Goal: Task Accomplishment & Management: Use online tool/utility

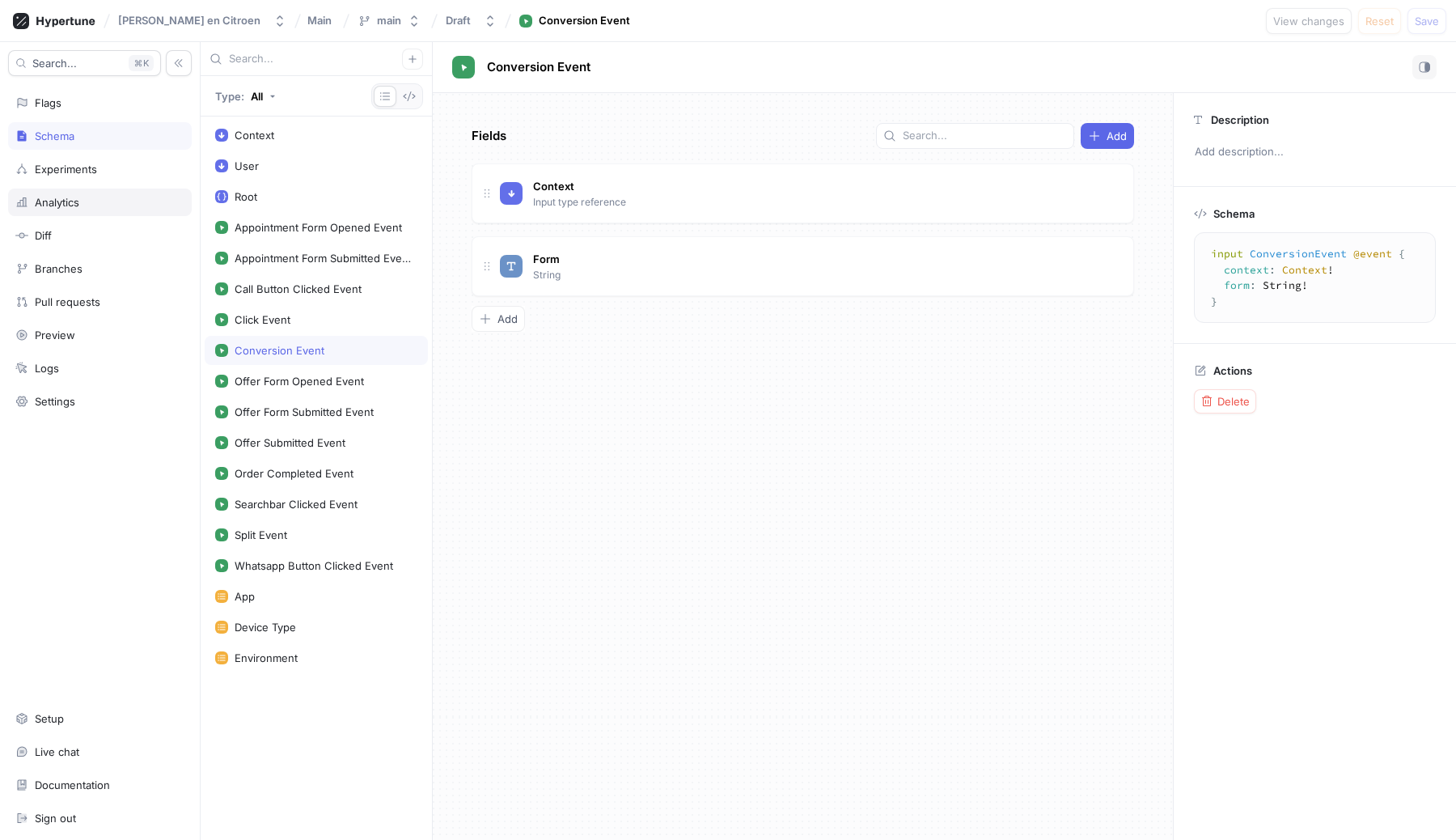
click at [56, 207] on div "Analytics" at bounding box center [56, 202] width 44 height 13
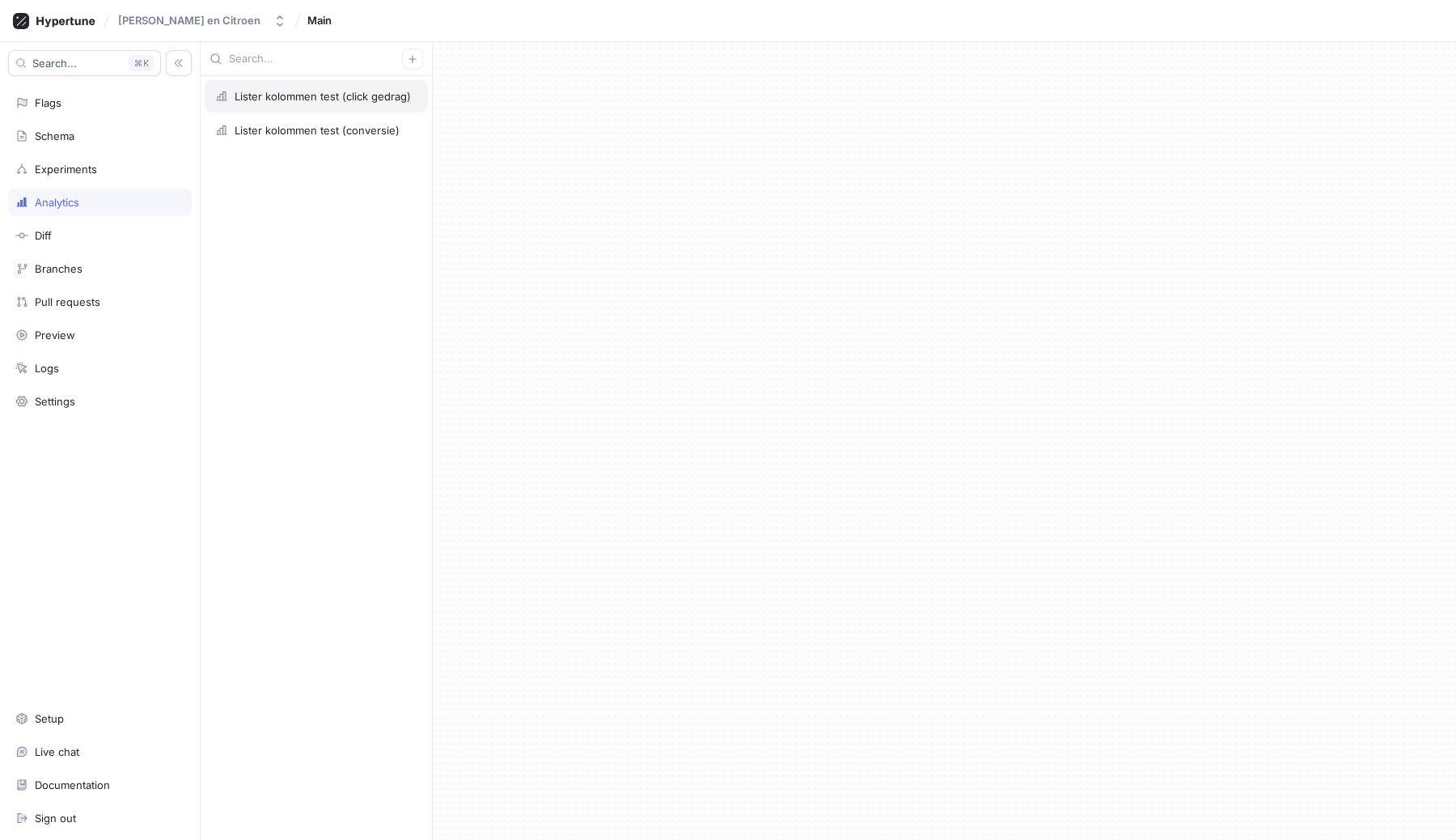
click at [309, 98] on div "Lister kolommen test (click gedrag)" at bounding box center [323, 96] width 176 height 13
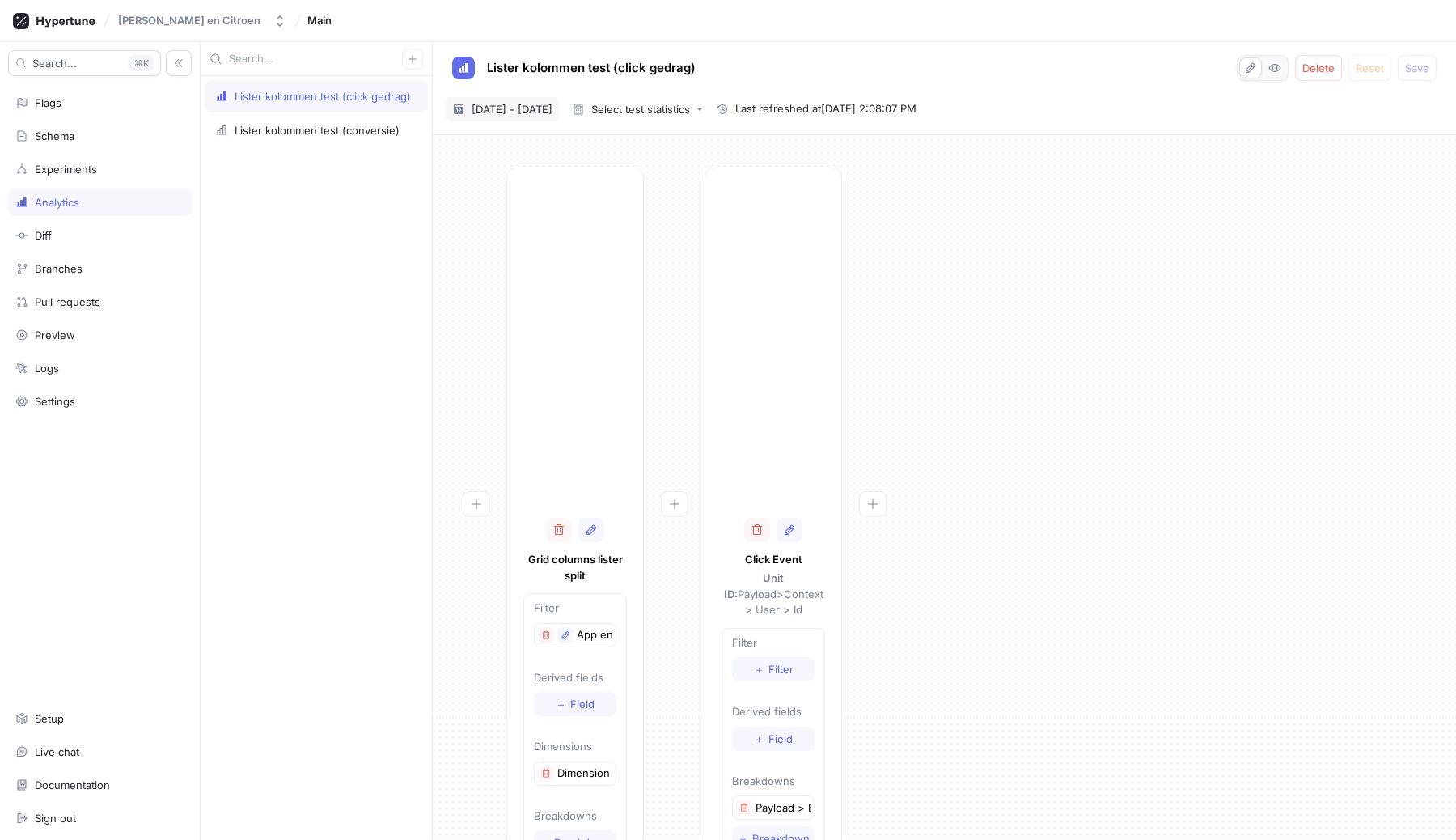
click at [552, 112] on span "11 Sep 2025 - 10 Oct 2025" at bounding box center [512, 109] width 81 height 16
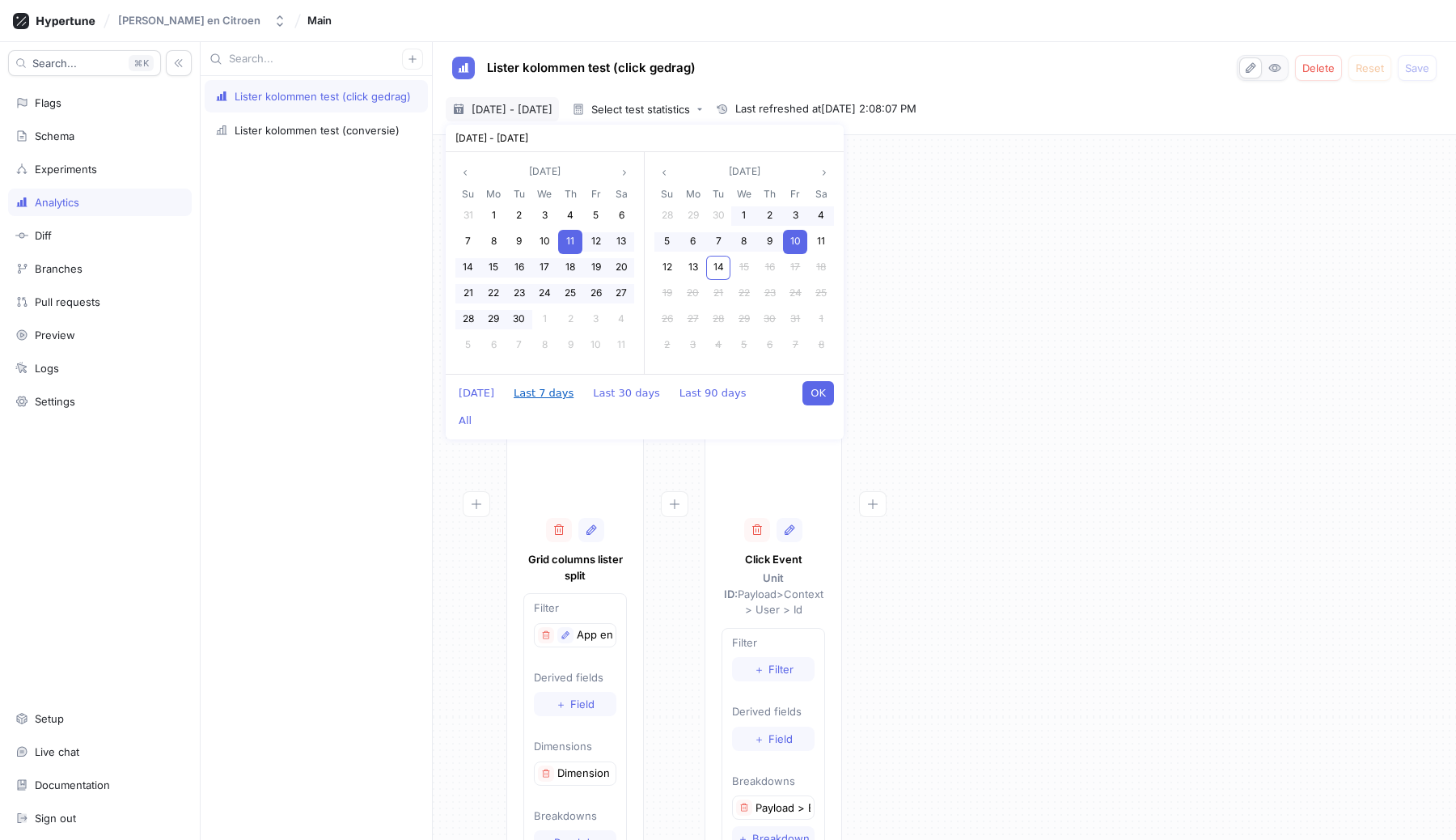
click at [533, 391] on button "Last 7 days" at bounding box center [543, 393] width 76 height 24
type input "[DATE] ~ [DATE]"
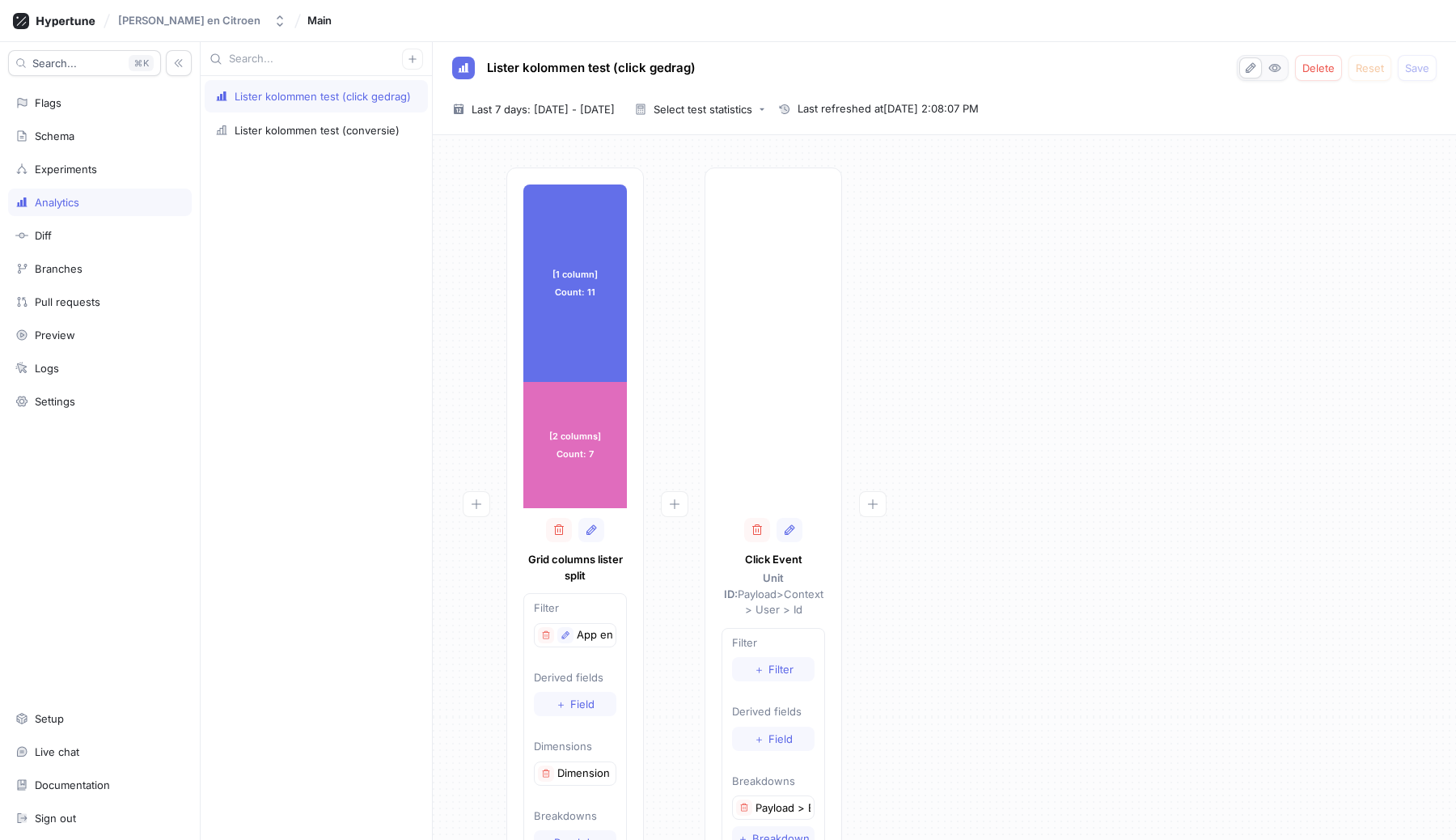
click at [932, 428] on div "[1 column] Count: 11 [1 column] Count: 11 [2 columns] Count: 7 [2 columns] Coun…" at bounding box center [944, 528] width 998 height 721
click at [325, 130] on div "Lister kolommen test (conversie)" at bounding box center [318, 130] width 165 height 13
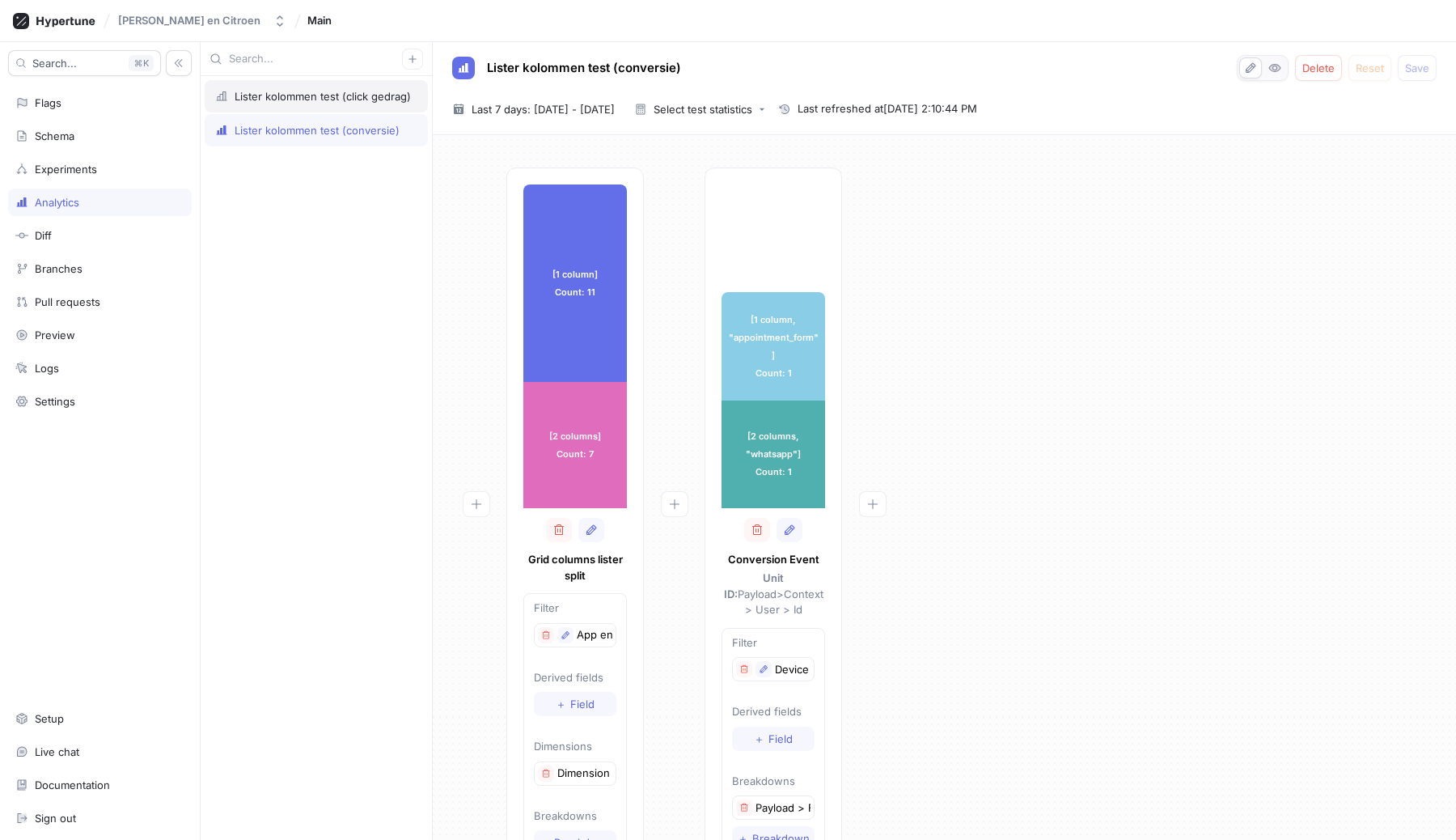
click at [336, 92] on div "Lister kolommen test (click gedrag)" at bounding box center [323, 96] width 176 height 13
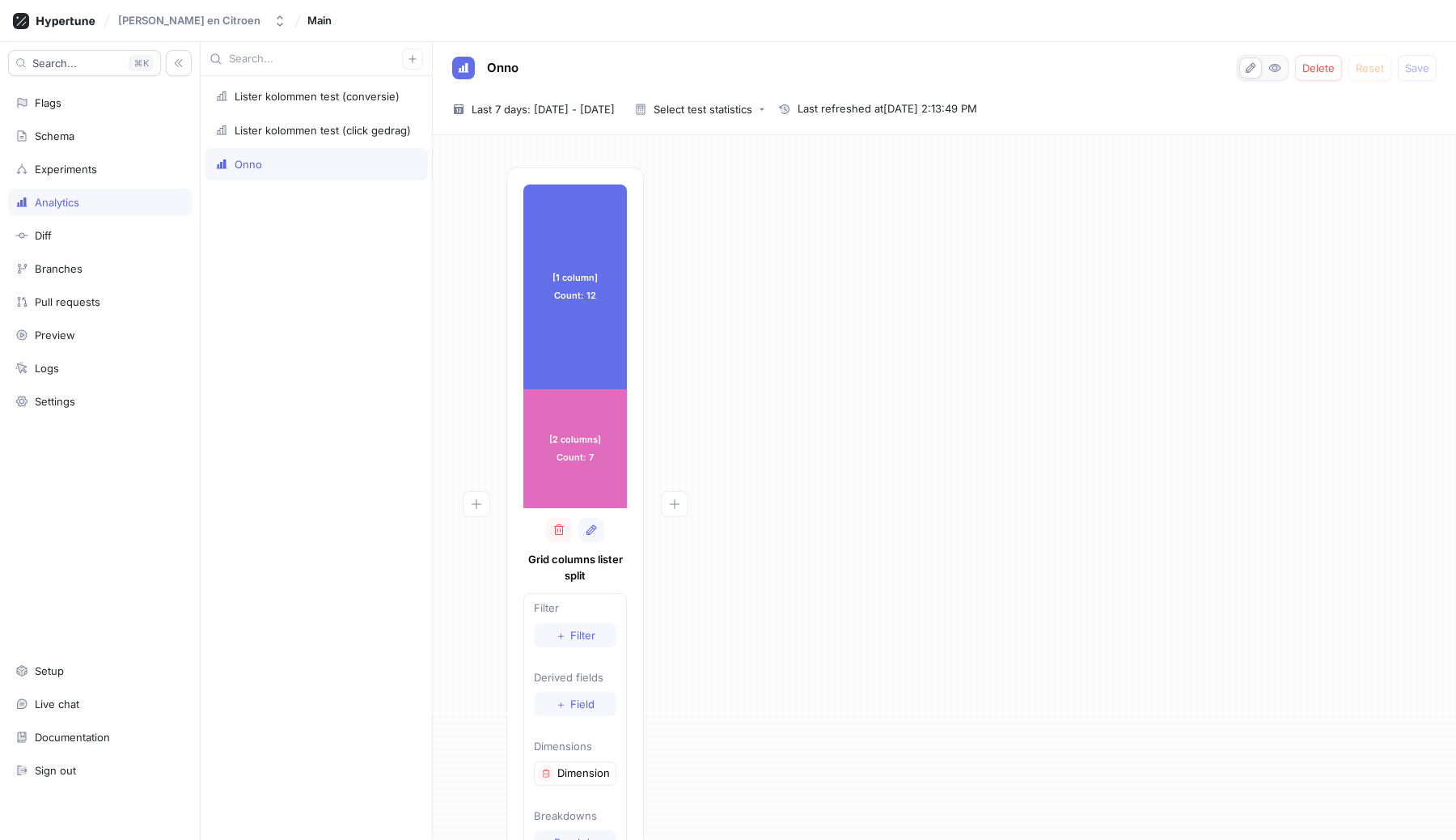
scroll to position [62, 0]
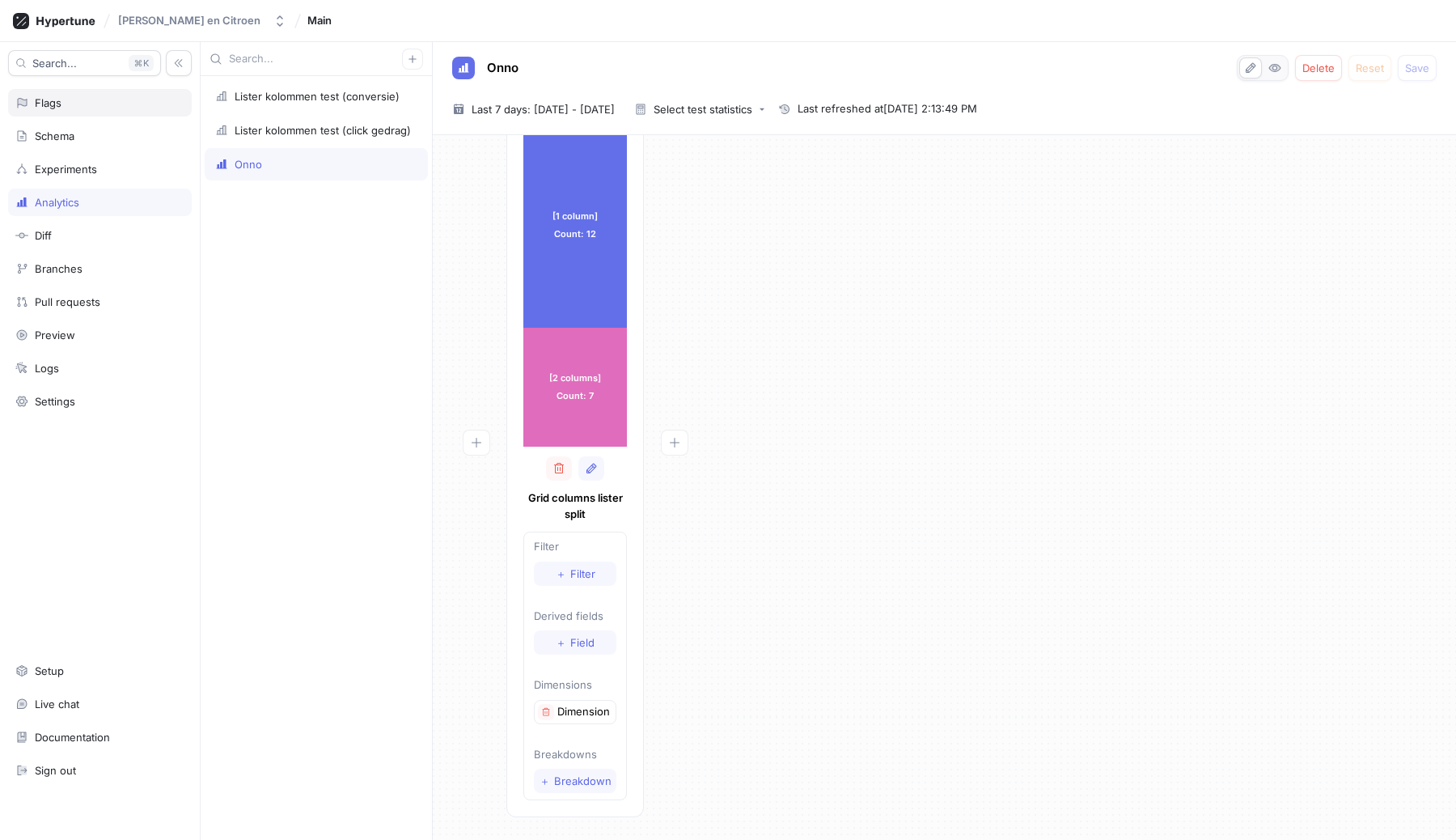
click at [68, 97] on div "Flags" at bounding box center [100, 103] width 169 height 13
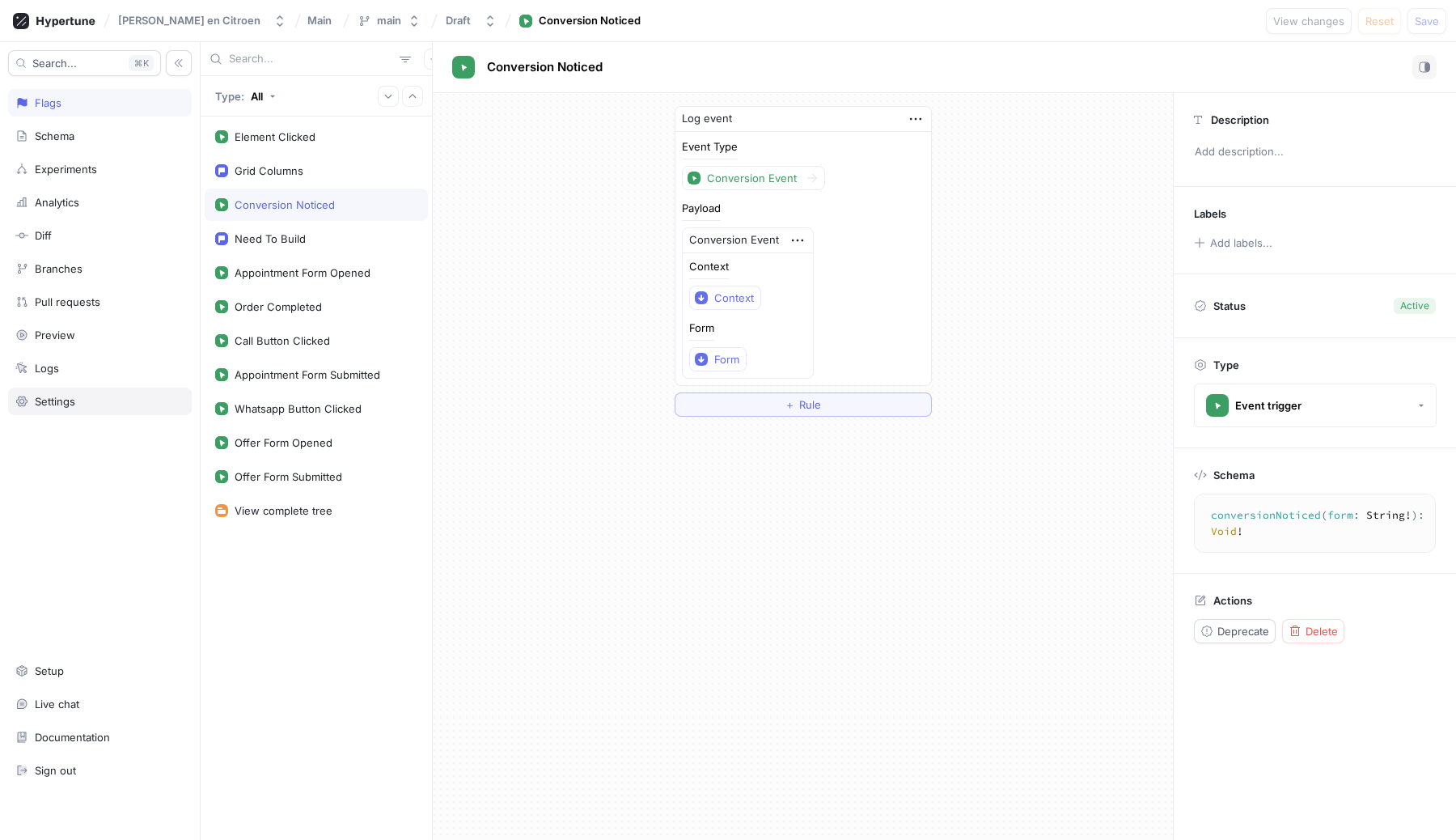
click at [67, 407] on div "Settings" at bounding box center [100, 401] width 183 height 27
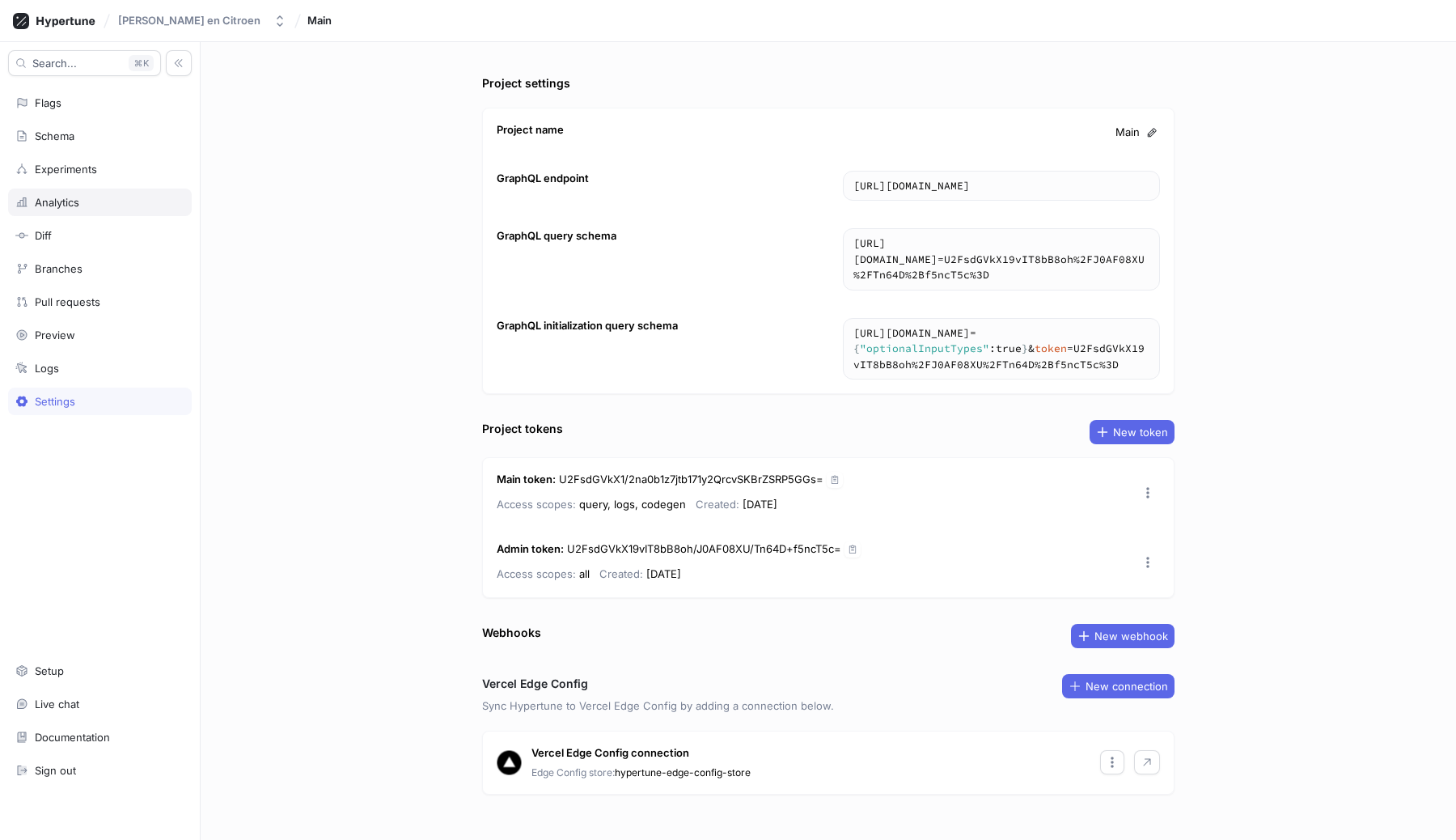
click at [58, 199] on div "Analytics" at bounding box center [56, 202] width 44 height 13
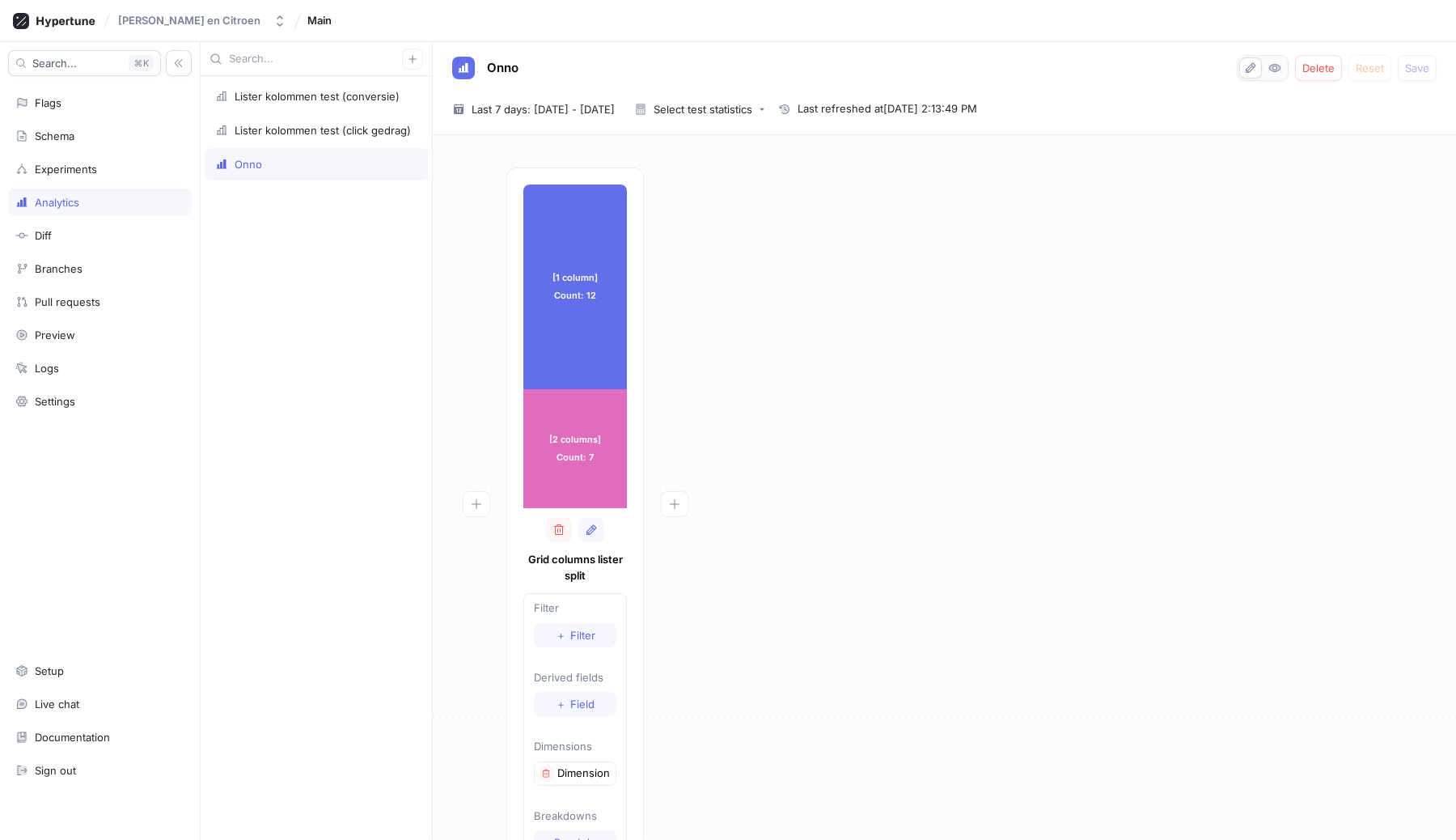
click at [567, 542] on div "Grid columns lister split Filter ＋ Filter Derived fields ＋ Field Dimensions Dim…" at bounding box center [575, 689] width 103 height 344
click at [550, 529] on button "button" at bounding box center [559, 530] width 26 height 24
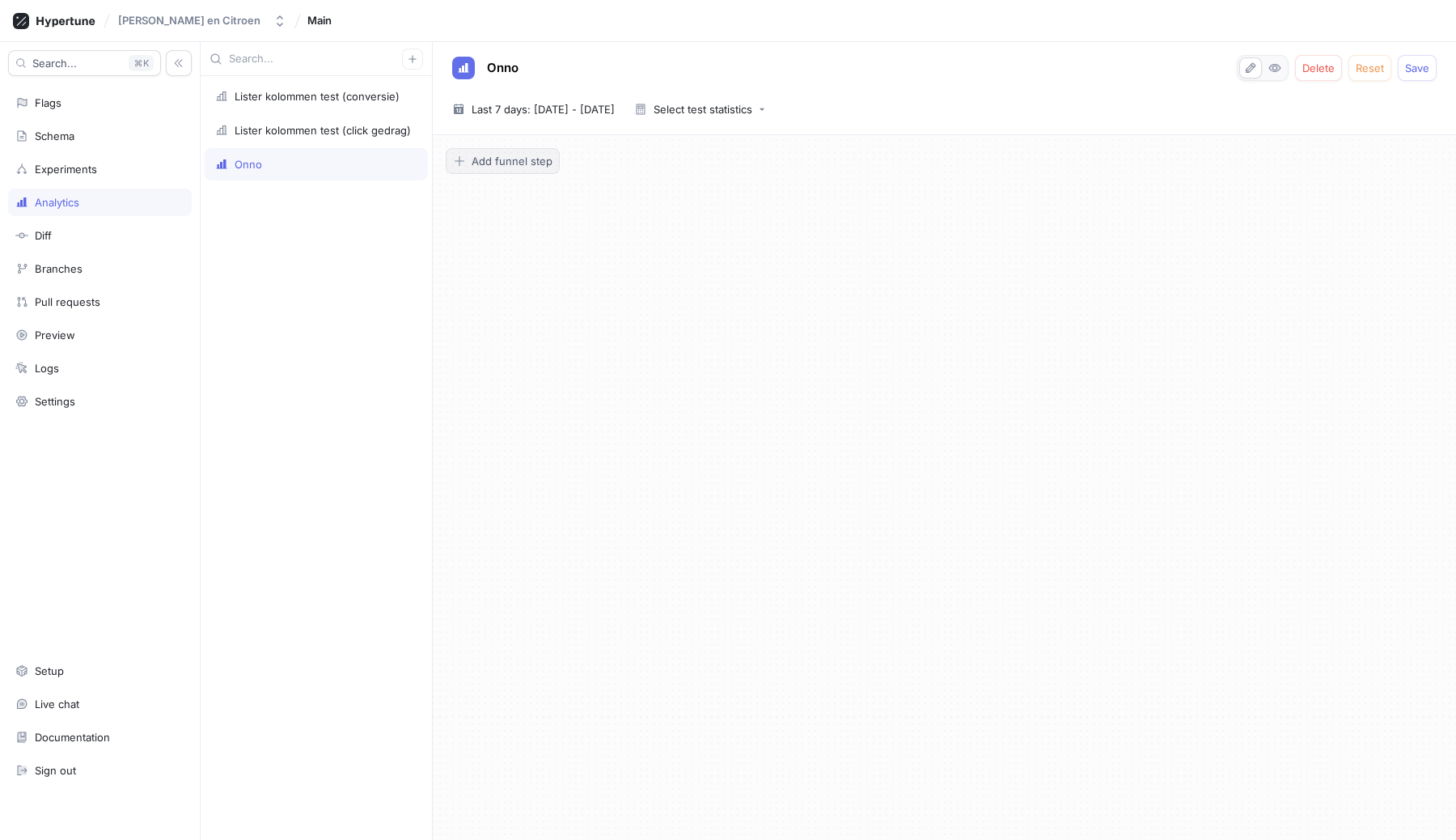
click at [509, 172] on button "Add funnel step" at bounding box center [503, 161] width 114 height 26
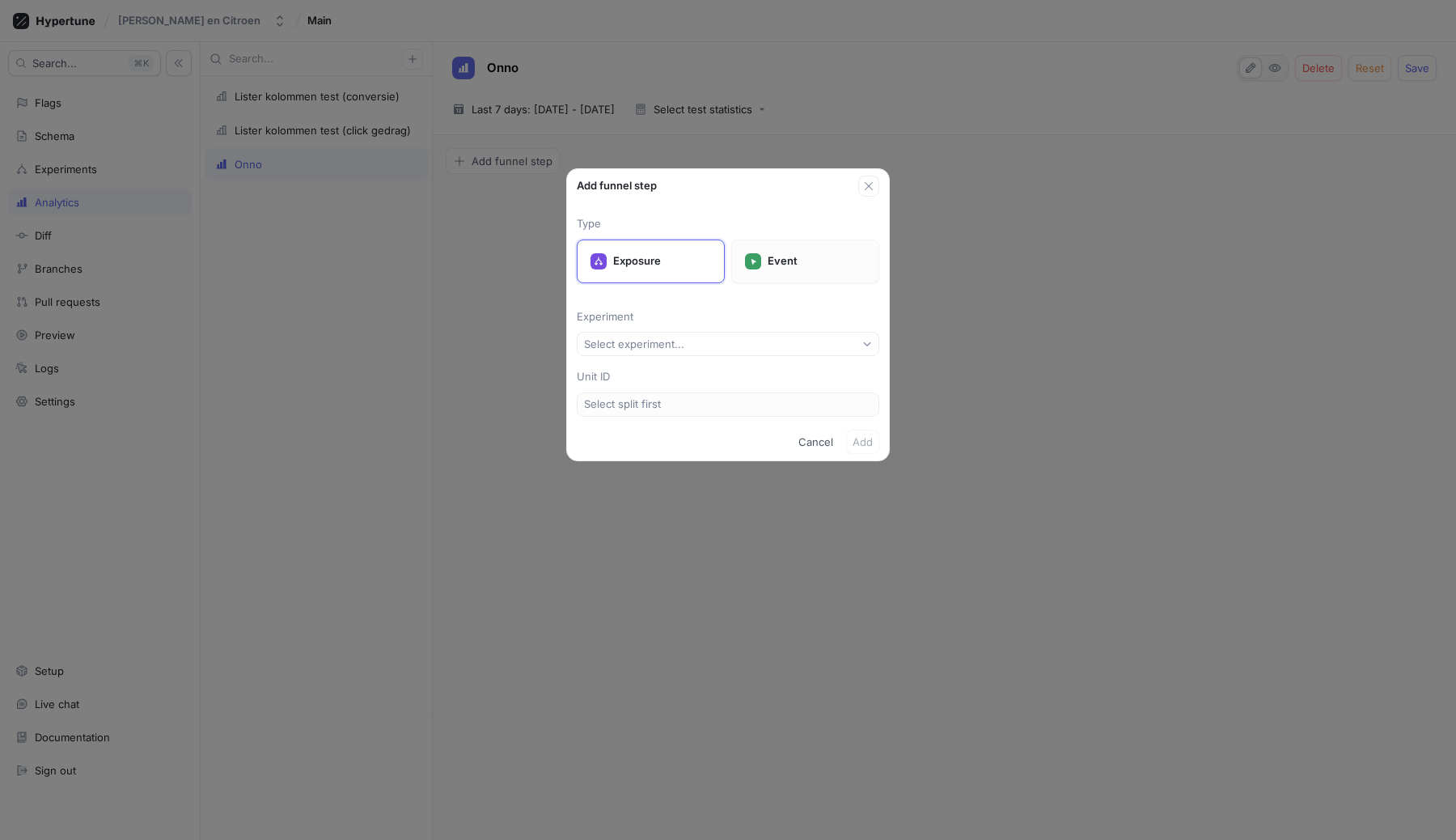
click at [767, 281] on div "Event" at bounding box center [805, 261] width 148 height 44
click at [754, 346] on button "Select event type..." at bounding box center [728, 344] width 303 height 24
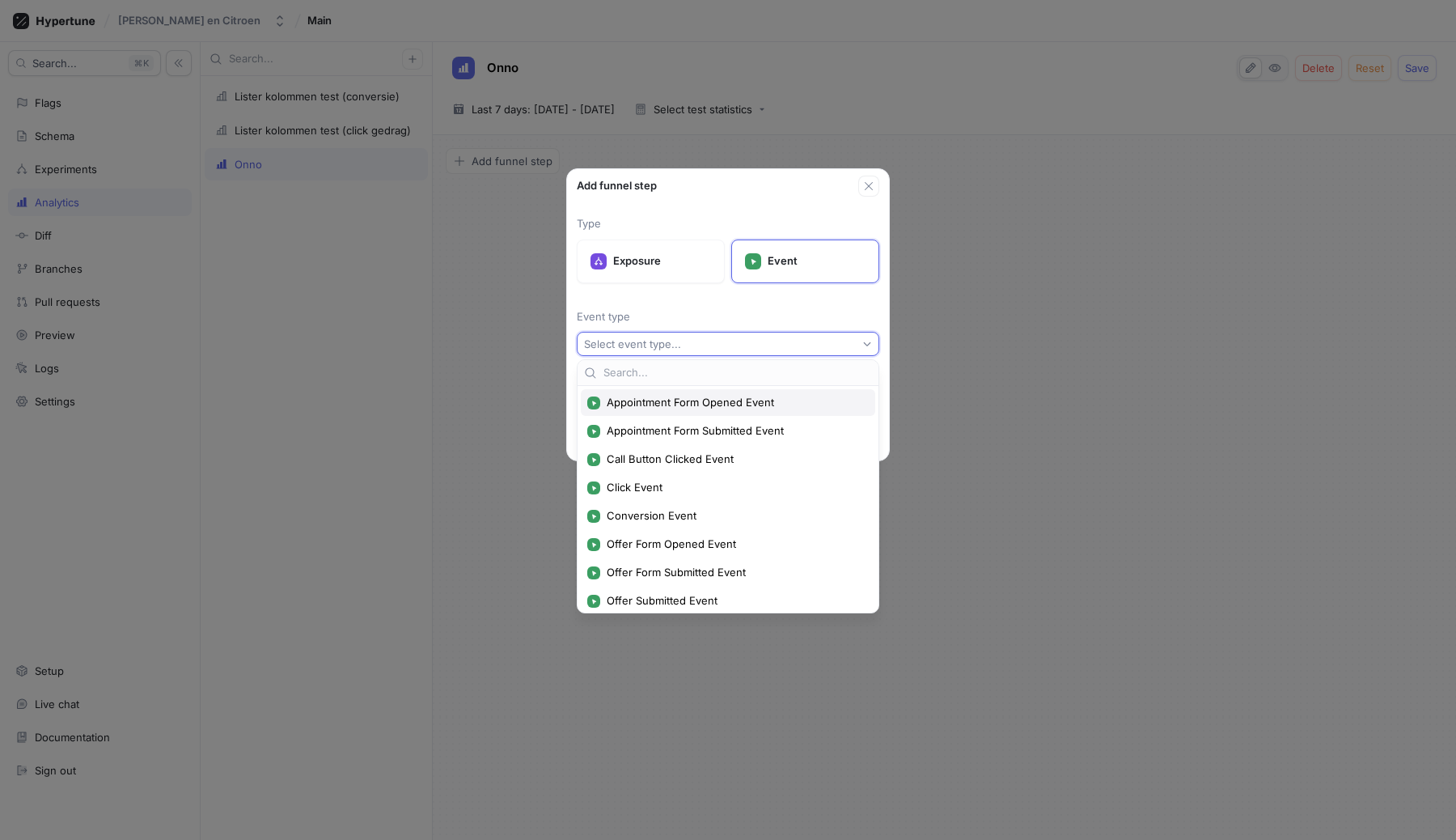
click at [737, 404] on span "Appointment Form Opened Event" at bounding box center [734, 402] width 254 height 14
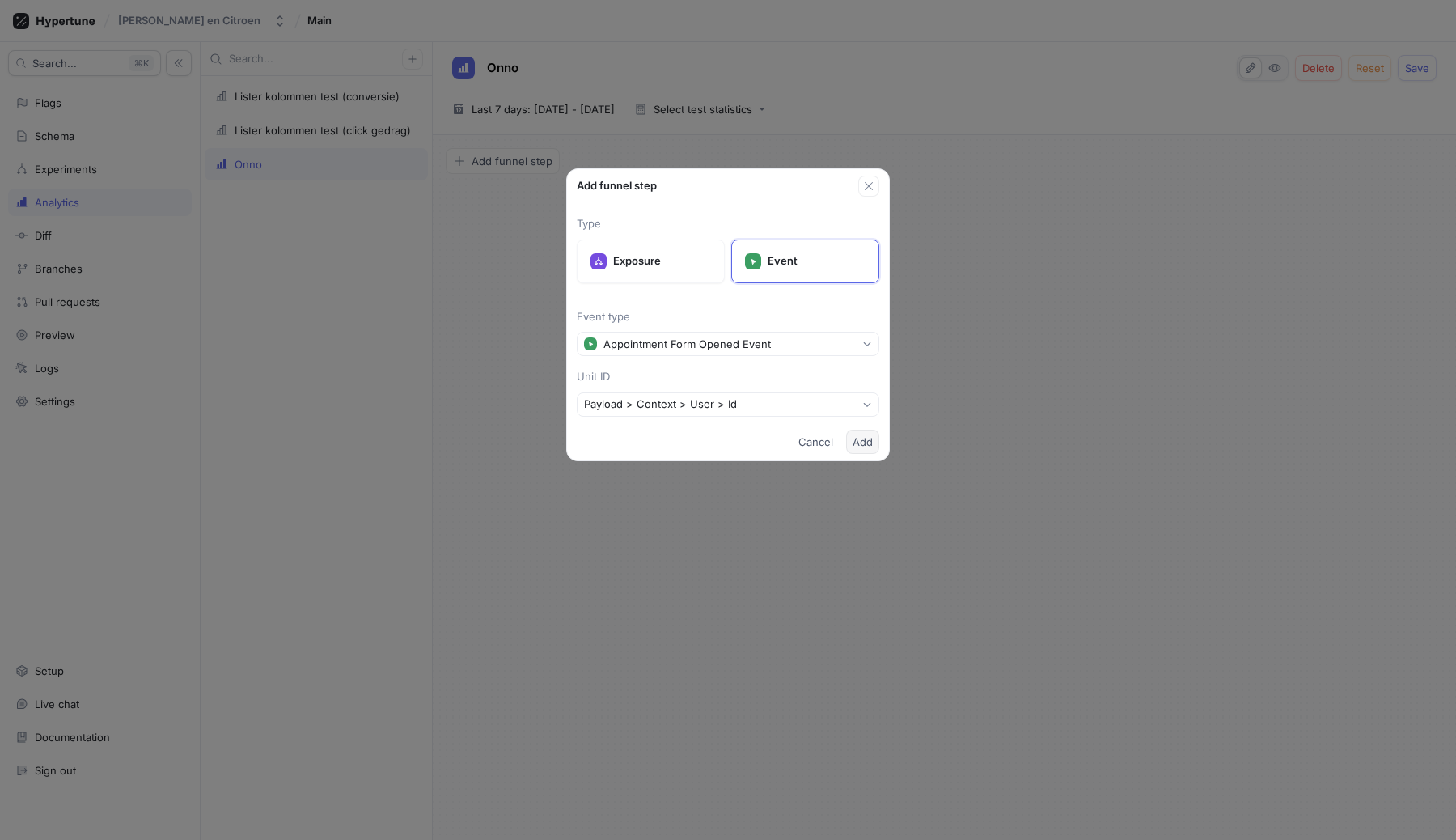
click at [875, 445] on button "Add" at bounding box center [863, 442] width 34 height 24
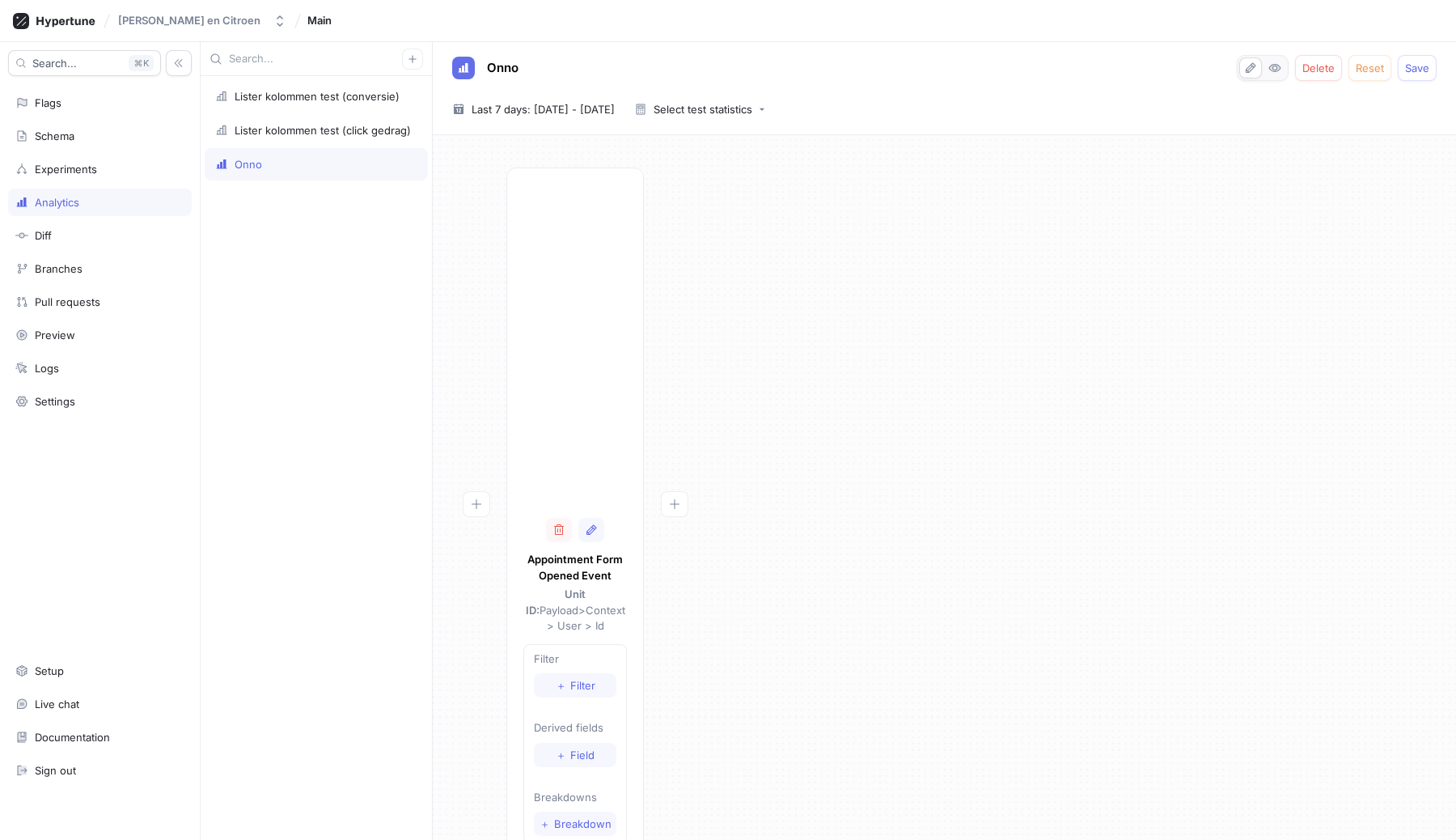
click at [1121, 380] on div "Appointment Form Opened Event Unit ID: Payload > Context > User > Id Filter ＋ F…" at bounding box center [944, 519] width 998 height 702
click at [1411, 69] on span "Save" at bounding box center [1417, 68] width 24 height 10
click at [1119, 183] on div "Appointment Form Opened Event Unit ID: Payload > Context > User > Id Filter ＋ F…" at bounding box center [944, 519] width 998 height 702
click at [878, 612] on div "Appointment Form Opened Event Unit ID: Payload > Context > User > Id Filter ＋ F…" at bounding box center [944, 519] width 998 height 702
click at [1045, 443] on div "Appointment Form Opened Event Unit ID: Payload > Context > User > Id Filter ＋ F…" at bounding box center [944, 519] width 998 height 702
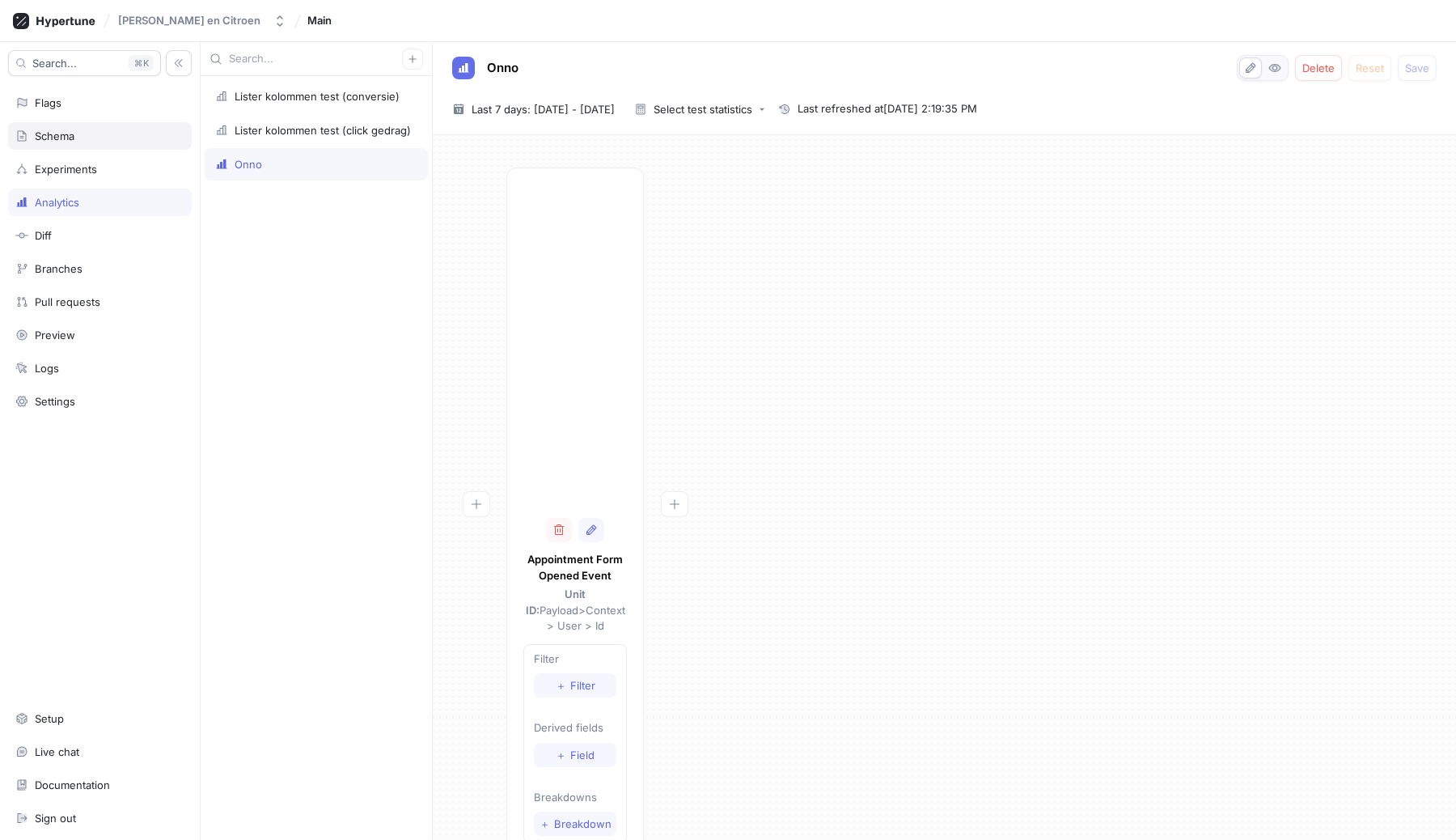
click at [62, 135] on div "Schema" at bounding box center [54, 136] width 40 height 13
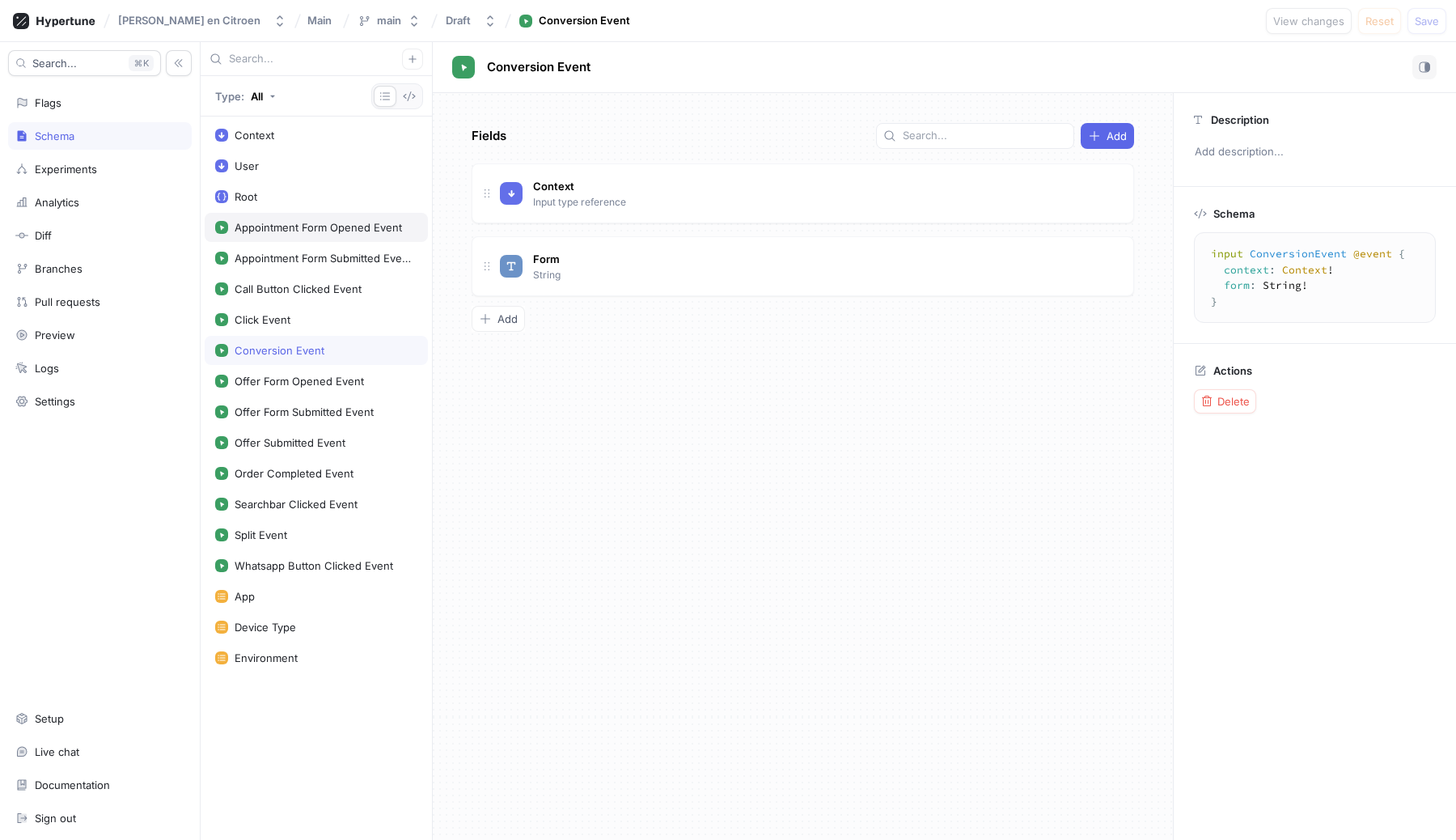
click at [293, 228] on div "Appointment Form Opened Event" at bounding box center [318, 227] width 168 height 13
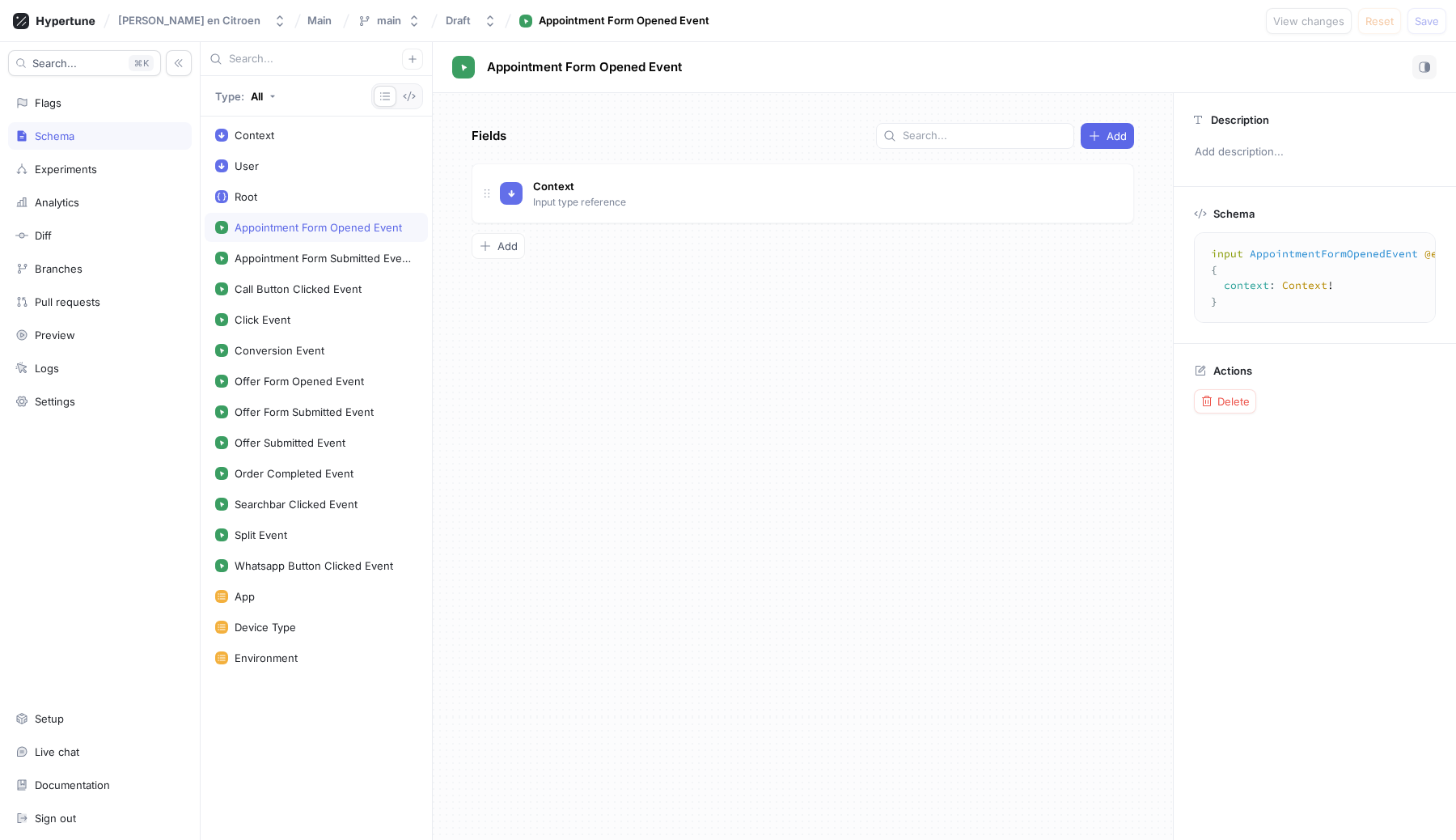
click at [1305, 258] on textarea "input AppointmentFormOpenedEvent @event { context: Context! }" at bounding box center [1342, 278] width 282 height 76
click at [272, 352] on div "Conversion Event" at bounding box center [279, 350] width 90 height 13
type textarea "input ConversionEvent @event { context: Context! form: String! }"
click at [55, 87] on div "Search... K Flags Schema Experiments Analytics Diff Branches Pull requests Prev…" at bounding box center [100, 440] width 200 height 797
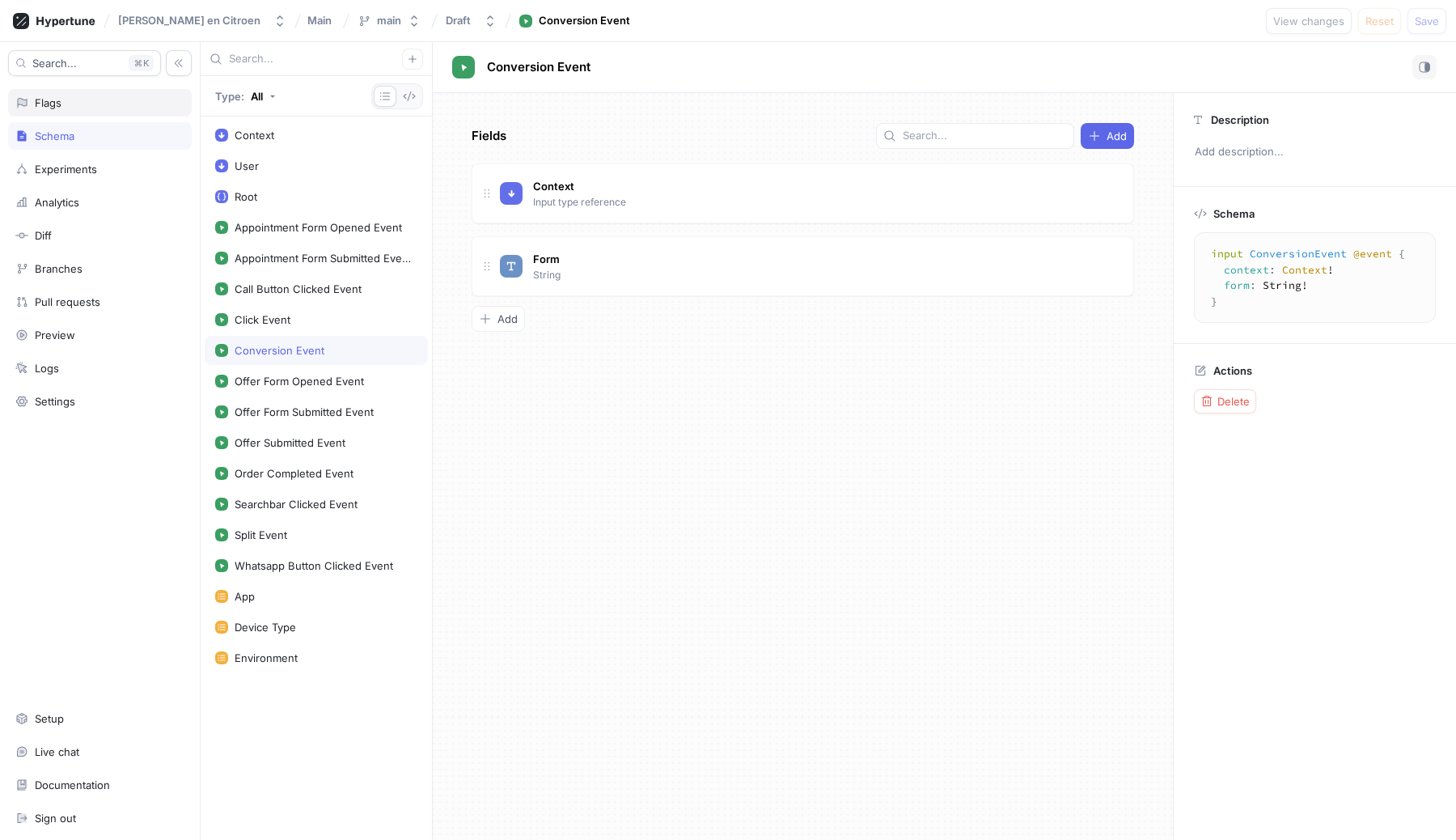
click at [50, 109] on div "Flags" at bounding box center [47, 103] width 26 height 13
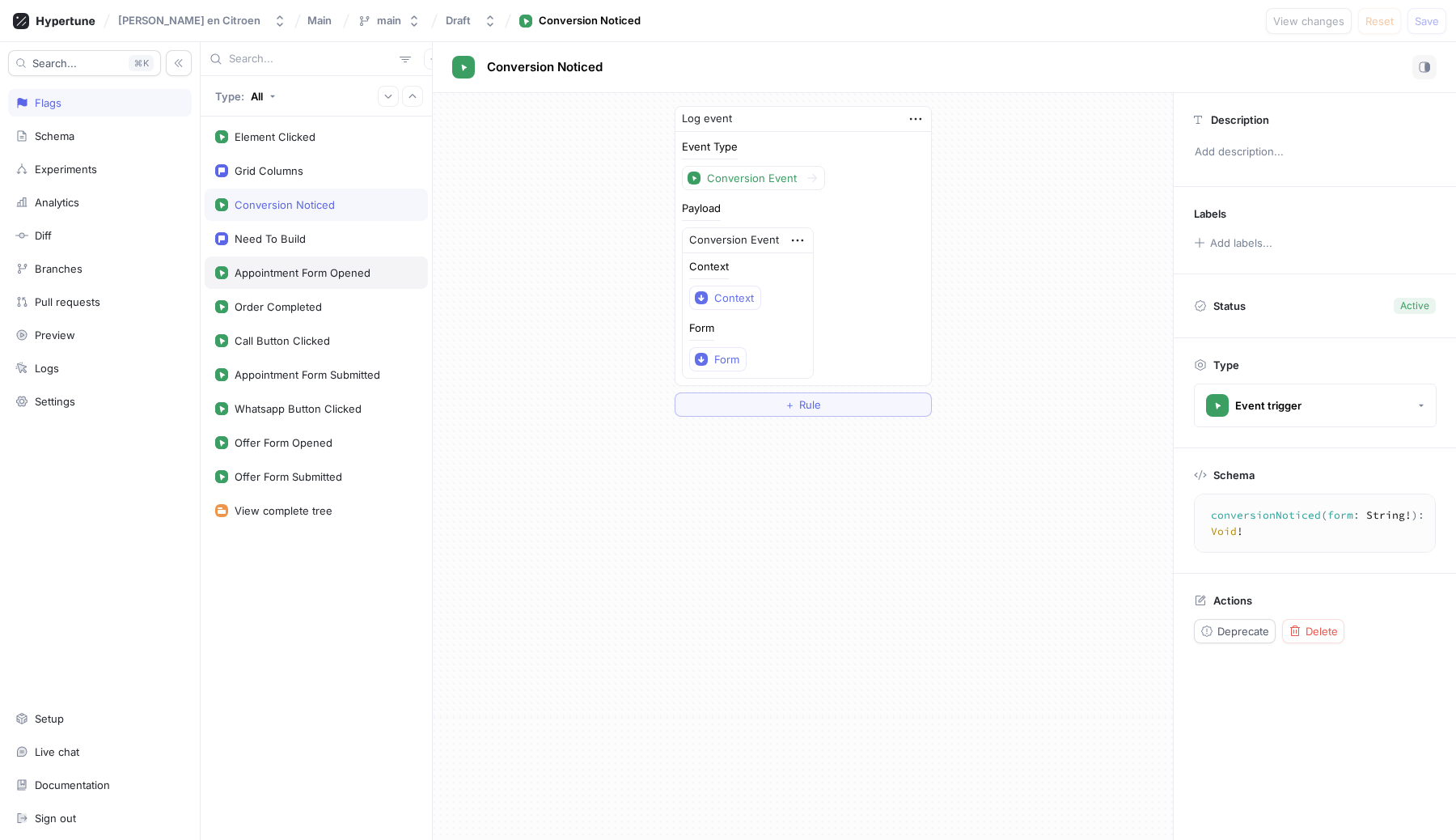
click at [296, 280] on div "Appointment Form Opened" at bounding box center [317, 273] width 223 height 33
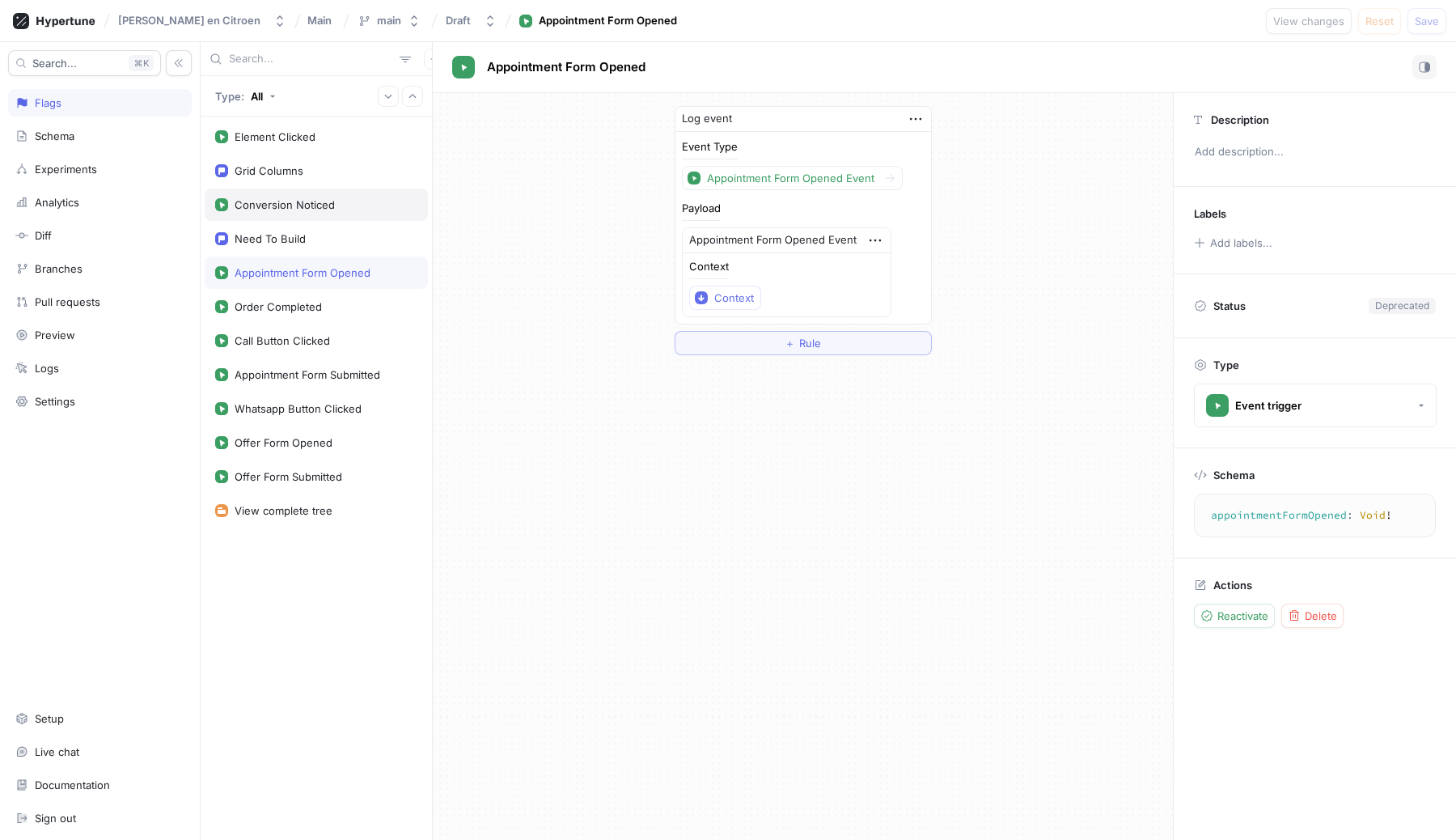
click at [273, 206] on div "Conversion Noticed" at bounding box center [285, 204] width 101 height 13
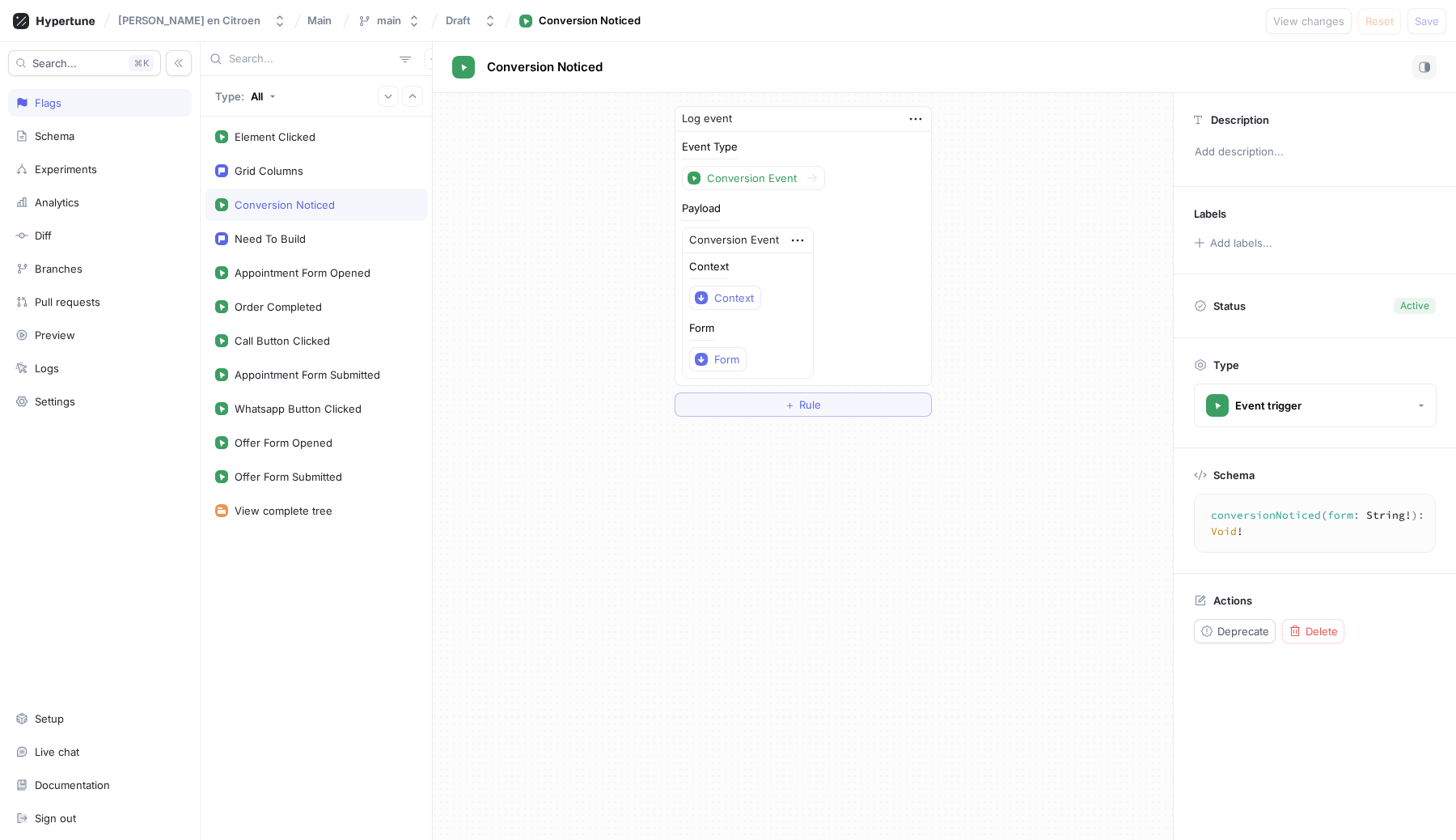
click at [1275, 523] on textarea "conversionNoticed(form: String!): Void!" at bounding box center [1335, 523] width 269 height 44
click at [511, 250] on div "Log event Event Type Conversion Event Payload Conversion Event Context Context …" at bounding box center [803, 261] width 740 height 337
click at [280, 275] on div "Appointment Form Opened" at bounding box center [303, 272] width 136 height 13
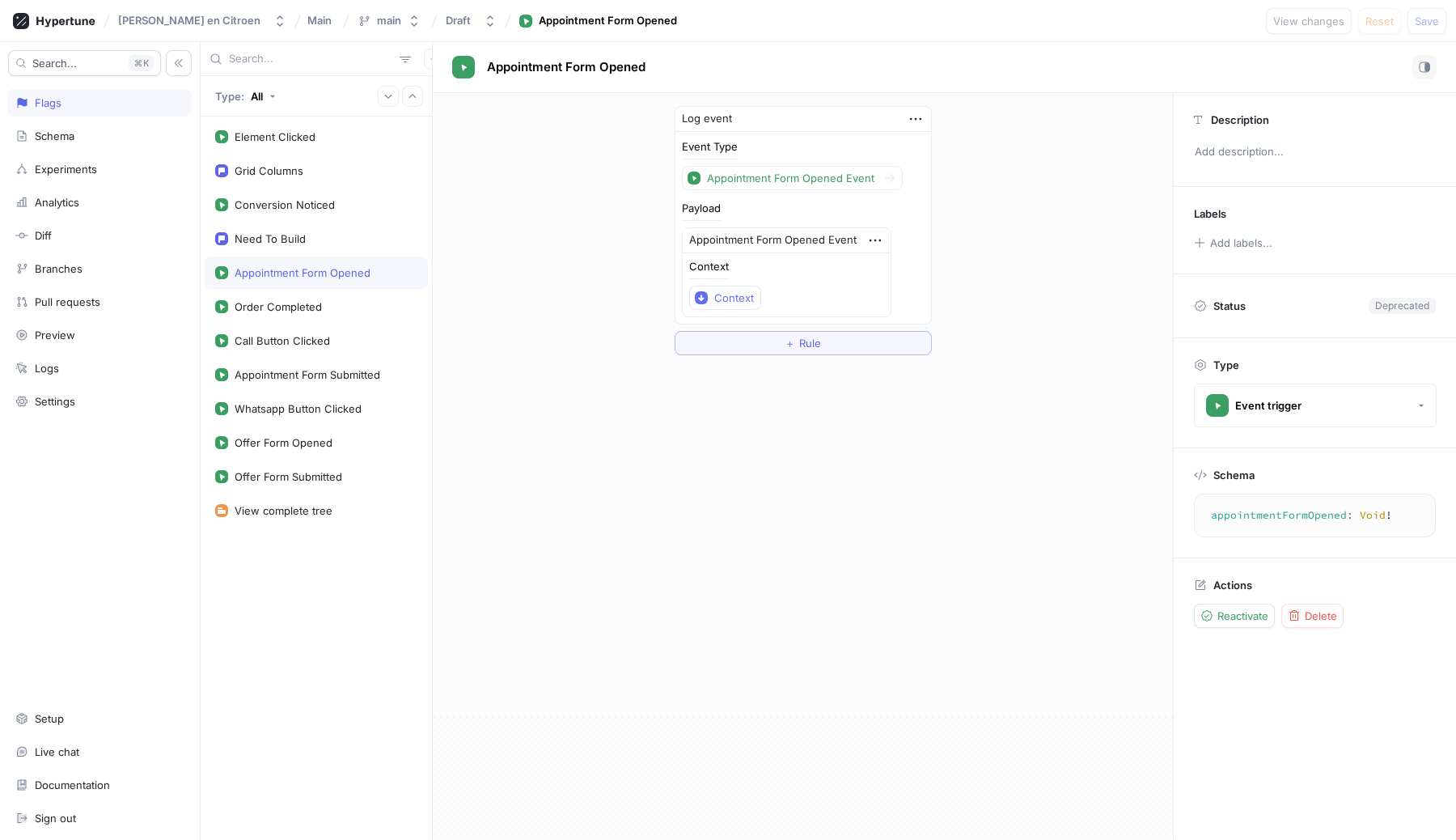
click at [1260, 523] on textarea "appointmentFormOpened: Void!" at bounding box center [1314, 515] width 228 height 29
click at [1250, 520] on textarea "appointmentFormOpened: Void!" at bounding box center [1314, 515] width 228 height 29
click at [511, 382] on div "Log event Event Type Appointment Form Opened Event Payload Appointment Form Ope…" at bounding box center [803, 466] width 740 height 747
click at [243, 200] on div "Conversion Noticed" at bounding box center [285, 204] width 101 height 13
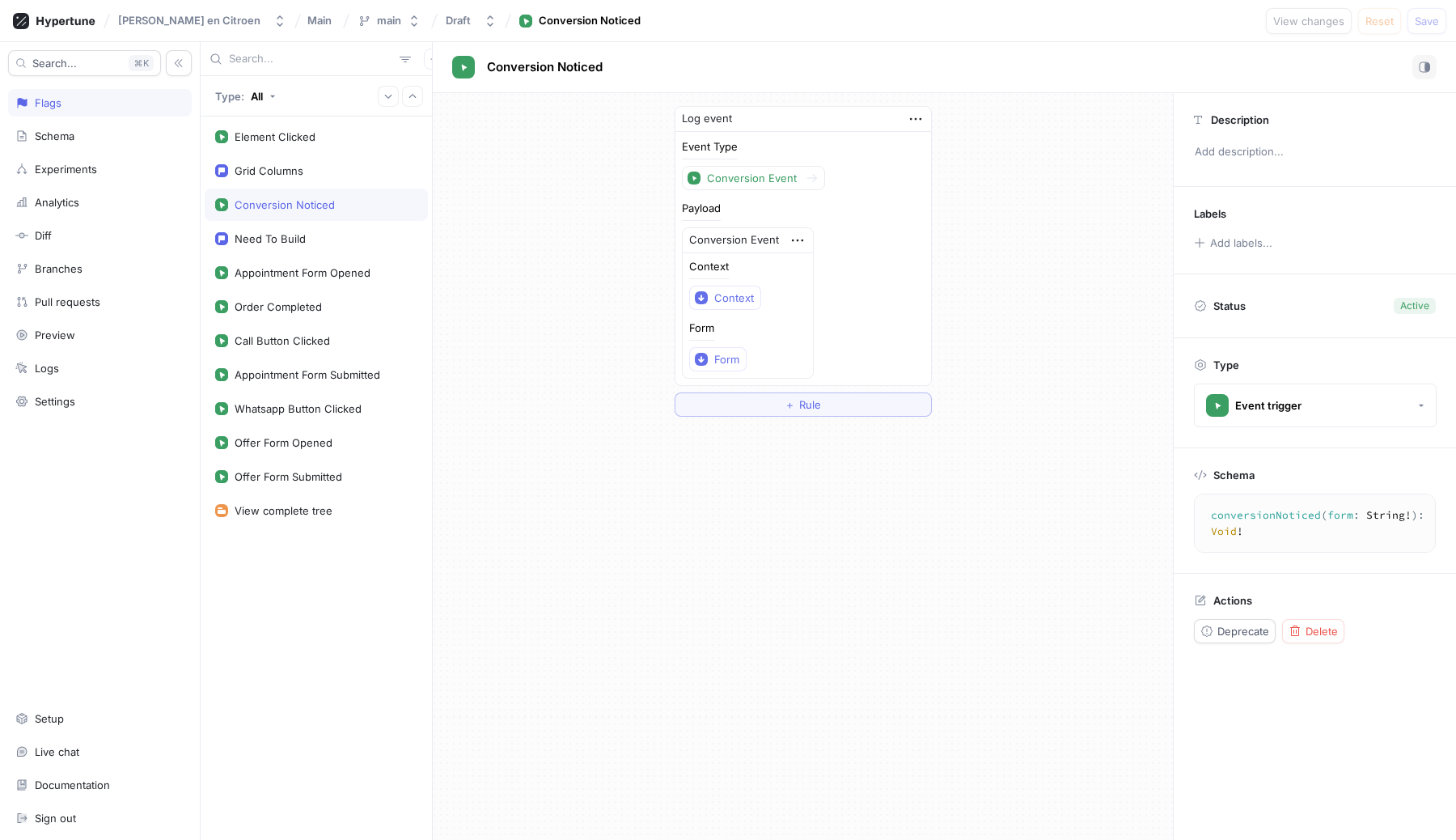
click at [243, 200] on div "Conversion Noticed" at bounding box center [285, 204] width 101 height 13
click at [258, 265] on div "Appointment Form Opened" at bounding box center [317, 273] width 223 height 33
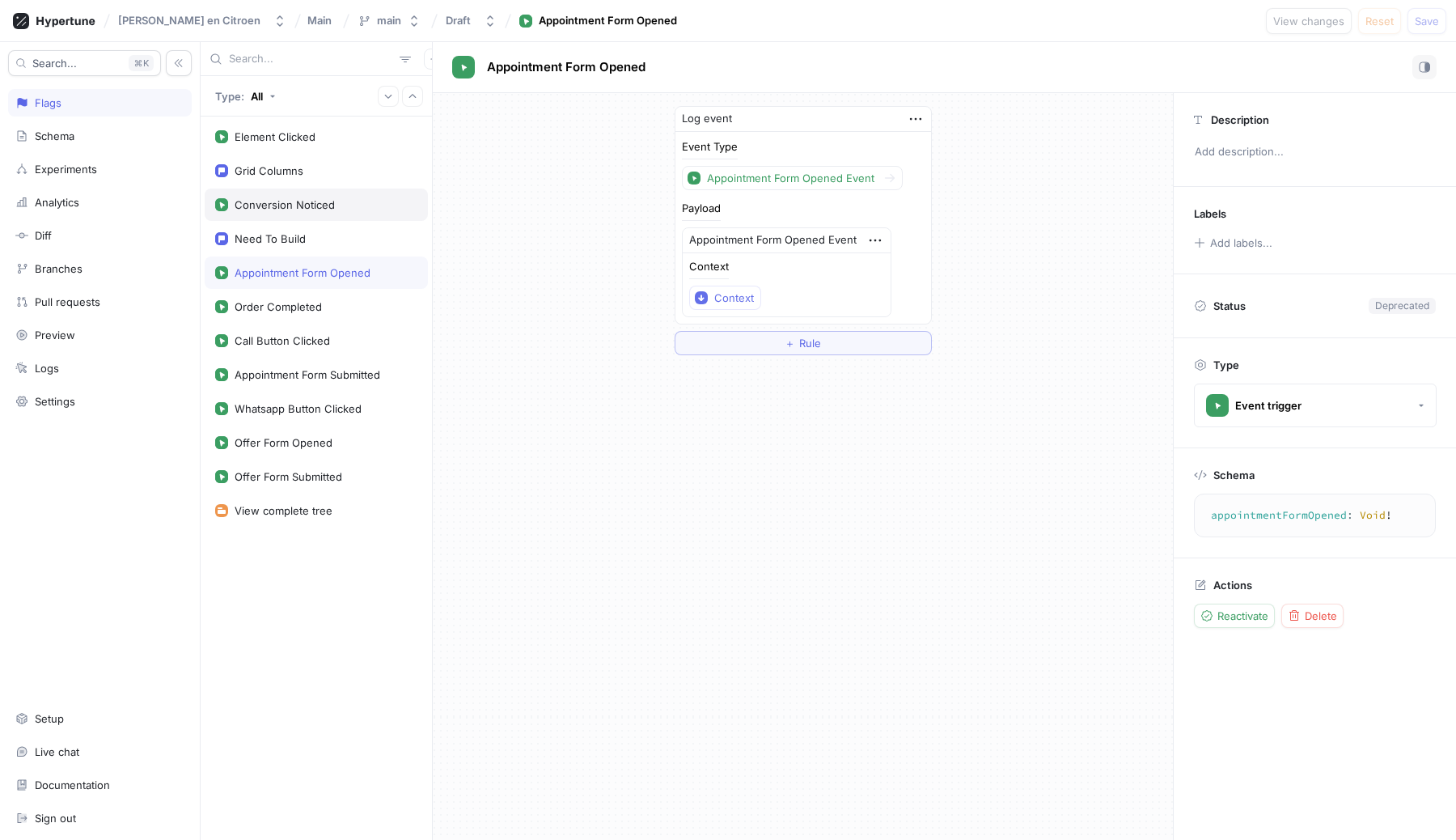
click at [267, 200] on div "Conversion Noticed" at bounding box center [285, 204] width 101 height 13
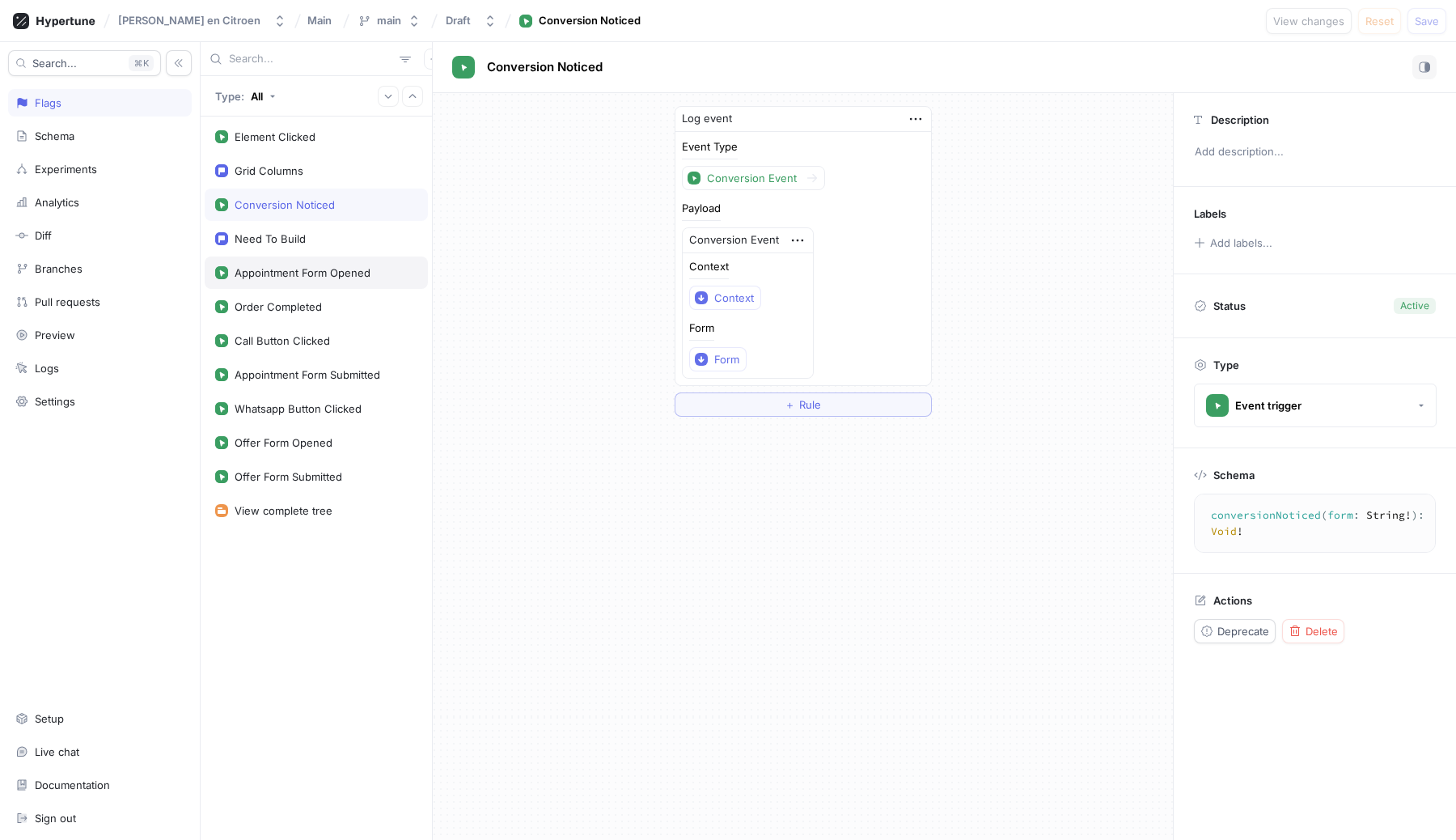
click at [310, 275] on div "Appointment Form Opened" at bounding box center [303, 272] width 136 height 13
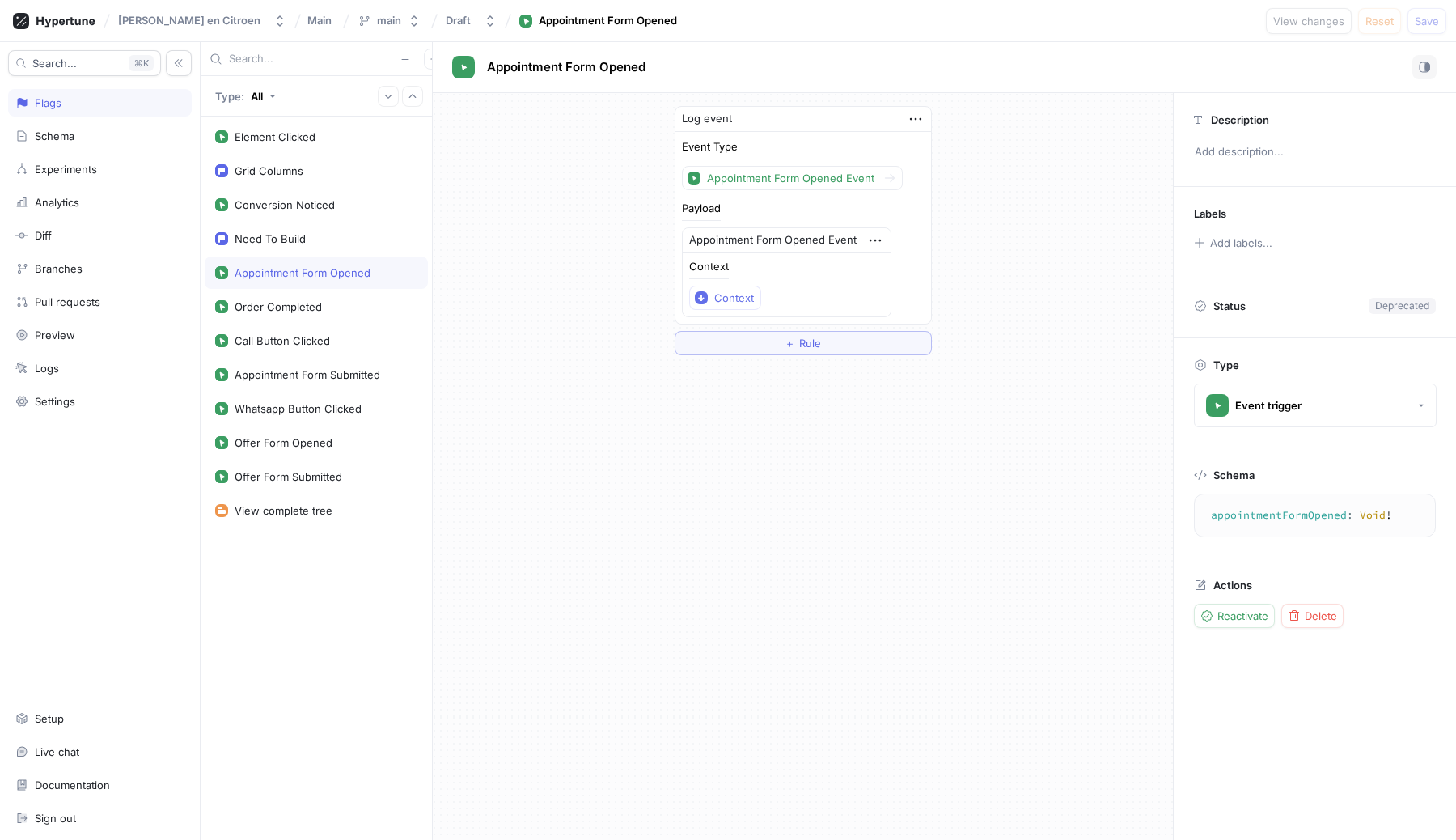
click at [605, 460] on div "Log event Event Type Appointment Form Opened Event Payload Appointment Form Ope…" at bounding box center [803, 466] width 740 height 747
click at [270, 295] on div "Order Completed" at bounding box center [317, 307] width 223 height 33
click at [277, 217] on div "Conversion Noticed" at bounding box center [317, 205] width 223 height 33
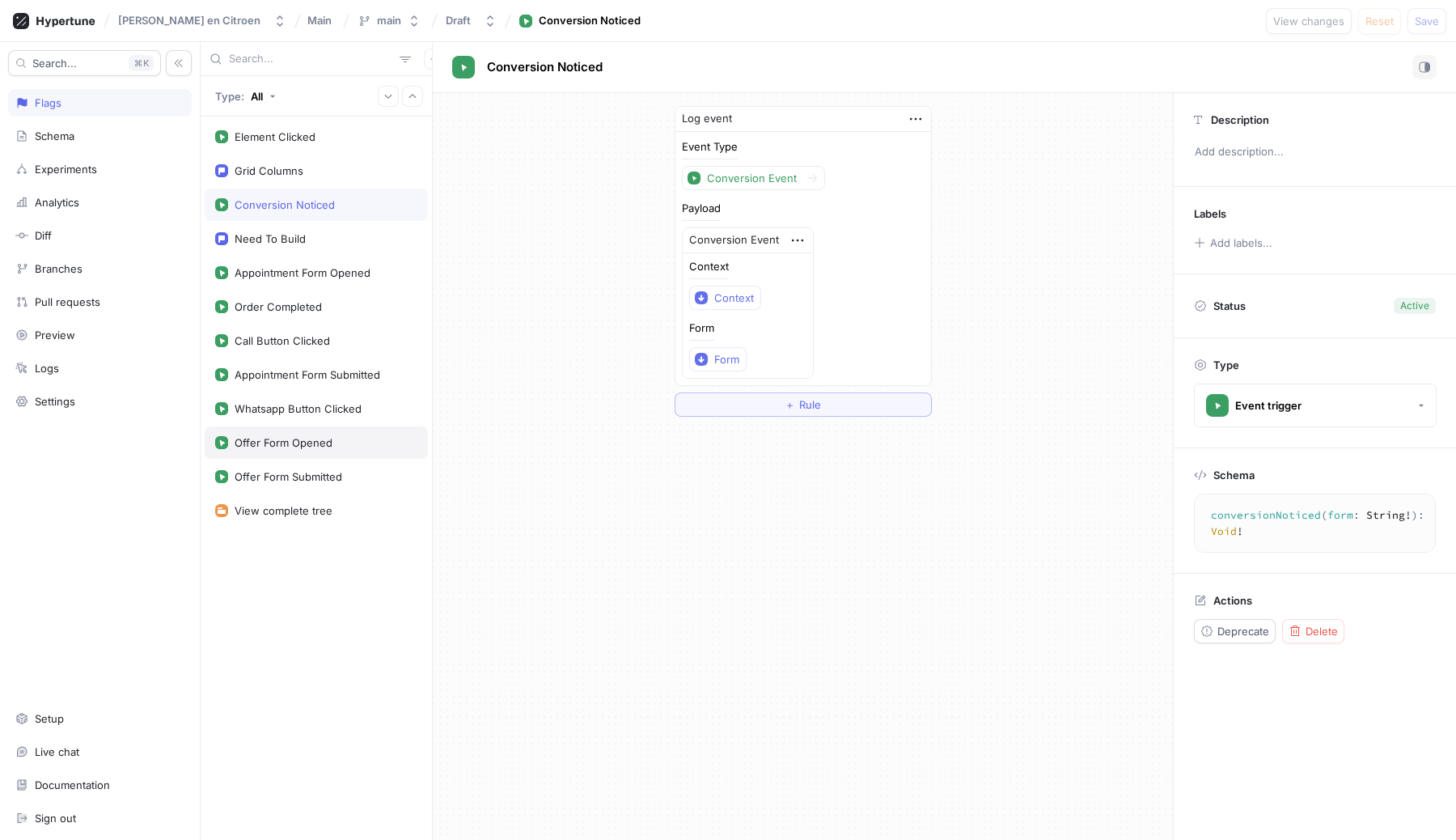
click at [300, 432] on div "Offer Form Opened" at bounding box center [317, 443] width 223 height 33
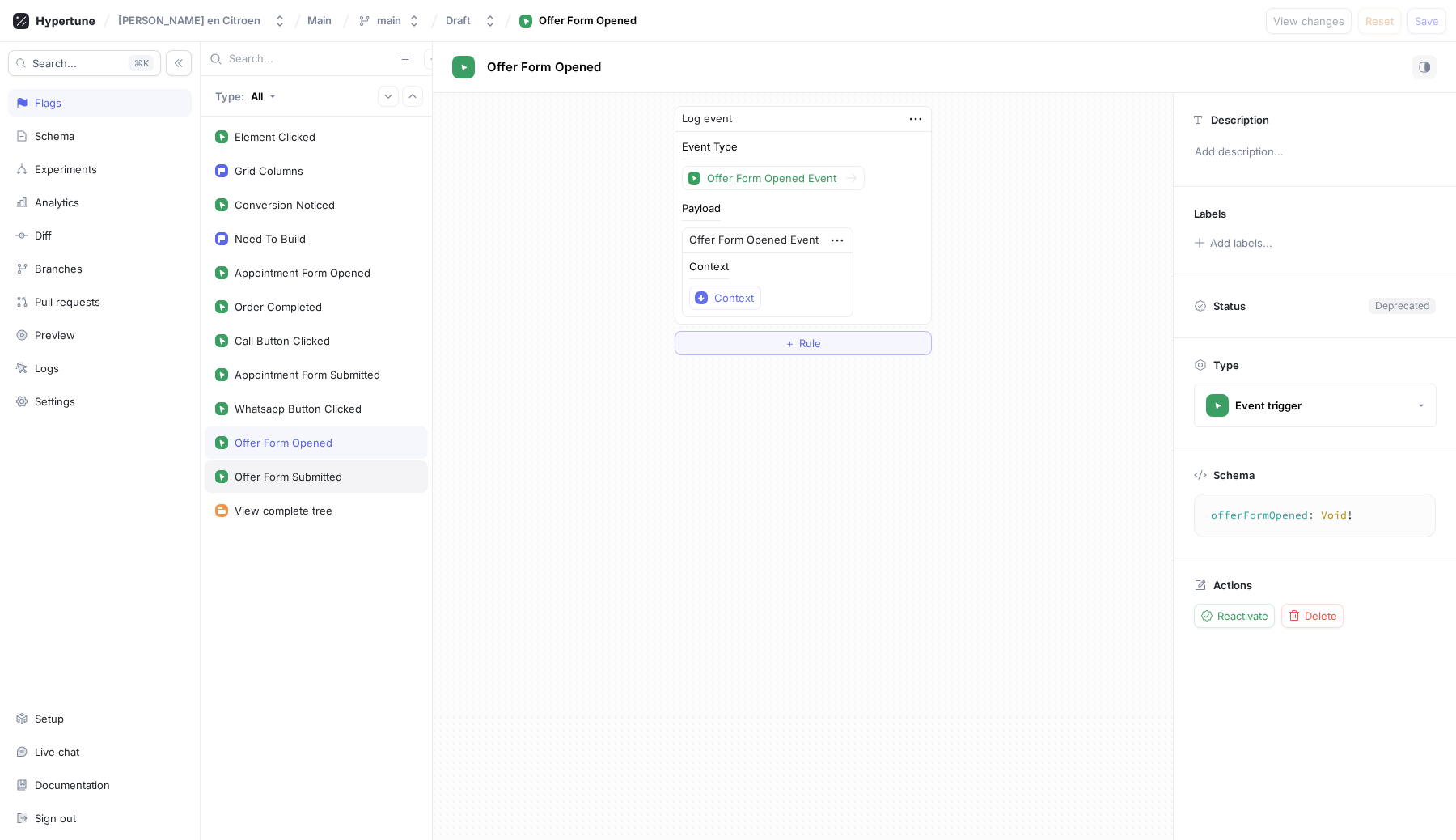
click at [306, 465] on div "Offer Form Submitted" at bounding box center [317, 476] width 223 height 33
click at [298, 444] on div "Offer Form Opened" at bounding box center [284, 443] width 98 height 13
click at [291, 471] on div "Offer Form Submitted" at bounding box center [288, 476] width 108 height 13
type textarea "offerFormSubmitted: Void!"
click at [56, 195] on div "Analytics" at bounding box center [100, 202] width 183 height 27
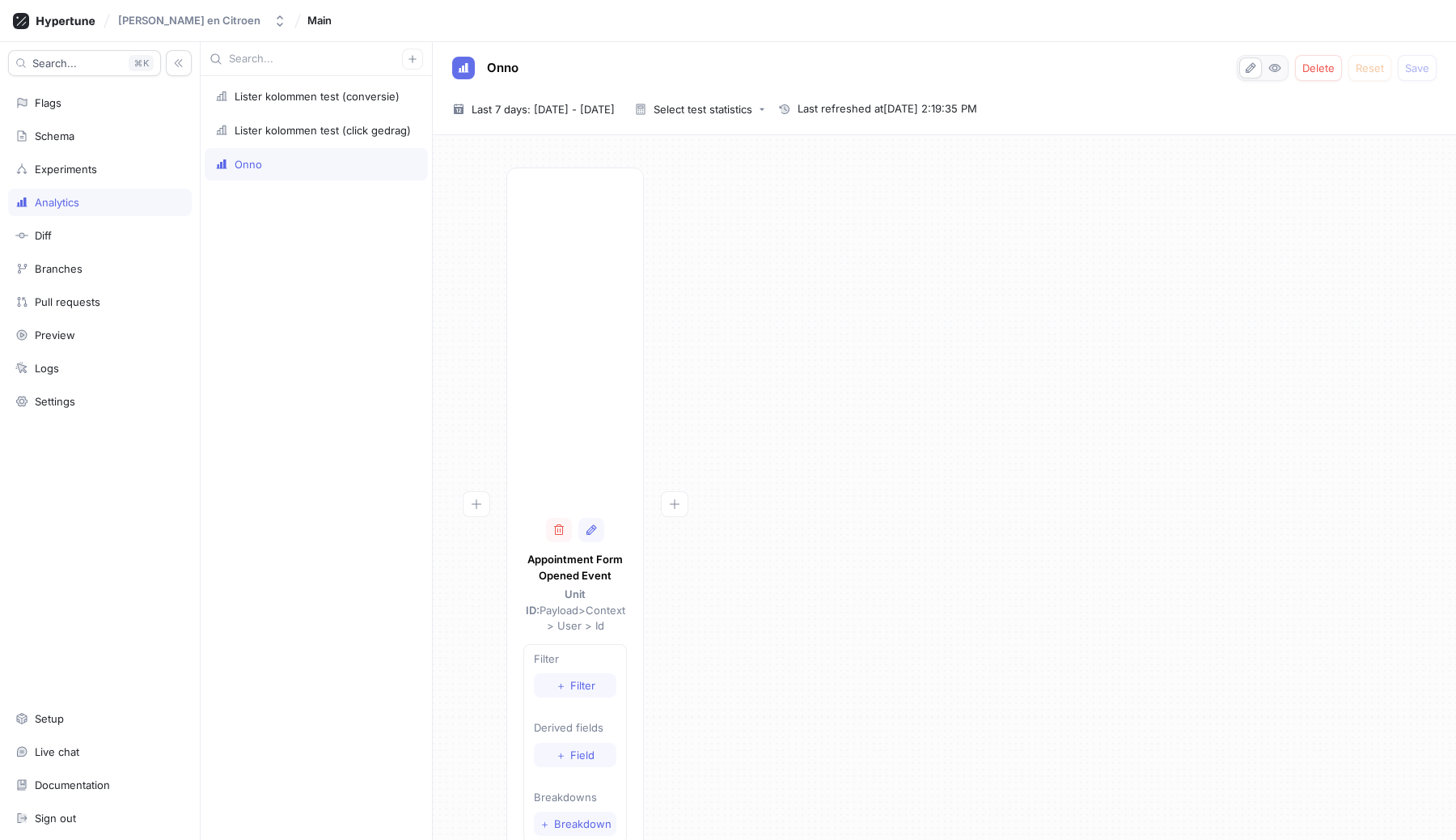
click at [317, 228] on div "Lister kolommen test (conversie) Lister kolommen test (click gedrag) Onno" at bounding box center [316, 458] width 231 height 764
click at [559, 531] on icon "button" at bounding box center [559, 530] width 13 height 13
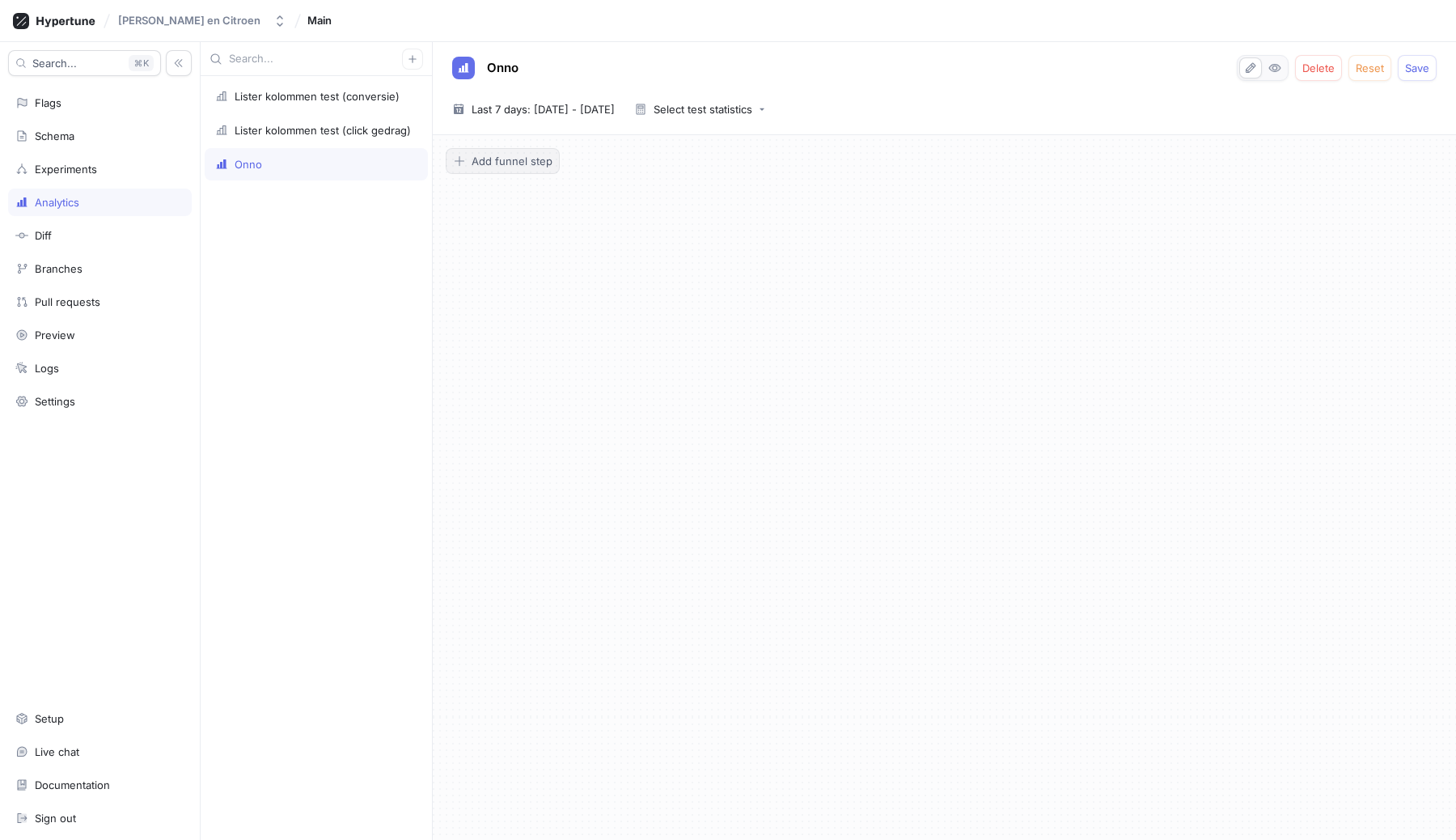
click at [519, 151] on button "Add funnel step" at bounding box center [503, 161] width 114 height 26
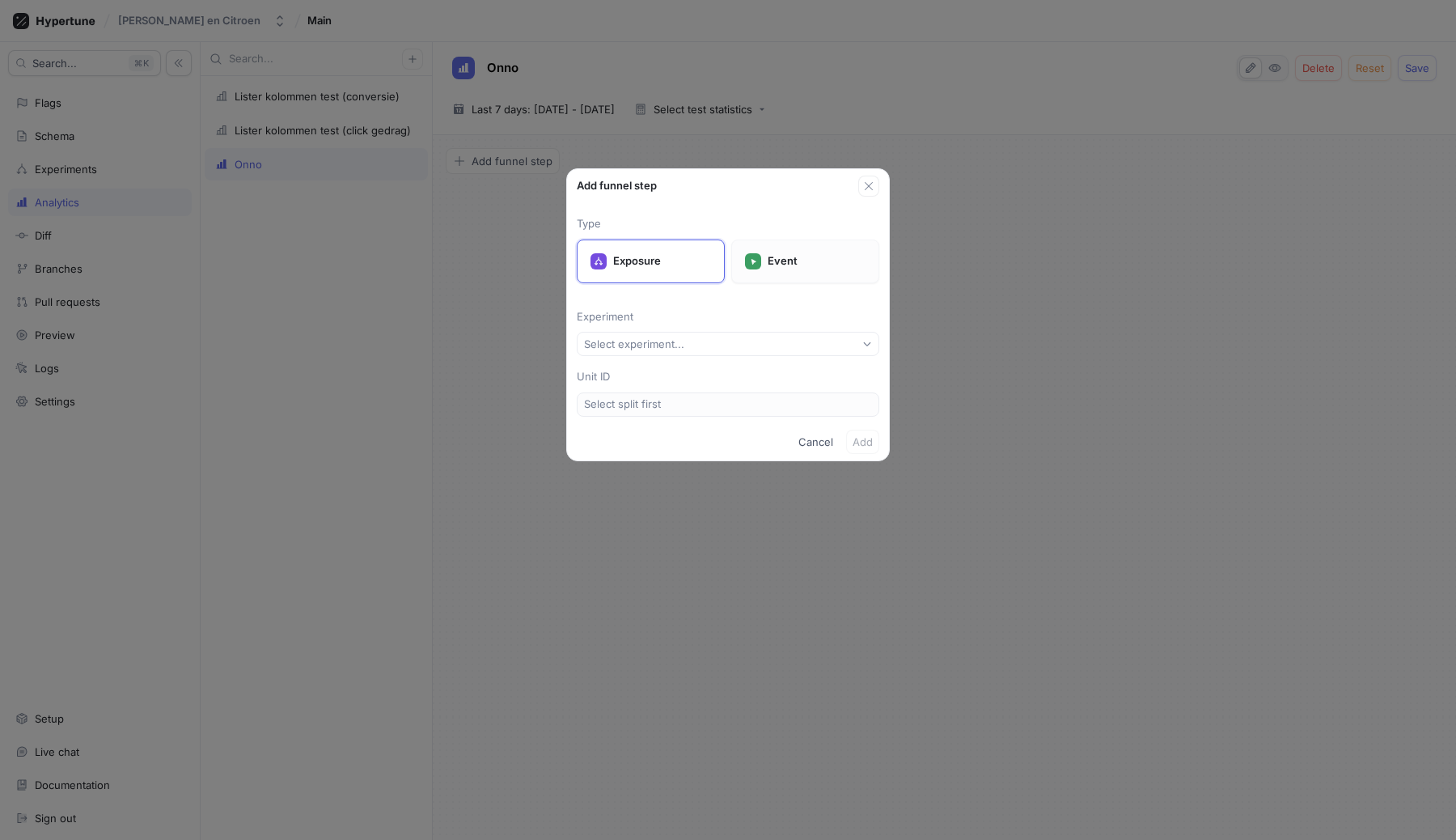
click at [776, 269] on div "Event" at bounding box center [805, 261] width 148 height 44
click at [763, 352] on button "Select event type..." at bounding box center [728, 344] width 303 height 24
click at [743, 341] on button "Select event type..." at bounding box center [728, 344] width 303 height 24
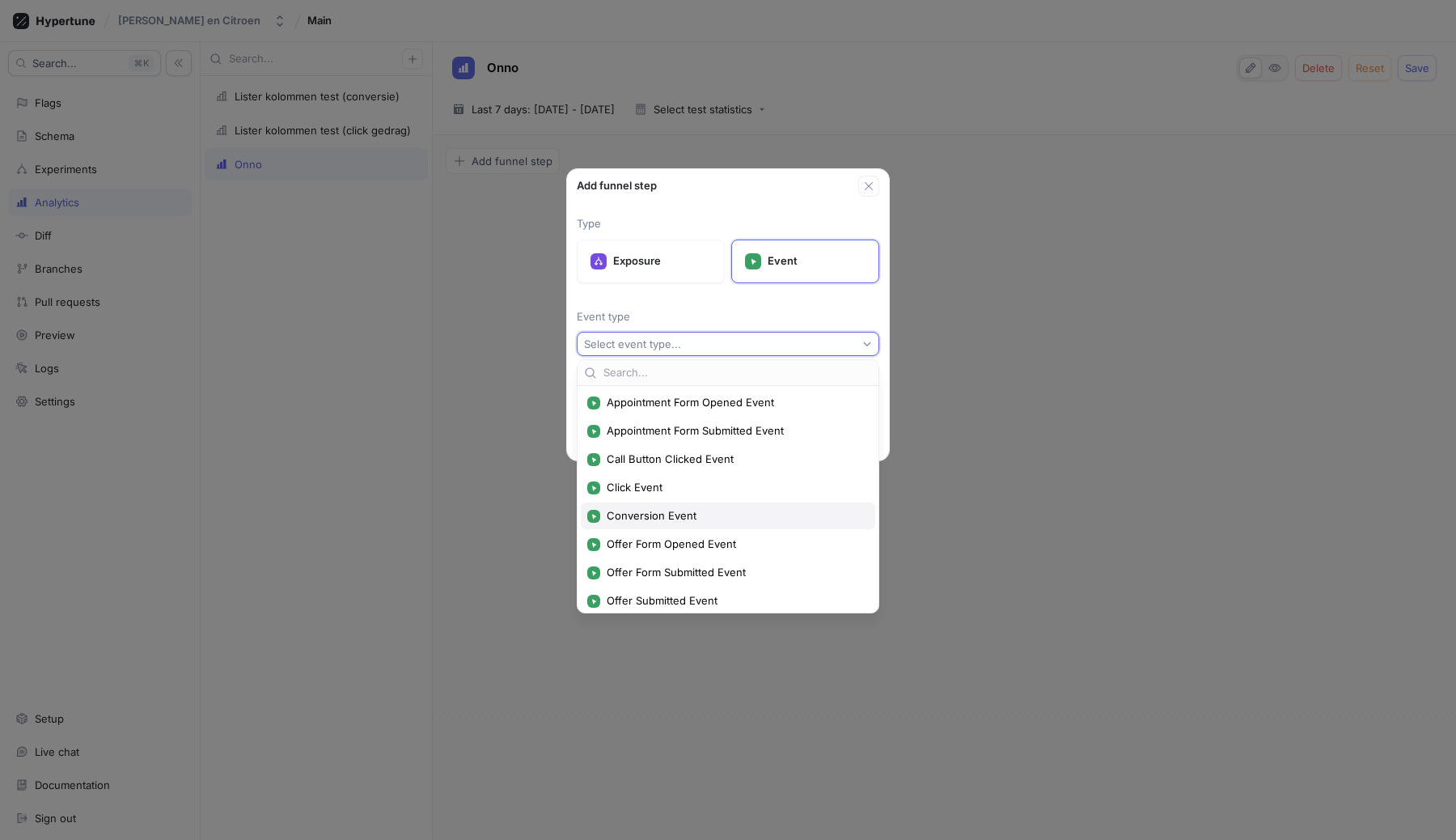
click at [698, 513] on span "Conversion Event" at bounding box center [734, 515] width 254 height 14
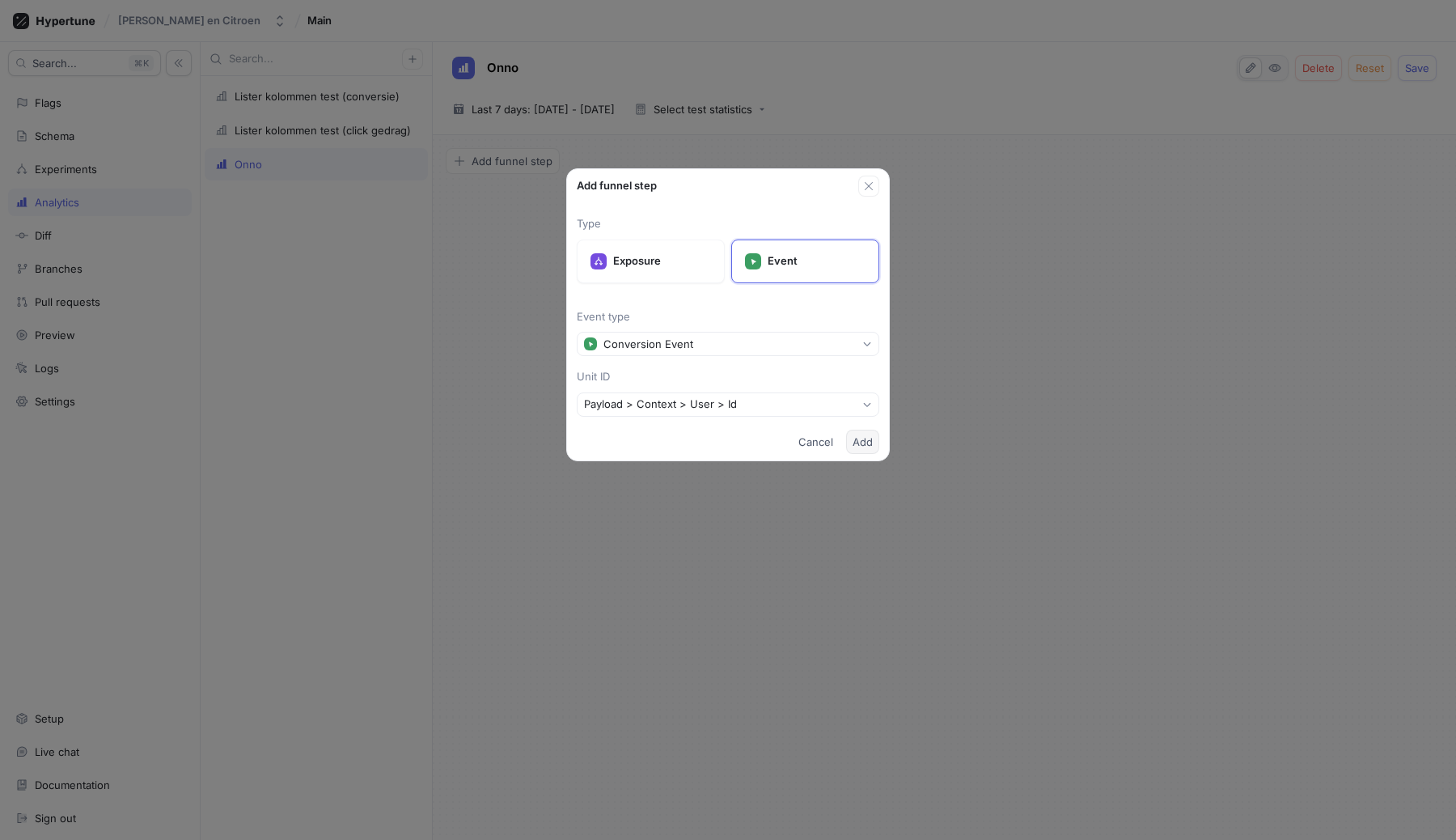
click at [871, 438] on span "Add" at bounding box center [863, 442] width 20 height 10
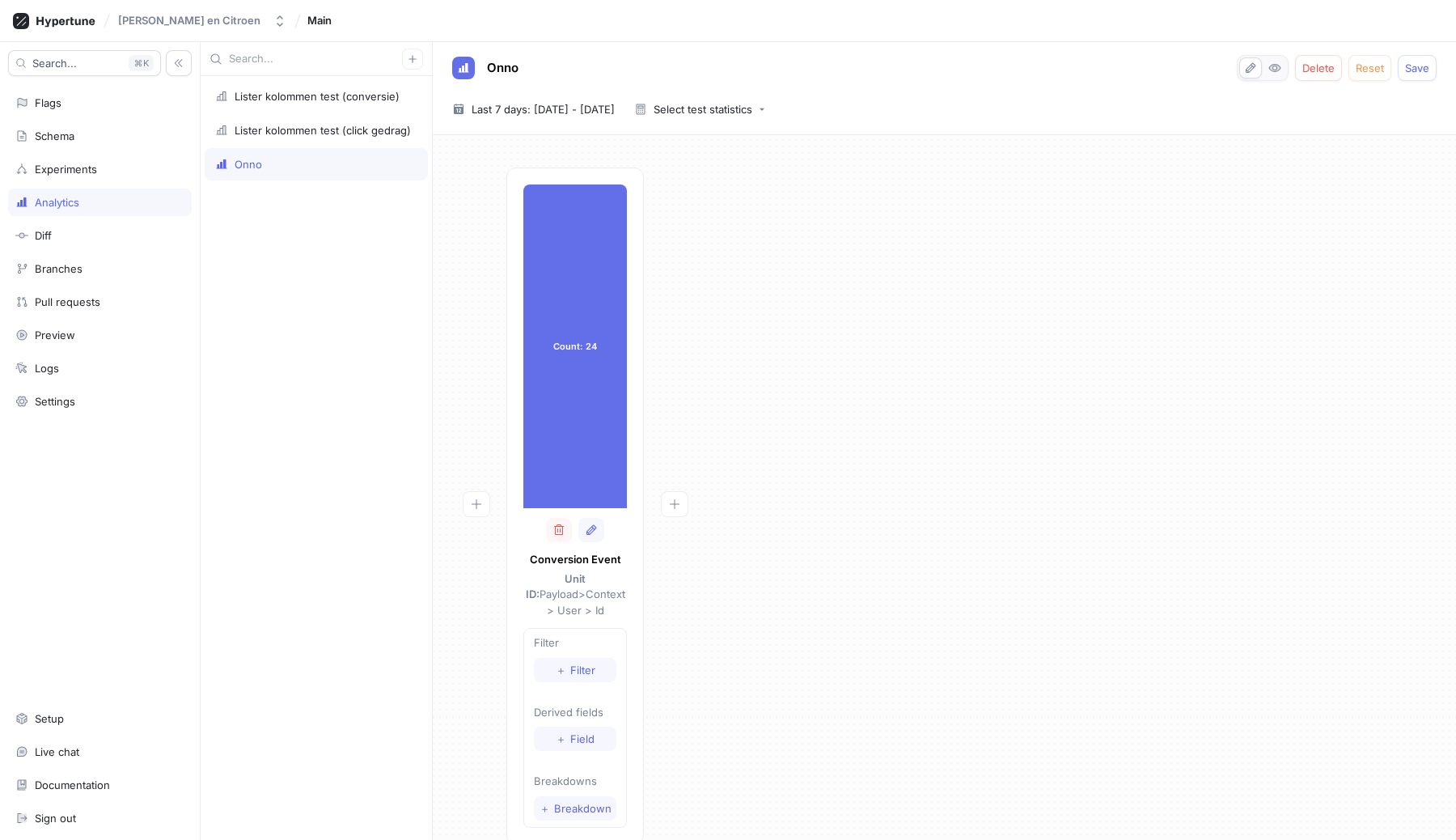
click at [918, 482] on div "Count: 24 Count: 24 Conversion Event Unit ID: Payload > Context > User > Id Fil…" at bounding box center [944, 511] width 998 height 687
click at [1409, 84] on div "Onno Delete Reset Save 2025-10-08 ~ 2025-10-14 Last 7 days: 8 Oct 2025 - 14 Oct…" at bounding box center [944, 88] width 1023 height 93
click at [1413, 72] on span "Save" at bounding box center [1417, 68] width 24 height 10
click at [1170, 342] on div "Count: 24 Count: 24 Conversion Event Unit ID: Payload > Context > User > Id Fil…" at bounding box center [944, 511] width 998 height 687
click at [278, 104] on div "Lister kolommen test (conversie)" at bounding box center [317, 96] width 223 height 33
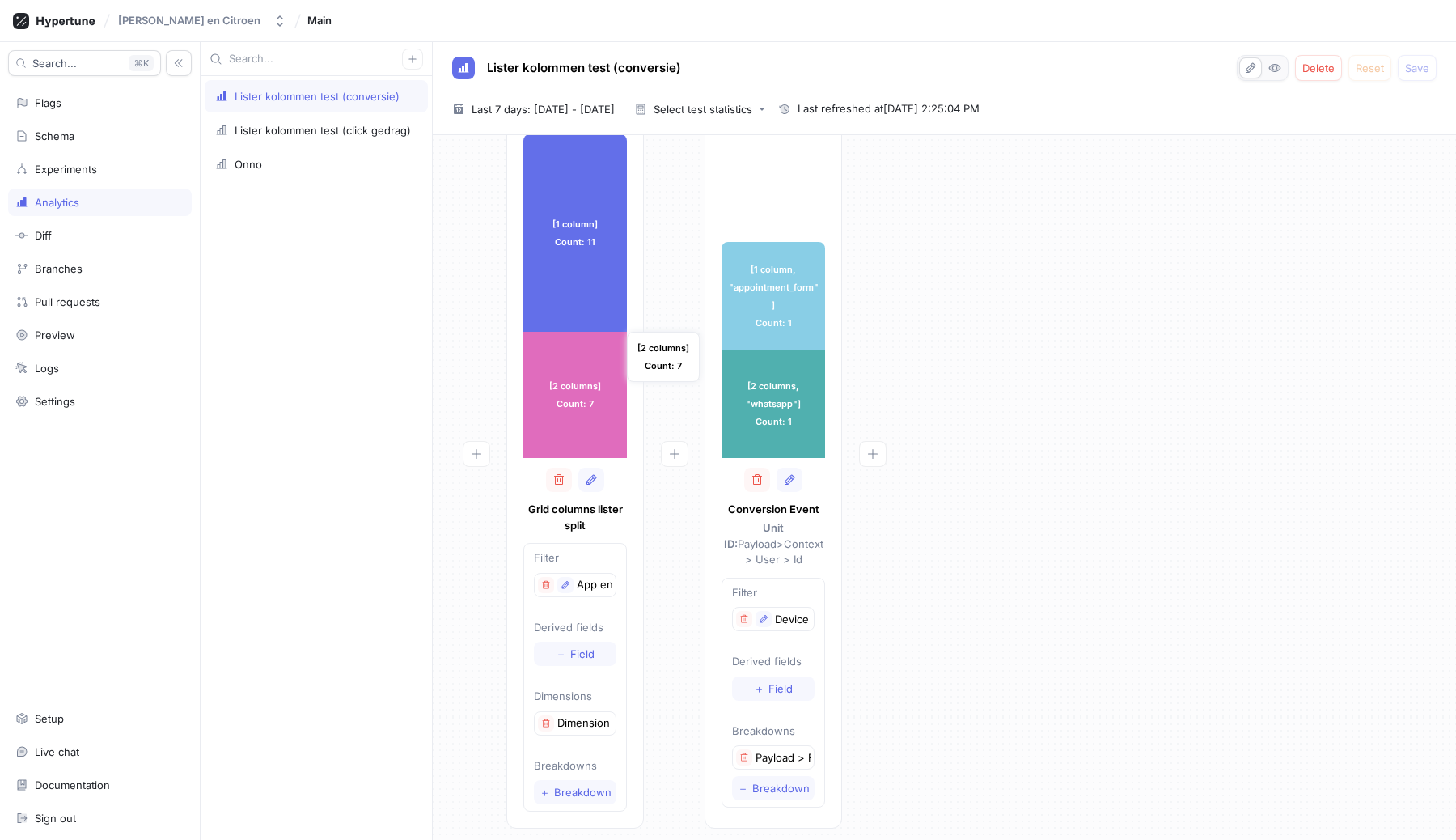
scroll to position [62, 0]
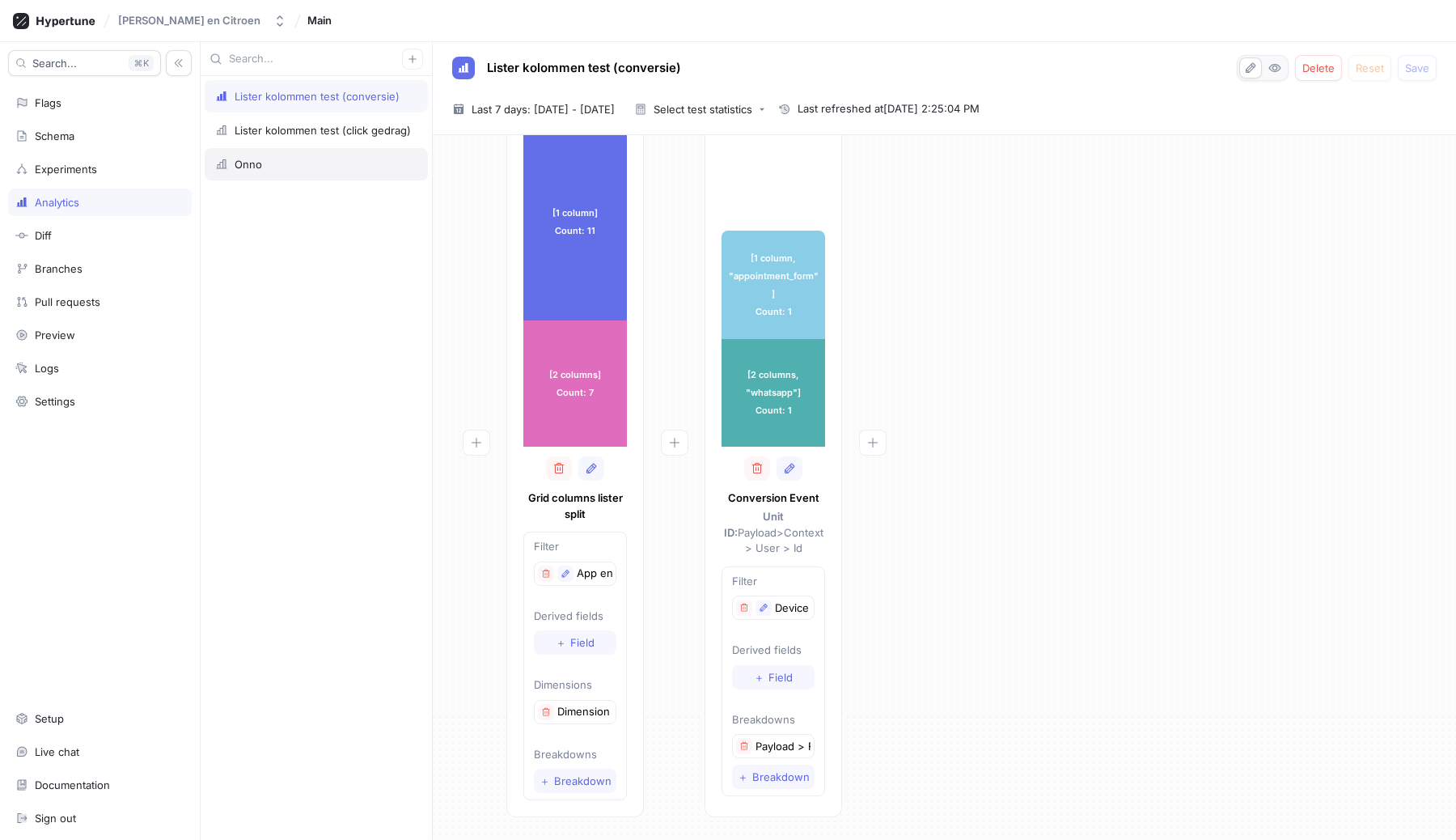
click at [342, 156] on div "Onno" at bounding box center [317, 164] width 223 height 33
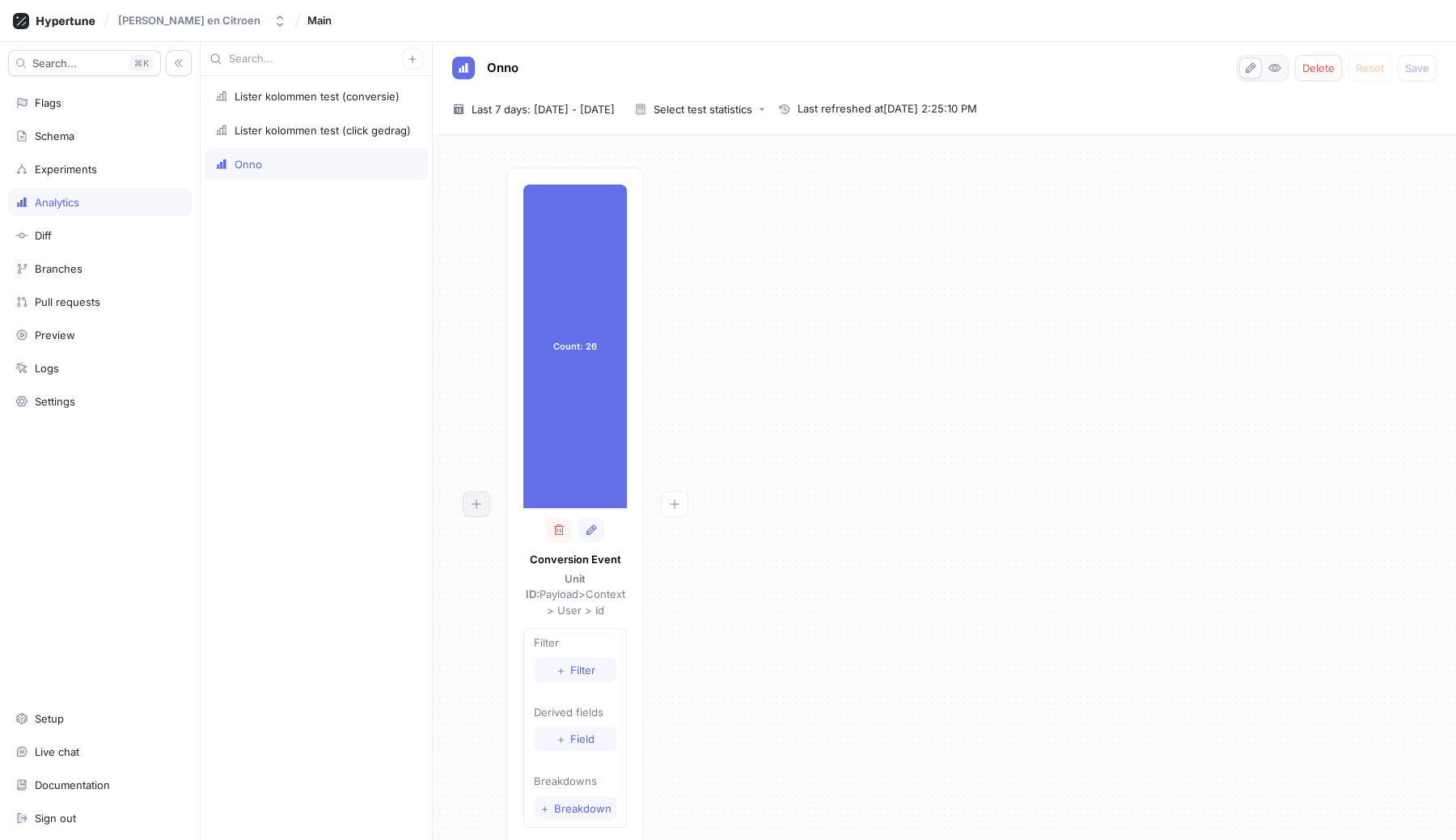
click at [471, 493] on button "button" at bounding box center [476, 503] width 27 height 26
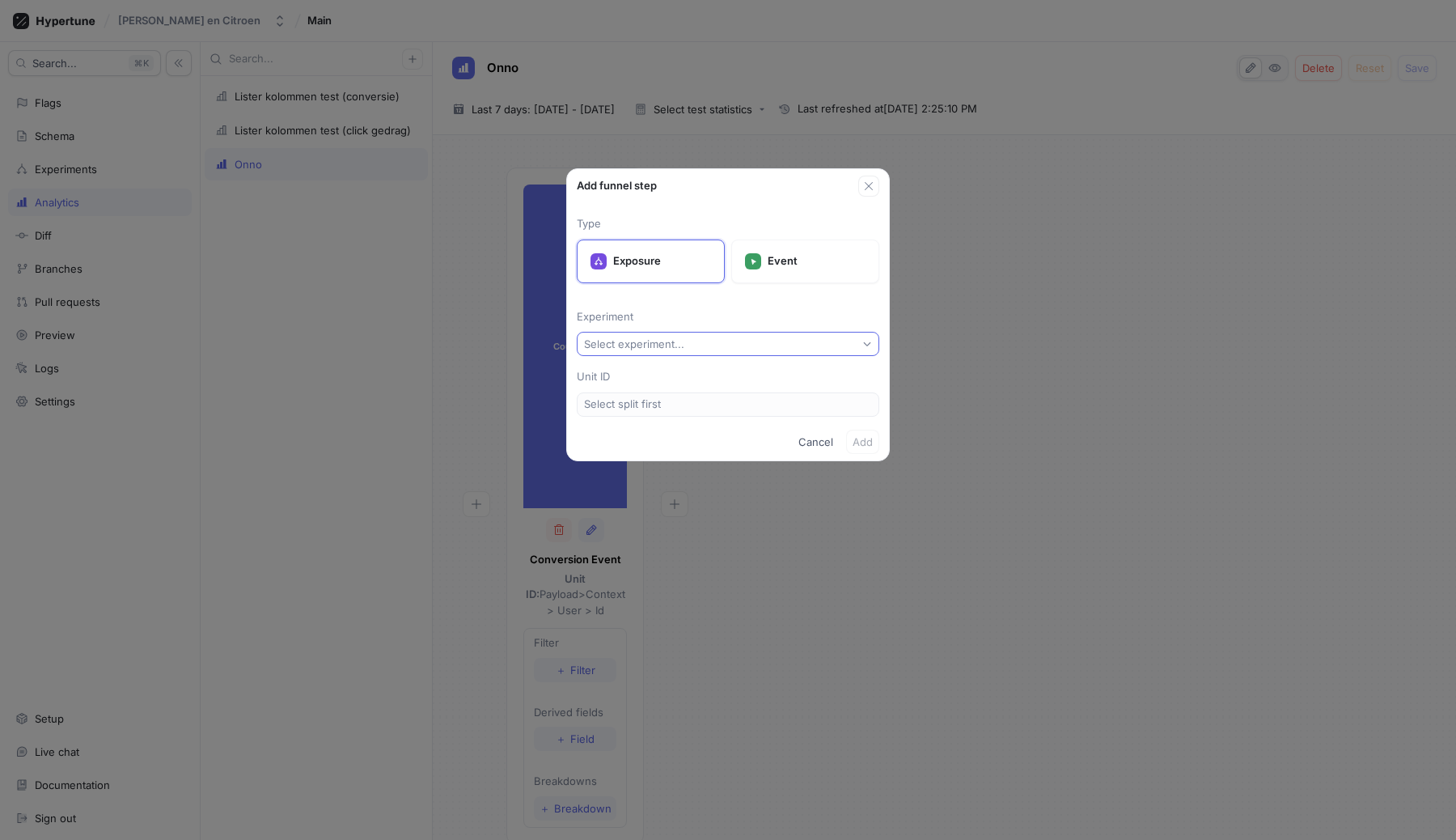
click at [718, 340] on button "Select experiment..." at bounding box center [728, 344] width 303 height 24
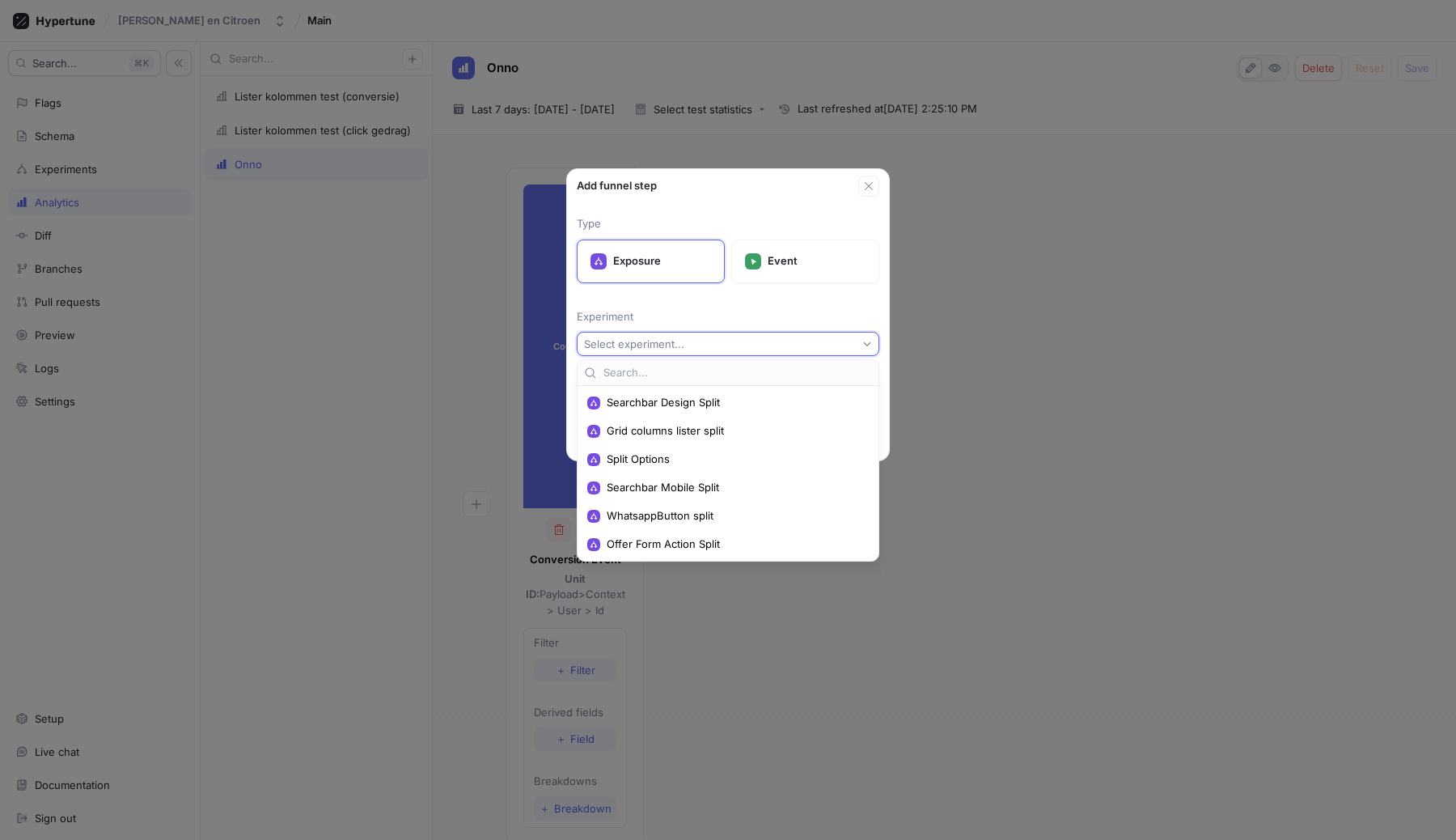
click at [699, 315] on p "Experiment" at bounding box center [728, 317] width 303 height 16
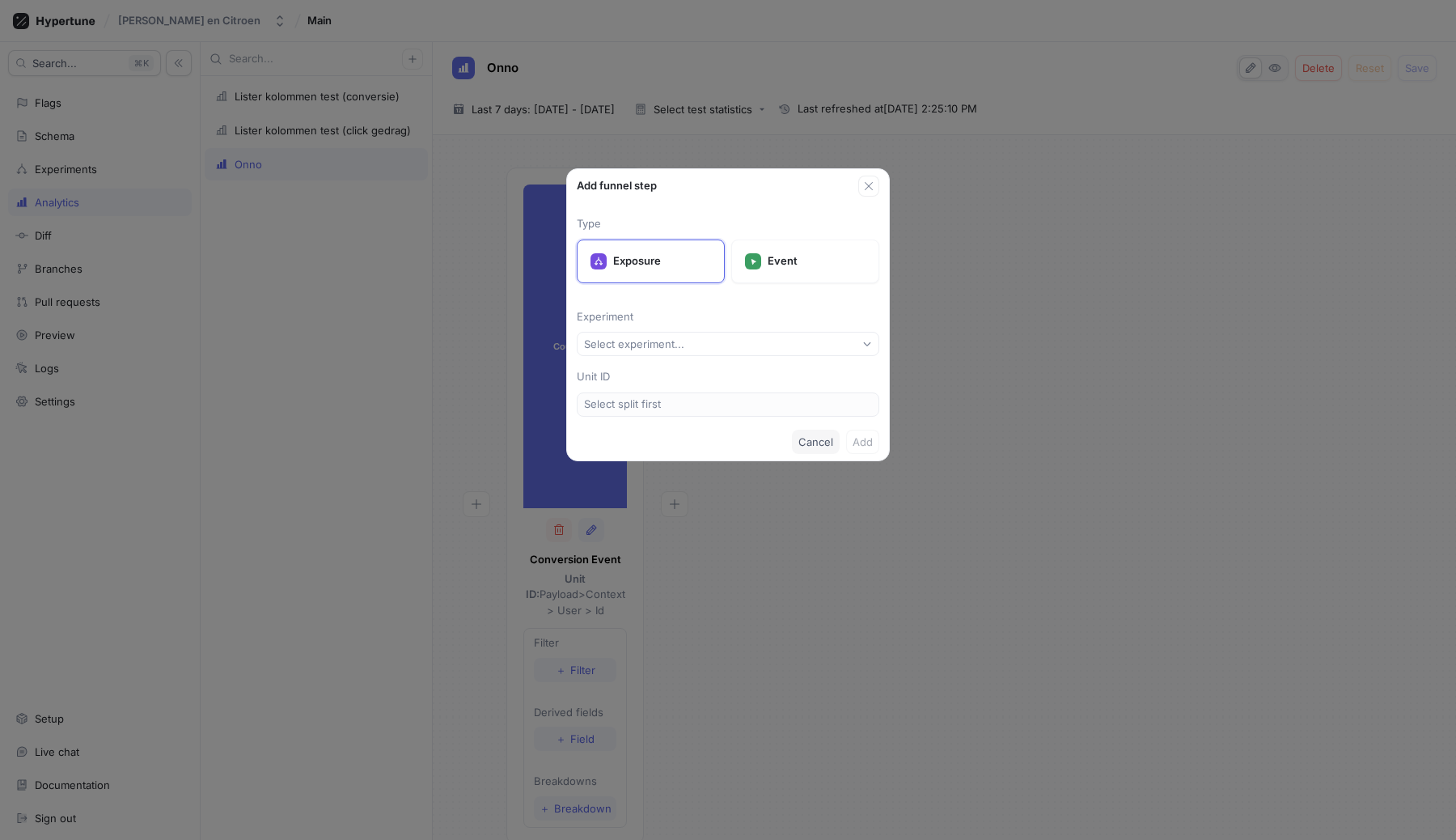
click at [813, 451] on button "Cancel" at bounding box center [816, 442] width 48 height 24
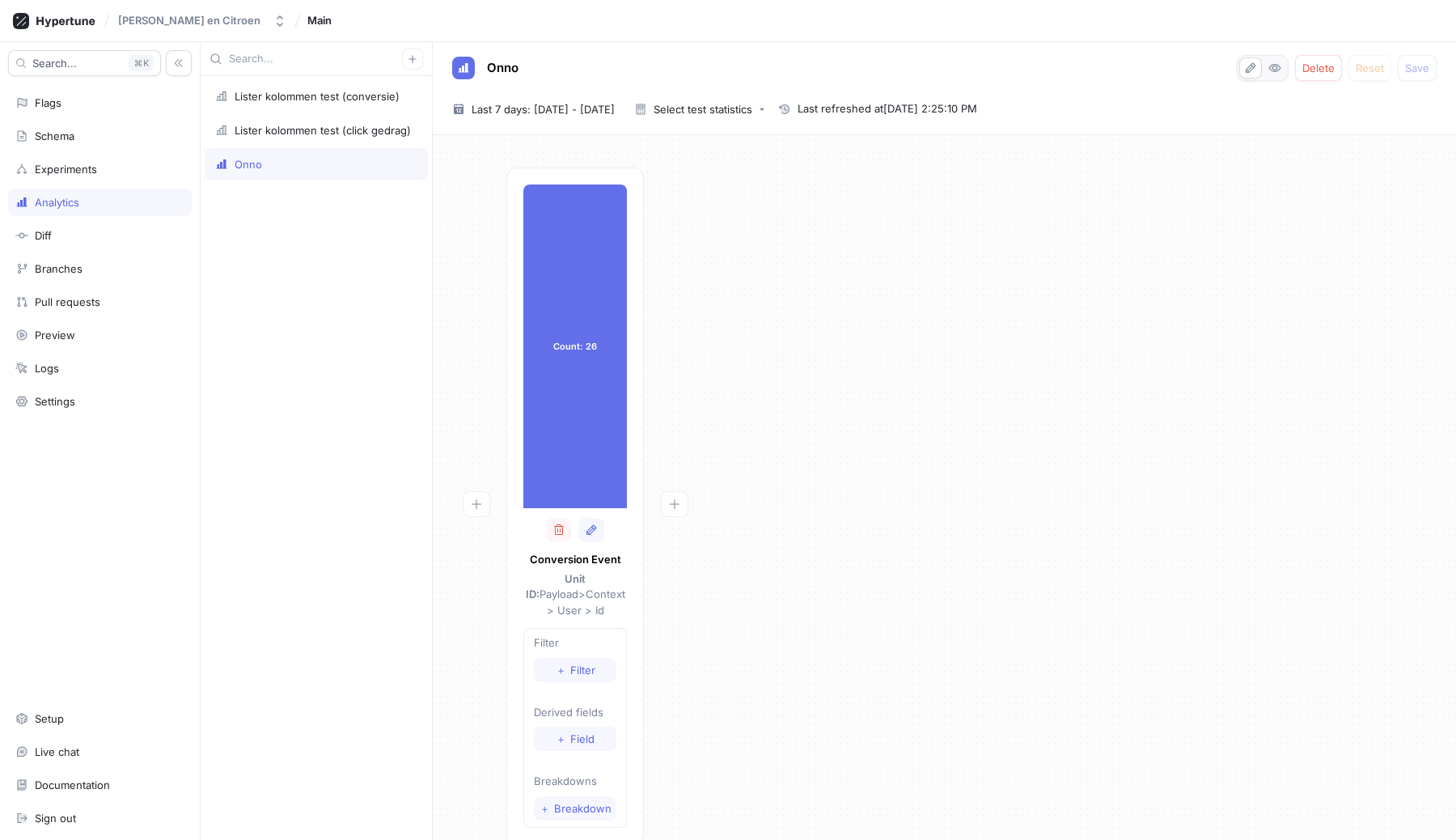
click at [245, 313] on div "Lister kolommen test (conversie) Lister kolommen test (click gedrag) Onno" at bounding box center [316, 458] width 231 height 764
click at [557, 530] on icon "button" at bounding box center [559, 530] width 13 height 13
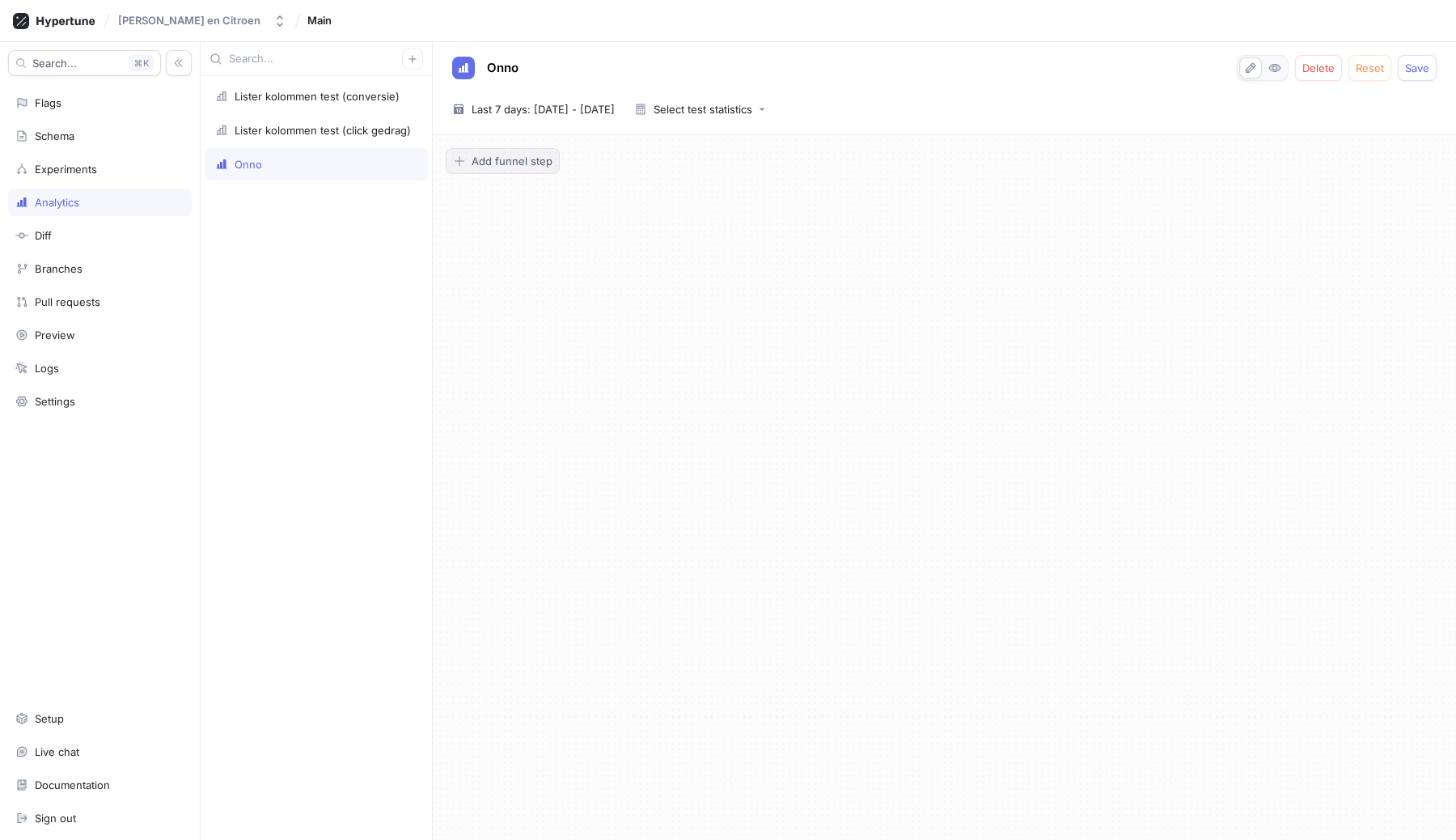
click at [502, 161] on span "Add funnel step" at bounding box center [512, 161] width 81 height 10
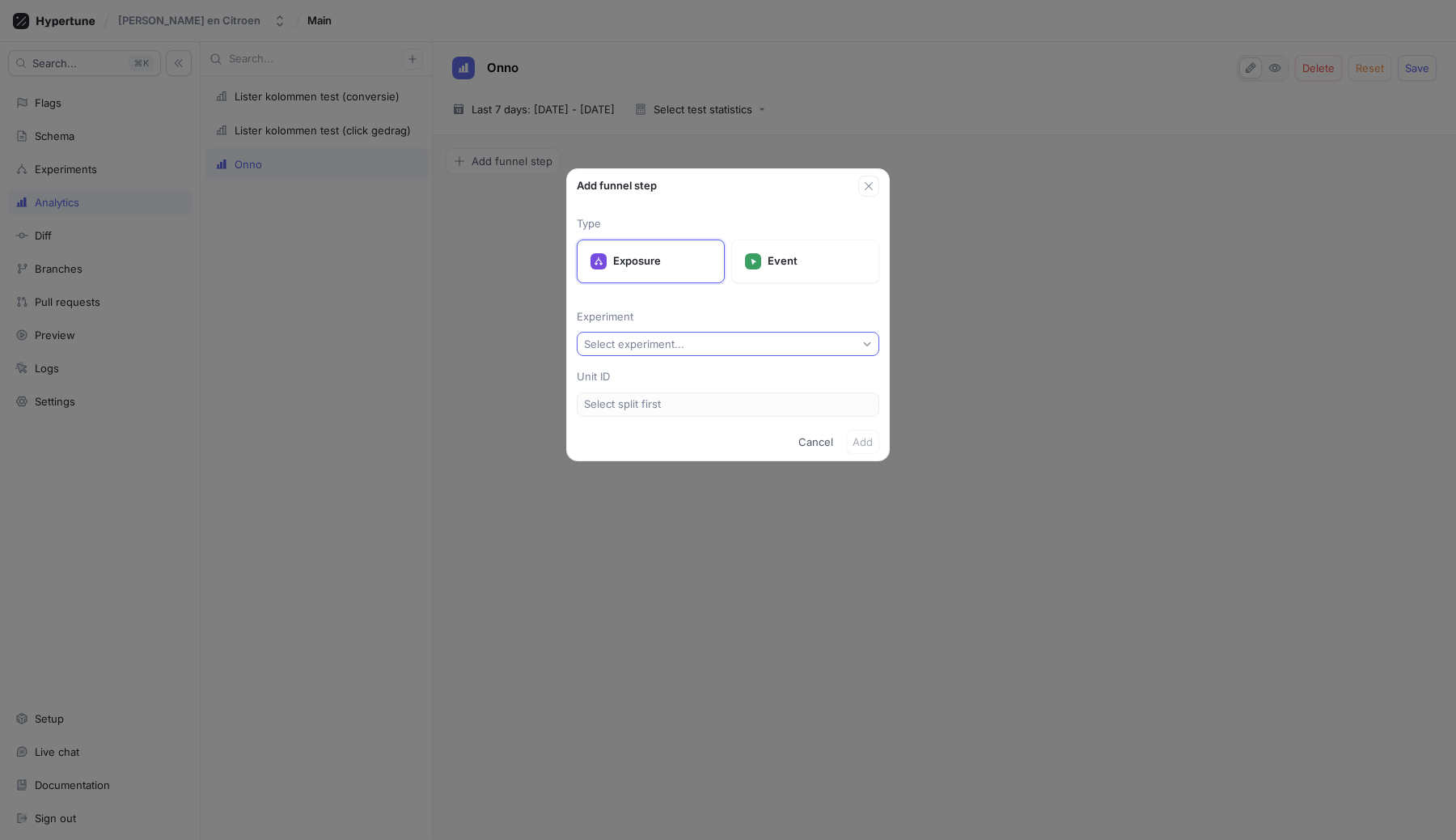
click at [734, 334] on button "Select experiment..." at bounding box center [728, 344] width 303 height 24
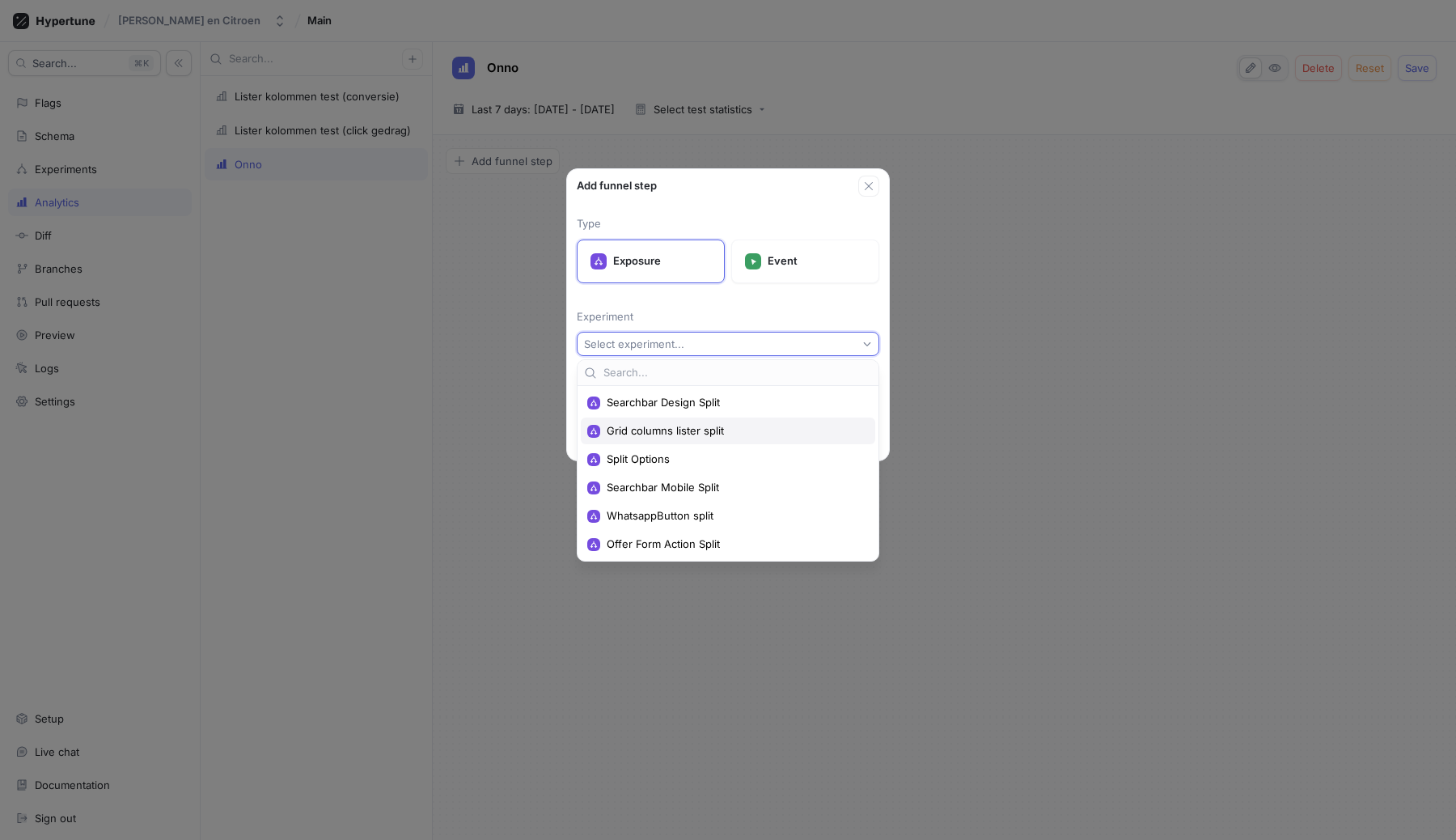
click at [636, 431] on span "Grid columns lister split" at bounding box center [734, 430] width 254 height 14
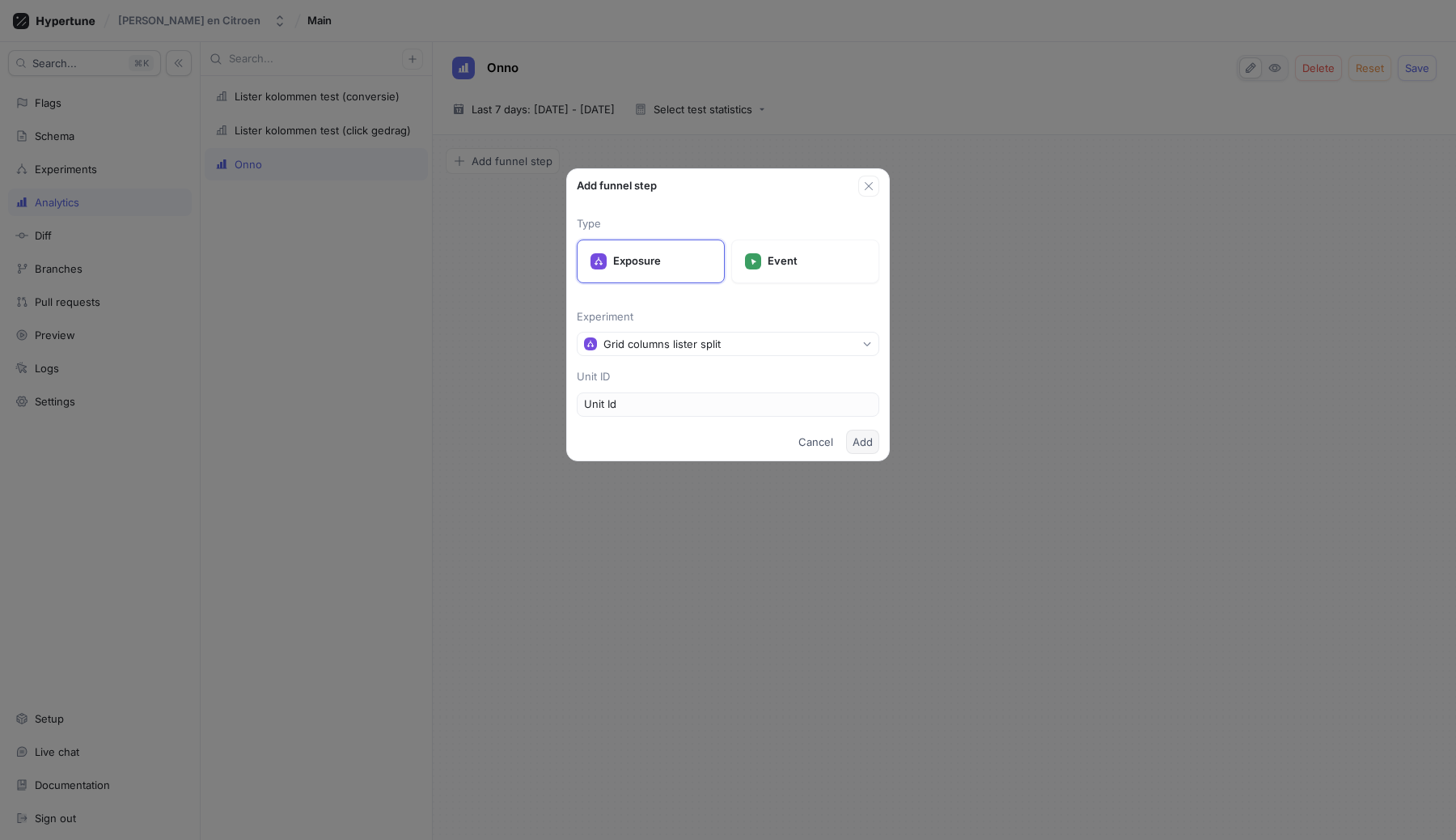
click at [857, 441] on span "Add" at bounding box center [863, 442] width 20 height 10
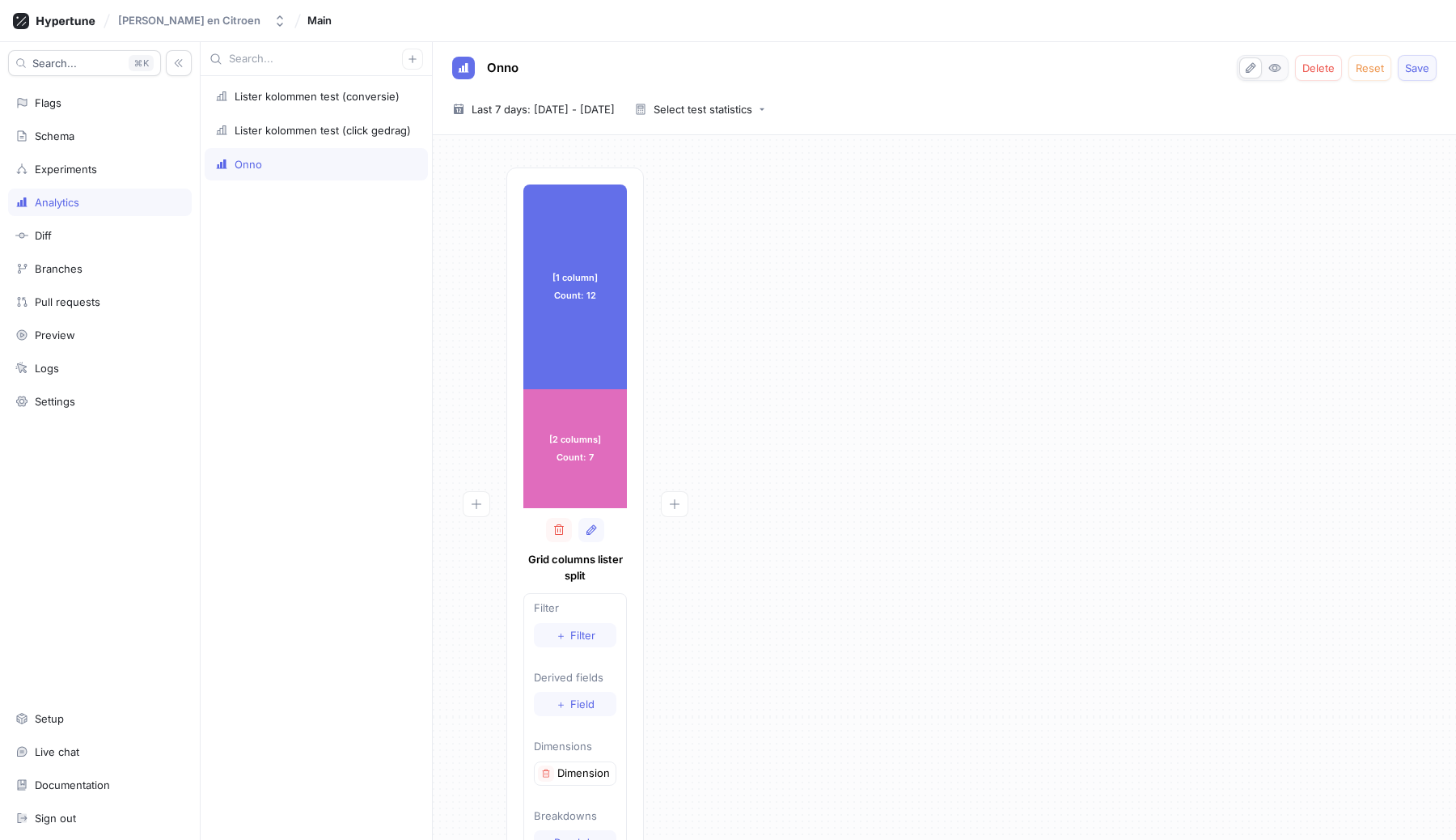
click at [1415, 75] on button "Save" at bounding box center [1417, 68] width 39 height 26
click at [63, 99] on div "Flags" at bounding box center [100, 103] width 169 height 13
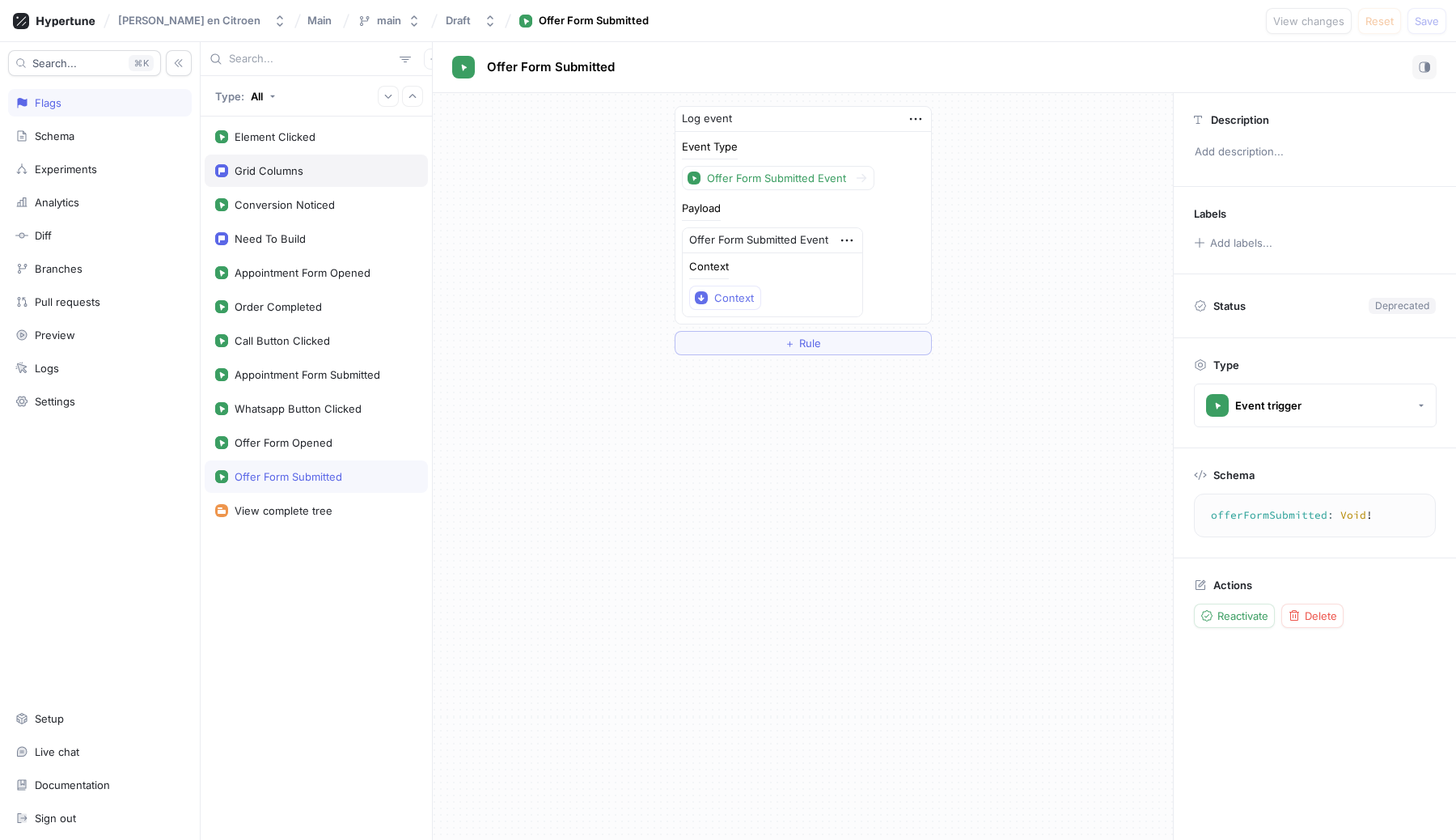
click at [269, 165] on div "Grid Columns" at bounding box center [269, 171] width 69 height 13
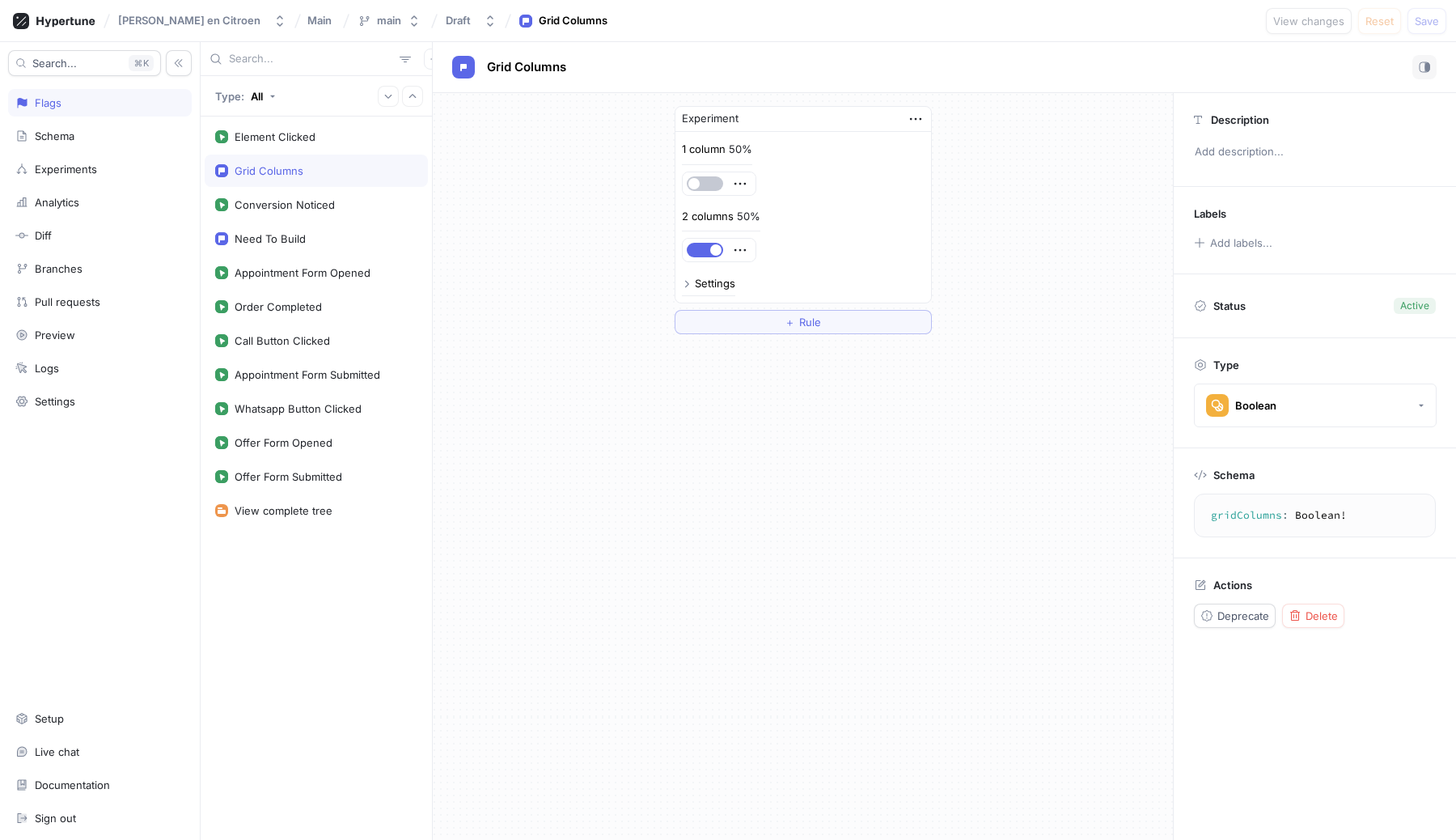
click at [691, 281] on div "Settings" at bounding box center [708, 284] width 54 height 11
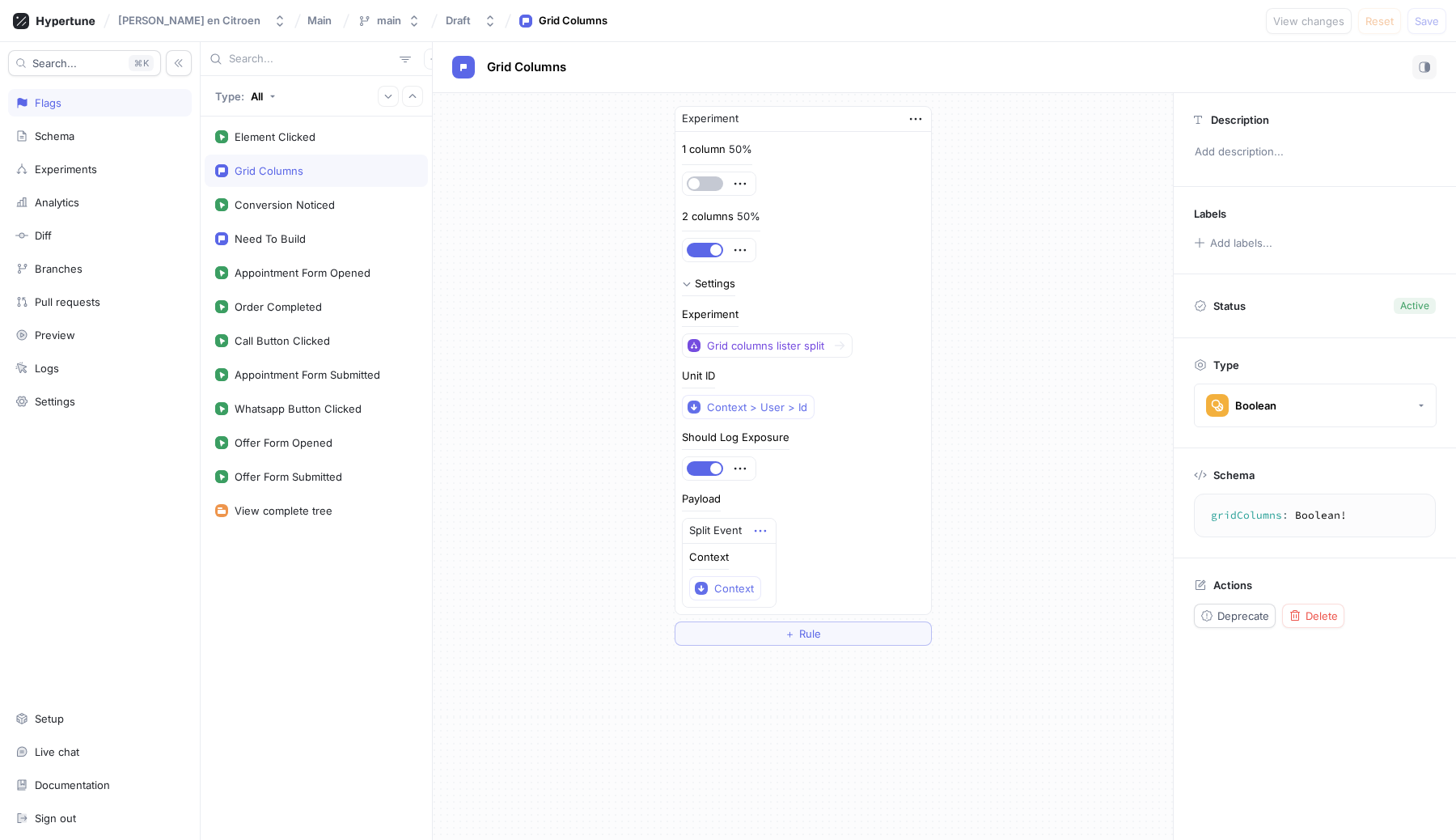
click at [759, 529] on icon "button" at bounding box center [761, 531] width 18 height 18
click at [789, 559] on p "Delete" at bounding box center [792, 561] width 33 height 16
click at [757, 533] on div "Select expression..." at bounding box center [738, 530] width 100 height 14
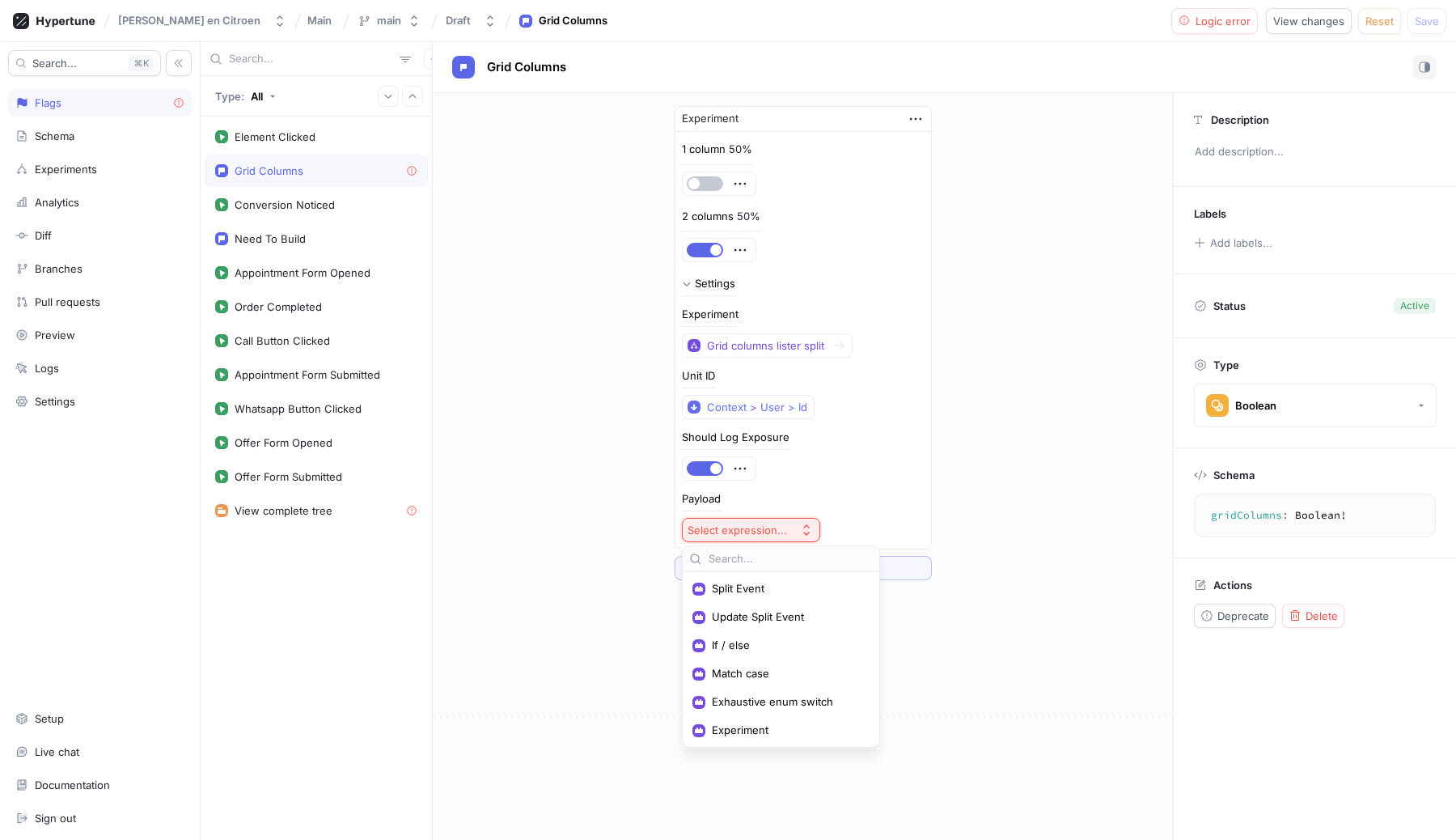
click at [865, 498] on div "Payload Select expression..." at bounding box center [804, 518] width 243 height 49
click at [745, 525] on div "Select expression..." at bounding box center [738, 530] width 100 height 14
click at [733, 589] on span "Split Event" at bounding box center [787, 588] width 150 height 14
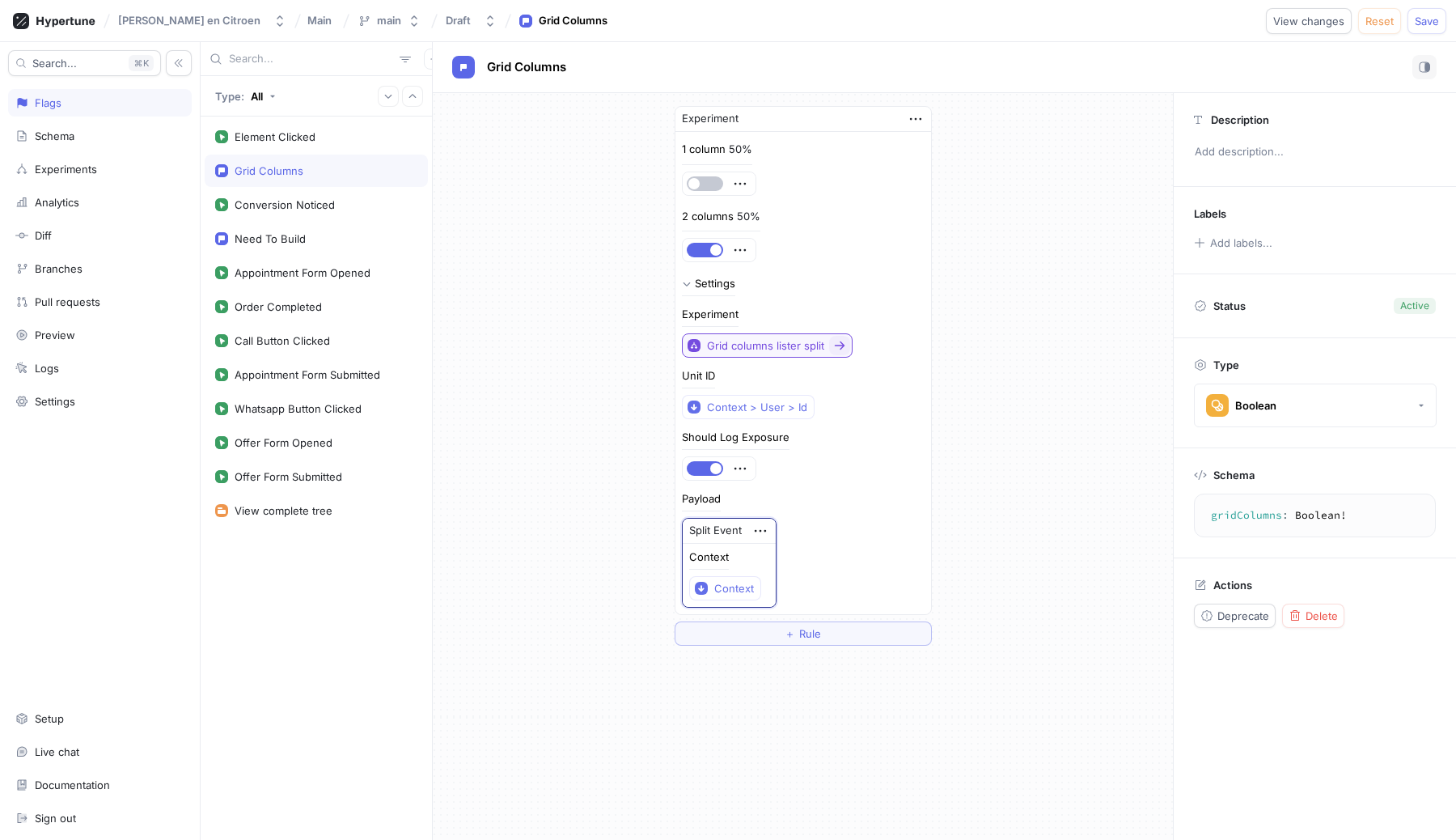
click at [762, 347] on div "Grid columns lister split" at bounding box center [765, 346] width 117 height 14
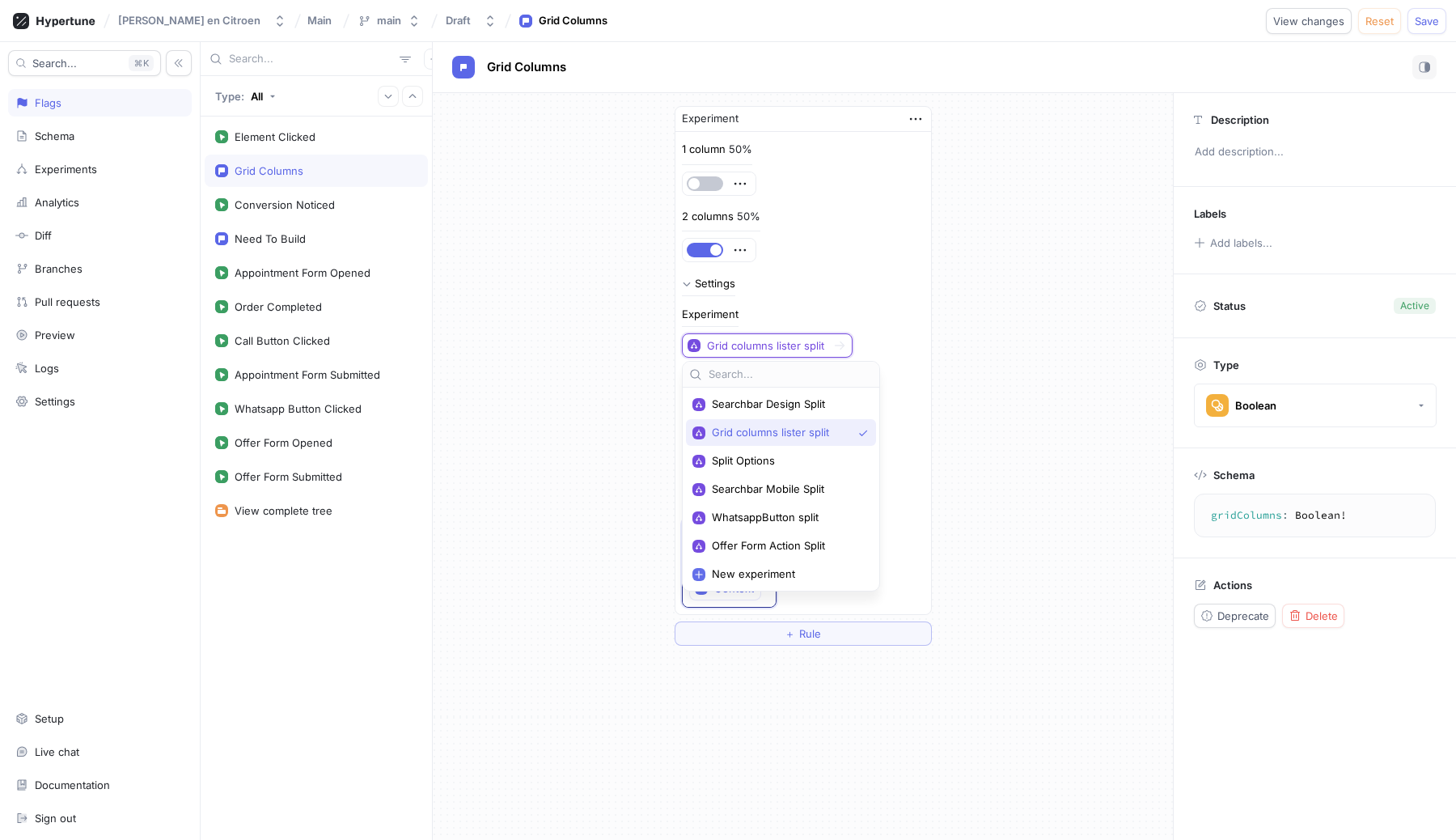
click at [797, 310] on div "Experiment Grid columns lister split" at bounding box center [804, 334] width 243 height 49
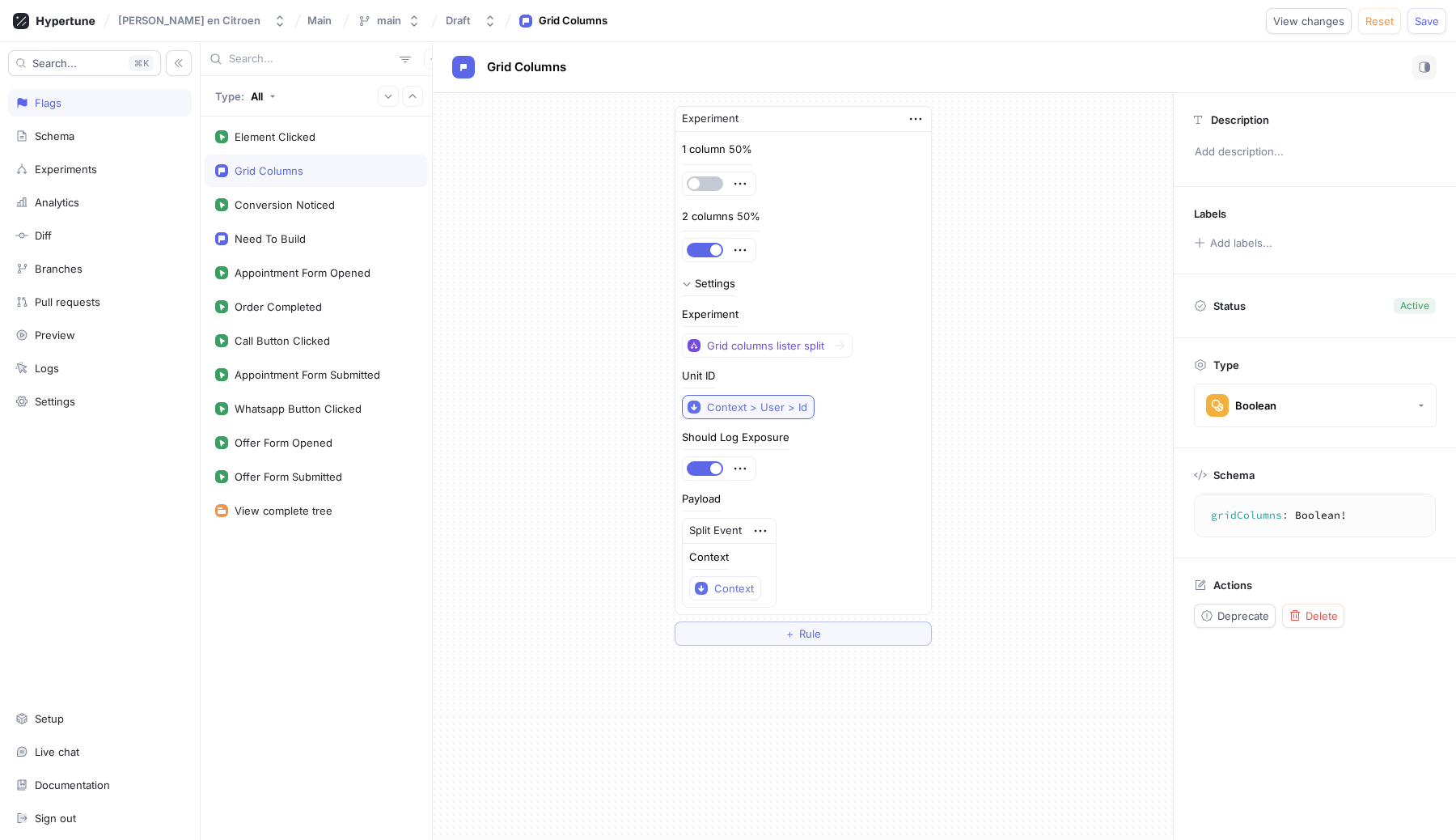
click at [753, 412] on div "Context > User > Id" at bounding box center [757, 406] width 101 height 14
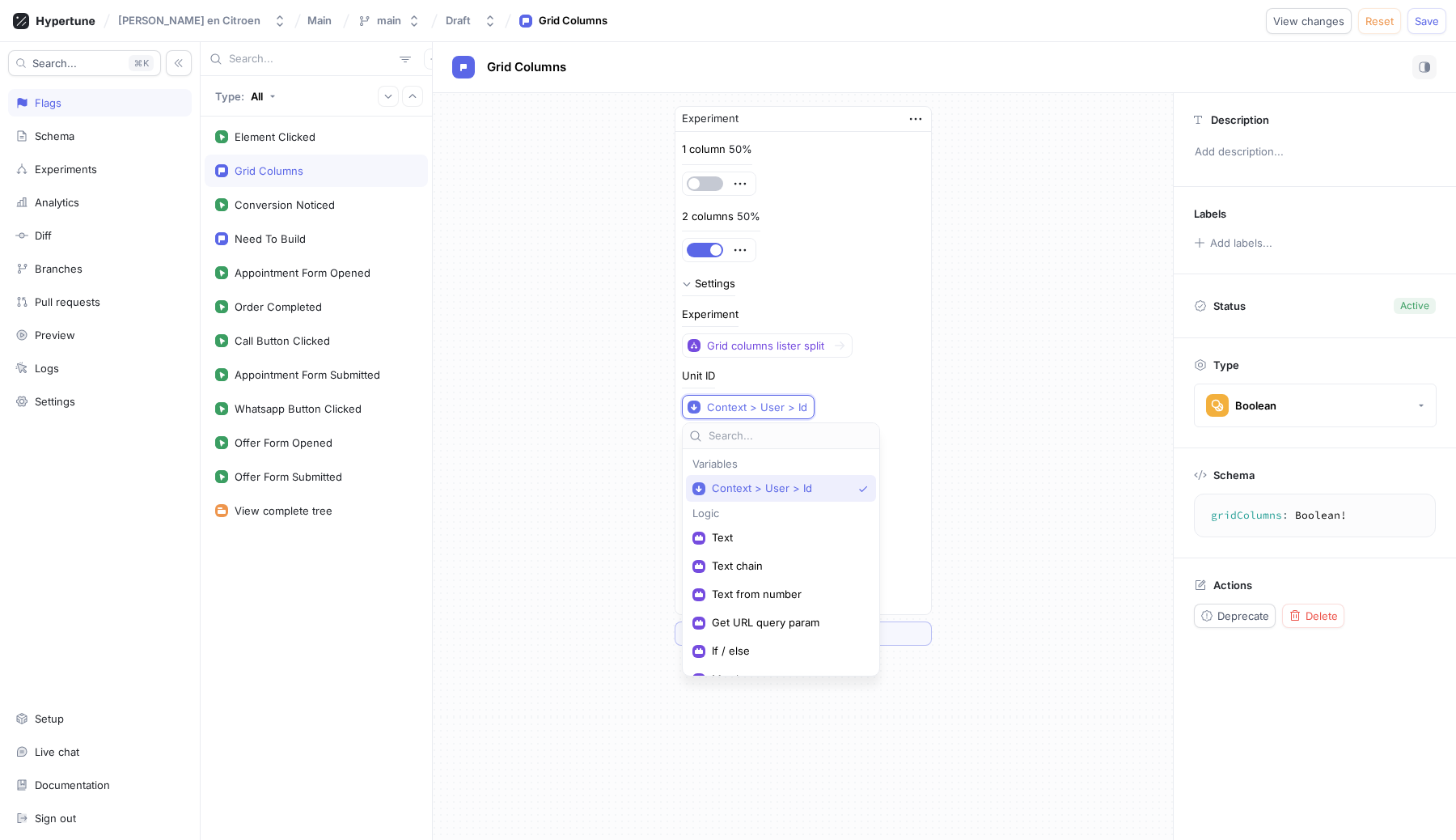
click at [879, 406] on div "Unit ID Context > User > Id" at bounding box center [804, 395] width 243 height 49
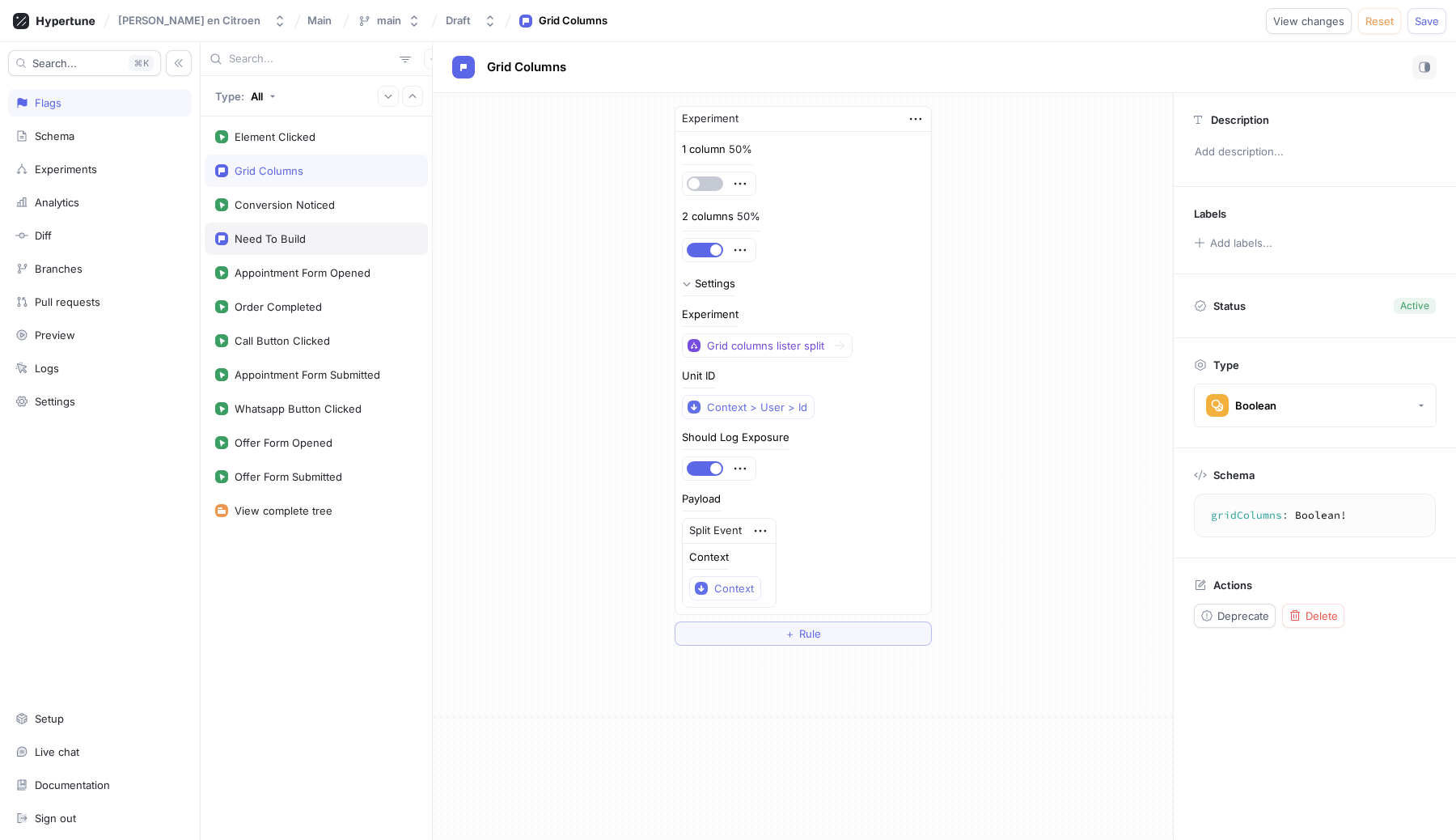
click at [259, 243] on div "Need To Build" at bounding box center [270, 239] width 71 height 13
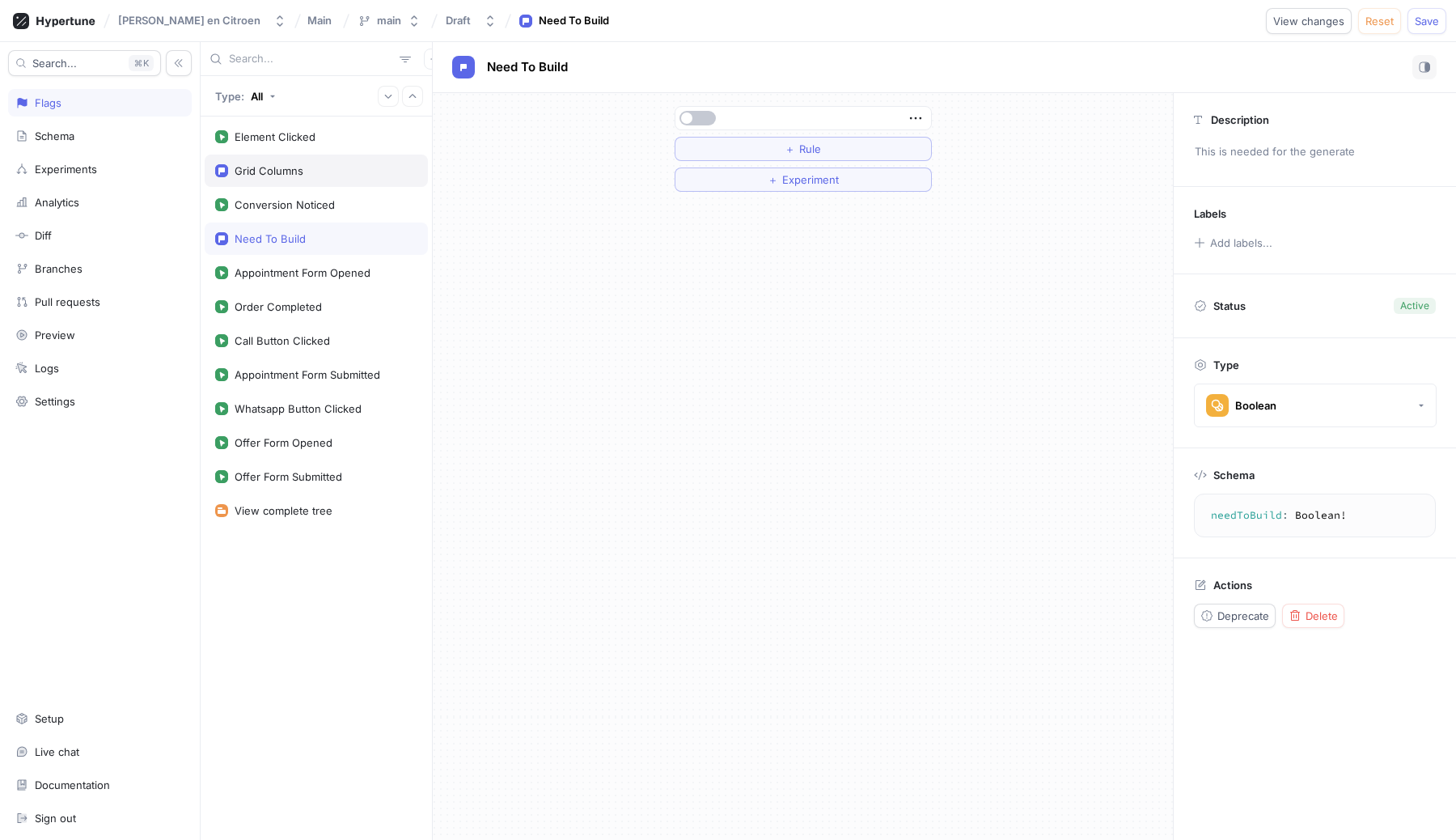
click at [284, 170] on div "Grid Columns" at bounding box center [269, 171] width 69 height 13
type textarea "gridColumns: Boolean!"
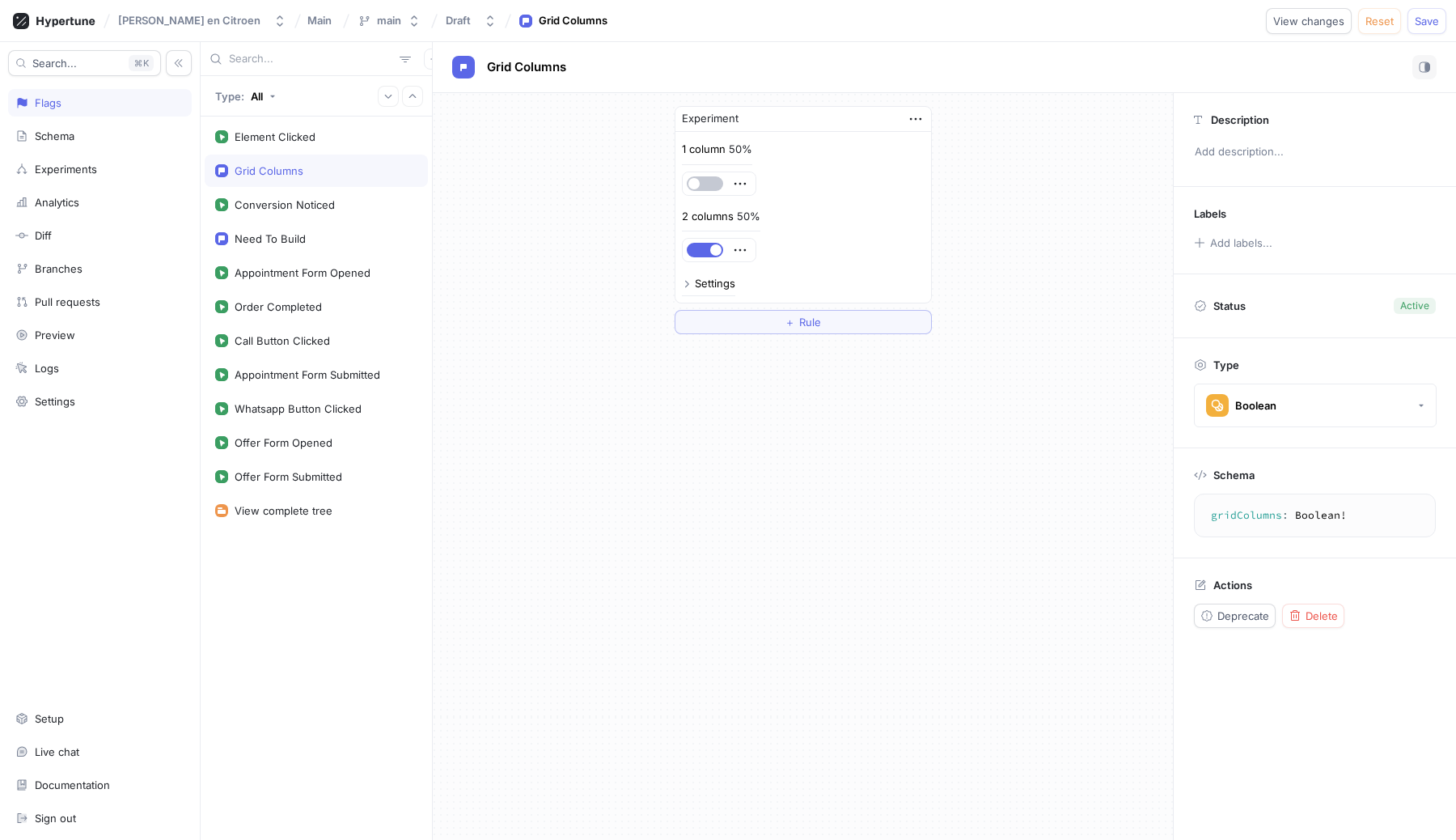
click at [302, 532] on div "Element Clicked Grid Columns Conversion Noticed Need To Build Appointment Form …" at bounding box center [316, 477] width 231 height 723
click at [322, 594] on div "Element Clicked Grid Columns Conversion Noticed Need To Build Appointment Form …" at bounding box center [316, 477] width 231 height 723
click at [692, 278] on div "Settings" at bounding box center [708, 284] width 54 height 11
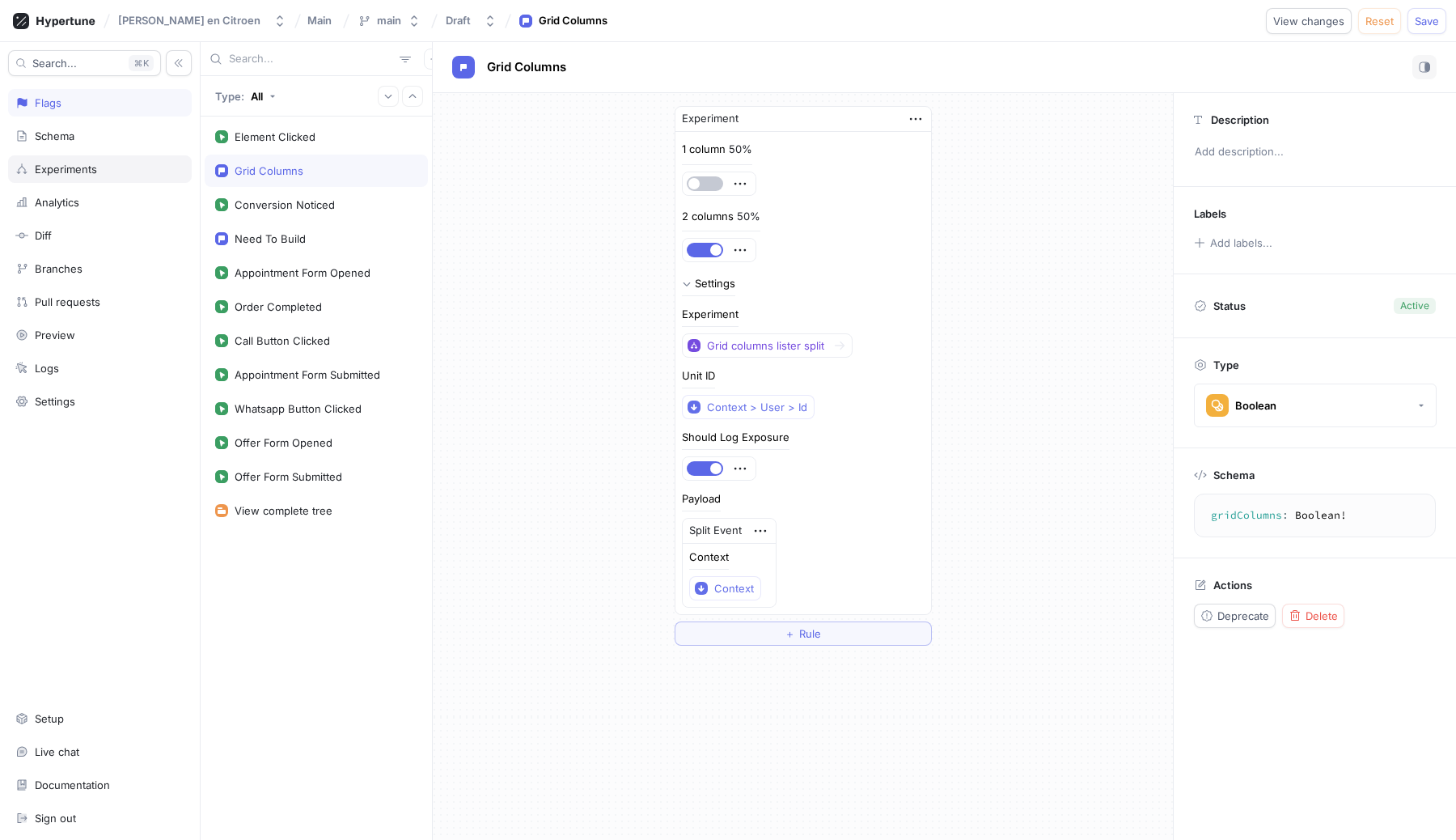
click at [44, 168] on div "Experiments" at bounding box center [65, 169] width 63 height 13
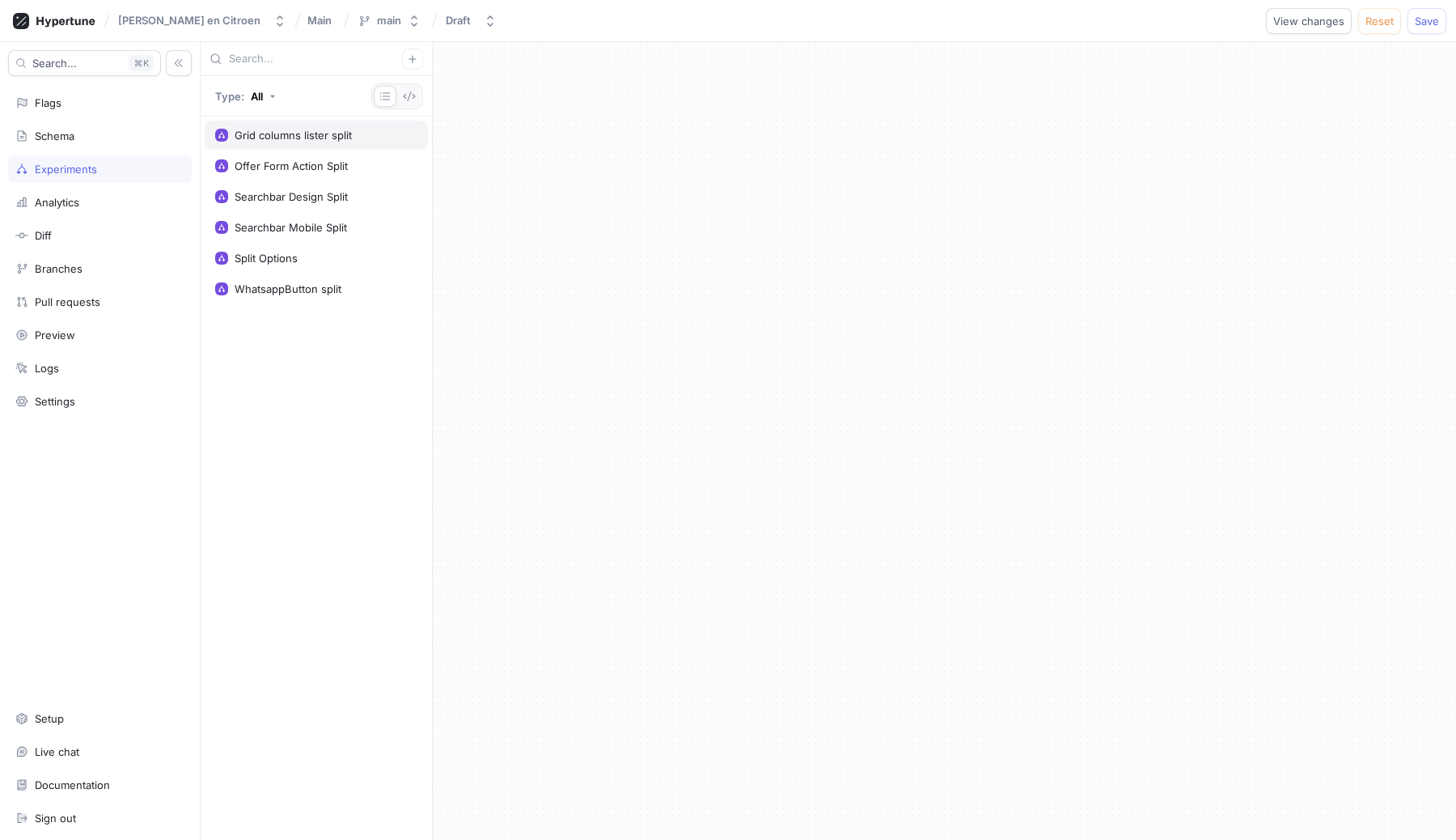
click at [288, 139] on div "Grid columns lister split" at bounding box center [293, 135] width 117 height 13
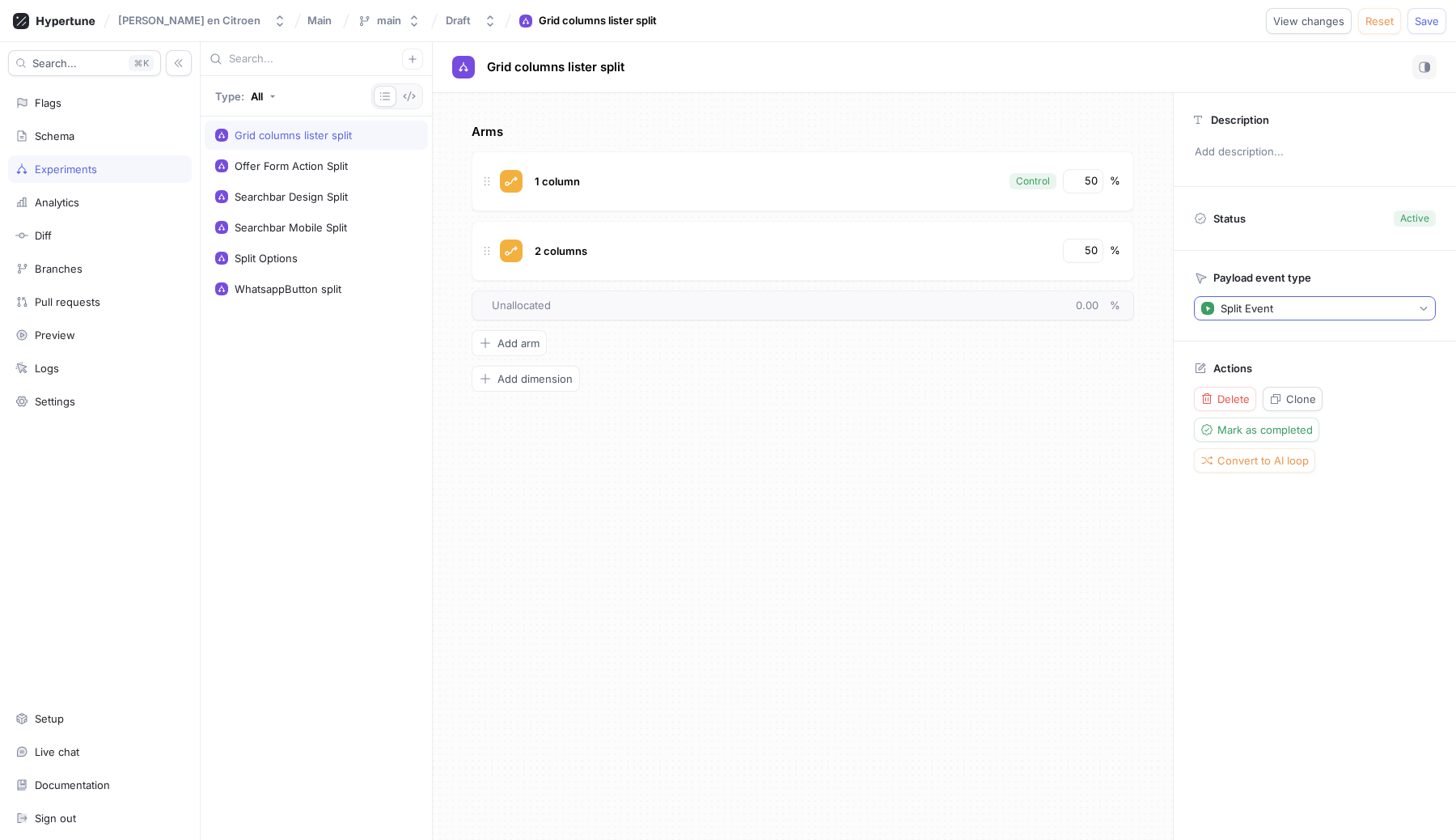
click at [1287, 308] on button "Split Event" at bounding box center [1314, 308] width 242 height 24
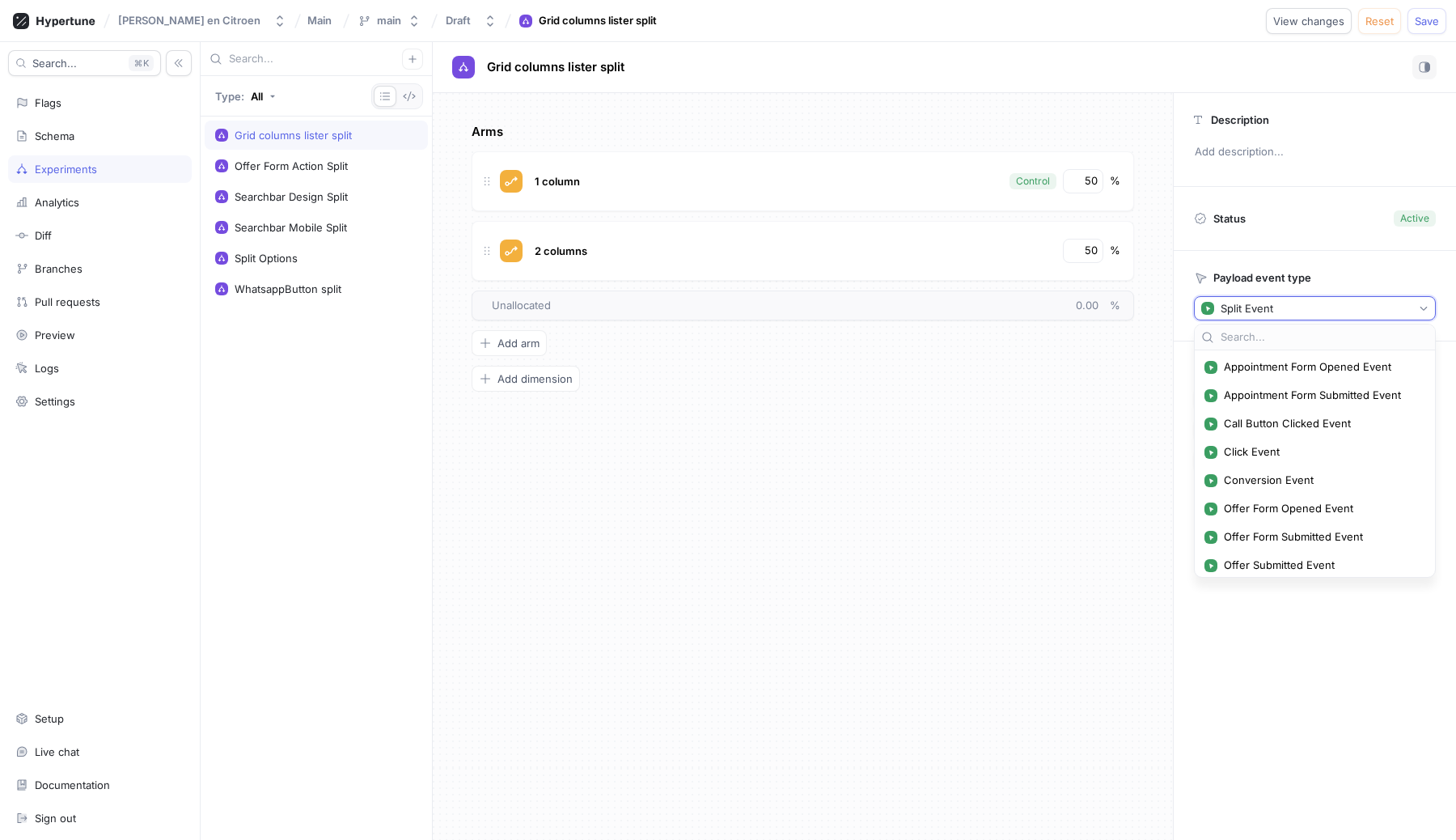
scroll to position [175, 0]
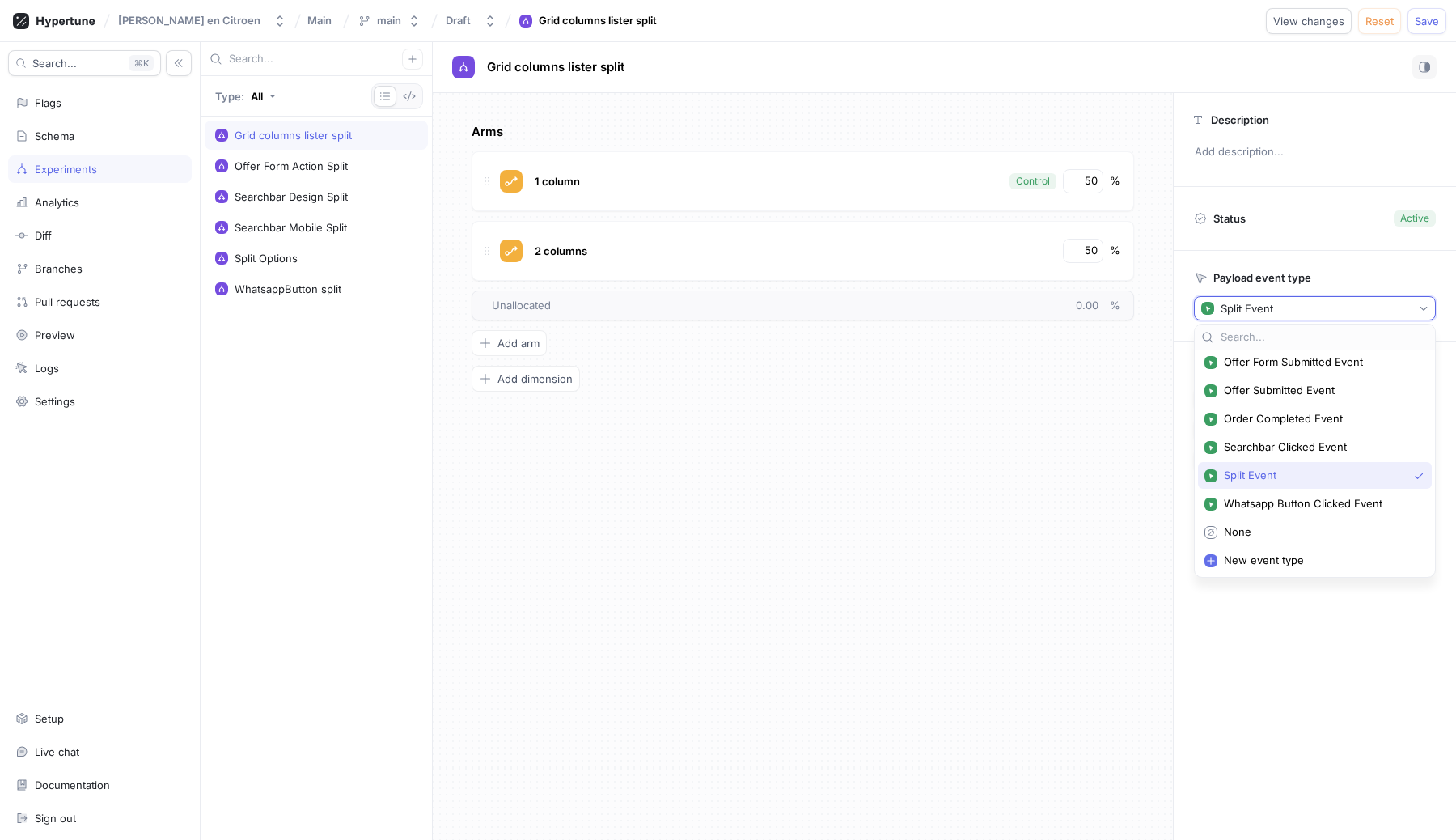
click at [1289, 282] on p "Payload event type" at bounding box center [1263, 278] width 98 height 13
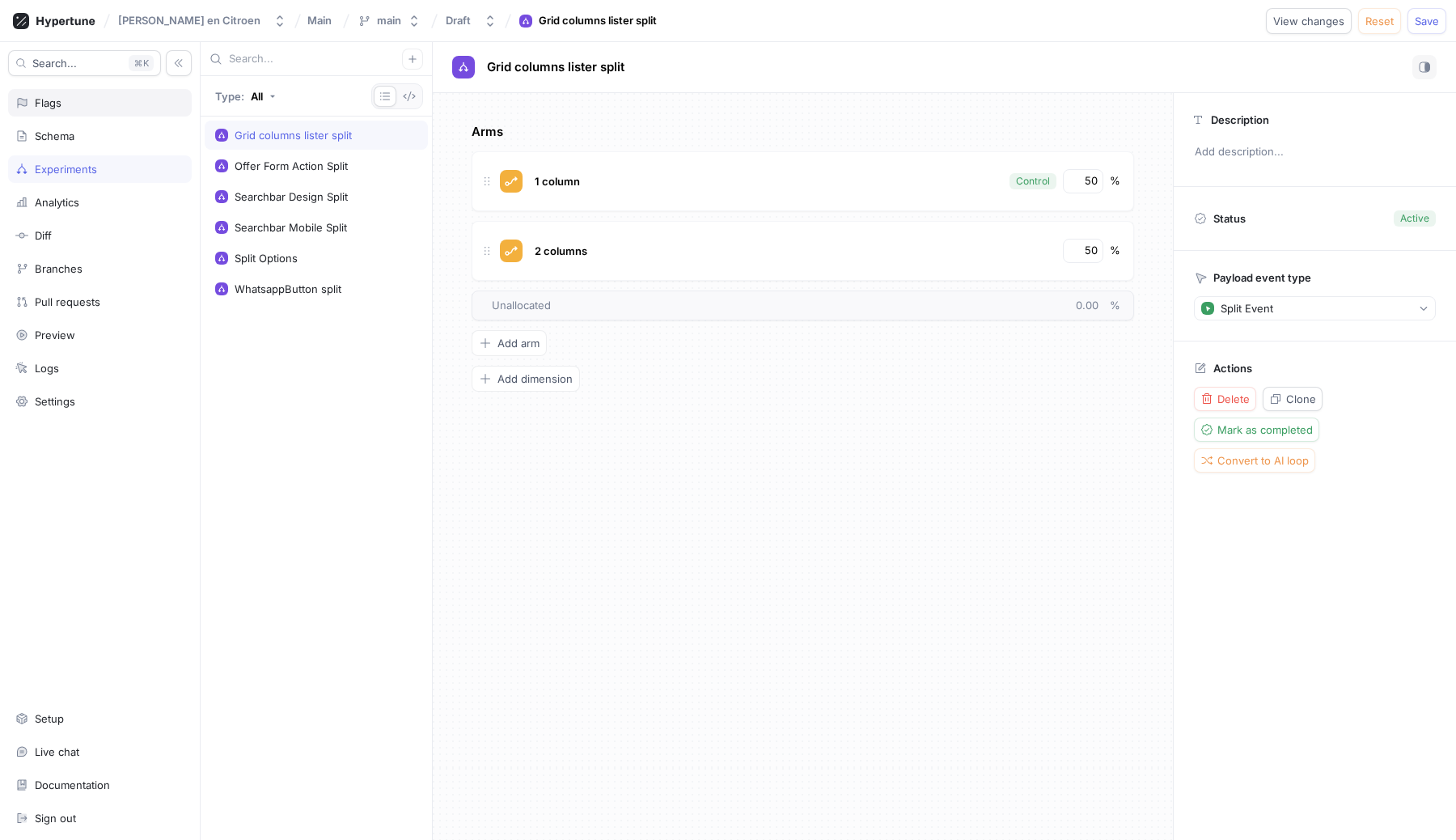
click at [54, 109] on div "Flags" at bounding box center [100, 103] width 183 height 27
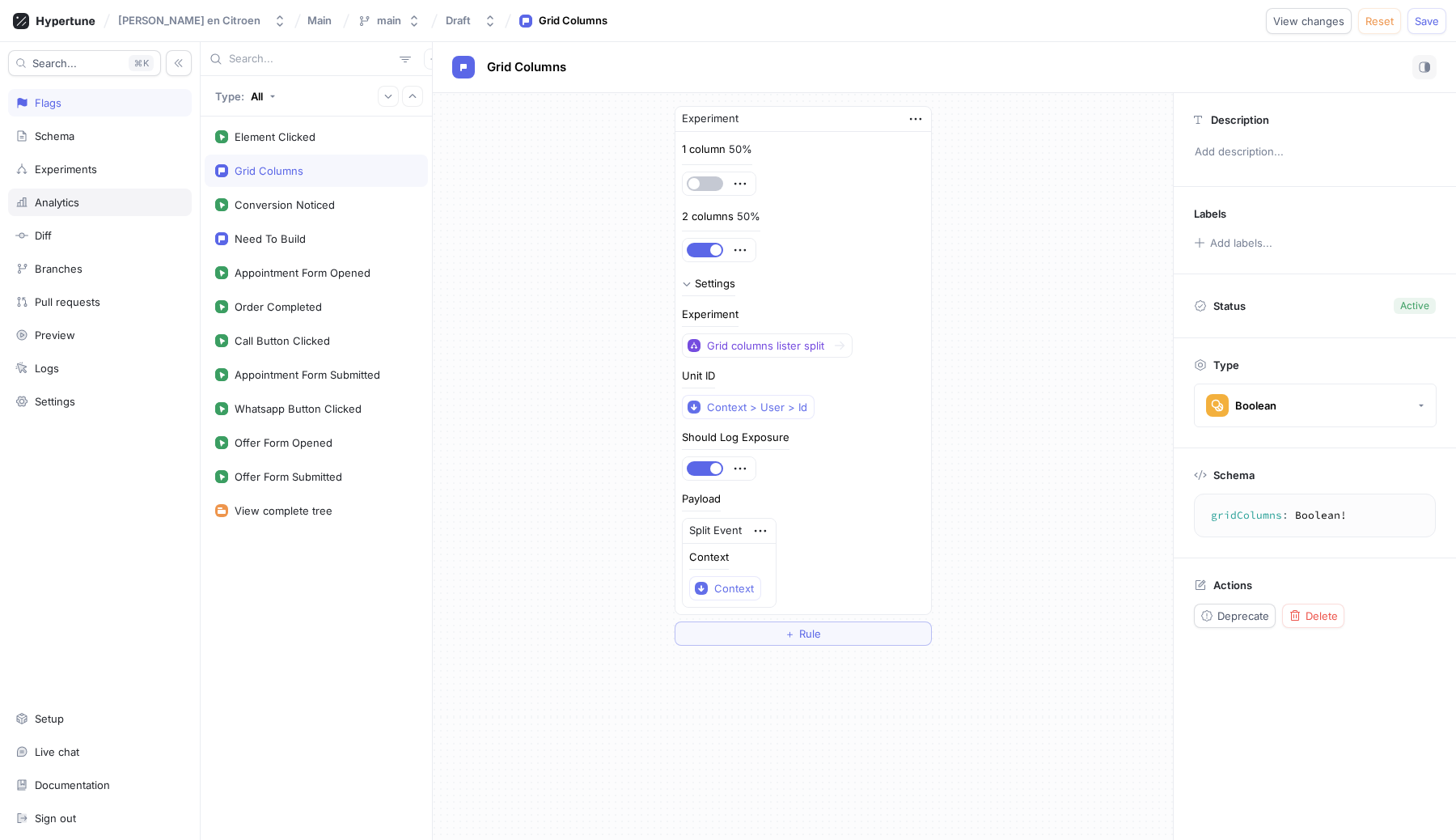
click at [56, 209] on div "Analytics" at bounding box center [100, 202] width 183 height 27
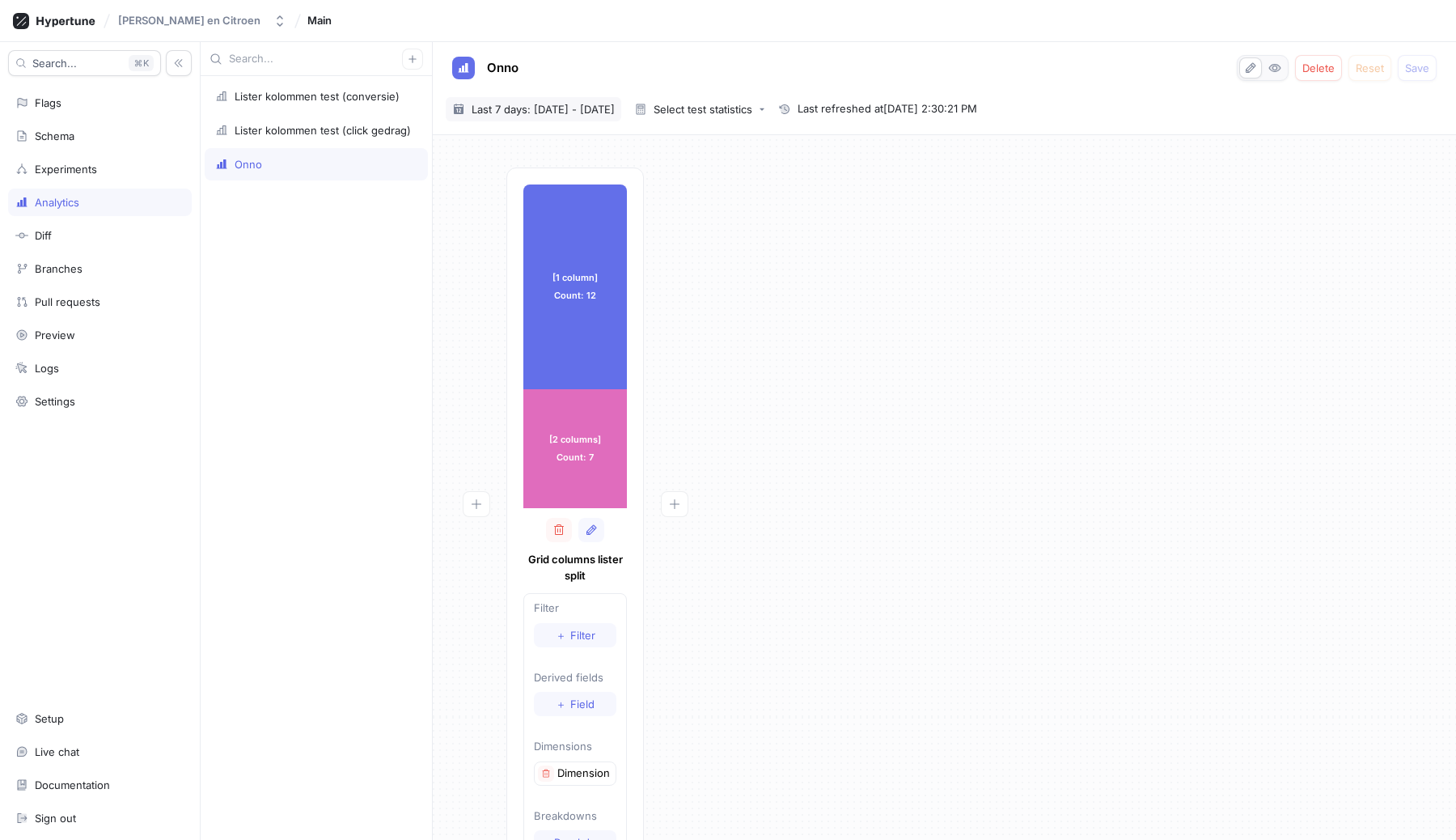
click at [614, 109] on span "Last 7 days: [DATE] - [DATE]" at bounding box center [543, 109] width 143 height 16
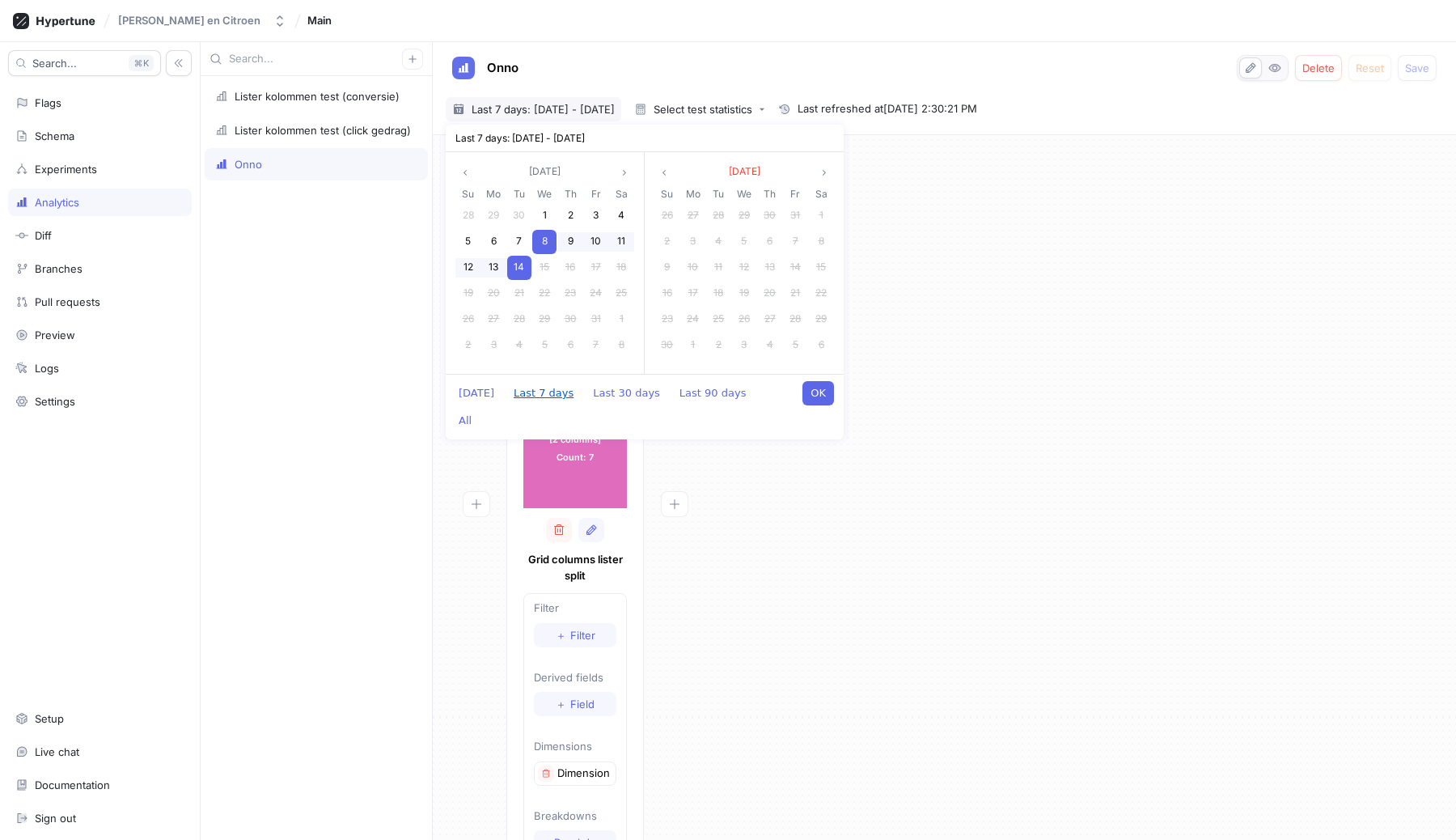
click at [523, 389] on button "Last 7 days" at bounding box center [543, 393] width 76 height 24
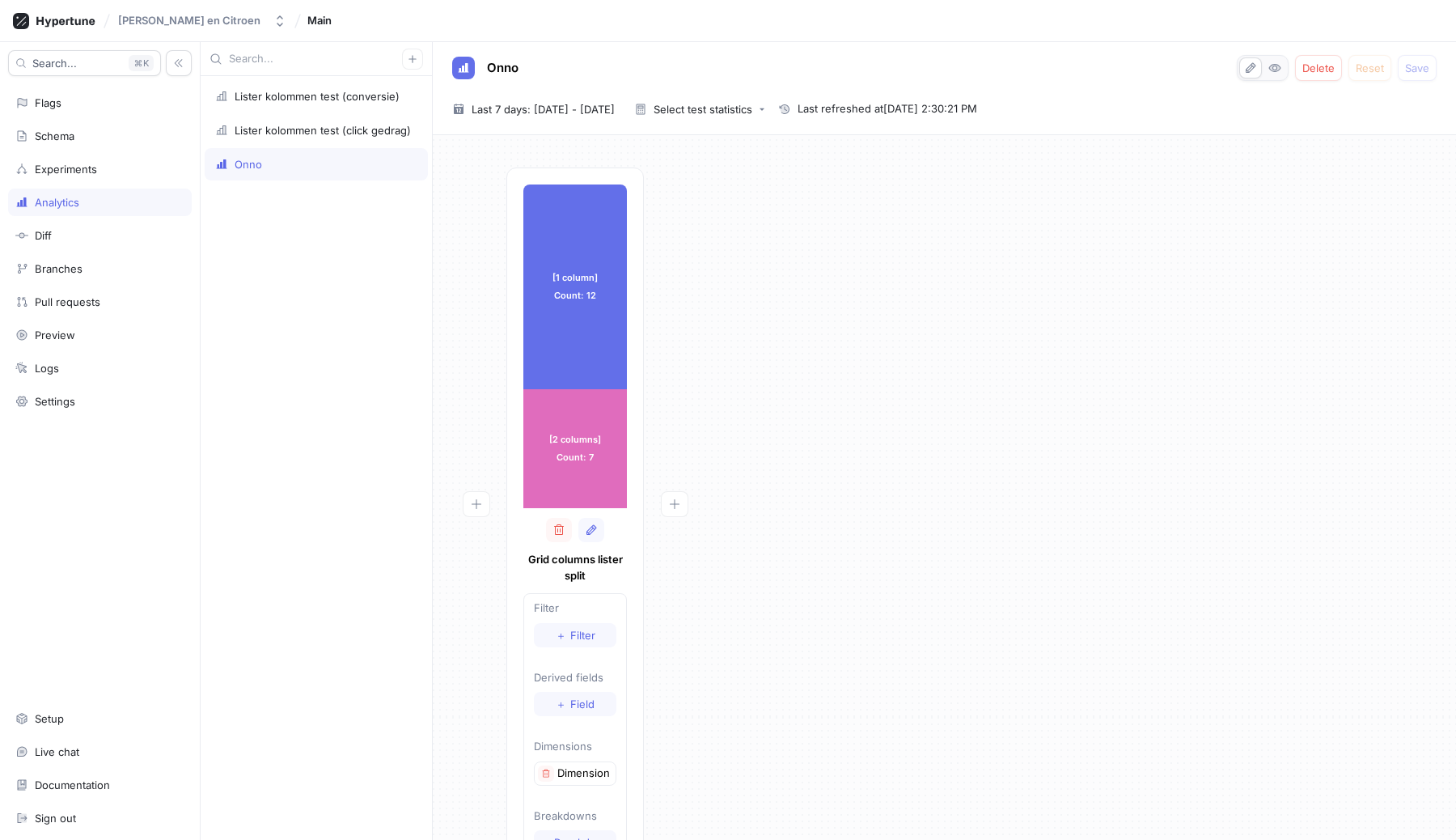
click at [823, 475] on div "[1 column] Count: 12 [1 column] Count: 12 [2 columns] Count: 7 [2 columns] Coun…" at bounding box center [944, 528] width 998 height 721
click at [894, 104] on span "Last refreshed at [DATE] 2:30:21 PM" at bounding box center [887, 109] width 180 height 16
click at [1279, 72] on icon "button" at bounding box center [1275, 68] width 13 height 13
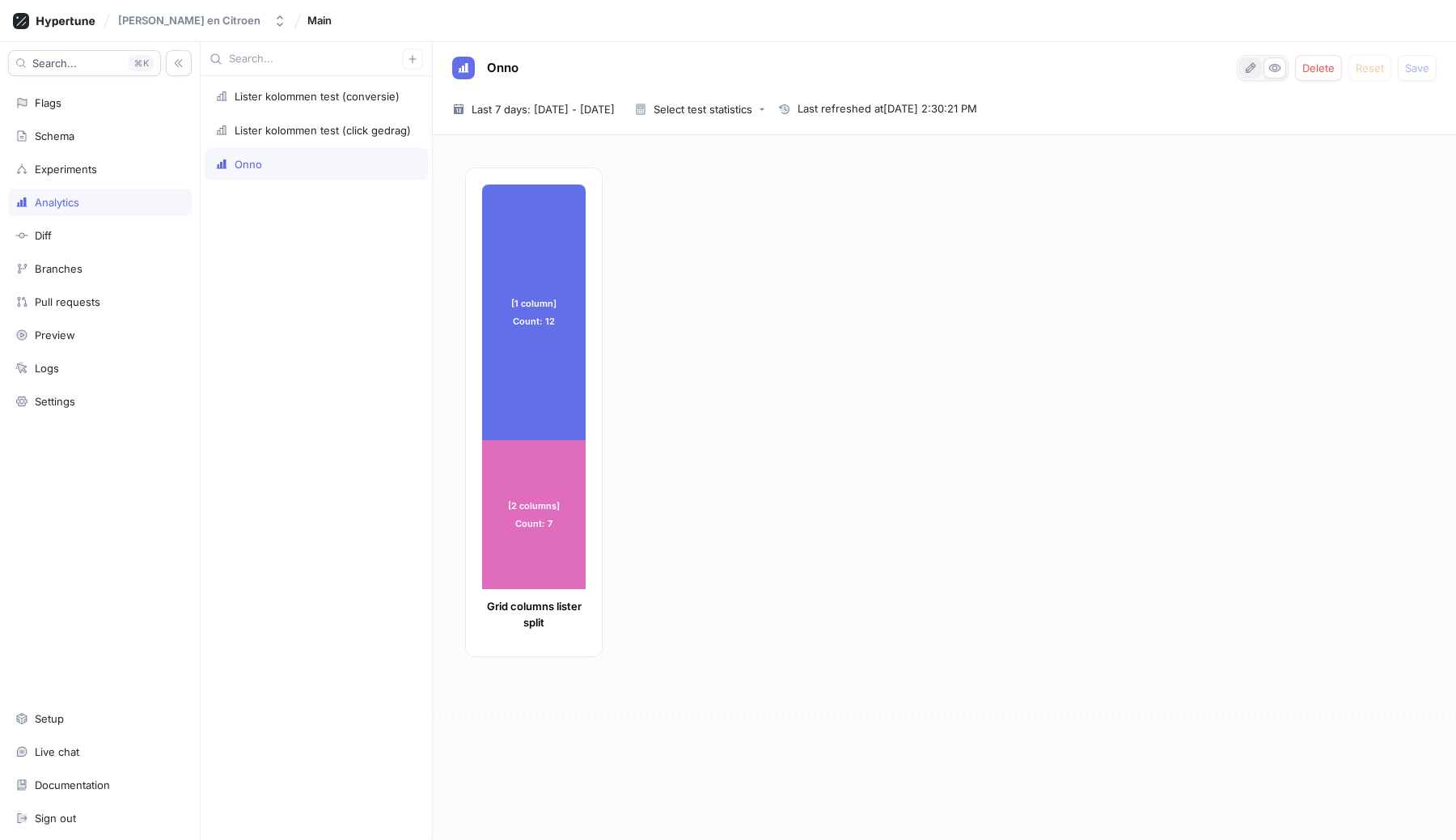
click at [1252, 68] on icon "button" at bounding box center [1251, 68] width 13 height 13
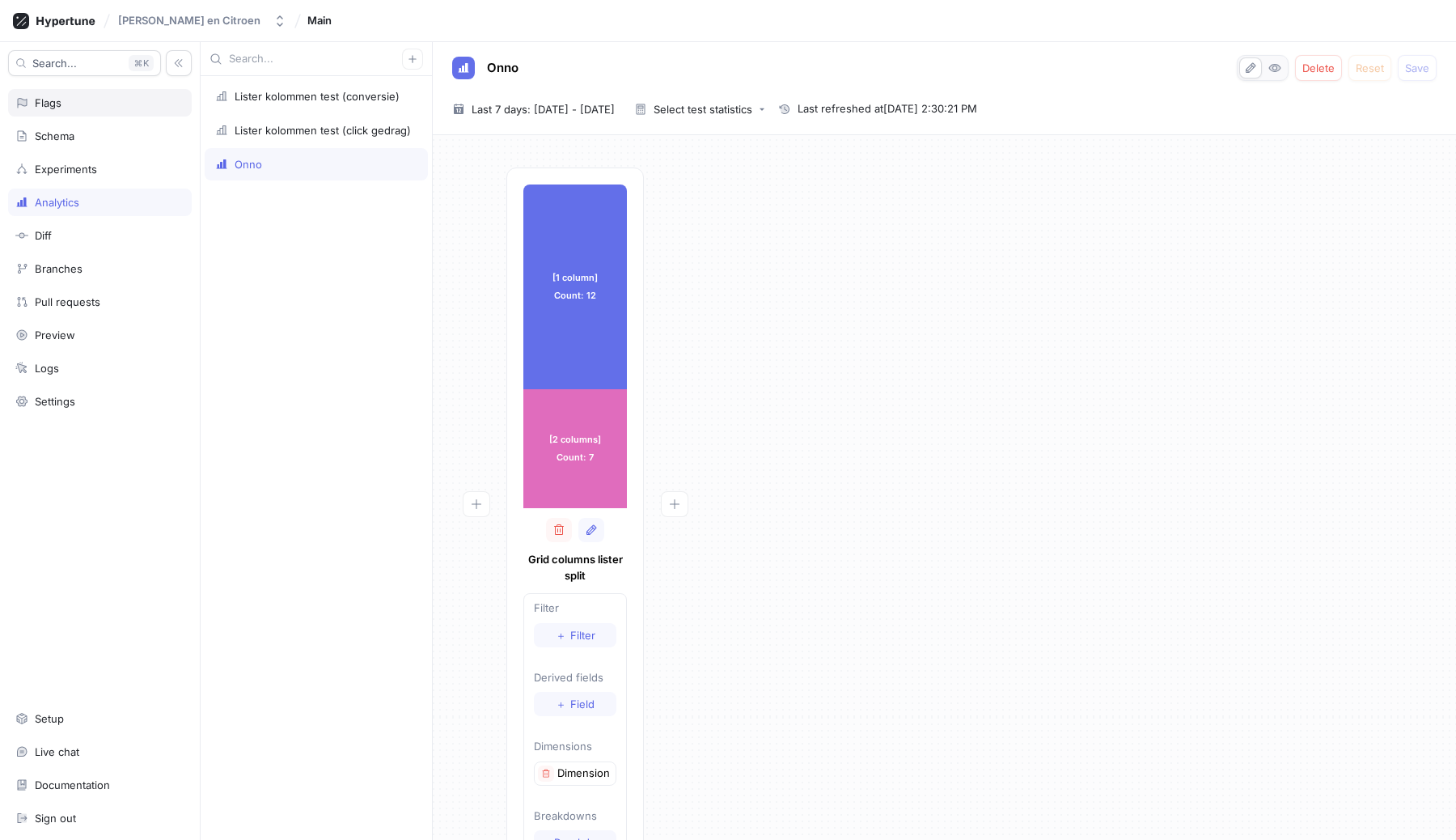
click at [64, 92] on div "Flags" at bounding box center [100, 103] width 183 height 27
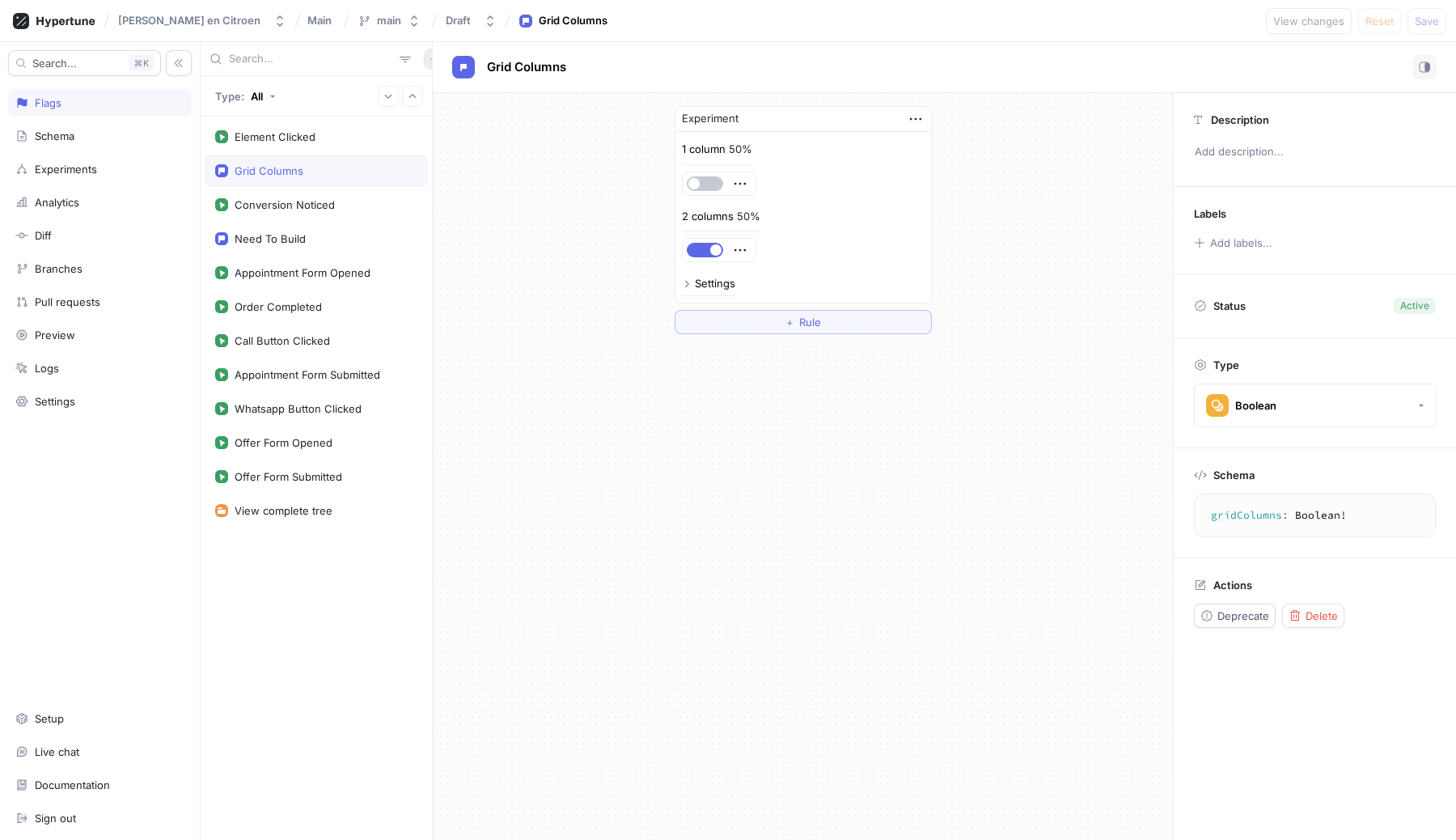
click at [430, 54] on icon "button" at bounding box center [435, 59] width 10 height 10
click at [444, 85] on p "Flag" at bounding box center [436, 91] width 21 height 16
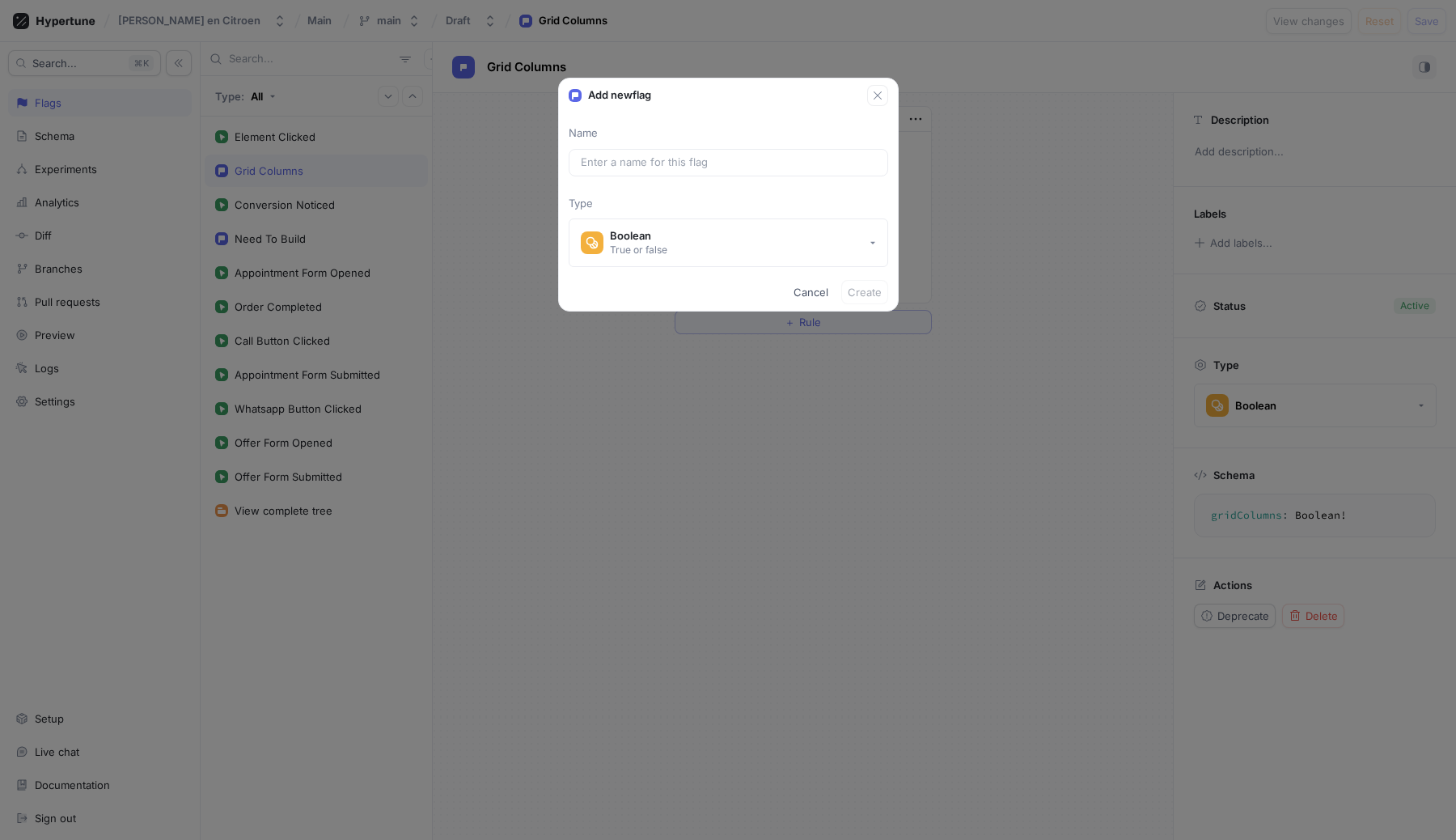
type input "S"
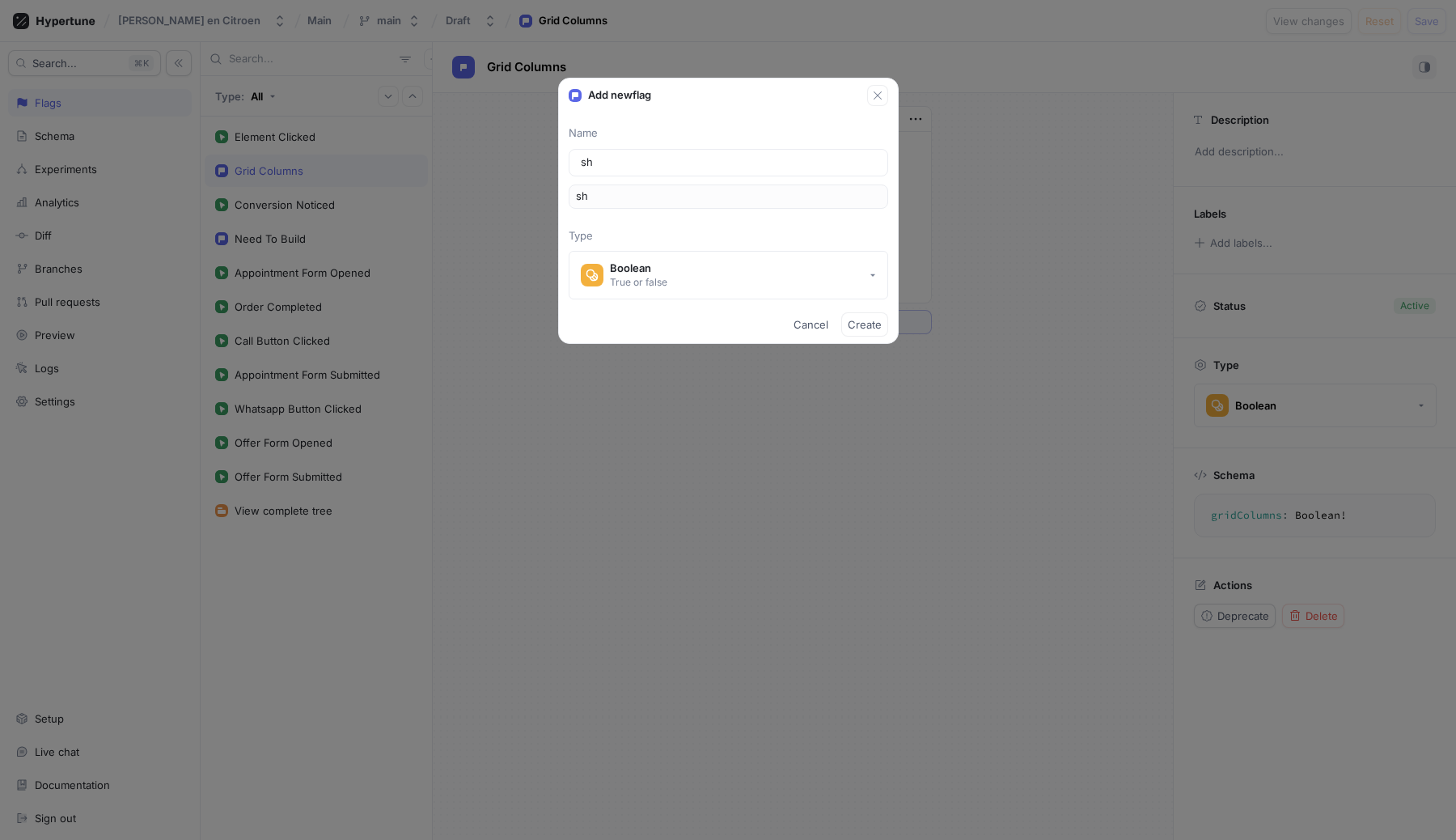
type input "sho"
type input "show"
type input "showR"
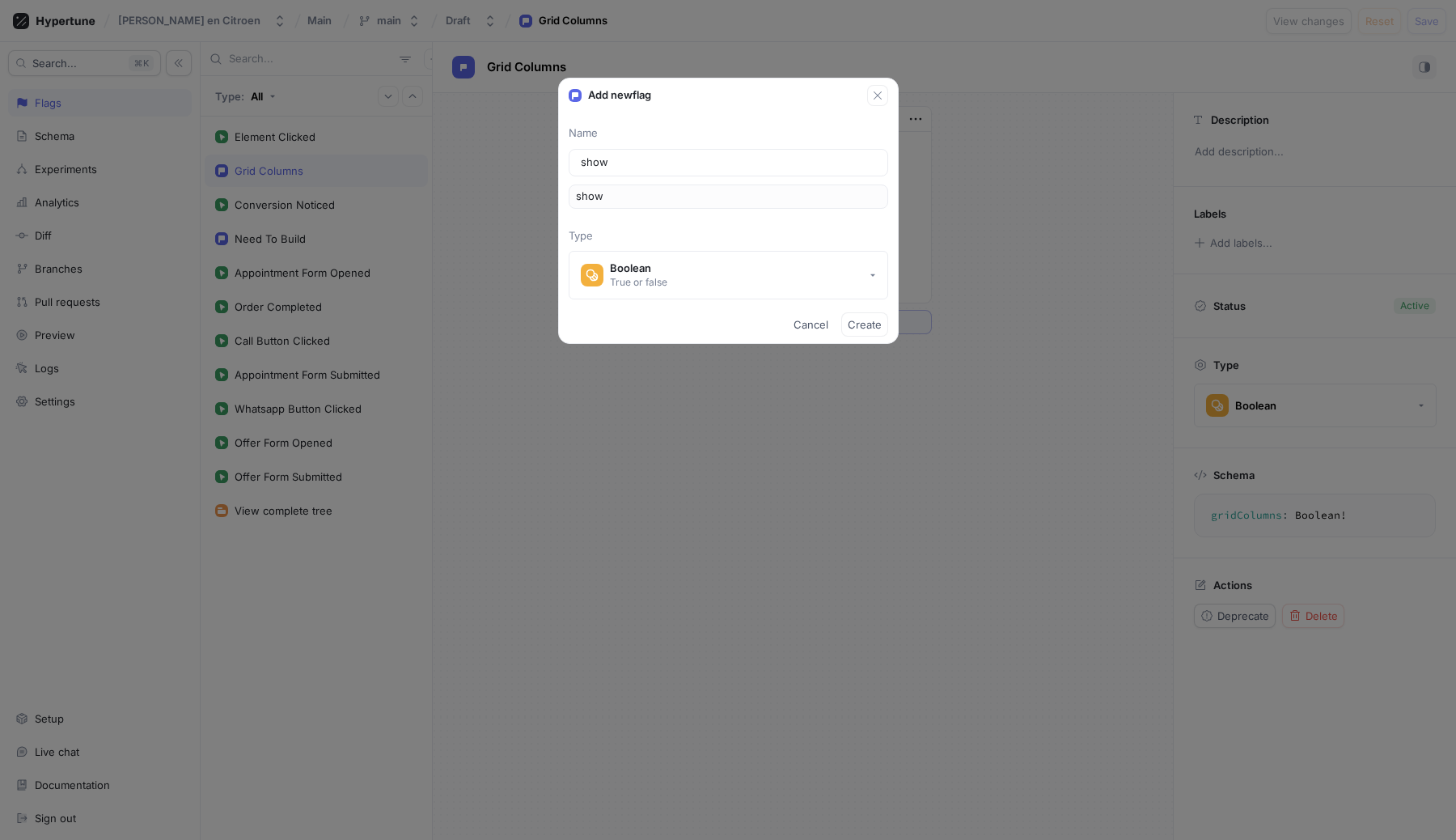
type input "showR"
type input "showRe"
type input "showRed"
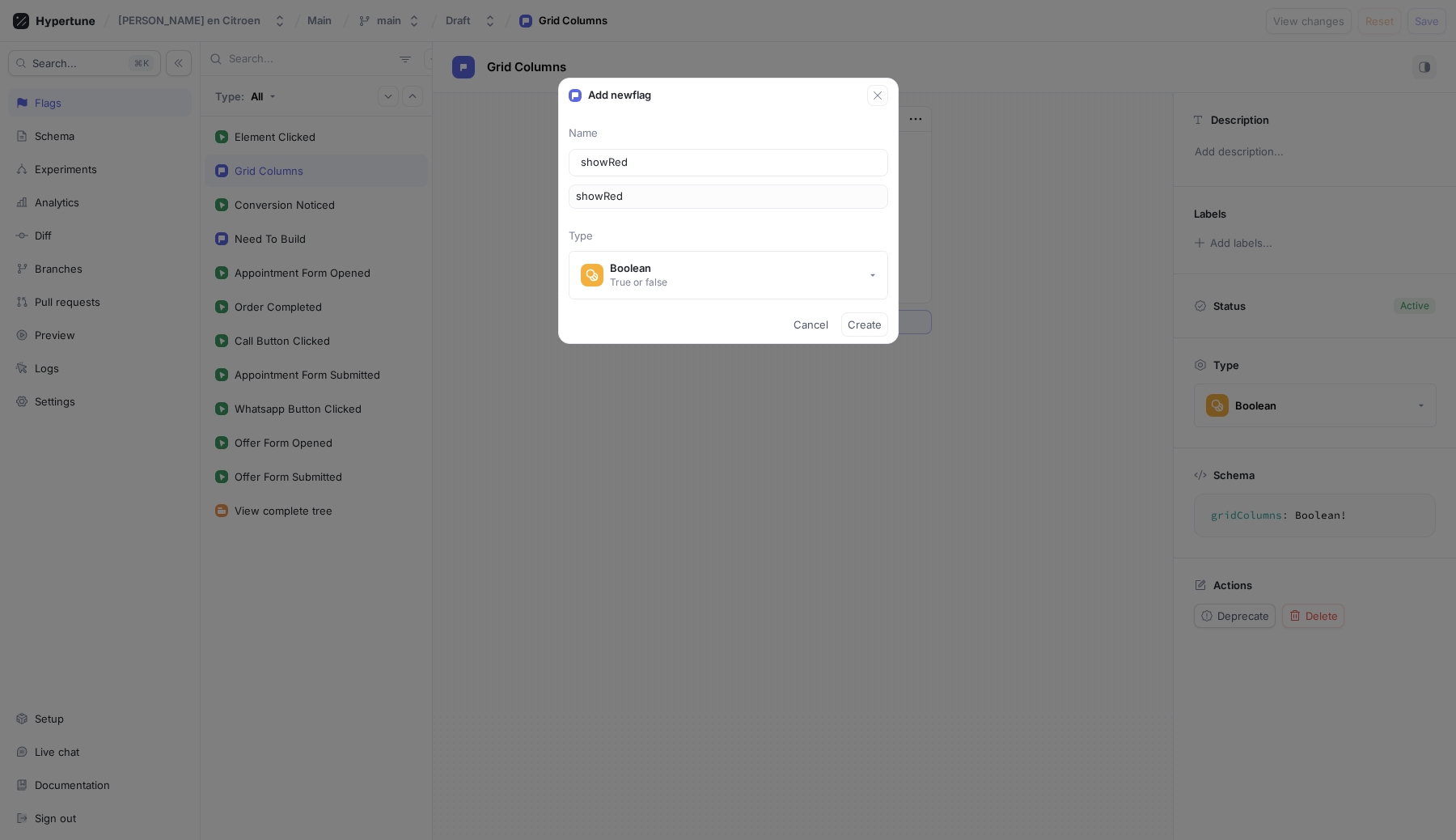
type input "showRedB"
type input "showRedBu"
type input "showRedBut"
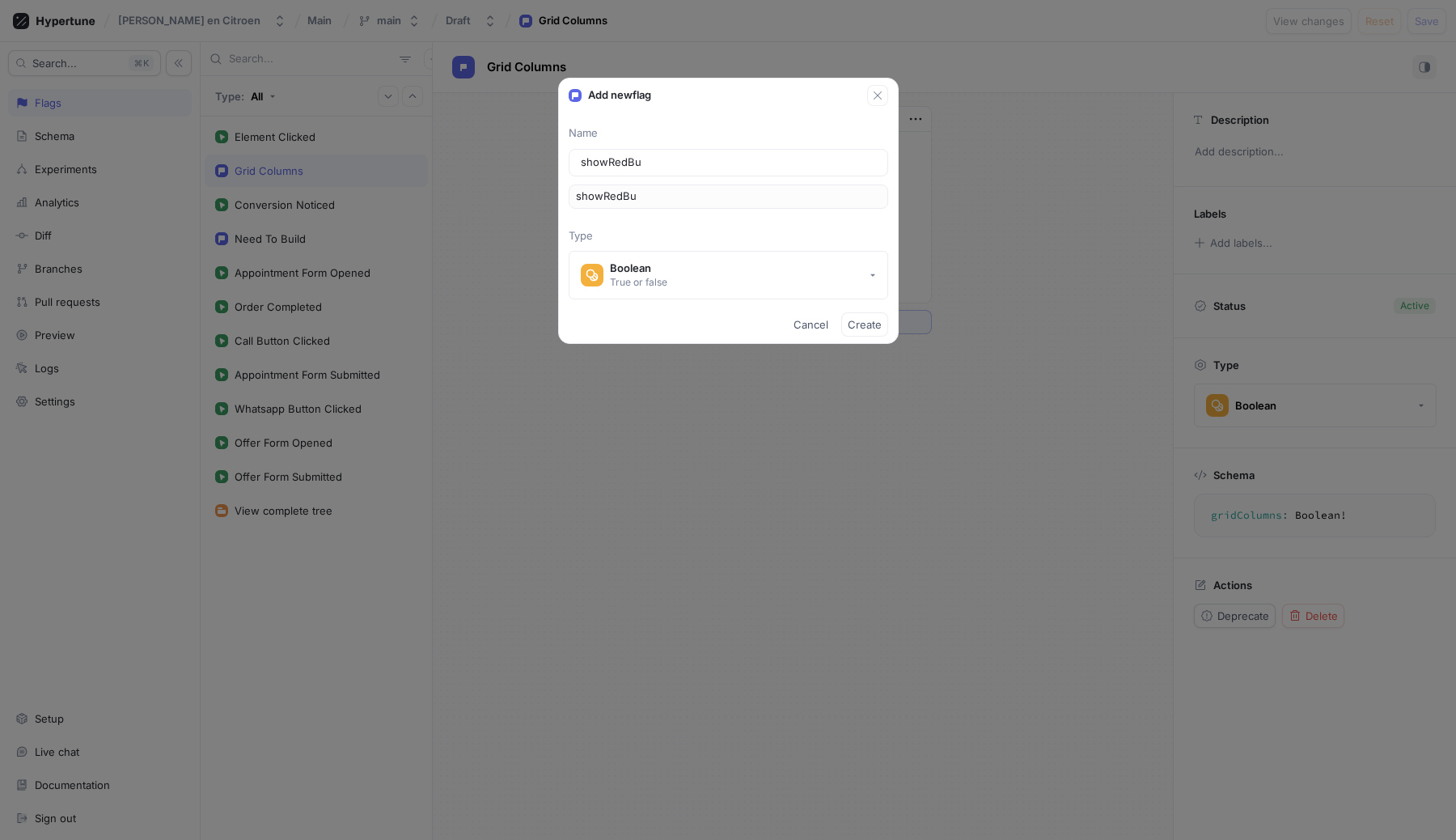
type input "showRedBut"
type input "showRedButt"
type input "showRedButto"
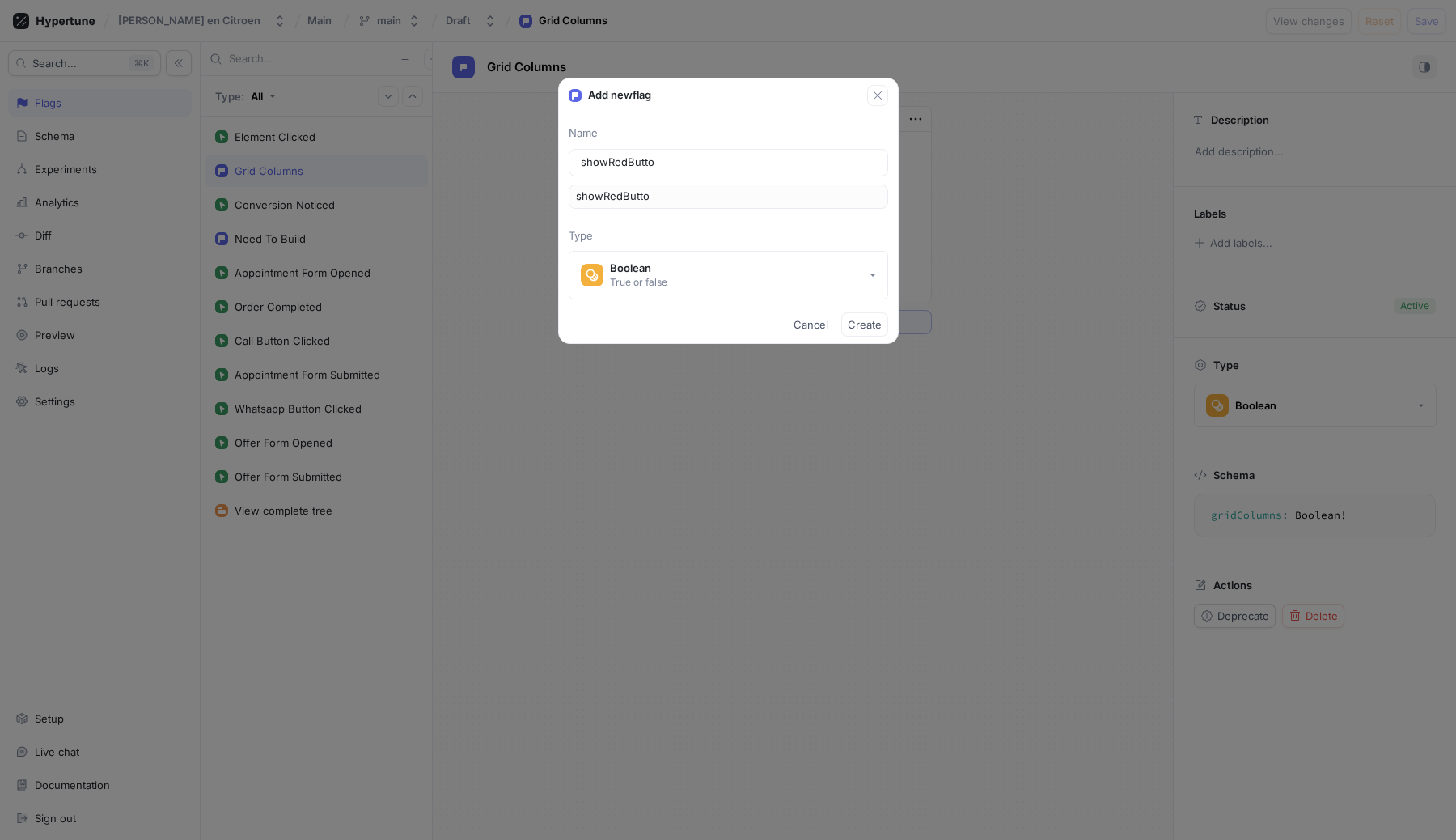
type input "showRedButton"
click at [864, 327] on span "Create" at bounding box center [865, 324] width 34 height 10
type textarea "showRedButton: Boolean!"
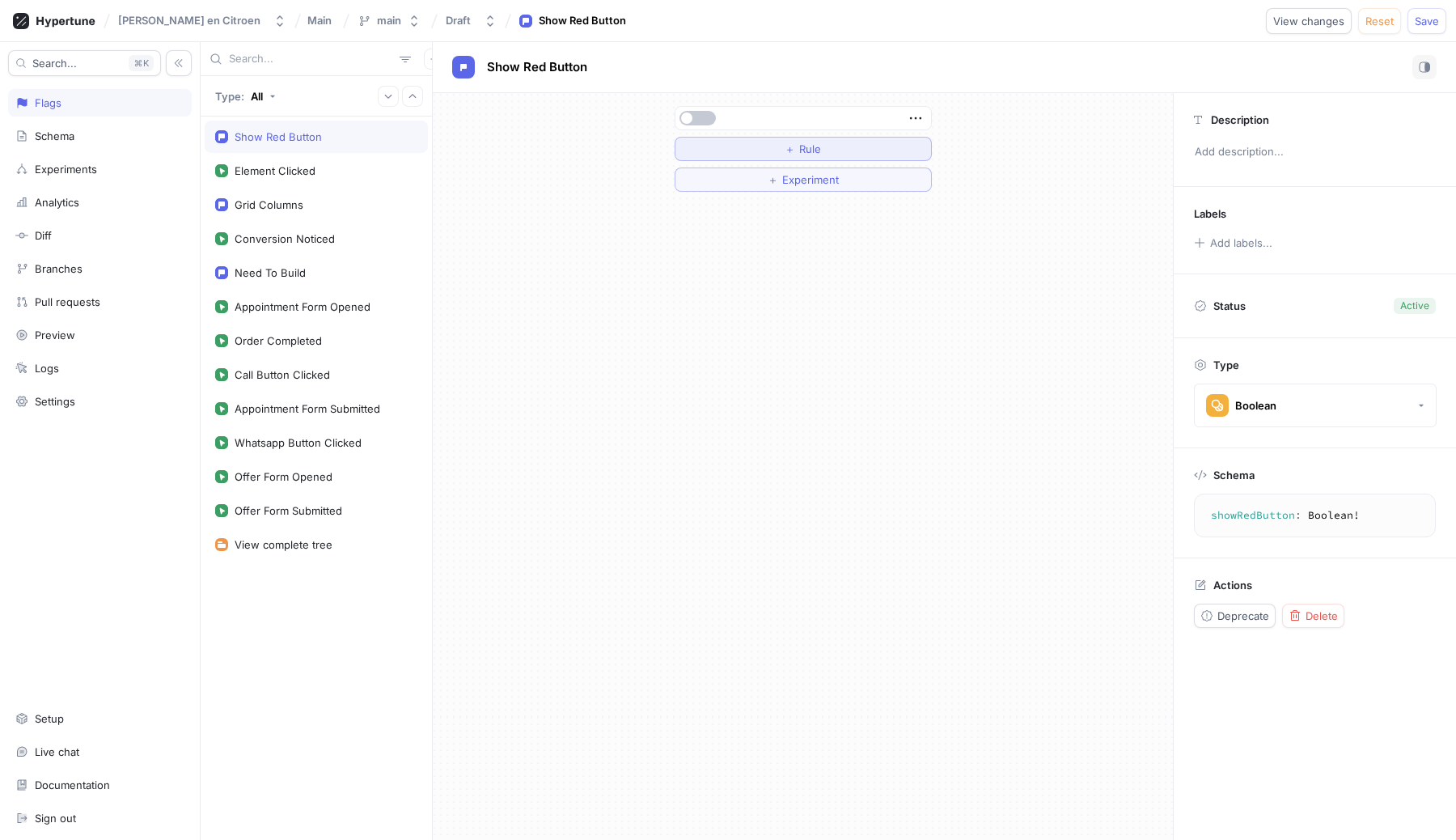
click at [802, 152] on span "Rule" at bounding box center [810, 149] width 22 height 10
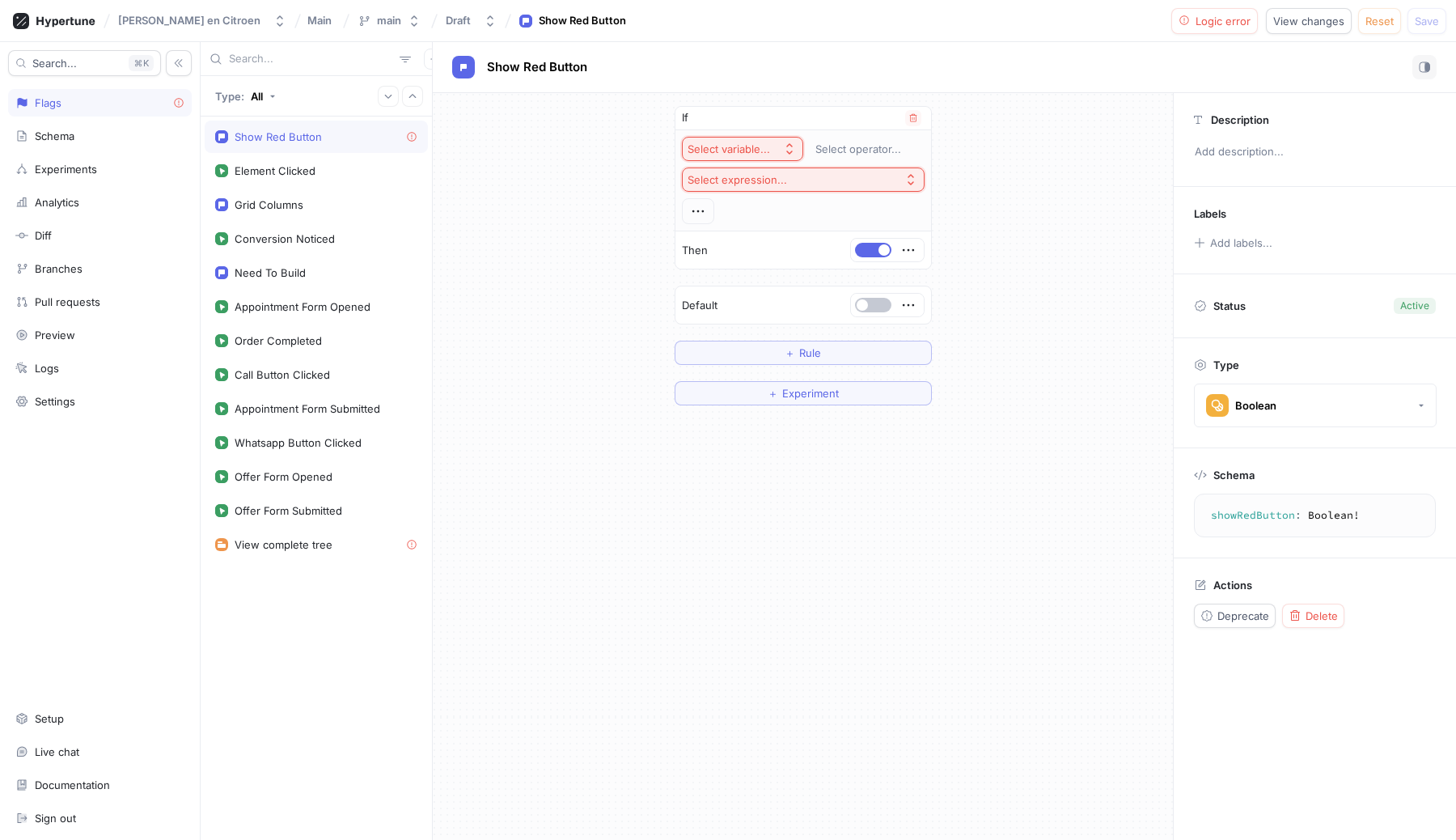
click at [764, 122] on div "If" at bounding box center [804, 119] width 256 height 24
click at [911, 116] on icon "button" at bounding box center [914, 118] width 10 height 10
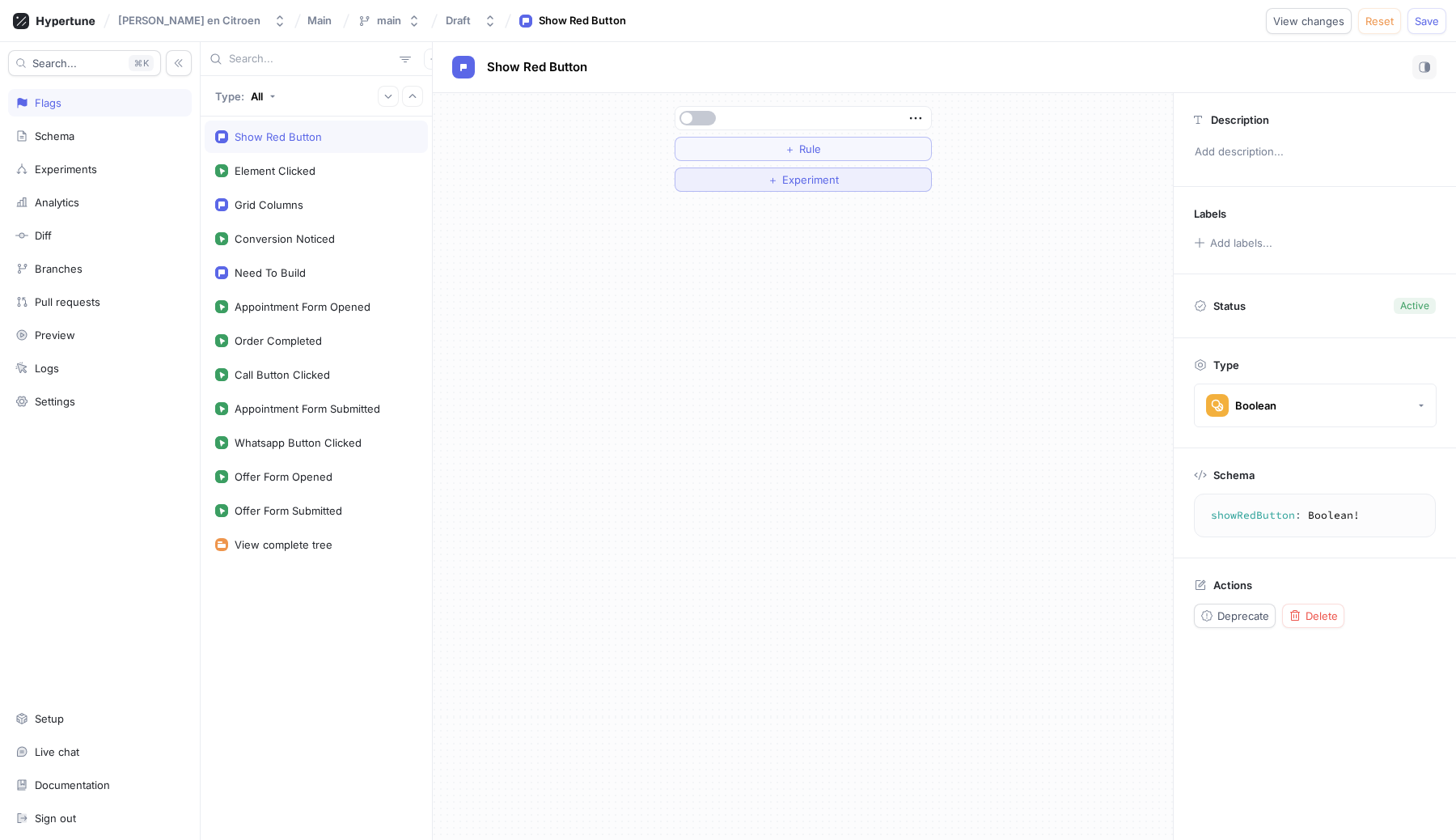
click at [771, 190] on button "＋ Experiment" at bounding box center [804, 180] width 258 height 24
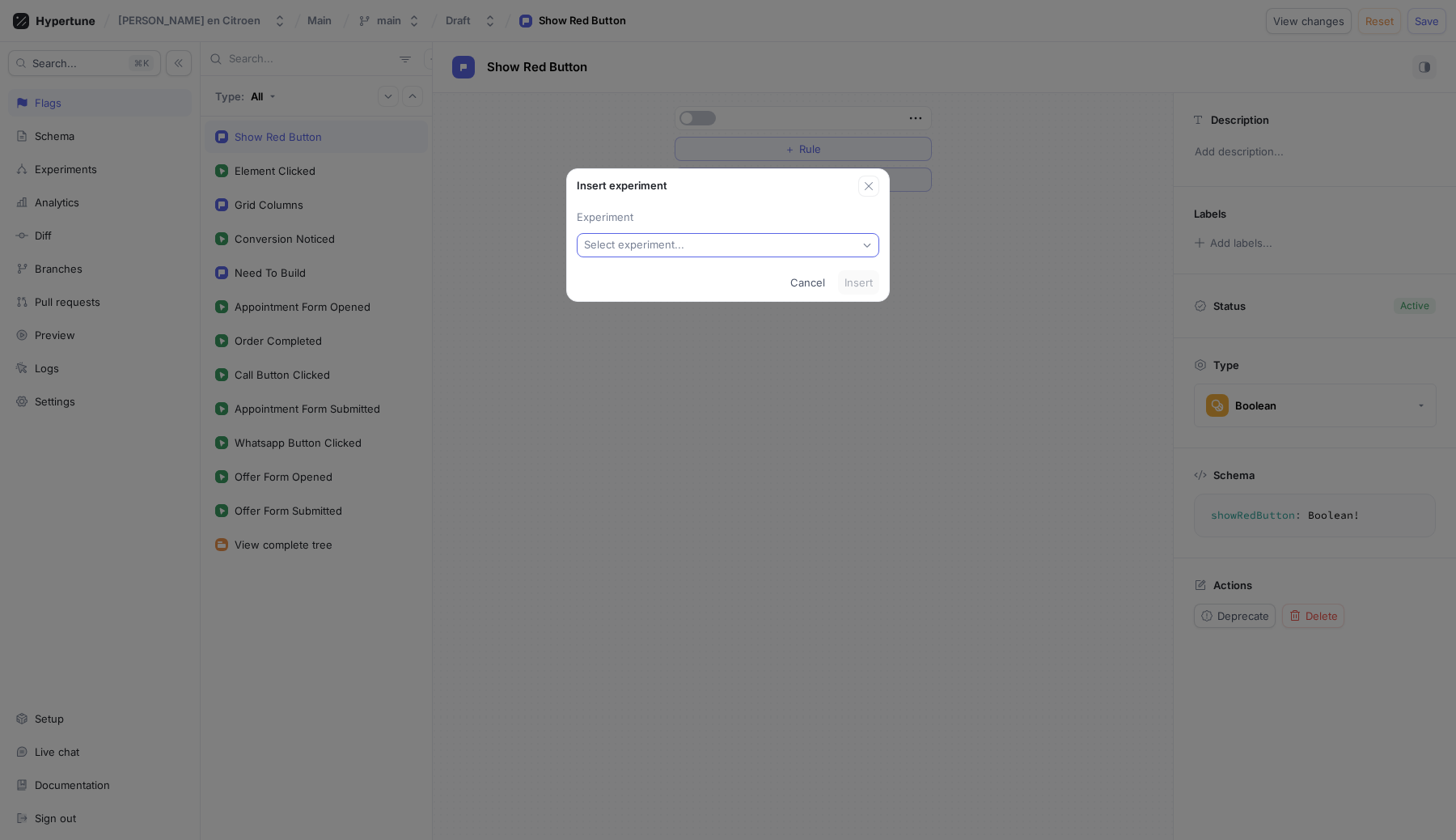
click at [658, 249] on div "Select experiment..." at bounding box center [634, 244] width 101 height 14
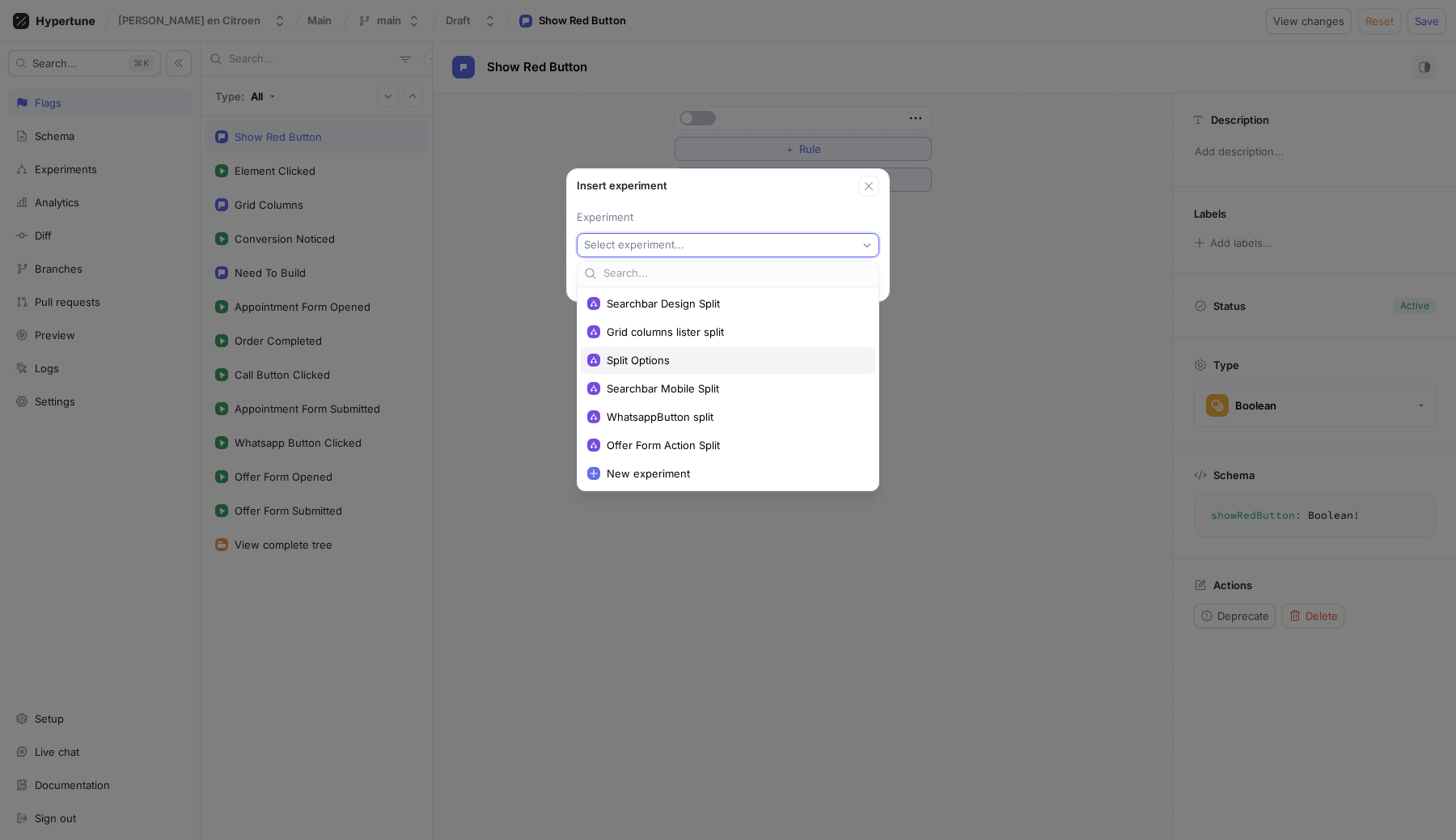
click at [645, 365] on span "Split Options" at bounding box center [734, 360] width 254 height 14
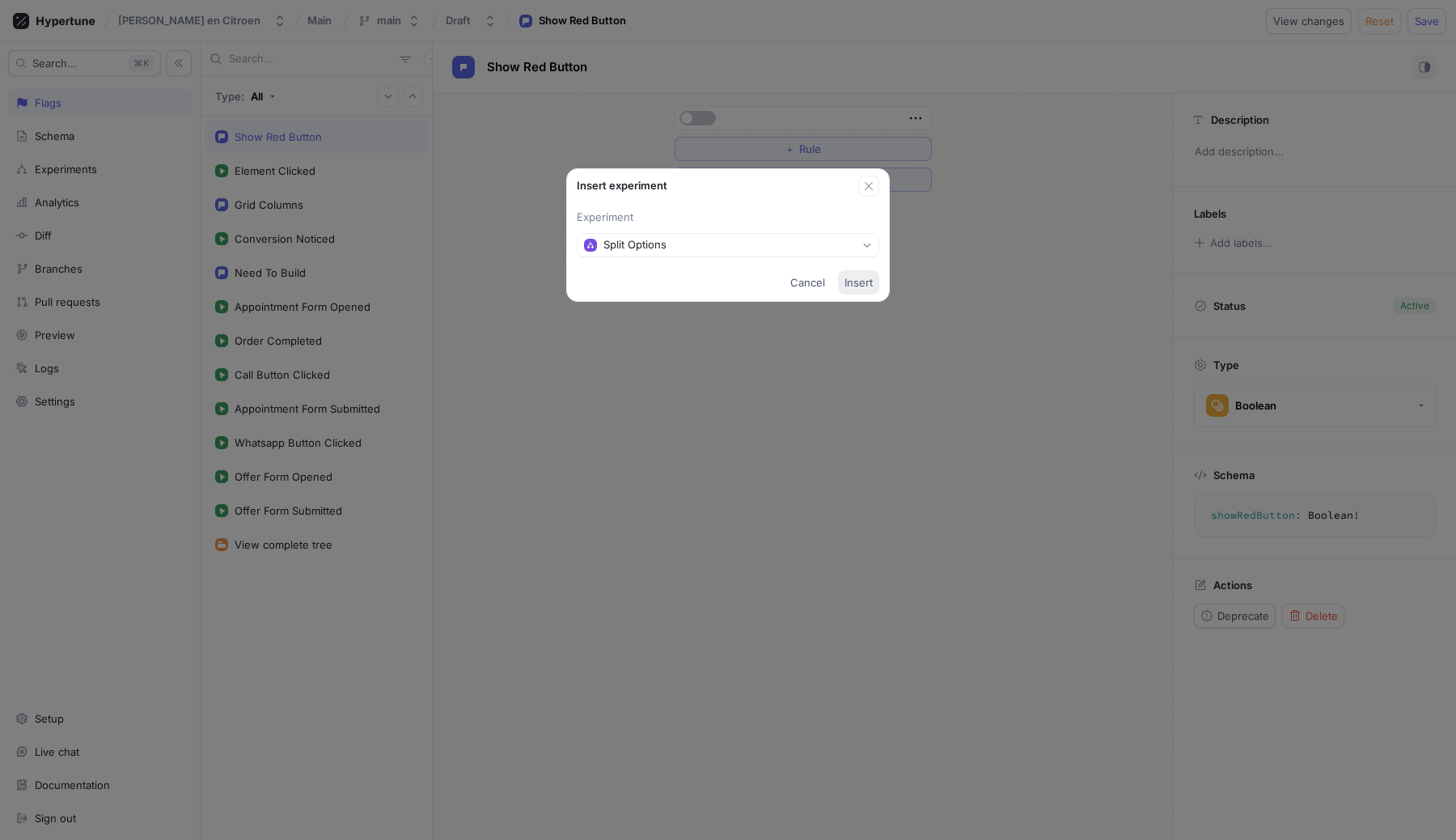
click at [849, 281] on span "Insert" at bounding box center [858, 282] width 28 height 10
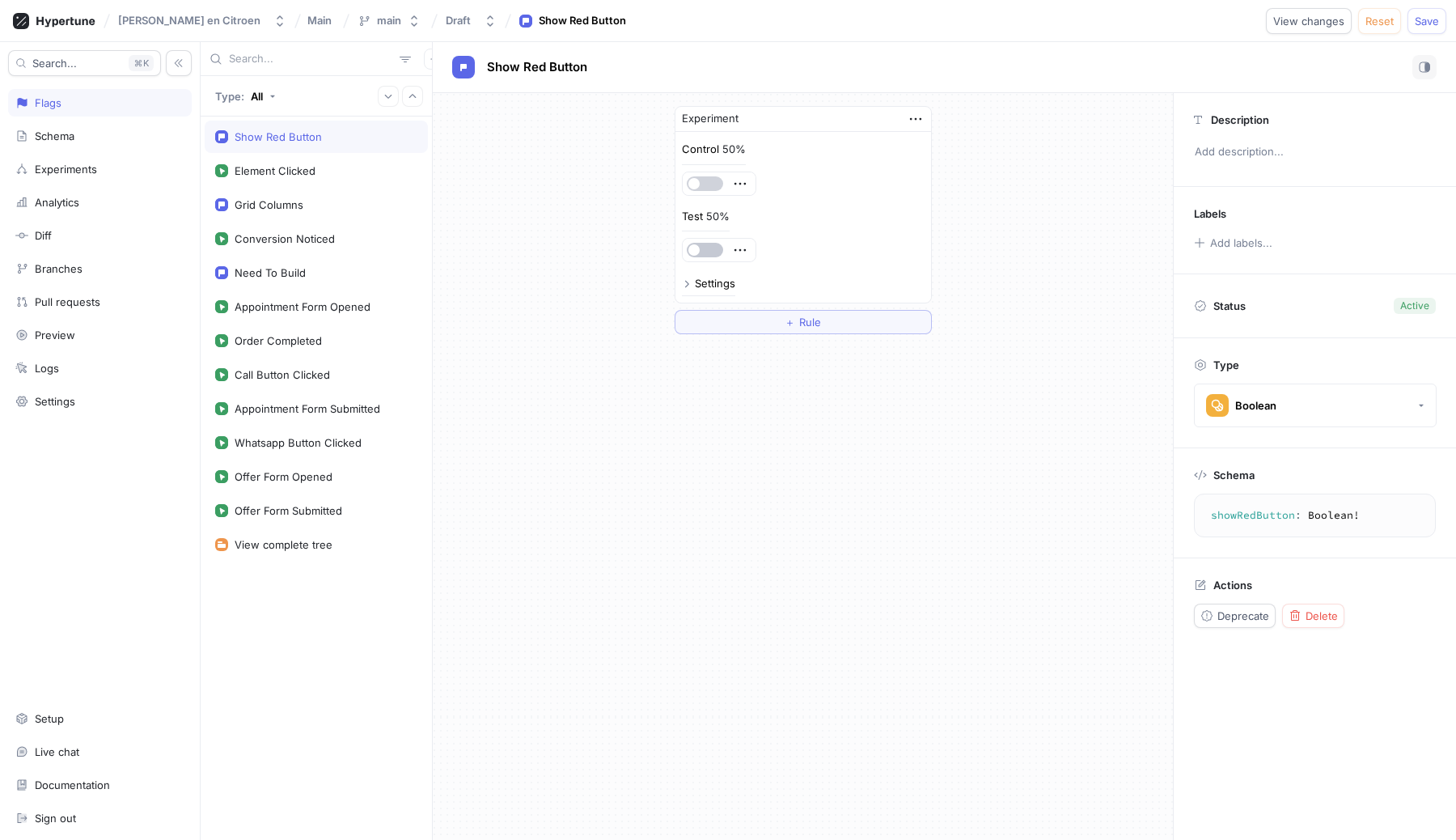
click at [692, 183] on span "button" at bounding box center [694, 183] width 11 height 11
click at [67, 169] on div "Experiments" at bounding box center [65, 169] width 63 height 13
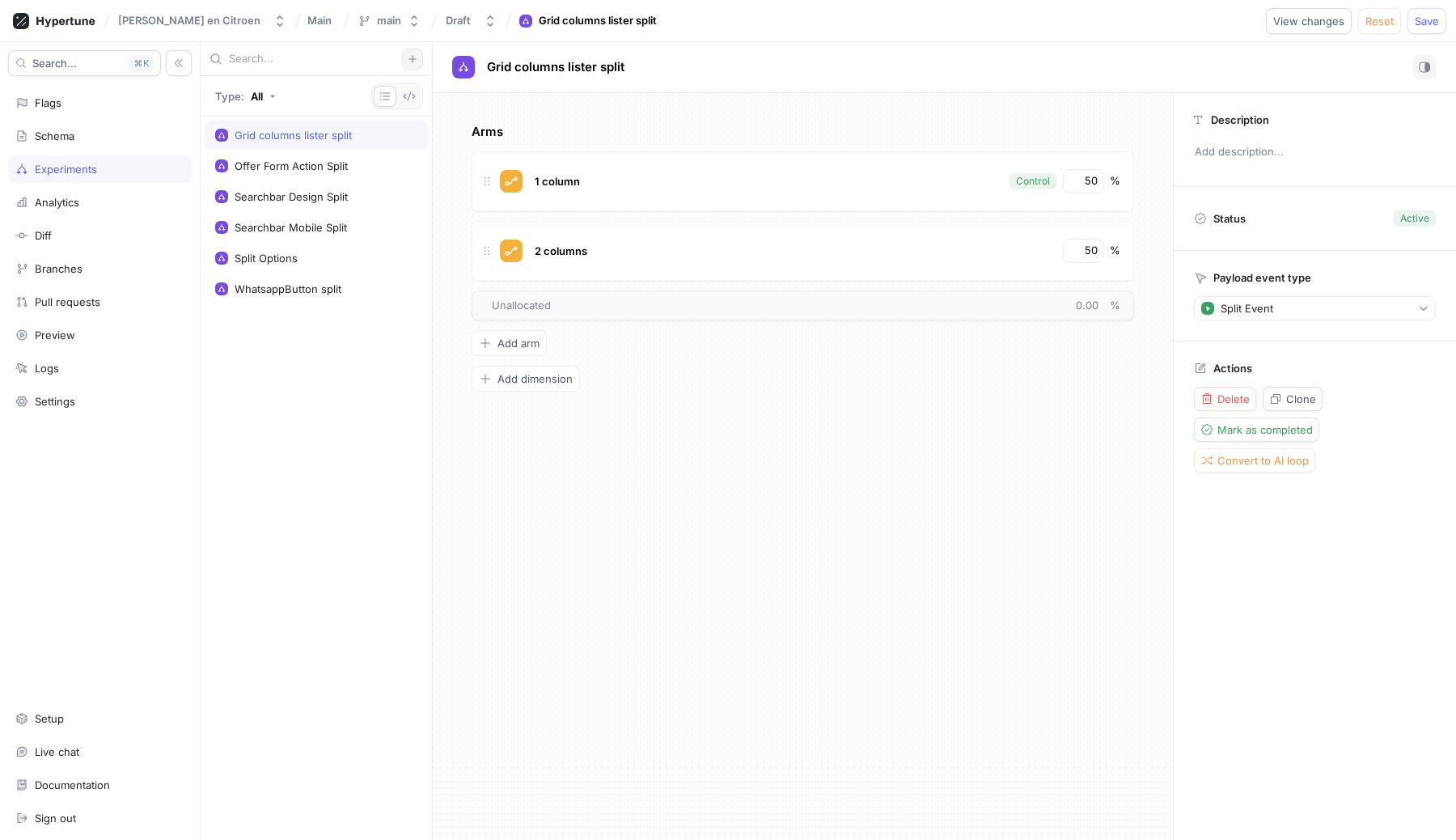
click at [420, 62] on button "button" at bounding box center [412, 59] width 21 height 21
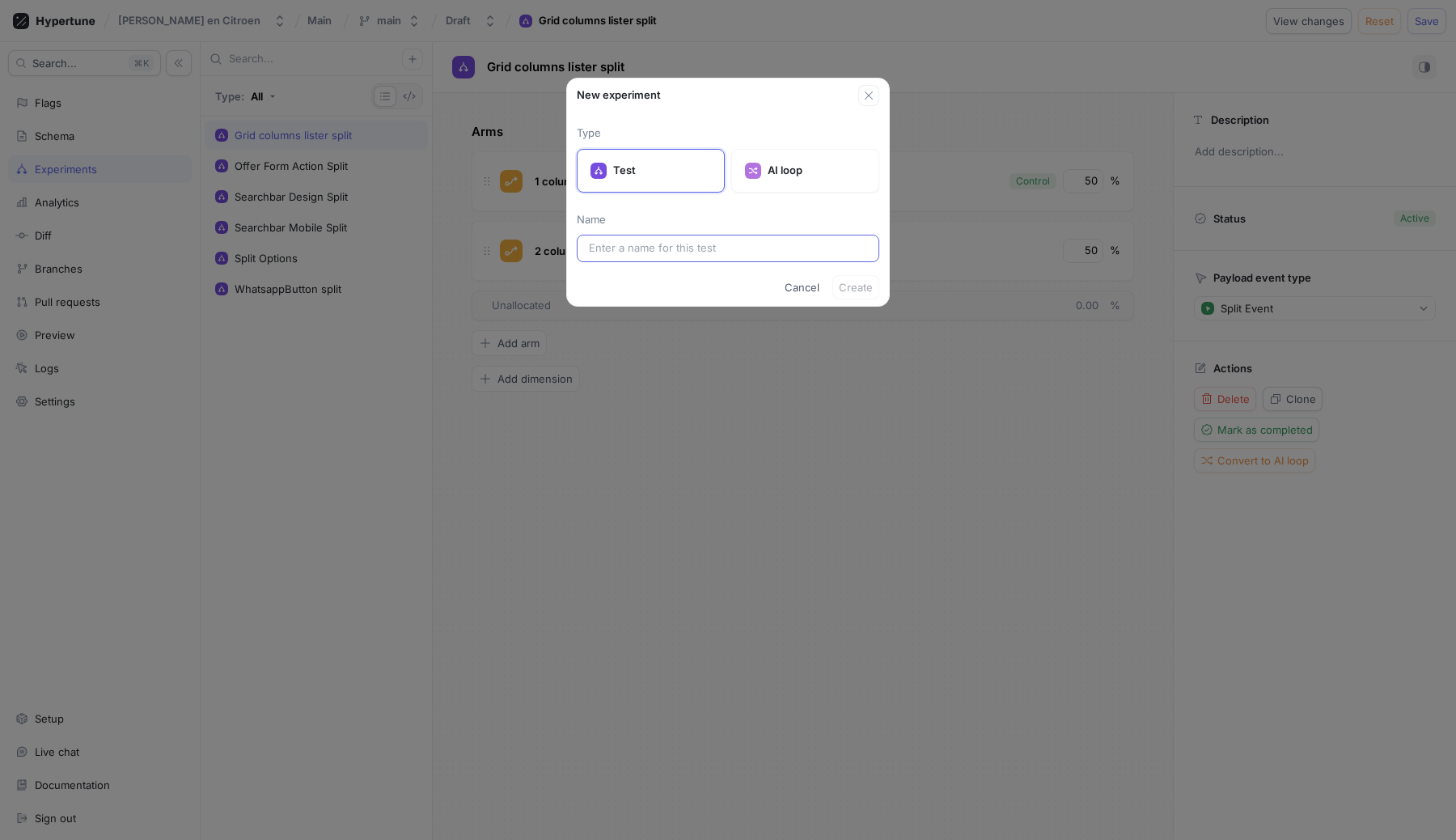
click at [683, 253] on input "text" at bounding box center [728, 249] width 278 height 16
type input "red-button"
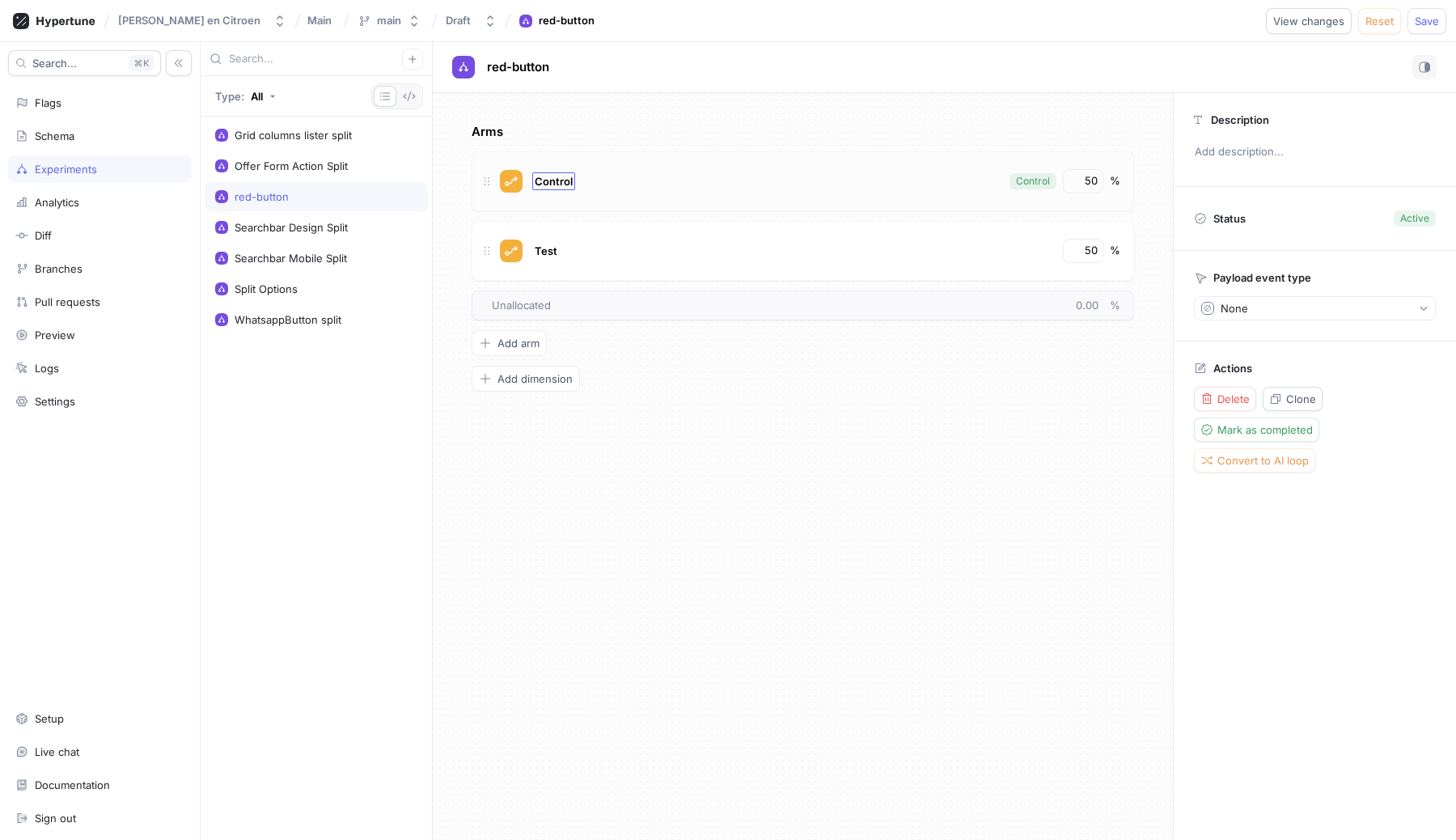
click at [569, 181] on span "Control" at bounding box center [553, 181] width 38 height 13
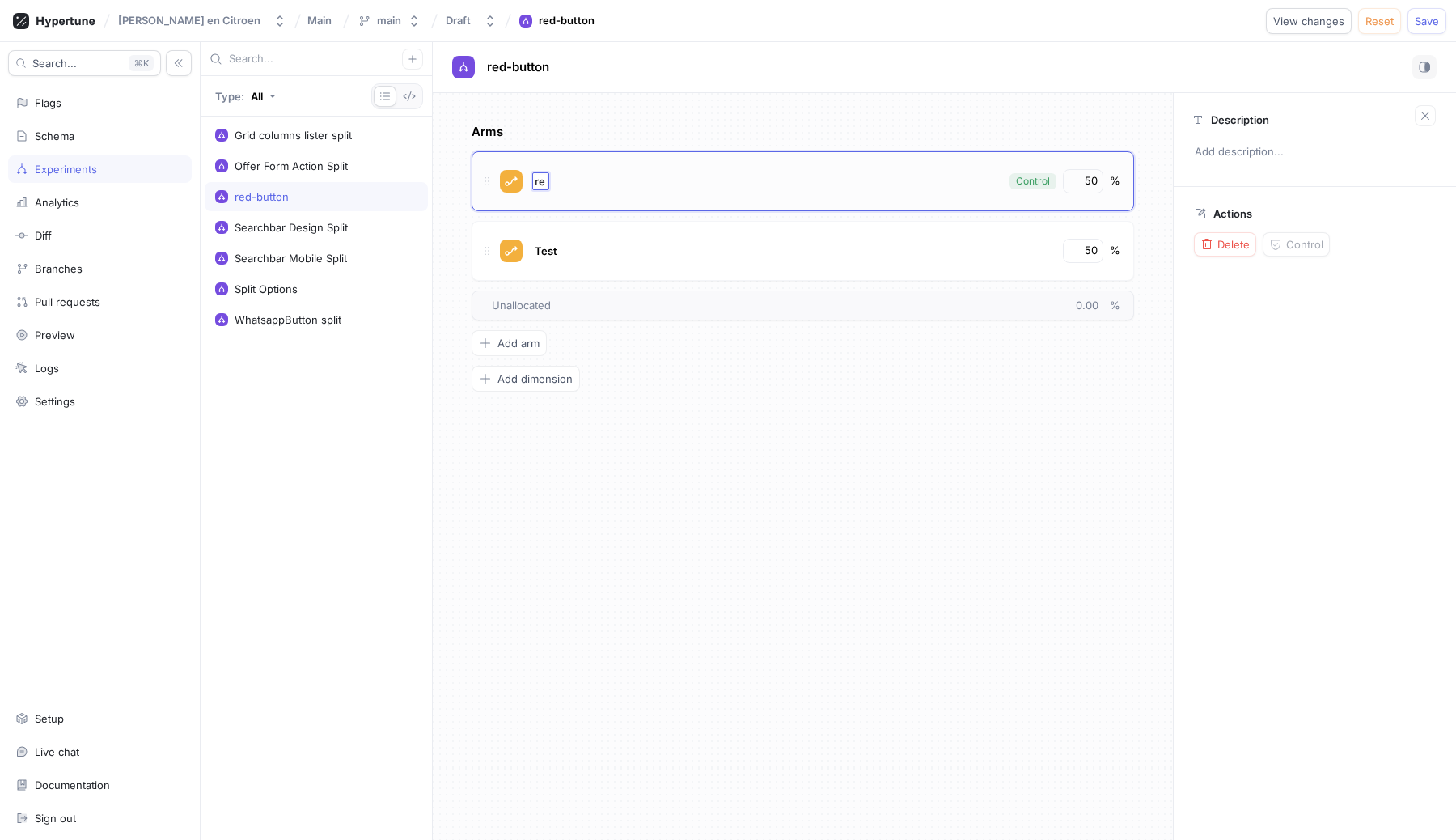
type input "red"
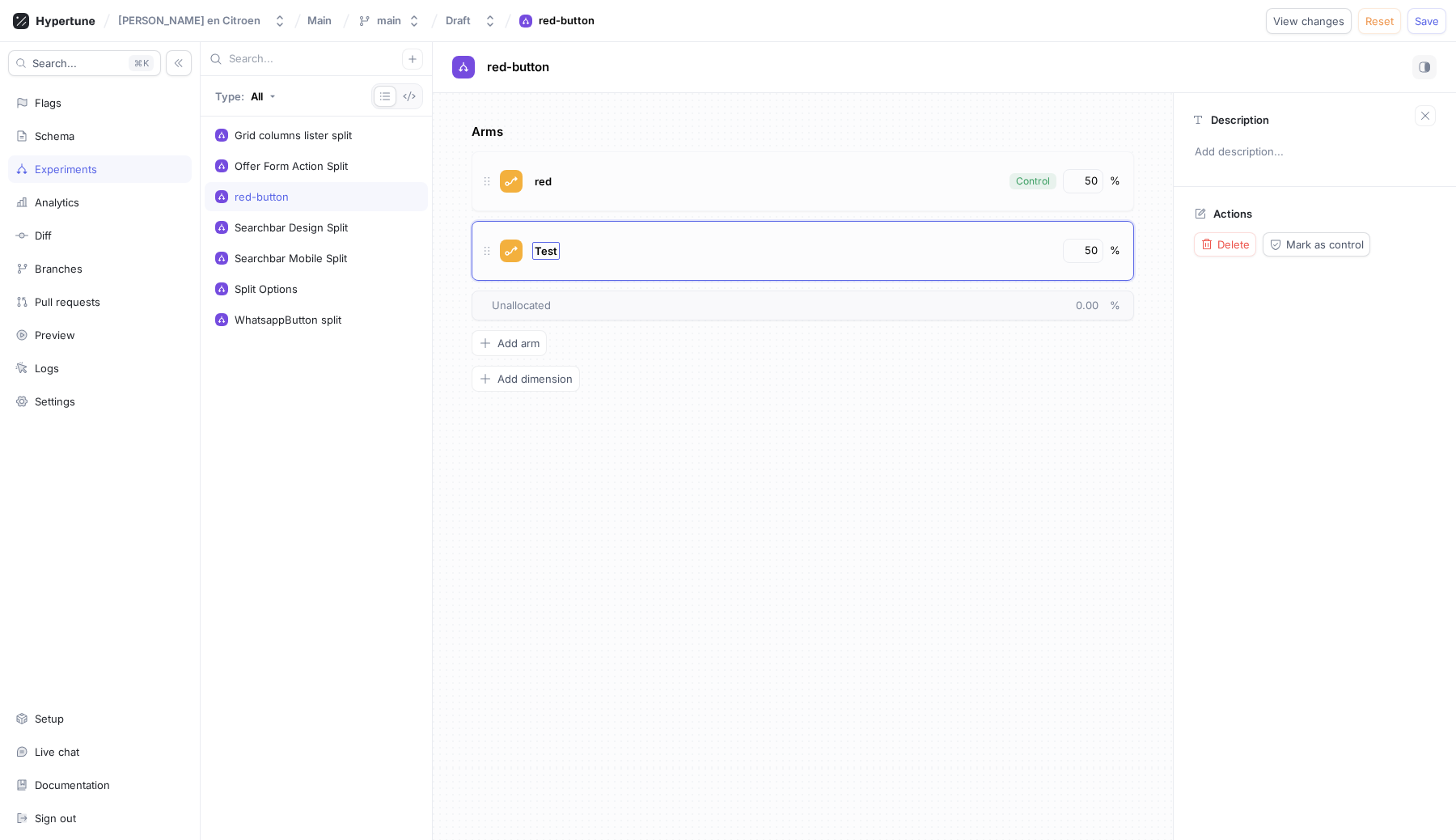
click at [547, 254] on span "Test" at bounding box center [545, 250] width 23 height 13
type input "blue"
click at [689, 548] on div "Arms red Control 50 % blue blue 50 % To pick up a draggable item, press the spa…" at bounding box center [803, 466] width 740 height 747
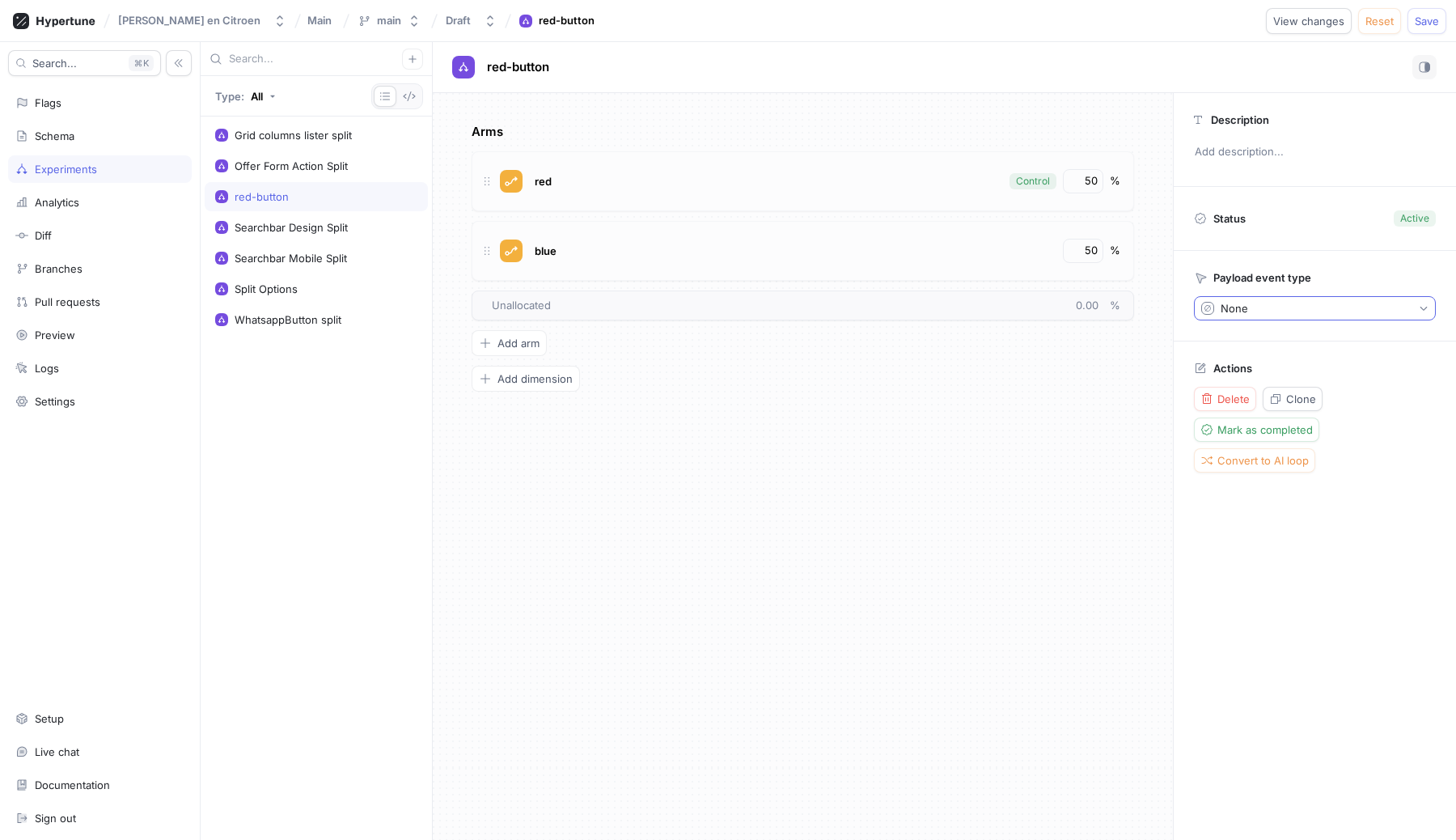
click at [1326, 302] on button "None" at bounding box center [1314, 308] width 242 height 24
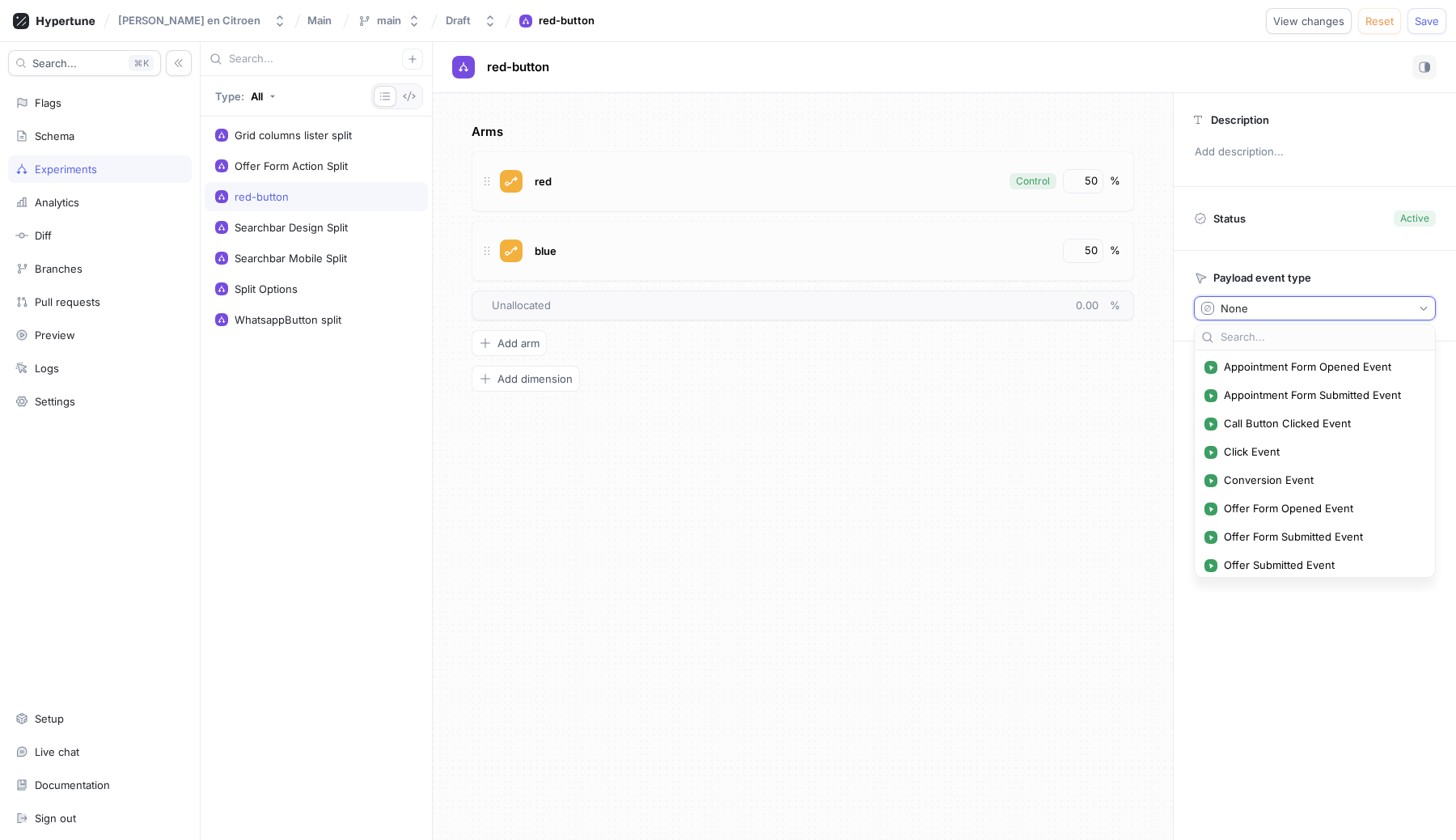
scroll to position [175, 0]
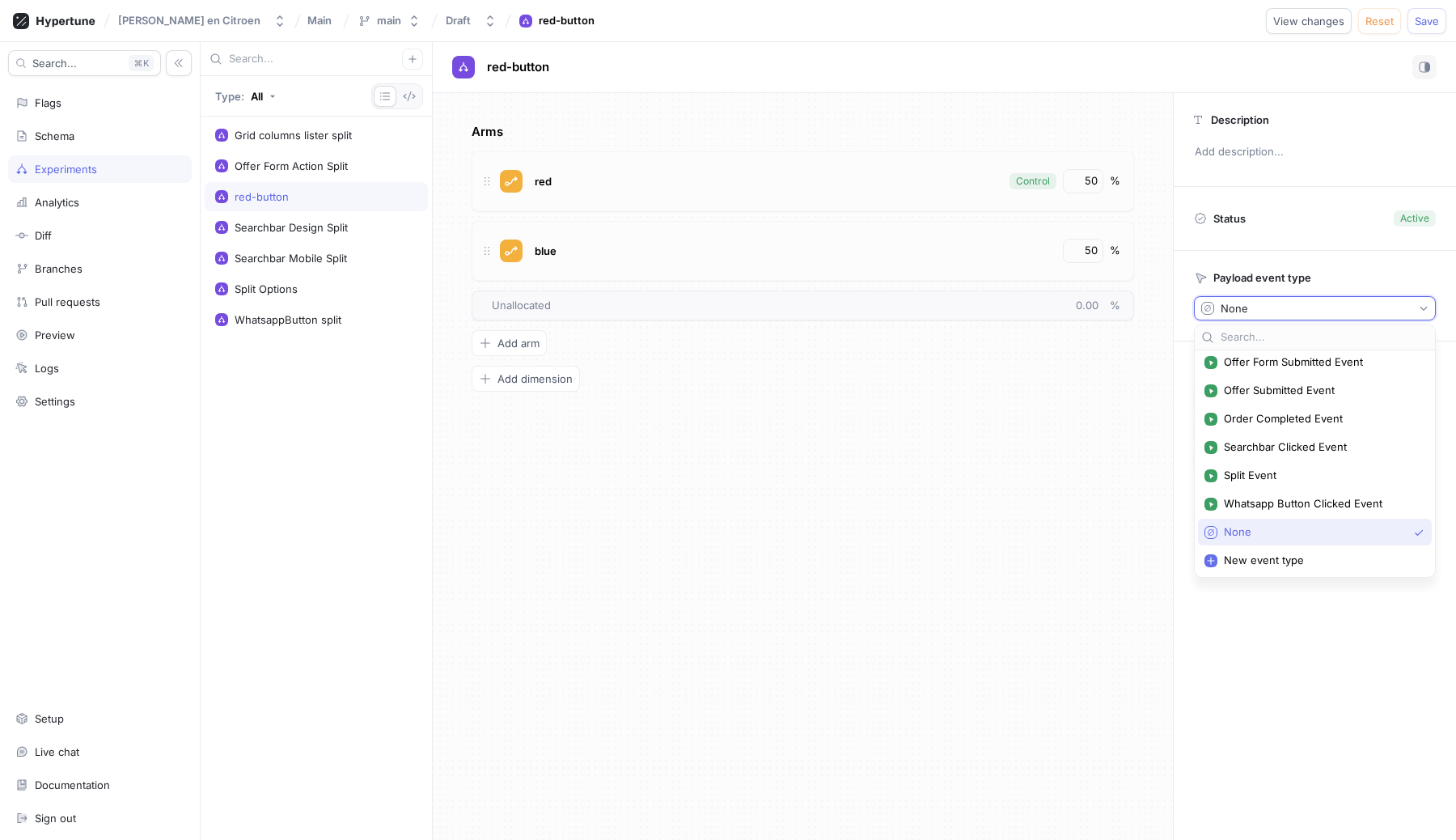
click at [1027, 552] on div "Arms red Control 50 % blue 50 % To pick up a draggable item, press the space ba…" at bounding box center [803, 466] width 740 height 747
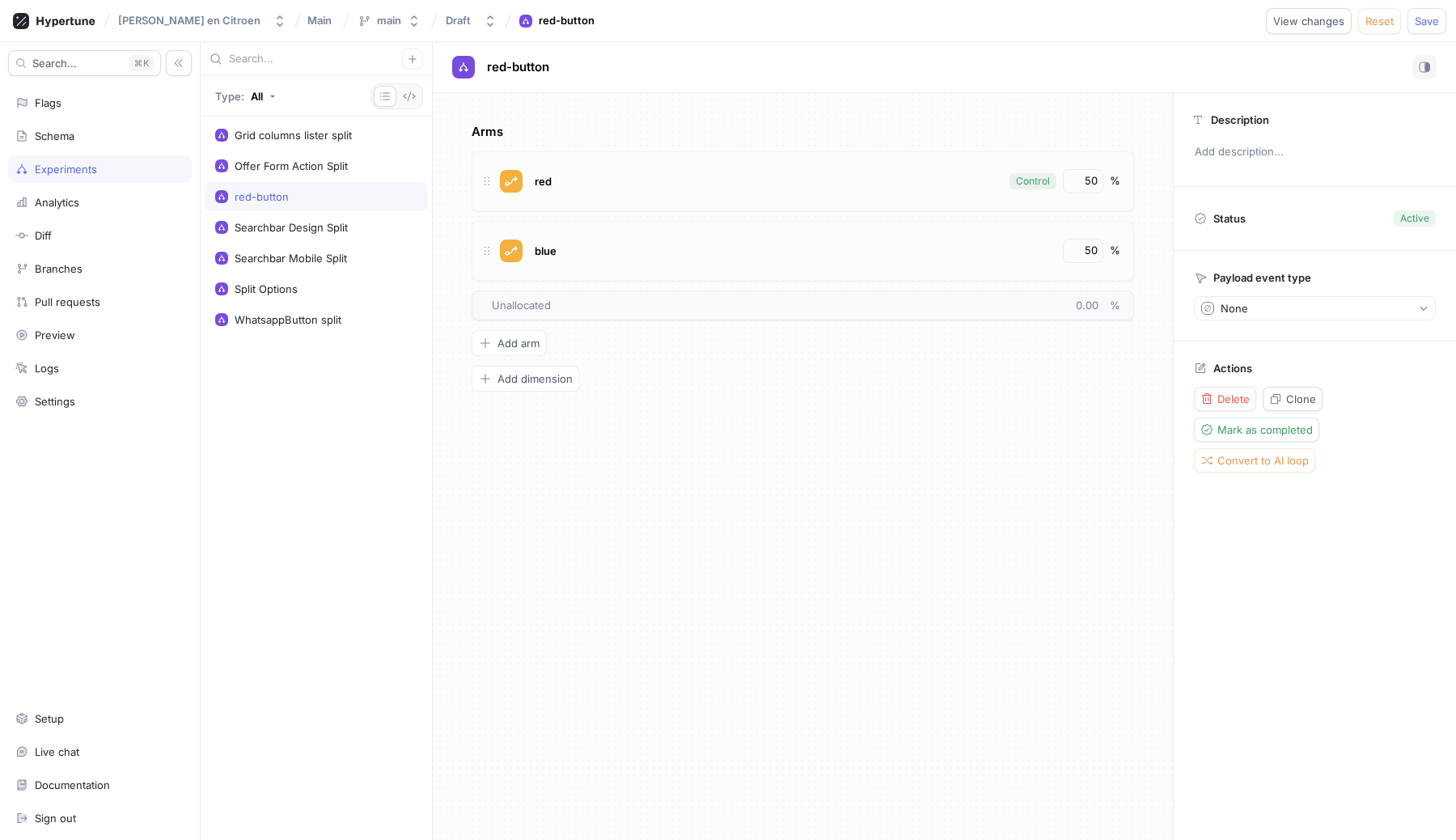
click at [1344, 293] on div "Payload event type None" at bounding box center [1314, 295] width 282 height 90
click at [55, 115] on div "Flags" at bounding box center [100, 103] width 183 height 27
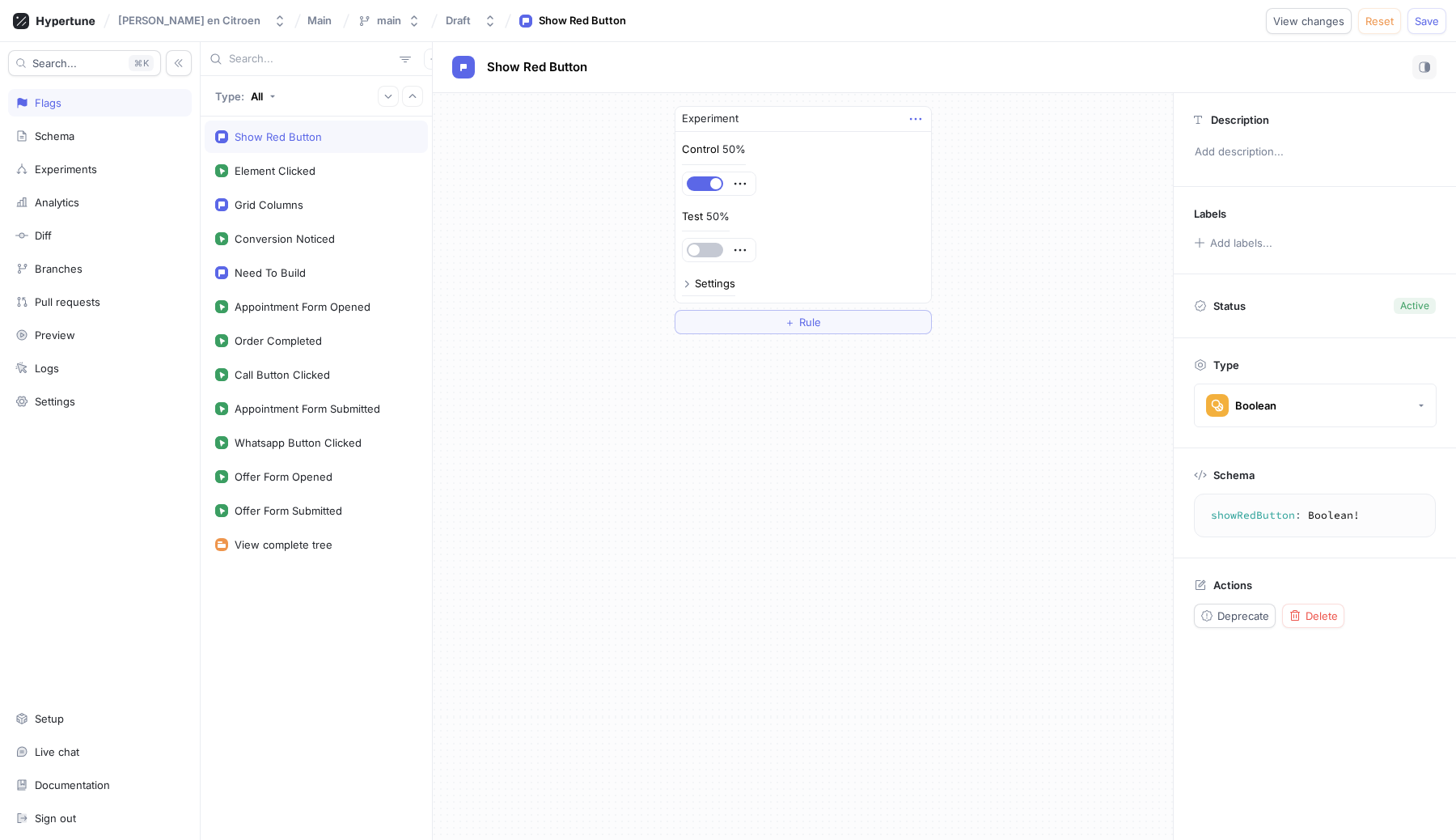
click at [914, 122] on icon "button" at bounding box center [916, 119] width 18 height 18
click at [934, 142] on p "Delete" at bounding box center [947, 149] width 33 height 16
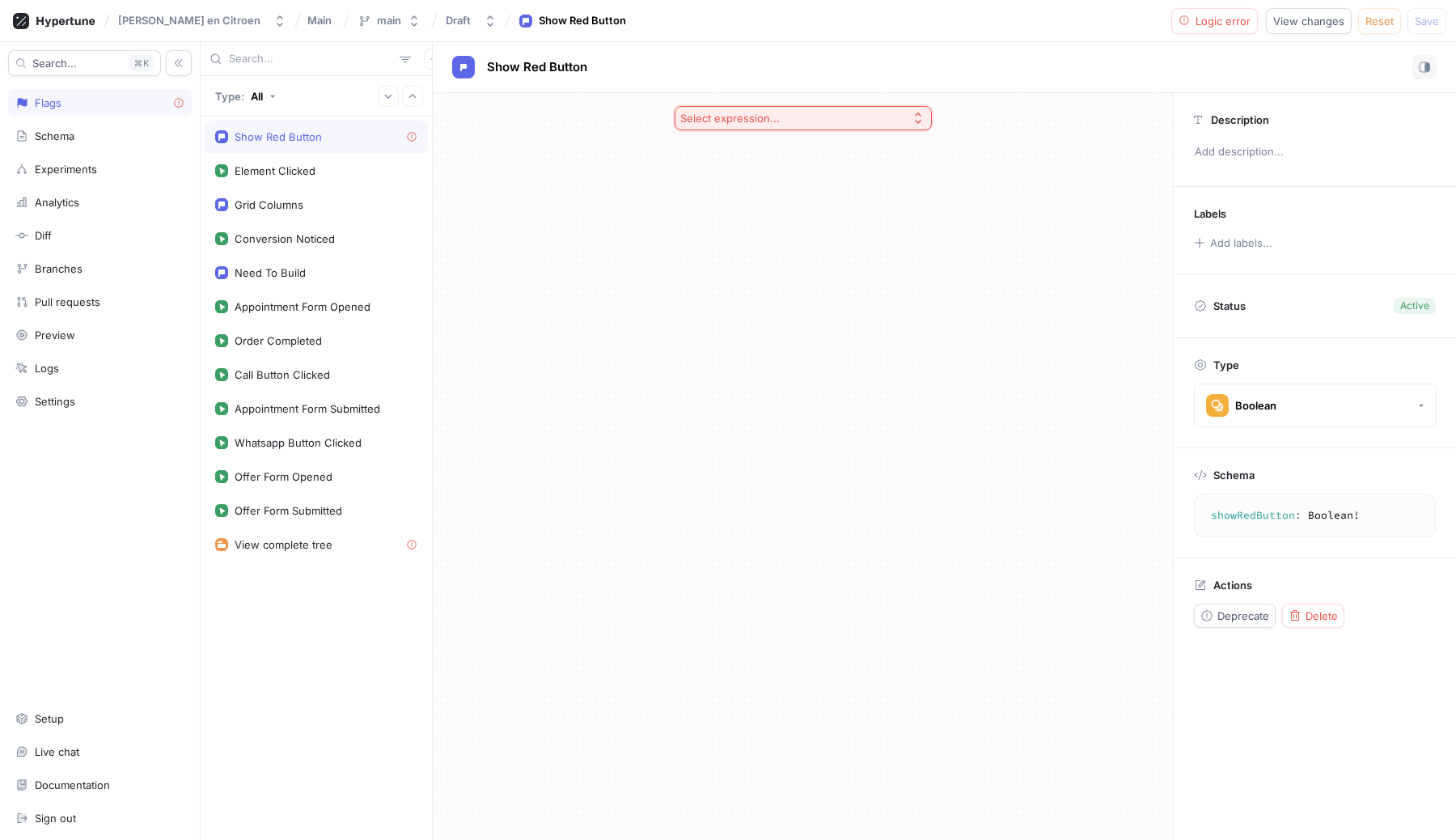
click at [795, 116] on button "Select expression..." at bounding box center [804, 118] width 258 height 24
click at [758, 122] on div "Select expression..." at bounding box center [730, 118] width 100 height 14
click at [741, 288] on span "Experiment" at bounding box center [809, 289] width 209 height 14
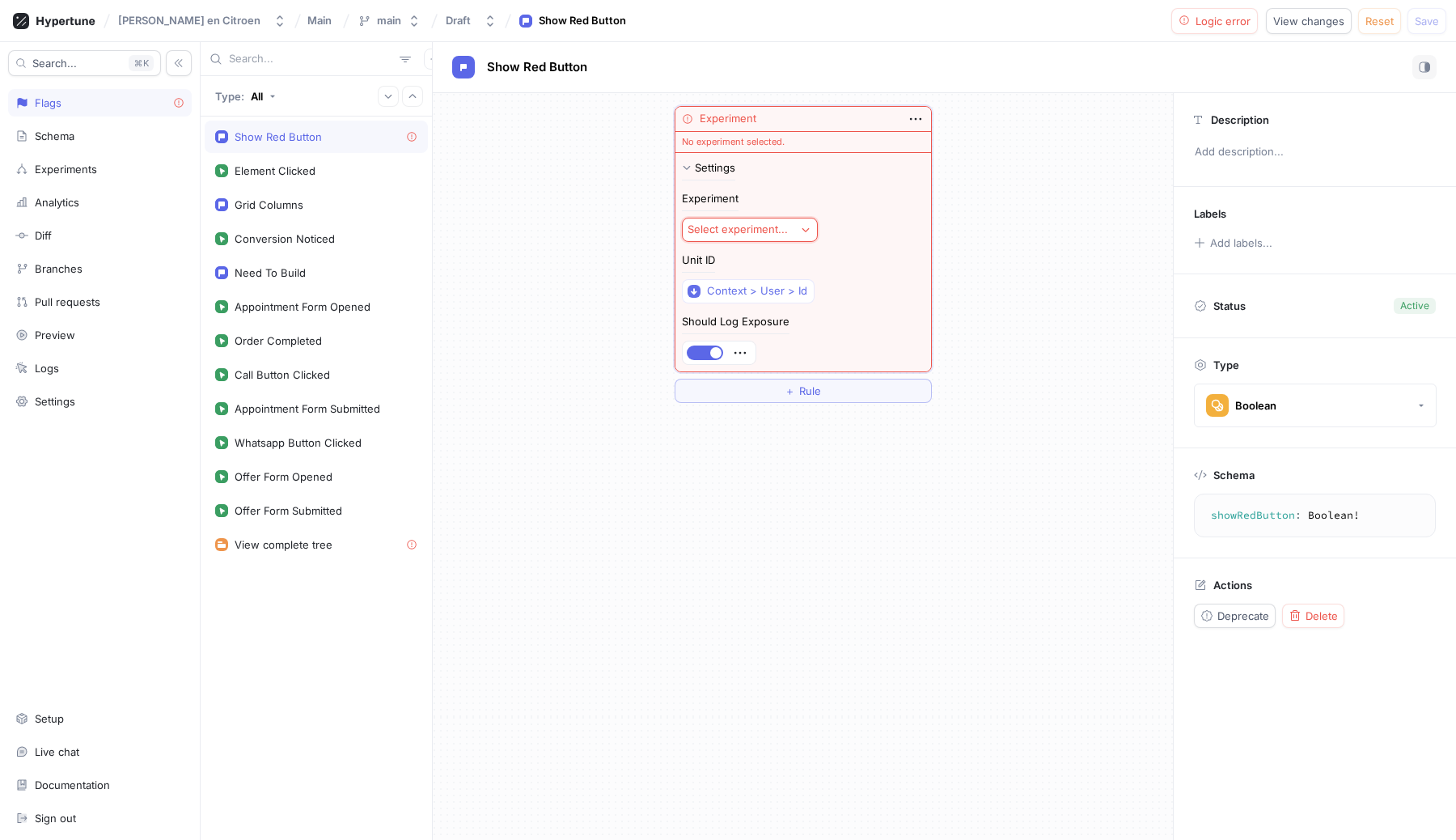
click at [753, 228] on div "Select experiment..." at bounding box center [738, 229] width 101 height 14
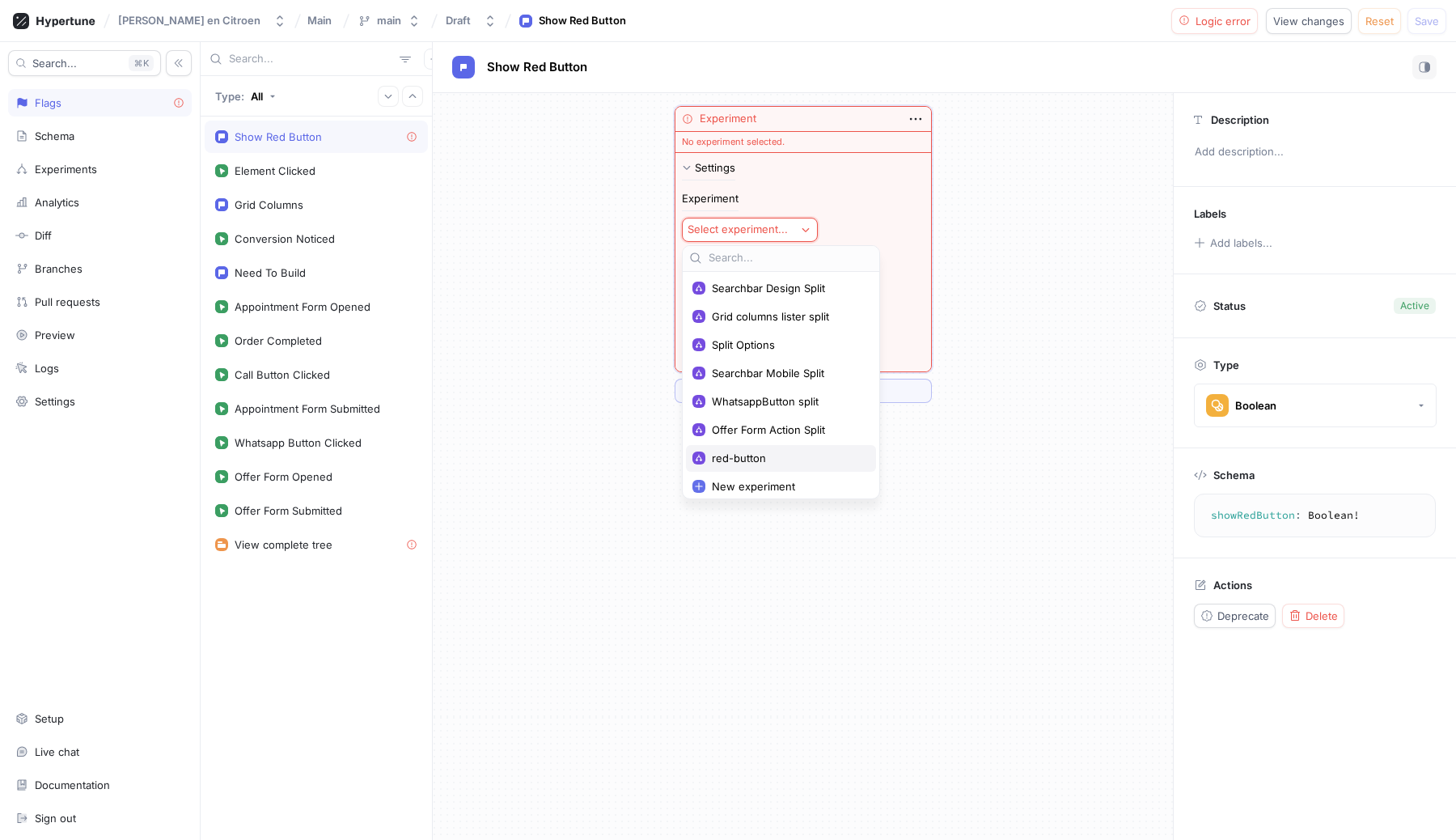
click at [742, 460] on span "red-button" at bounding box center [787, 458] width 150 height 14
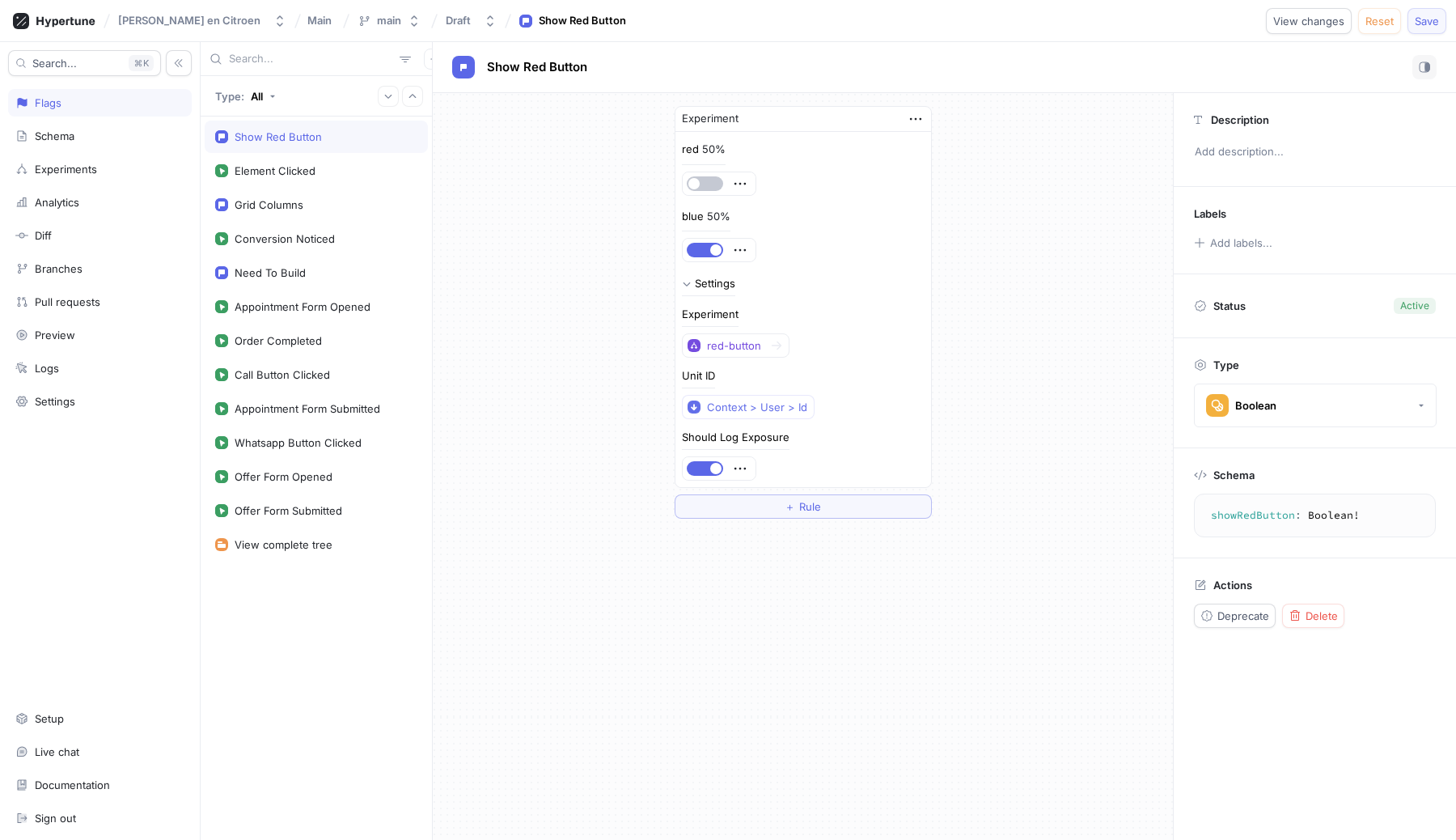
click at [1436, 23] on span "Save" at bounding box center [1427, 21] width 24 height 10
click at [64, 209] on div "Analytics" at bounding box center [100, 202] width 183 height 27
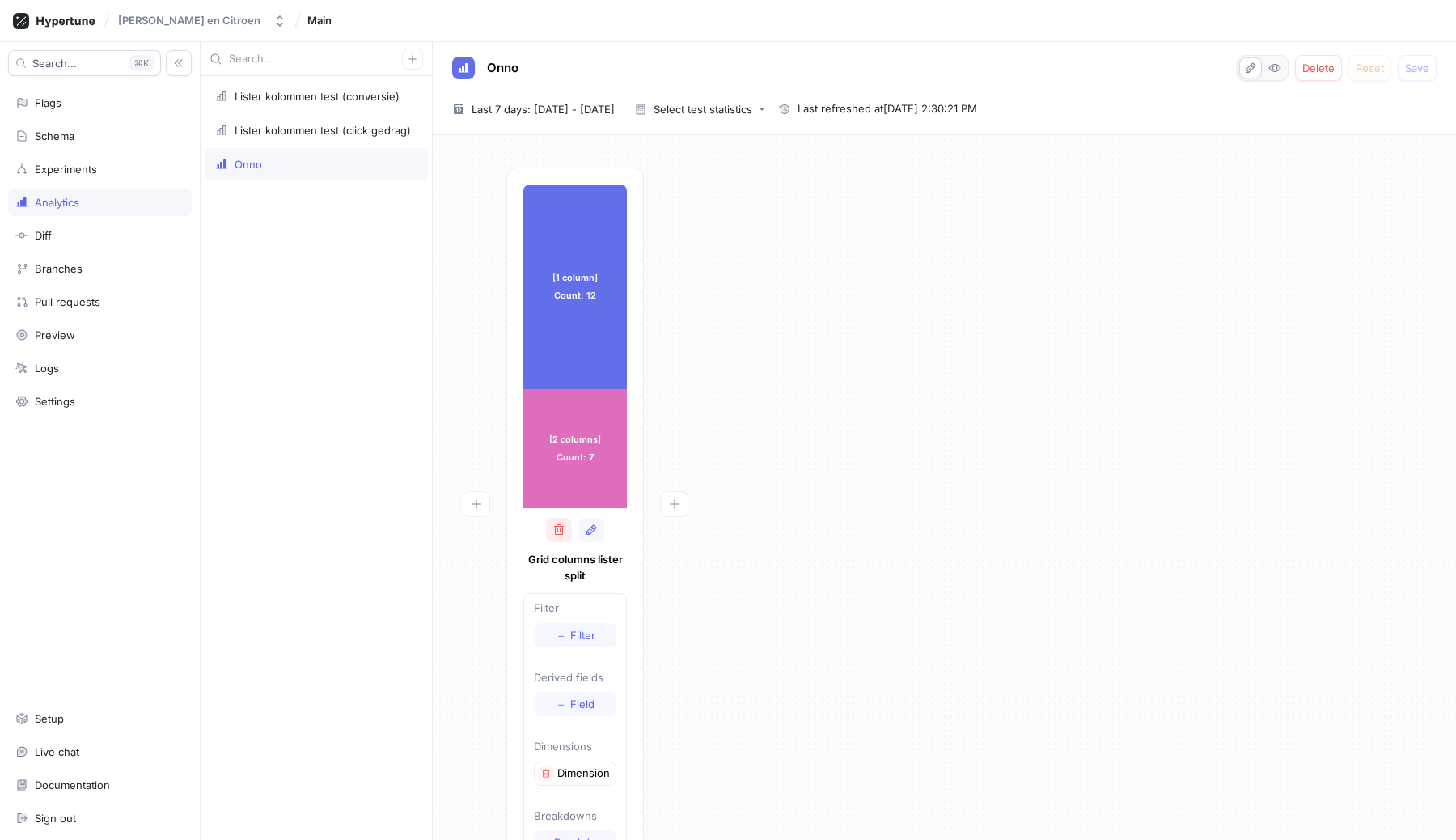
click at [557, 533] on icon "button" at bounding box center [559, 530] width 13 height 13
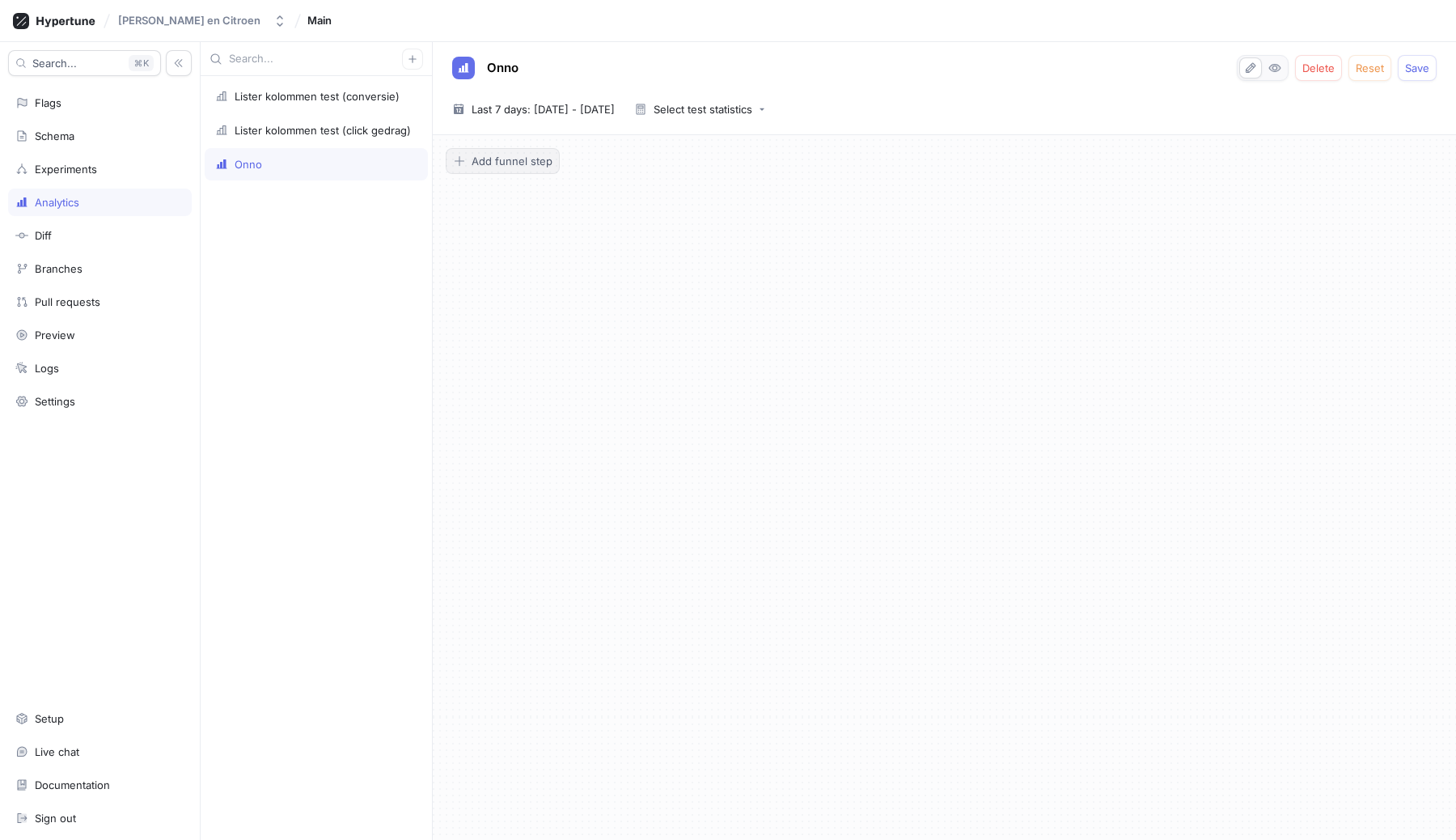
click at [521, 161] on span "Add funnel step" at bounding box center [512, 161] width 81 height 10
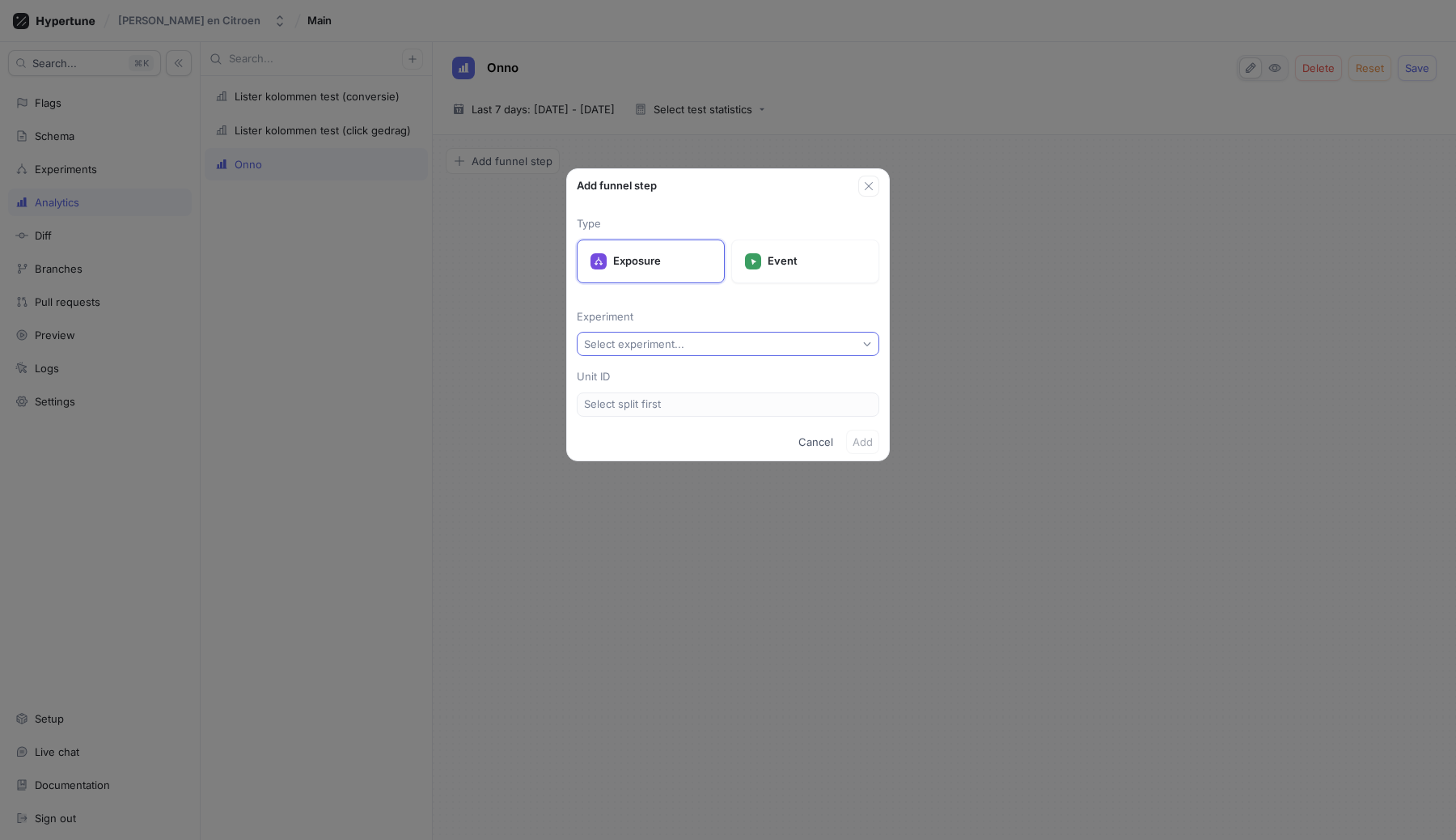
click at [670, 352] on button "Select experiment..." at bounding box center [728, 344] width 303 height 24
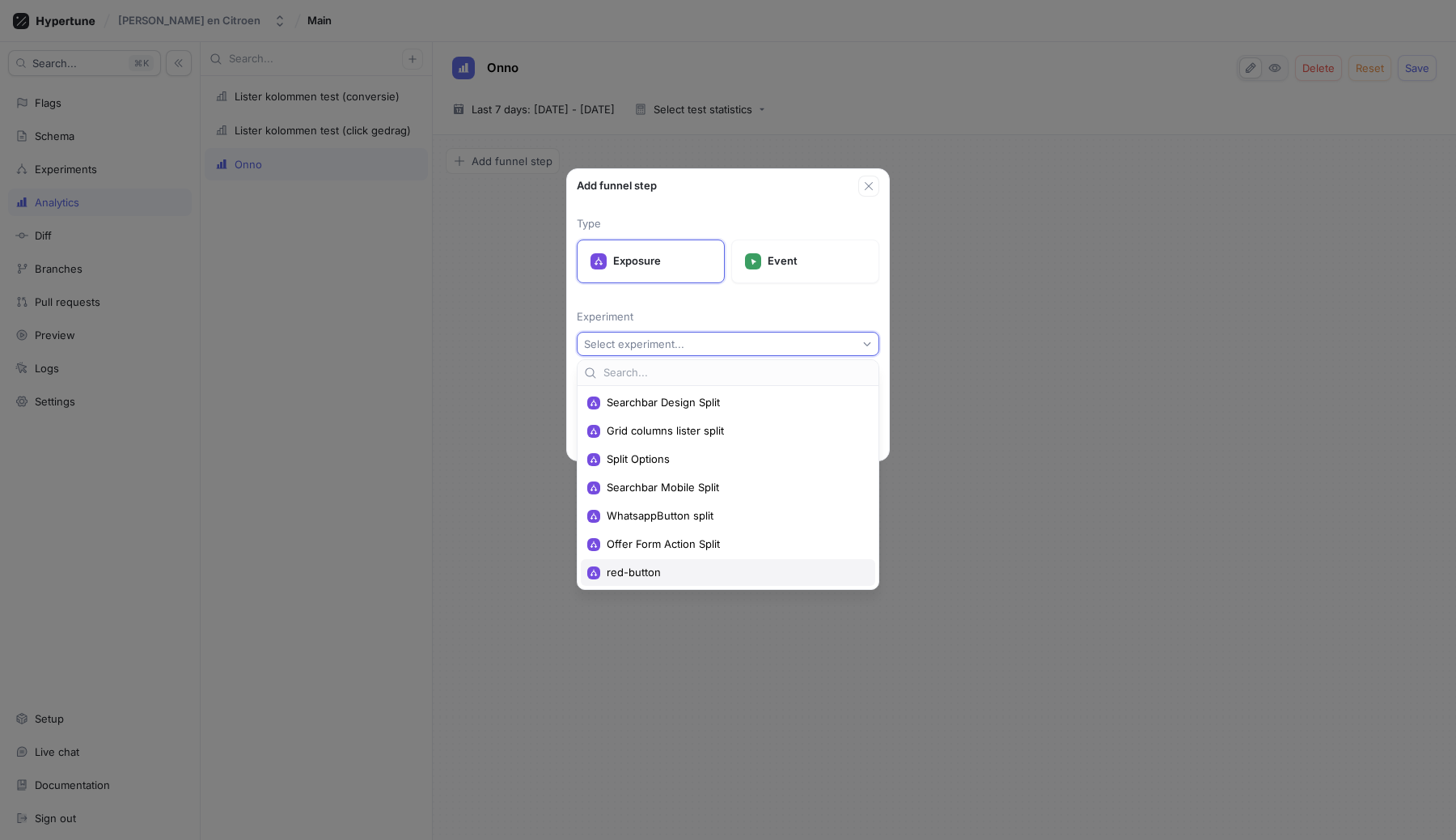
click at [628, 574] on span "red-button" at bounding box center [734, 571] width 254 height 14
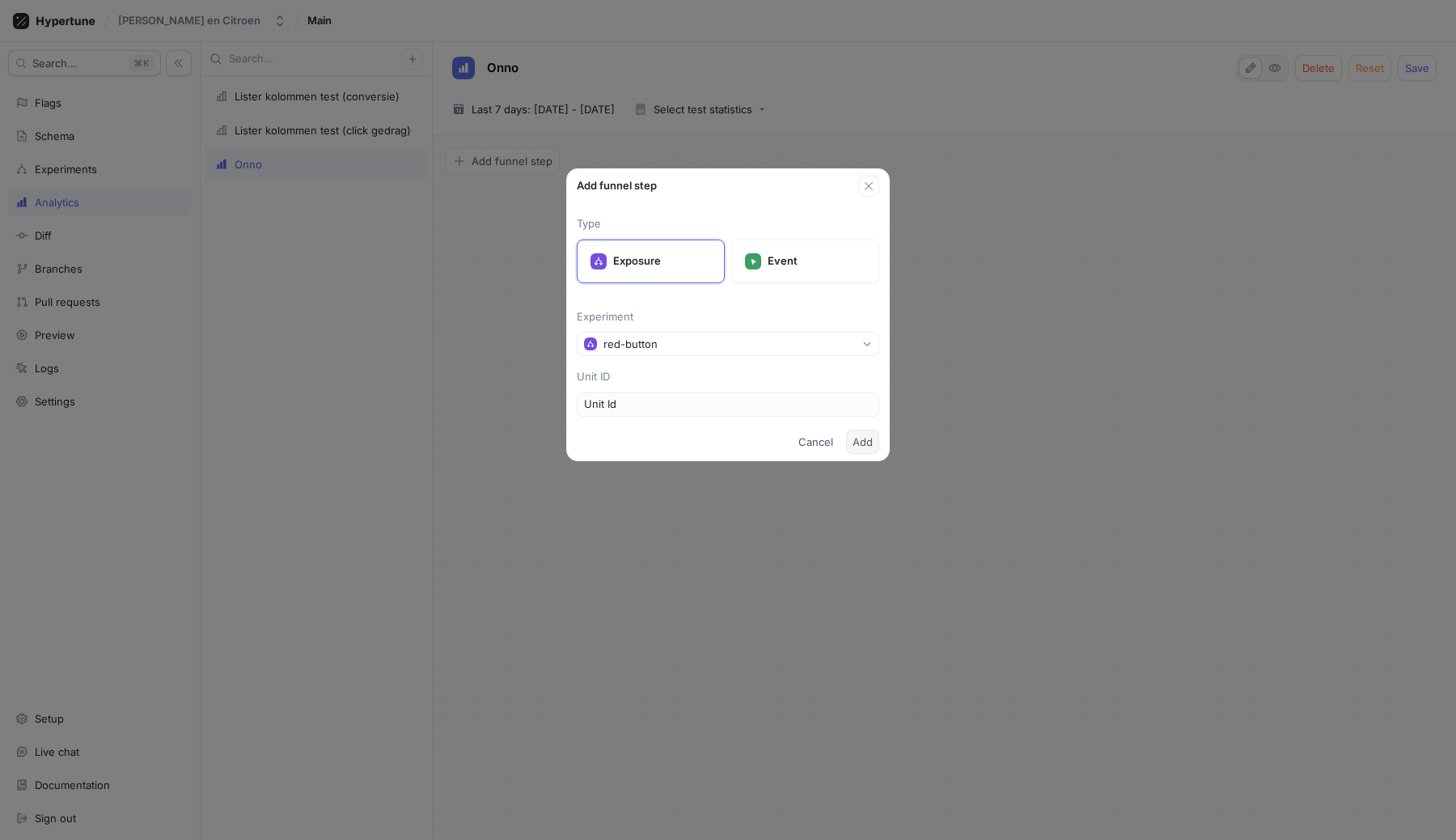
click at [858, 440] on span "Add" at bounding box center [863, 442] width 20 height 10
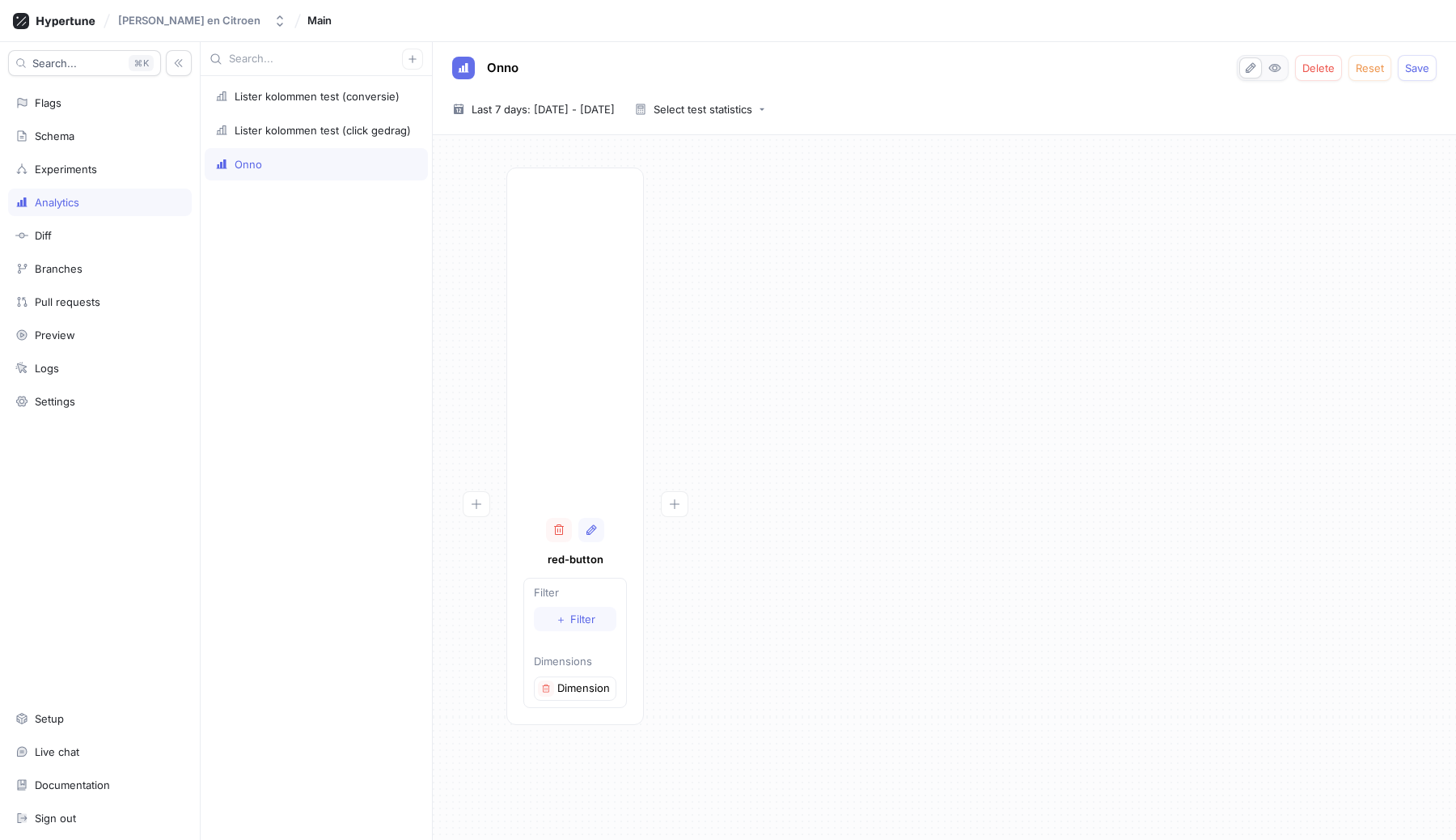
click at [957, 487] on div "red-button Filter ＋ Filter Dimensions Dimension 1" at bounding box center [944, 451] width 998 height 567
click at [1420, 64] on span "Save" at bounding box center [1417, 68] width 24 height 10
click at [1236, 296] on div "red-button Filter ＋ Filter Dimensions Dimension 1" at bounding box center [944, 451] width 998 height 567
click at [583, 107] on span "Last 7 days: [DATE] - [DATE]" at bounding box center [543, 109] width 143 height 16
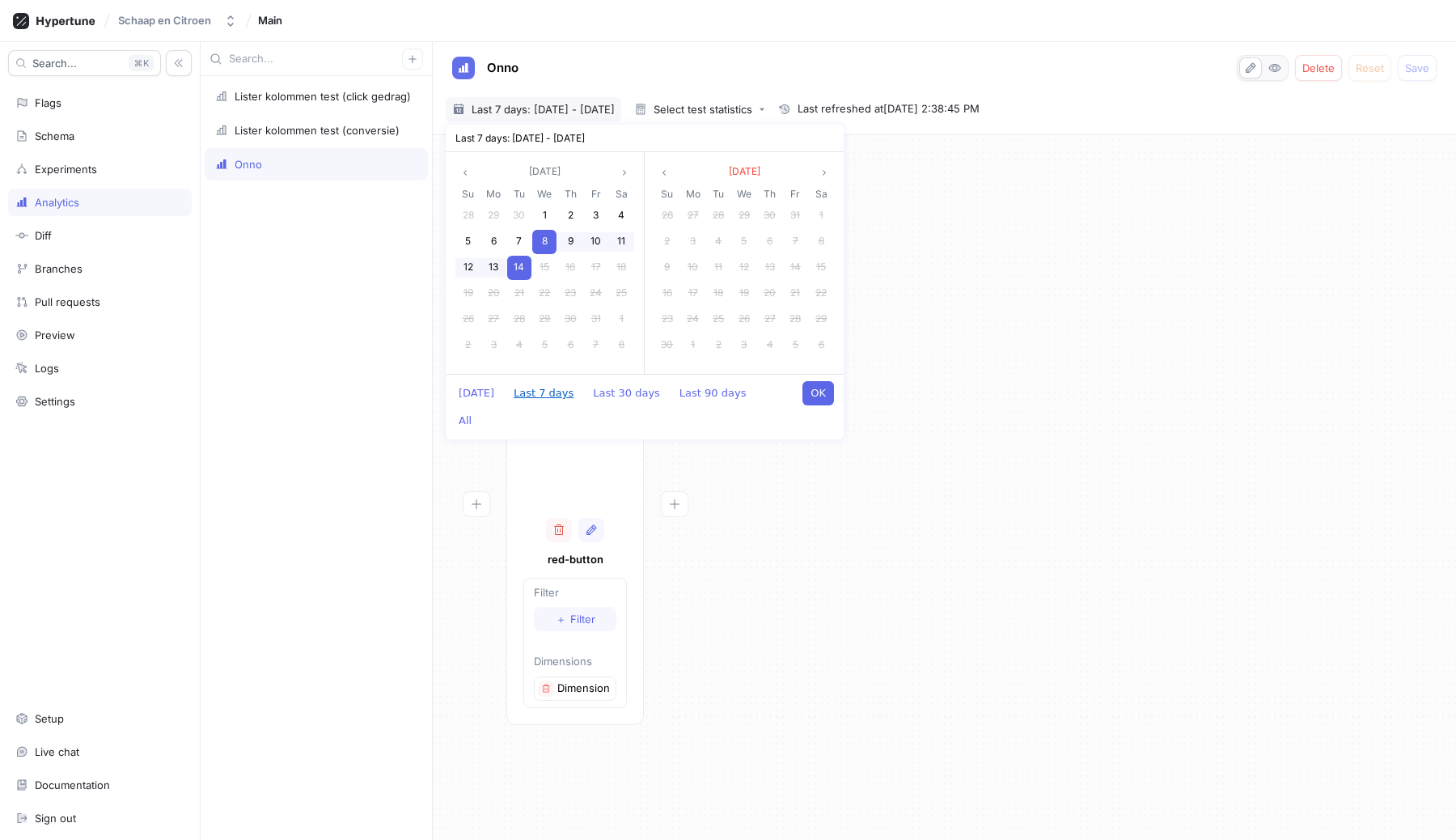
click at [537, 391] on button "Last 7 days" at bounding box center [543, 393] width 76 height 24
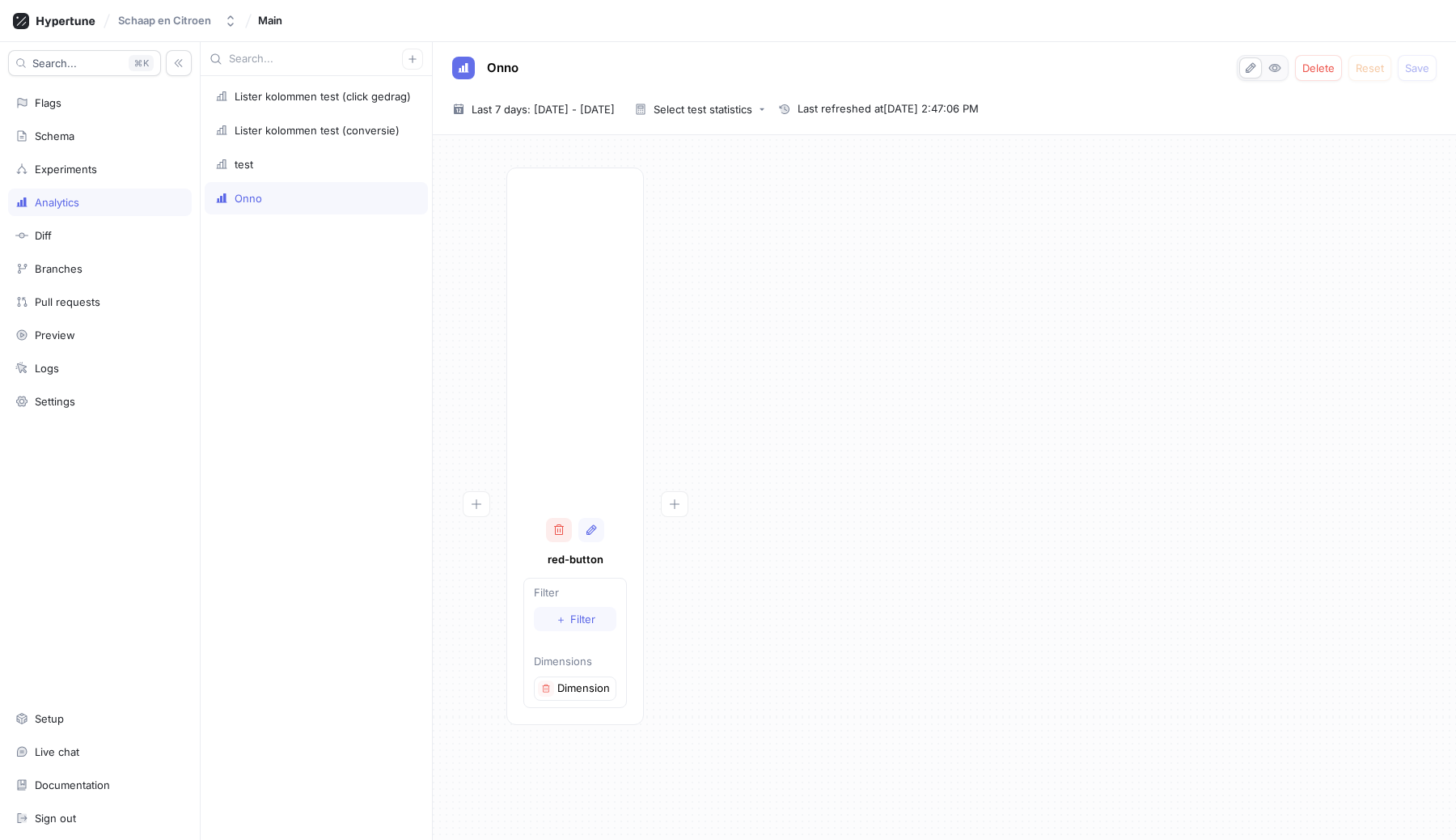
click at [562, 519] on button "button" at bounding box center [559, 530] width 26 height 24
click at [497, 159] on span "Add funnel step" at bounding box center [512, 161] width 81 height 10
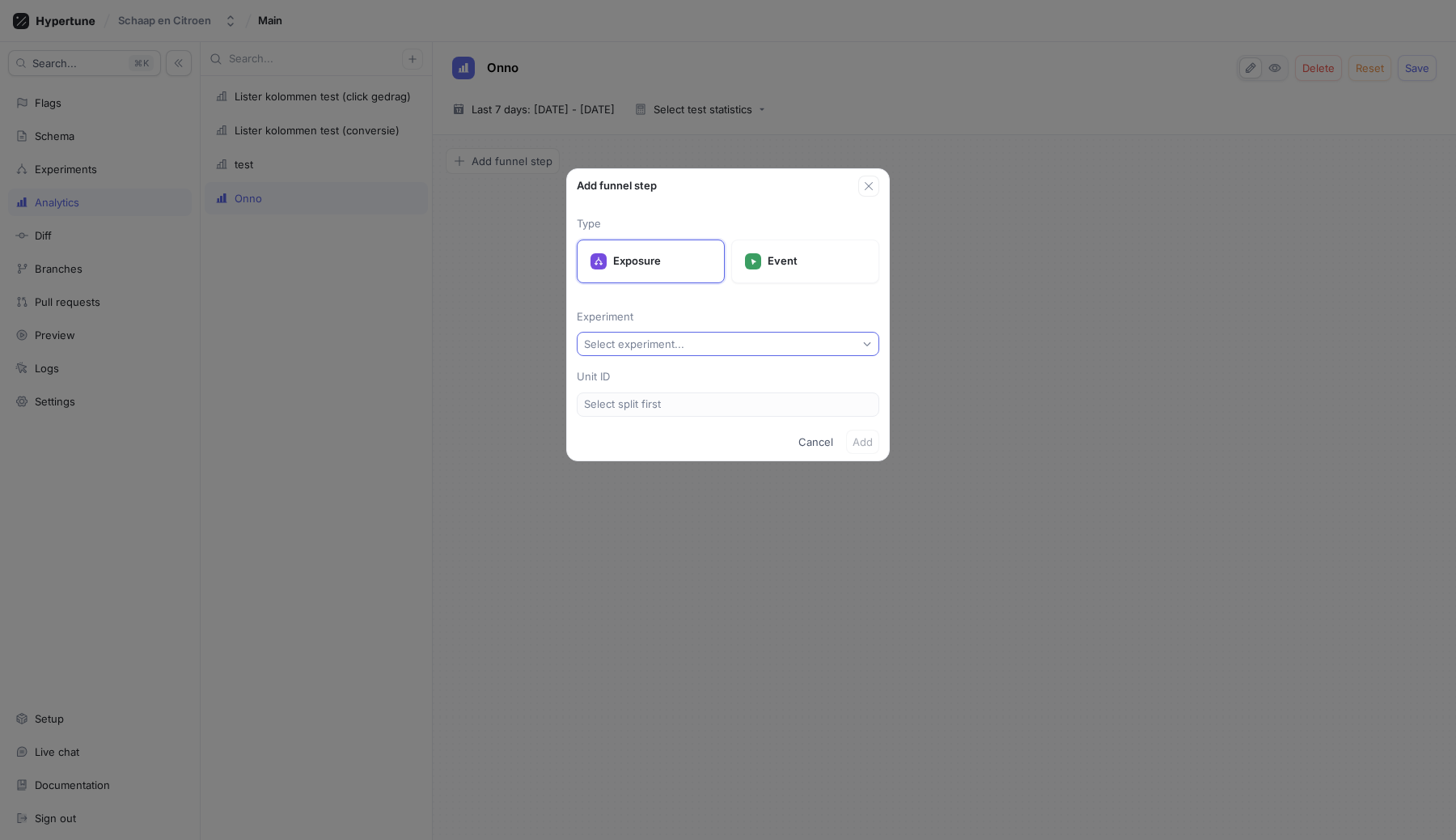
click at [709, 341] on button "Select experiment..." at bounding box center [728, 344] width 303 height 24
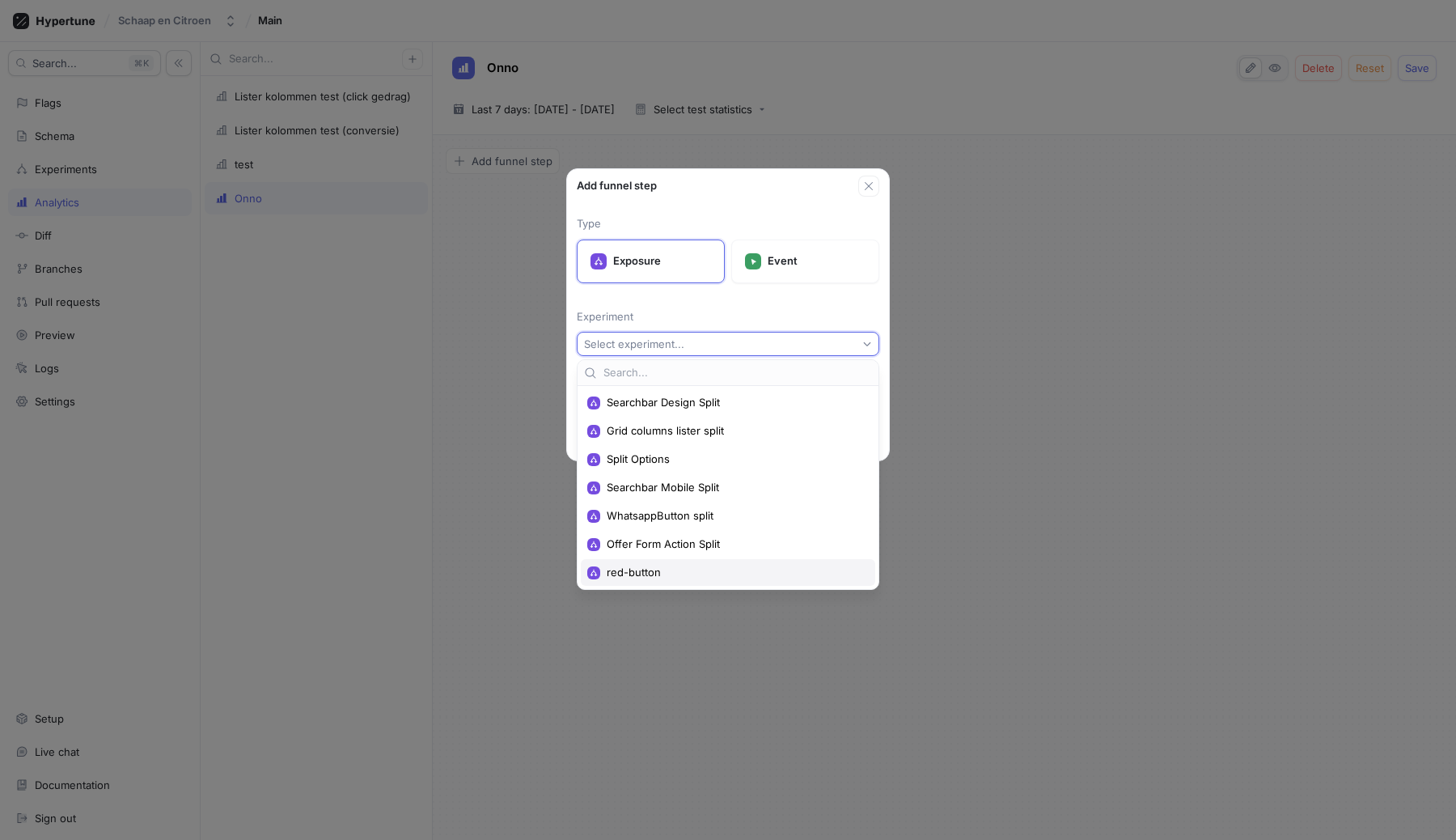
click at [650, 570] on span "red-button" at bounding box center [734, 571] width 254 height 14
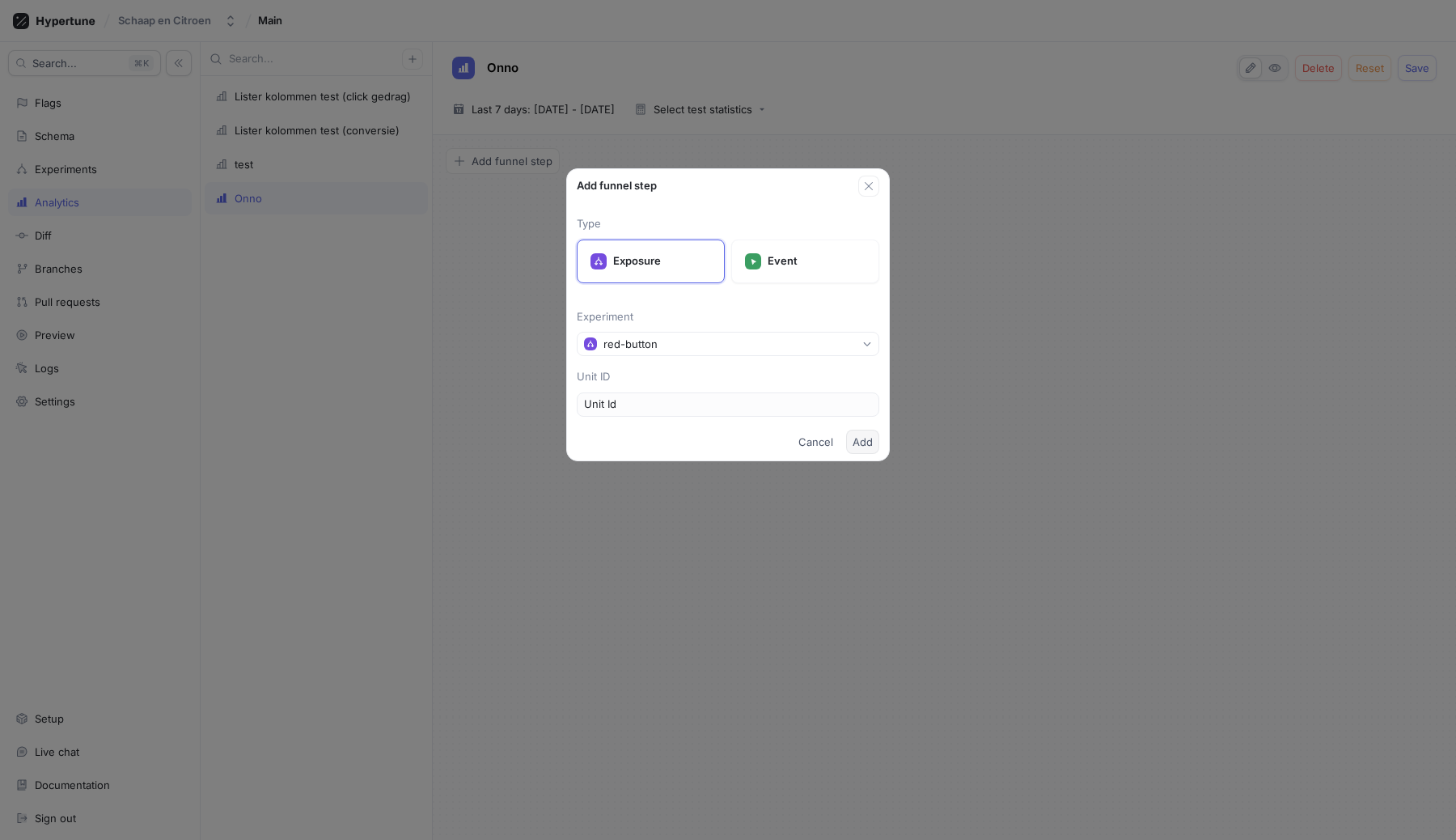
click at [864, 438] on span "Add" at bounding box center [863, 442] width 20 height 10
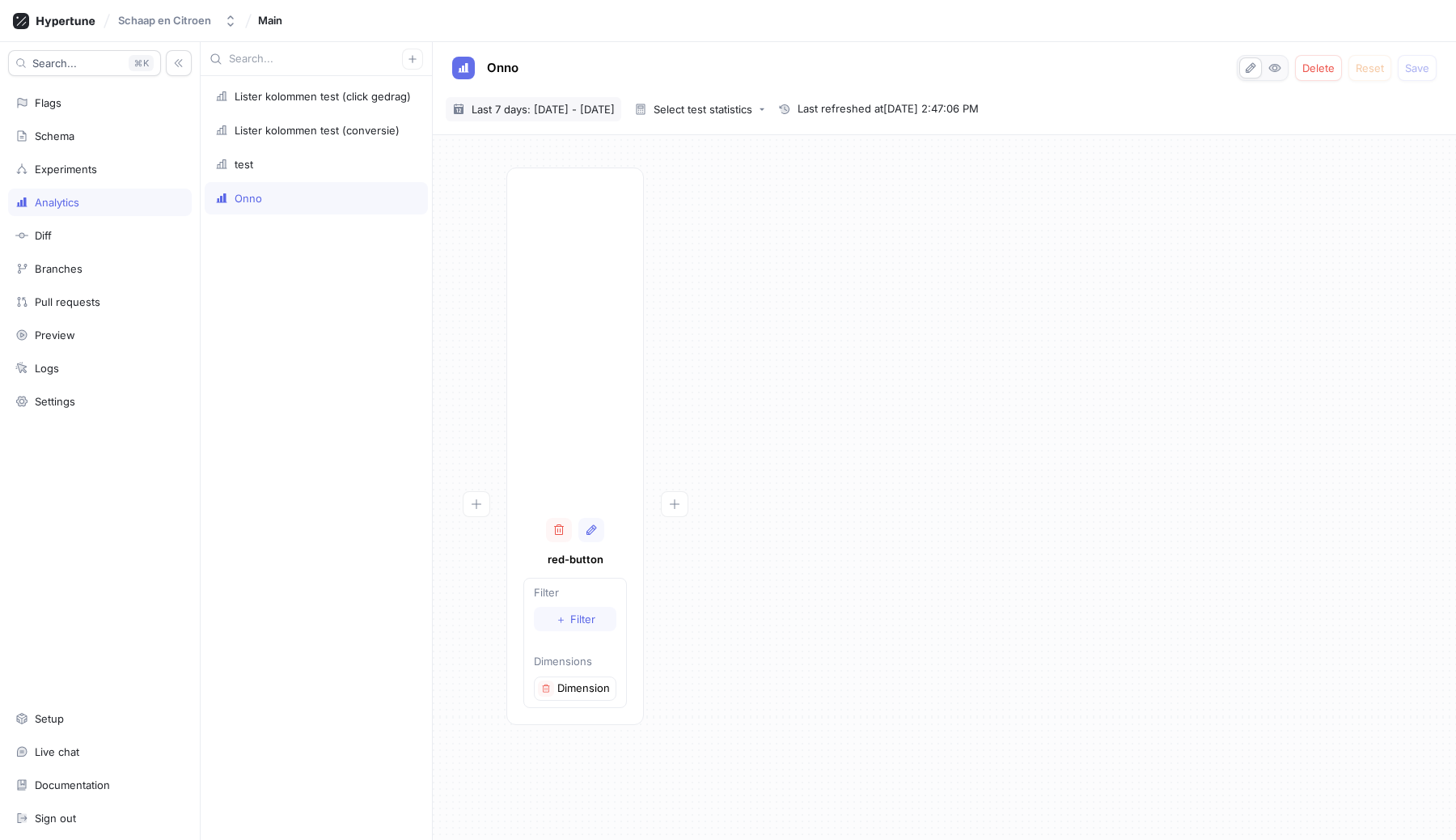
click at [615, 107] on span "Last 7 days: [DATE] - [DATE]" at bounding box center [543, 109] width 143 height 16
click at [540, 397] on button "Last 7 days" at bounding box center [543, 393] width 76 height 24
click at [818, 410] on div "red-button Filter ＋ Filter Dimensions Dimension 1" at bounding box center [944, 451] width 998 height 567
click at [295, 142] on div "Lister kolommen test (conversie)" at bounding box center [317, 131] width 223 height 33
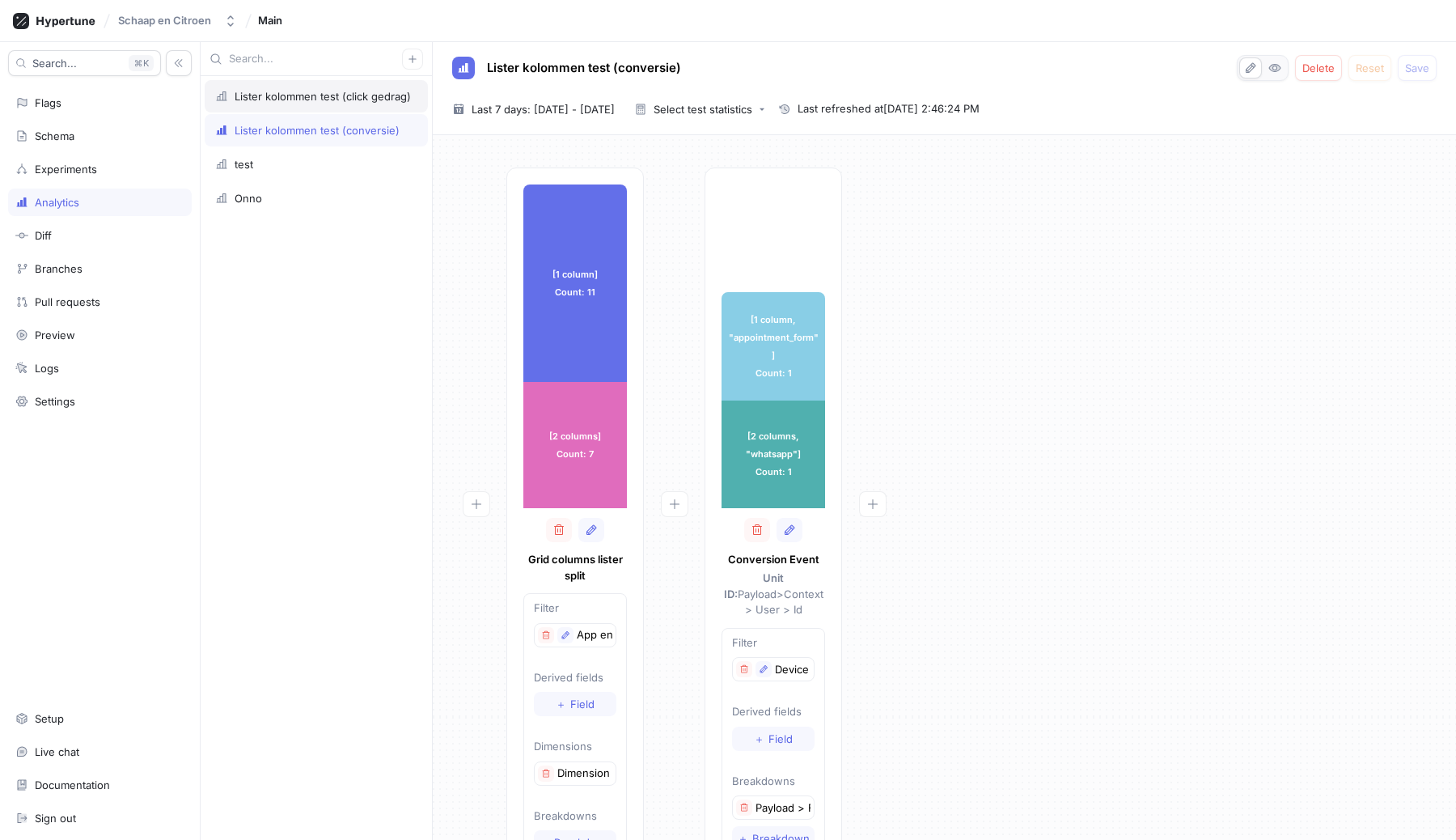
click at [296, 101] on div "Lister kolommen test (click gedrag)" at bounding box center [323, 96] width 176 height 13
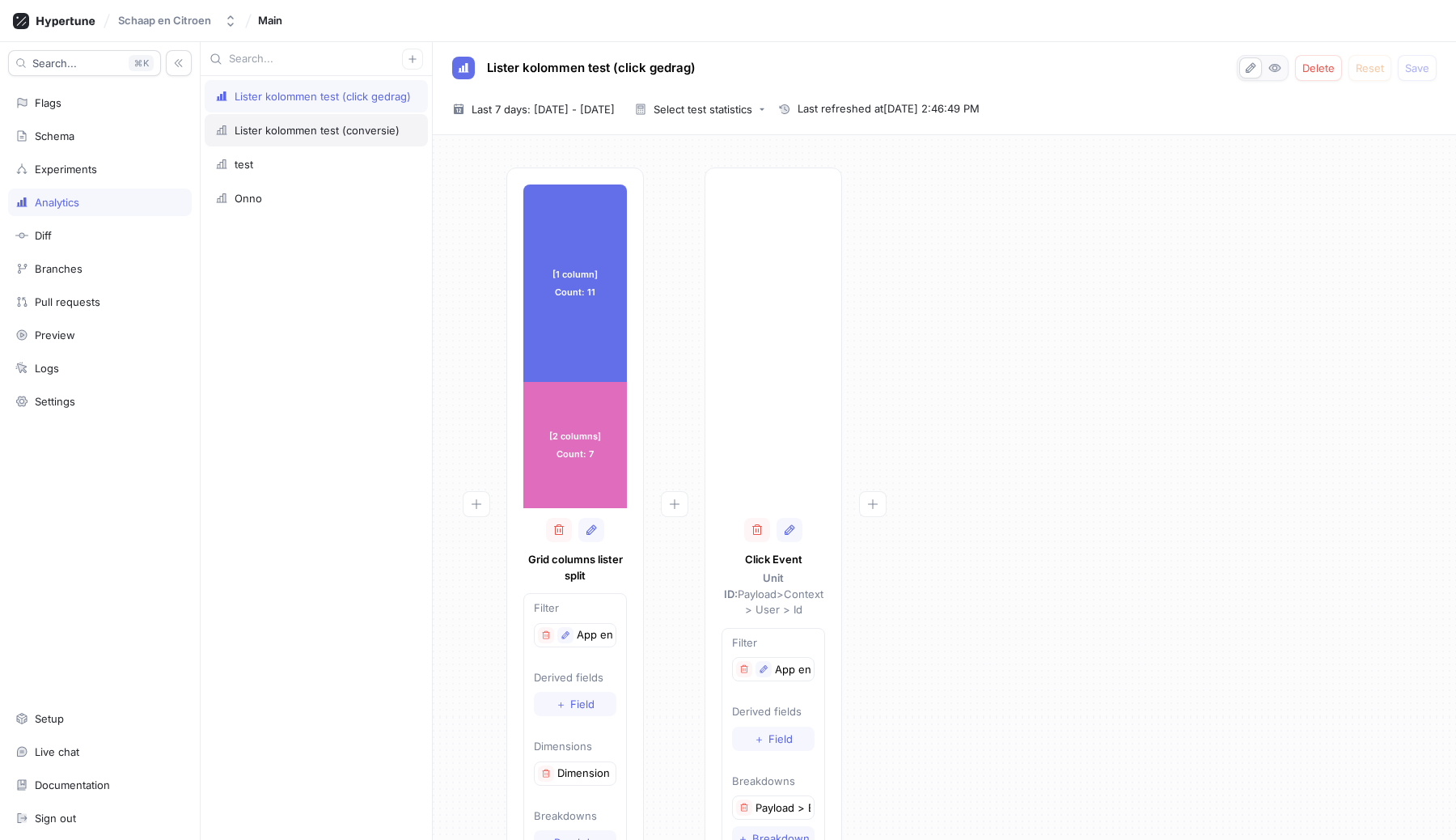
click at [290, 140] on div "Lister kolommen test (conversie)" at bounding box center [317, 131] width 223 height 33
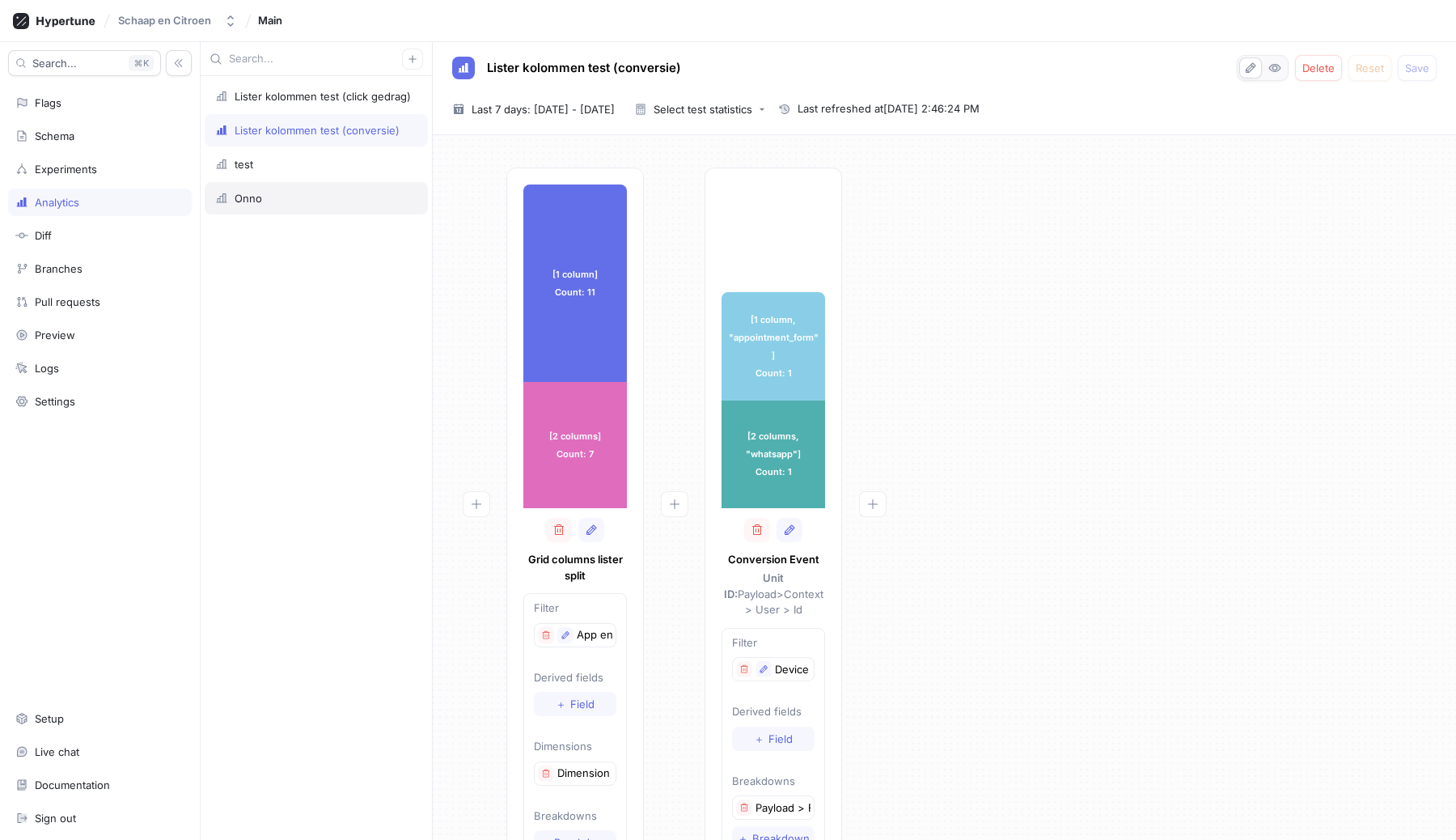
click at [249, 199] on div "Onno" at bounding box center [249, 198] width 27 height 13
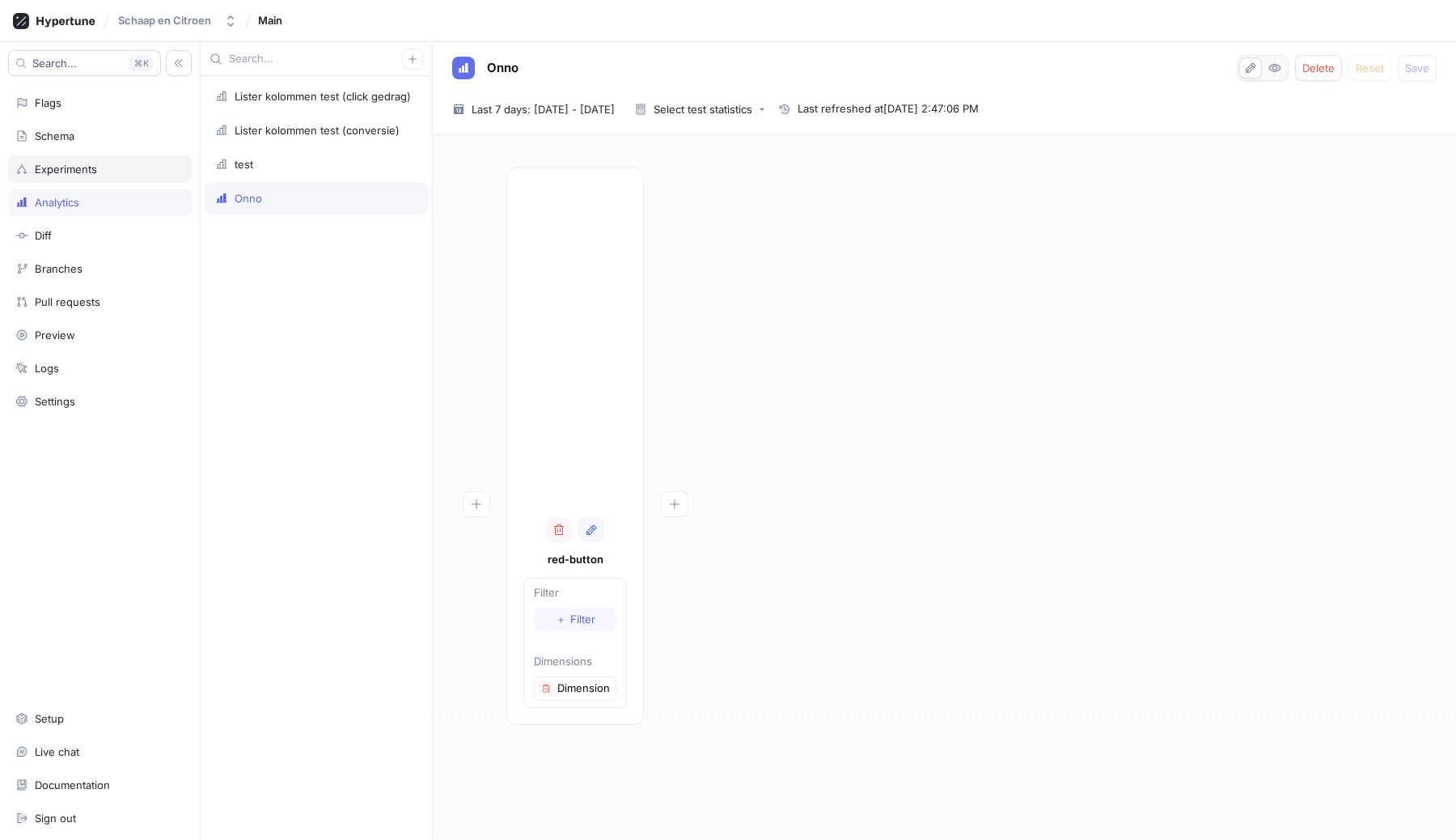
click at [56, 158] on div "Experiments" at bounding box center [100, 169] width 183 height 27
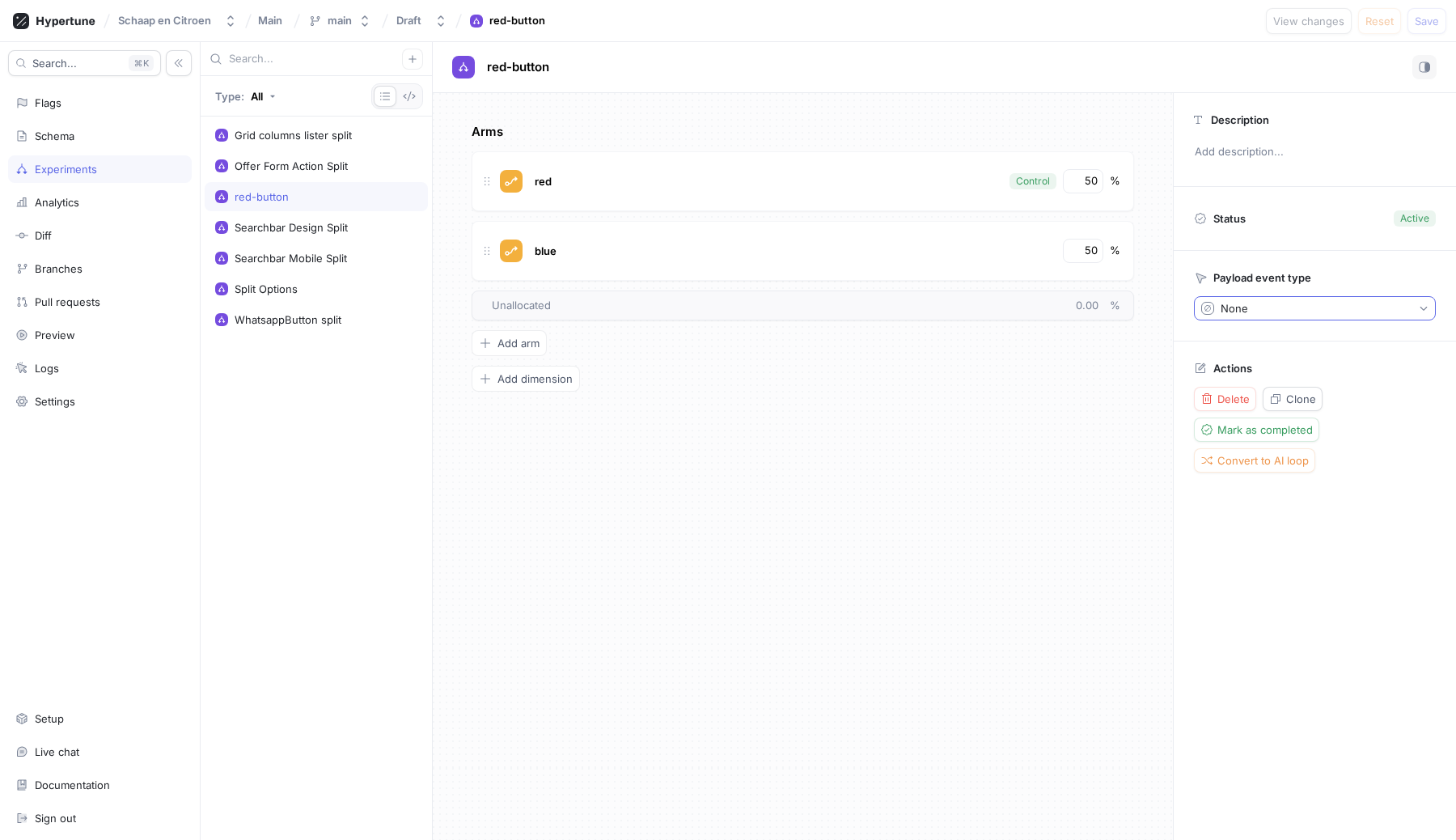
click at [1247, 302] on button "None" at bounding box center [1314, 308] width 242 height 24
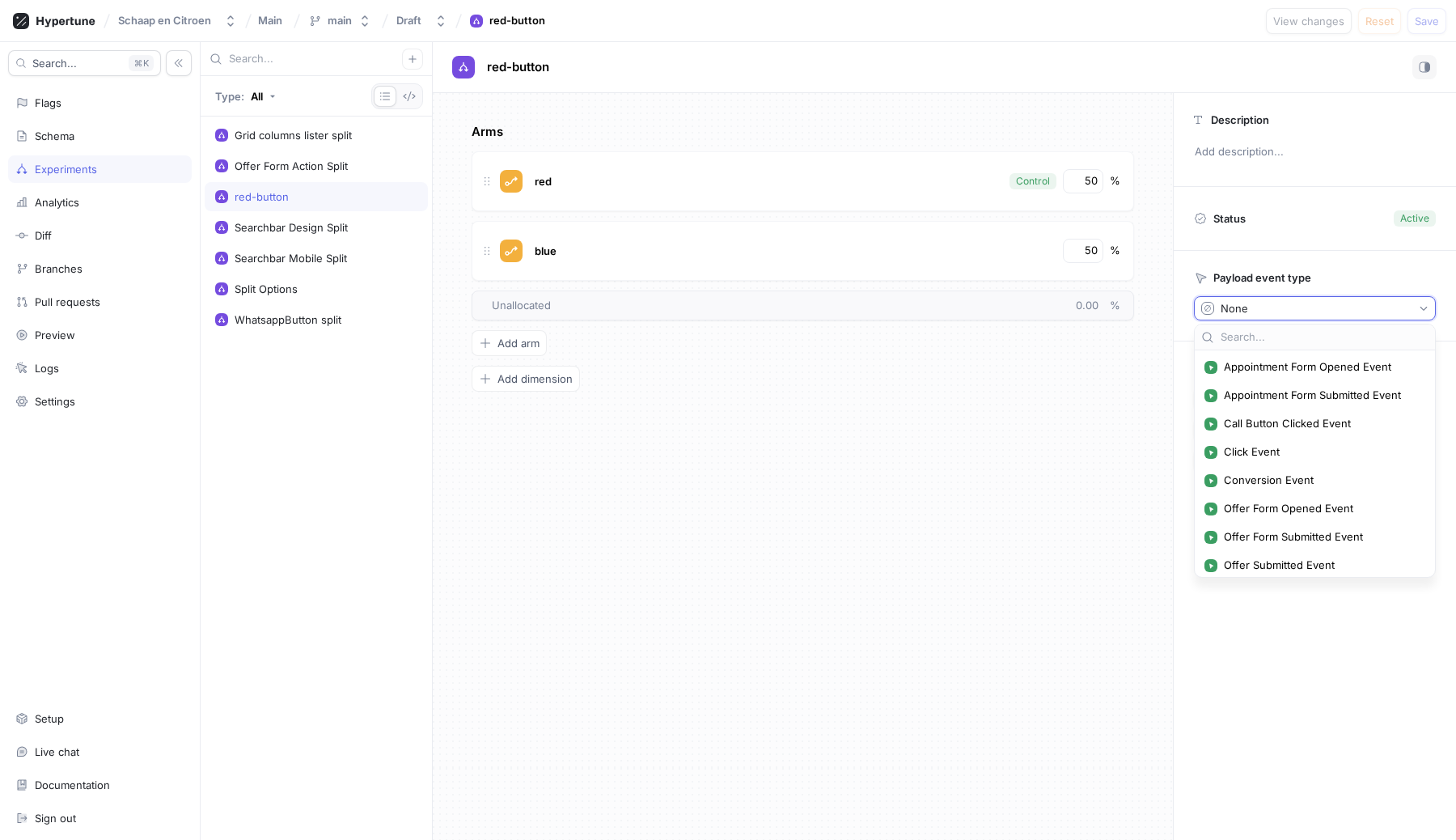
scroll to position [175, 0]
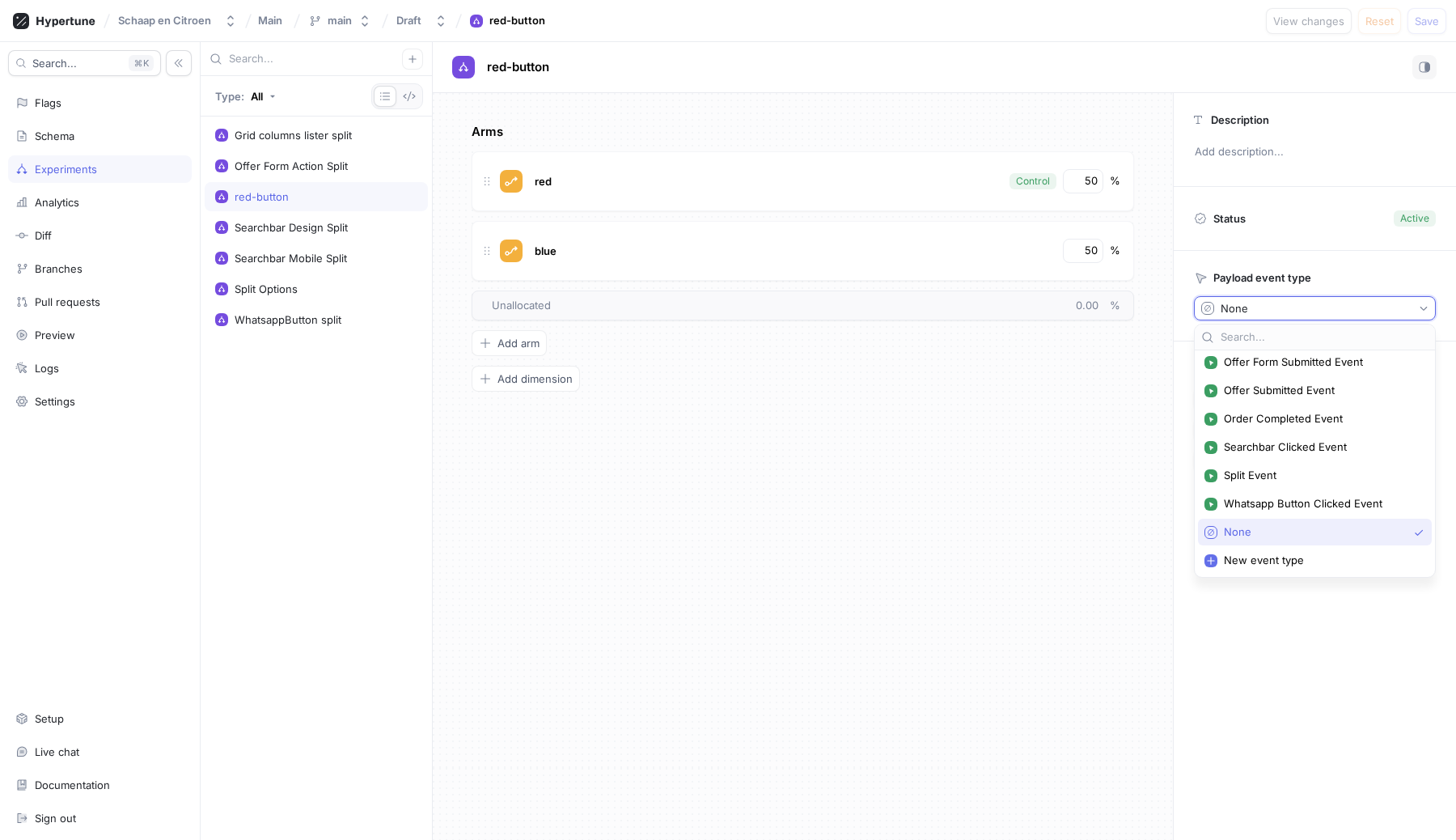
click at [1064, 558] on div "Arms red Control 50 % blue 50 % To pick up a draggable item, press the space ba…" at bounding box center [803, 466] width 740 height 747
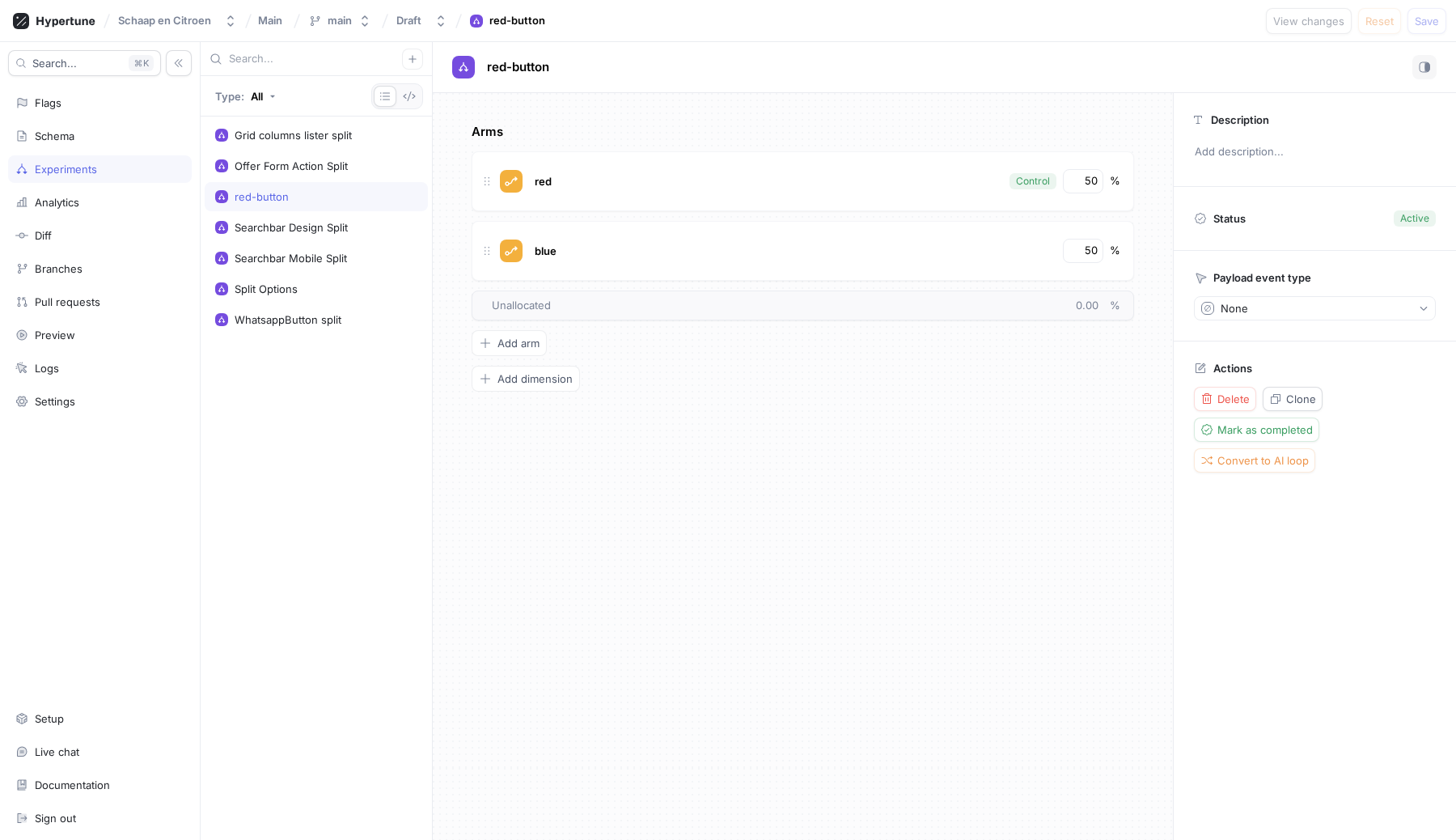
click at [95, 171] on div "Experiments" at bounding box center [65, 169] width 63 height 13
click at [72, 208] on div "Analytics" at bounding box center [56, 202] width 44 height 13
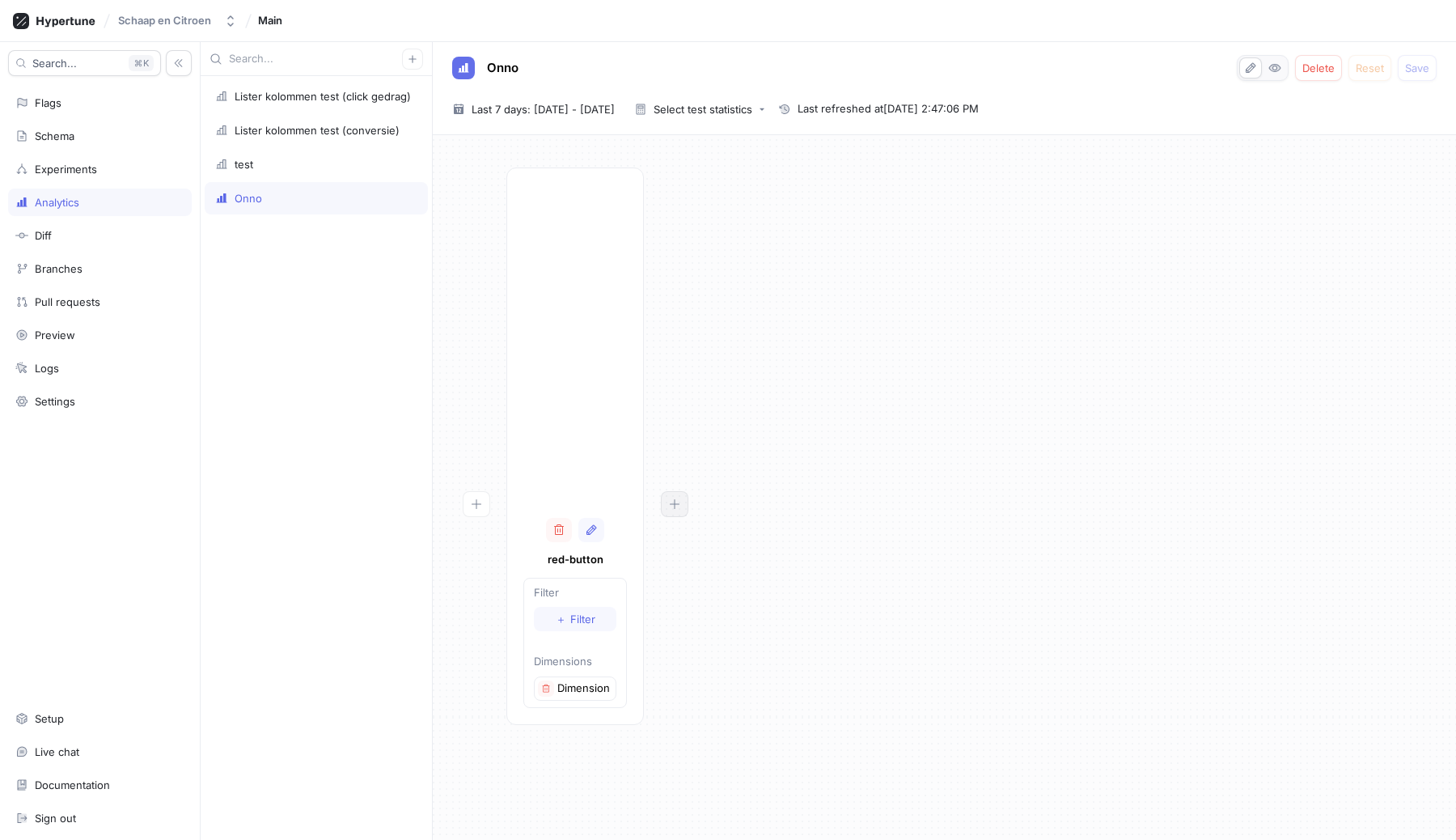
click at [685, 497] on button "button" at bounding box center [675, 503] width 27 height 26
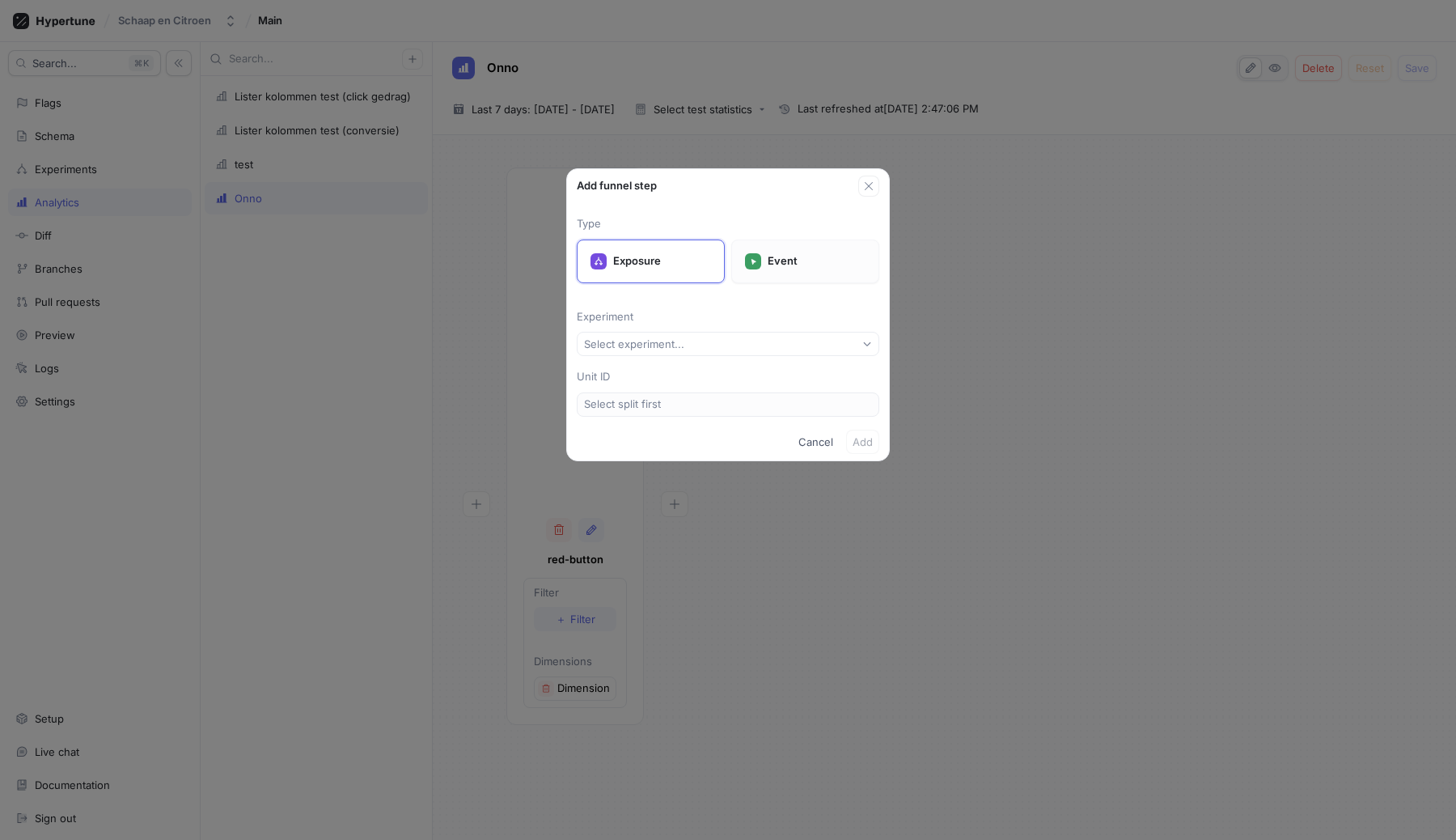
click at [751, 261] on rect at bounding box center [753, 261] width 11 height 11
click at [724, 337] on button "Select event type..." at bounding box center [728, 344] width 303 height 24
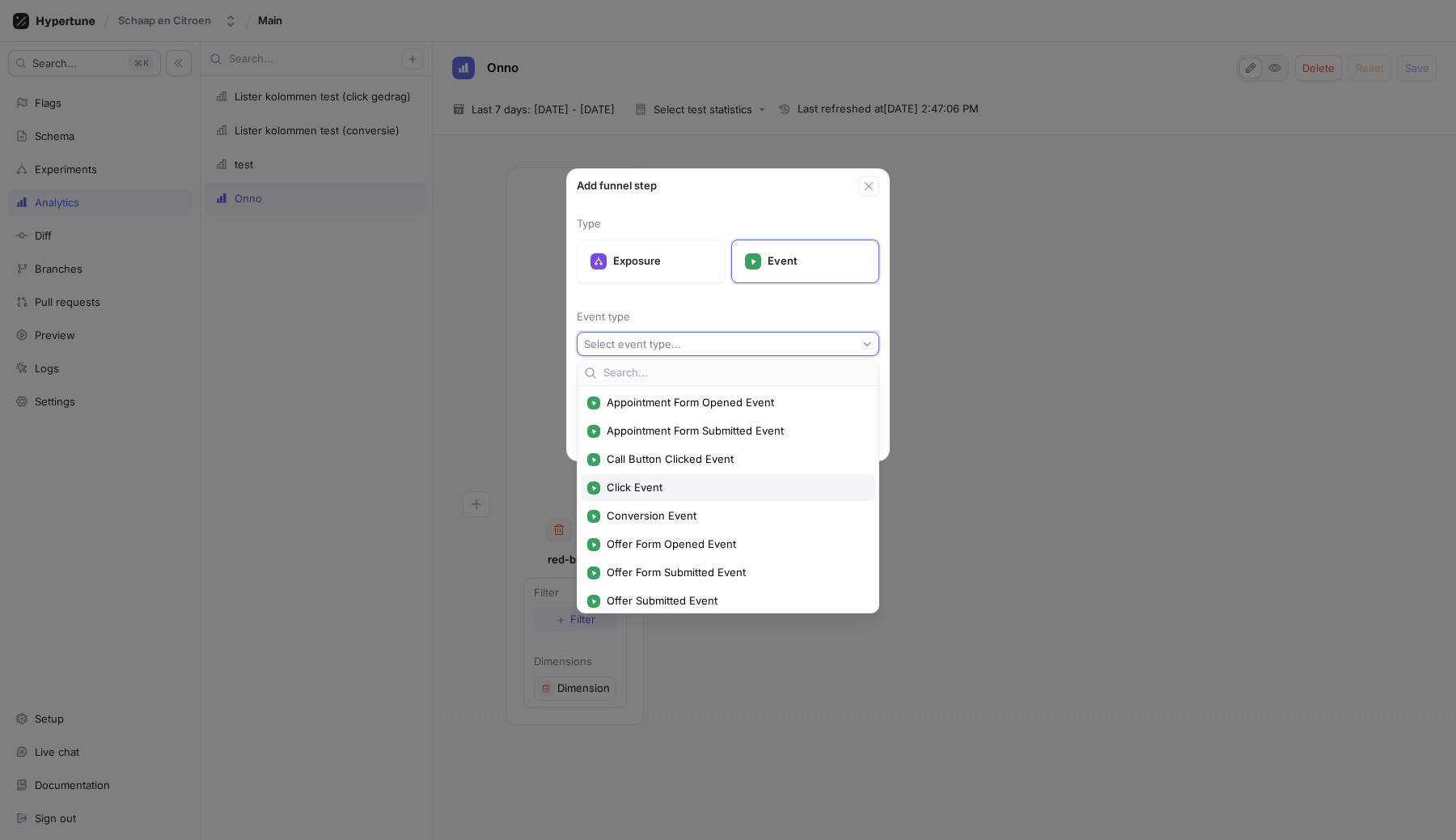
click at [669, 481] on span "Click Event" at bounding box center [734, 487] width 254 height 14
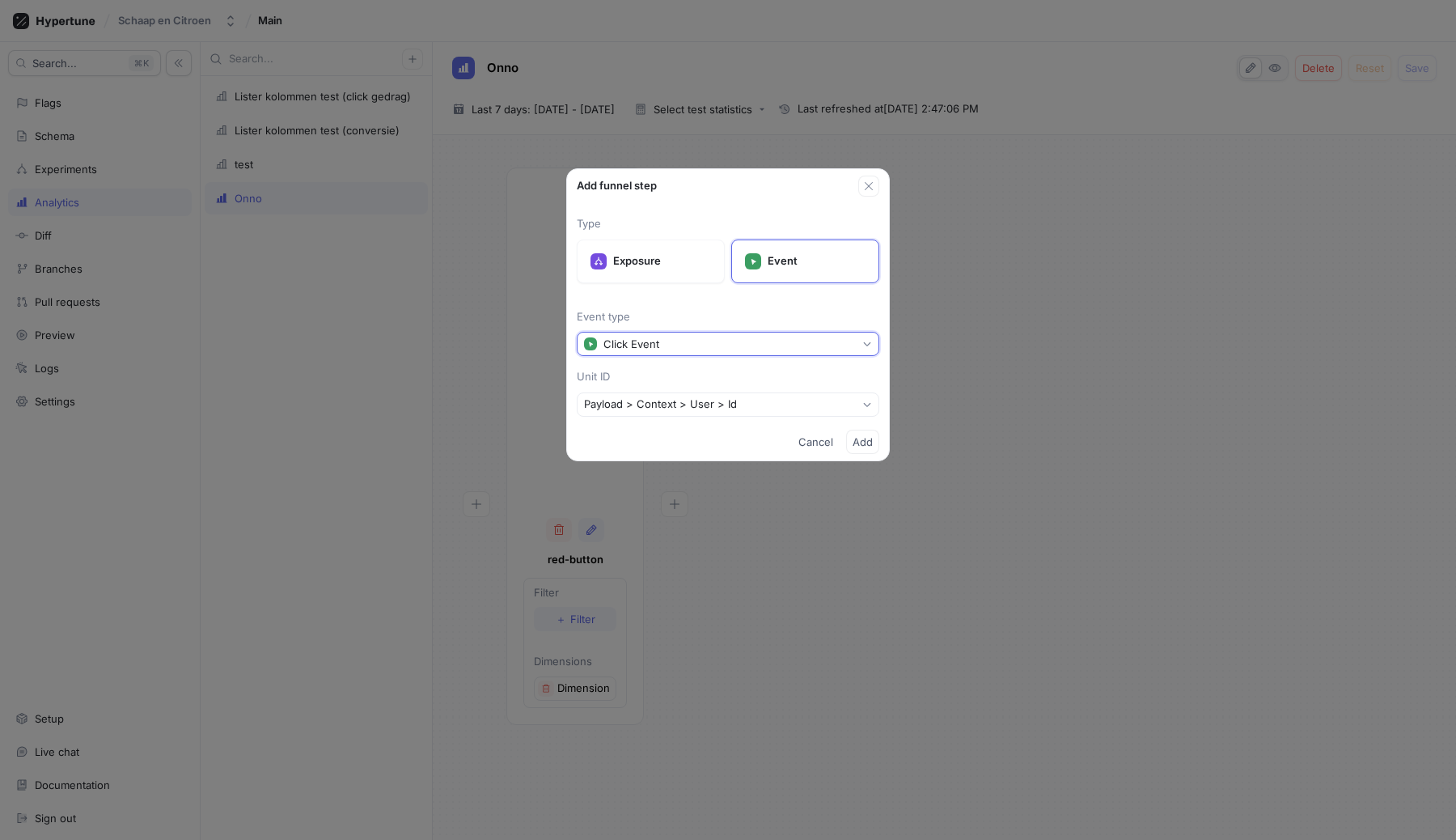
click at [754, 346] on button "Click Event" at bounding box center [728, 344] width 303 height 24
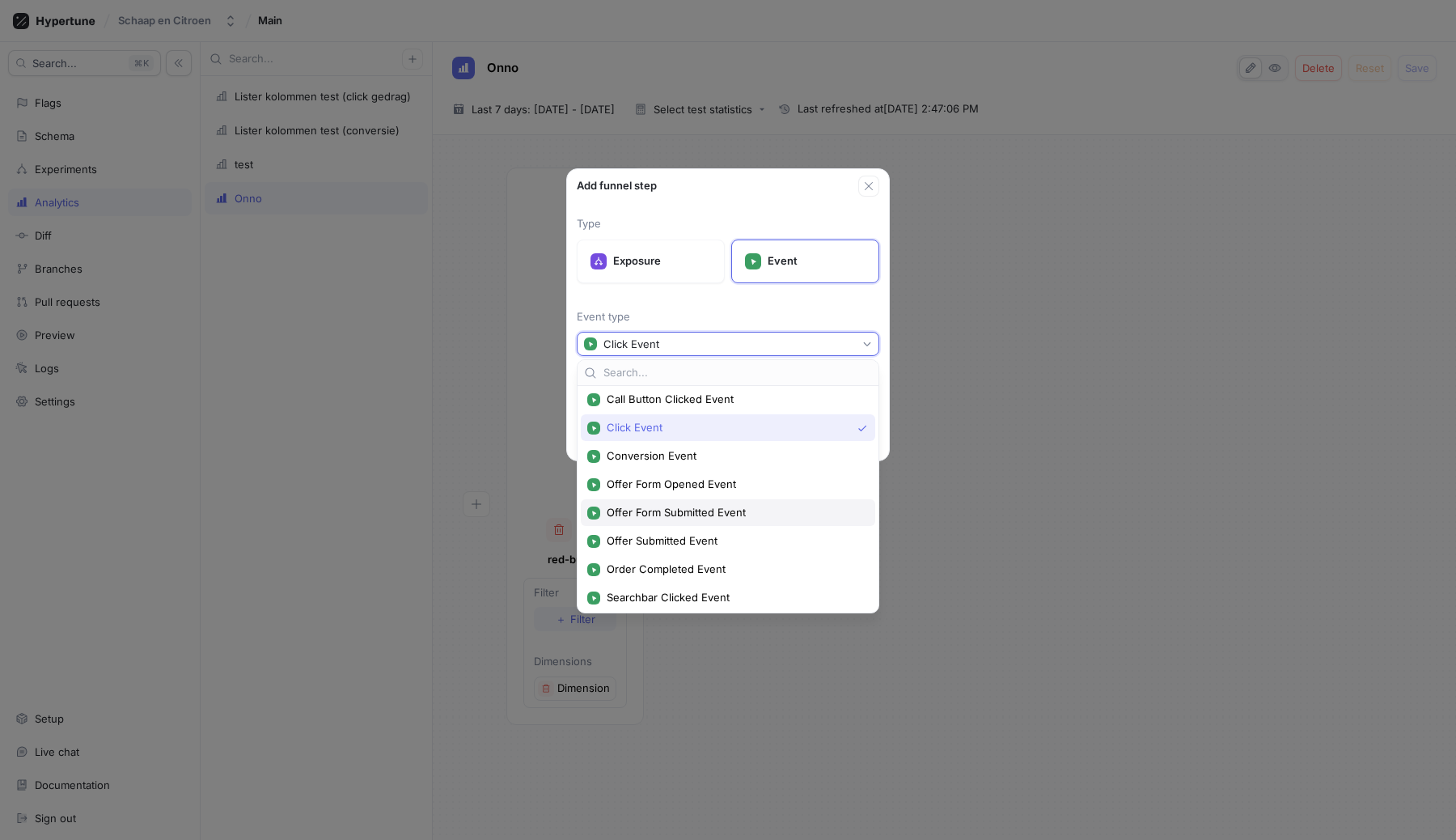
scroll to position [64, 0]
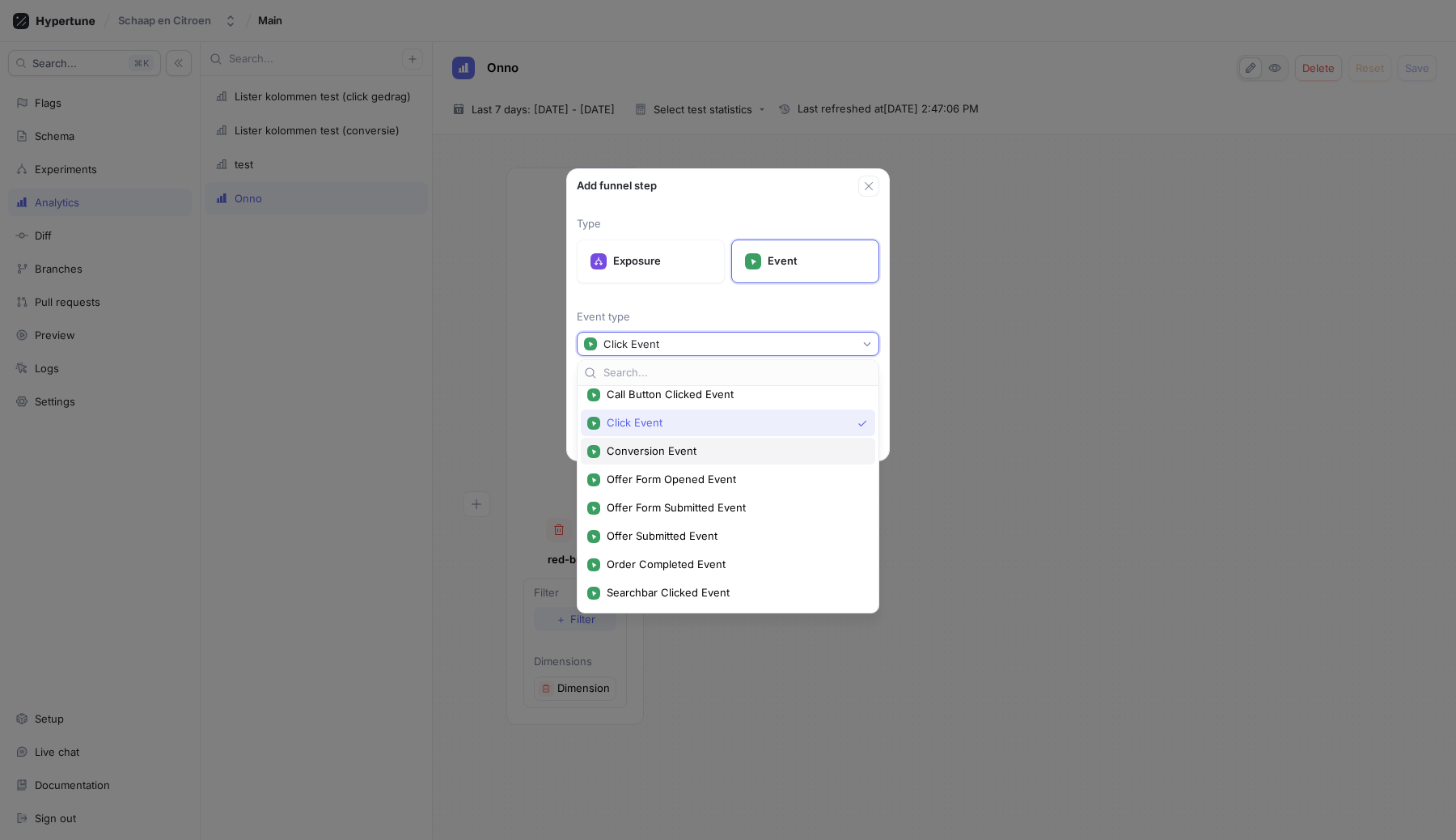
click at [695, 453] on span "Conversion Event" at bounding box center [734, 451] width 254 height 14
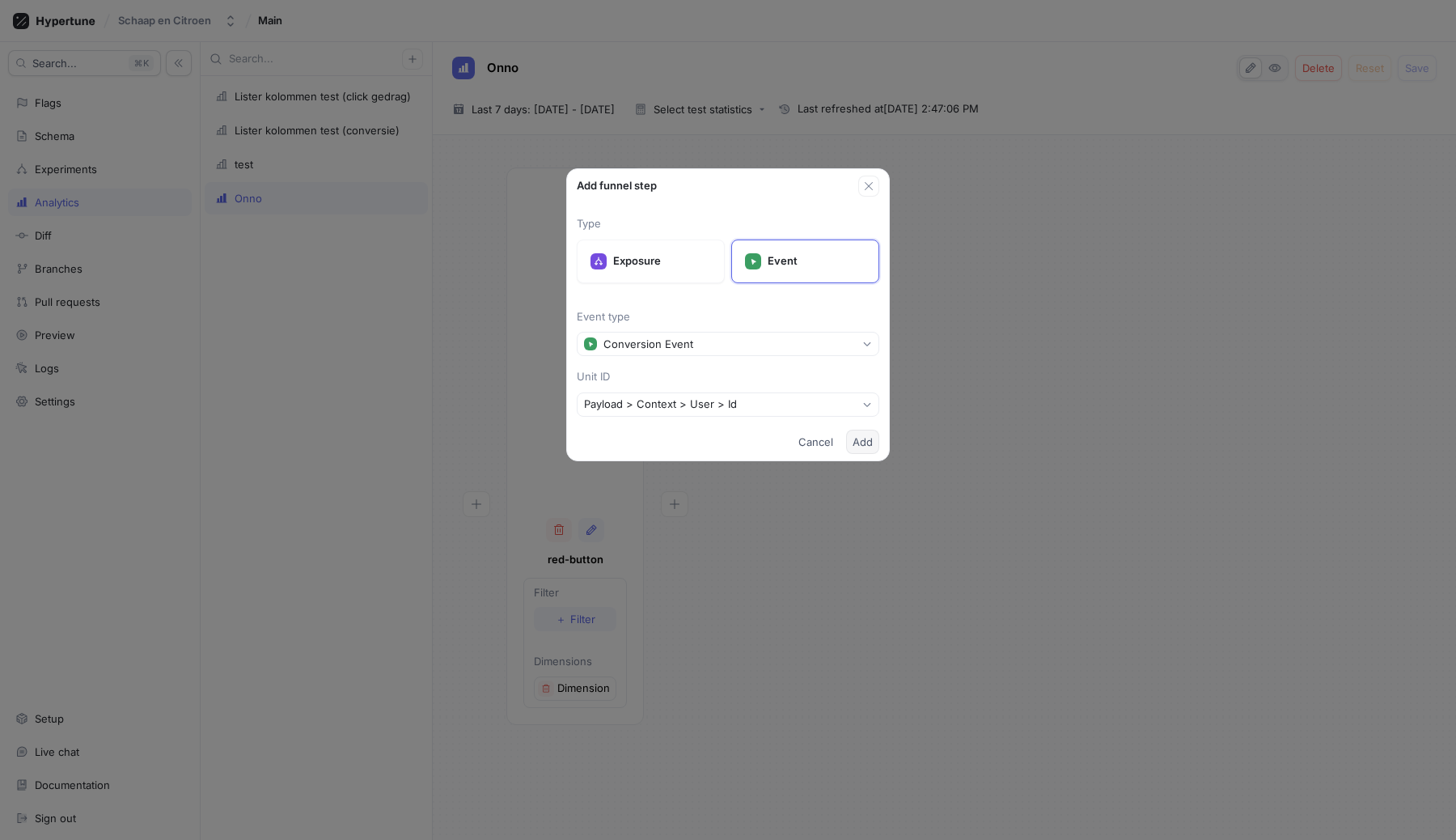
click at [867, 442] on span "Add" at bounding box center [863, 442] width 20 height 10
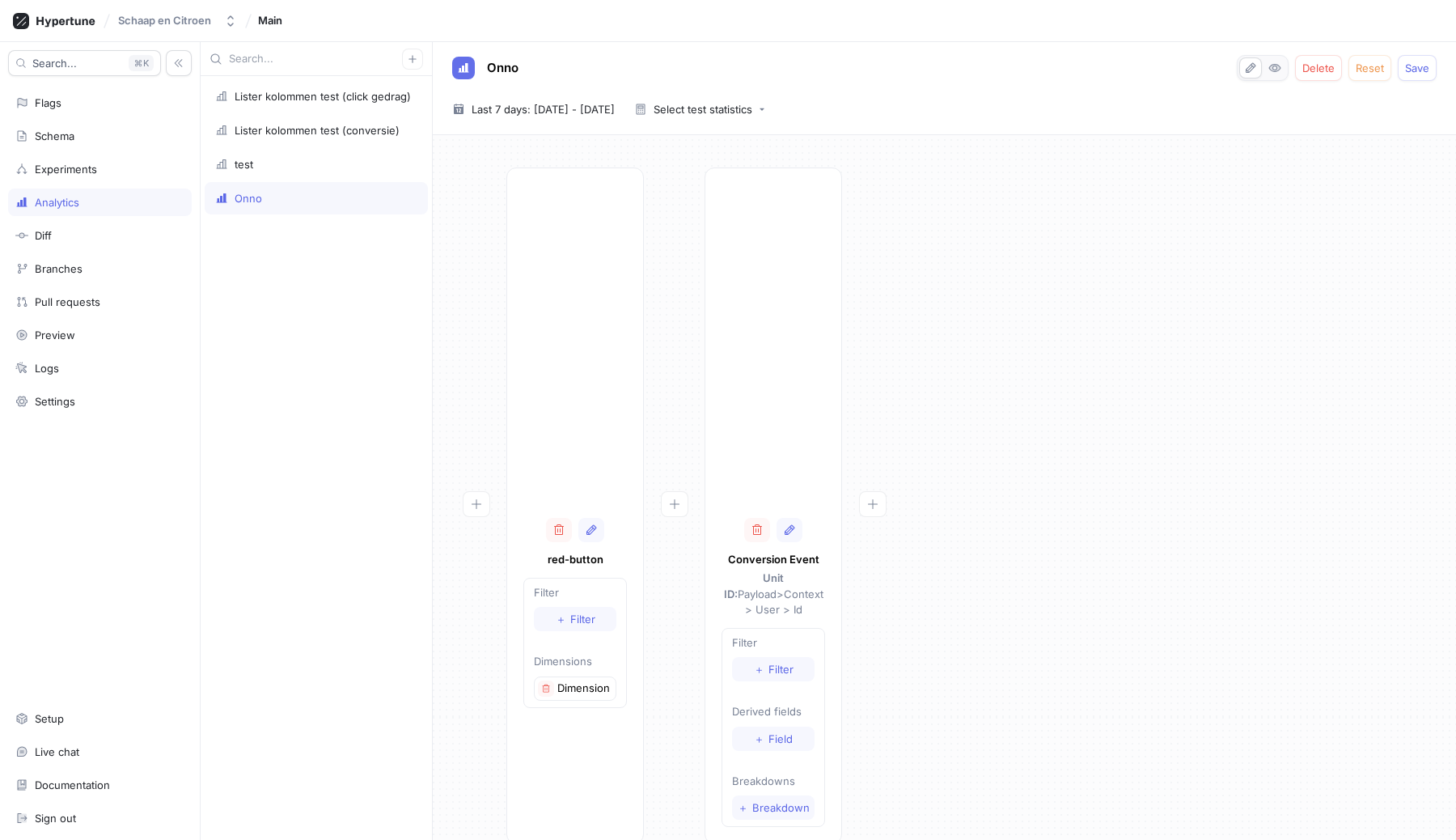
click at [1005, 431] on div "red-button Filter ＋ Filter Dimensions Dimension 1 Conversion Event Unit ID: Pay…" at bounding box center [944, 511] width 998 height 686
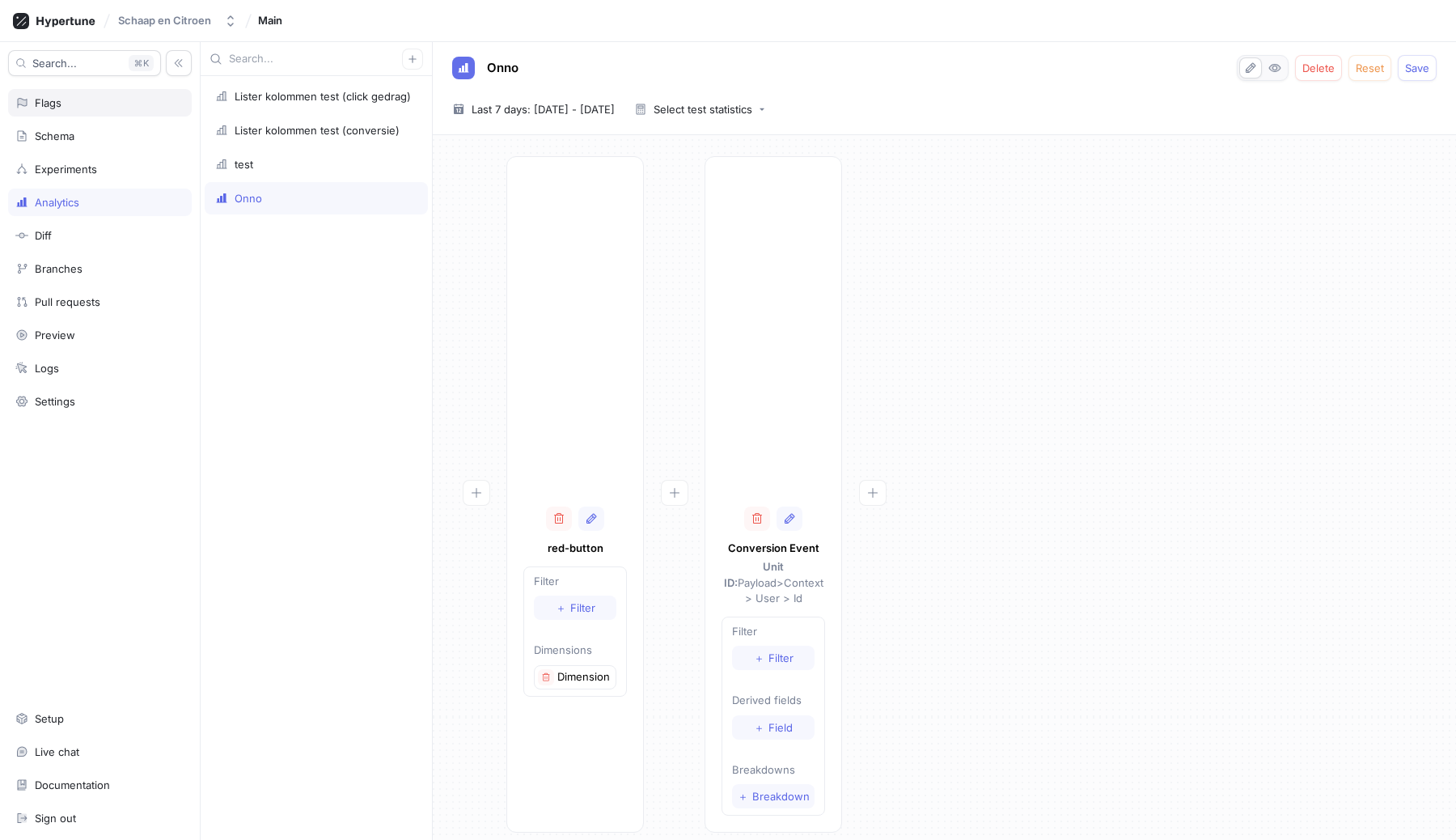
click at [50, 103] on div "Flags" at bounding box center [47, 103] width 26 height 13
click at [1413, 64] on span "Save" at bounding box center [1417, 68] width 24 height 10
click at [26, 135] on icon at bounding box center [22, 136] width 13 height 13
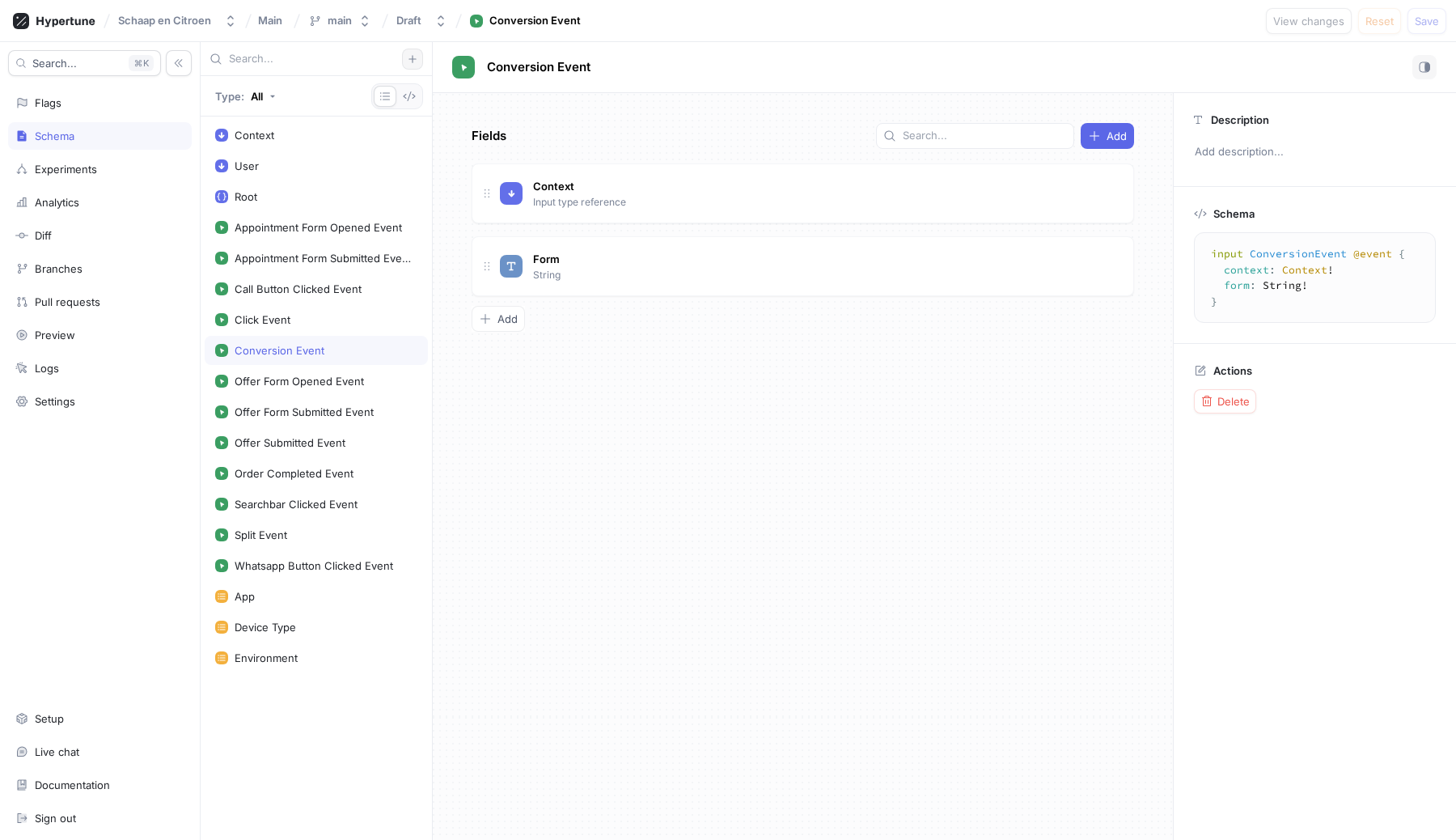
click at [415, 54] on icon "button" at bounding box center [412, 59] width 10 height 10
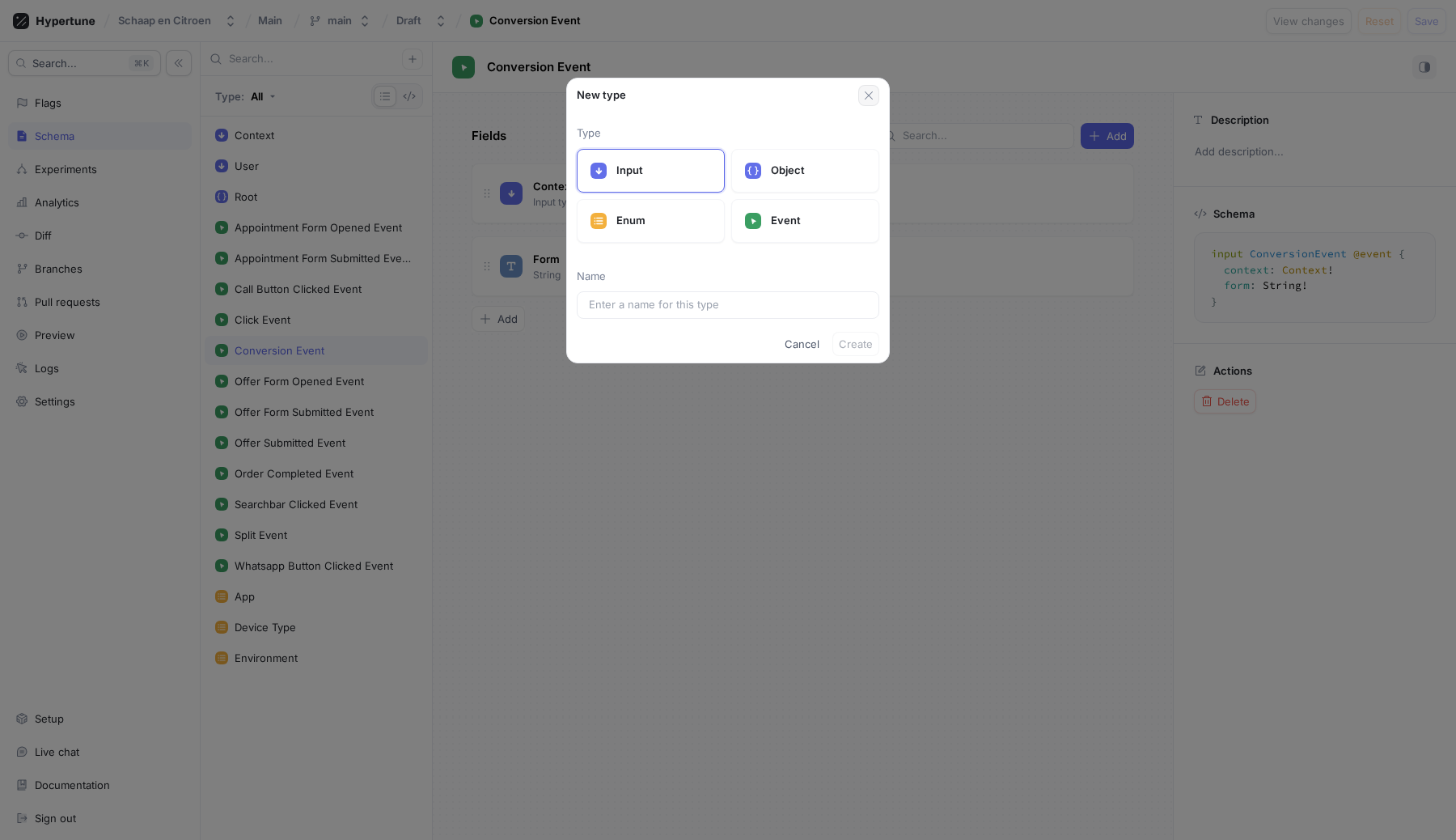
click at [872, 93] on icon "button" at bounding box center [869, 95] width 13 height 13
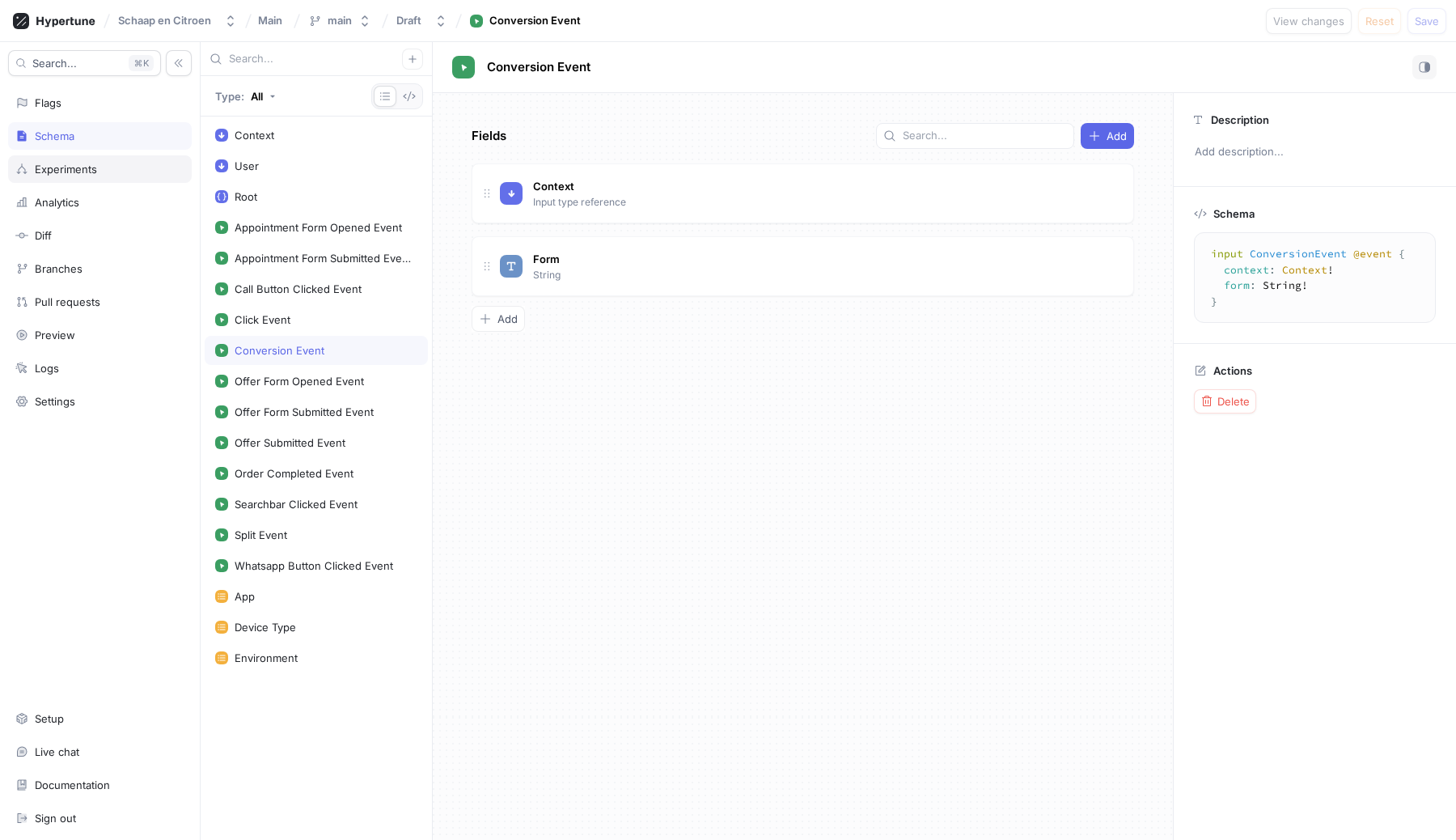
click at [87, 166] on div "Experiments" at bounding box center [65, 169] width 63 height 13
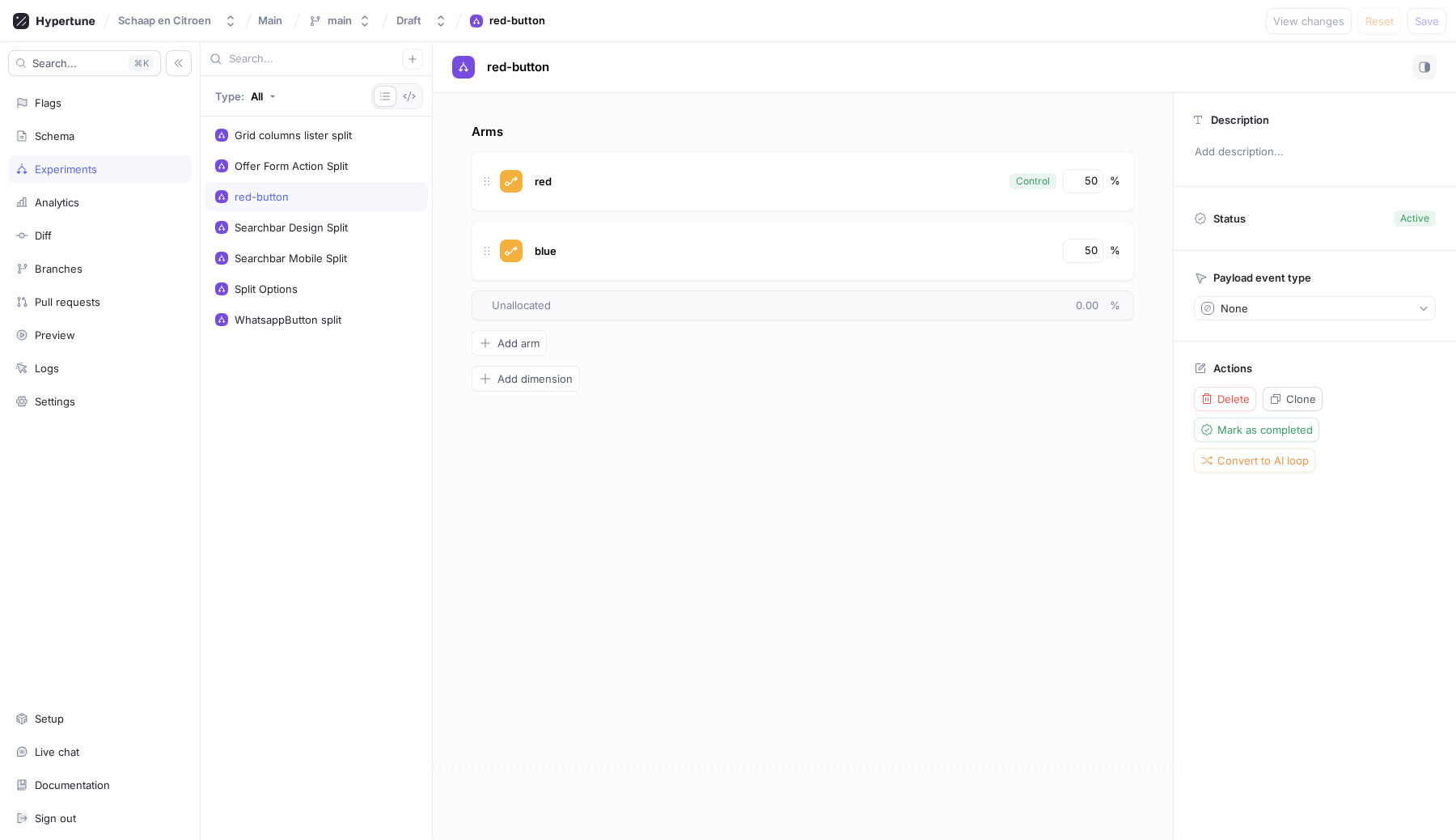
click at [270, 200] on div "red-button" at bounding box center [262, 197] width 54 height 13
click at [885, 463] on div "Arms red Control 50 % blue 50 % To pick up a draggable item, press the space ba…" at bounding box center [803, 466] width 740 height 747
click at [509, 374] on span "Add dimension" at bounding box center [534, 378] width 75 height 10
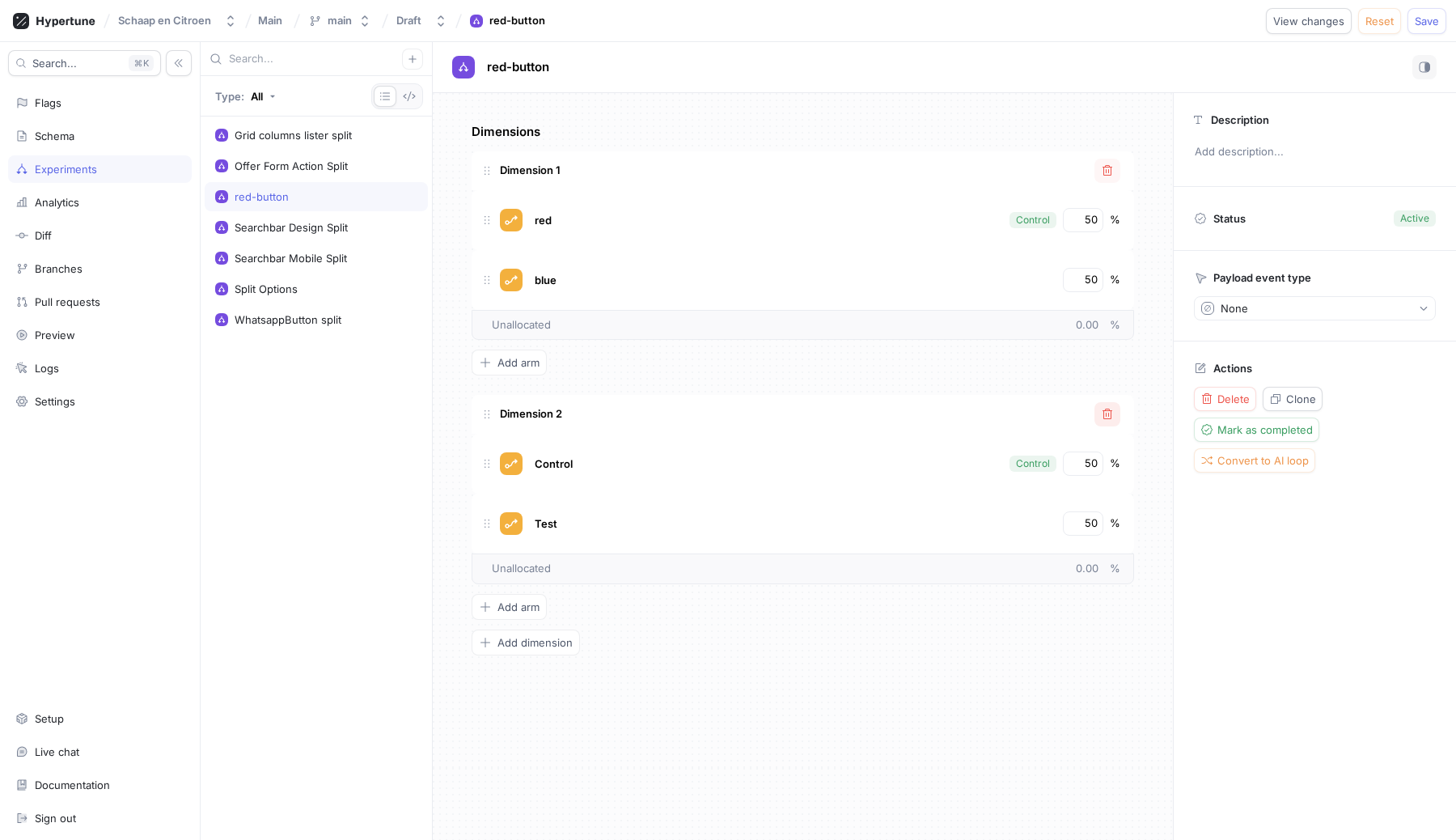
click at [1117, 415] on button "button" at bounding box center [1108, 414] width 26 height 24
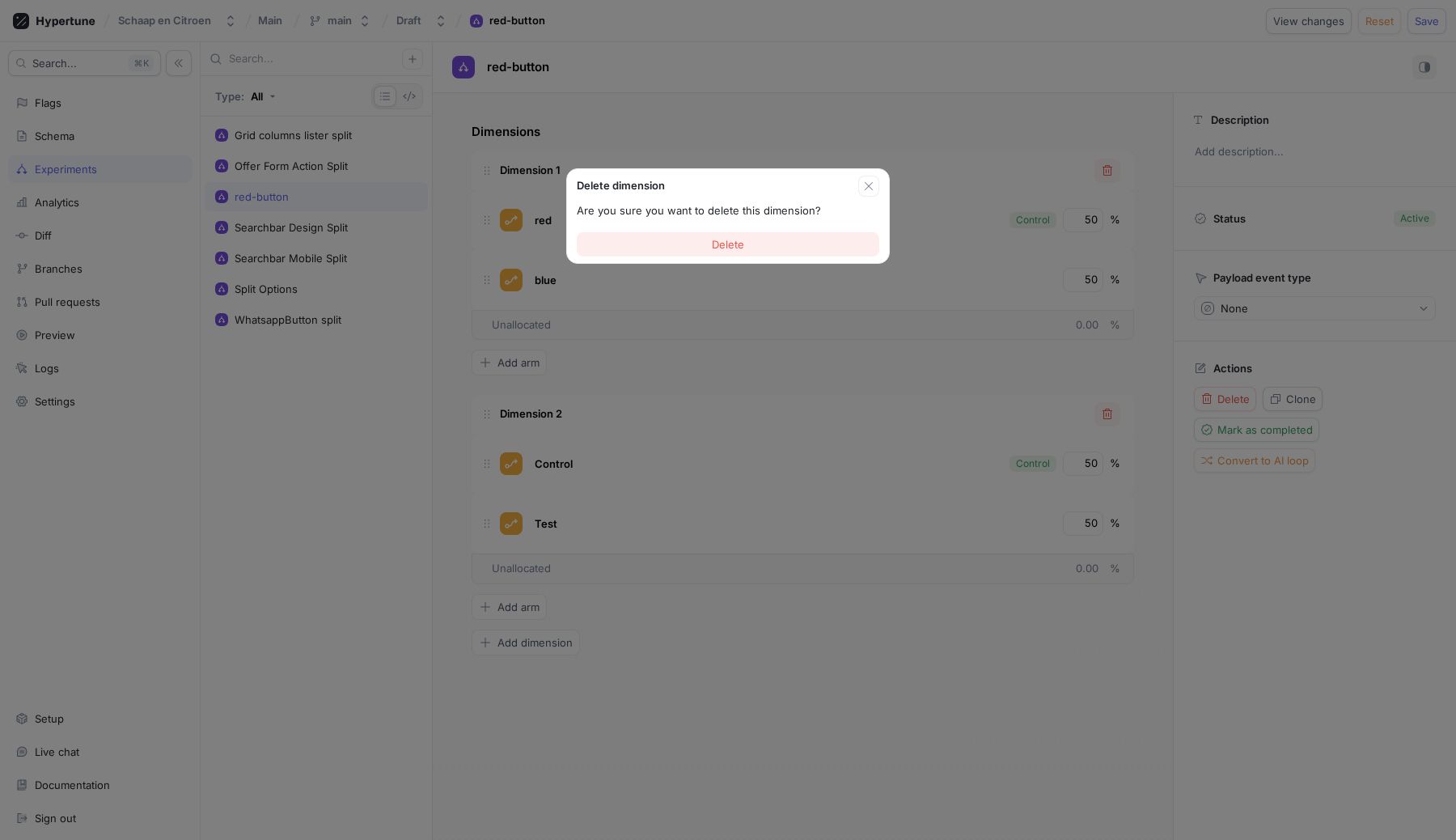
click at [742, 246] on span "Delete" at bounding box center [728, 244] width 33 height 10
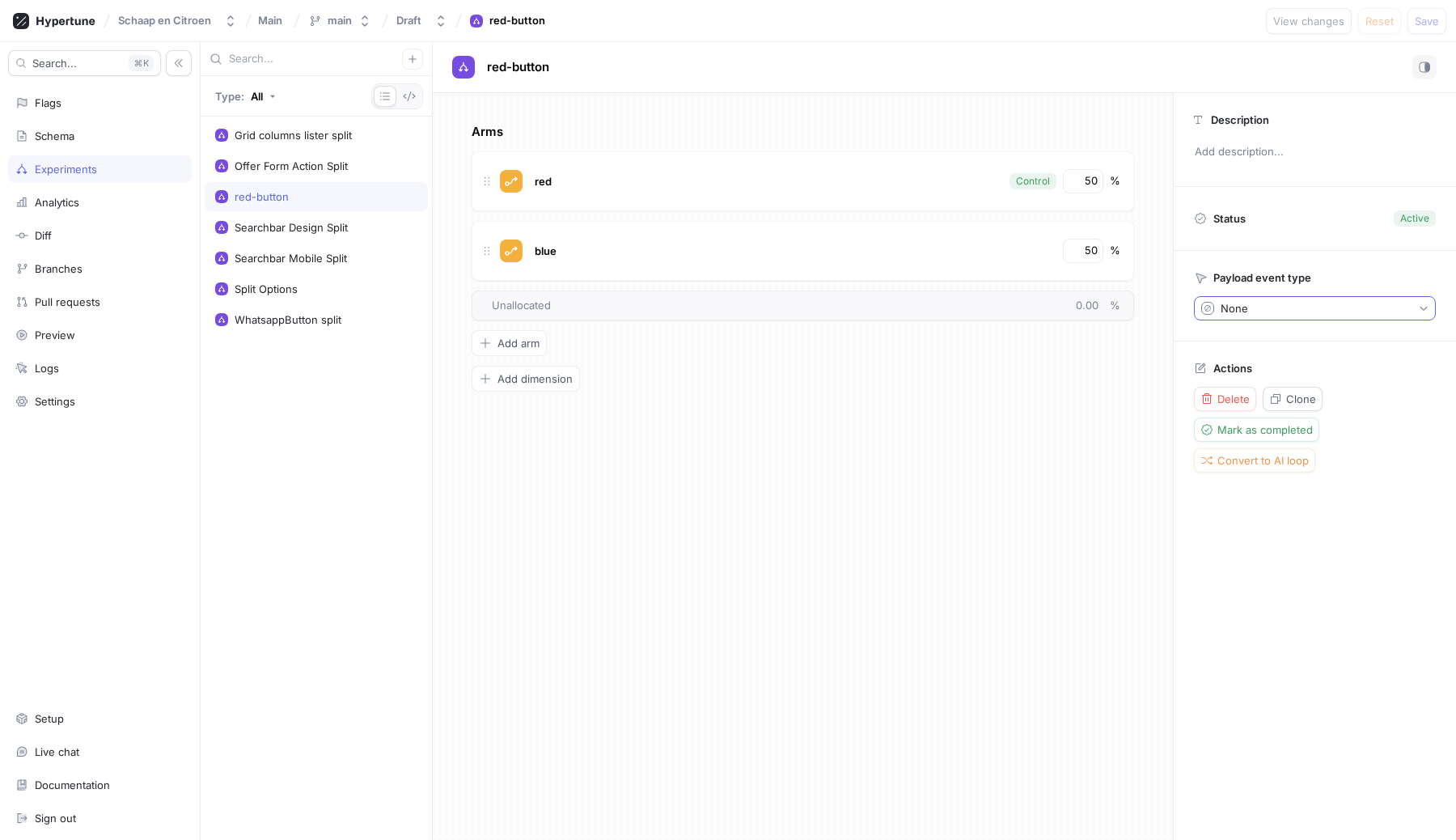
click at [1308, 300] on button "None" at bounding box center [1314, 308] width 242 height 24
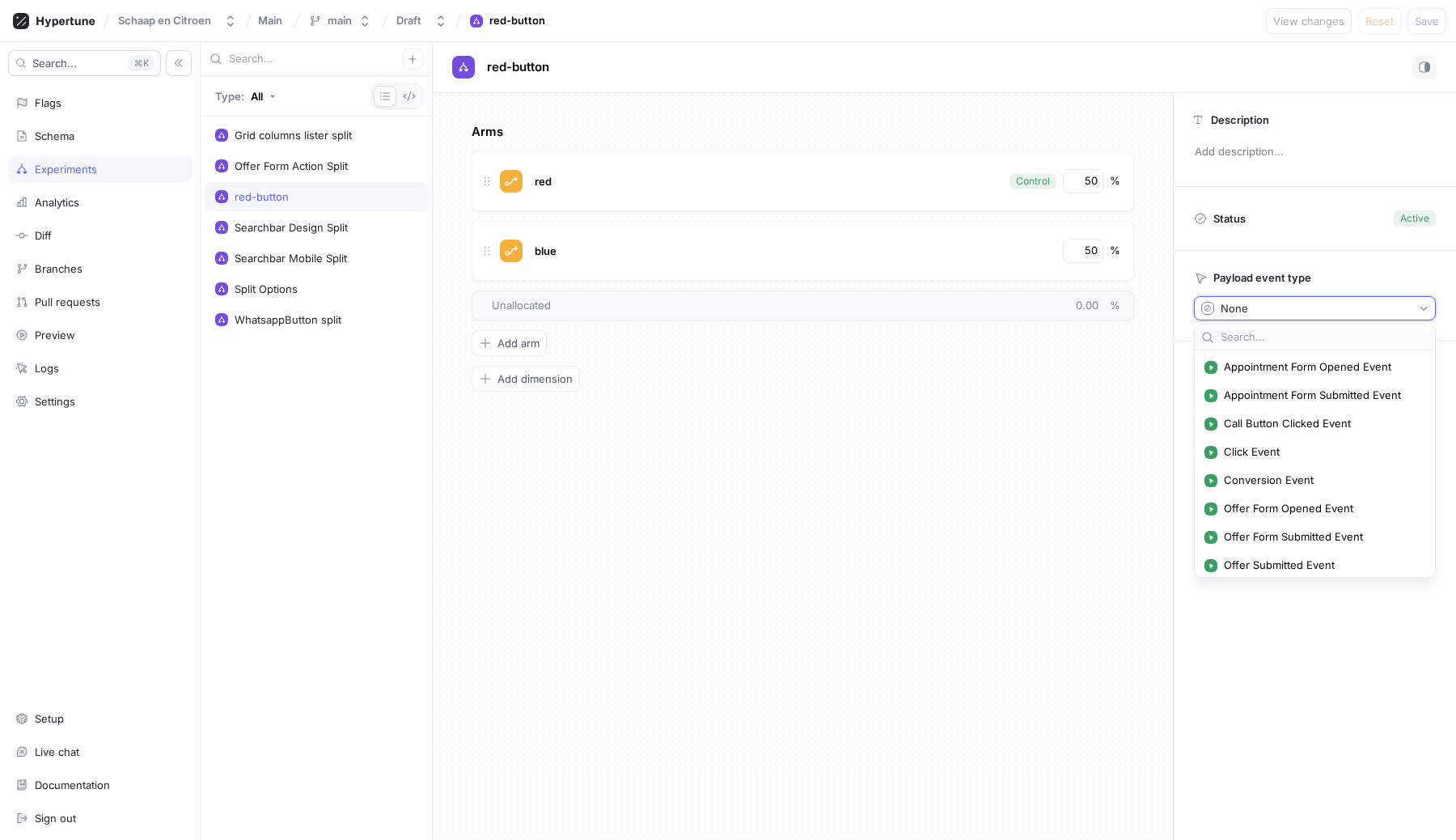
scroll to position [175, 0]
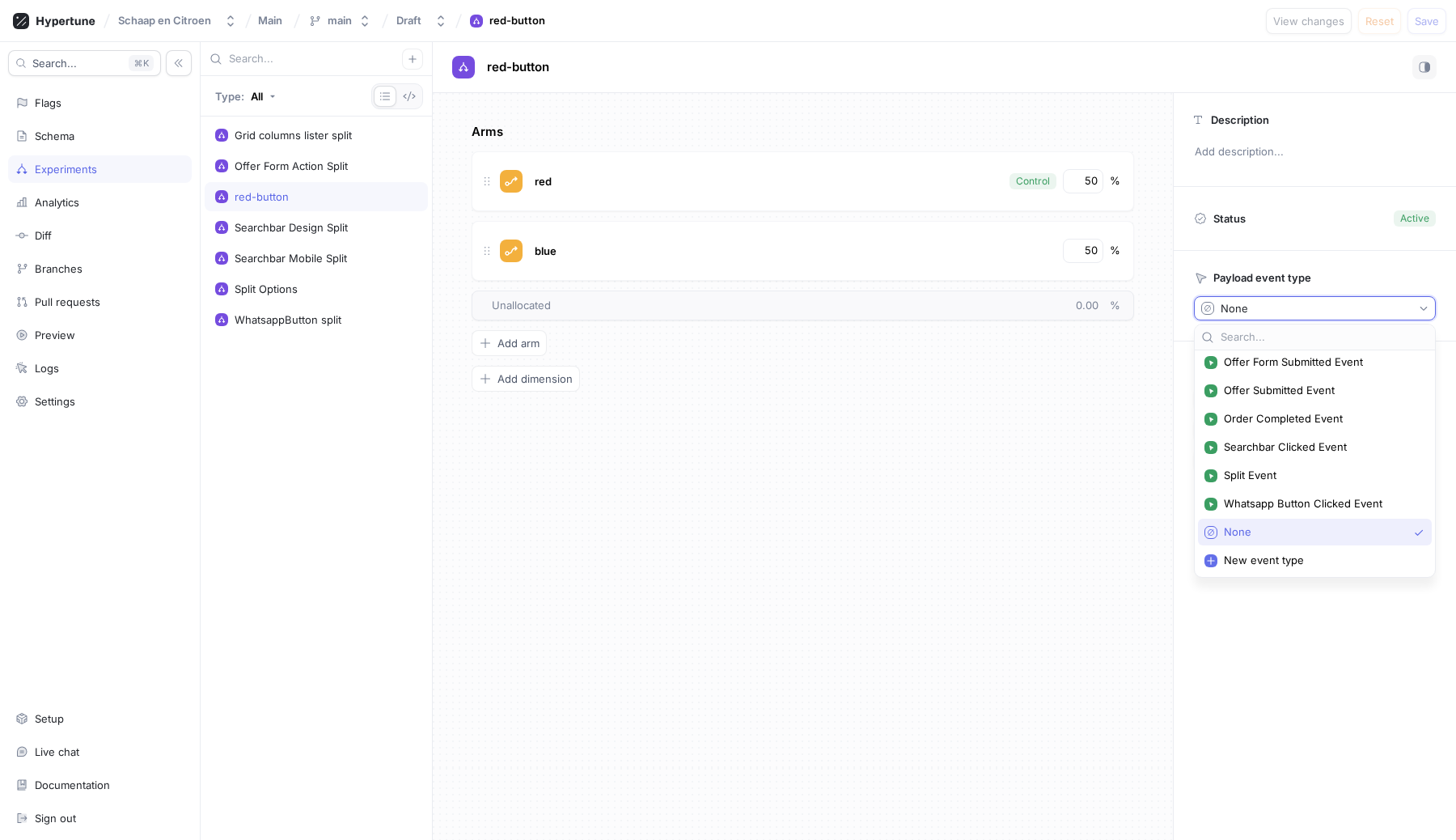
click at [1308, 300] on button "None" at bounding box center [1314, 308] width 242 height 24
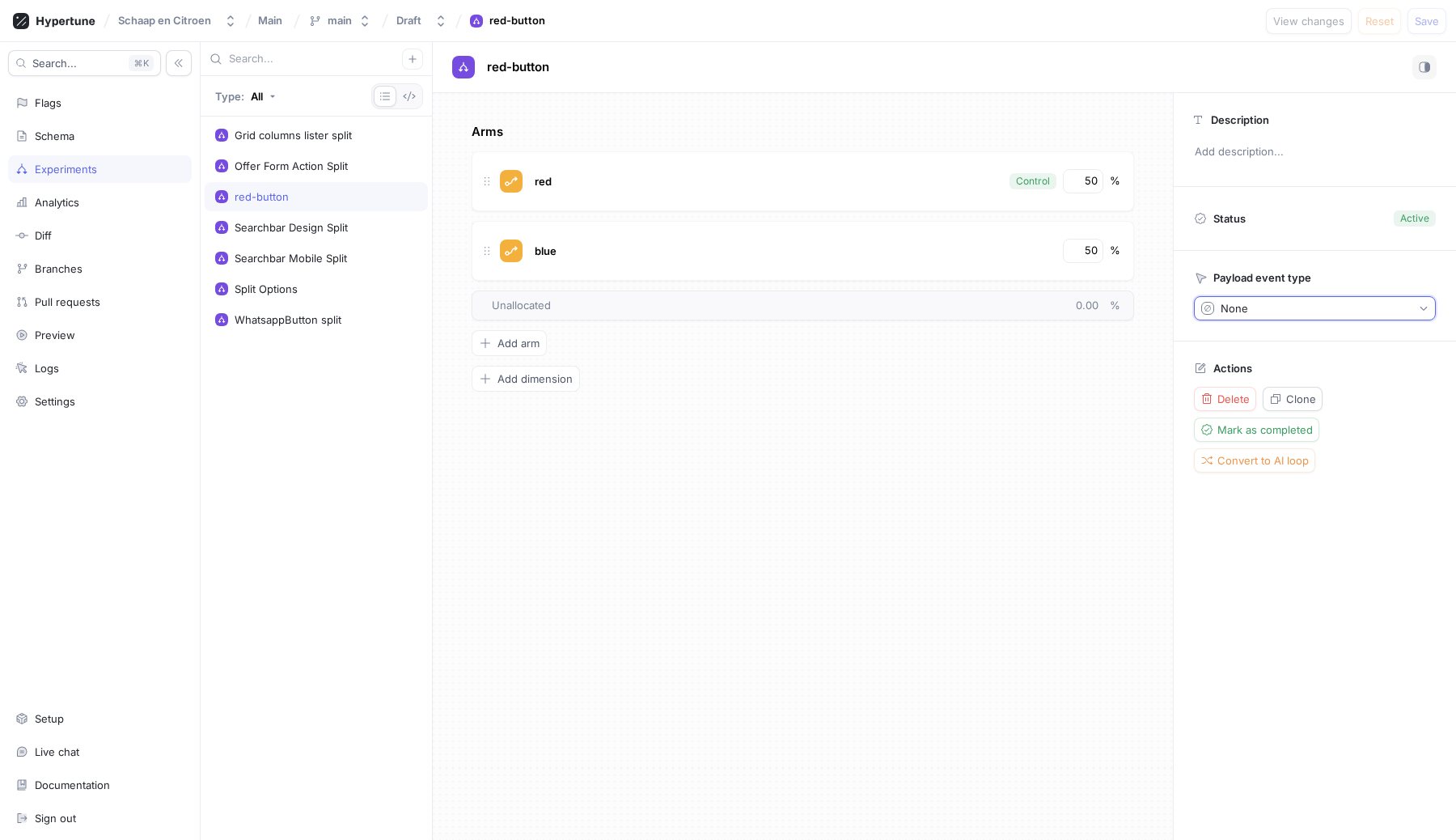
click at [1286, 314] on button "None" at bounding box center [1314, 308] width 242 height 24
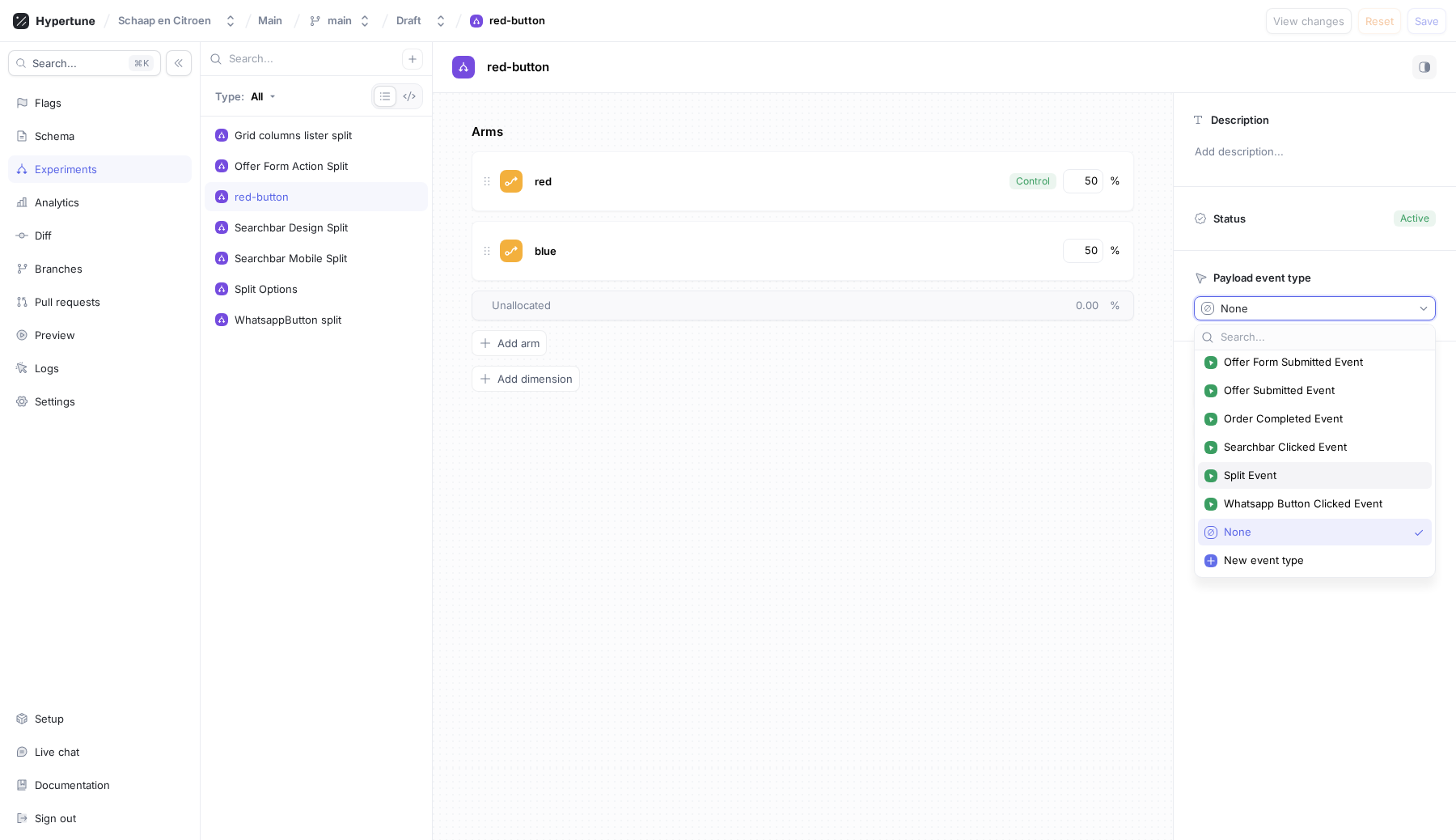
click at [1260, 464] on div "Split Event" at bounding box center [1315, 474] width 234 height 26
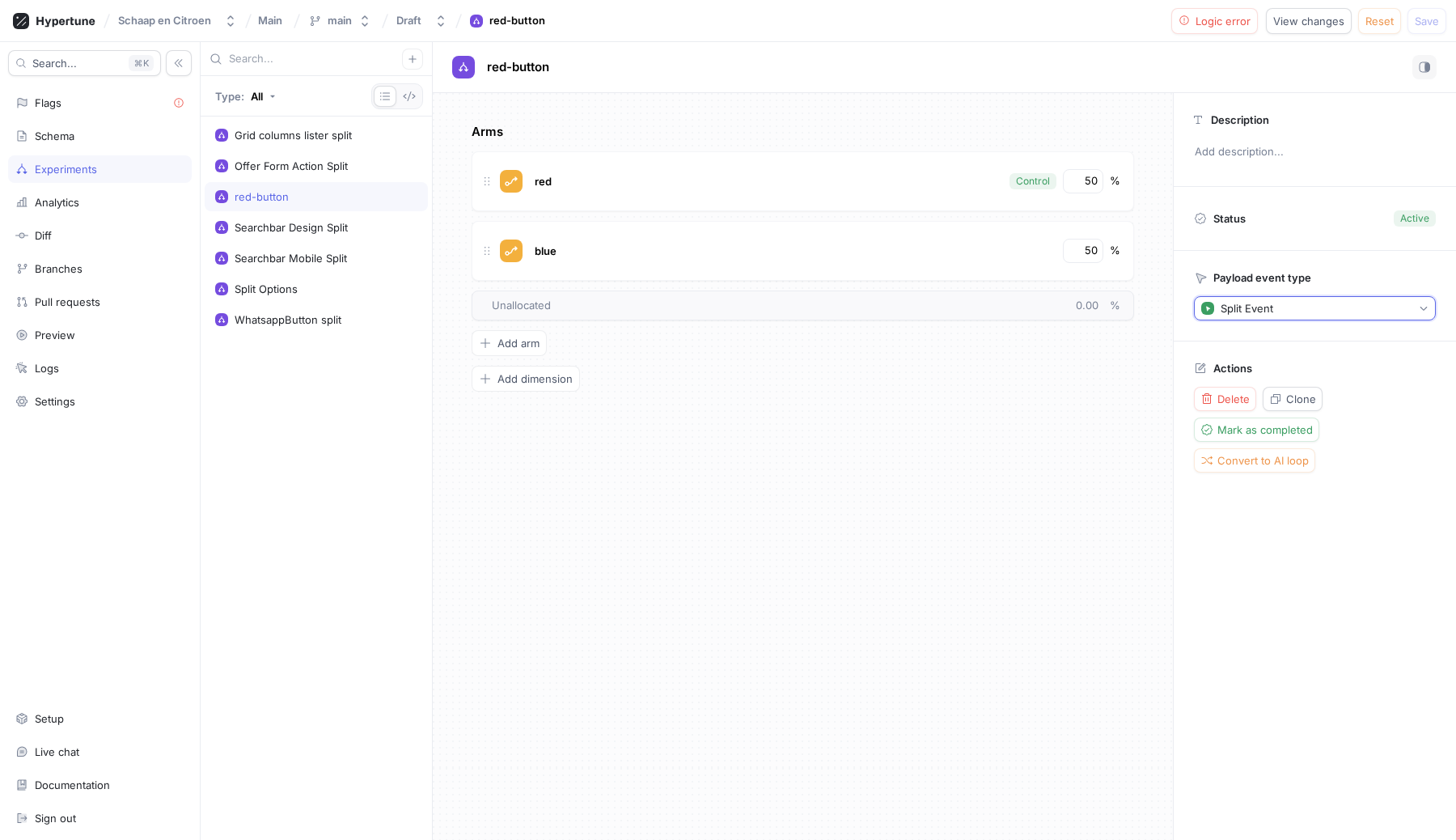
click at [1279, 300] on button "Split Event" at bounding box center [1314, 308] width 242 height 24
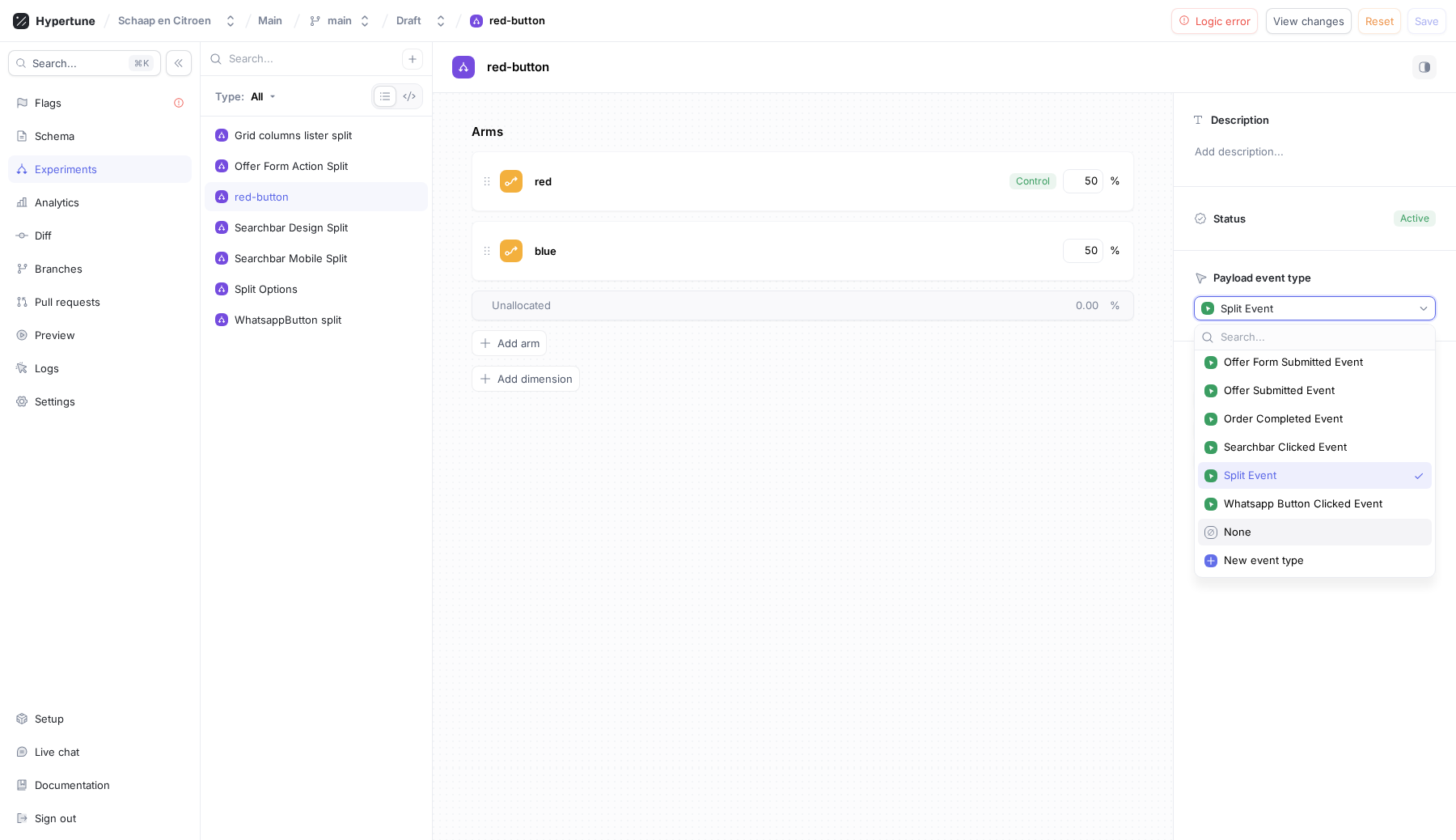
click at [1241, 535] on span "None" at bounding box center [1320, 532] width 193 height 14
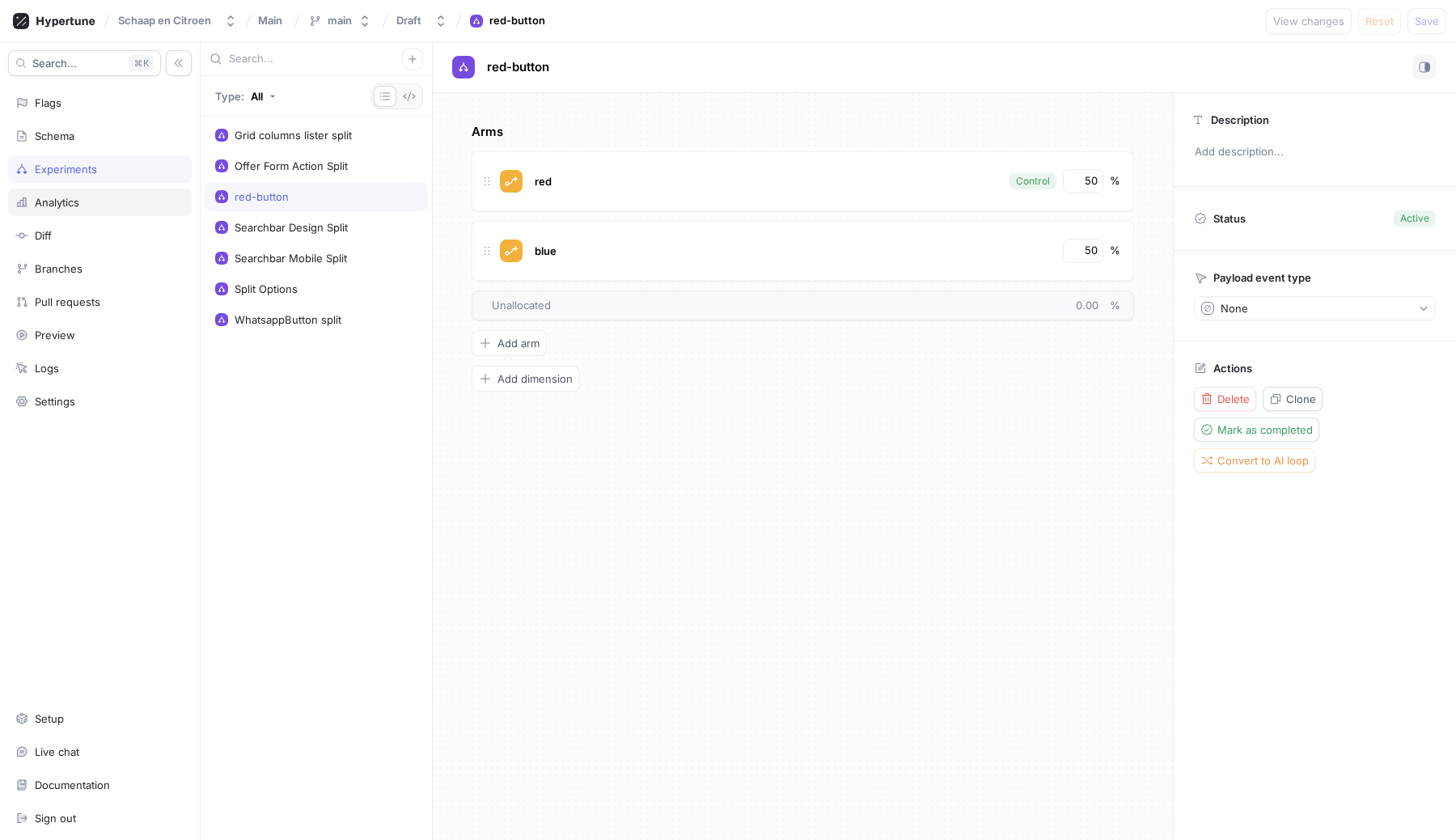
click at [44, 202] on div "Analytics" at bounding box center [56, 202] width 44 height 13
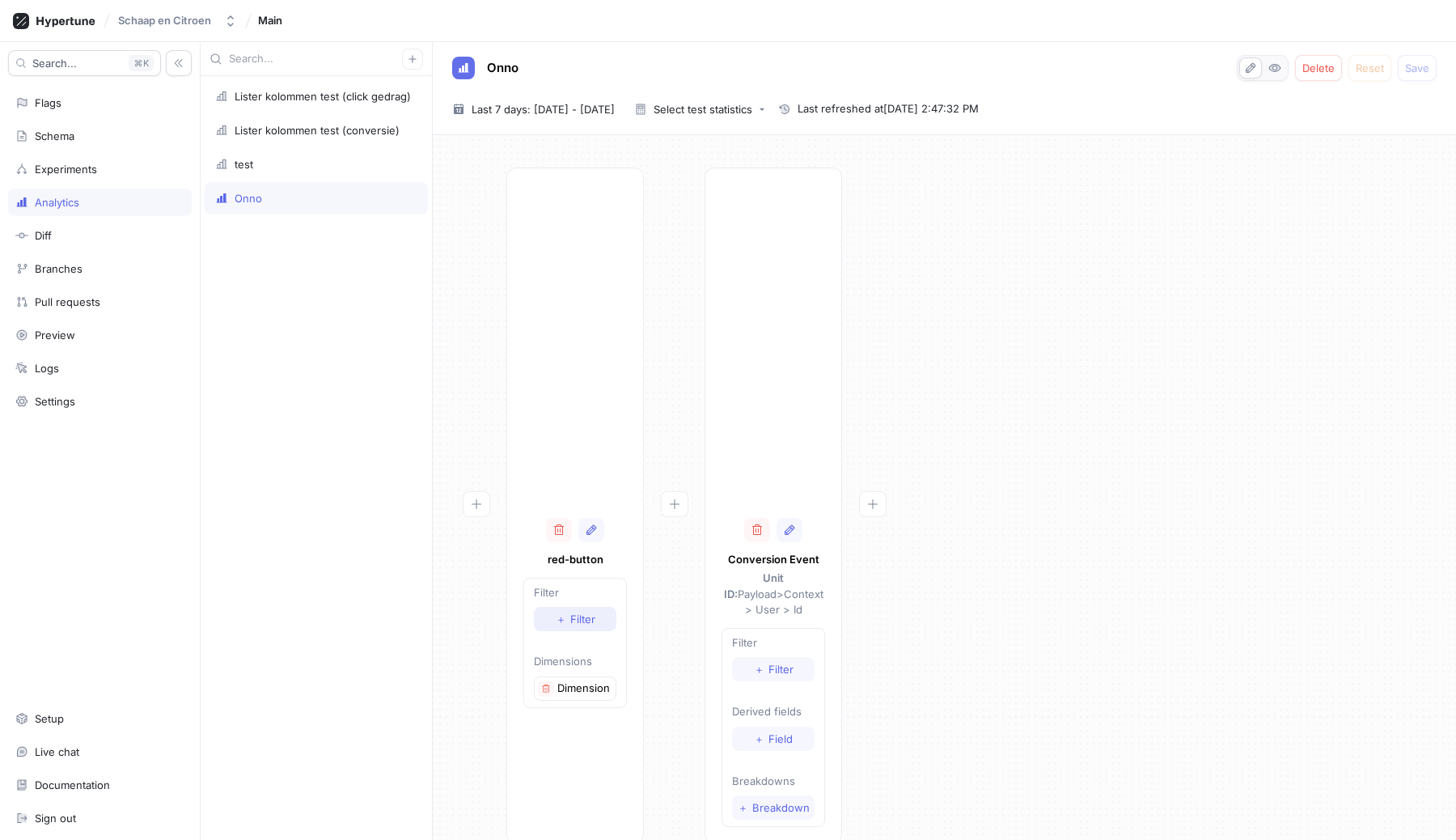
click at [580, 625] on button "＋ Filter" at bounding box center [575, 619] width 83 height 24
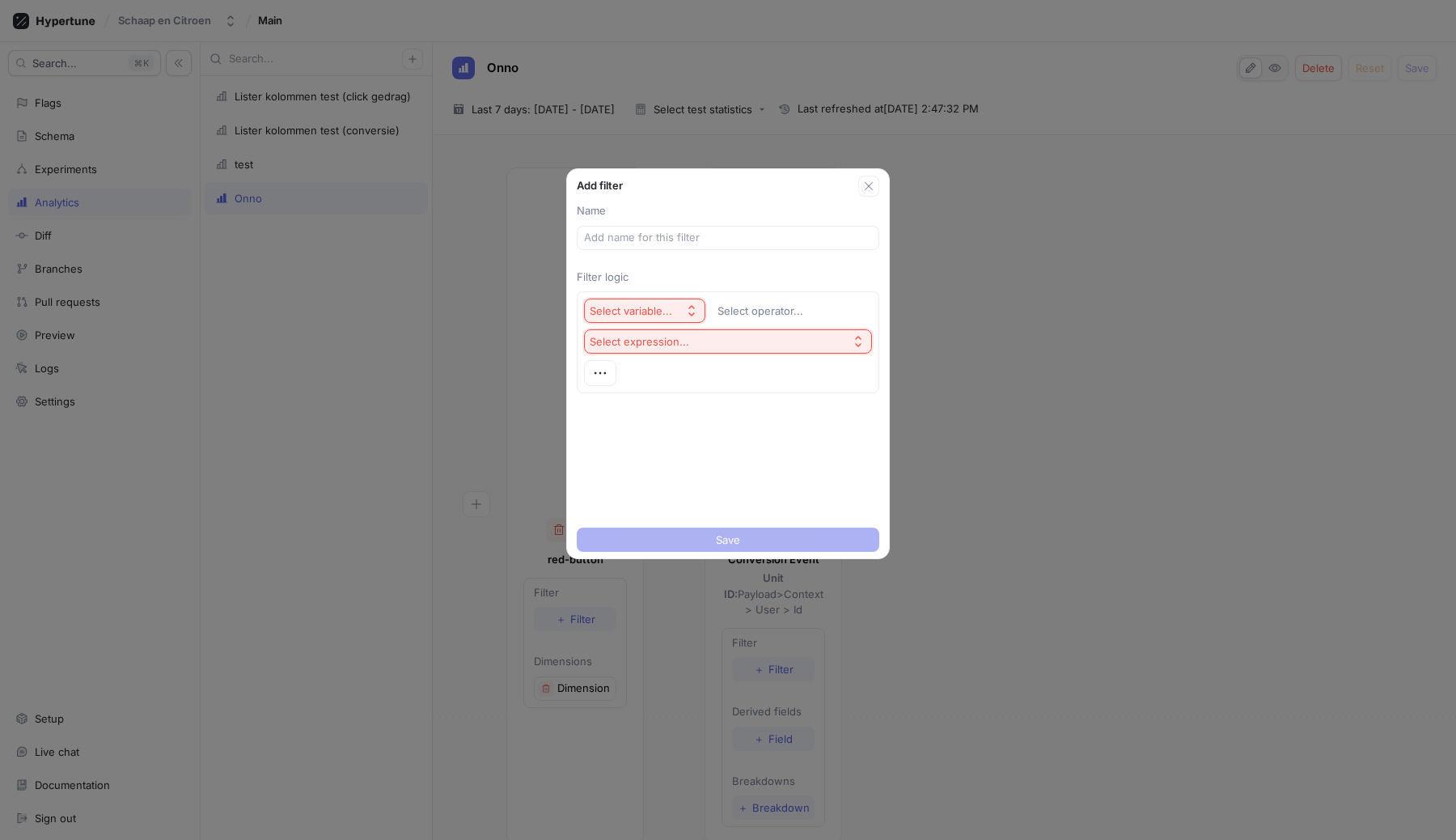
click at [662, 312] on div "Select variable..." at bounding box center [630, 310] width 83 height 14
click at [644, 376] on span "Unit Id" at bounding box center [689, 369] width 150 height 14
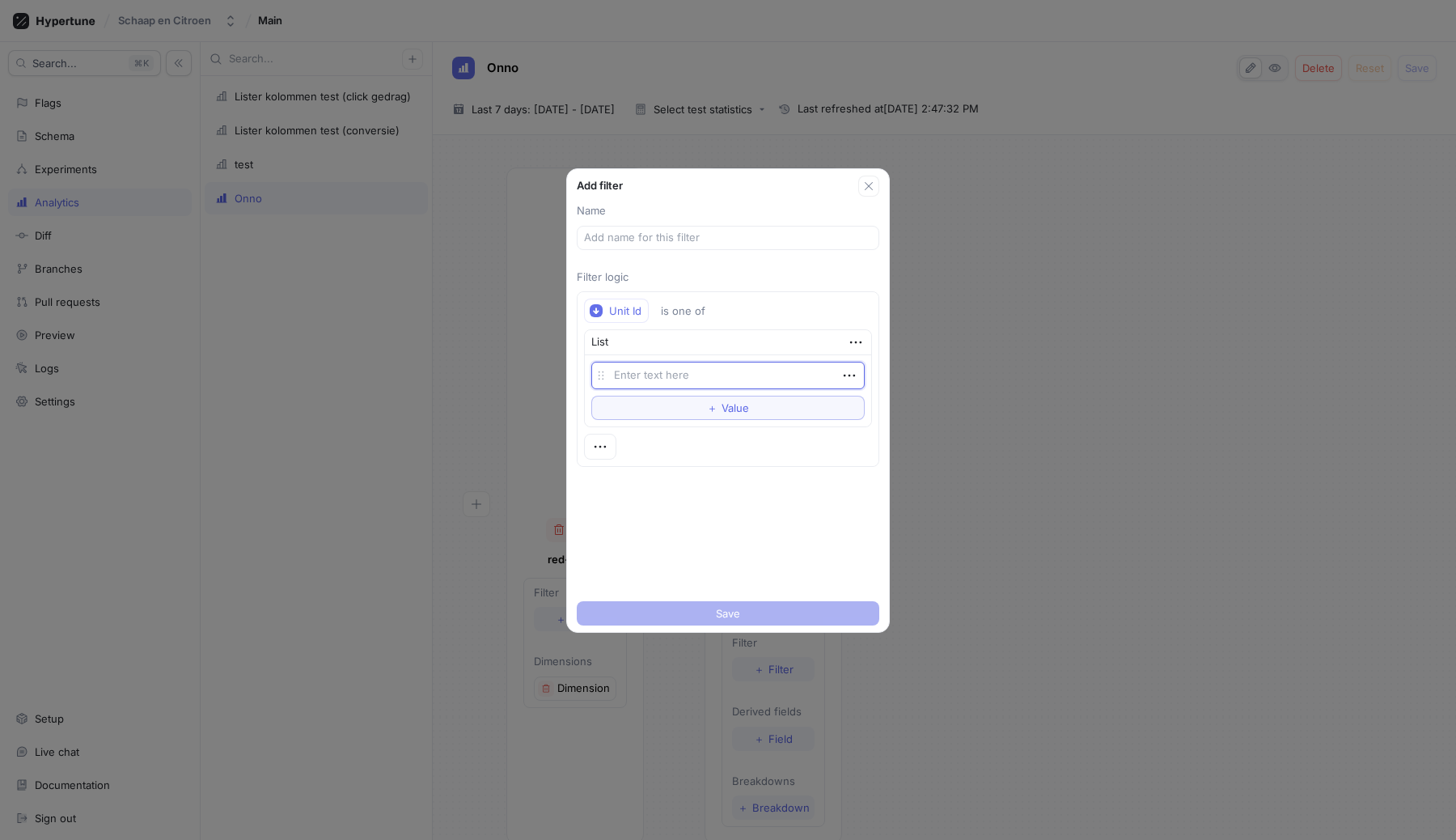
click at [707, 379] on textarea at bounding box center [728, 376] width 273 height 27
click at [711, 415] on button "＋ Value" at bounding box center [728, 407] width 273 height 24
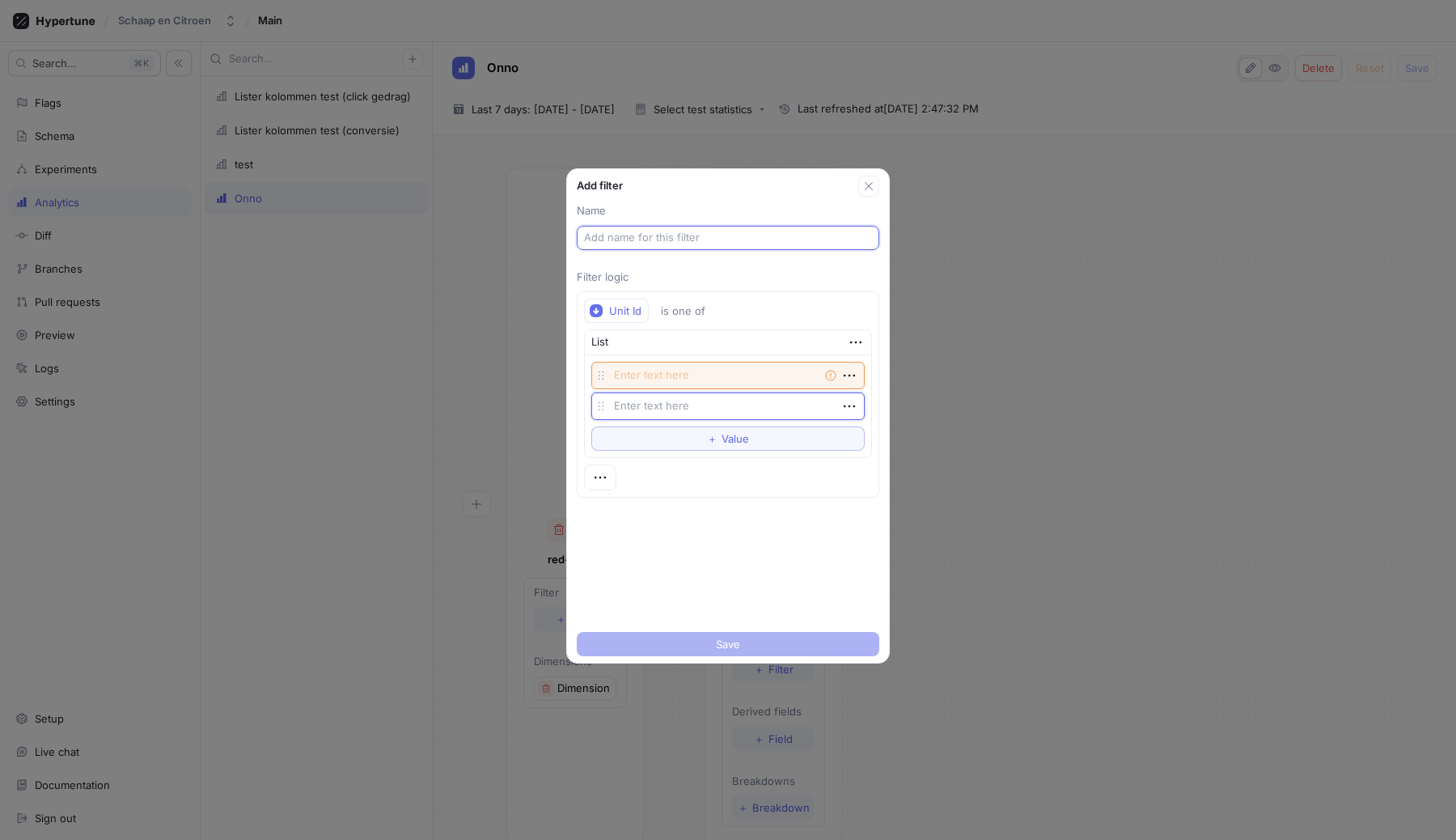
click at [643, 240] on input "text" at bounding box center [728, 238] width 288 height 16
type textarea "x"
click at [870, 185] on icon "button" at bounding box center [869, 186] width 13 height 13
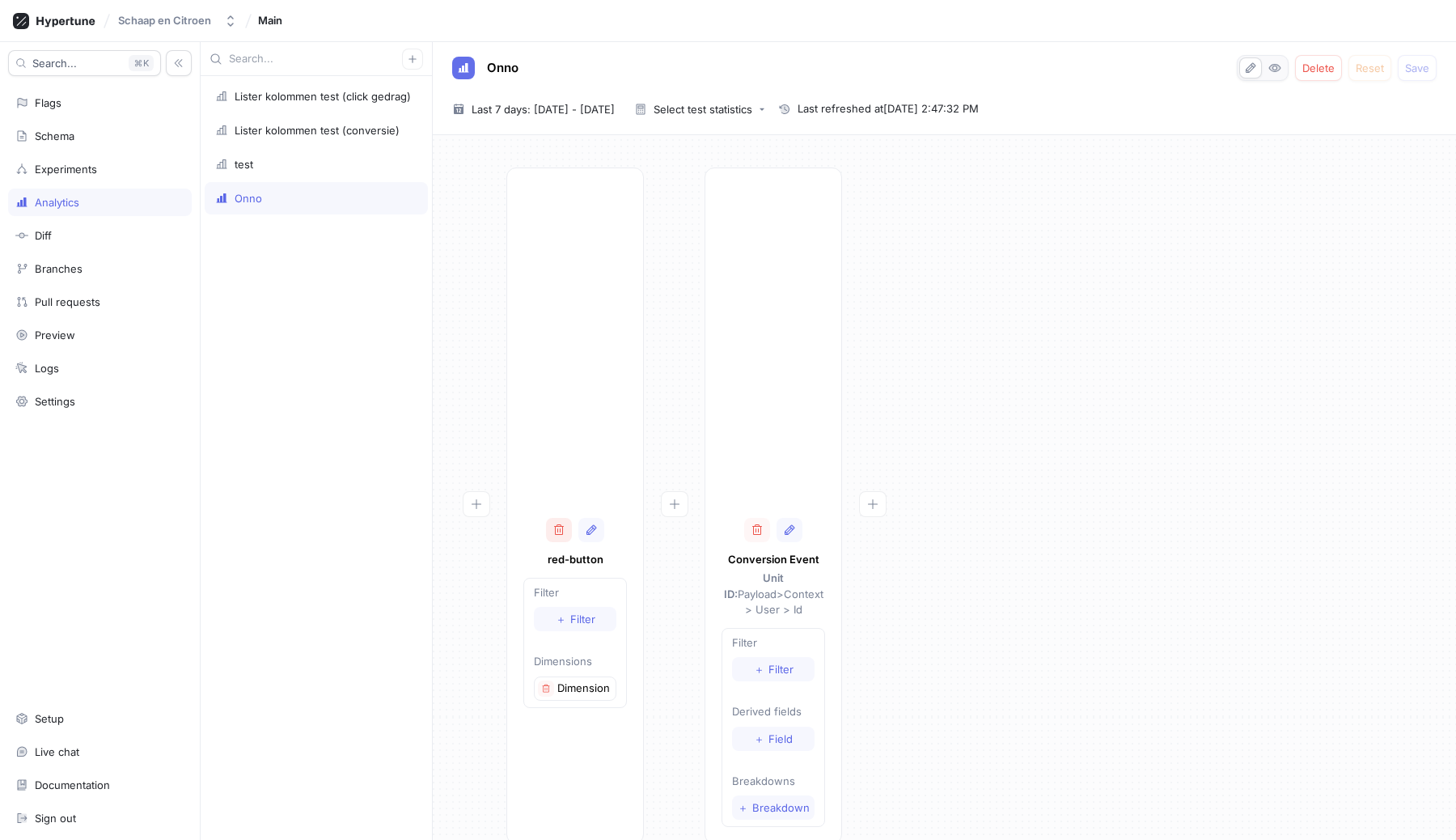
click at [557, 532] on icon "button" at bounding box center [559, 530] width 13 height 13
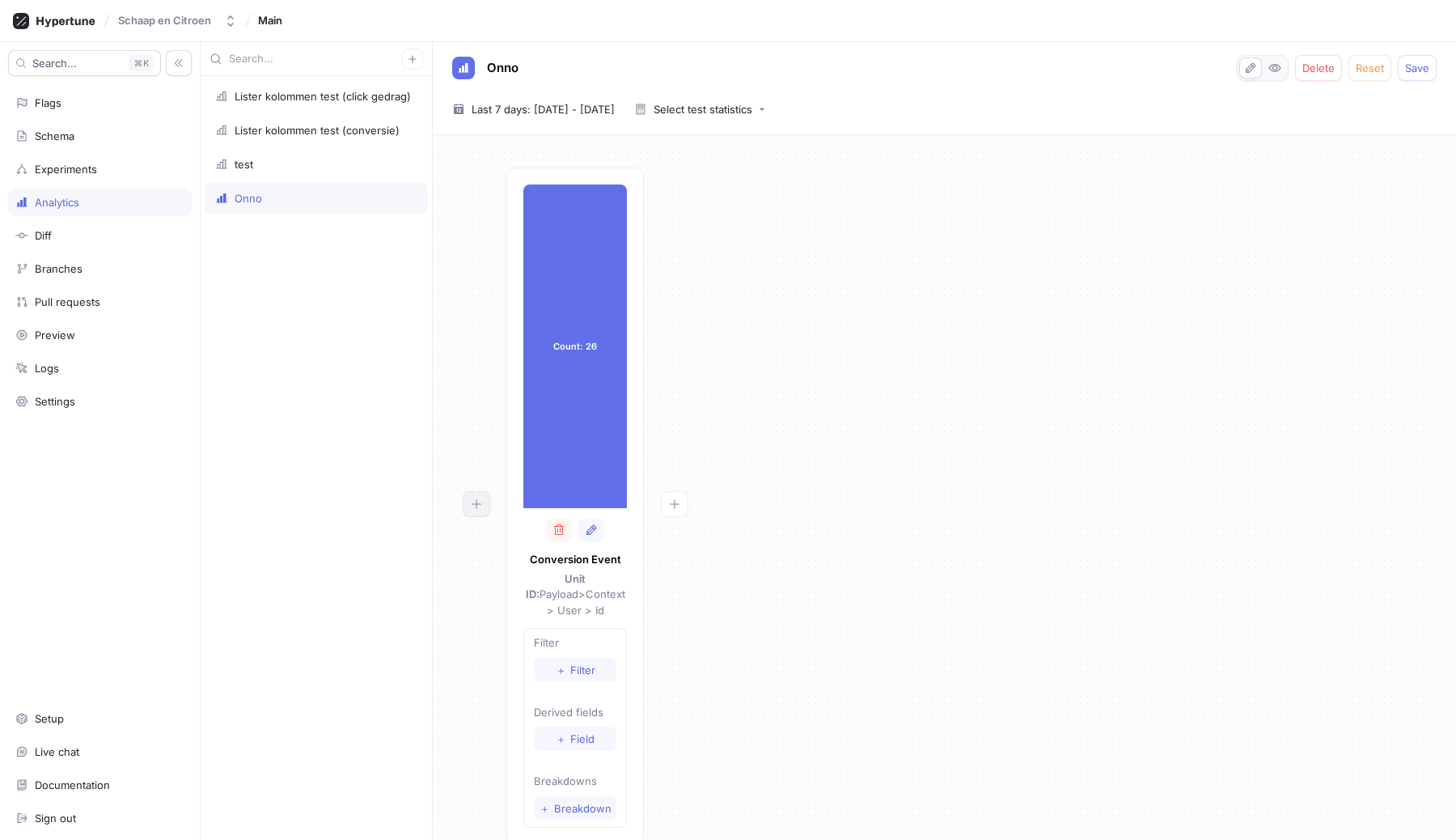
click at [470, 503] on icon "button" at bounding box center [476, 503] width 13 height 13
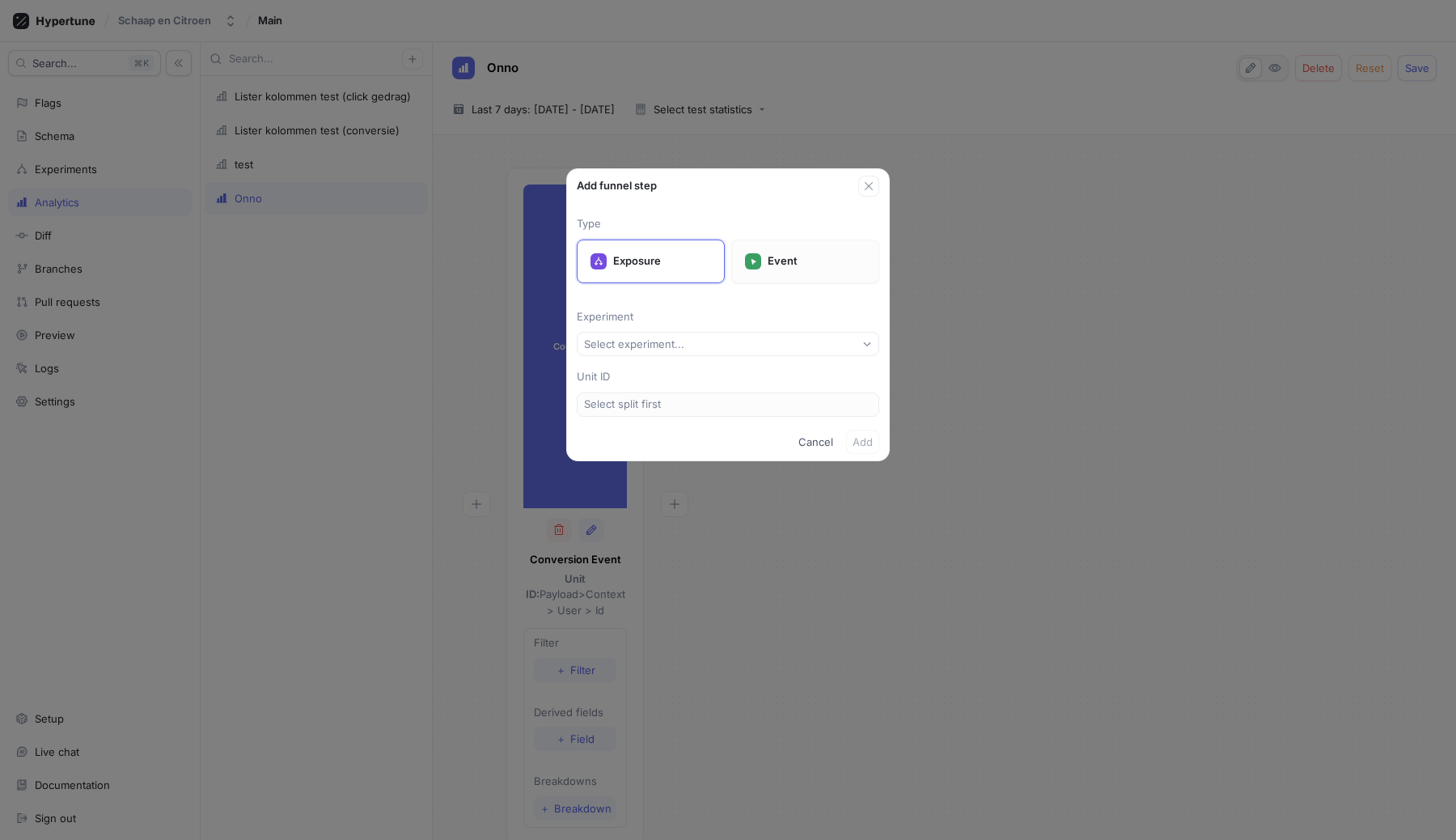
click at [815, 265] on p "Event" at bounding box center [816, 261] width 98 height 16
click at [667, 262] on p "Exposure" at bounding box center [662, 261] width 98 height 16
click at [667, 334] on button "Select experiment..." at bounding box center [728, 344] width 303 height 24
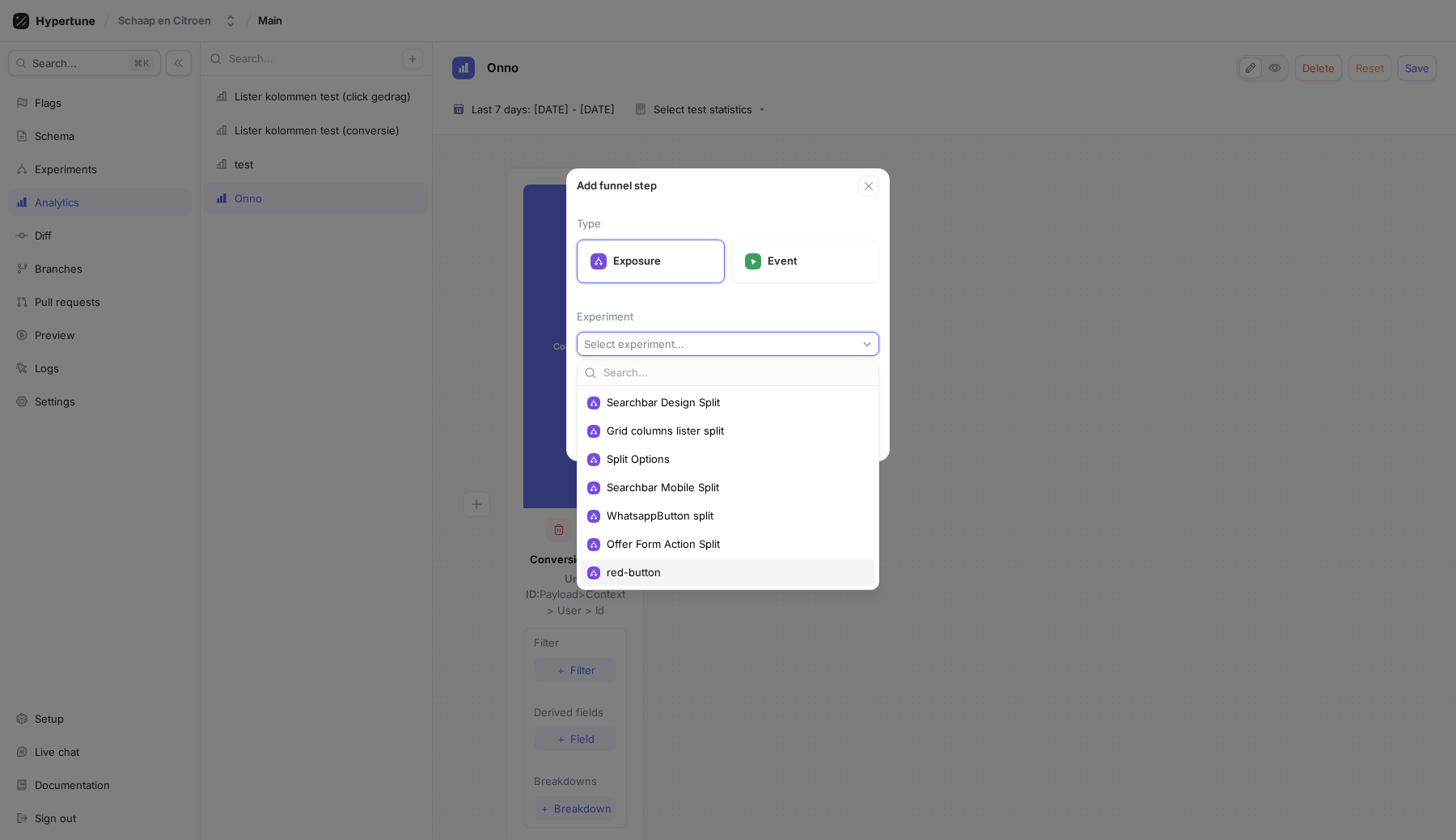
click at [640, 571] on span "red-button" at bounding box center [734, 571] width 254 height 14
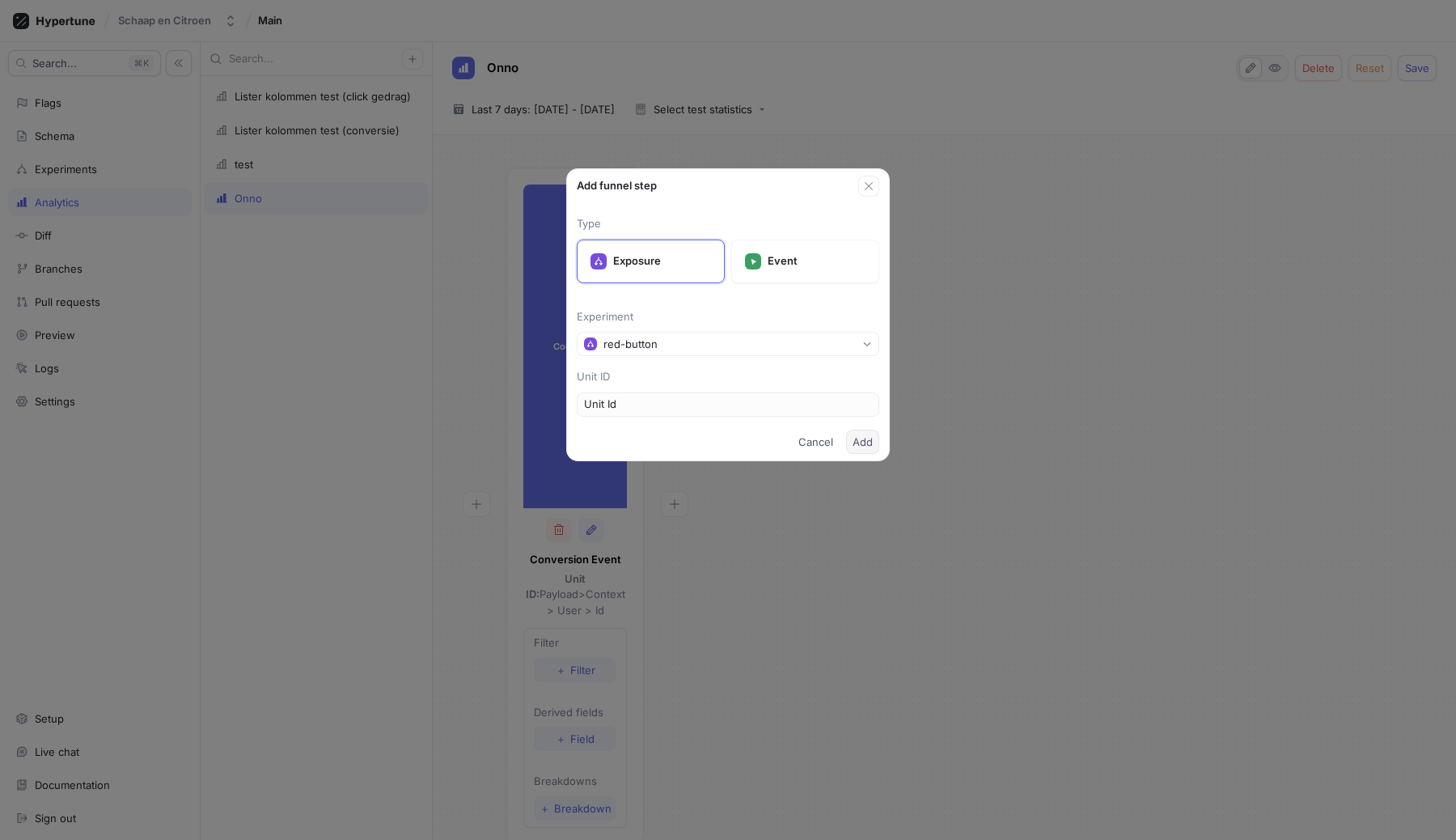
click at [847, 449] on button "Add" at bounding box center [863, 442] width 34 height 24
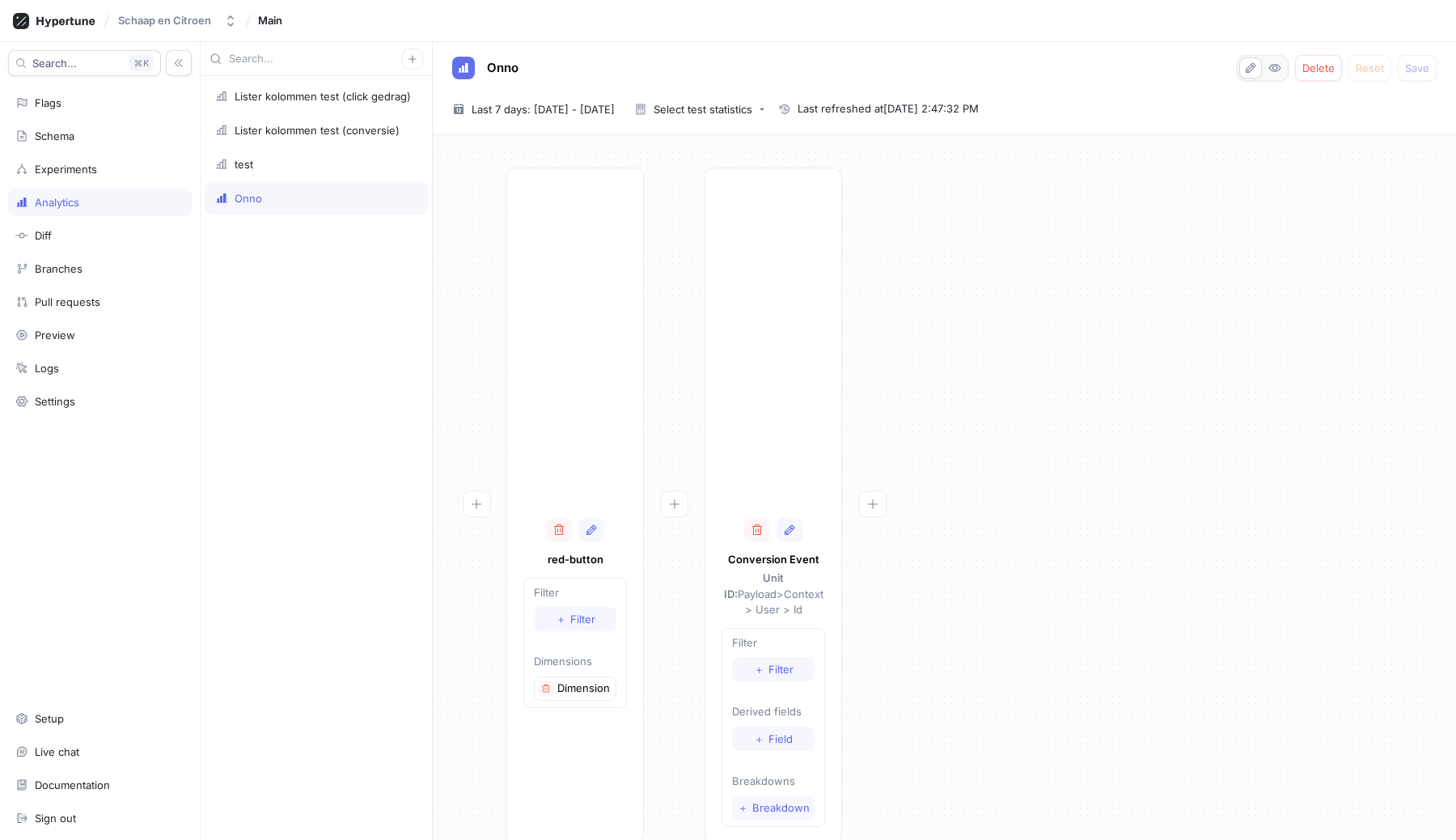
click at [73, 118] on div "Search... K Flags Schema Experiments Analytics Diff Branches Pull requests Prev…" at bounding box center [100, 440] width 200 height 797
click at [49, 99] on div "Flags" at bounding box center [47, 103] width 26 height 13
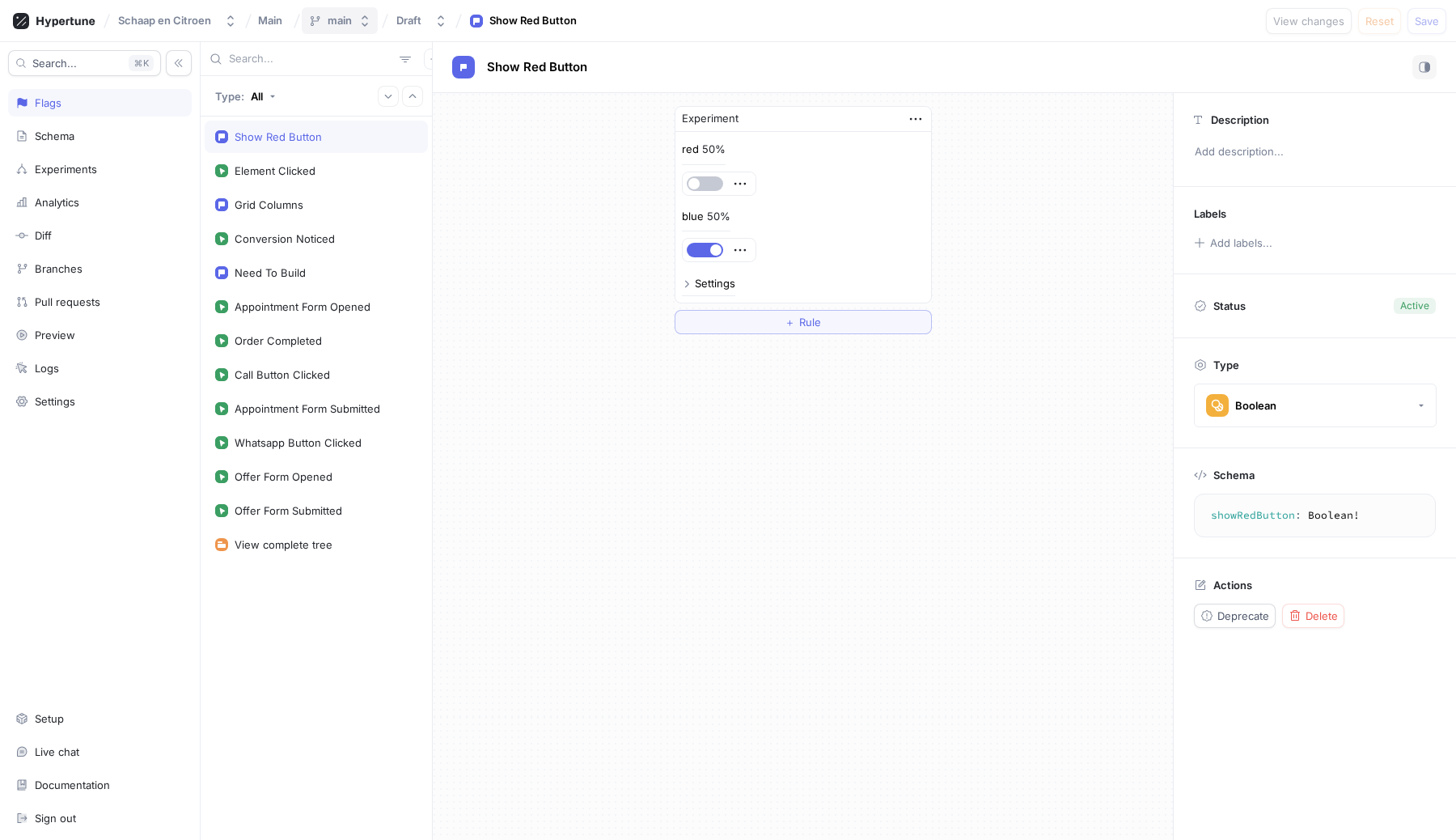
click at [342, 22] on div "main" at bounding box center [339, 20] width 24 height 14
click at [393, 20] on button "Draft" at bounding box center [422, 20] width 64 height 26
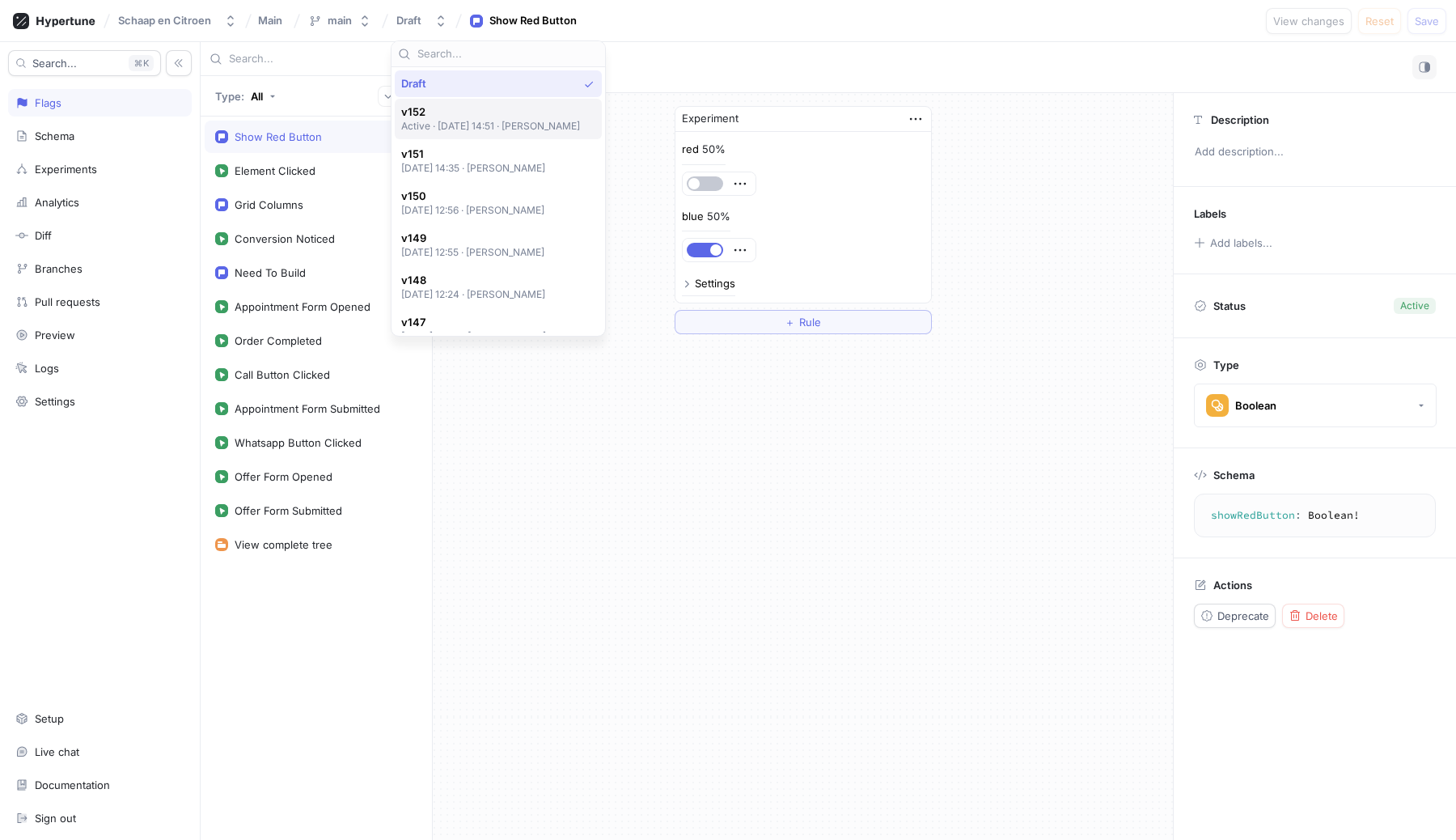
click at [501, 122] on p "Active ‧ 2025-10-14 at 14:51 ‧ Ruben De Bruijn" at bounding box center [491, 125] width 180 height 14
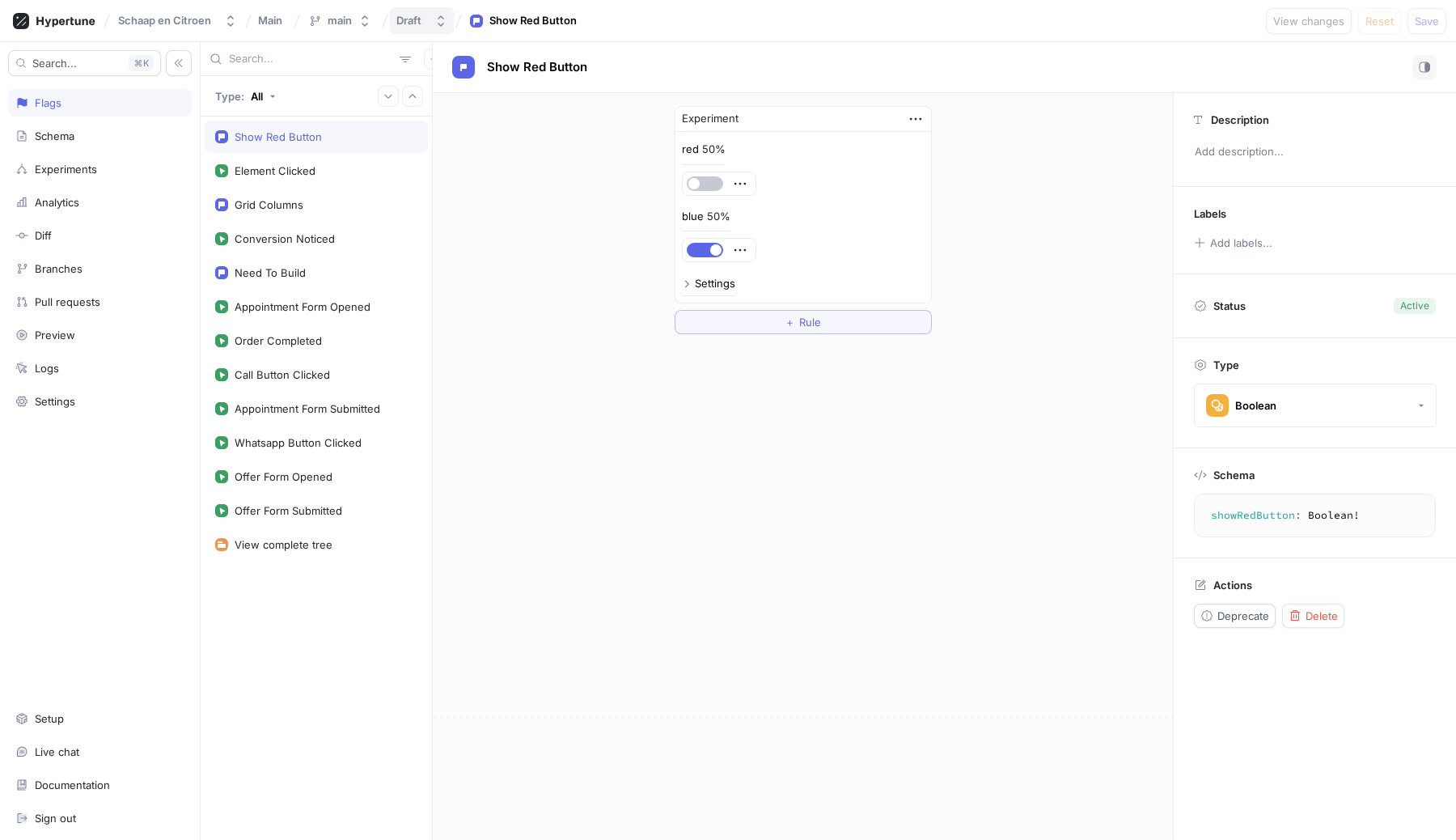
click at [418, 18] on div "Draft" at bounding box center [409, 20] width 25 height 14
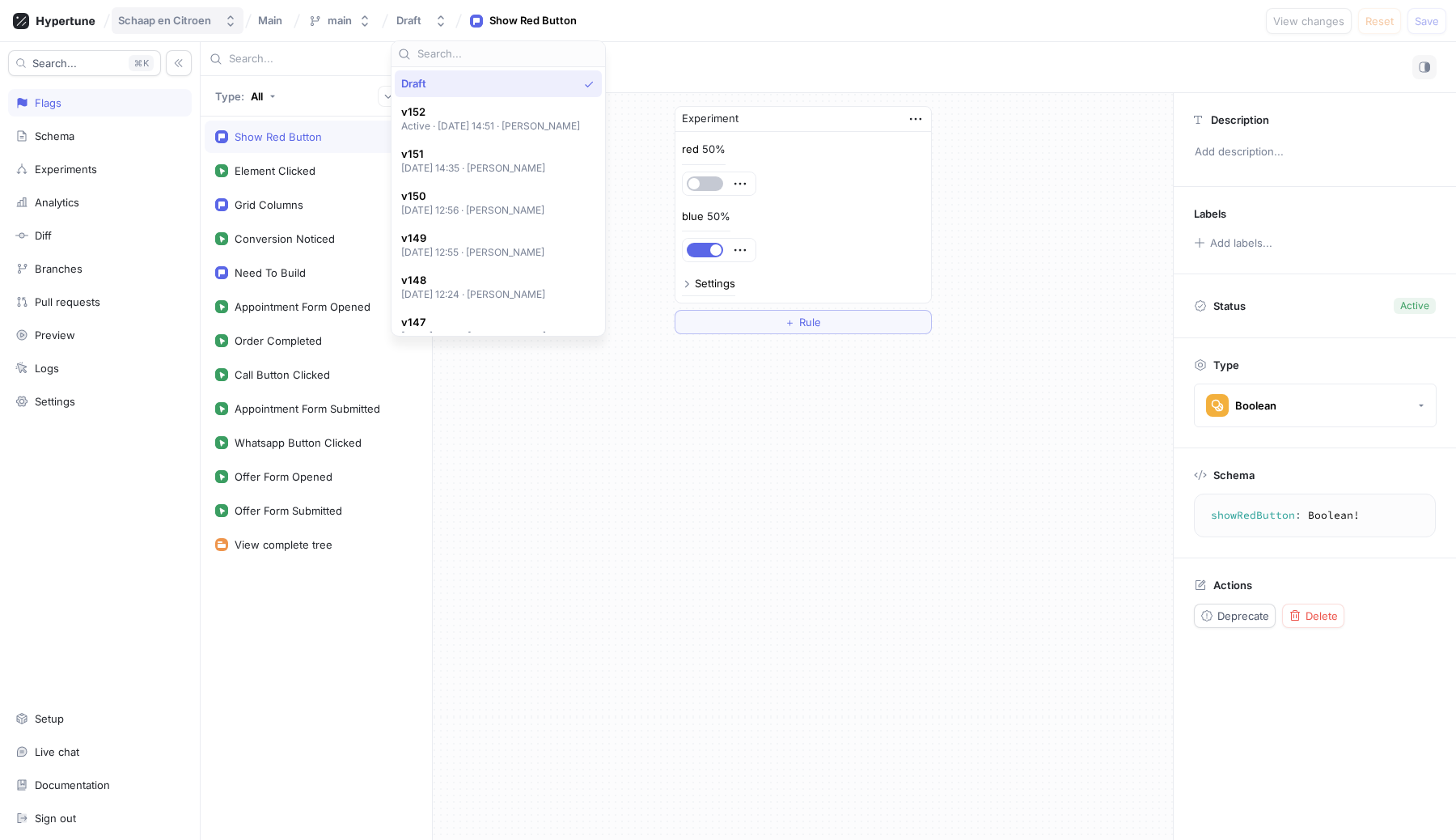
click at [176, 7] on button "Schaap en Citroen" at bounding box center [177, 20] width 132 height 26
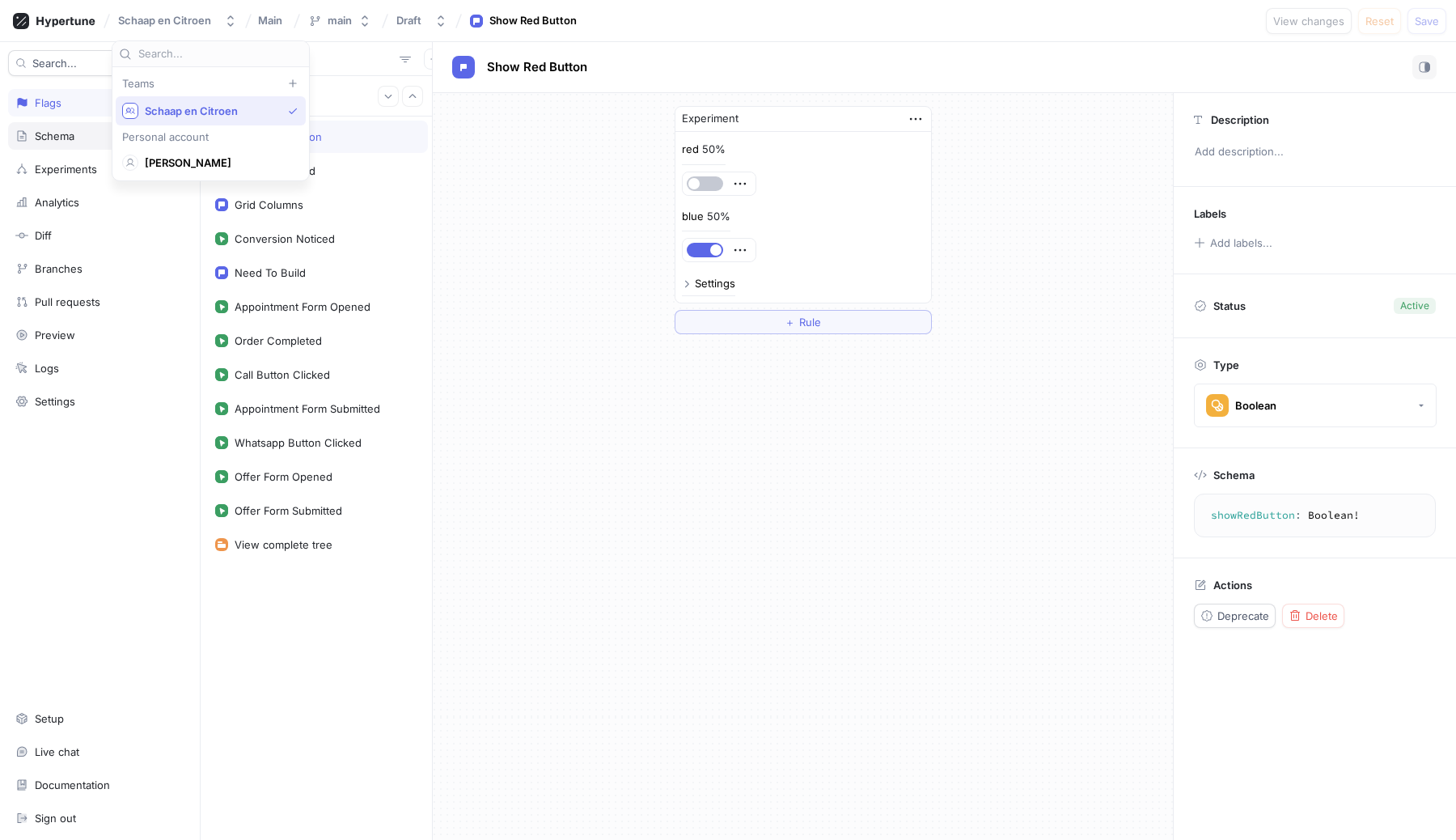
click at [50, 134] on div "Schema" at bounding box center [54, 136] width 40 height 13
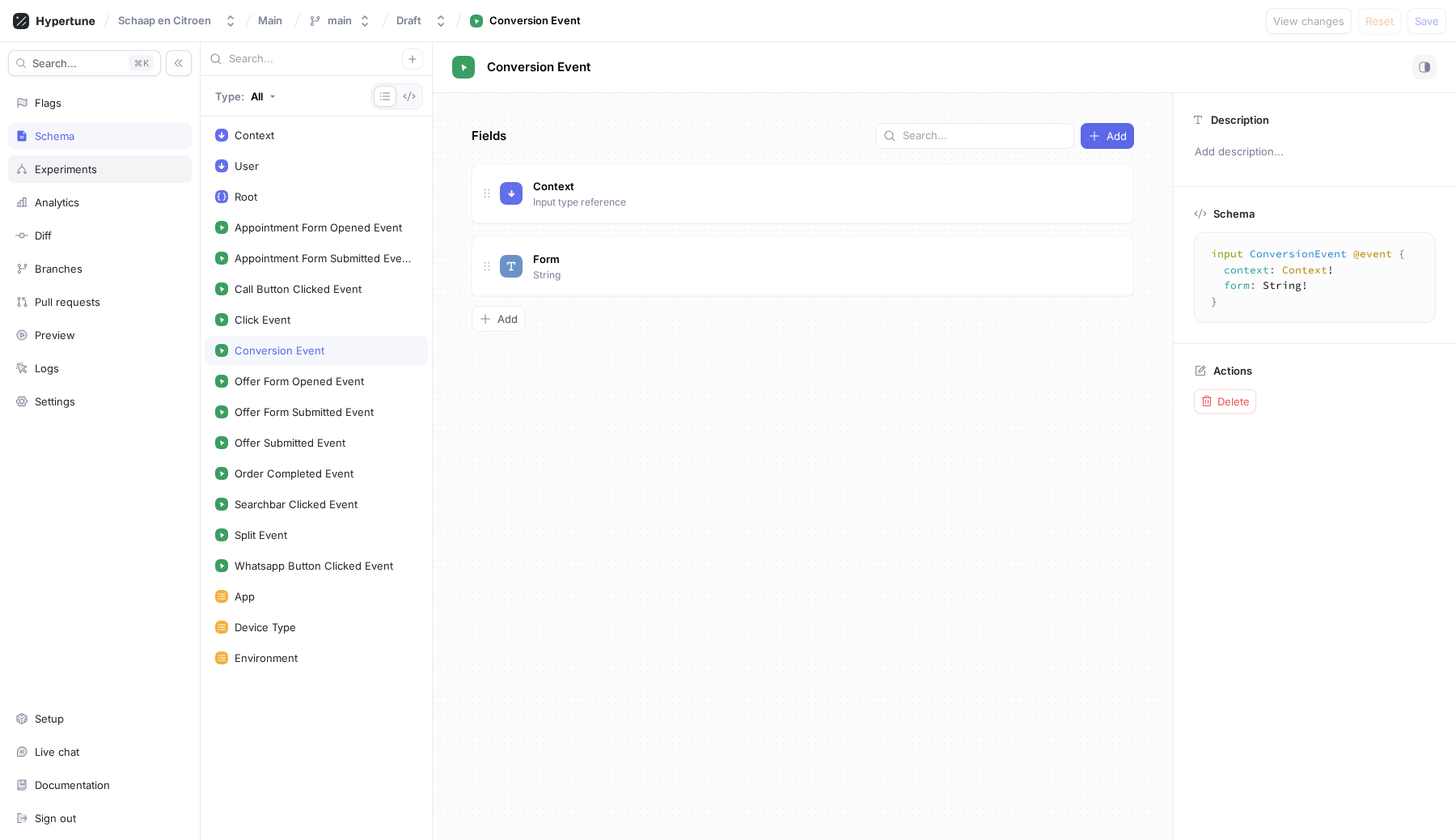
click at [54, 176] on div "Experiments" at bounding box center [100, 169] width 183 height 27
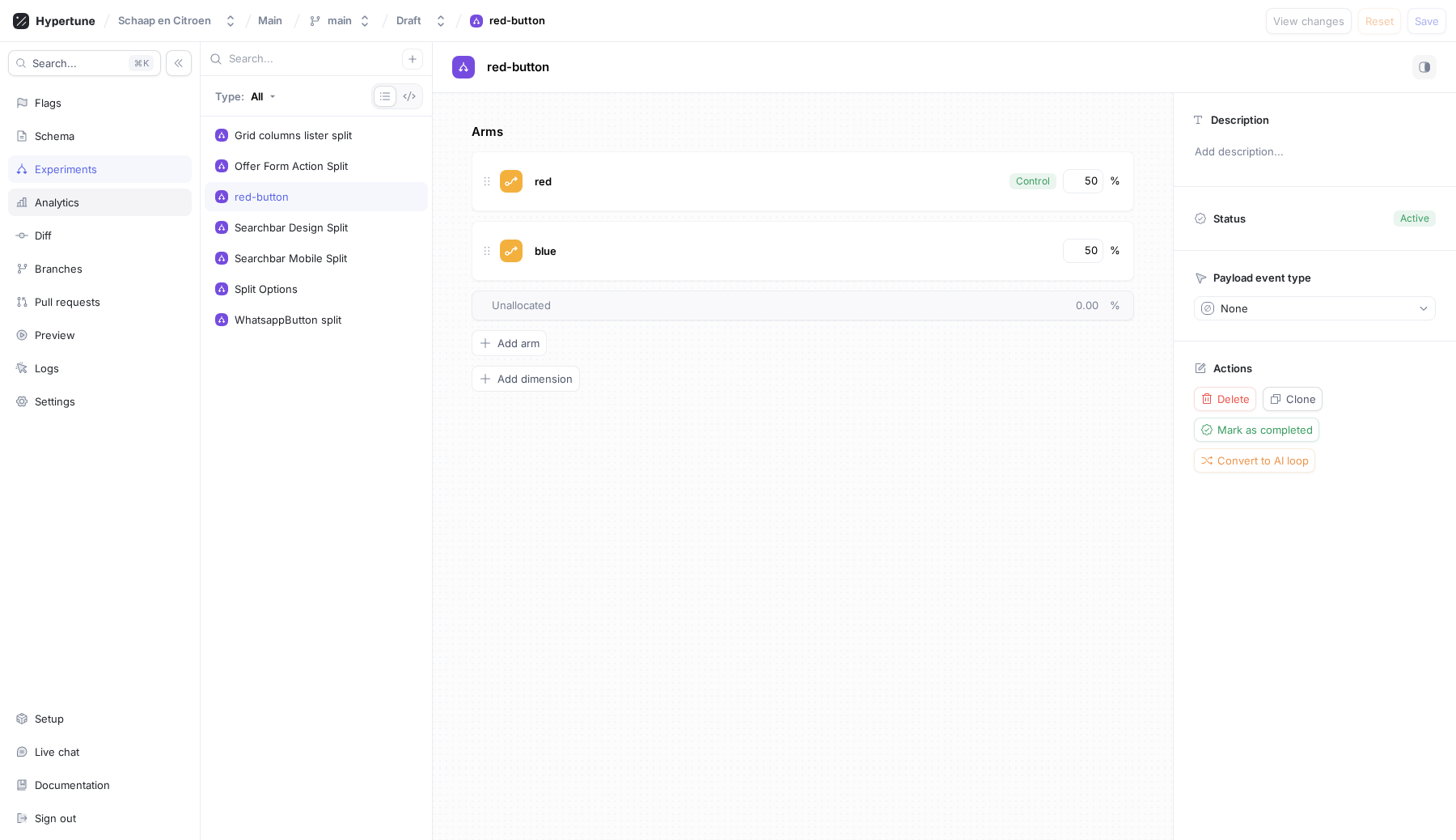
click at [54, 209] on div "Analytics" at bounding box center [100, 202] width 183 height 27
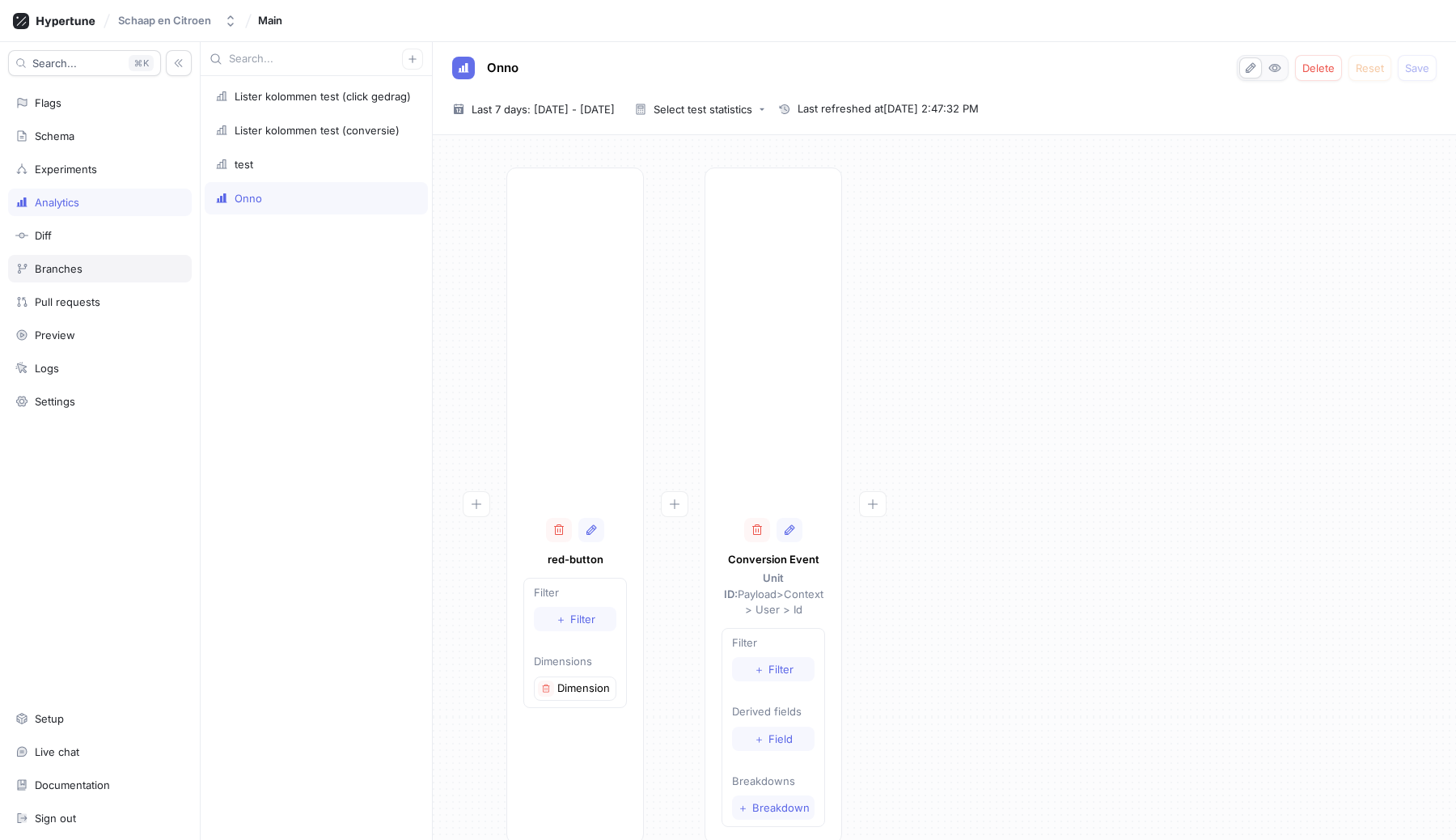
click at [71, 275] on div "Branches" at bounding box center [100, 269] width 183 height 27
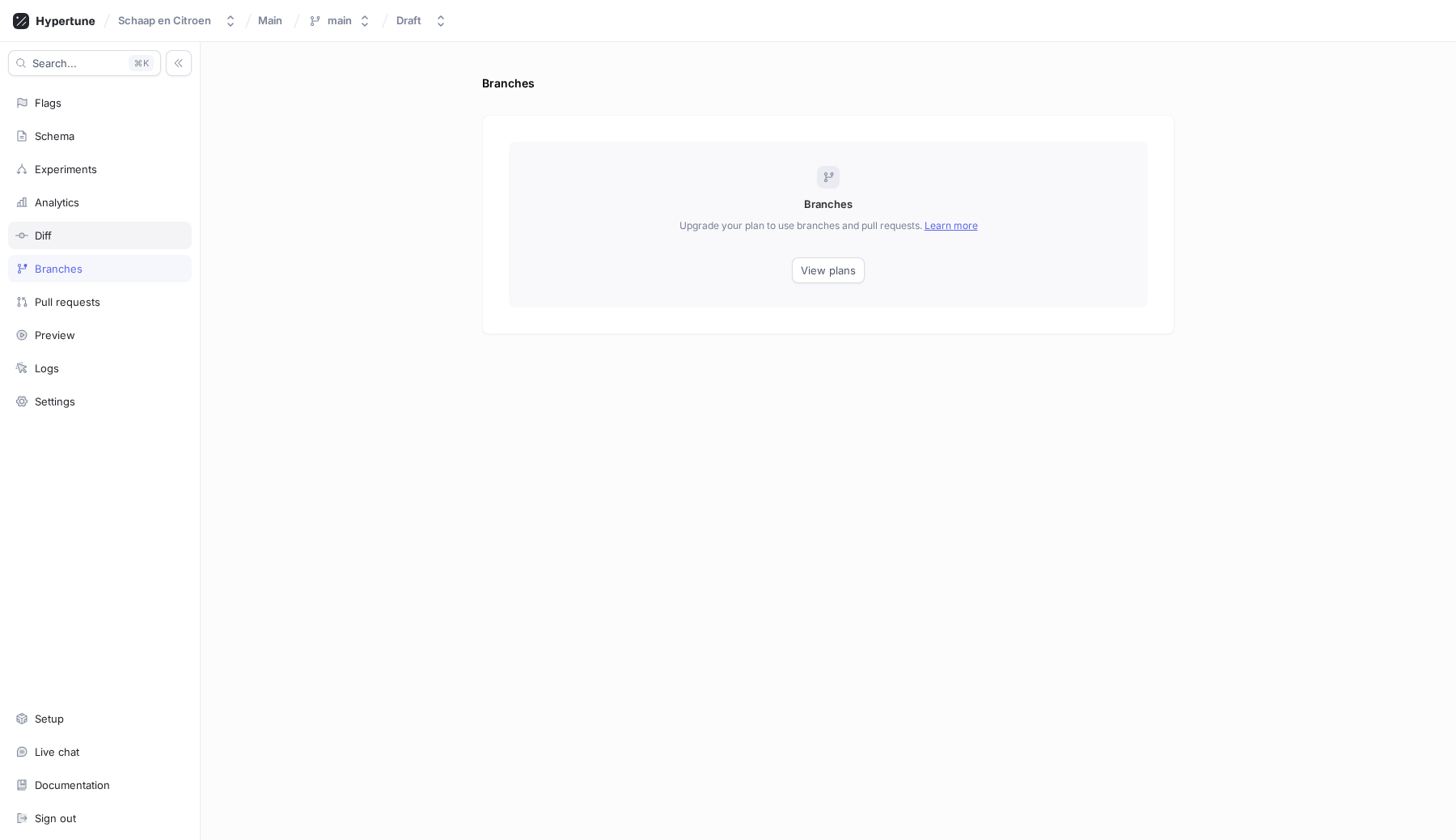
click at [59, 240] on div "Diff" at bounding box center [100, 235] width 169 height 13
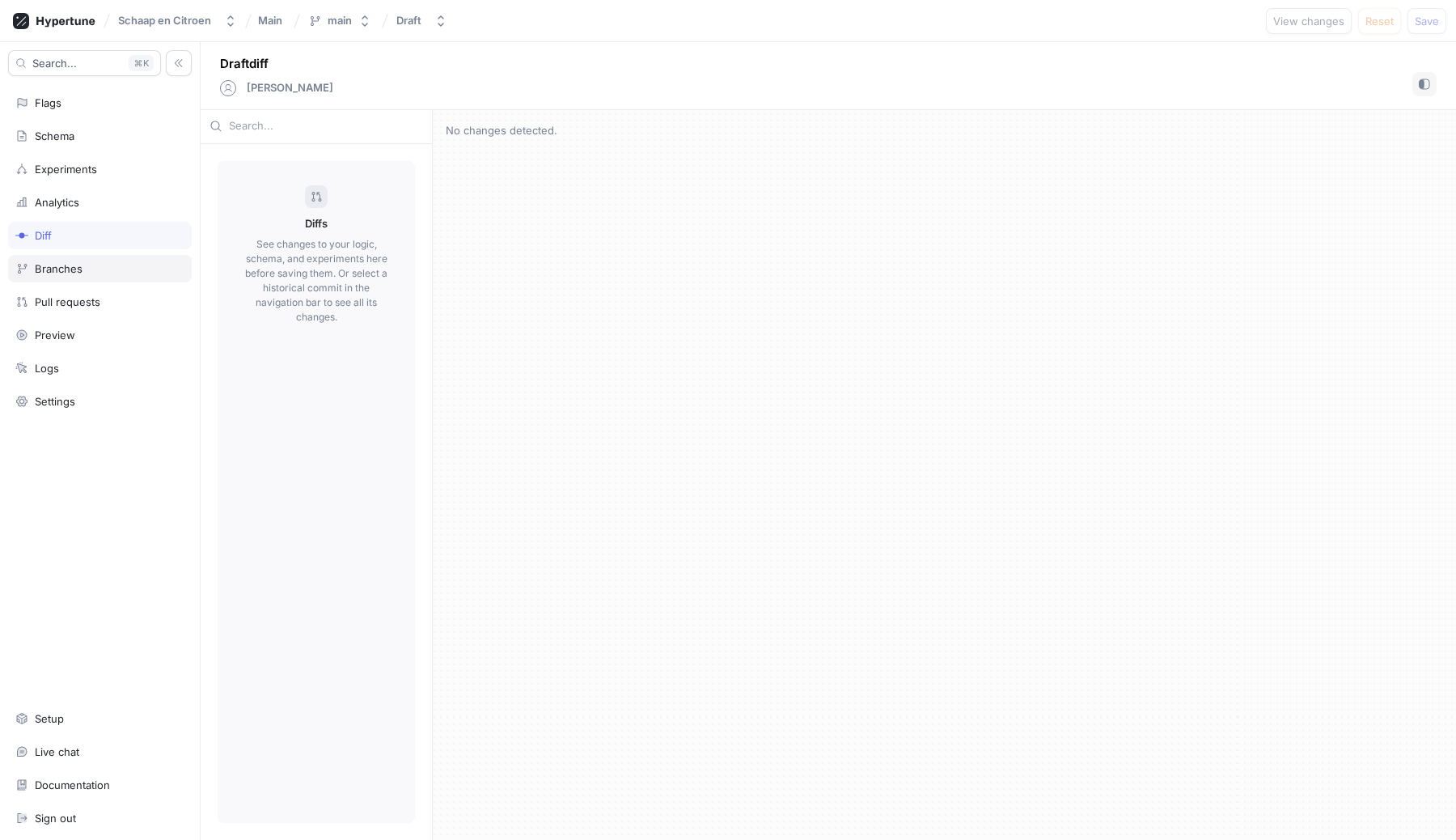
click at [69, 280] on div "Branches" at bounding box center [100, 269] width 183 height 27
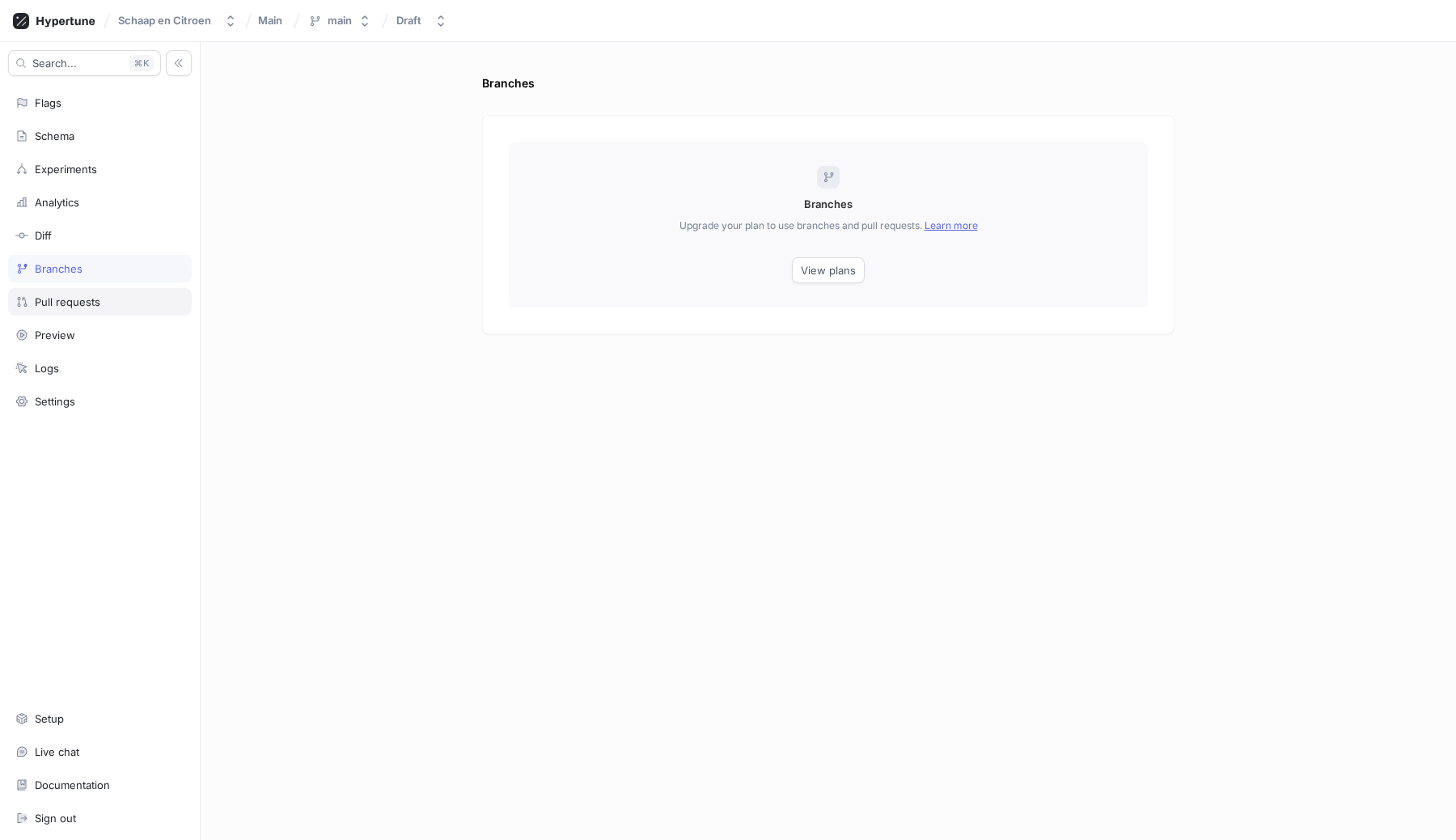
click at [64, 308] on div "Pull requests" at bounding box center [67, 302] width 65 height 13
click at [59, 335] on div "Preview" at bounding box center [54, 335] width 41 height 13
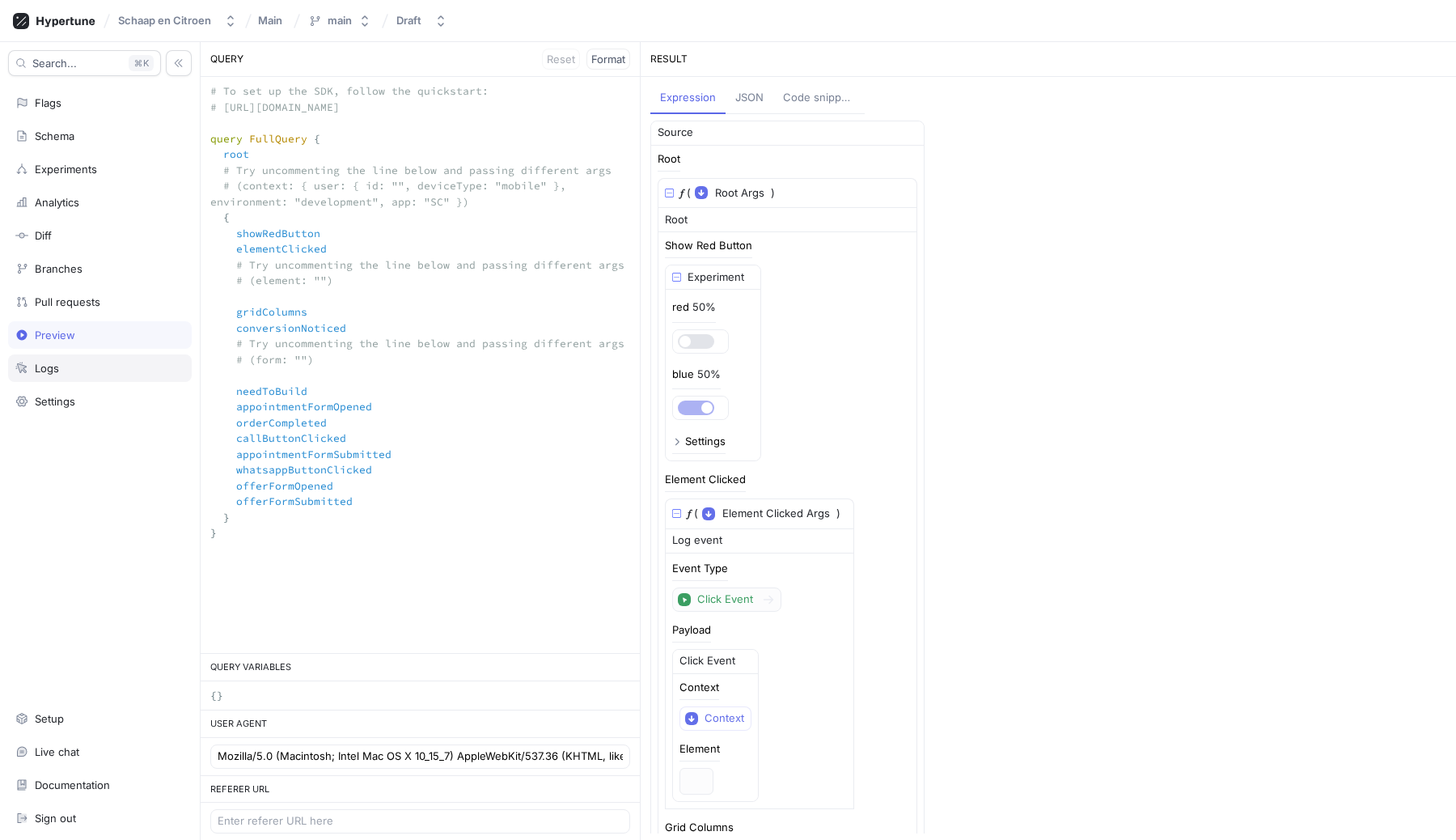
click at [47, 376] on div "Logs" at bounding box center [100, 368] width 183 height 27
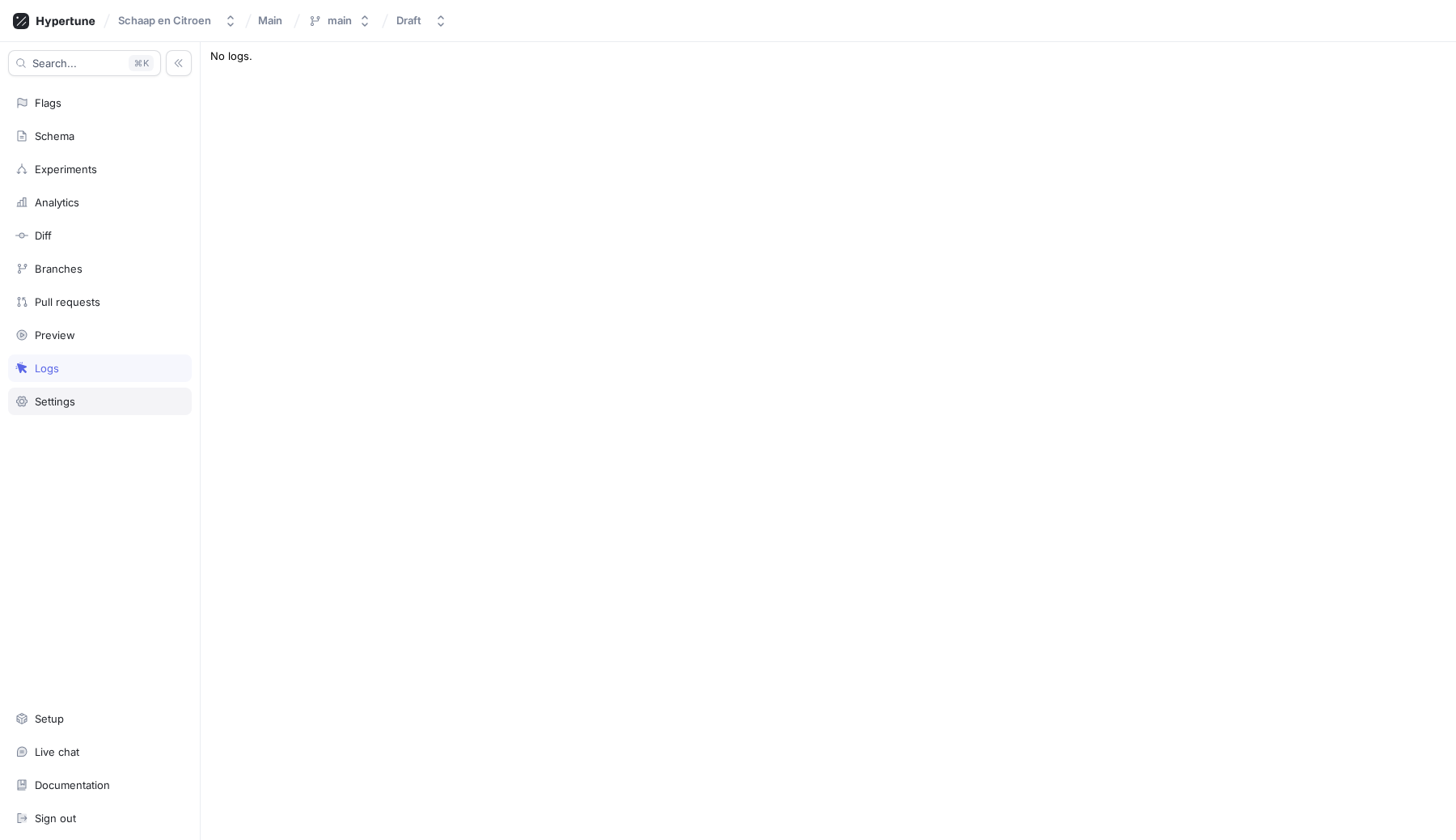
click at [38, 414] on div "Settings" at bounding box center [100, 401] width 183 height 27
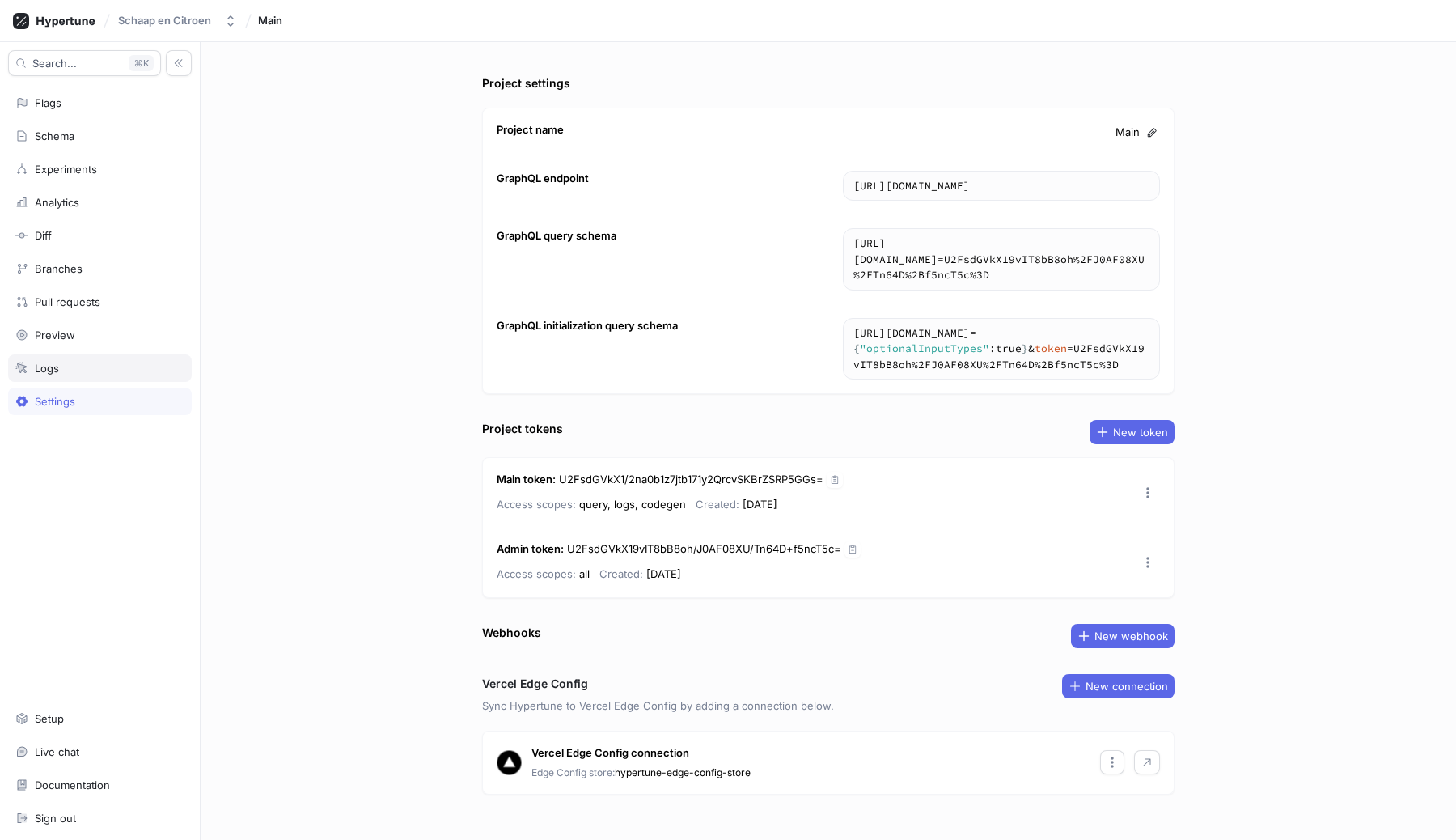
click at [38, 374] on div "Logs" at bounding box center [46, 368] width 24 height 13
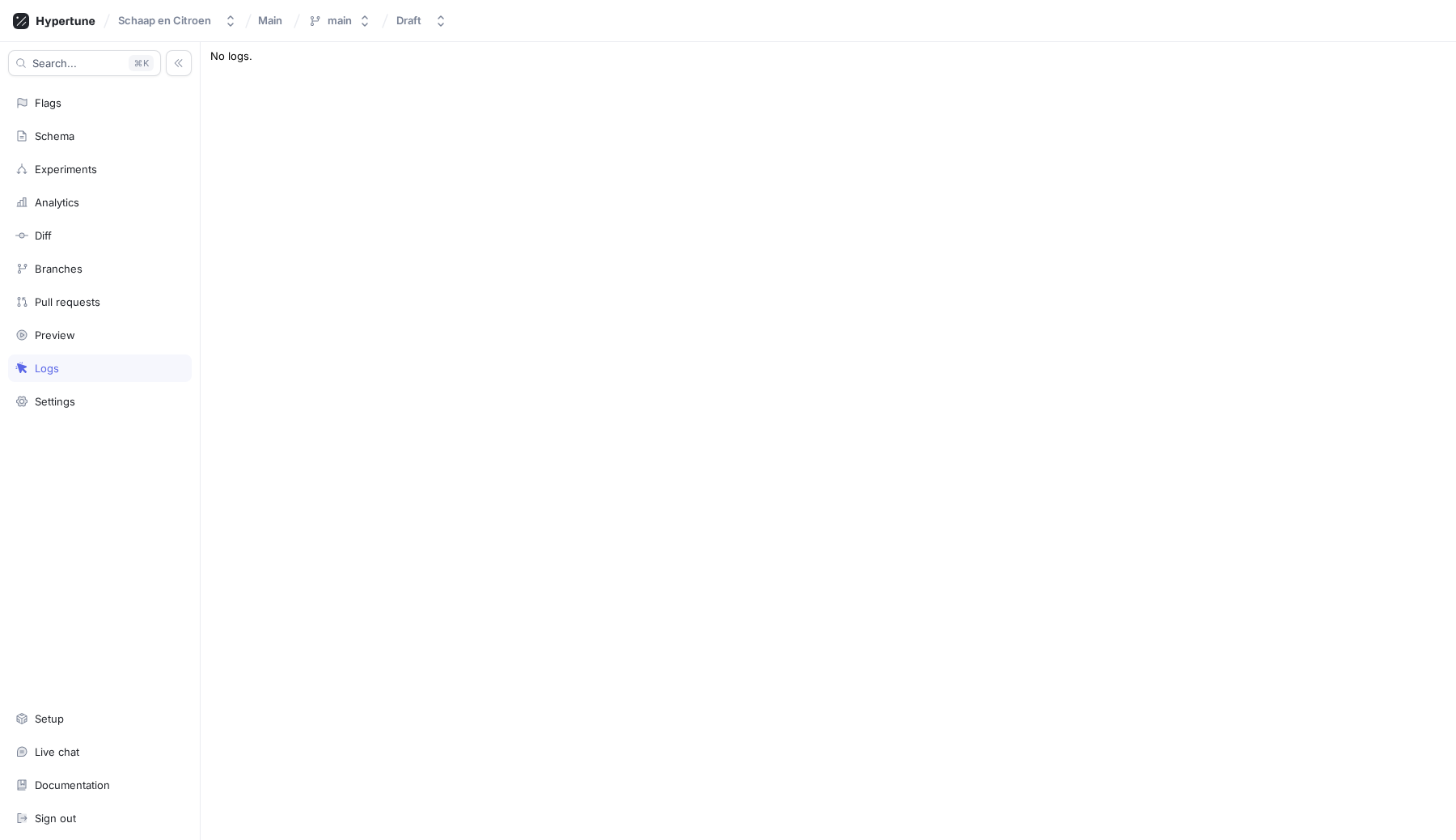
click at [381, 357] on div "Type: All Context User Root Appointment Form Opened Event Appointment Form Subm…" at bounding box center [828, 440] width 1256 height 797
click at [339, 279] on div "Type: All Context User Root Appointment Form Opened Event Appointment Form Subm…" at bounding box center [828, 440] width 1256 height 797
click at [58, 395] on div "Settings" at bounding box center [54, 401] width 41 height 13
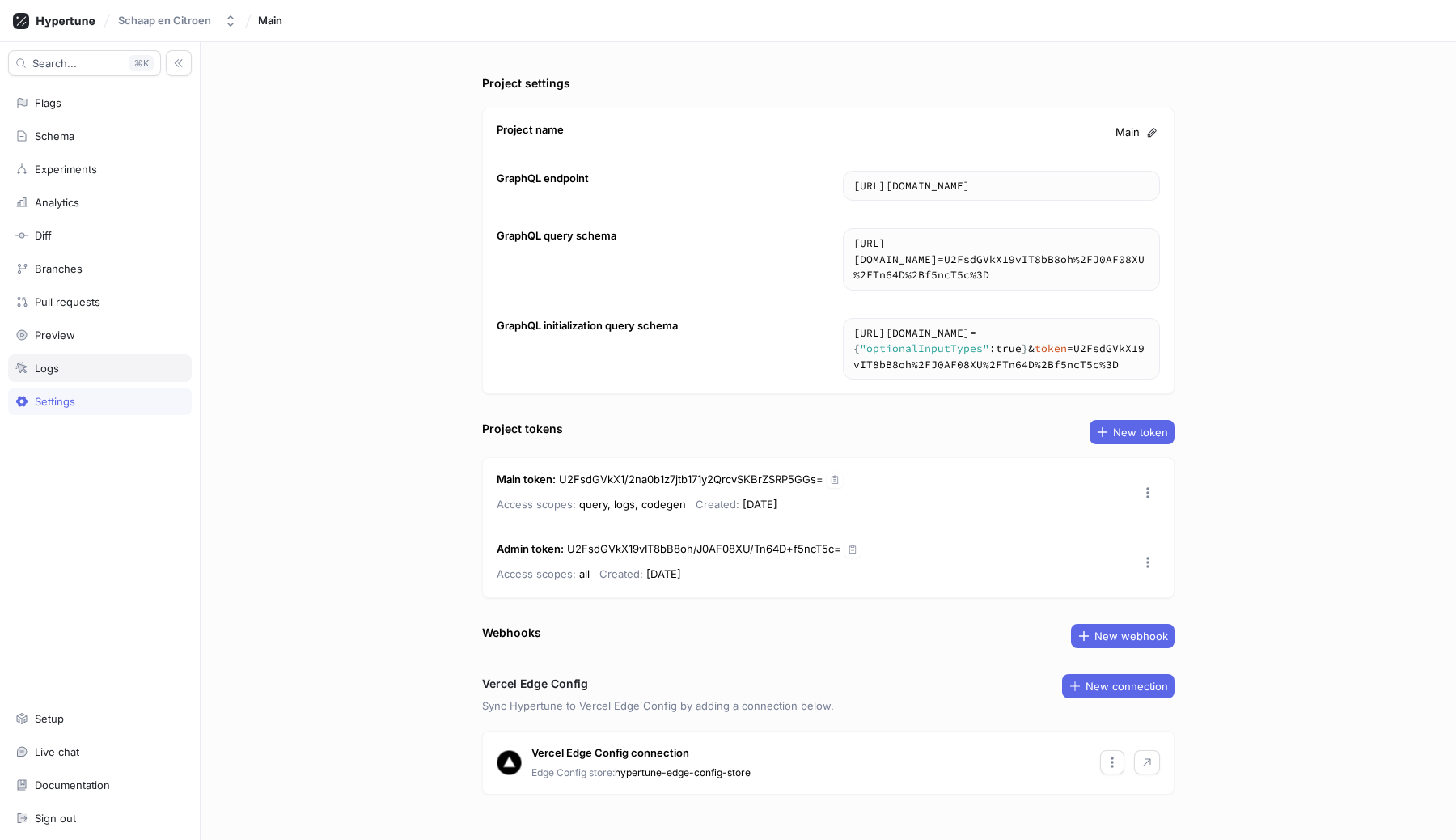
click at [50, 366] on div "Logs" at bounding box center [46, 368] width 24 height 13
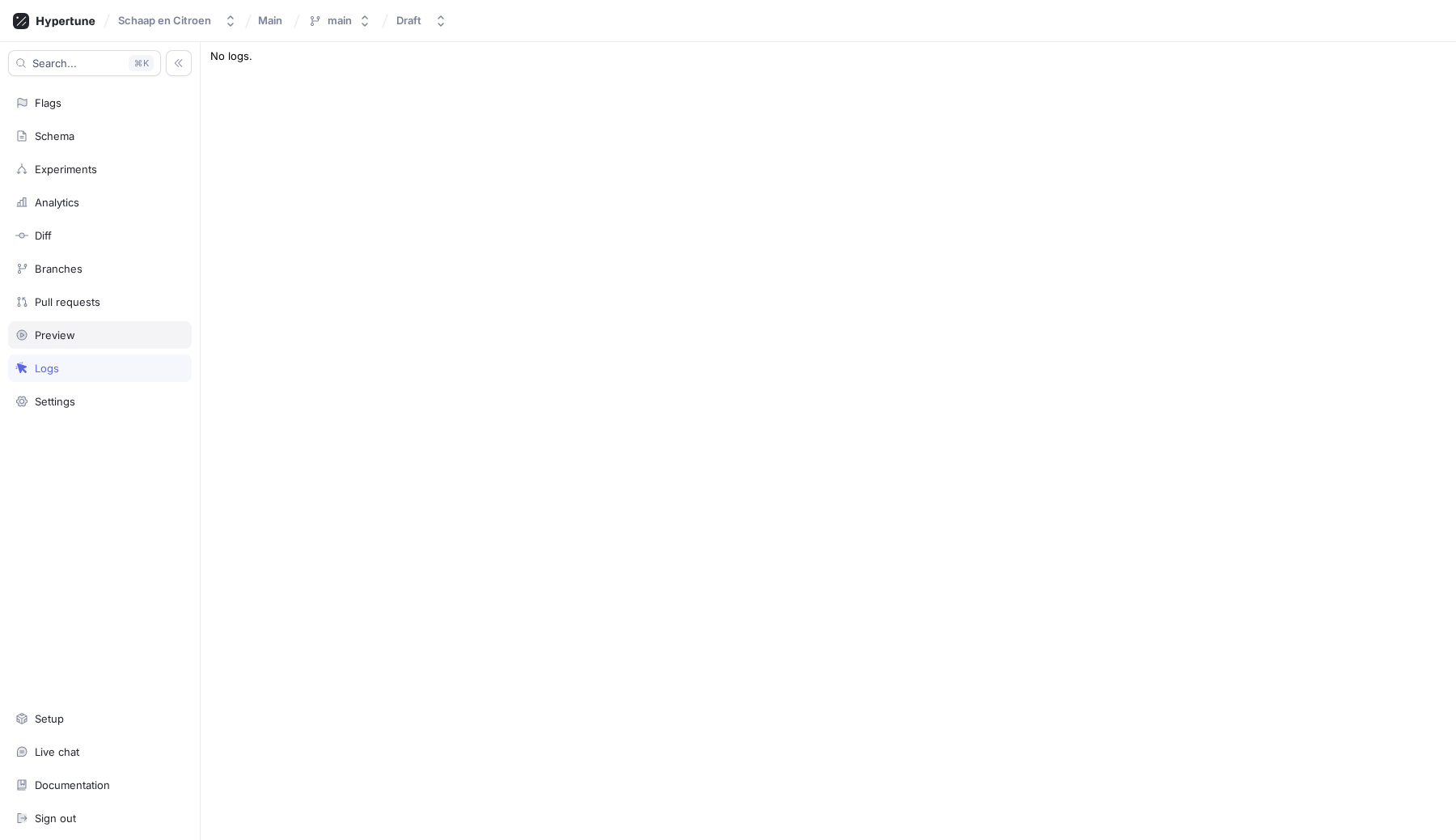
click at [53, 337] on div "Preview" at bounding box center [54, 335] width 41 height 13
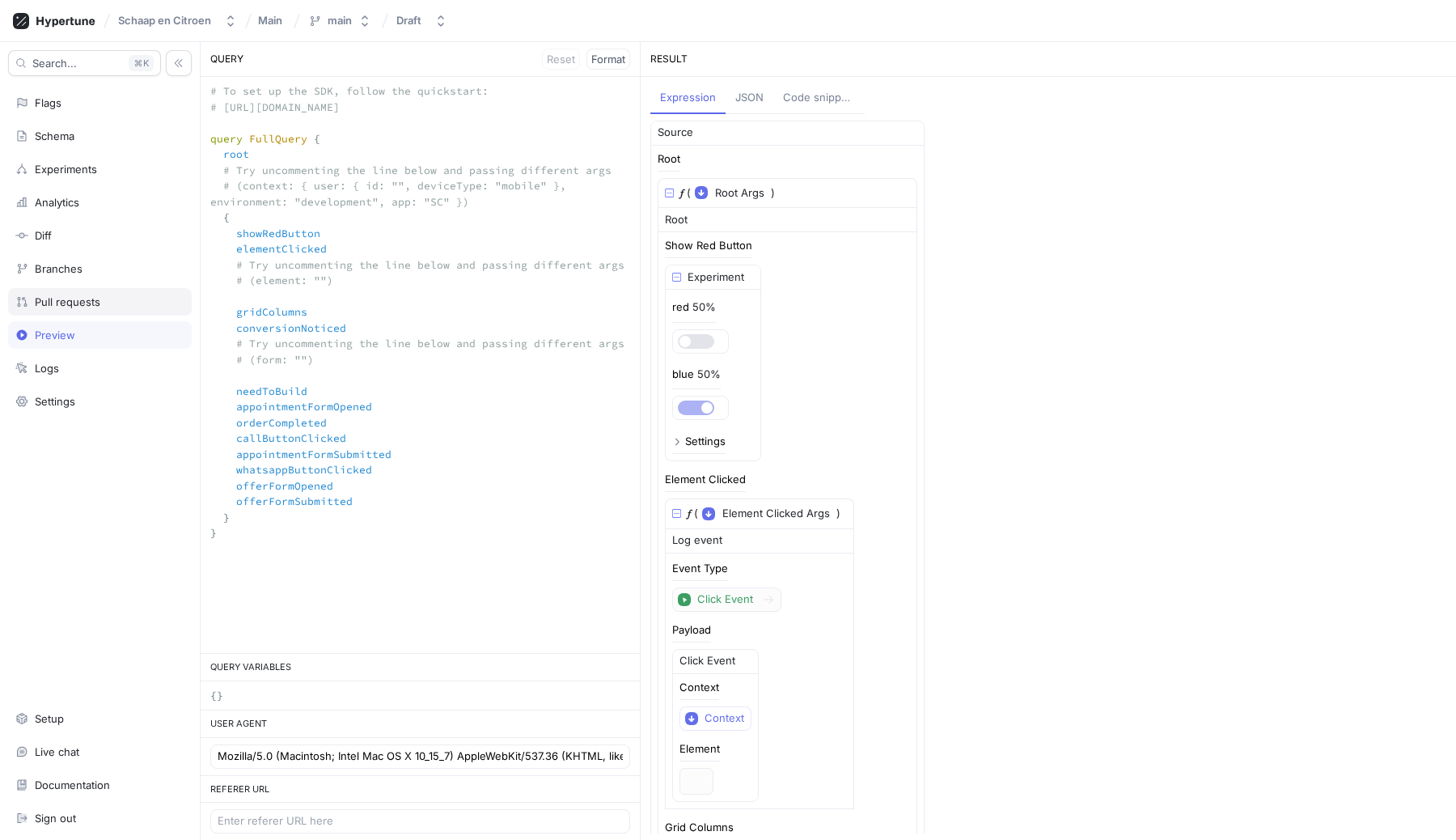
click at [65, 311] on div "Pull requests" at bounding box center [100, 301] width 183 height 27
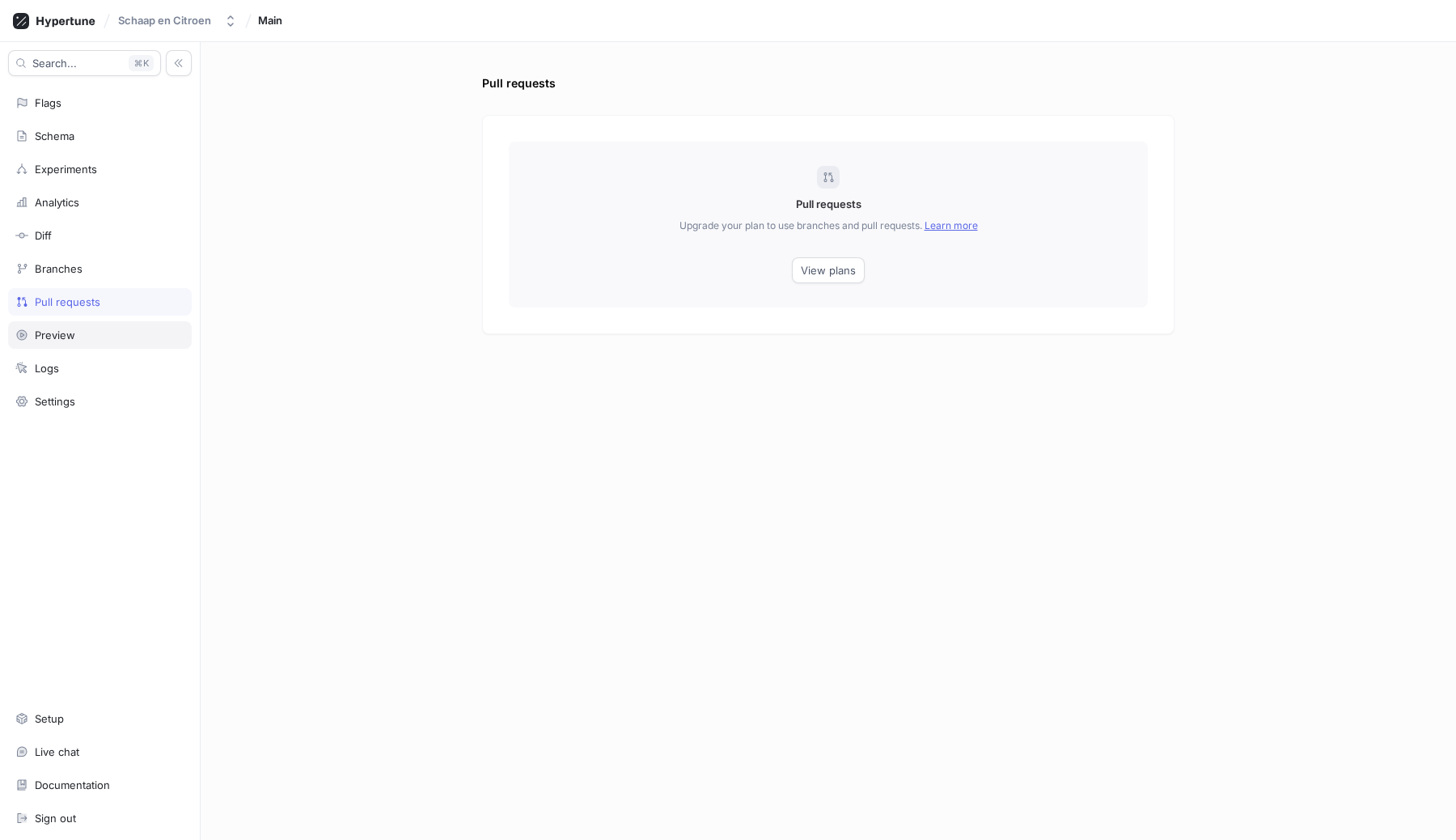
click at [54, 338] on div "Preview" at bounding box center [54, 335] width 41 height 13
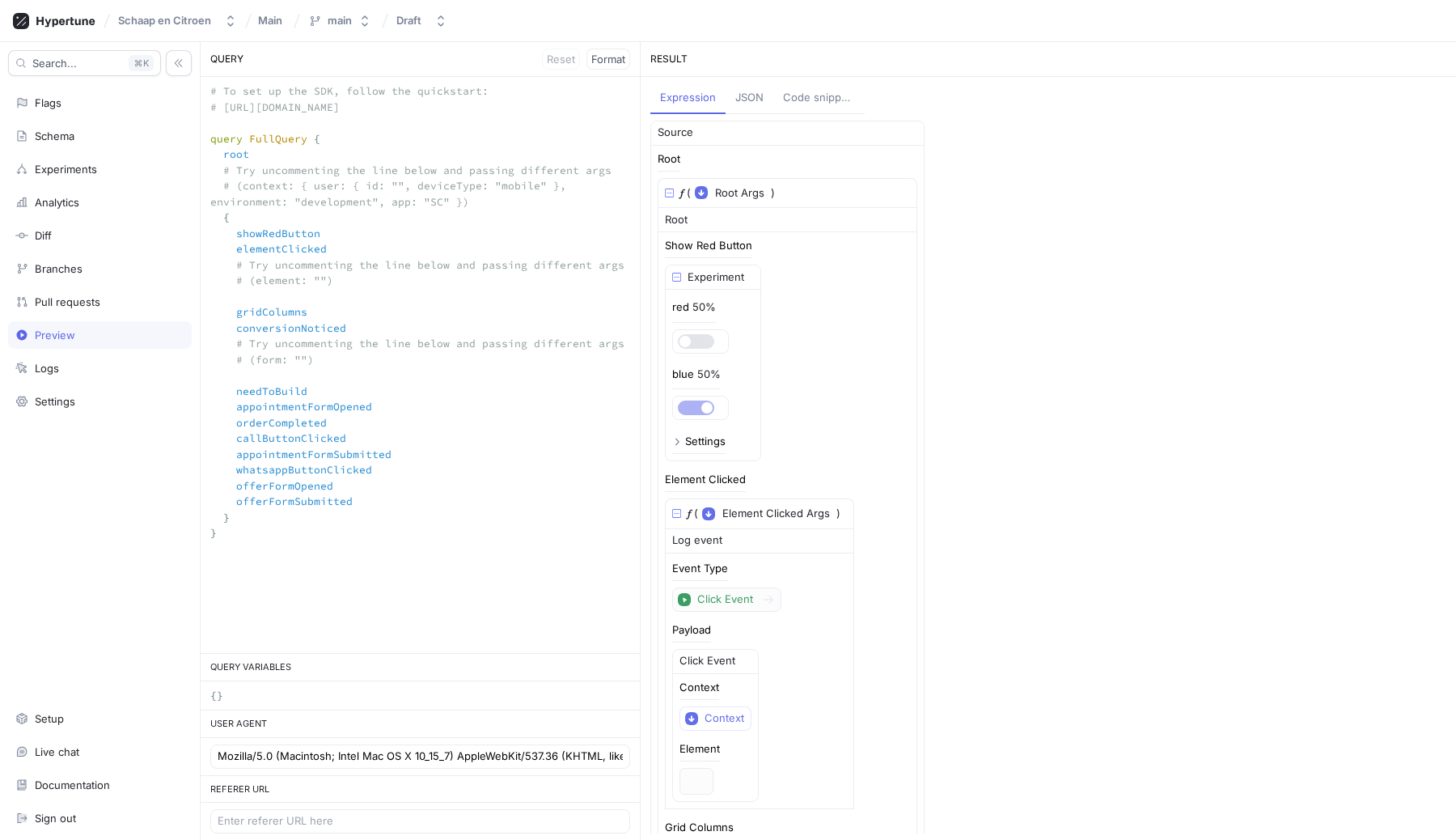
click at [57, 317] on div "Search... K Flags Schema Experiments Analytics Diff Branches Pull requests Prev…" at bounding box center [100, 440] width 200 height 797
click at [310, 310] on textarea "# To set up the SDK, follow the quickstart: # [URL][DOMAIN_NAME] query FullQuer…" at bounding box center [420, 320] width 439 height 486
click at [278, 247] on textarea "# To set up the SDK, follow the quickstart: # [URL][DOMAIN_NAME] query FullQuer…" at bounding box center [420, 320] width 439 height 486
click at [273, 239] on textarea "# To set up the SDK, follow the quickstart: # [URL][DOMAIN_NAME] query FullQuer…" at bounding box center [420, 320] width 439 height 486
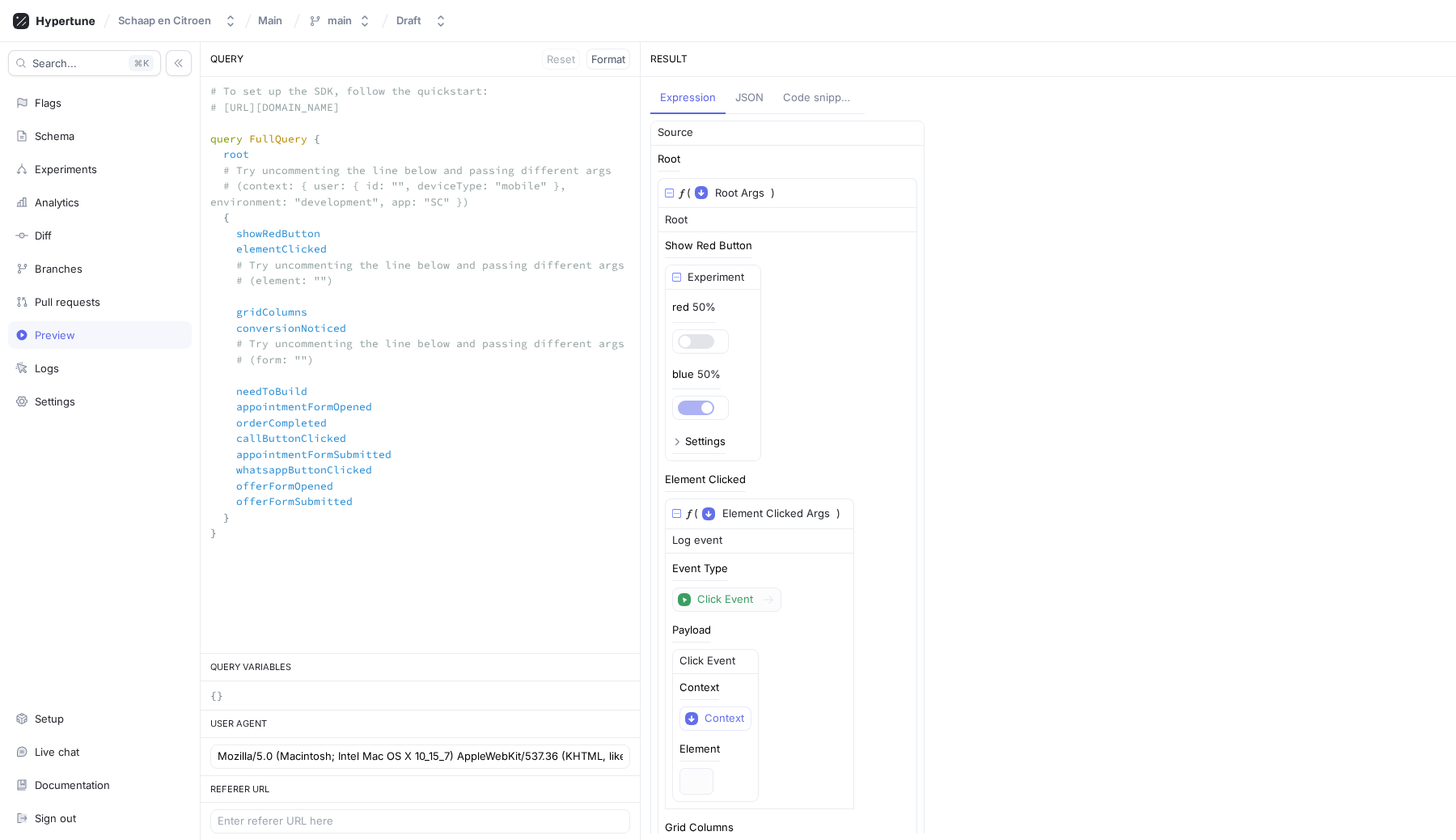
click at [77, 117] on div "Search... K Flags Schema Experiments Analytics Diff Branches Pull requests Prev…" at bounding box center [100, 440] width 200 height 797
click at [71, 109] on div "Flags" at bounding box center [100, 103] width 169 height 13
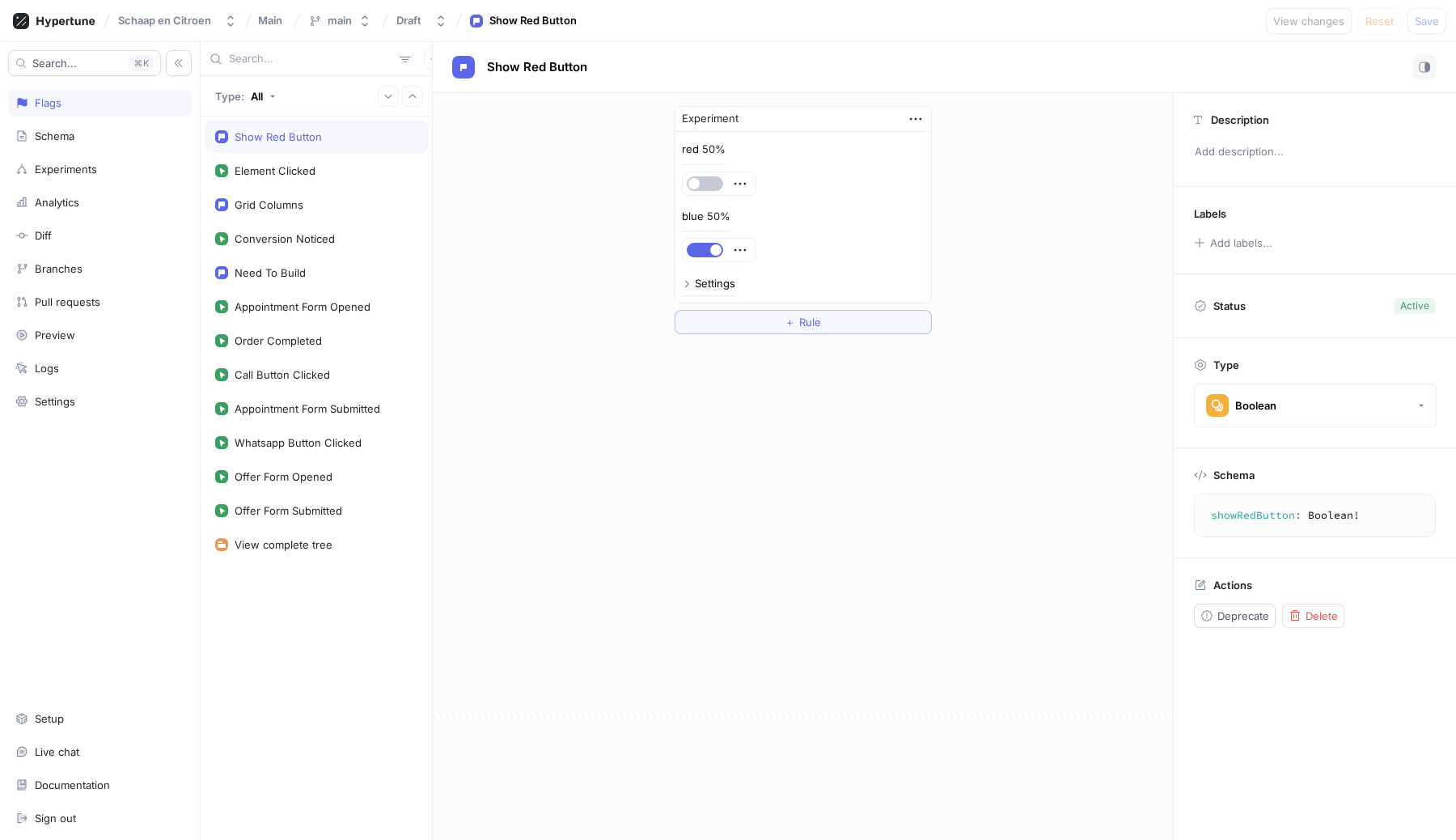
click at [274, 139] on div "Show Red Button" at bounding box center [278, 137] width 87 height 13
click at [706, 282] on div "Settings" at bounding box center [715, 284] width 41 height 11
click at [920, 124] on icon "button" at bounding box center [916, 119] width 18 height 18
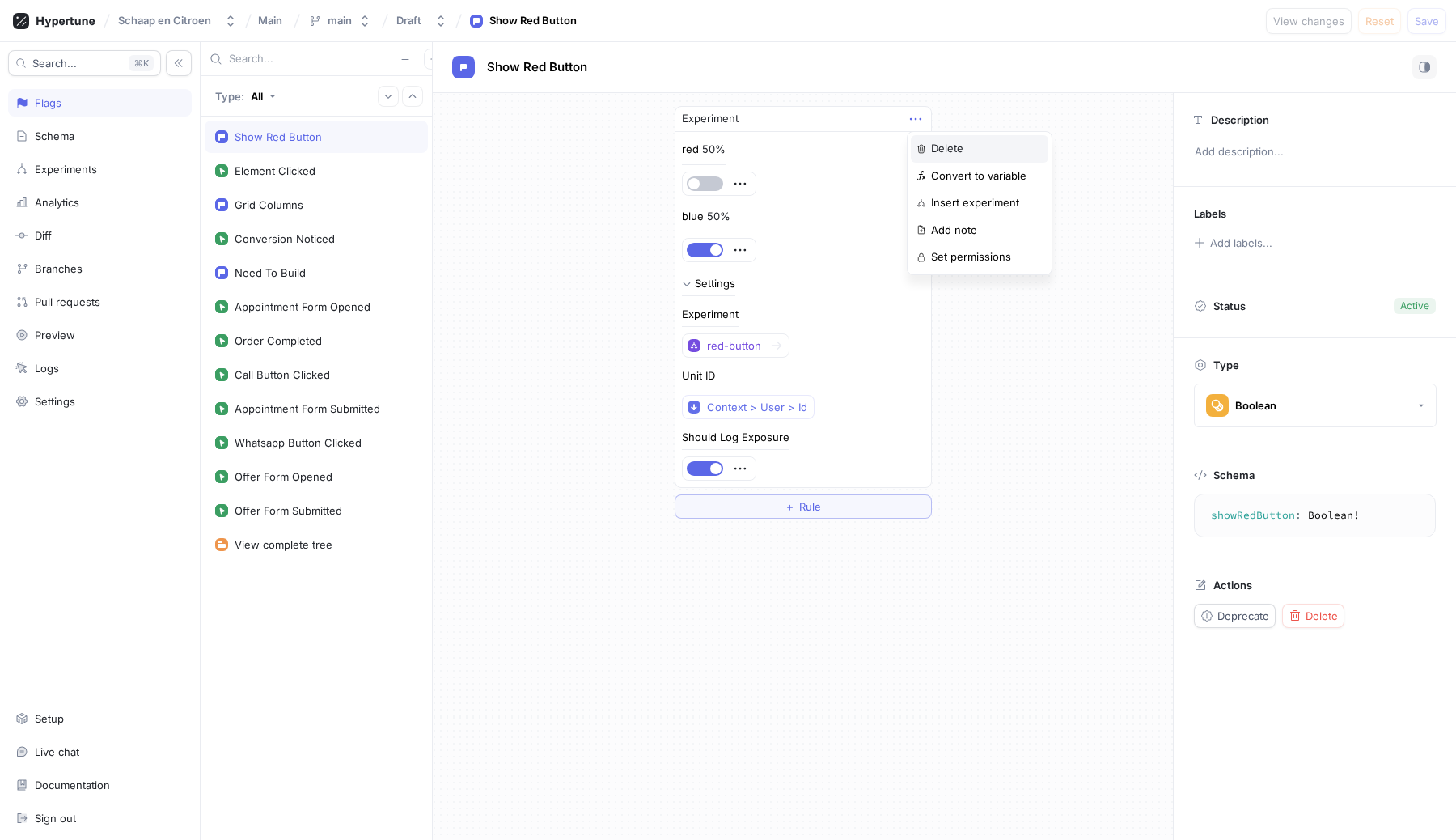
click at [947, 153] on p "Delete" at bounding box center [947, 149] width 33 height 16
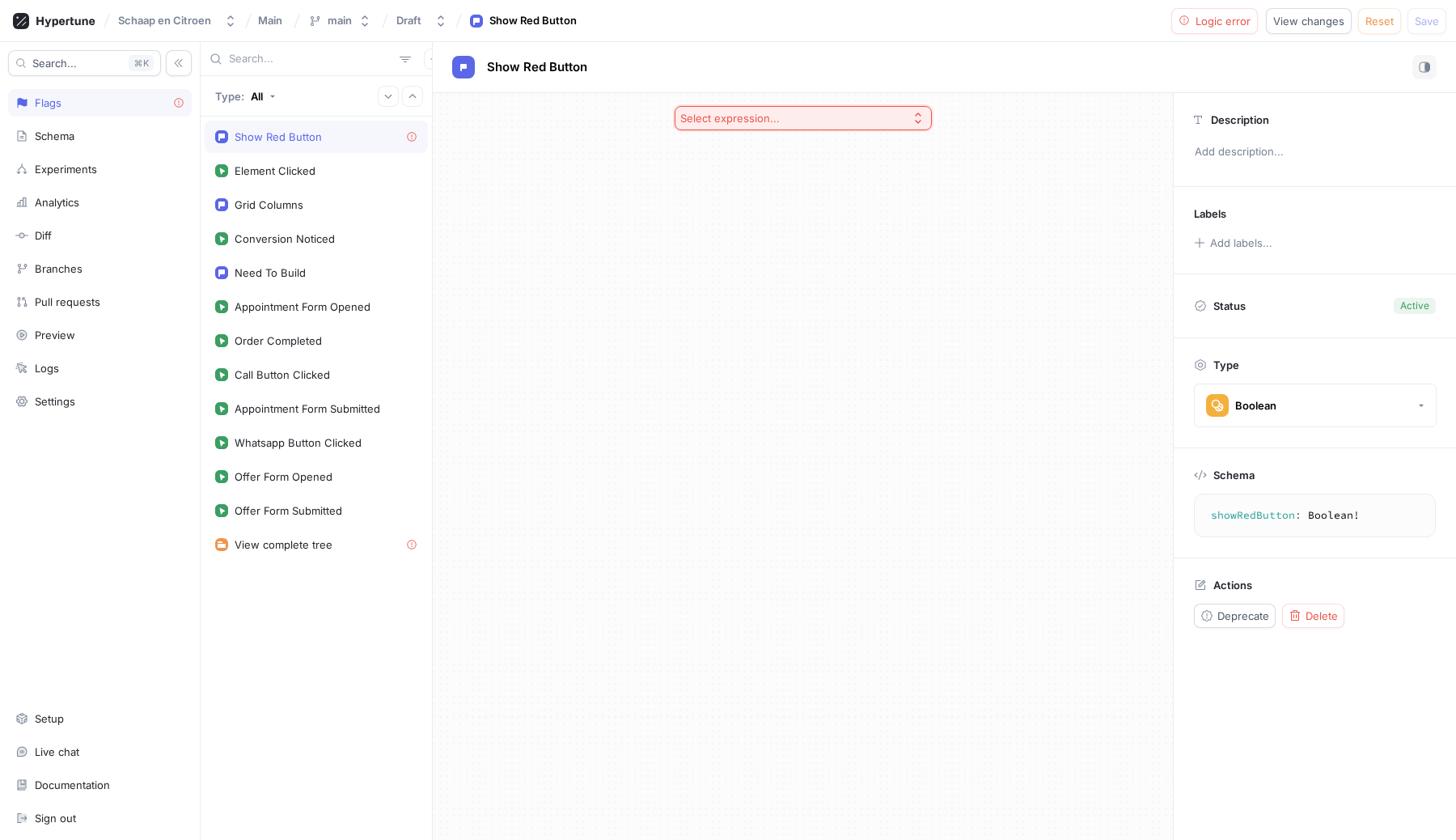
click at [767, 118] on div "Select expression..." at bounding box center [730, 118] width 100 height 14
click at [752, 294] on span "Experiment" at bounding box center [809, 289] width 209 height 14
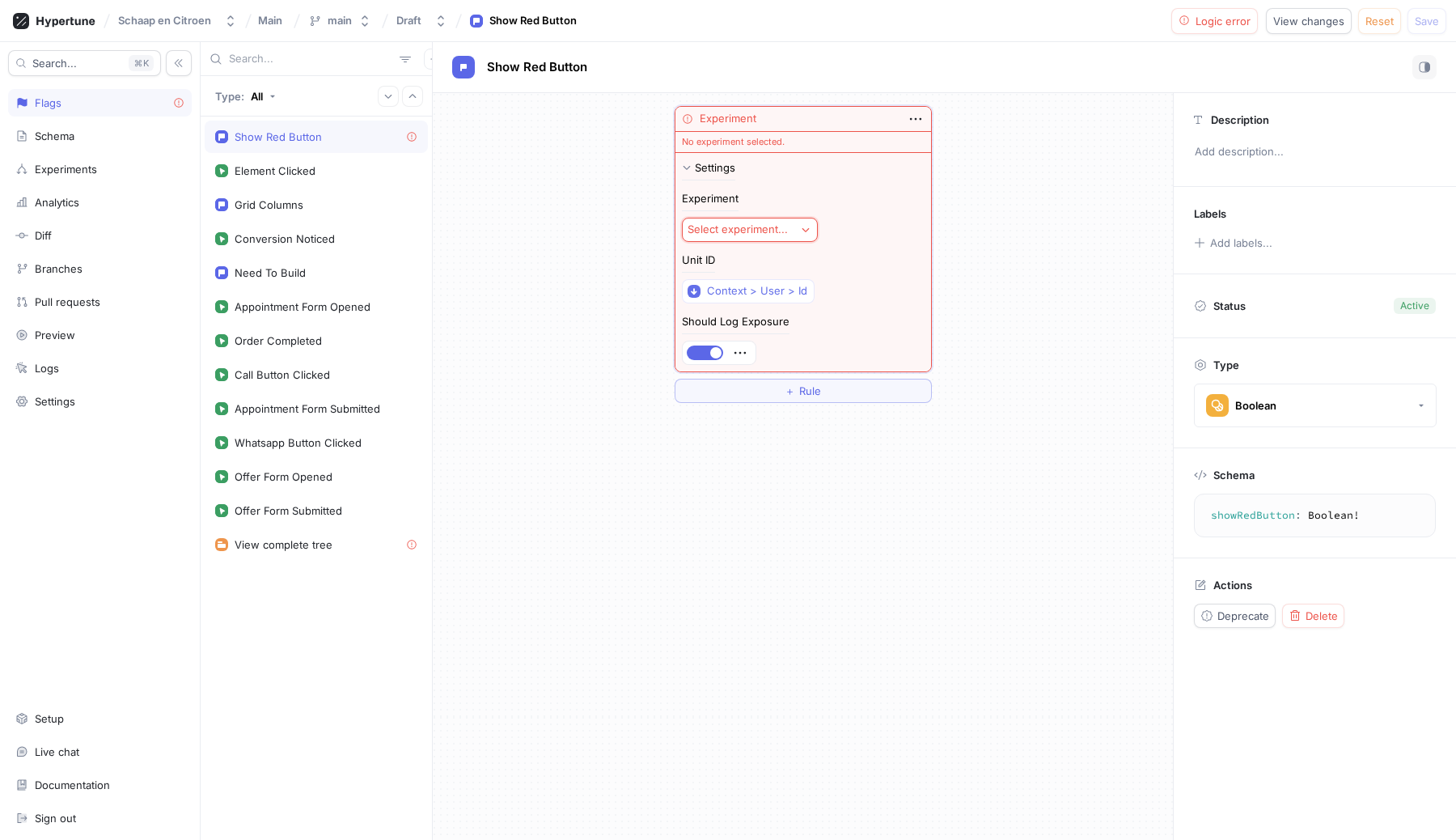
click at [752, 220] on button "Select experiment..." at bounding box center [750, 230] width 136 height 24
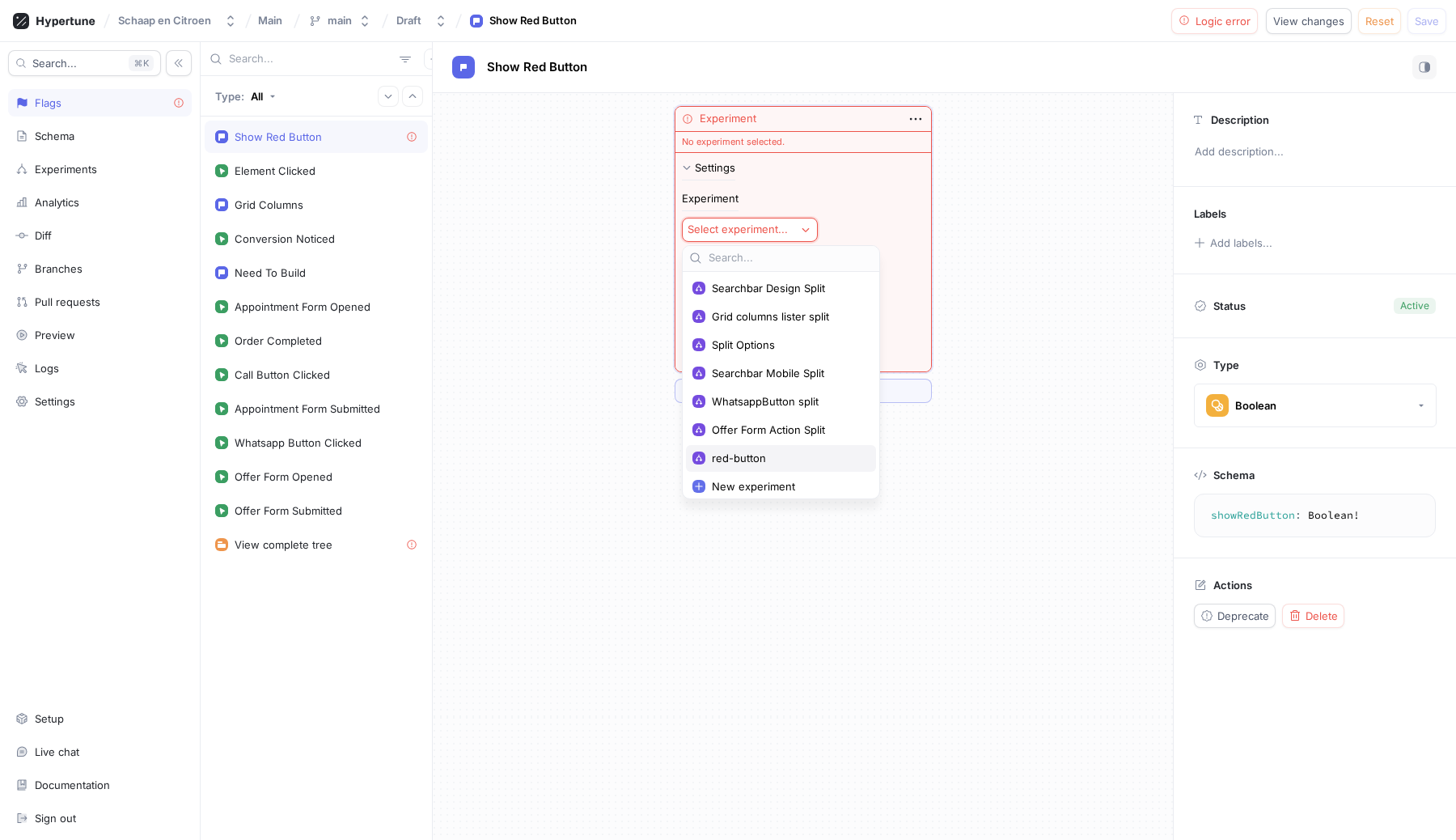
click at [751, 458] on span "red-button" at bounding box center [787, 458] width 150 height 14
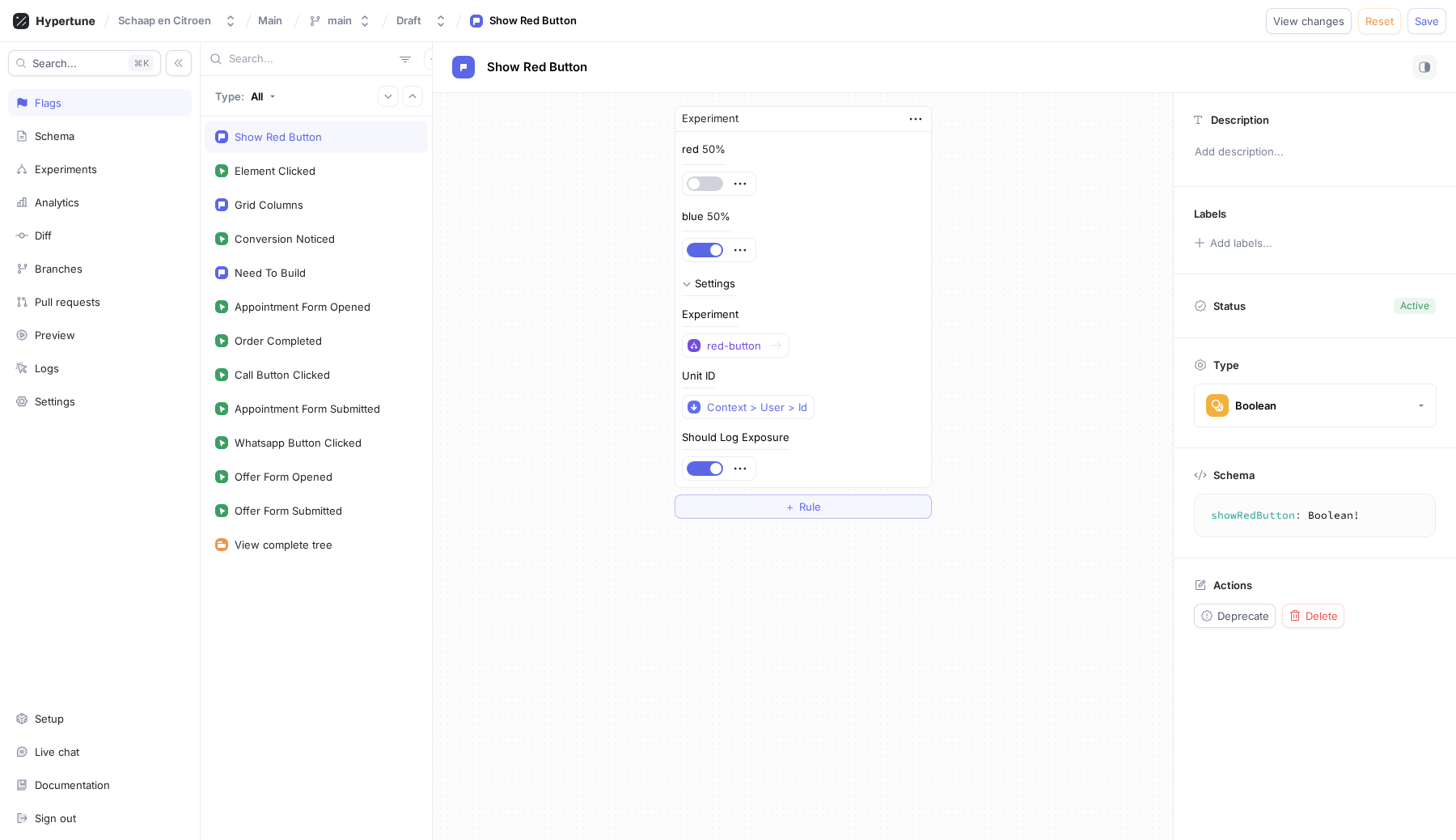
click at [701, 190] on button "button" at bounding box center [705, 183] width 36 height 15
click at [699, 242] on div at bounding box center [719, 249] width 73 height 23
click at [699, 250] on button "button" at bounding box center [705, 250] width 36 height 15
click at [1429, 22] on span "Save" at bounding box center [1427, 21] width 24 height 10
click at [63, 198] on div "Analytics" at bounding box center [56, 202] width 44 height 13
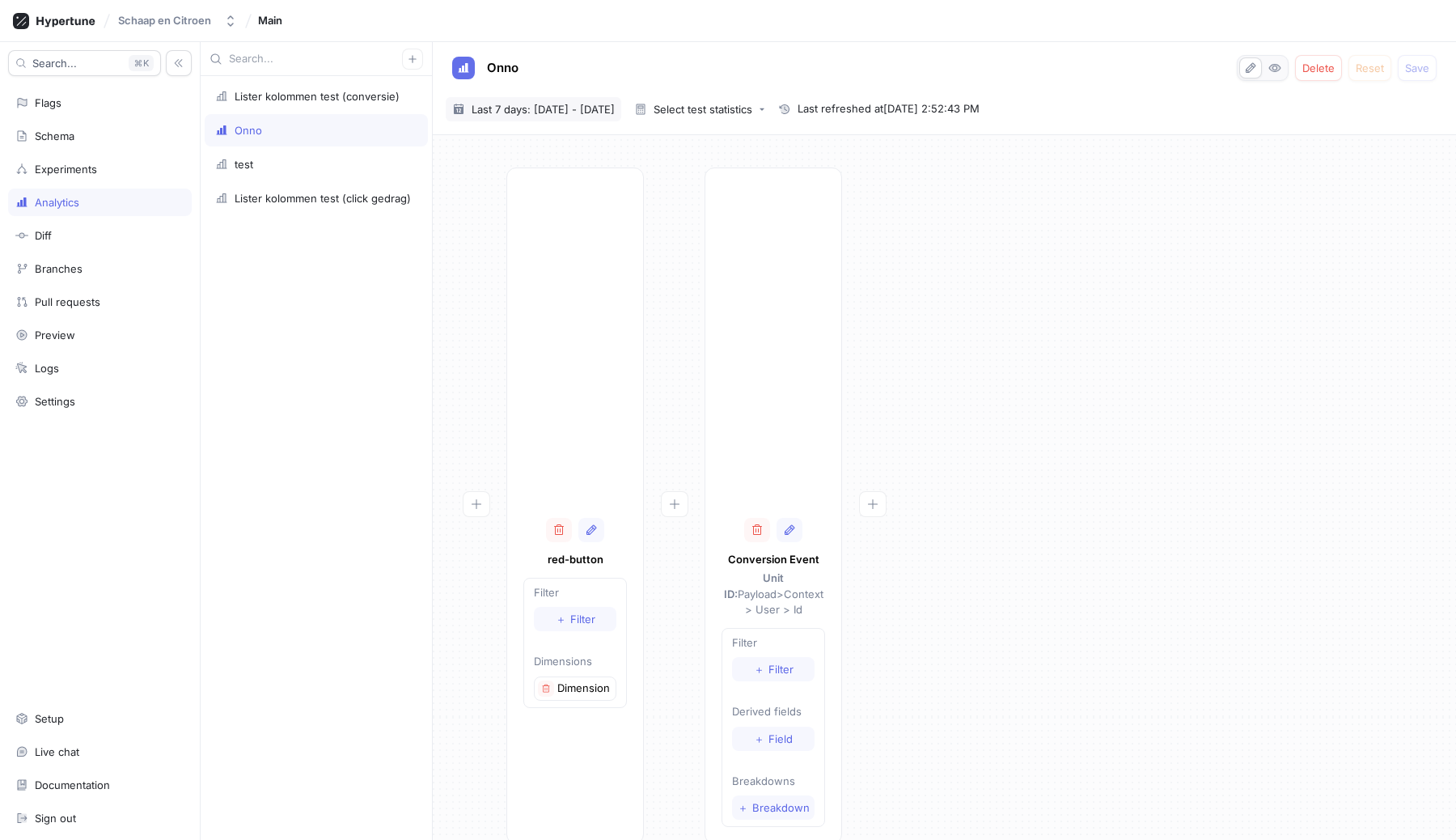
click at [513, 103] on span "Last 7 days: [DATE] - [DATE]" at bounding box center [543, 109] width 143 height 16
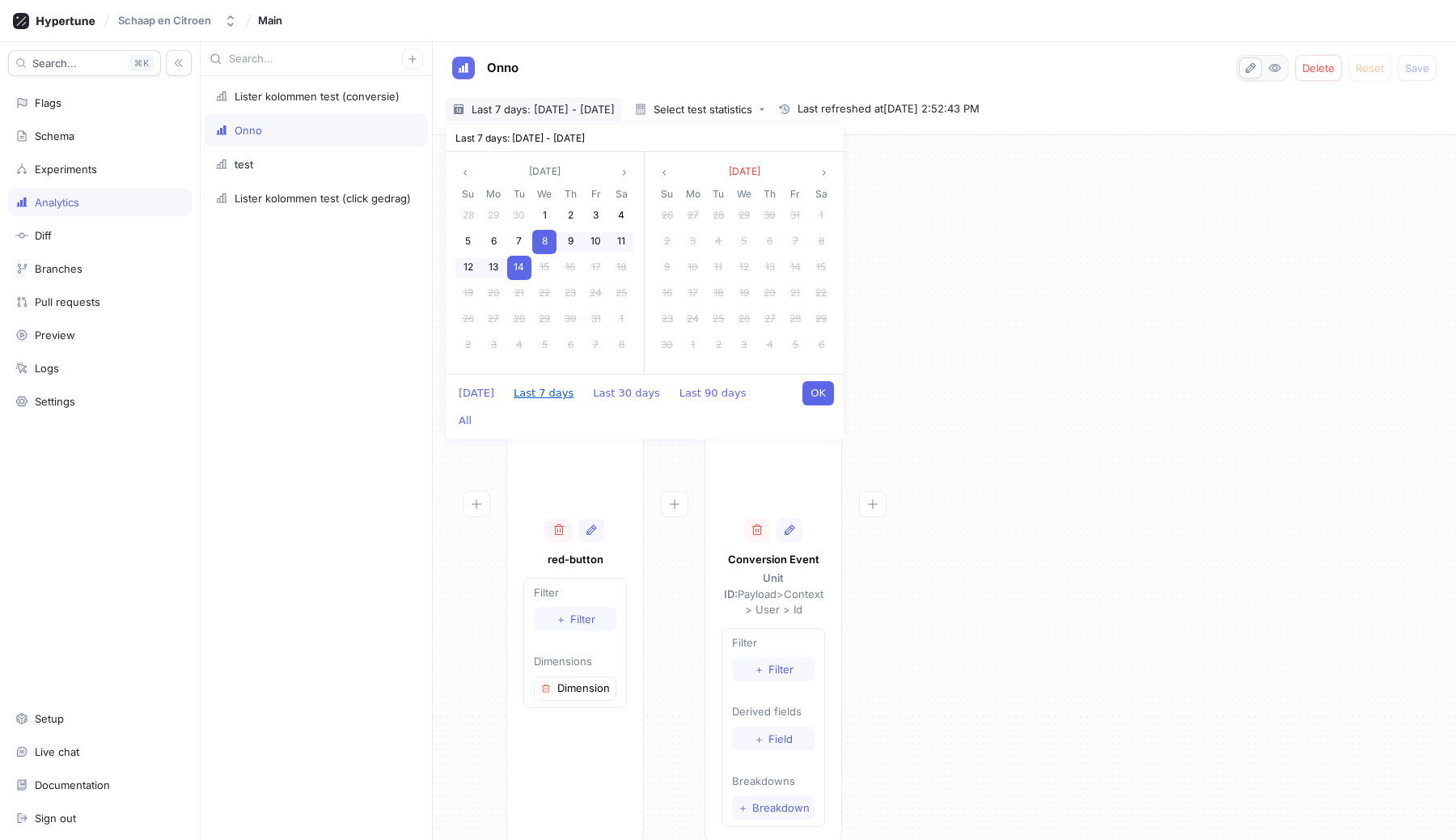
click at [543, 393] on button "Last 7 days" at bounding box center [543, 393] width 76 height 24
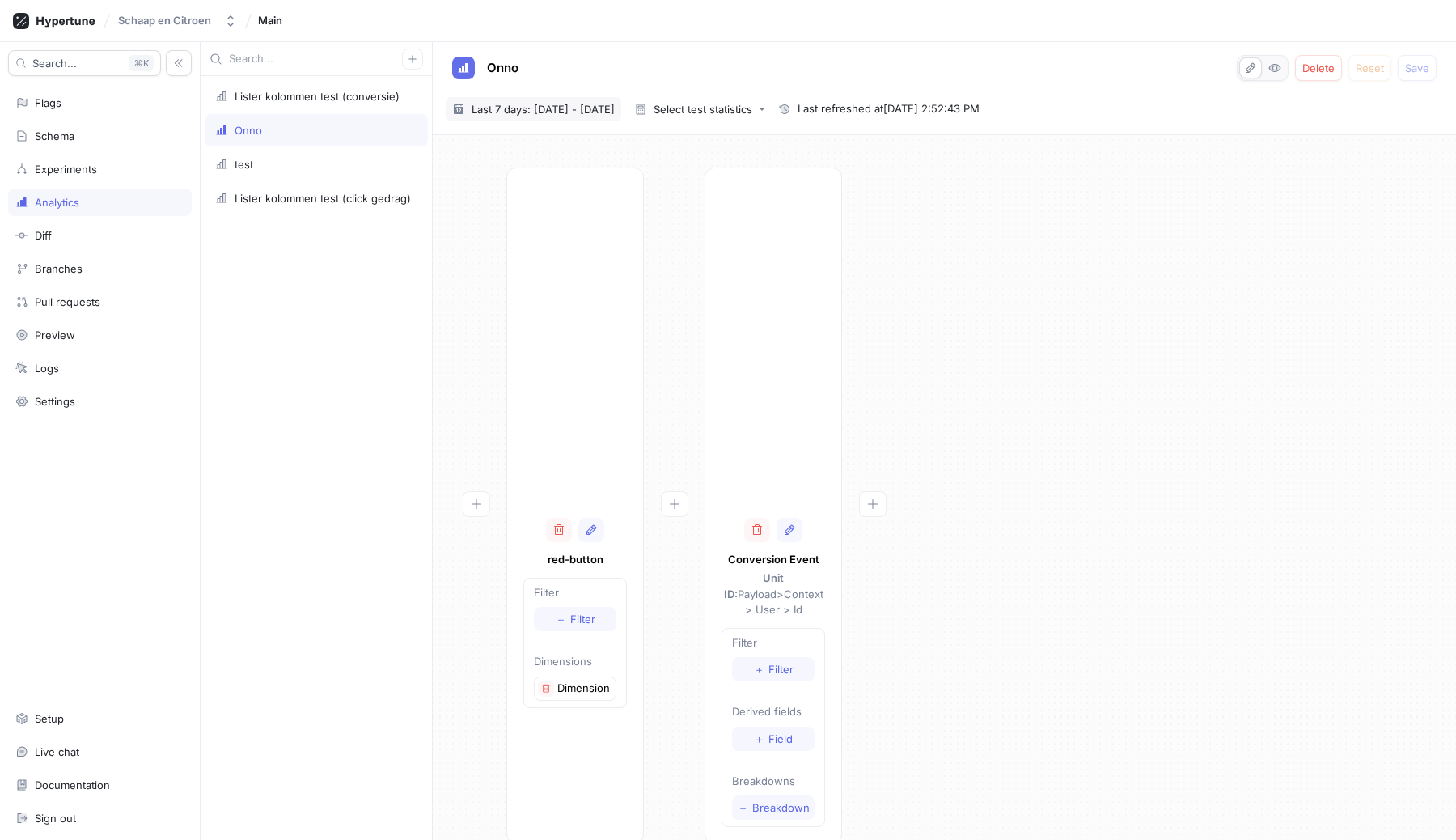
click at [539, 101] on span "Last 7 days: [DATE] - [DATE]" at bounding box center [543, 109] width 143 height 16
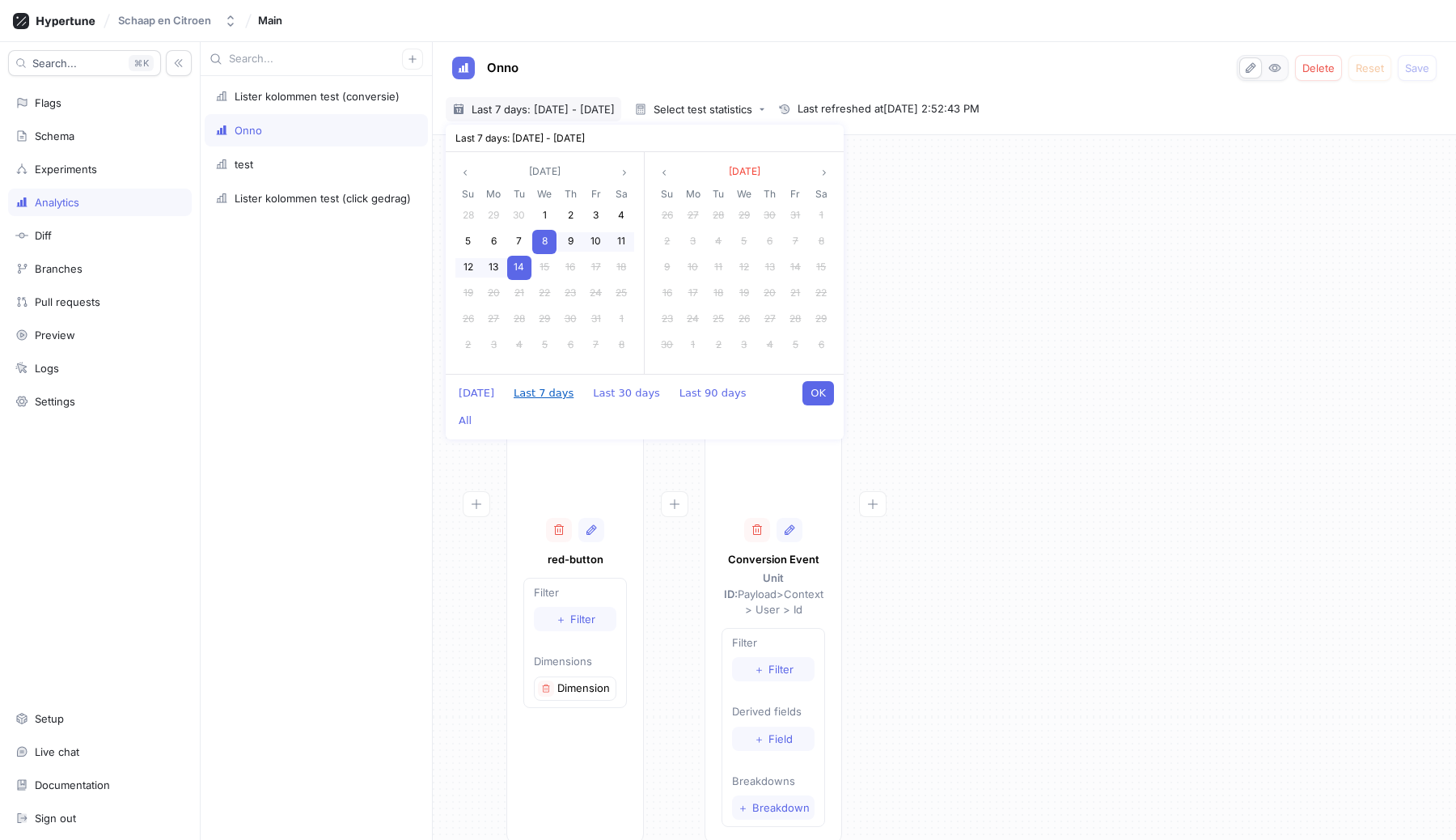
click at [530, 396] on button "Last 7 days" at bounding box center [543, 393] width 76 height 24
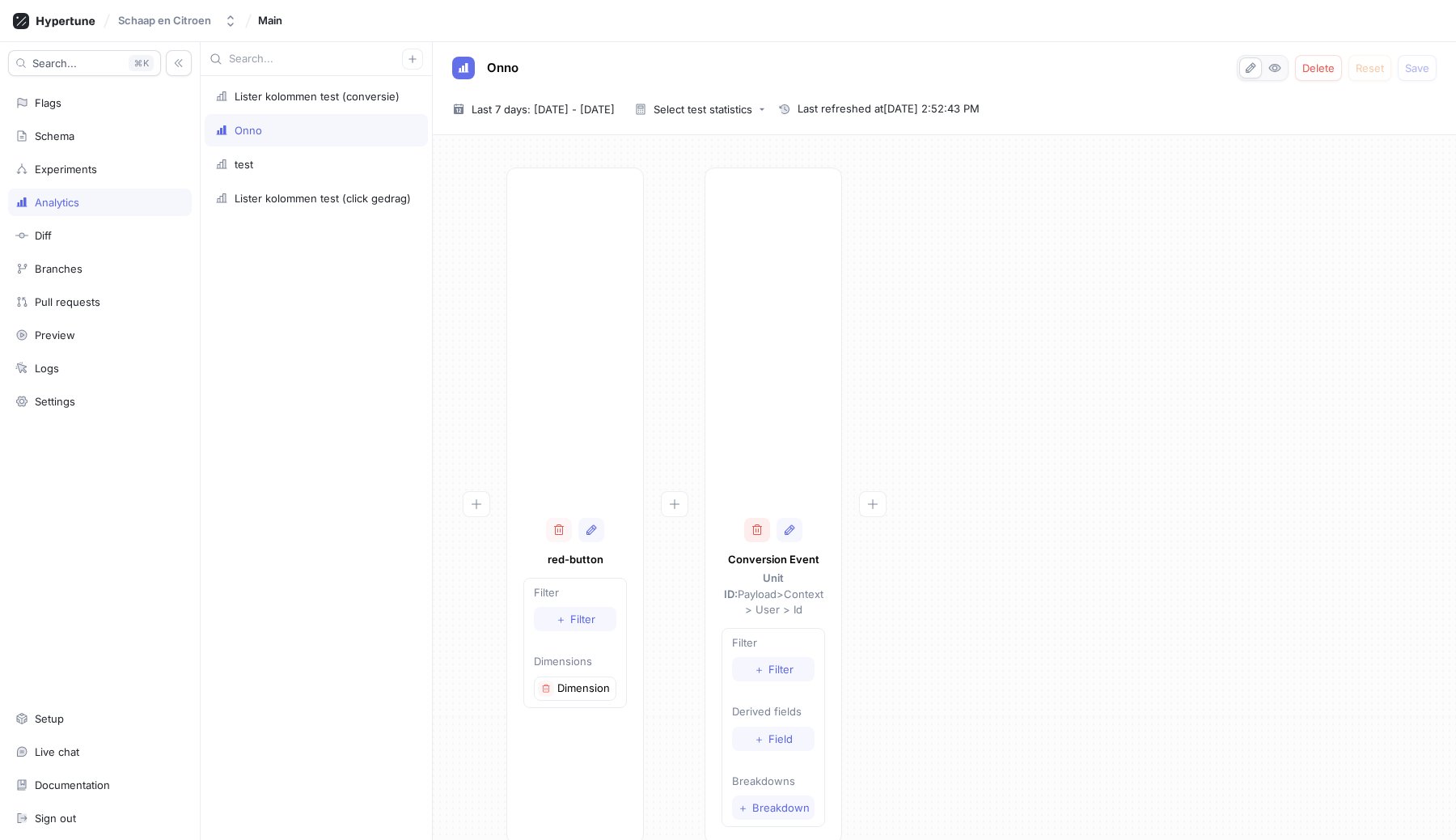
click at [767, 528] on button "button" at bounding box center [757, 530] width 26 height 24
click at [550, 689] on icon "button" at bounding box center [546, 689] width 10 height 10
click at [752, 106] on div "Select test statistics" at bounding box center [703, 110] width 99 height 11
click at [767, 57] on div "Onno Delete Reset Save" at bounding box center [944, 68] width 984 height 26
click at [614, 103] on span "Last 7 days: [DATE] - [DATE]" at bounding box center [543, 109] width 143 height 16
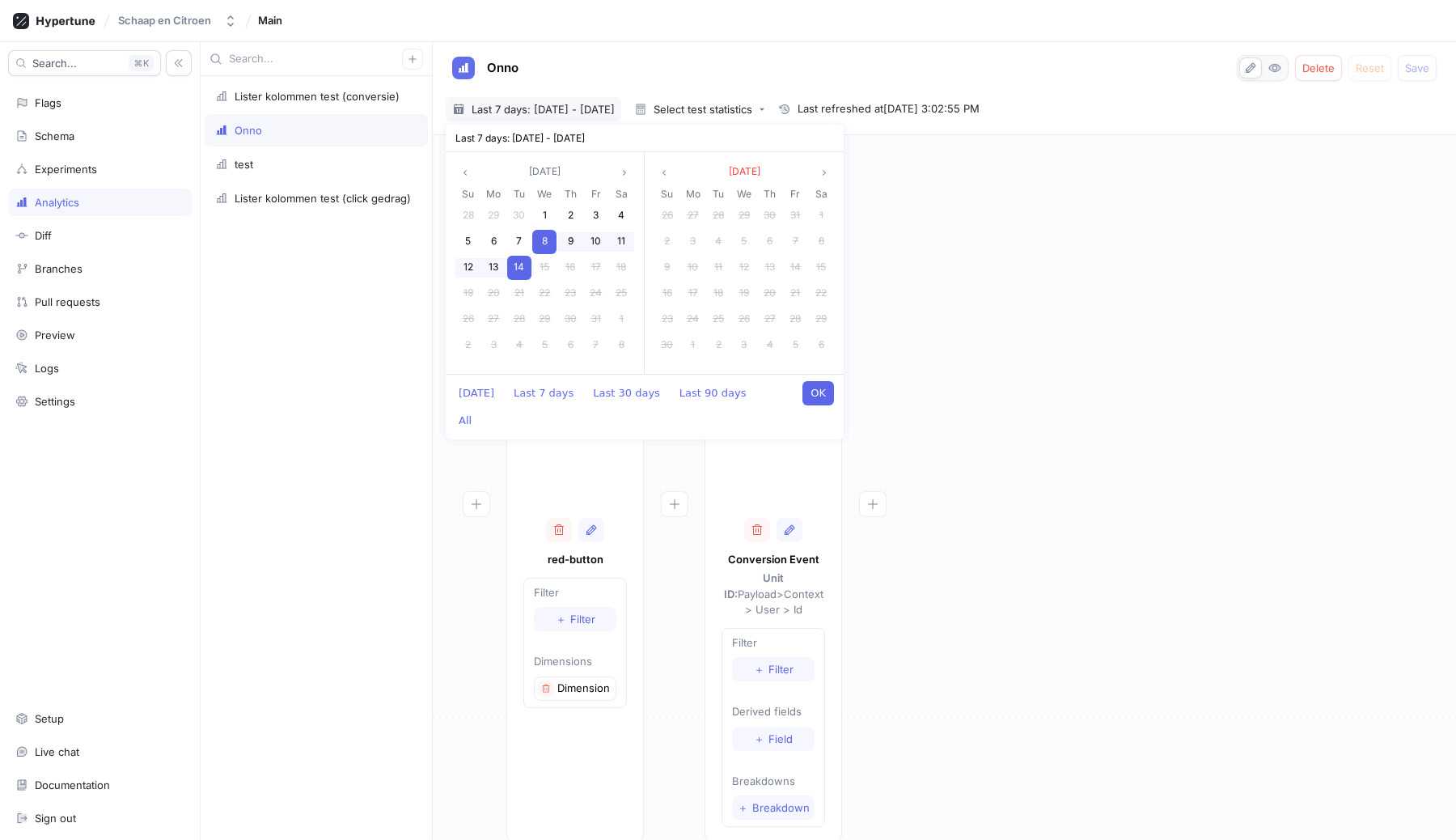
click at [537, 379] on div "[DATE] Last 7 days Last 30 days Last 90 days All OK" at bounding box center [644, 406] width 398 height 65
click at [534, 391] on button "Last 7 days" at bounding box center [543, 393] width 76 height 24
click at [454, 447] on div at bounding box center [475, 506] width 61 height 677
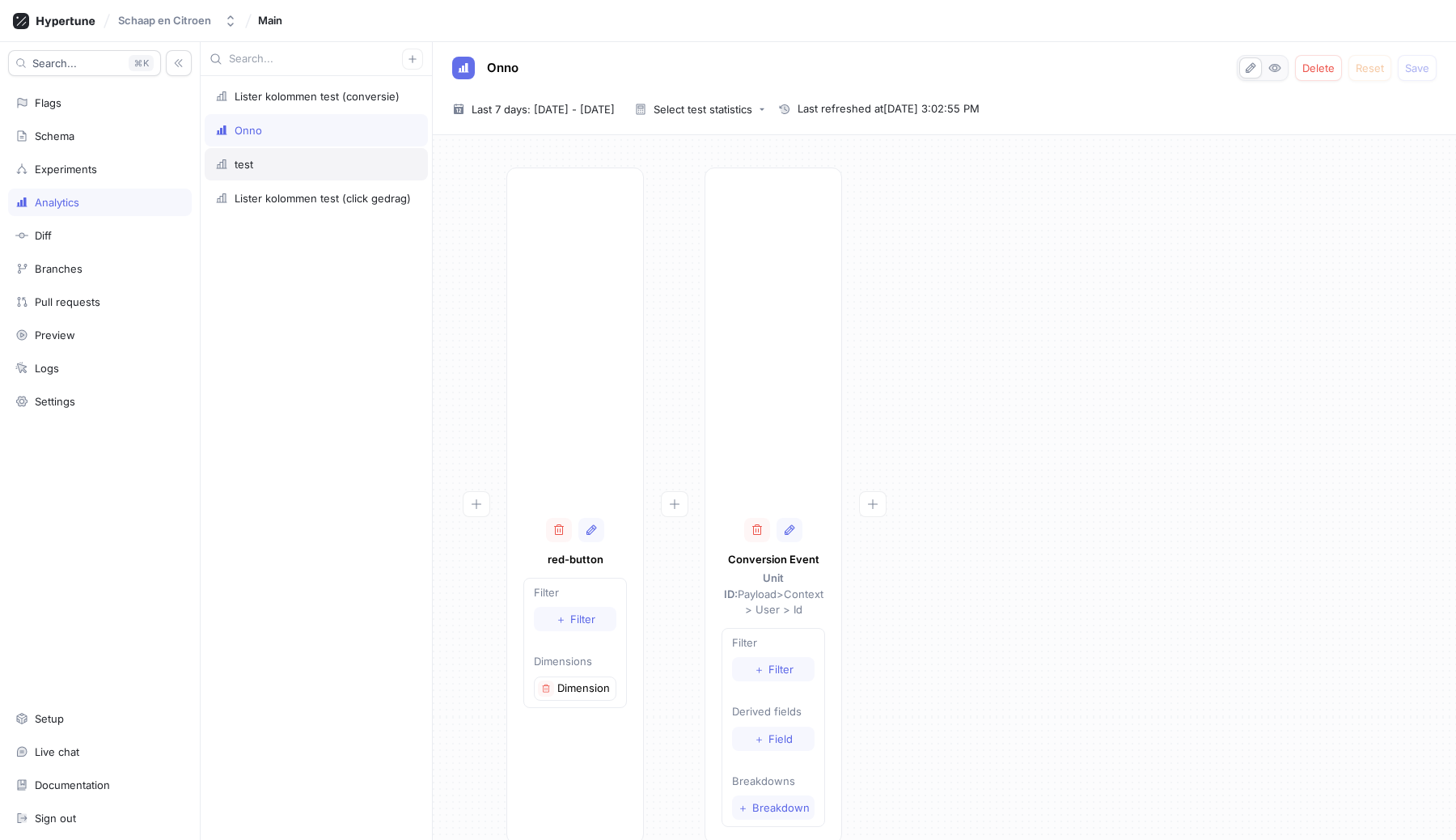
click at [245, 178] on div "test" at bounding box center [317, 164] width 223 height 33
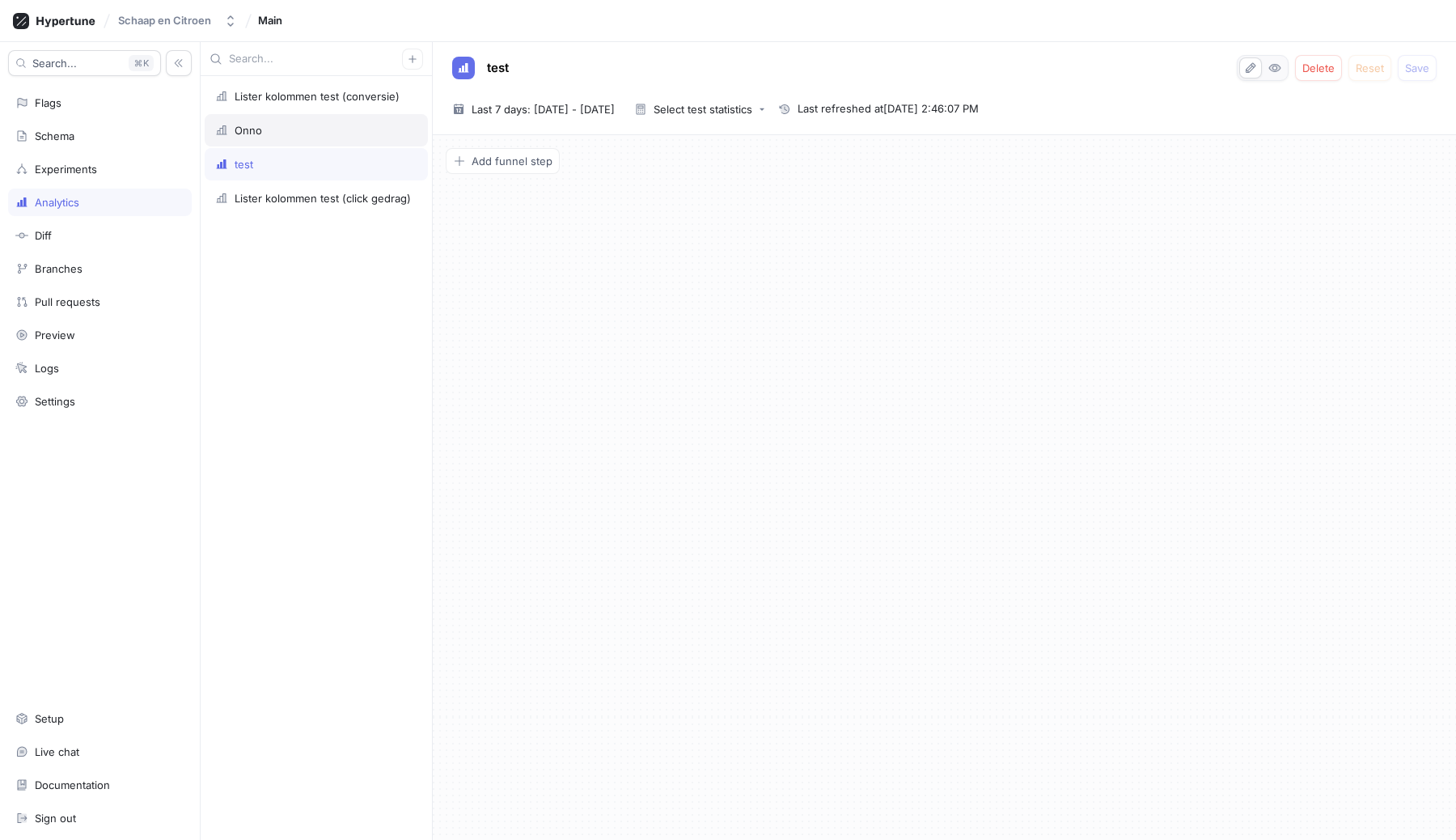
click at [250, 128] on div "Onno" at bounding box center [249, 130] width 27 height 13
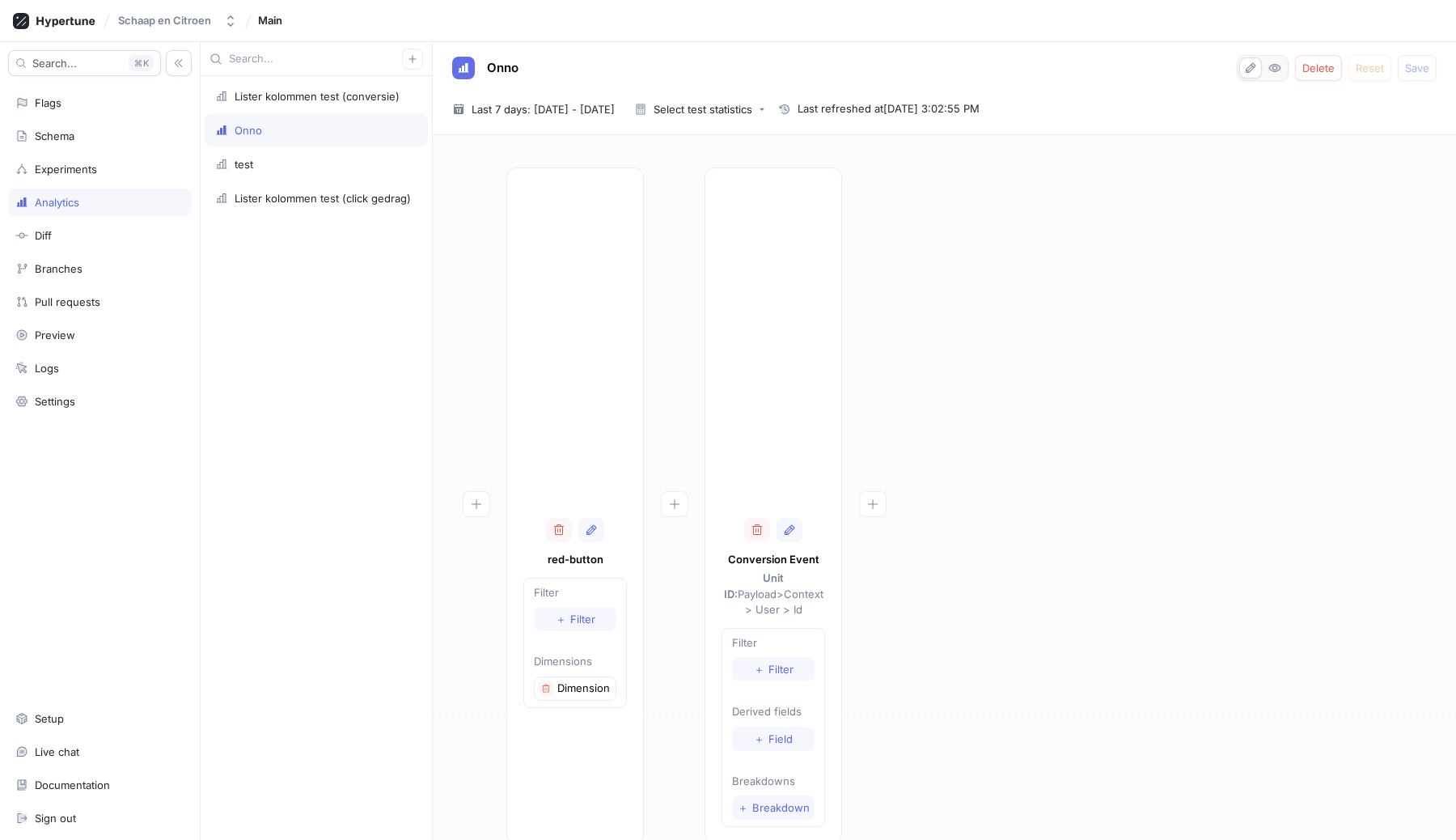
click at [916, 350] on div "red-button Filter ＋ Filter Dimensions Dimension 1 Conversion Event Unit ID: Pay…" at bounding box center [944, 511] width 998 height 686
click at [1229, 523] on div "red-button Filter ＋ Filter Dimensions Dimension 1 Conversion Event Unit ID: Pay…" at bounding box center [944, 511] width 998 height 686
click at [64, 102] on div "Flags" at bounding box center [100, 103] width 169 height 13
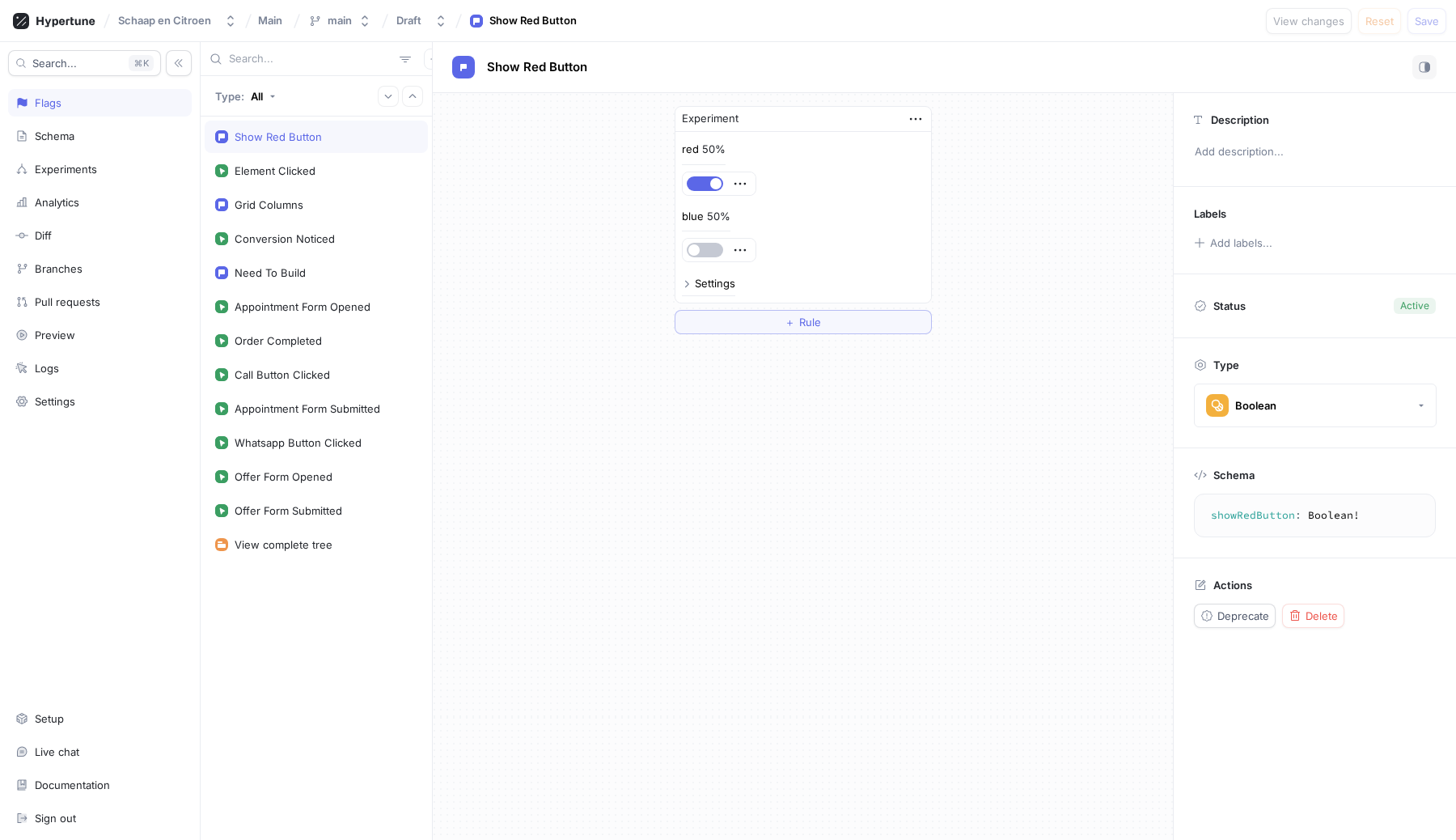
click at [688, 278] on div "Settings" at bounding box center [708, 284] width 54 height 11
click at [737, 337] on button "red-button" at bounding box center [736, 345] width 108 height 24
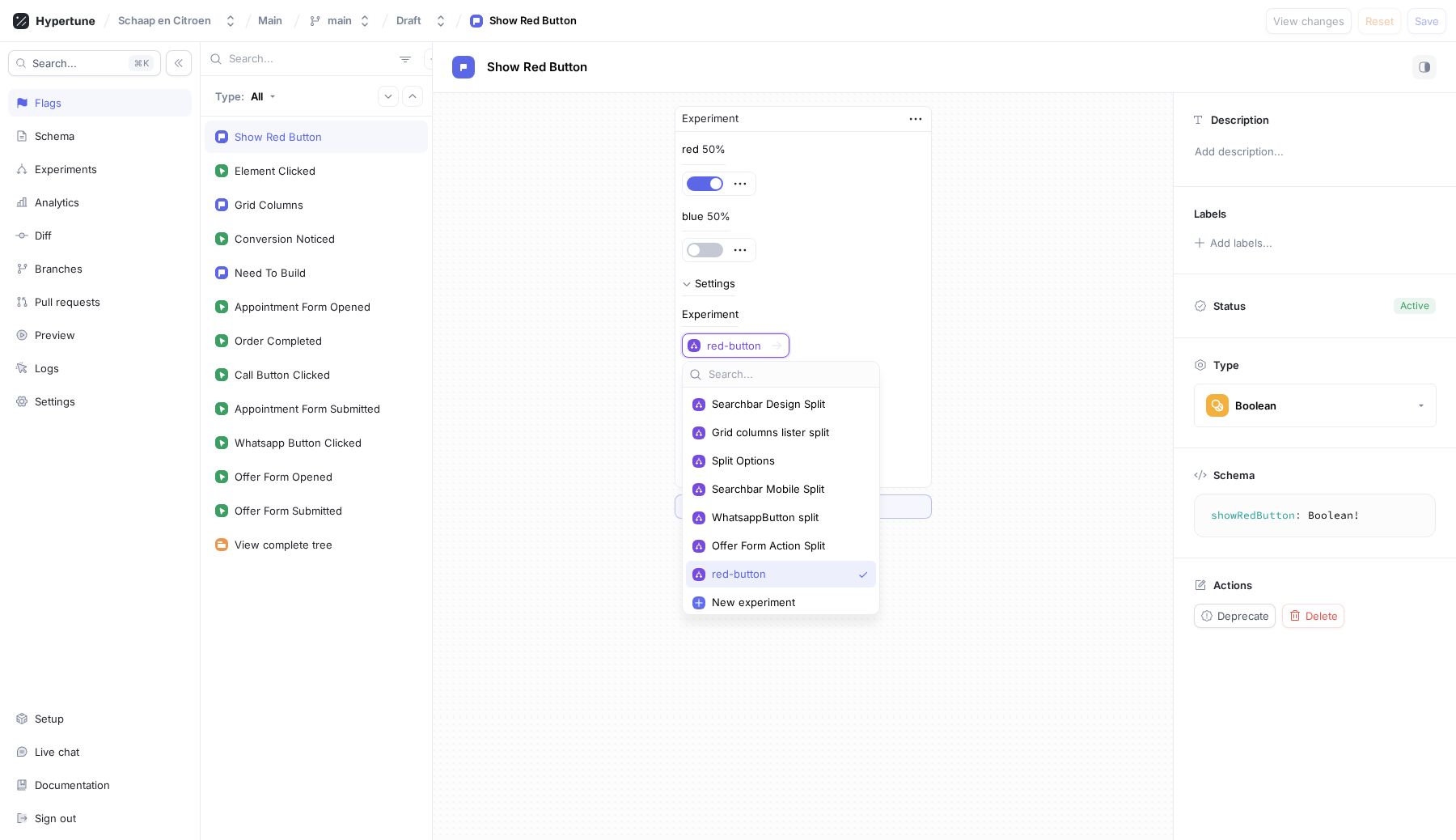
click at [828, 288] on div "Settings" at bounding box center [804, 290] width 243 height 24
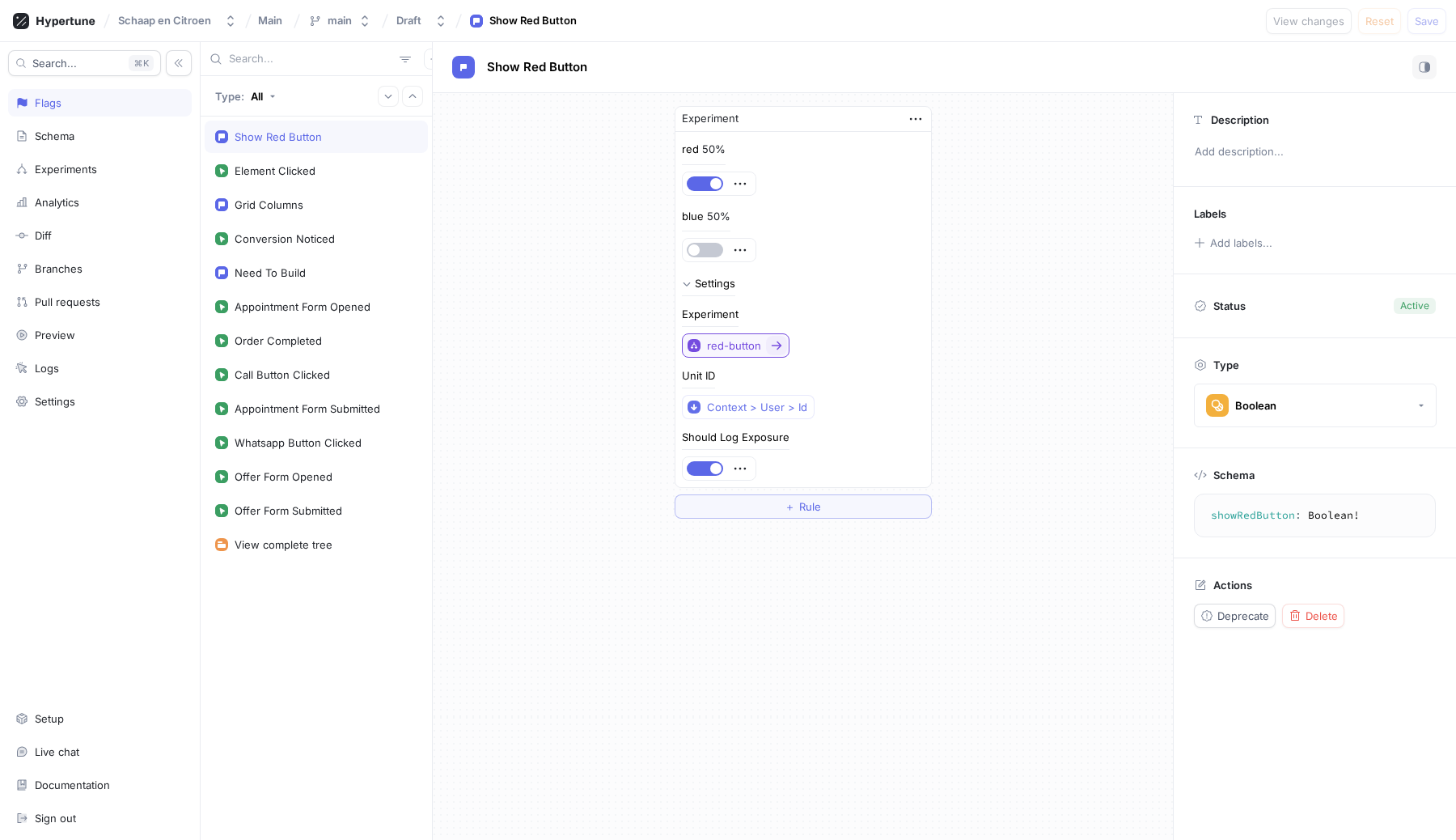
click at [734, 343] on div "red-button" at bounding box center [734, 346] width 54 height 14
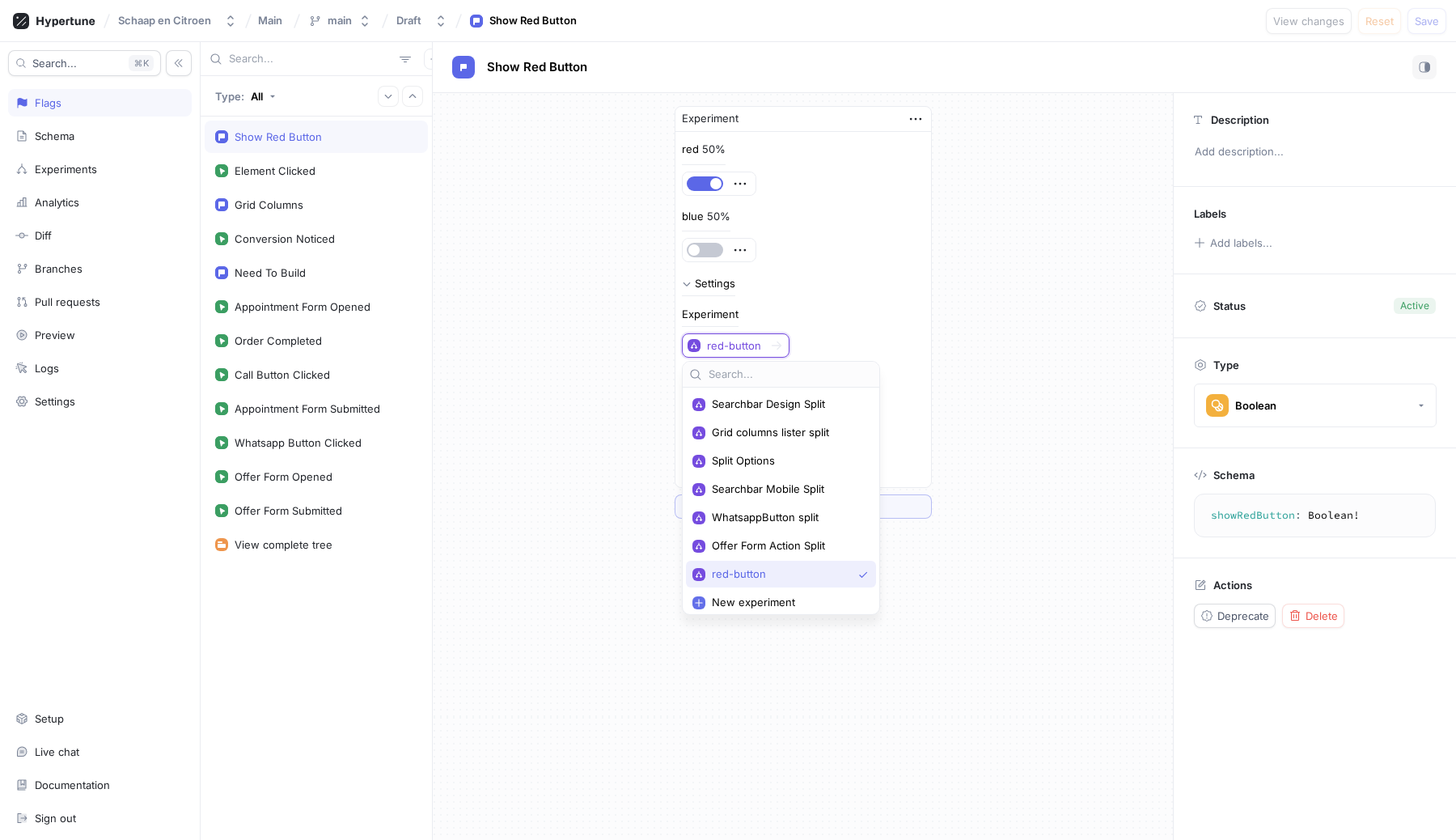
click at [882, 303] on div "Settings Experiment red-button Unit ID Context > User > Id Should Log Exposure" at bounding box center [804, 377] width 243 height 206
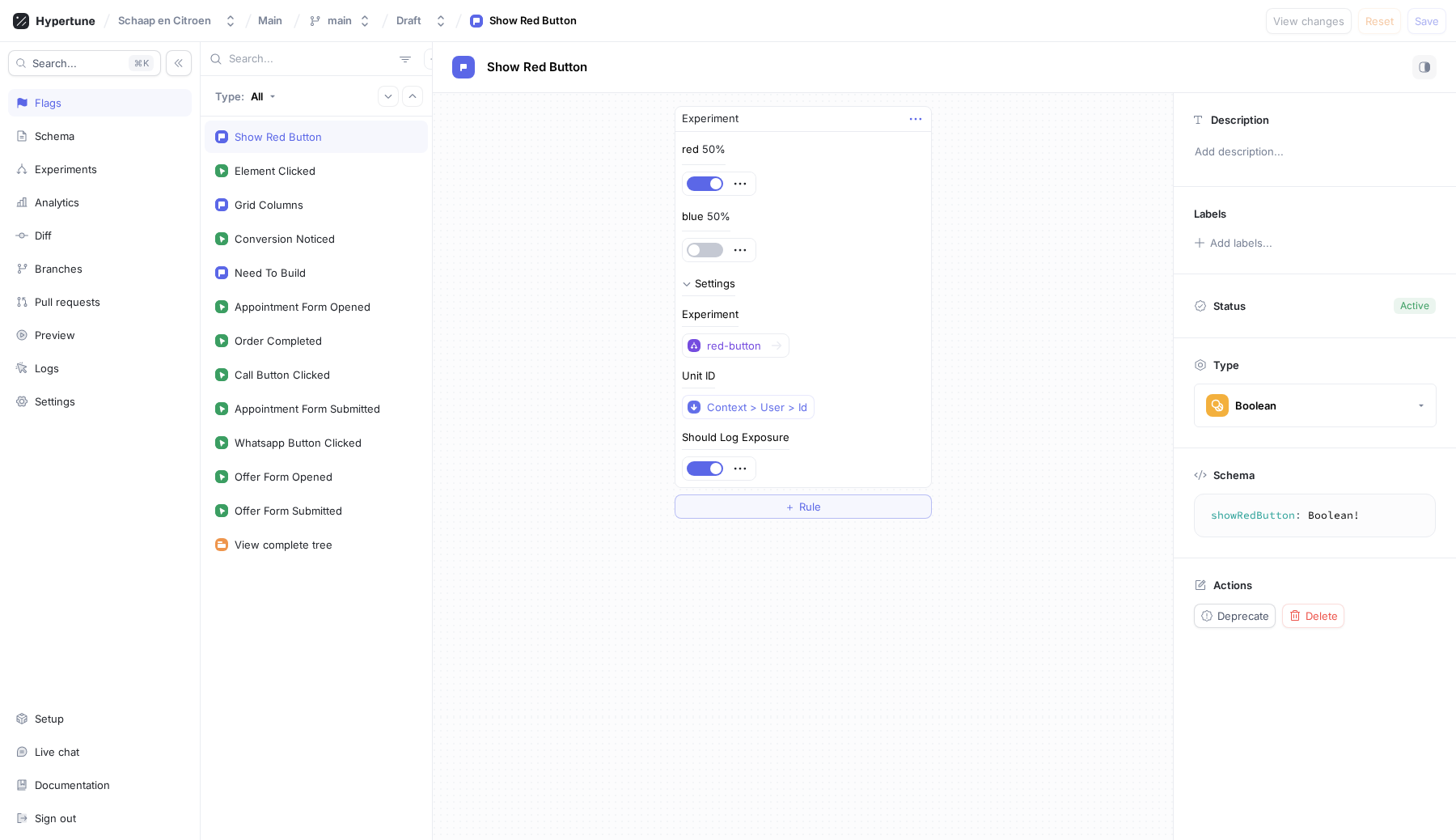
click at [910, 122] on icon "button" at bounding box center [916, 119] width 18 height 18
click at [933, 146] on p "Delete" at bounding box center [947, 149] width 33 height 16
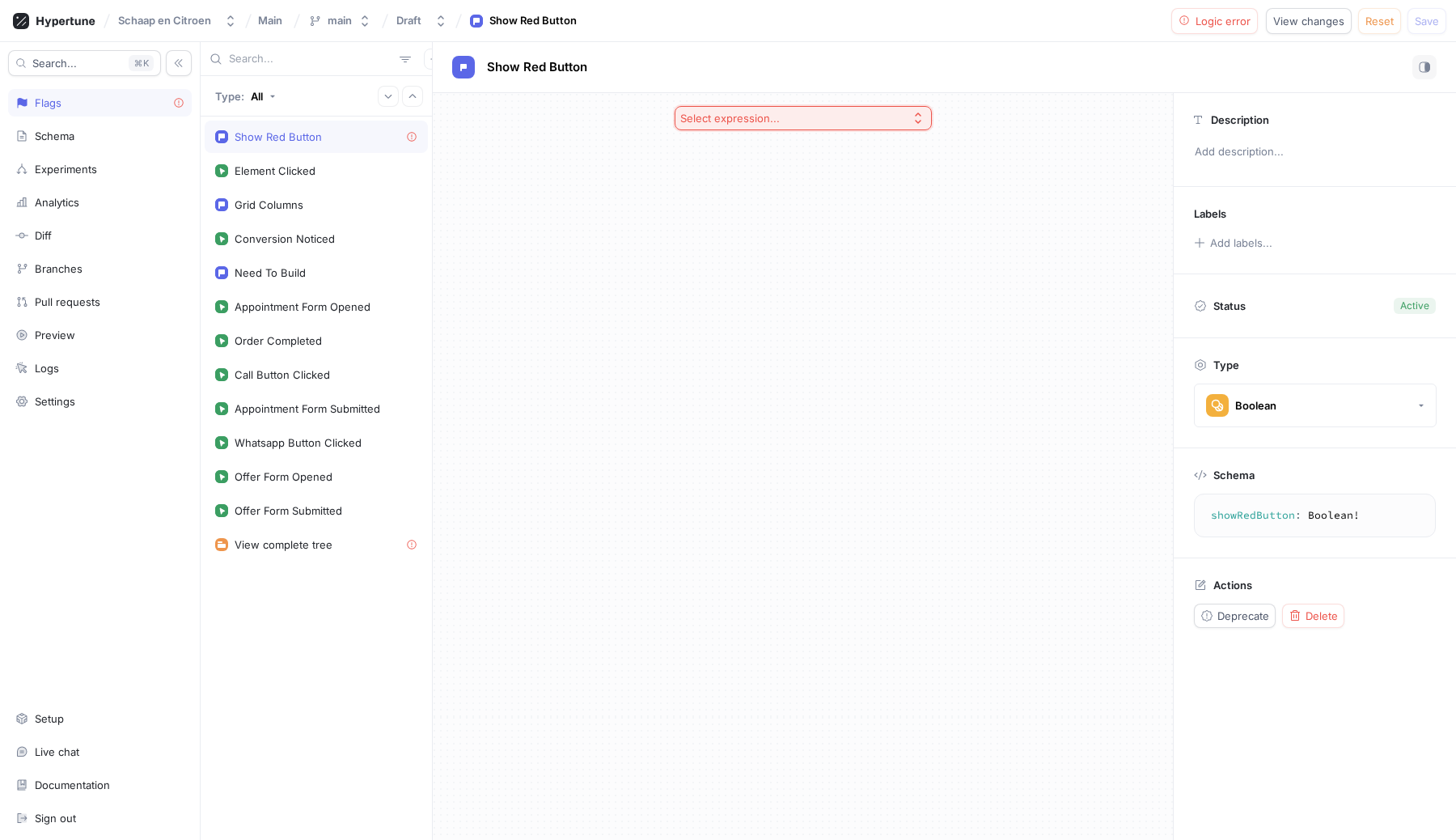
click at [759, 109] on button "Select expression..." at bounding box center [804, 118] width 258 height 24
click at [774, 178] on span "Toggle" at bounding box center [809, 176] width 209 height 14
click at [693, 114] on button "button" at bounding box center [698, 118] width 36 height 15
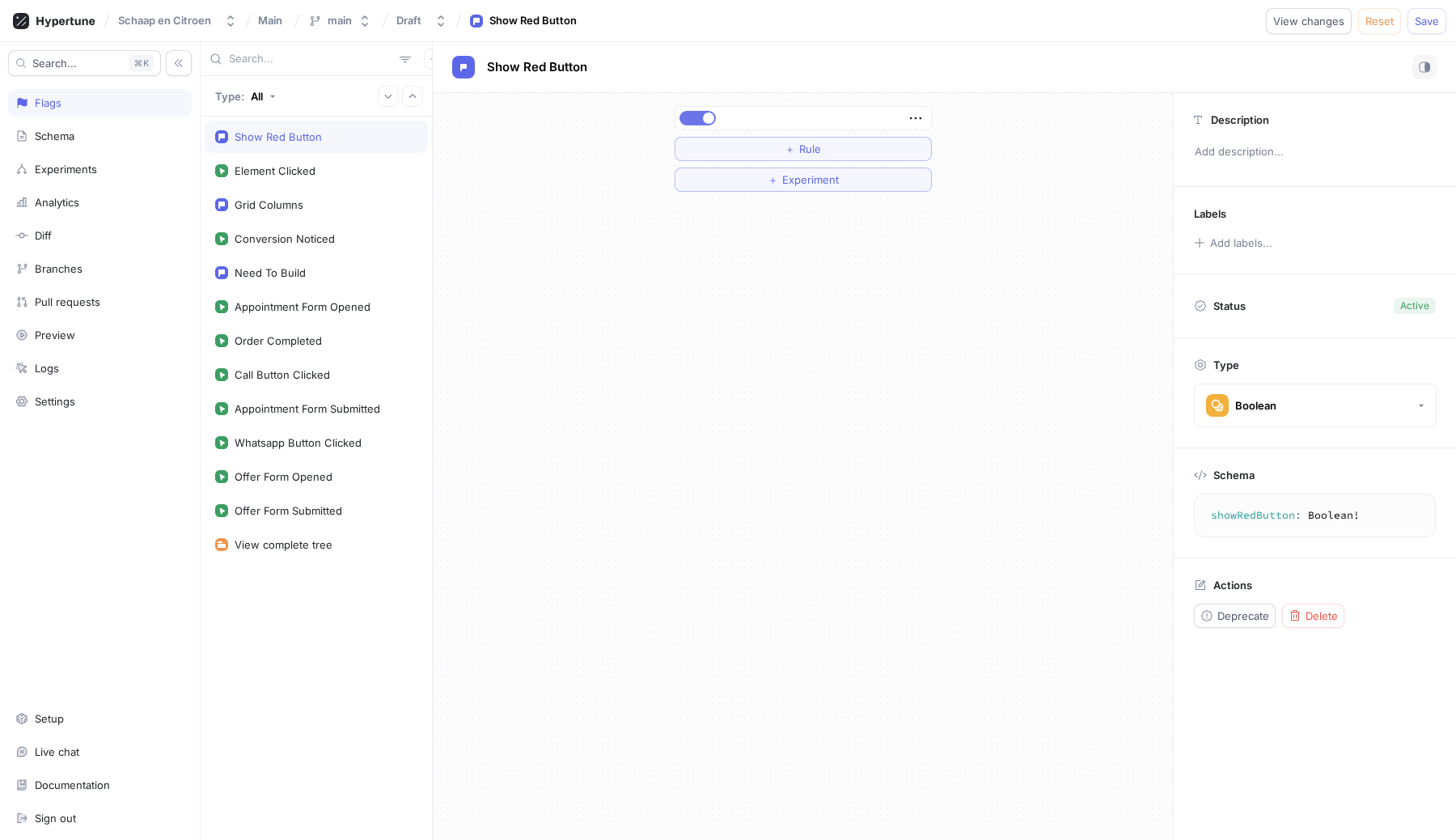
click at [693, 114] on button "button" at bounding box center [698, 118] width 36 height 15
click at [813, 150] on span "Rule" at bounding box center [810, 149] width 22 height 10
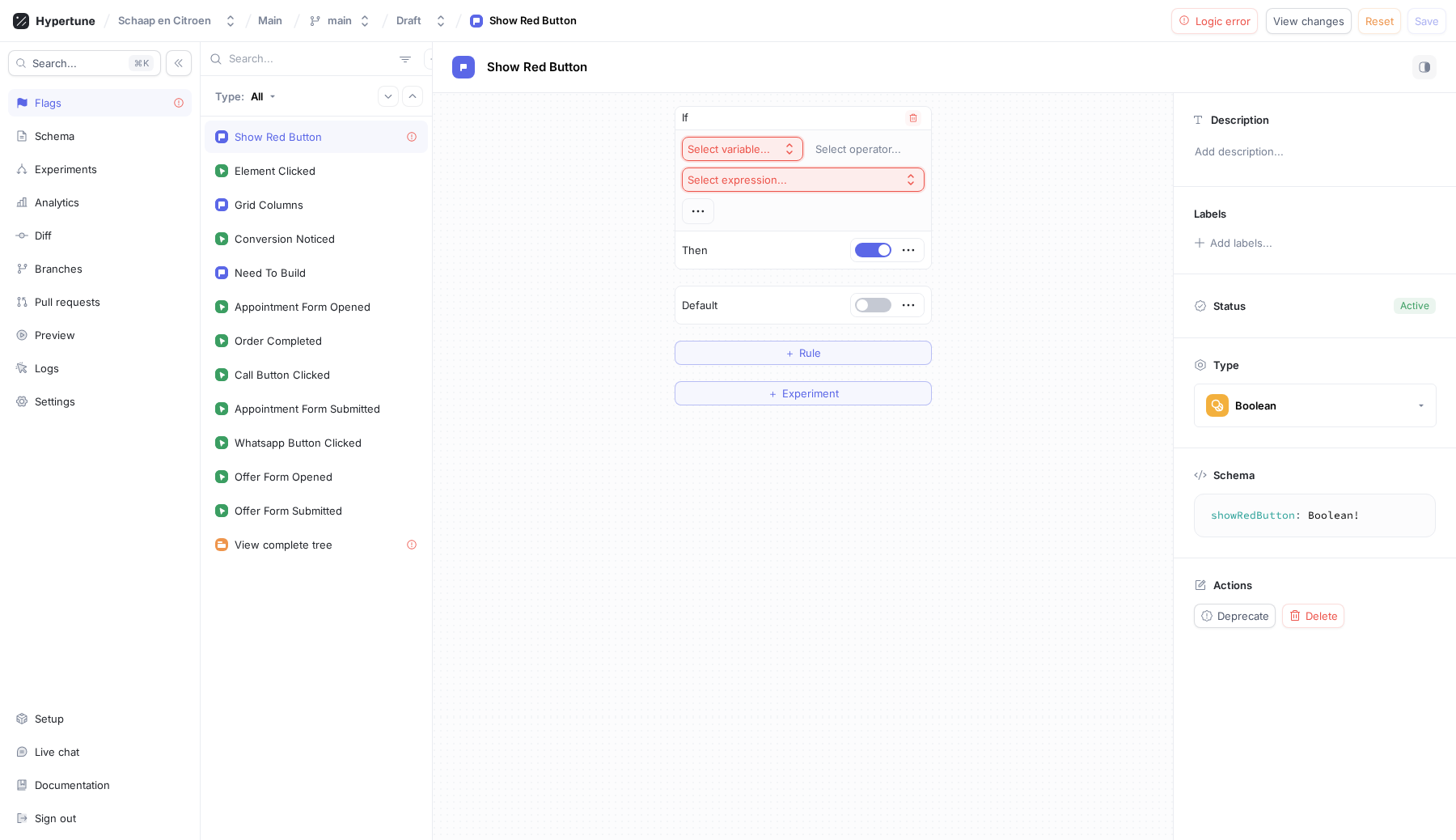
click at [737, 146] on div "Select variable..." at bounding box center [728, 149] width 83 height 14
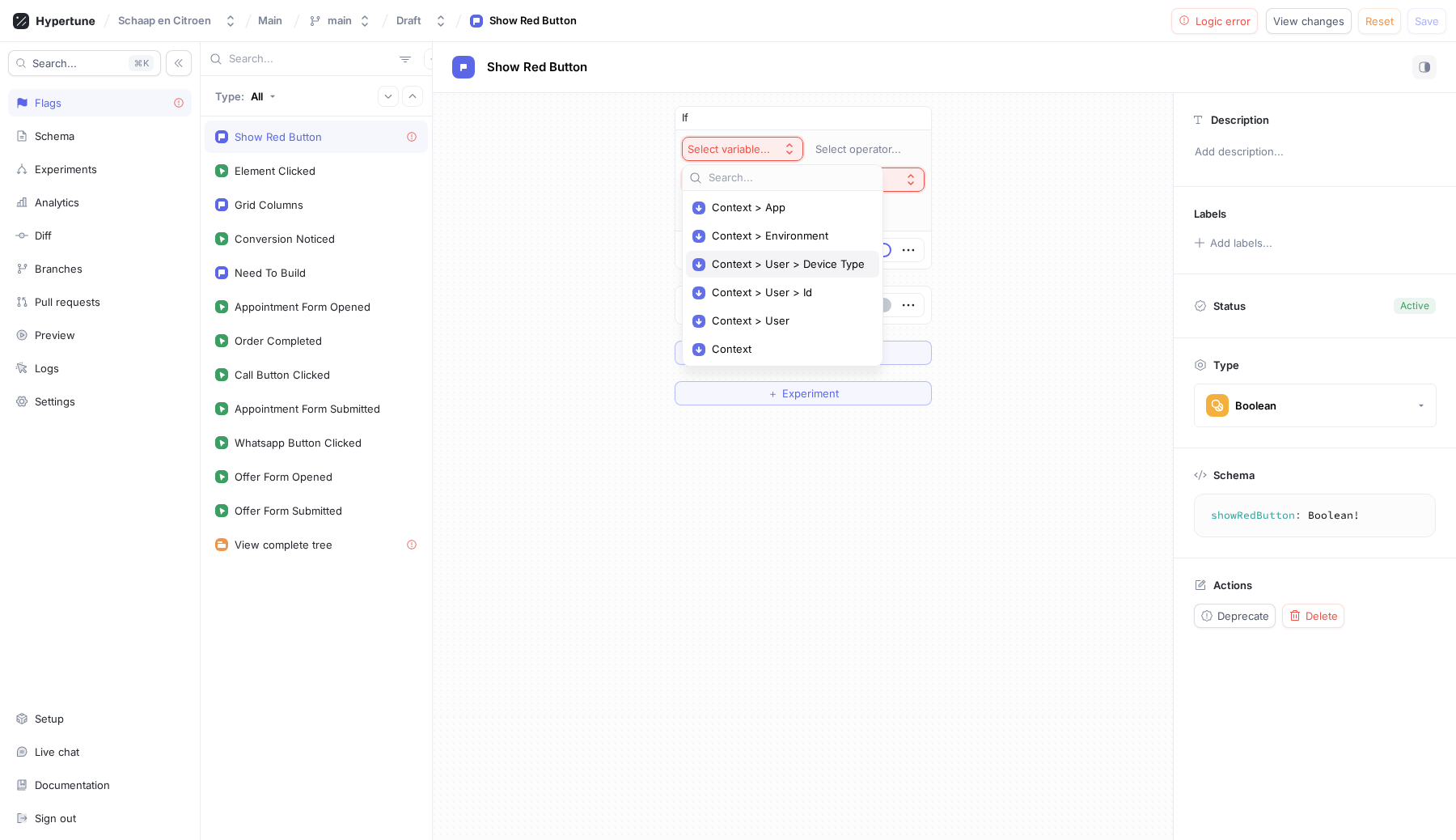
click at [774, 259] on span "Context > User > Device Type" at bounding box center [788, 264] width 153 height 14
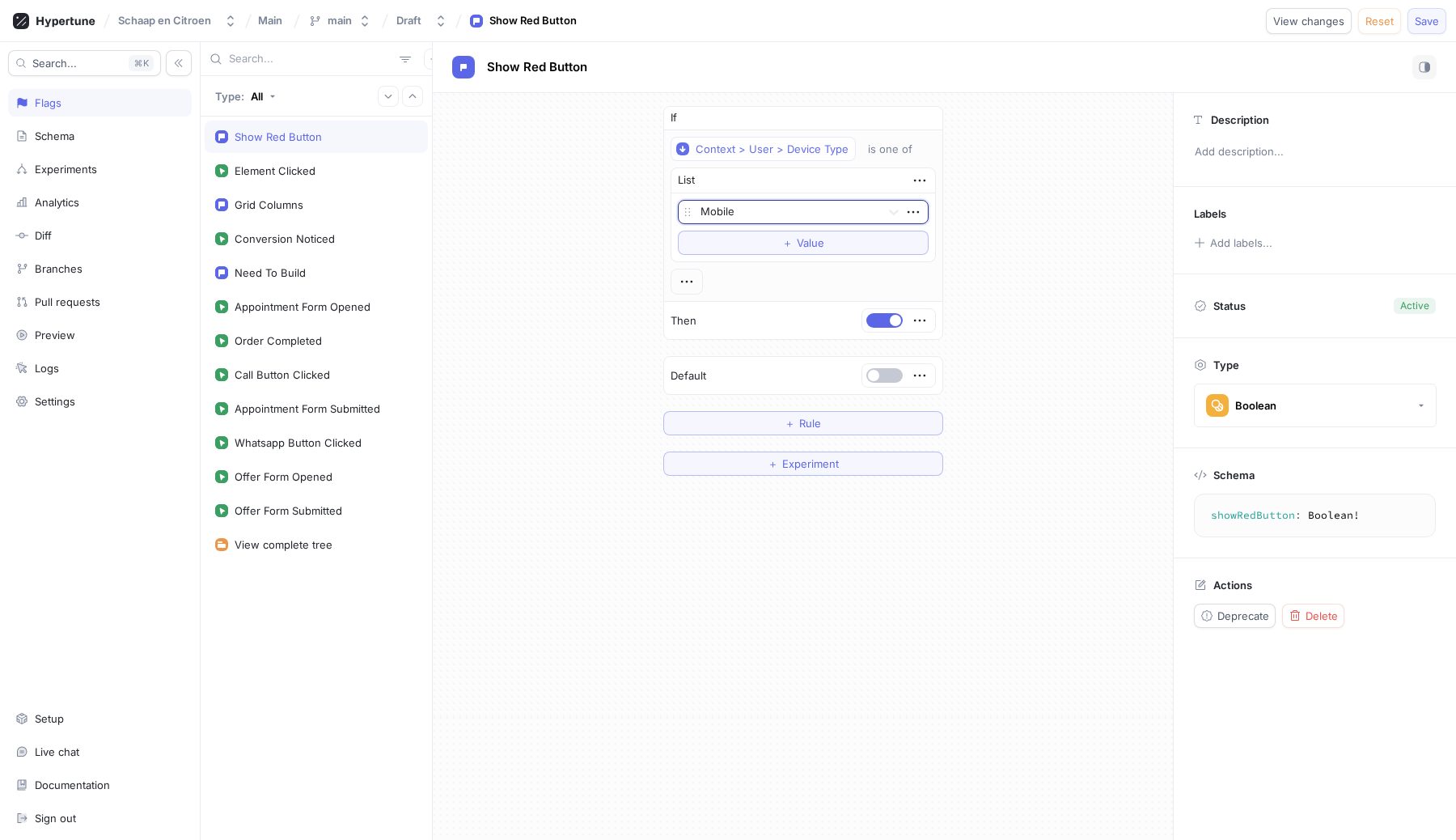
click at [1432, 18] on span "Save" at bounding box center [1427, 21] width 24 height 10
click at [70, 193] on div "Analytics" at bounding box center [100, 202] width 183 height 27
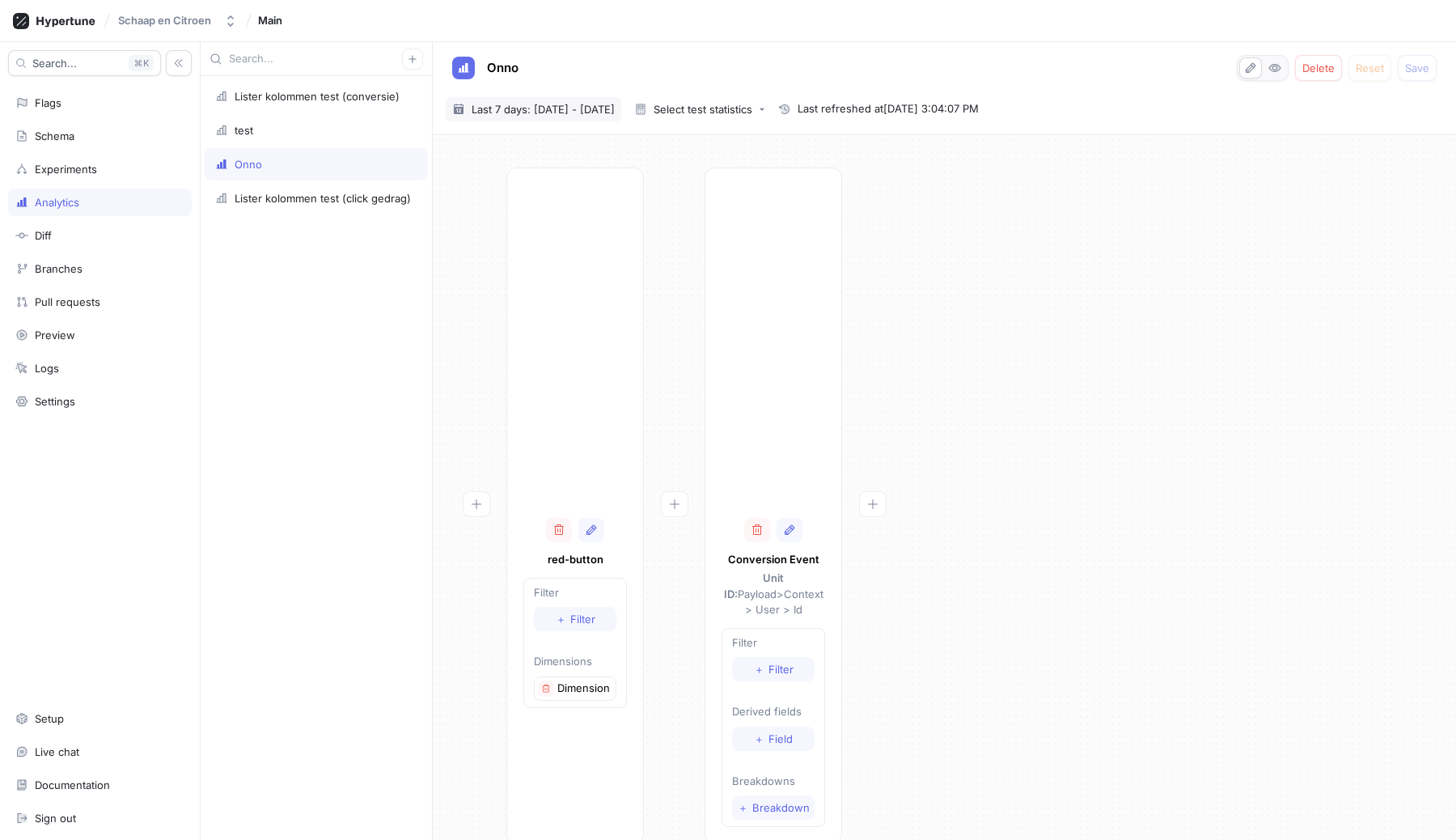
click at [571, 113] on span "Last 7 days: [DATE] - [DATE]" at bounding box center [543, 109] width 143 height 16
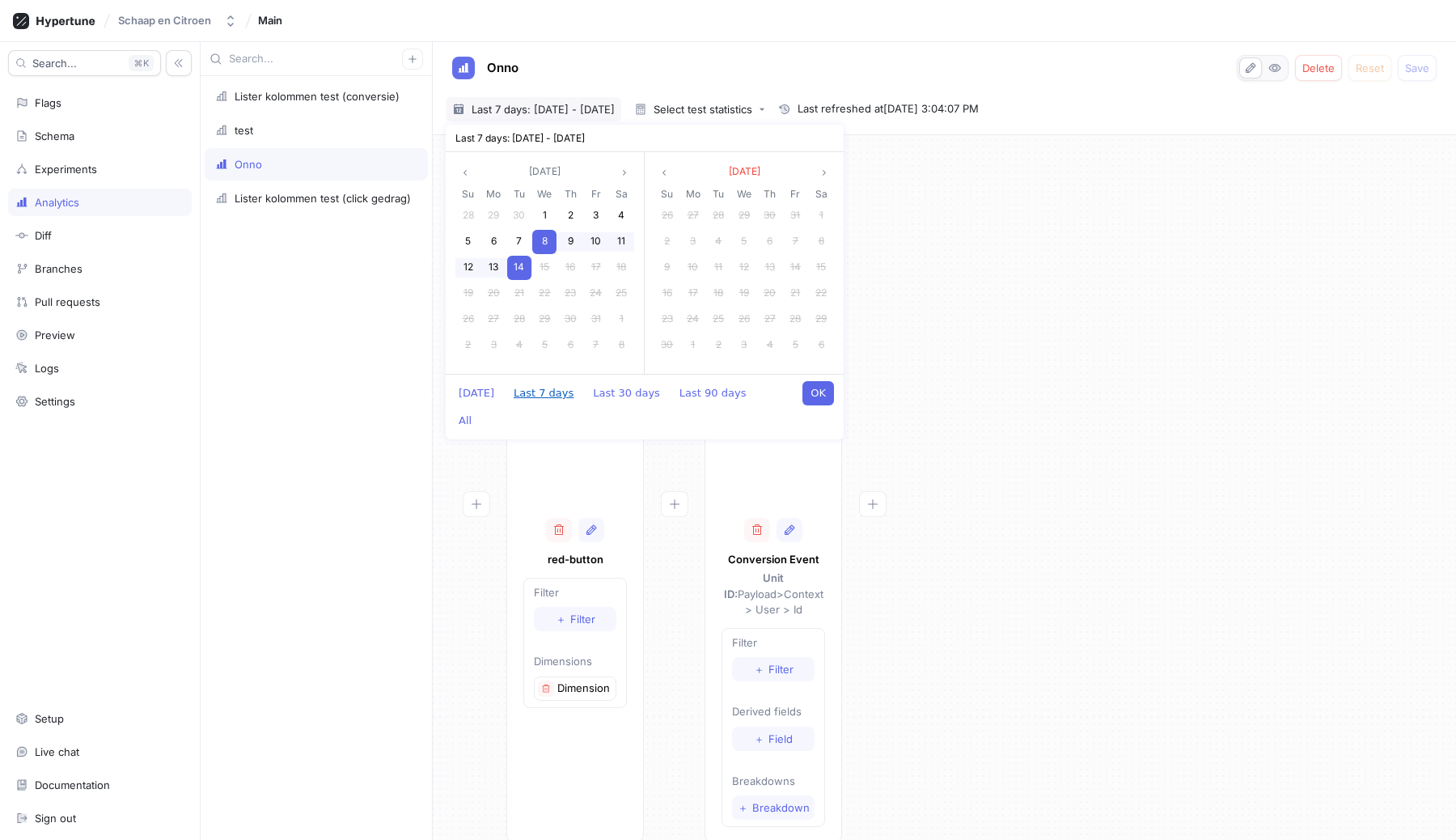
click at [514, 391] on button "Last 7 days" at bounding box center [543, 393] width 76 height 24
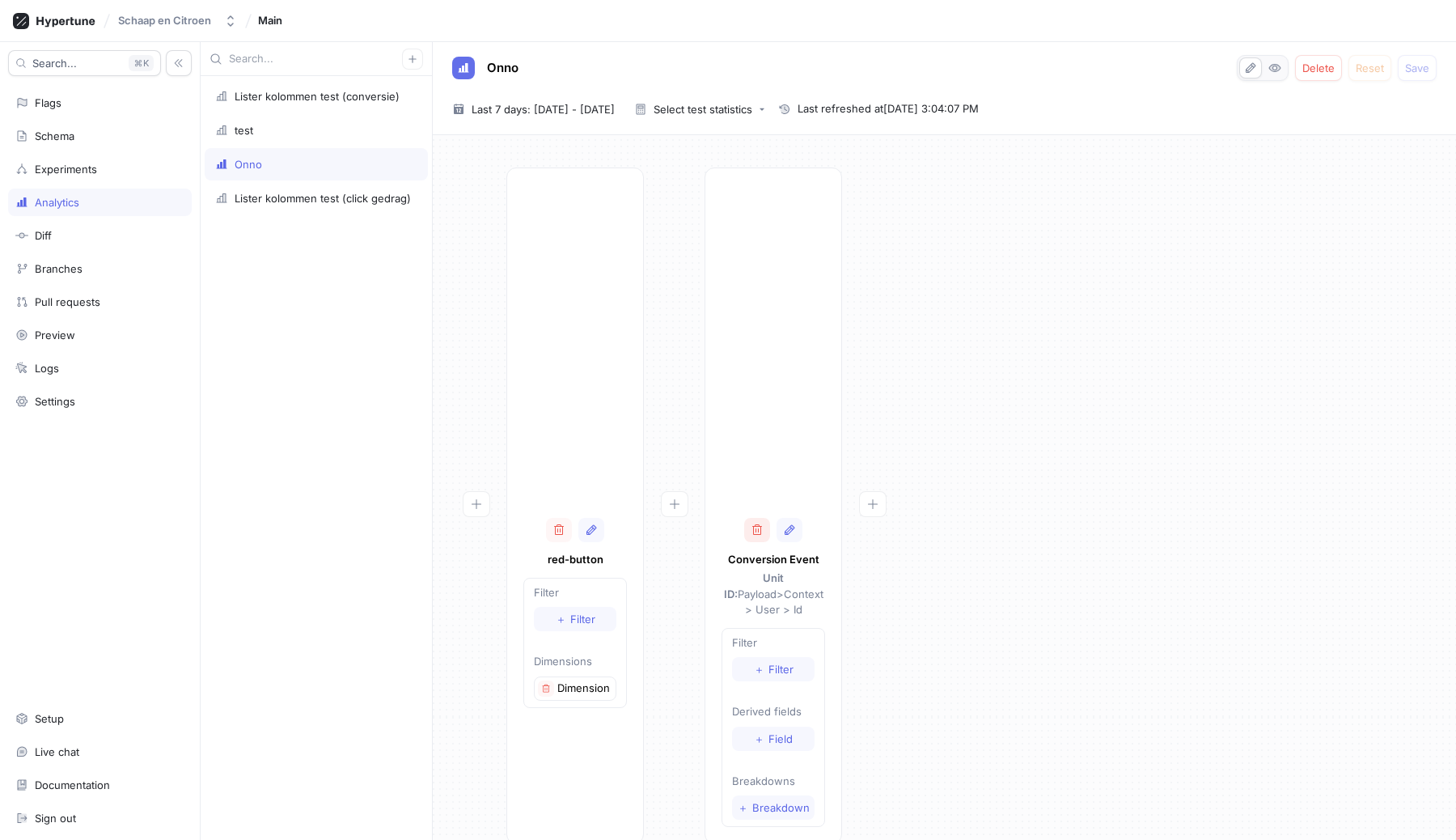
click at [759, 523] on icon "button" at bounding box center [757, 530] width 13 height 13
click at [564, 529] on icon "button" at bounding box center [559, 530] width 13 height 13
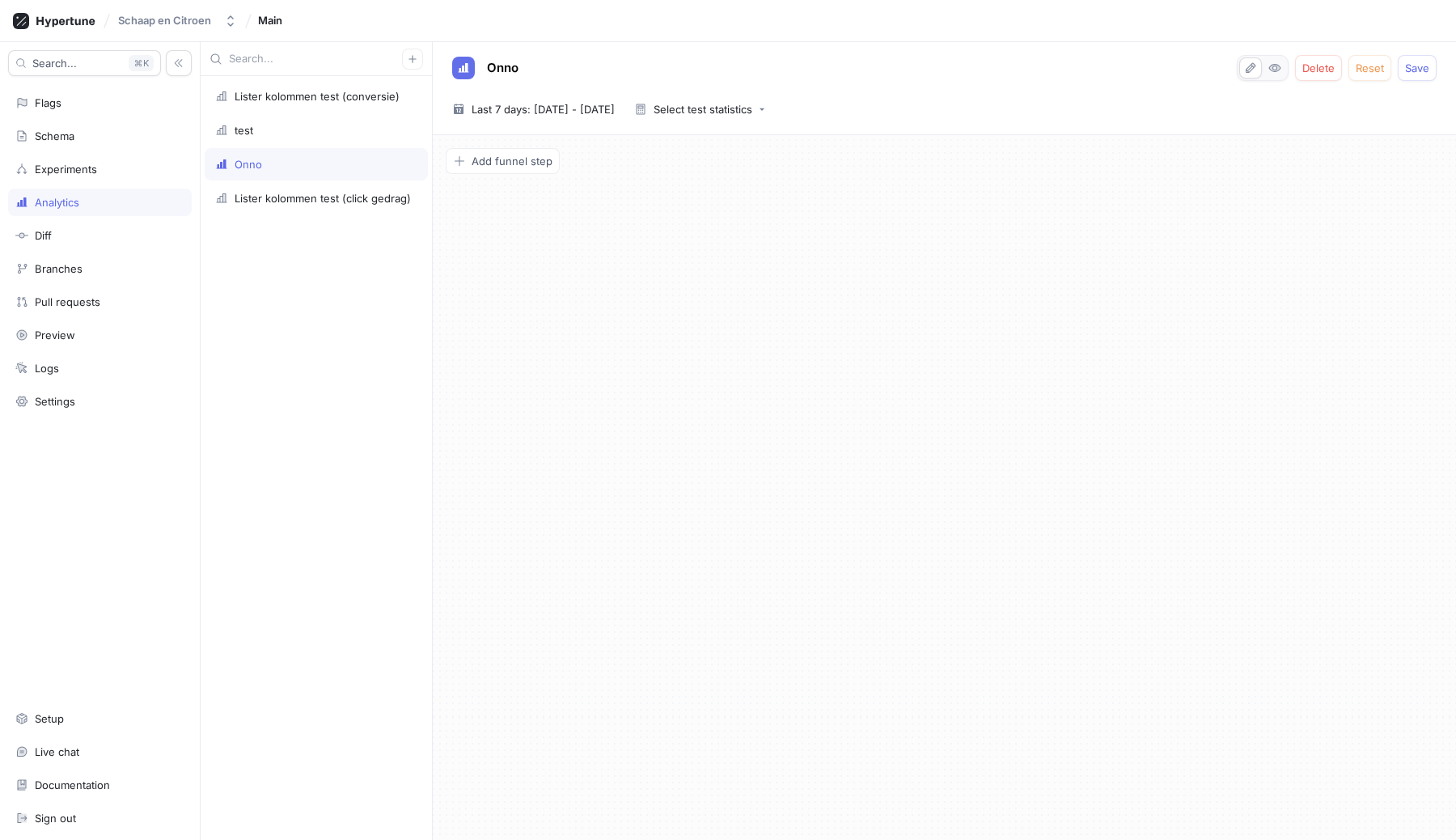
click at [349, 159] on div "Onno" at bounding box center [316, 164] width 202 height 13
click at [482, 174] on div "Add funnel step" at bounding box center [944, 165] width 998 height 35
click at [489, 161] on span "Add funnel step" at bounding box center [512, 161] width 81 height 10
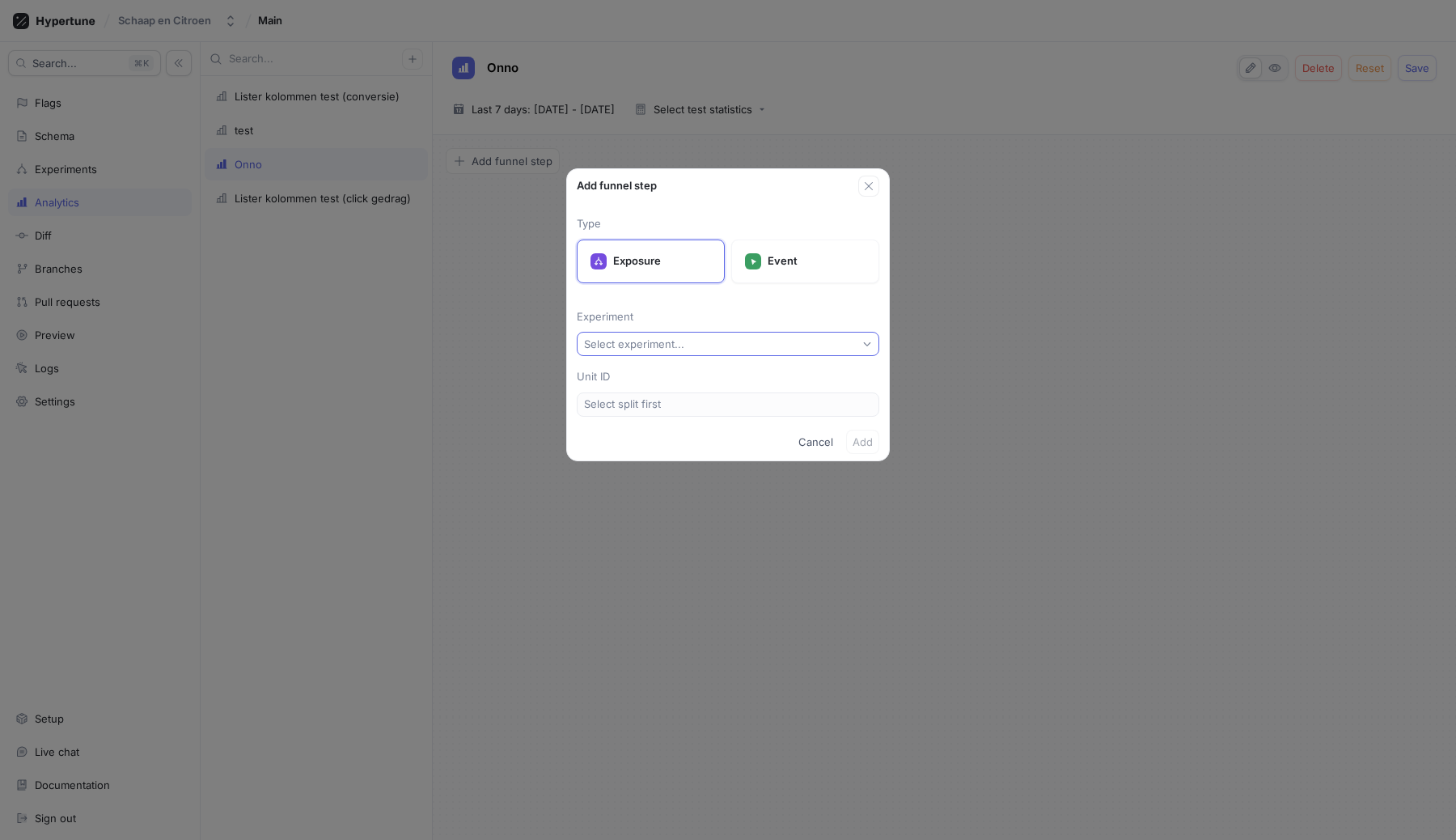
click at [689, 345] on button "Select experiment..." at bounding box center [728, 344] width 303 height 24
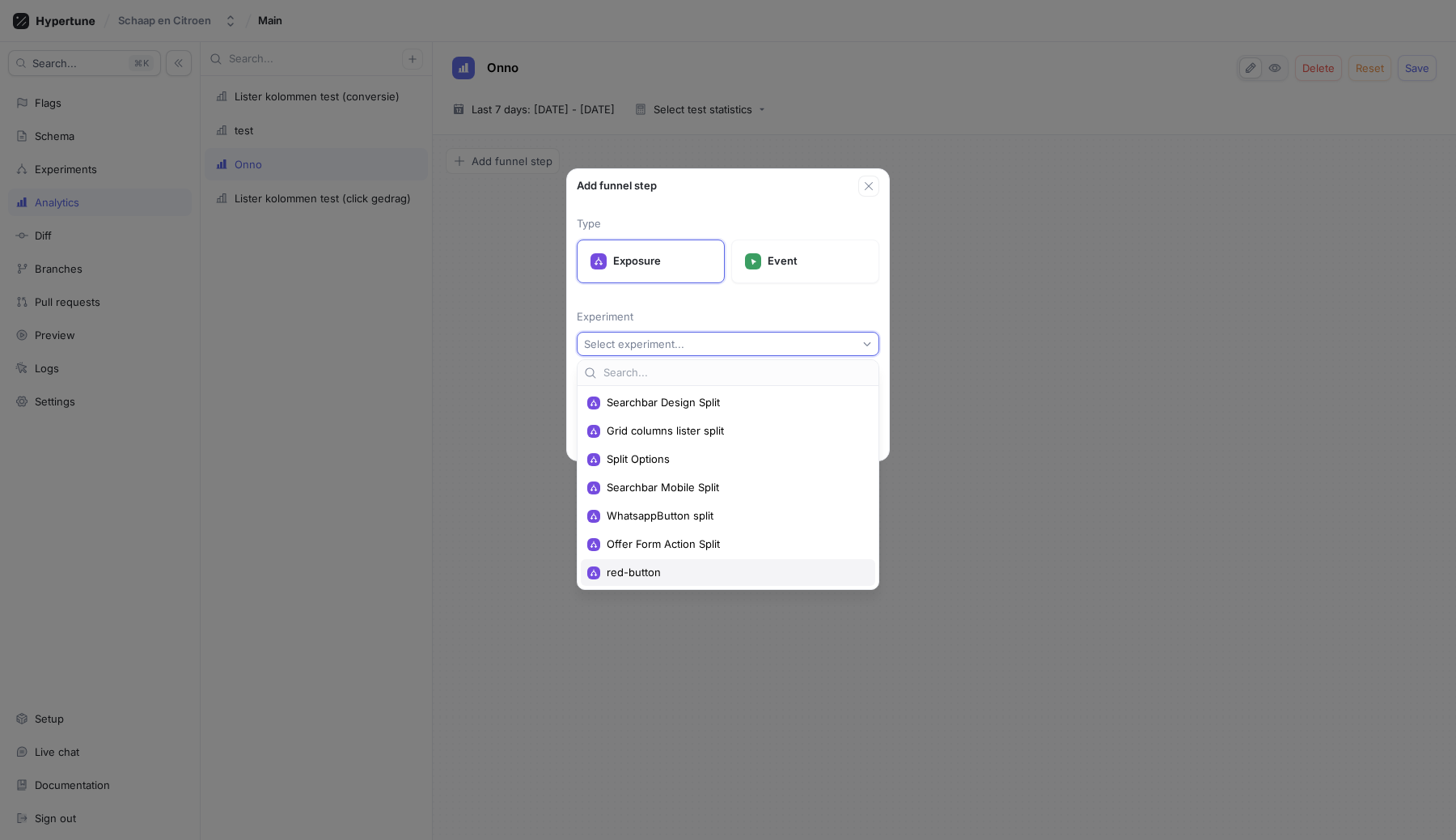
click at [675, 570] on span "red-button" at bounding box center [734, 571] width 254 height 14
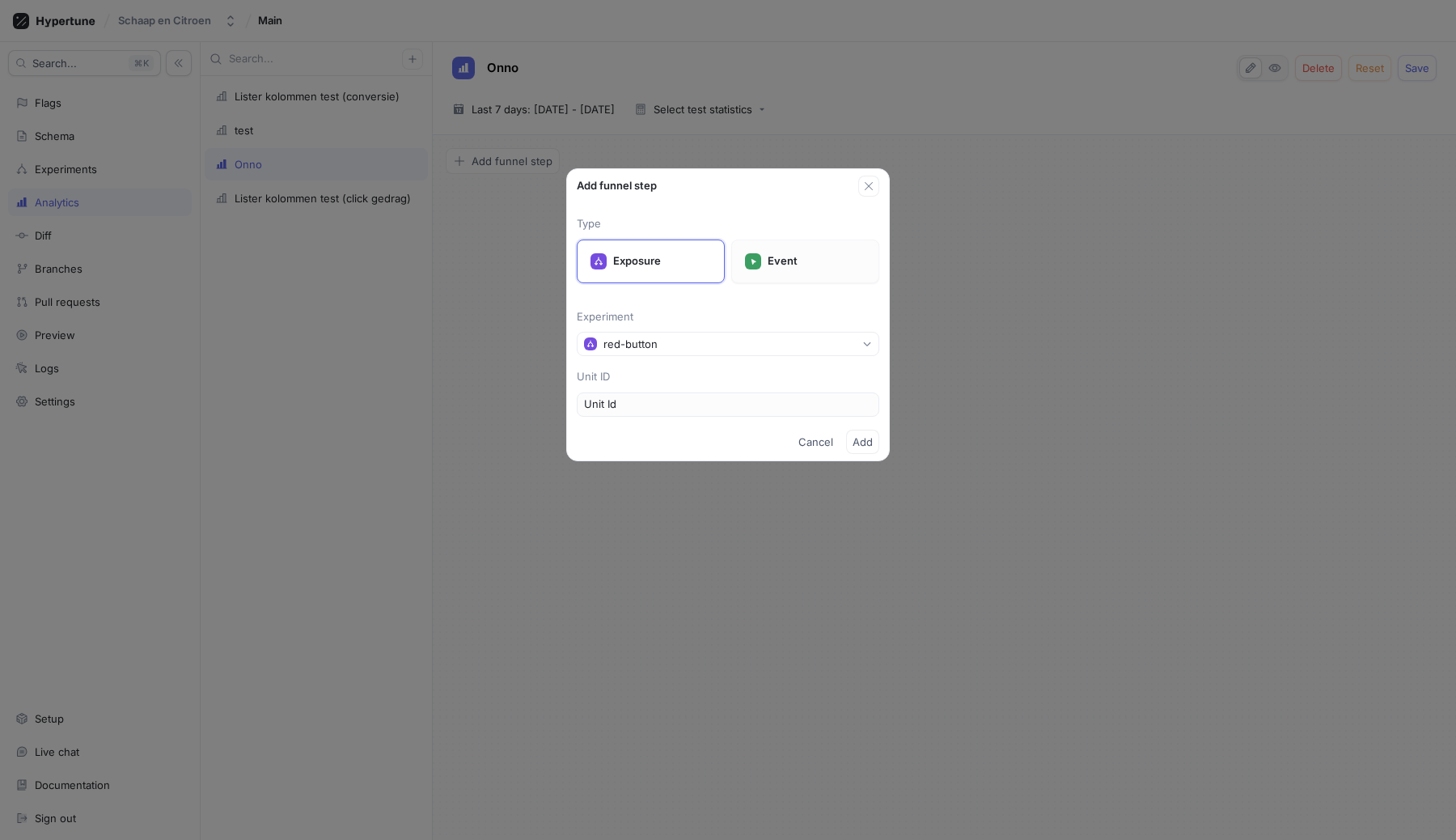
click at [785, 259] on p "Event" at bounding box center [816, 261] width 98 height 16
click at [647, 347] on div "Select event type..." at bounding box center [632, 344] width 97 height 14
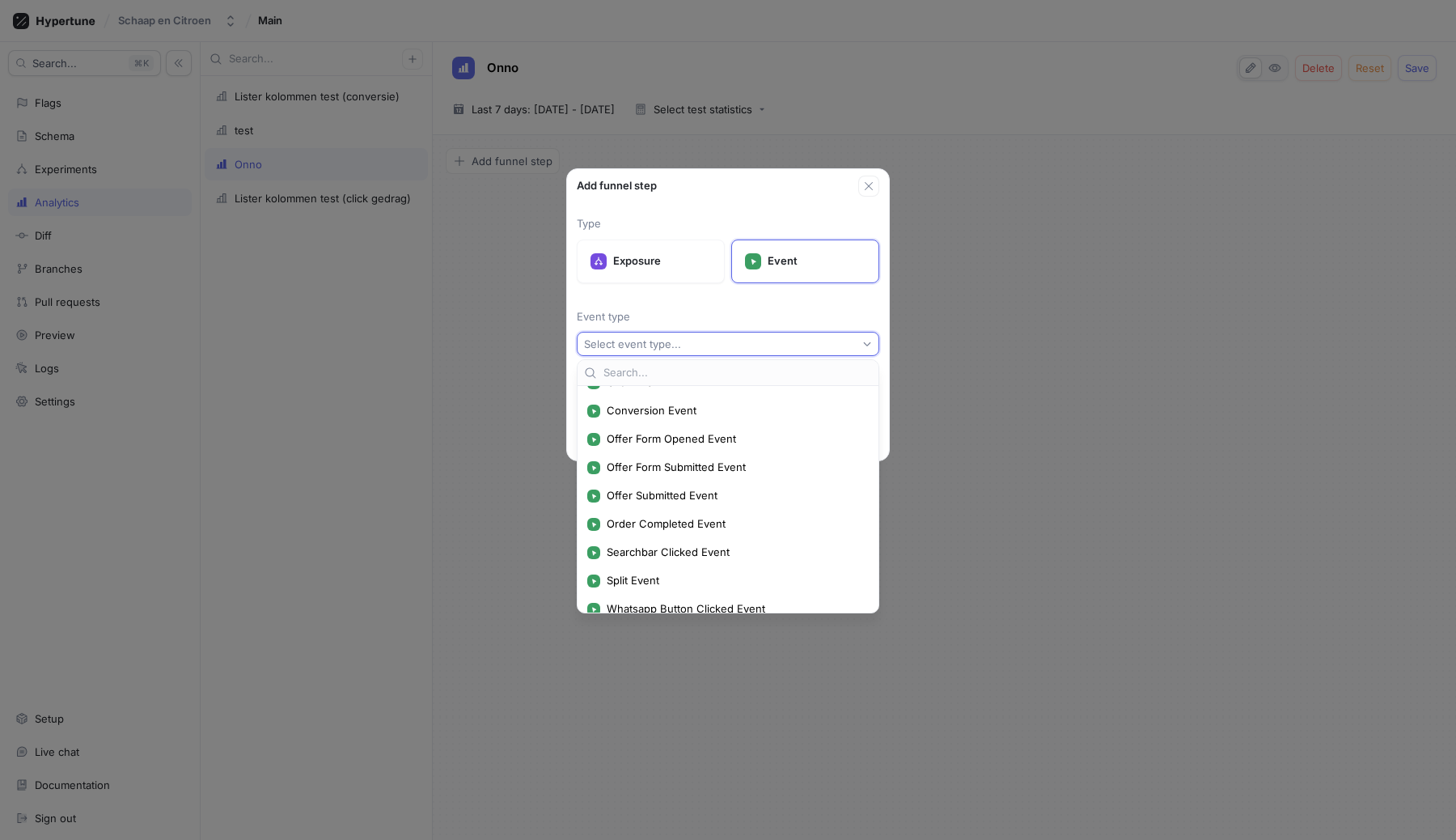
scroll to position [118, 0]
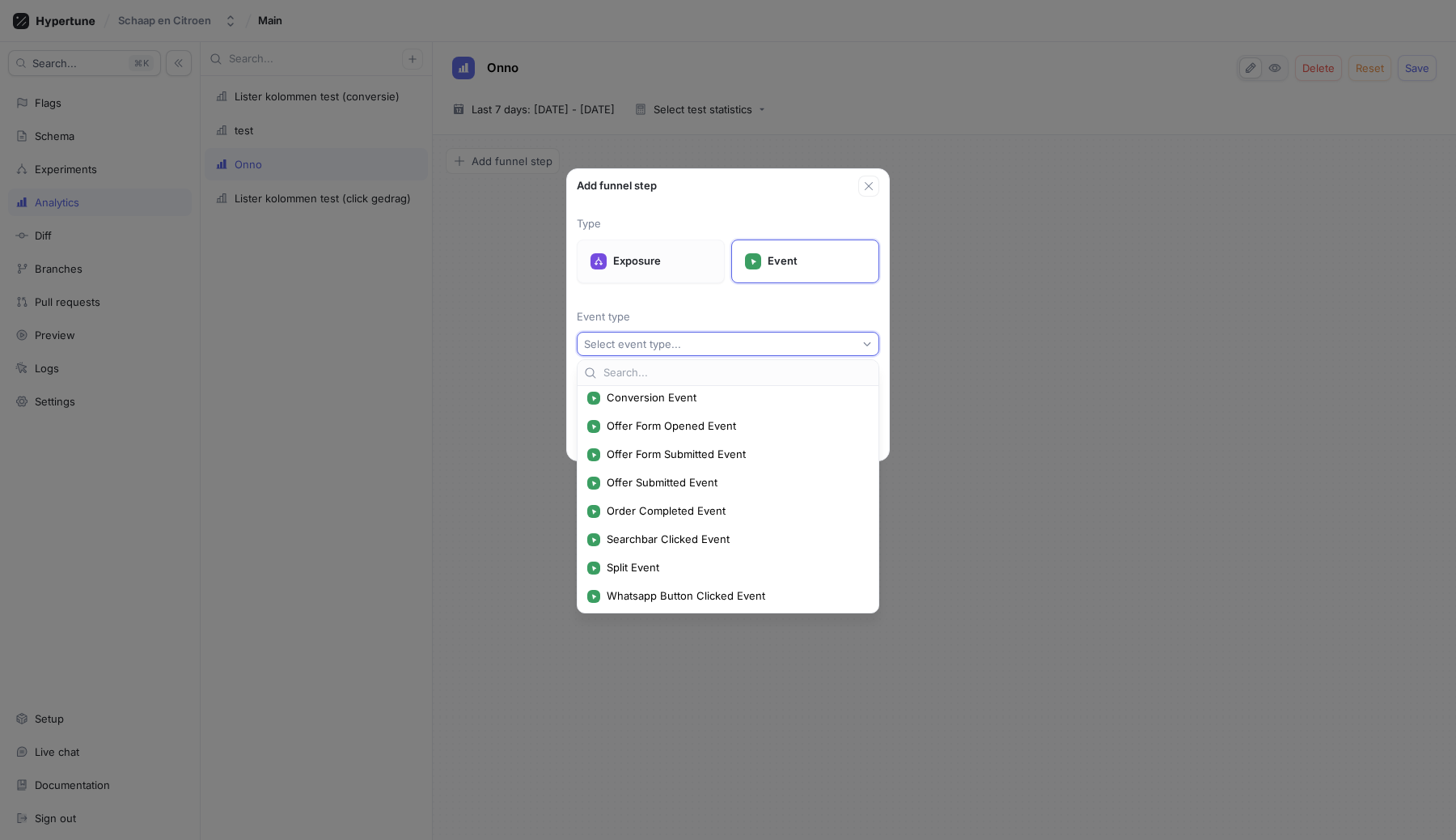
click at [638, 248] on div "Exposure" at bounding box center [650, 261] width 148 height 44
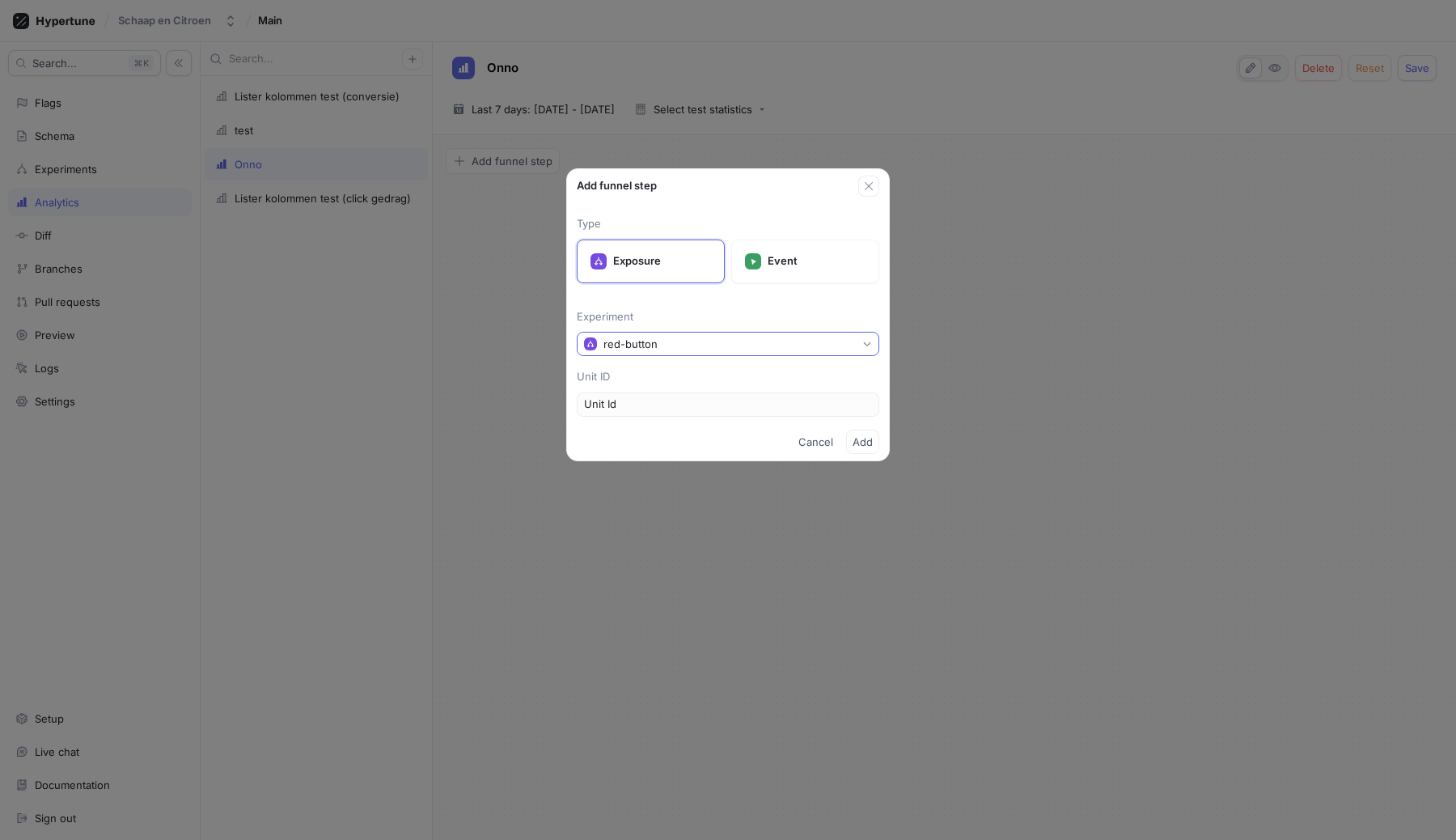
click at [670, 336] on button "red-button" at bounding box center [728, 344] width 303 height 24
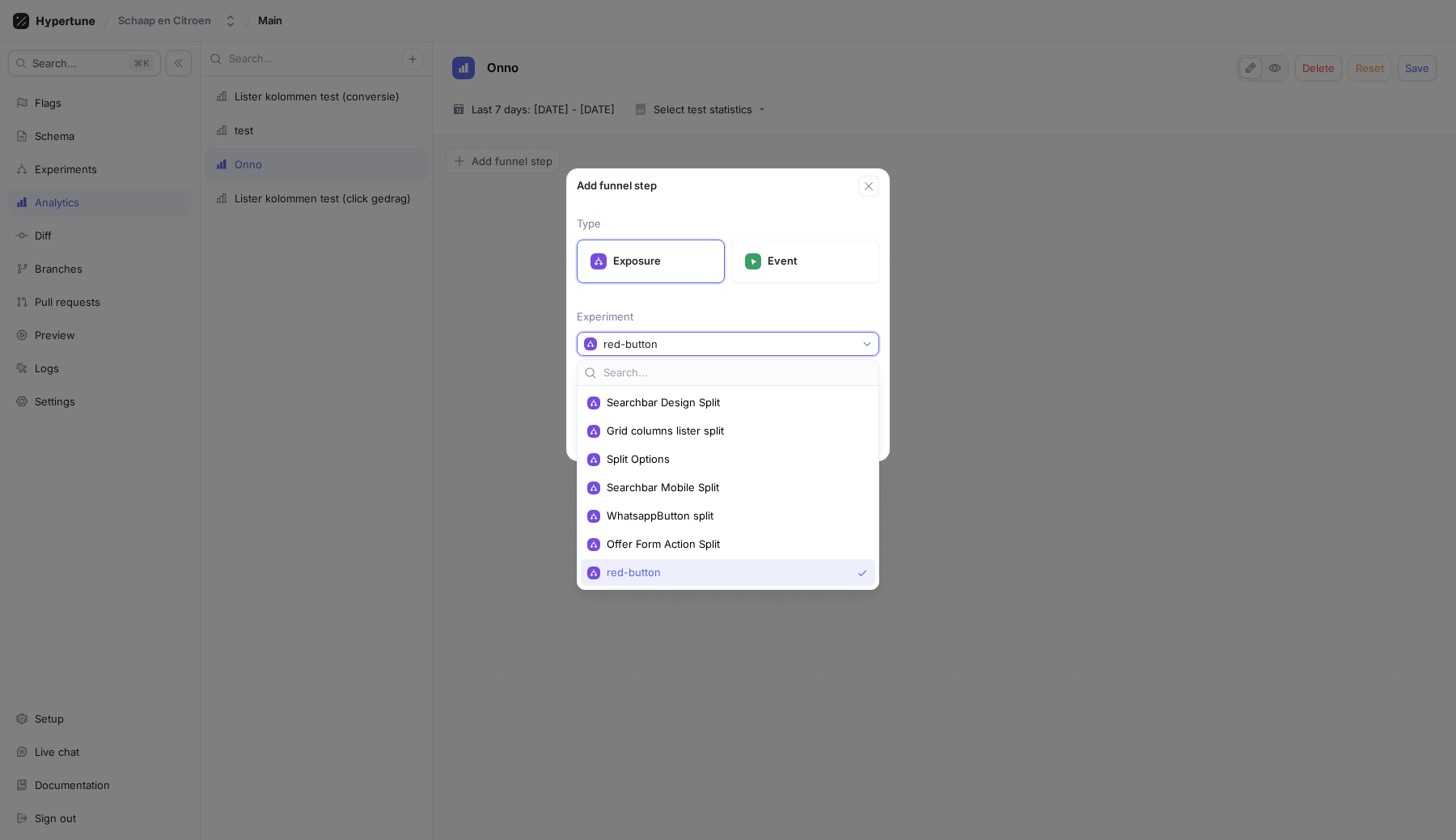
click at [670, 336] on button "red-button" at bounding box center [728, 344] width 303 height 24
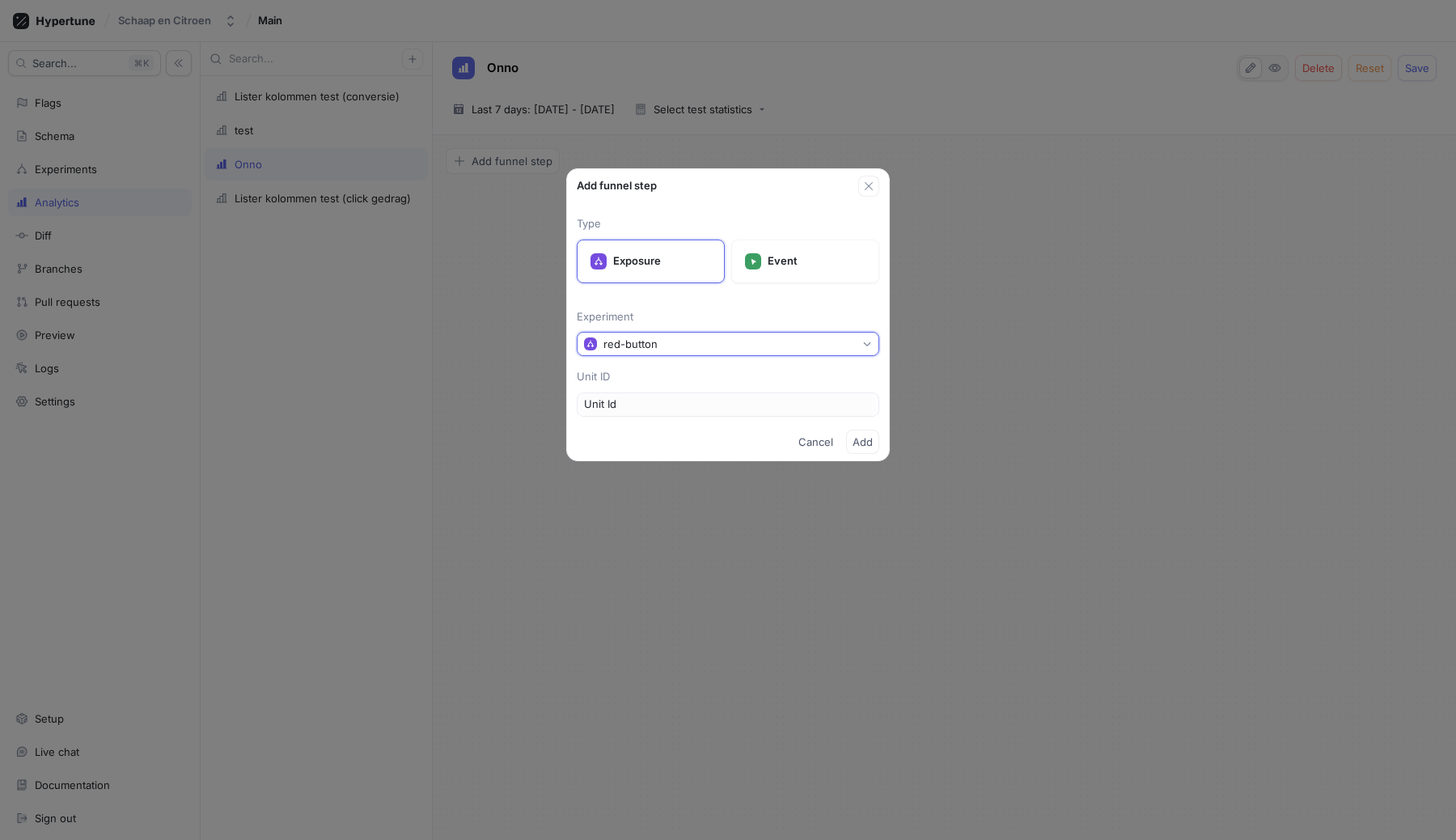
click at [703, 347] on button "red-button" at bounding box center [728, 344] width 303 height 24
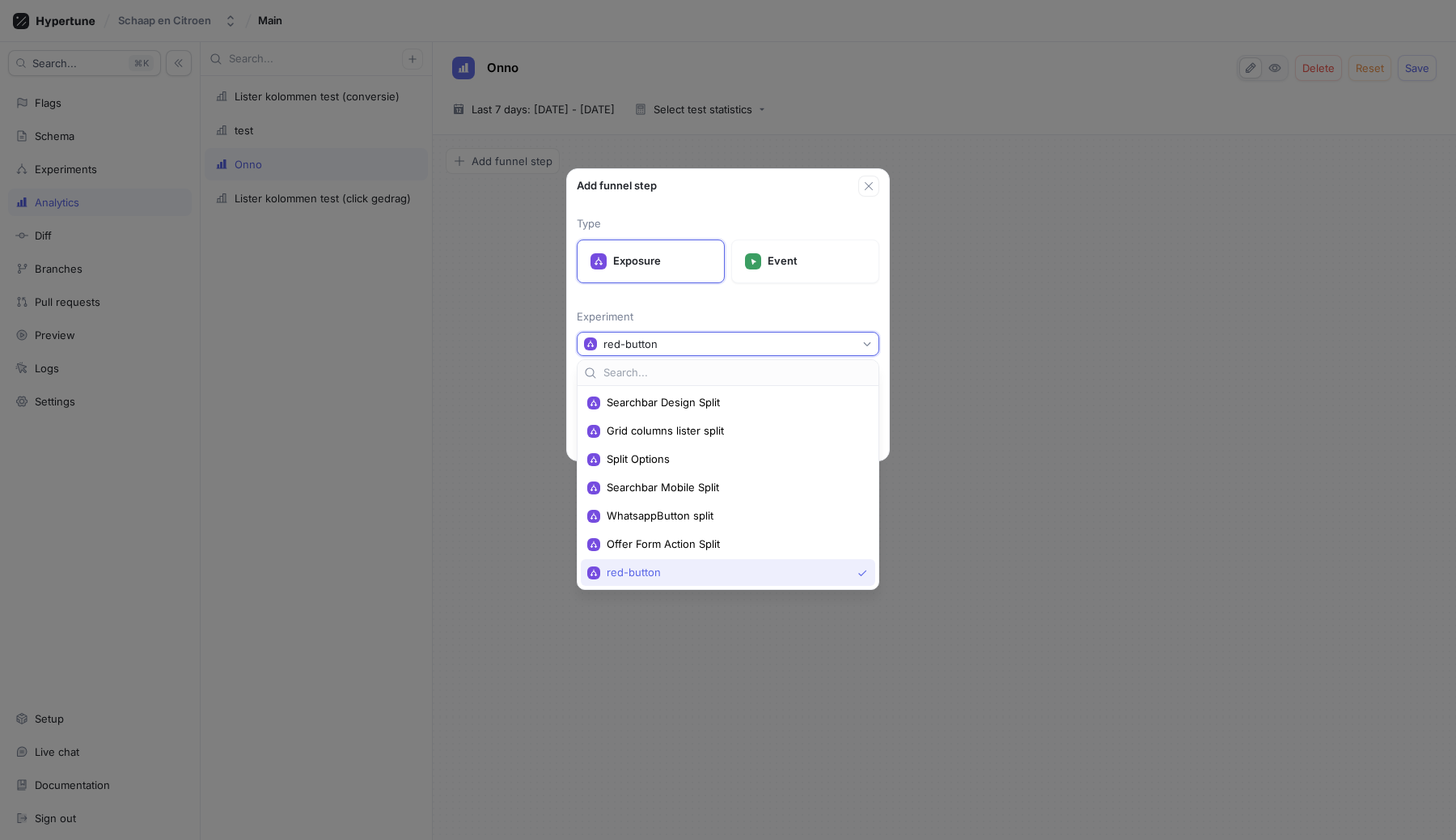
click at [703, 347] on button "red-button" at bounding box center [728, 344] width 303 height 24
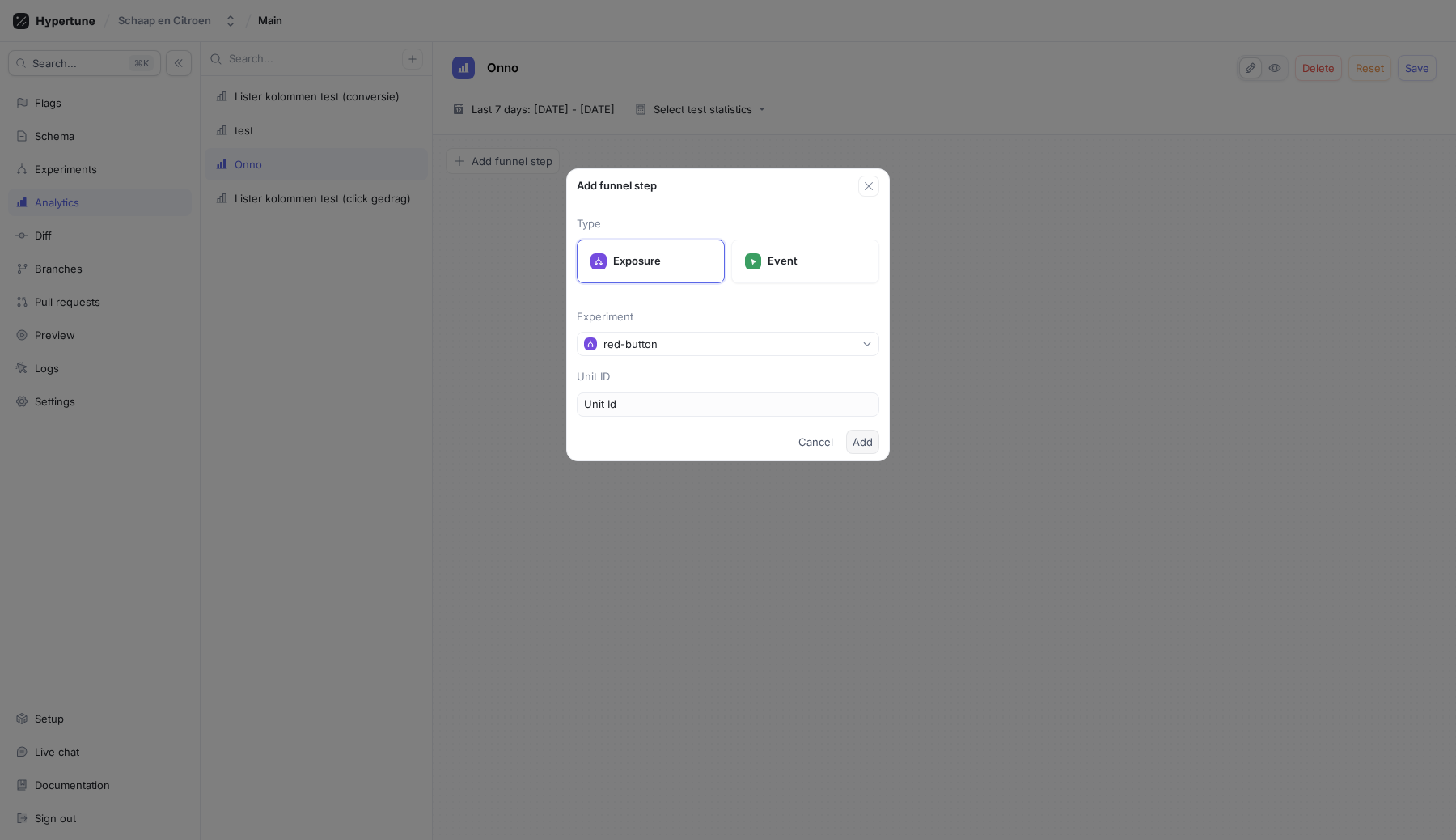
click at [859, 444] on span "Add" at bounding box center [863, 442] width 20 height 10
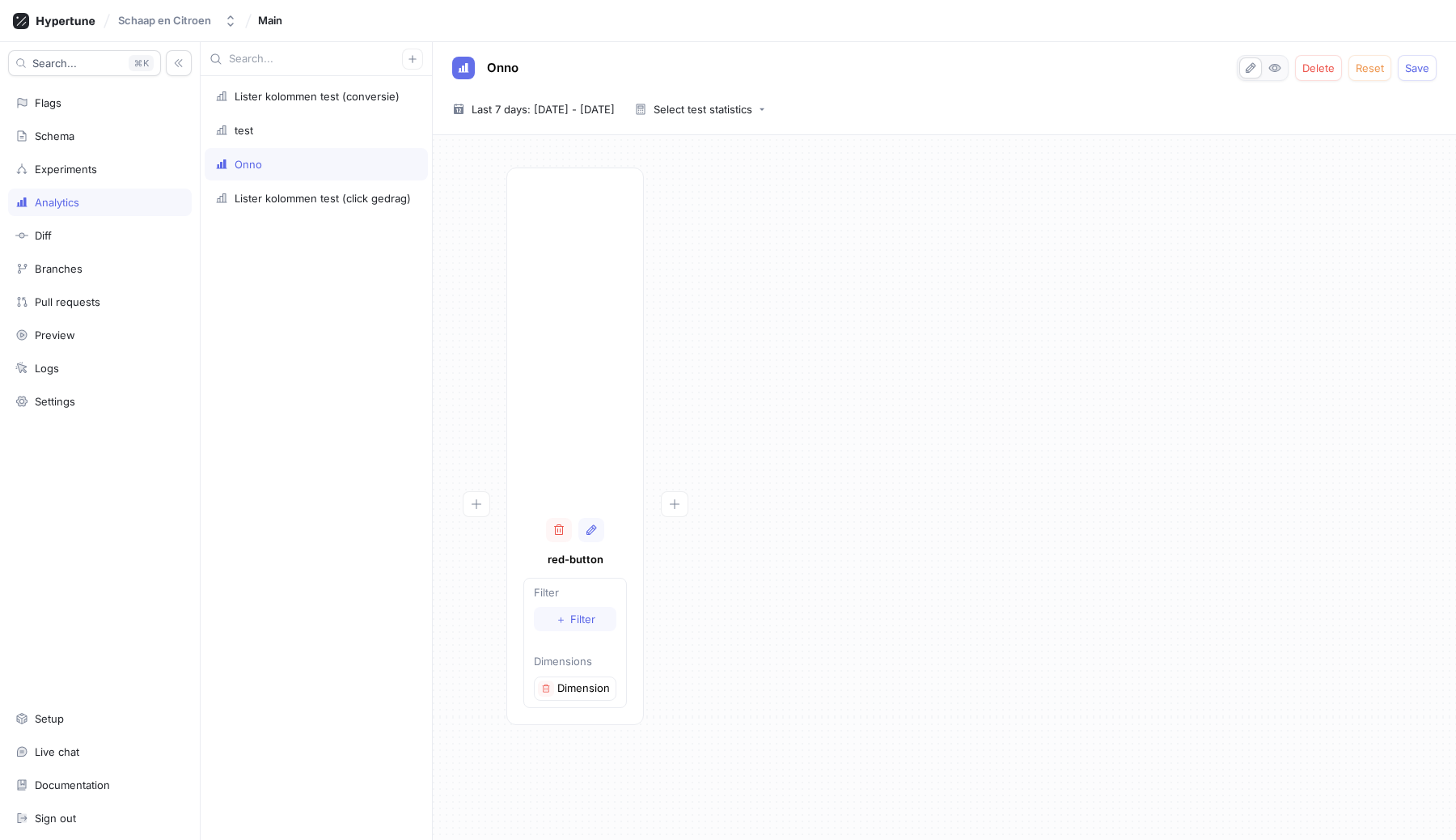
click at [865, 435] on div "red-button Filter ＋ Filter Dimensions Dimension 1" at bounding box center [944, 451] width 998 height 567
click at [1431, 78] on button "Save" at bounding box center [1417, 68] width 39 height 26
click at [64, 171] on div "Experiments" at bounding box center [65, 169] width 63 height 13
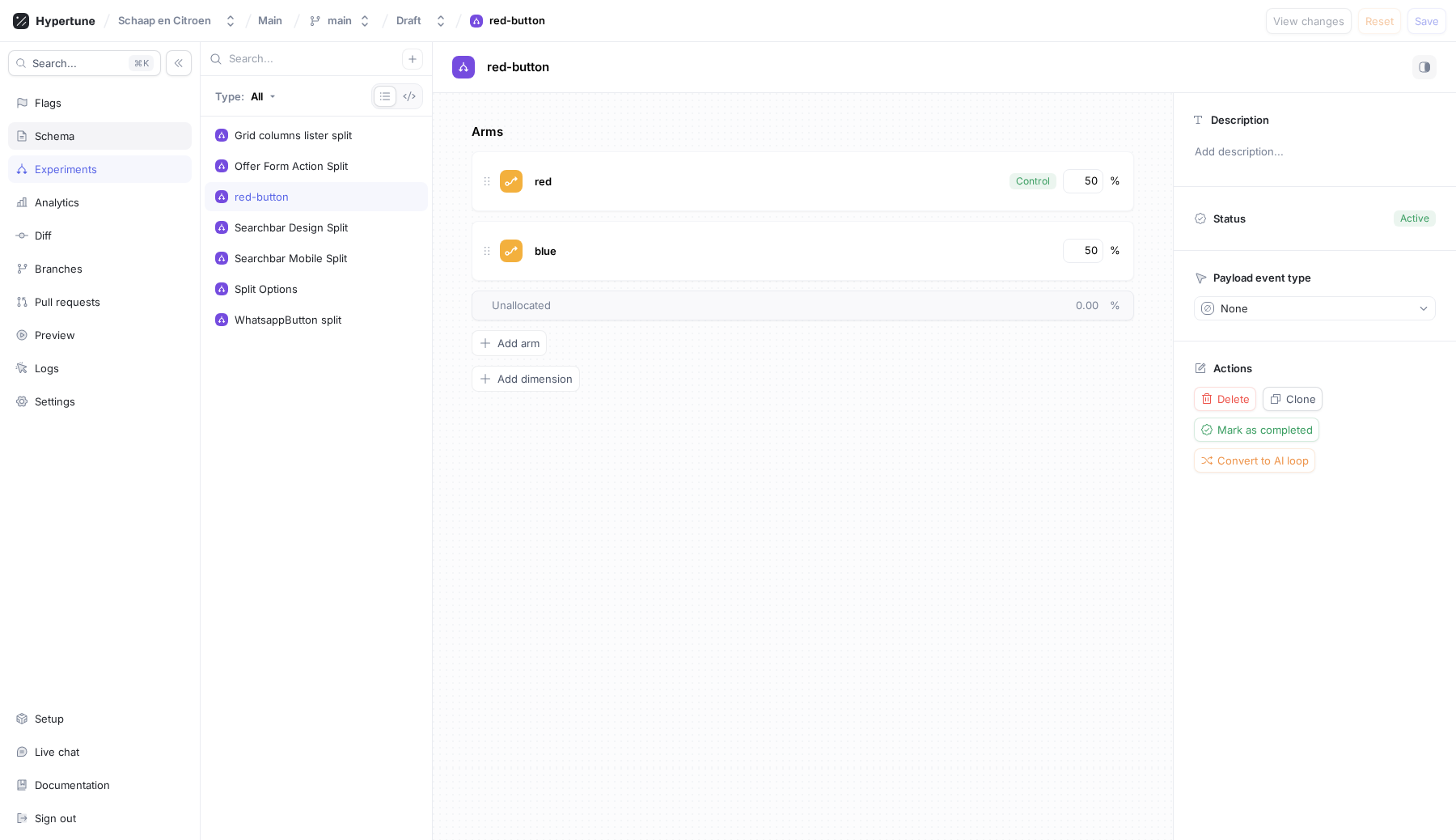
click at [58, 135] on div "Schema" at bounding box center [54, 136] width 40 height 13
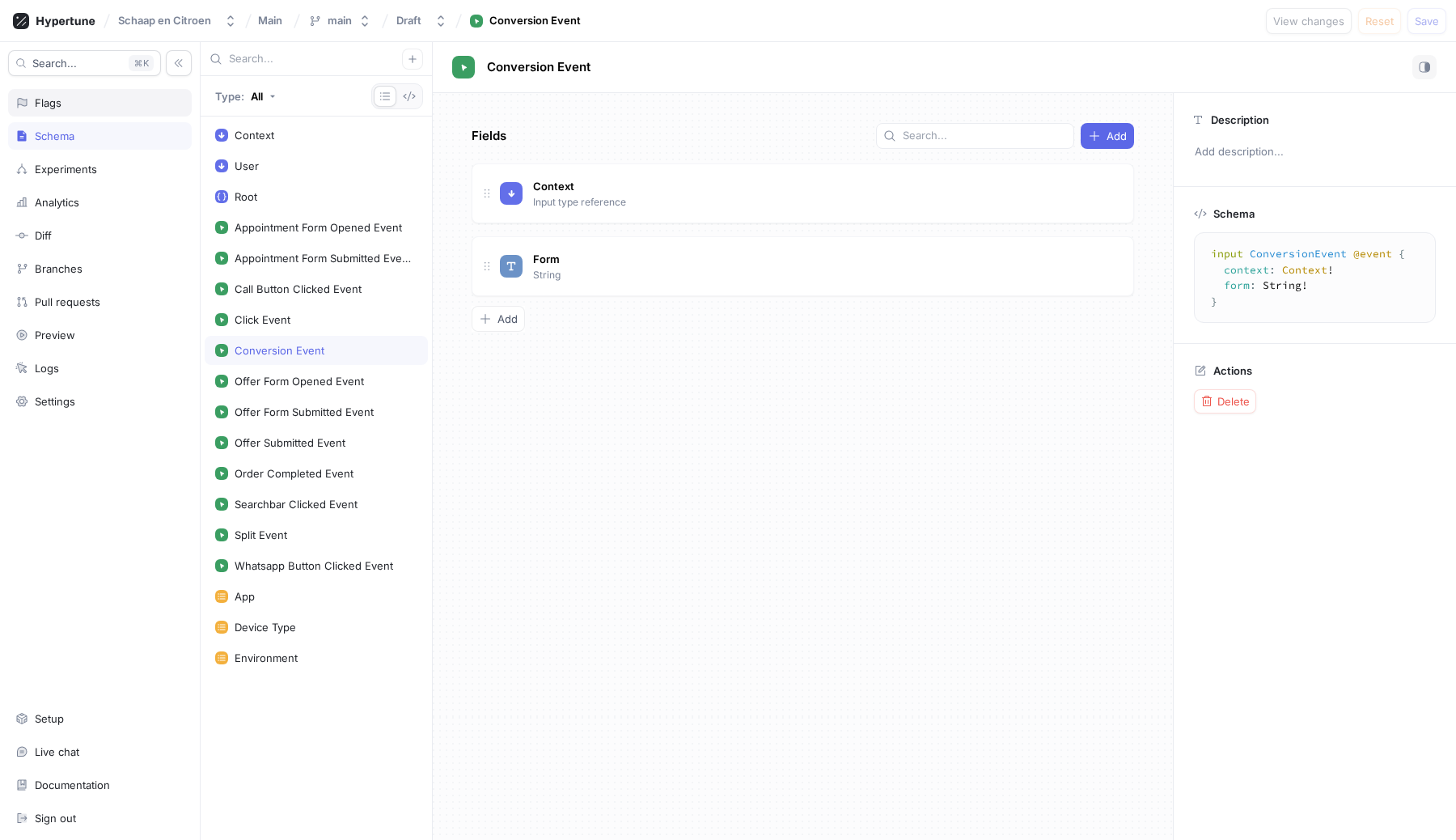
click at [41, 103] on div "Flags" at bounding box center [47, 103] width 26 height 13
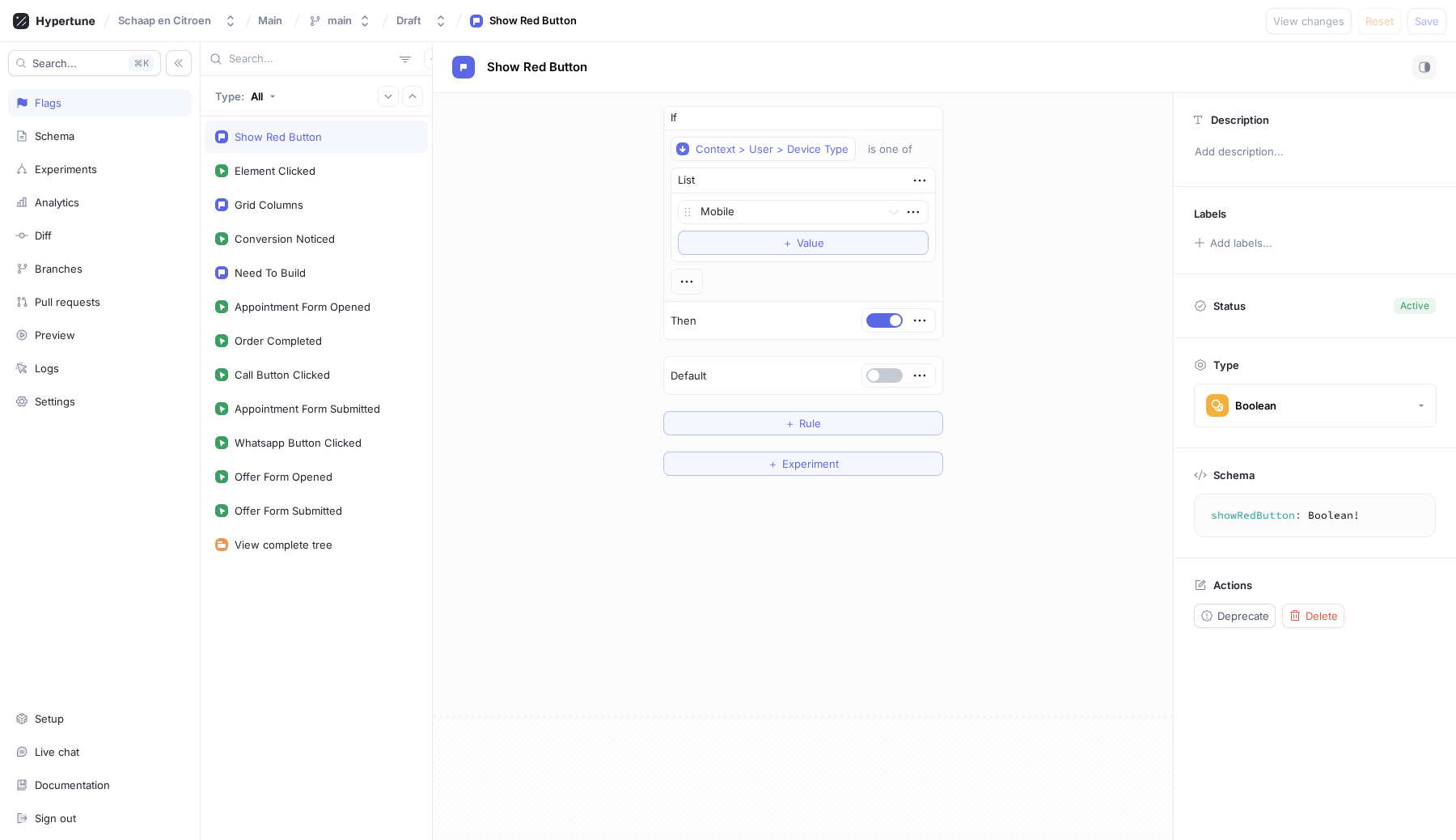
click at [301, 139] on div "Show Red Button" at bounding box center [278, 137] width 87 height 13
click at [921, 115] on icon "button" at bounding box center [924, 118] width 10 height 10
click at [699, 116] on button "button" at bounding box center [698, 118] width 36 height 15
click at [918, 112] on icon "button" at bounding box center [916, 118] width 18 height 18
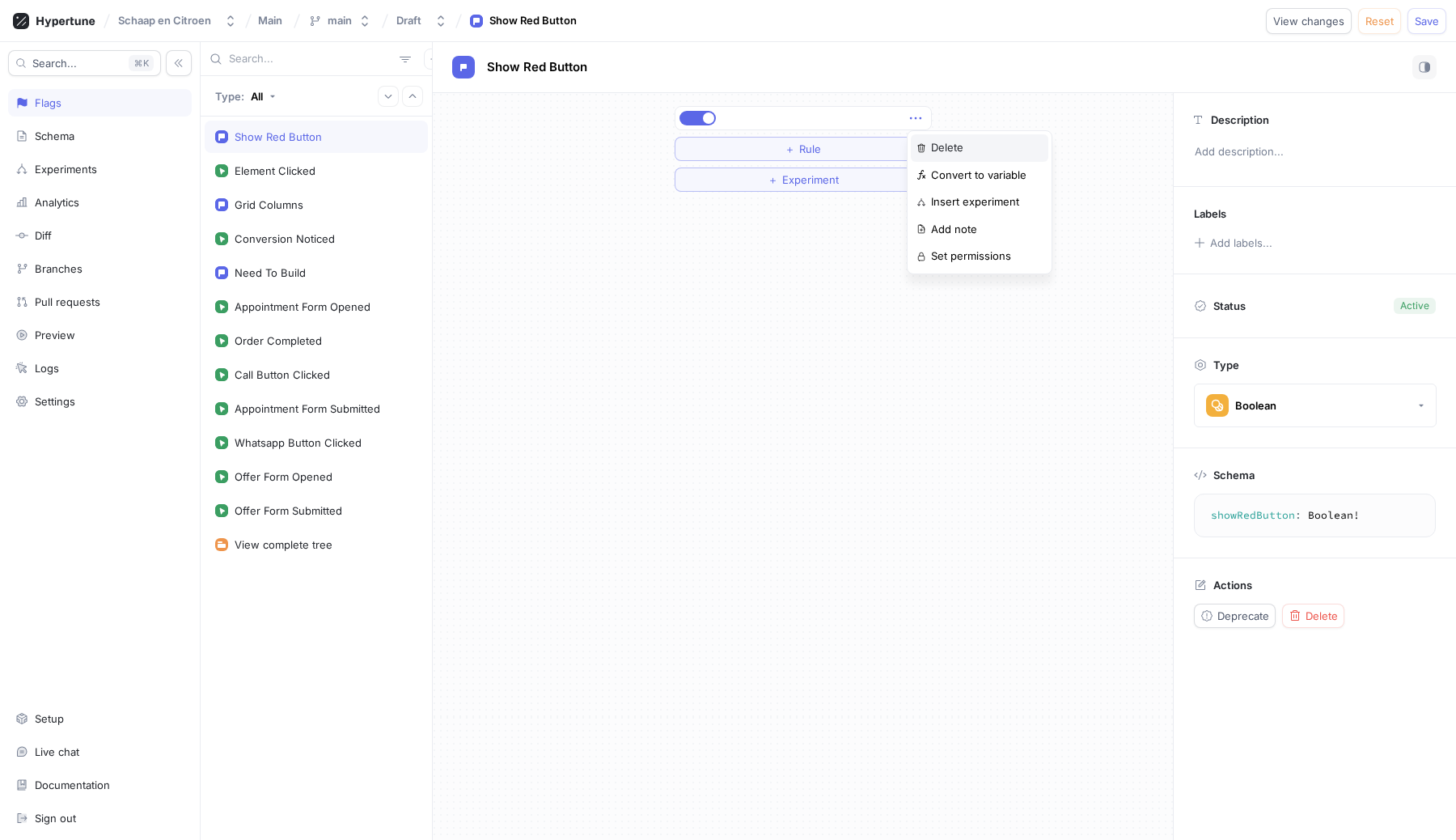
click at [939, 146] on p "Delete" at bounding box center [947, 148] width 33 height 16
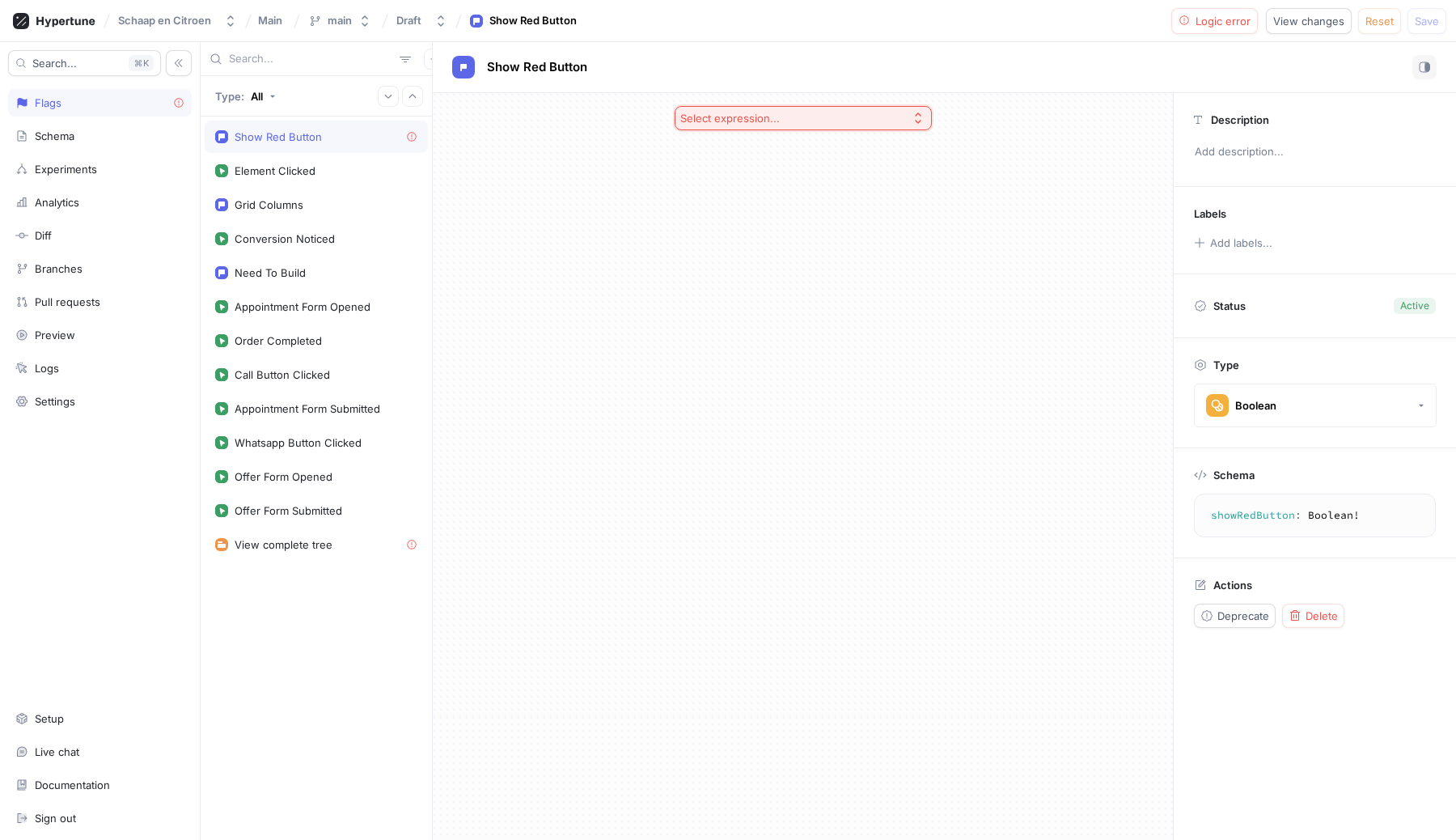
click at [763, 116] on div "Select expression..." at bounding box center [730, 118] width 100 height 14
click at [789, 277] on div "Experiment" at bounding box center [803, 289] width 249 height 26
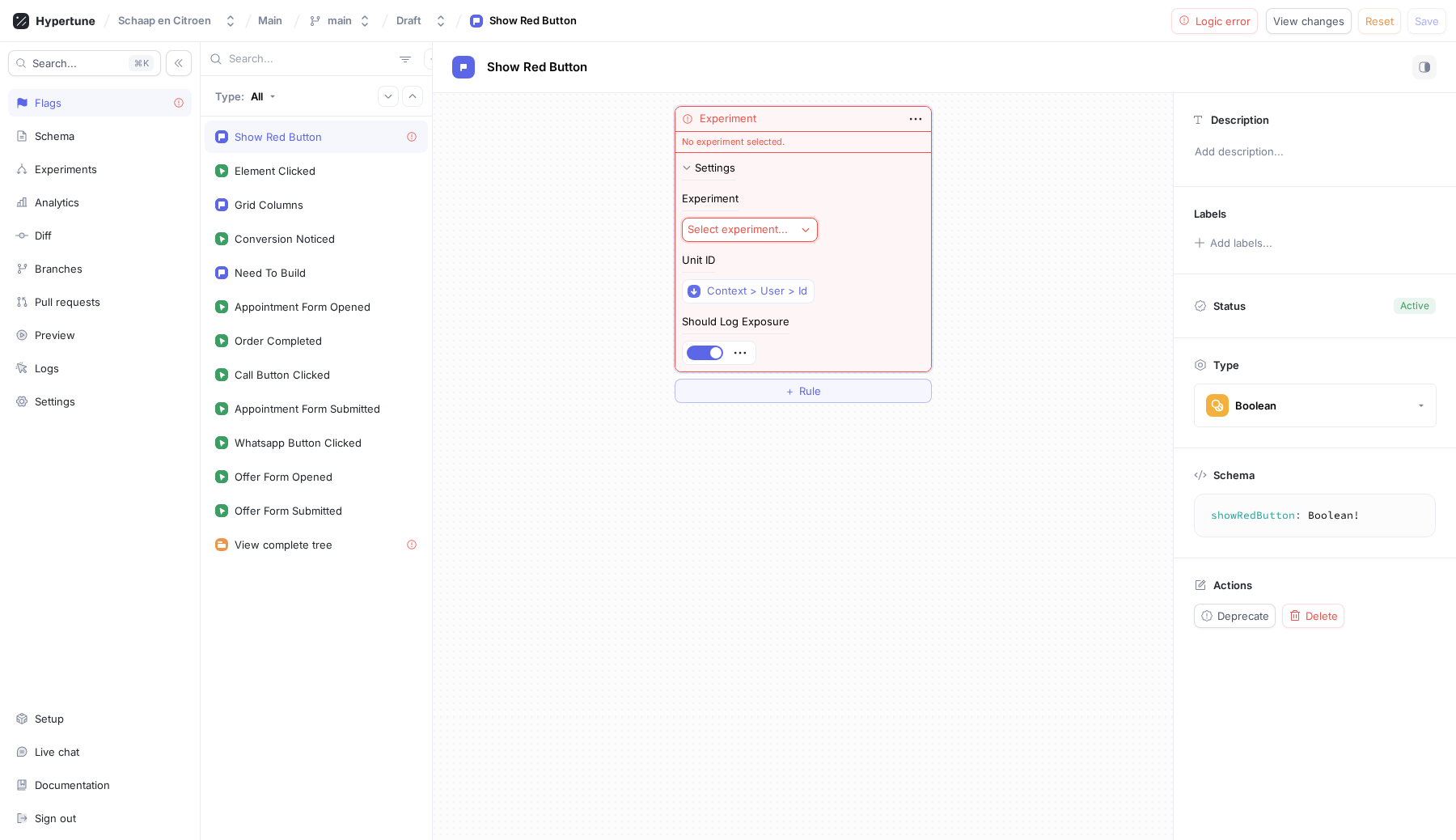
click at [760, 232] on div "Select experiment..." at bounding box center [738, 229] width 101 height 14
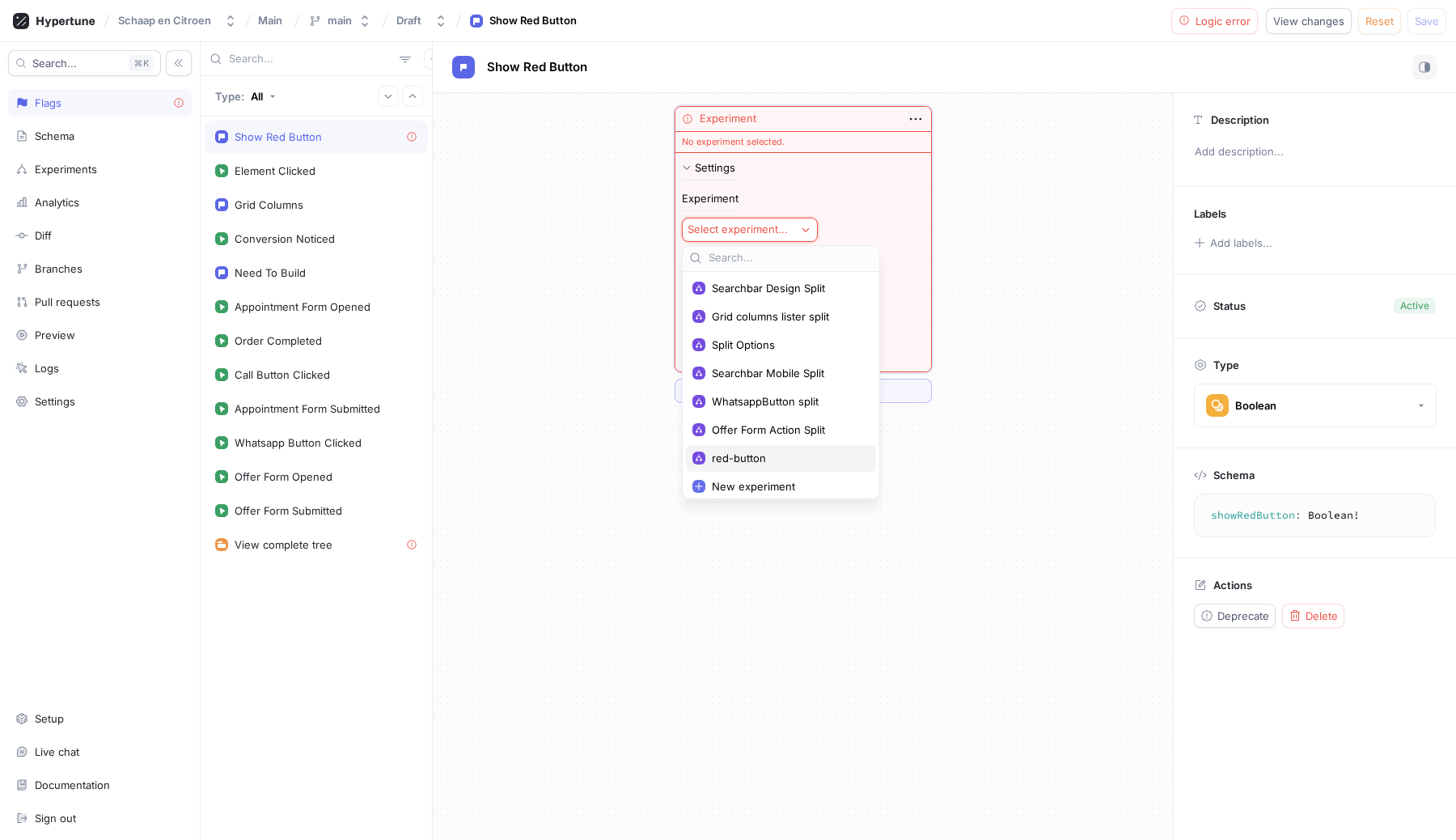
click at [765, 461] on span "red-button" at bounding box center [787, 458] width 150 height 14
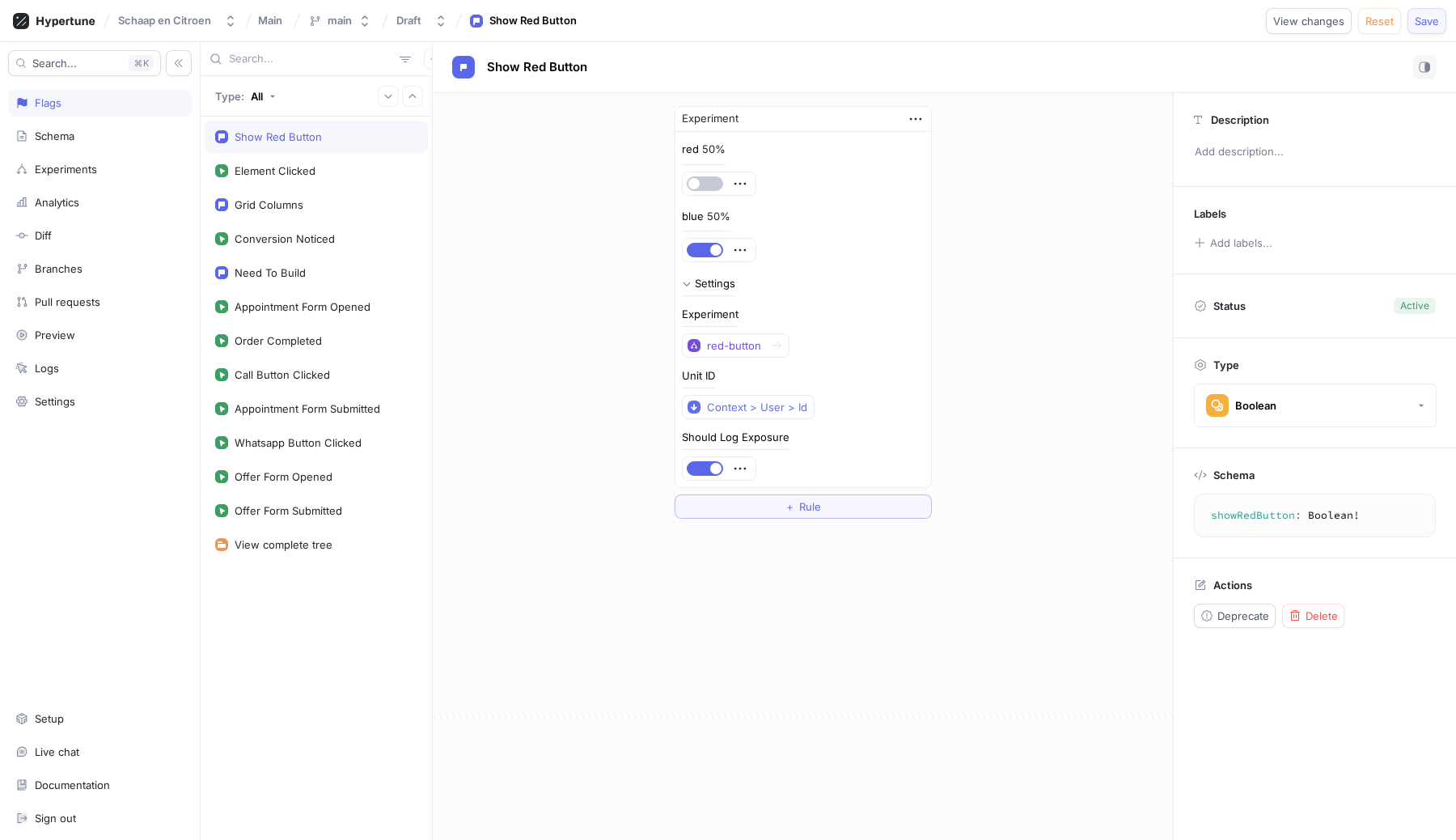
click at [1431, 24] on span "Save" at bounding box center [1427, 21] width 24 height 10
click at [82, 198] on div "Analytics" at bounding box center [100, 202] width 169 height 13
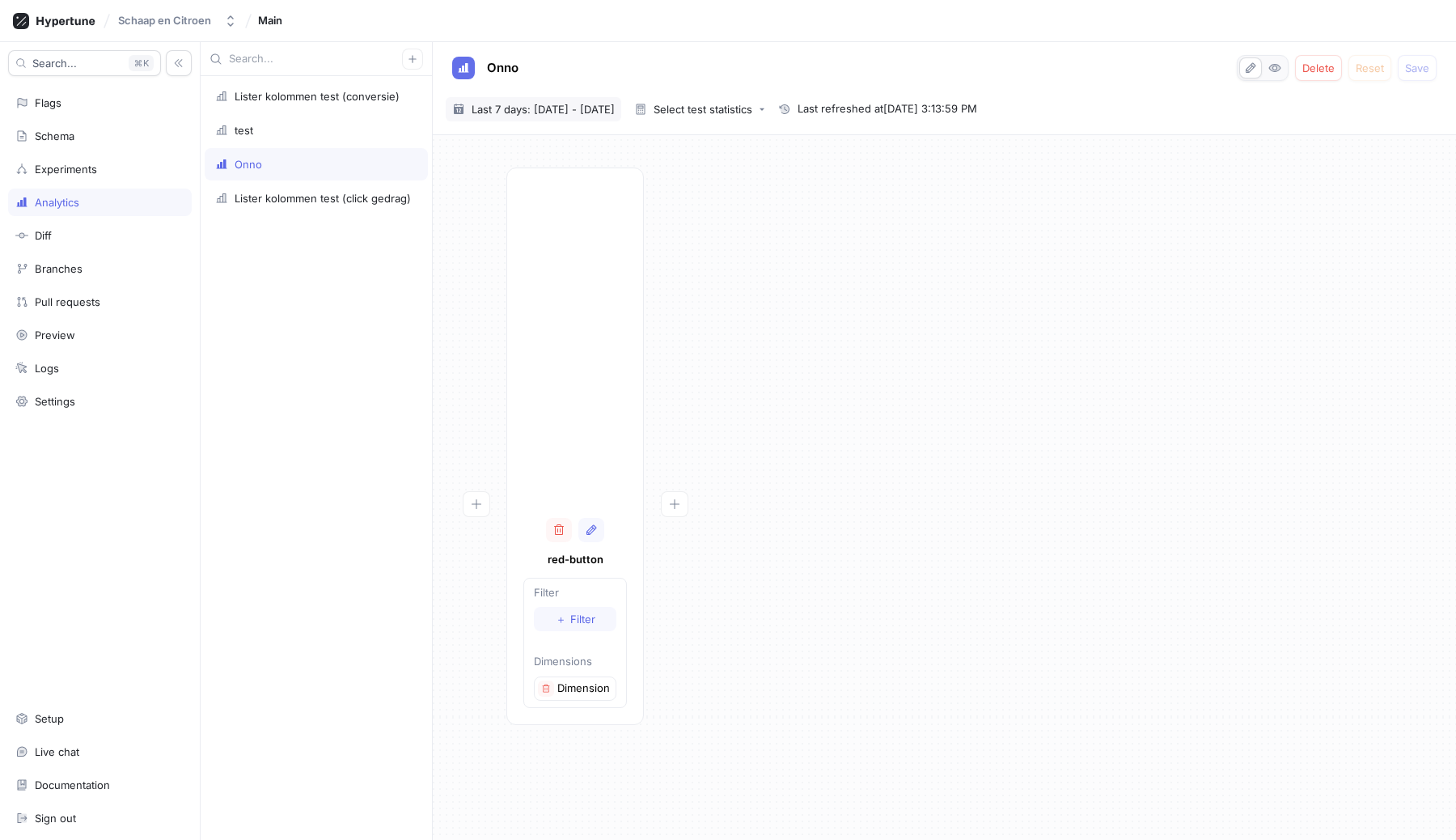
click at [541, 102] on span "Last 7 days: [DATE] - [DATE]" at bounding box center [543, 109] width 143 height 16
click at [516, 274] on div "14" at bounding box center [519, 268] width 24 height 24
click at [545, 403] on button "Last 7 days" at bounding box center [543, 393] width 76 height 24
click at [501, 108] on span "Last 7 days: [DATE] - [DATE]" at bounding box center [543, 109] width 143 height 16
click at [469, 385] on button "[DATE]" at bounding box center [476, 393] width 52 height 24
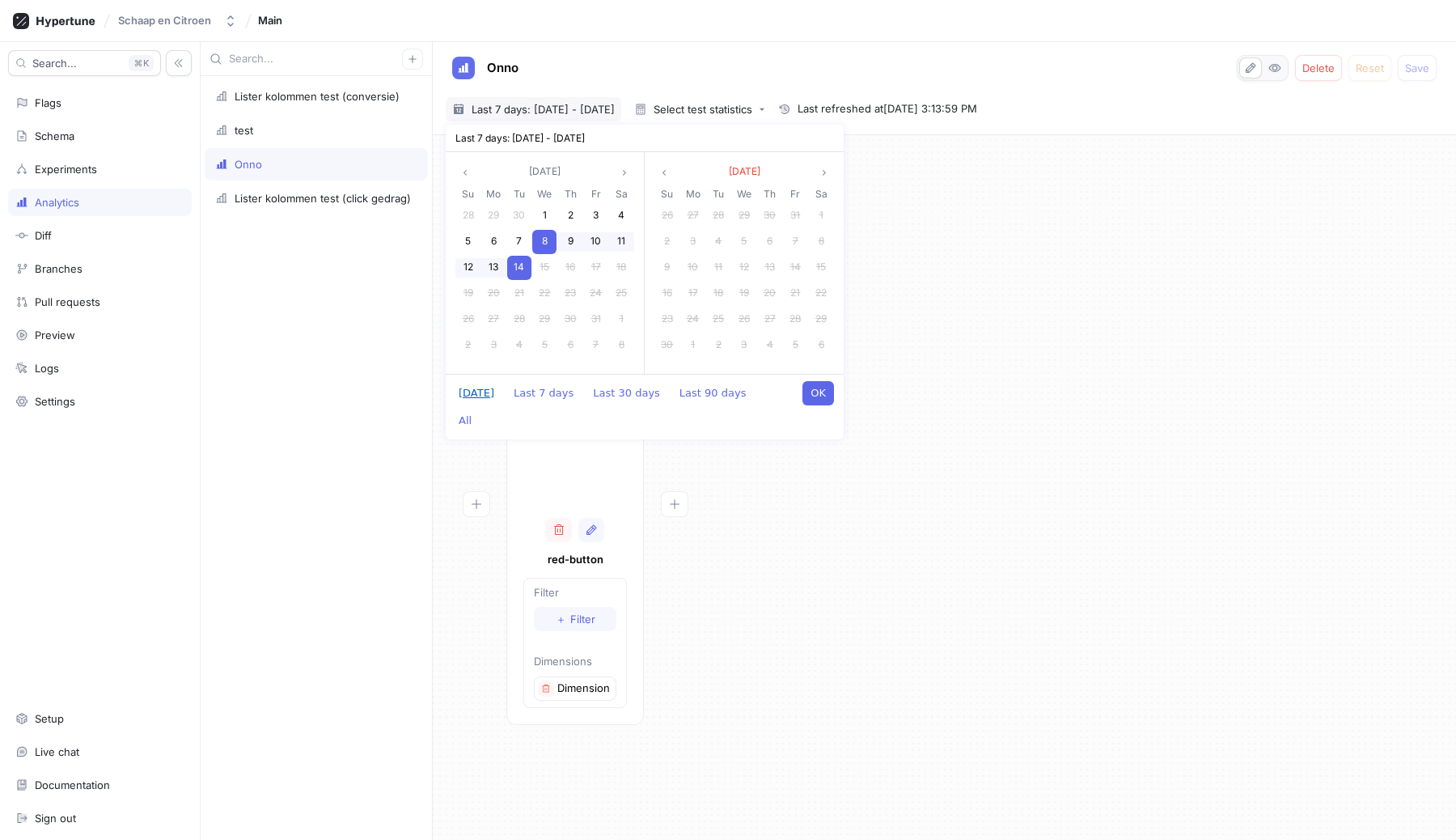
type input "[DATE] ~ [DATE]"
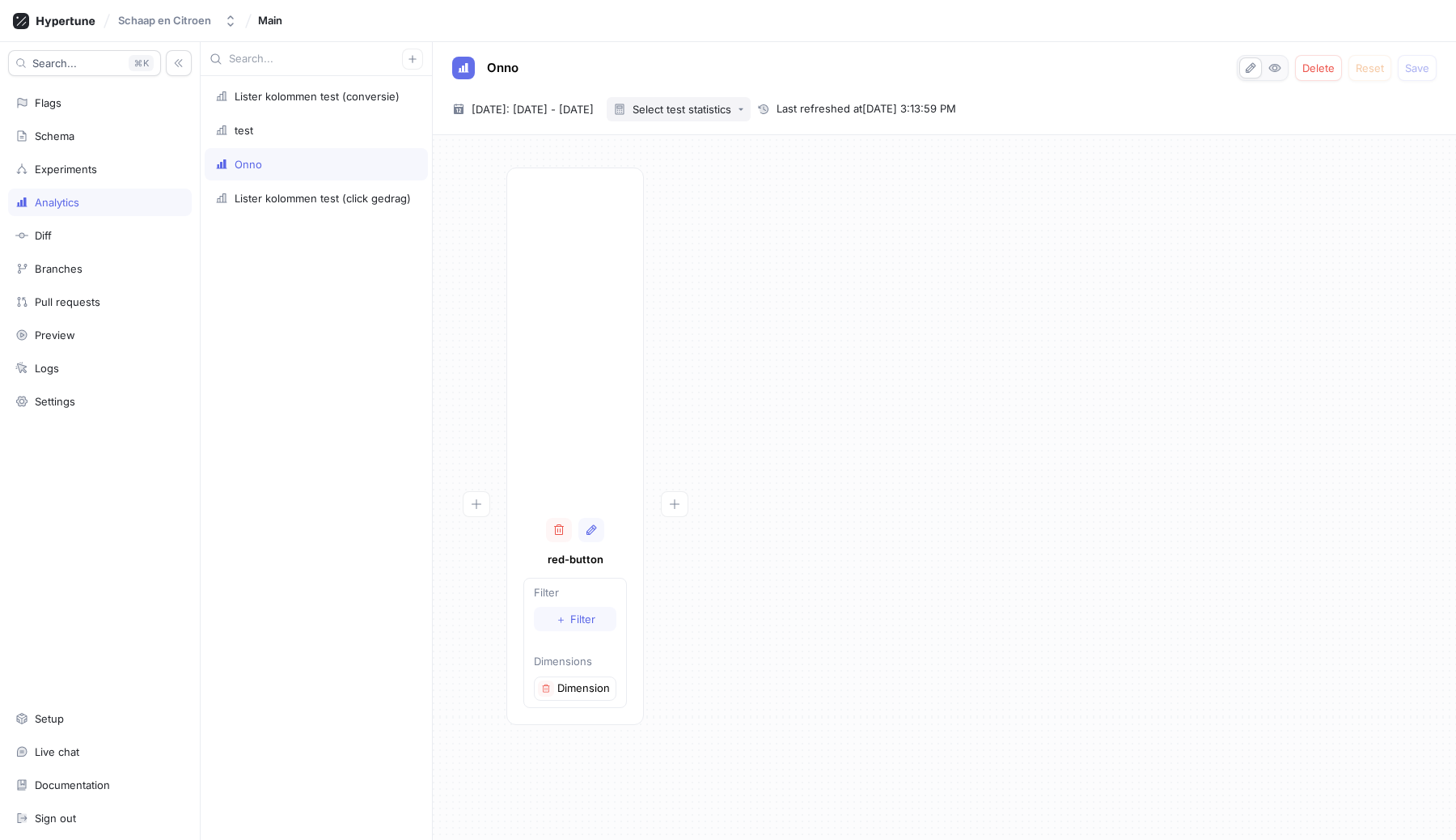
click at [737, 116] on button "Select test statistics" at bounding box center [679, 109] width 144 height 24
click at [846, 101] on div "[DATE] ~ [DATE] [DATE]: [DATE] - [DATE] Select test statistics Last refreshed a…" at bounding box center [941, 109] width 991 height 24
click at [871, 118] on div "[DATE] ~ [DATE] [DATE]: [DATE] - [DATE] Select test statistics Last refreshed a…" at bounding box center [941, 109] width 991 height 24
click at [272, 200] on div "Lister kolommen test (click gedrag)" at bounding box center [323, 198] width 176 height 13
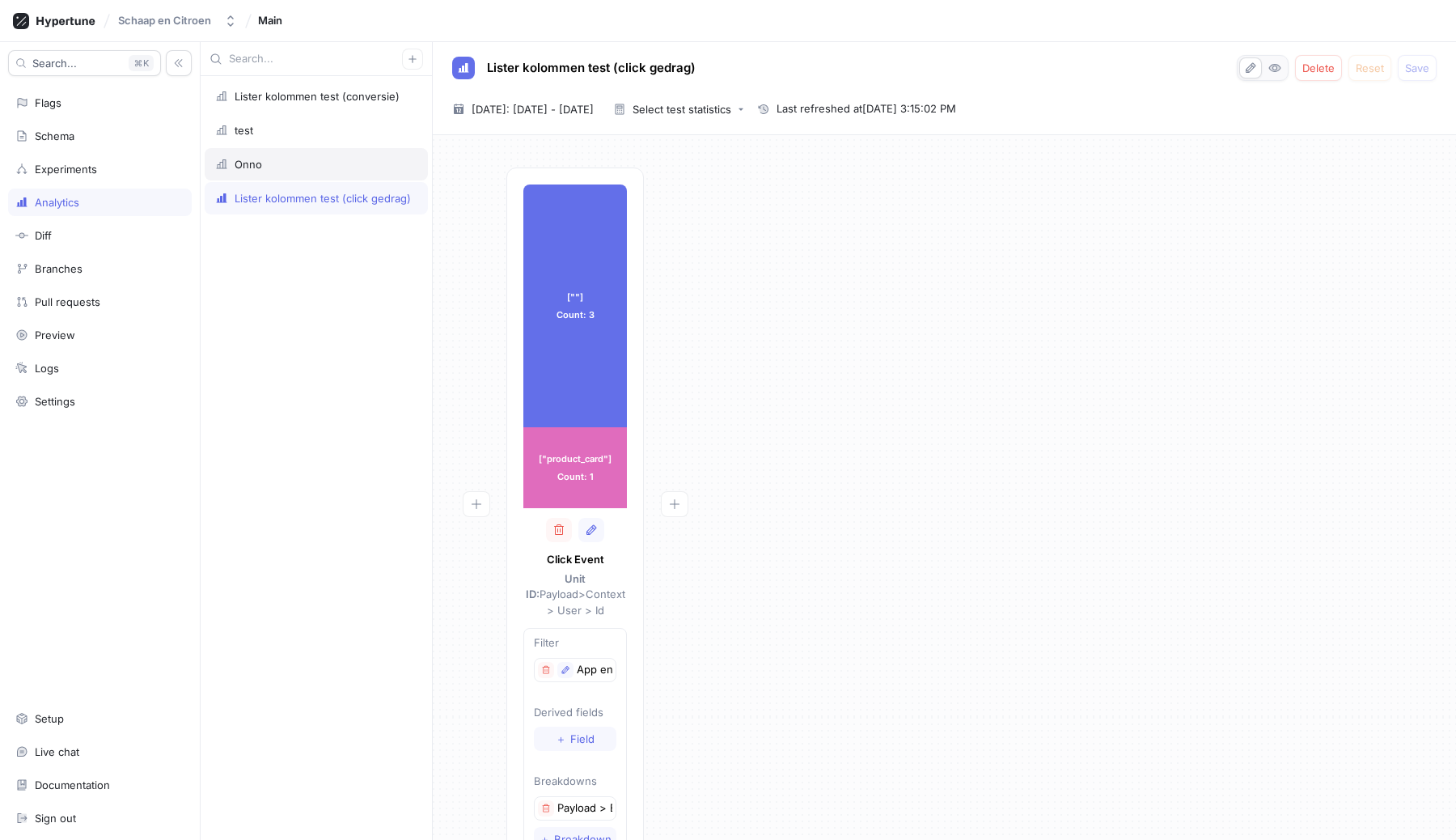
click at [266, 170] on div "Onno" at bounding box center [316, 164] width 202 height 13
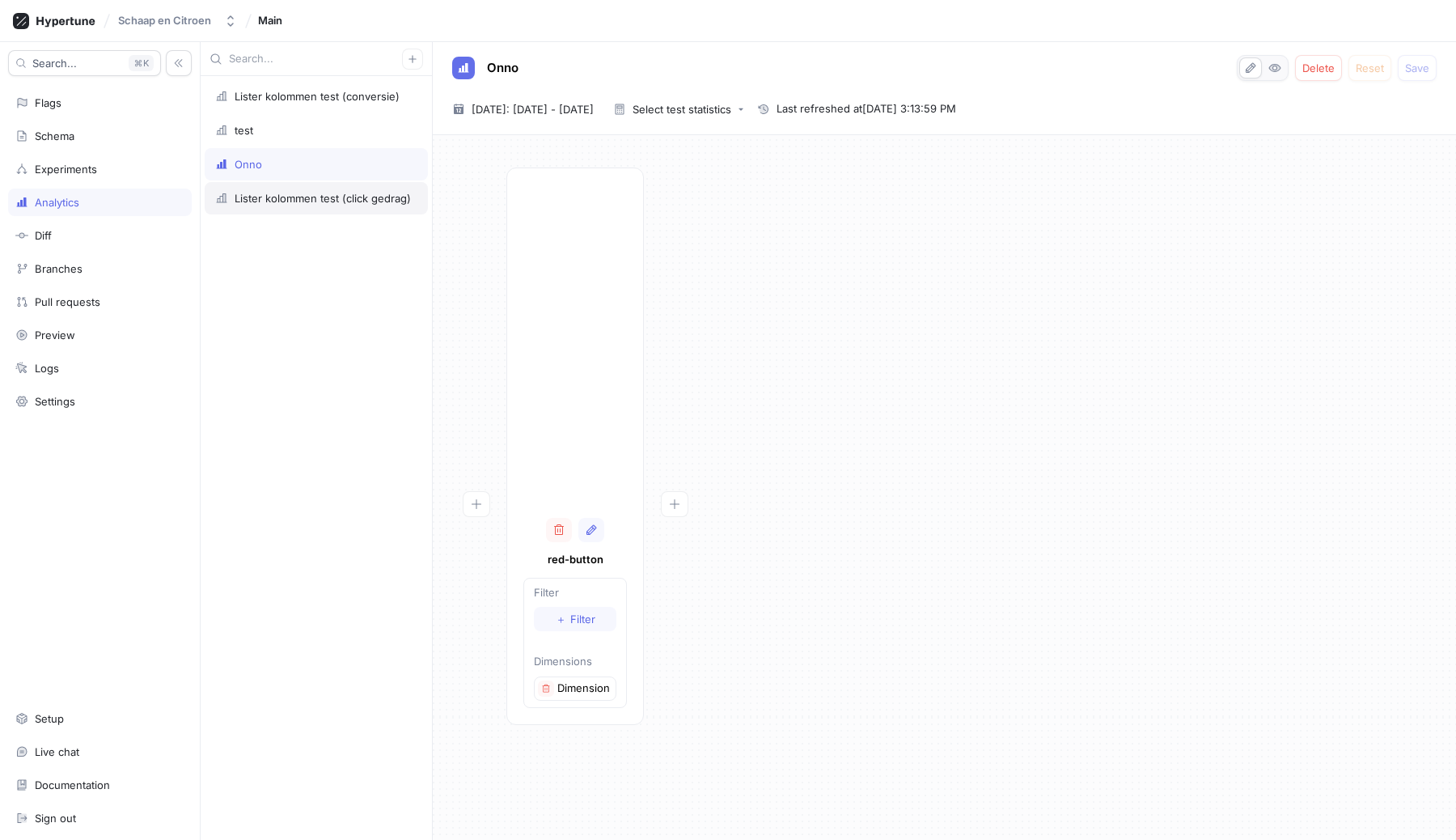
click at [271, 193] on div "Lister kolommen test (click gedrag)" at bounding box center [323, 198] width 176 height 13
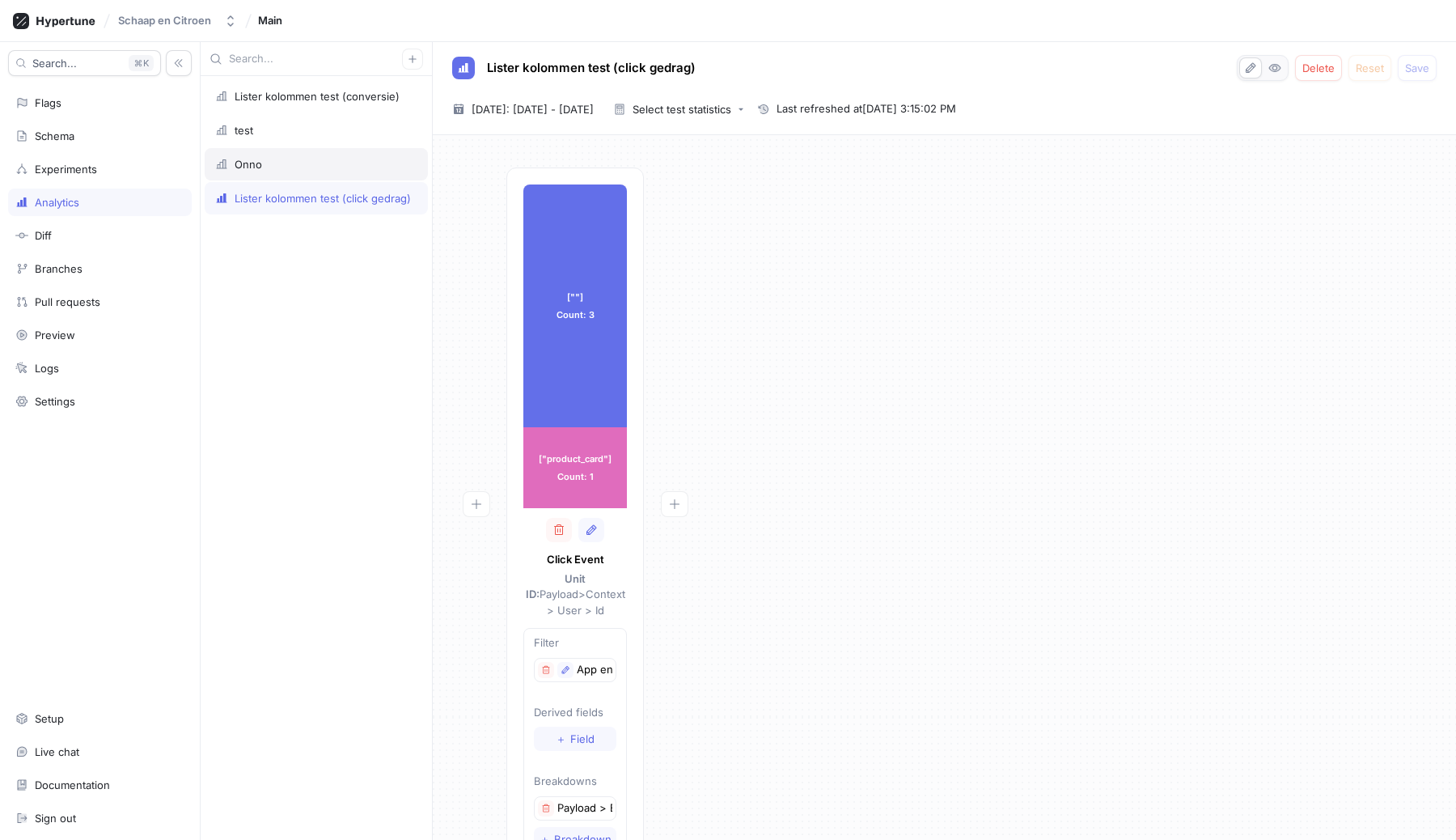
click at [240, 157] on div "Onno" at bounding box center [317, 164] width 223 height 33
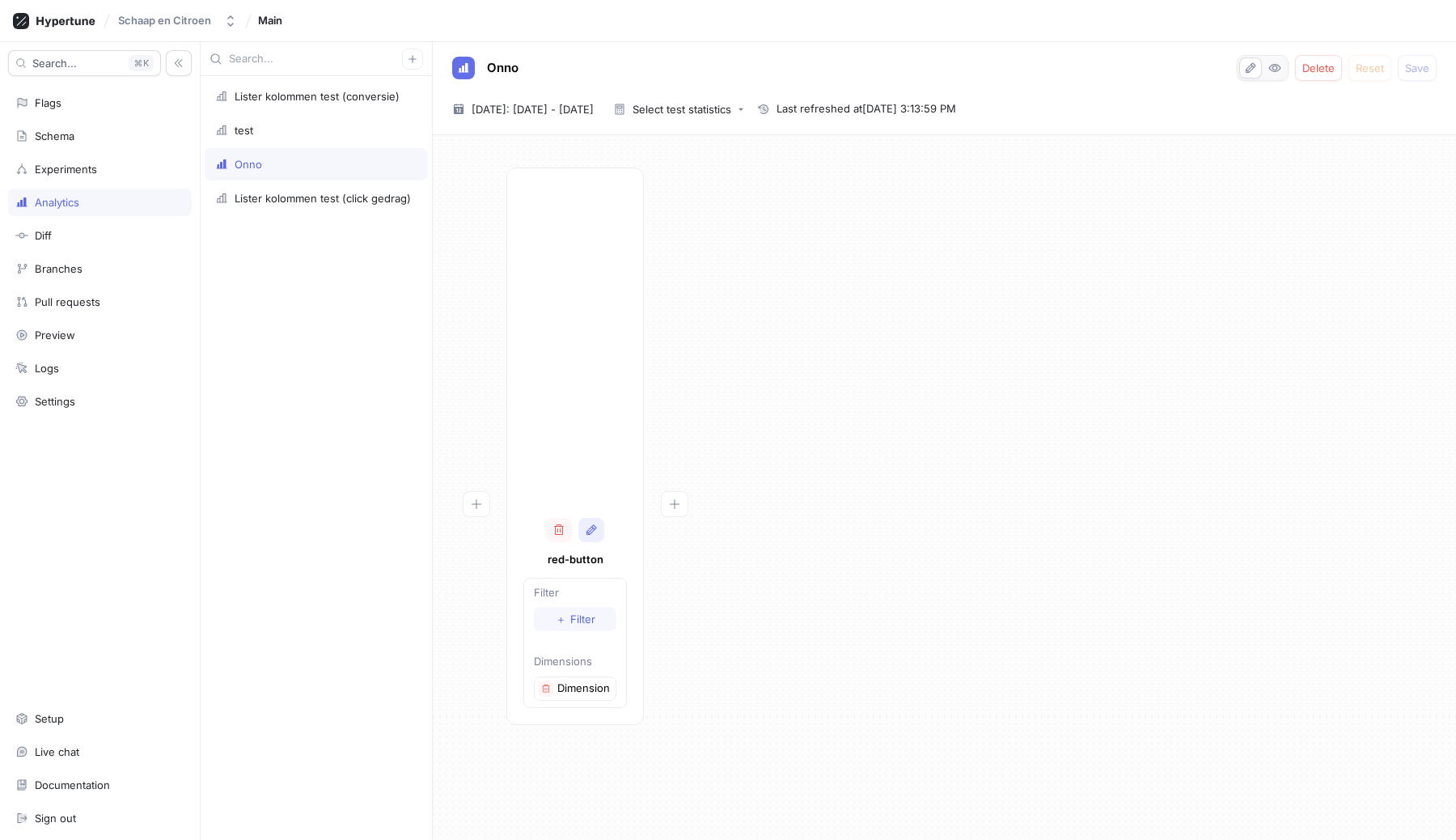
click at [594, 531] on icon "button" at bounding box center [591, 530] width 13 height 13
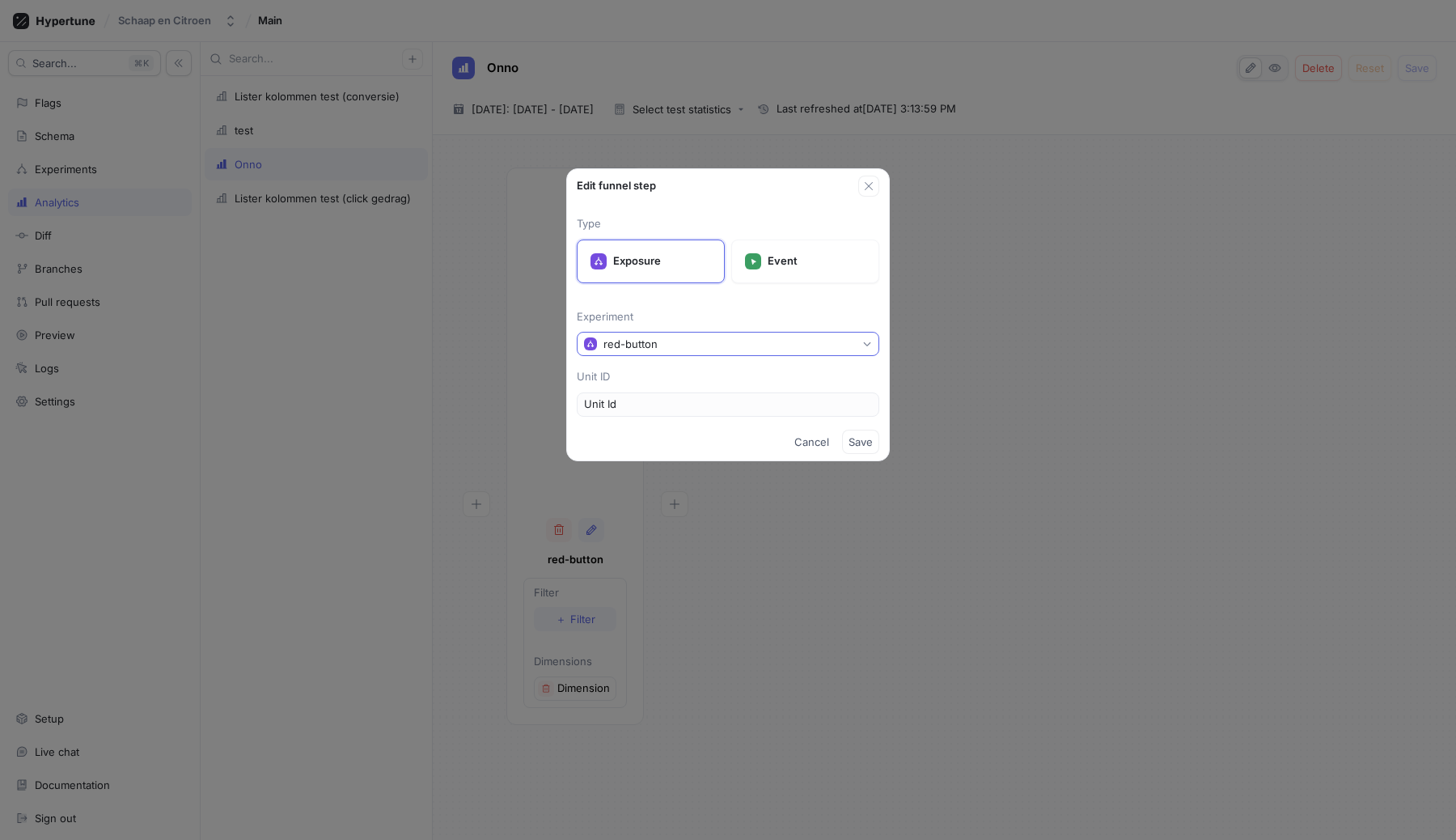
click at [699, 347] on button "red-button" at bounding box center [728, 344] width 303 height 24
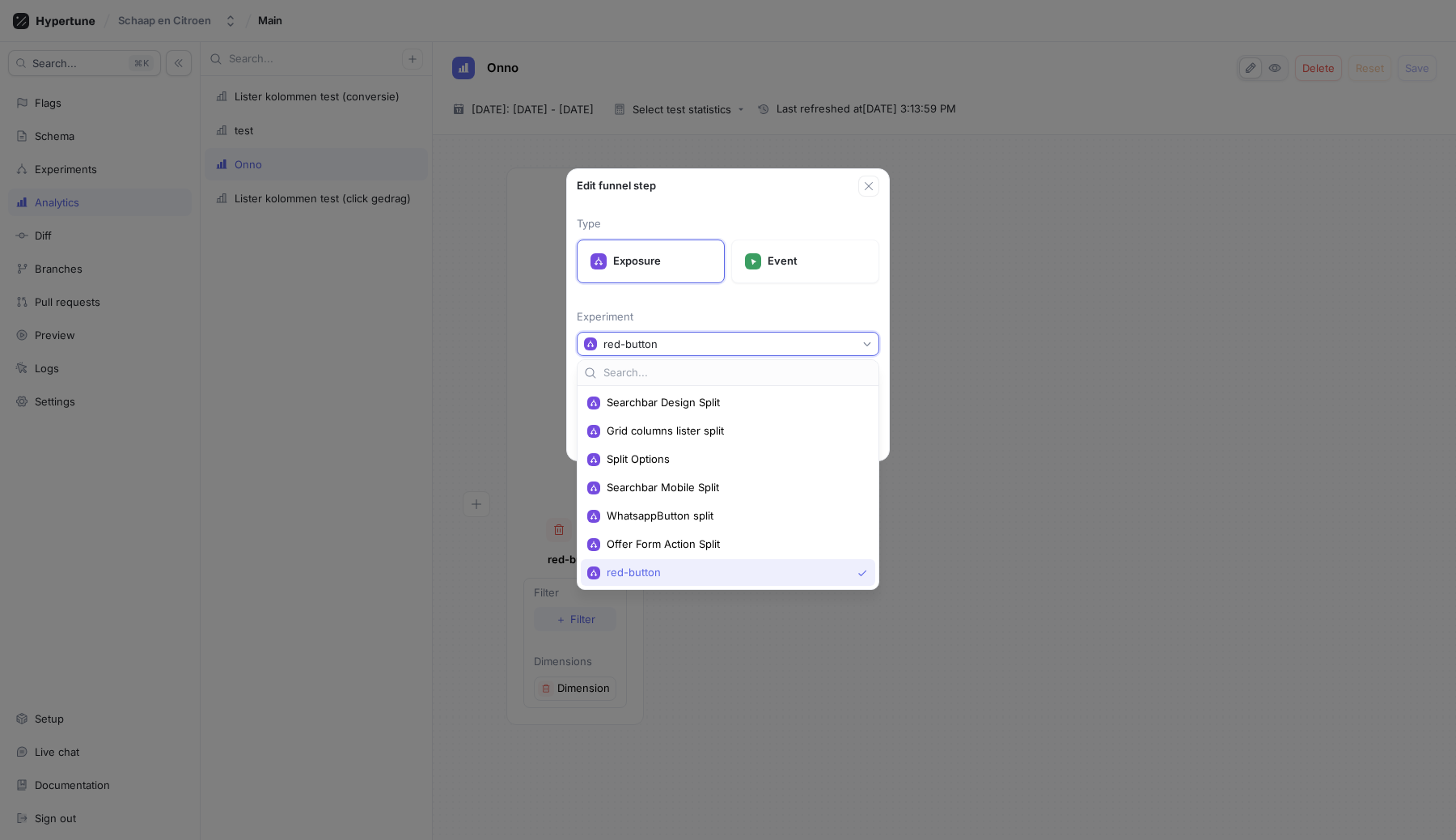
click at [699, 311] on p "Experiment" at bounding box center [728, 317] width 303 height 16
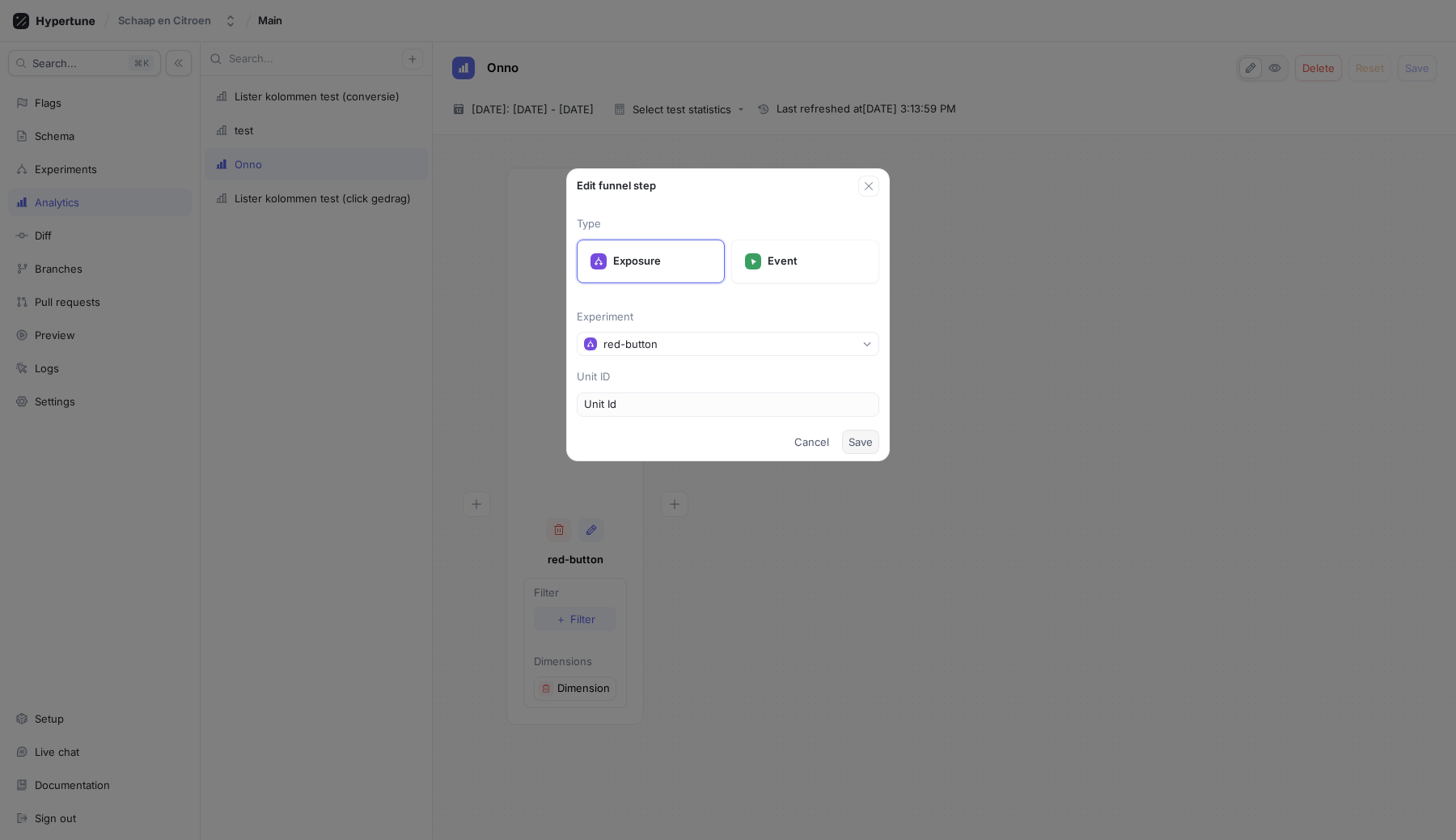
click at [861, 439] on span "Save" at bounding box center [861, 442] width 24 height 10
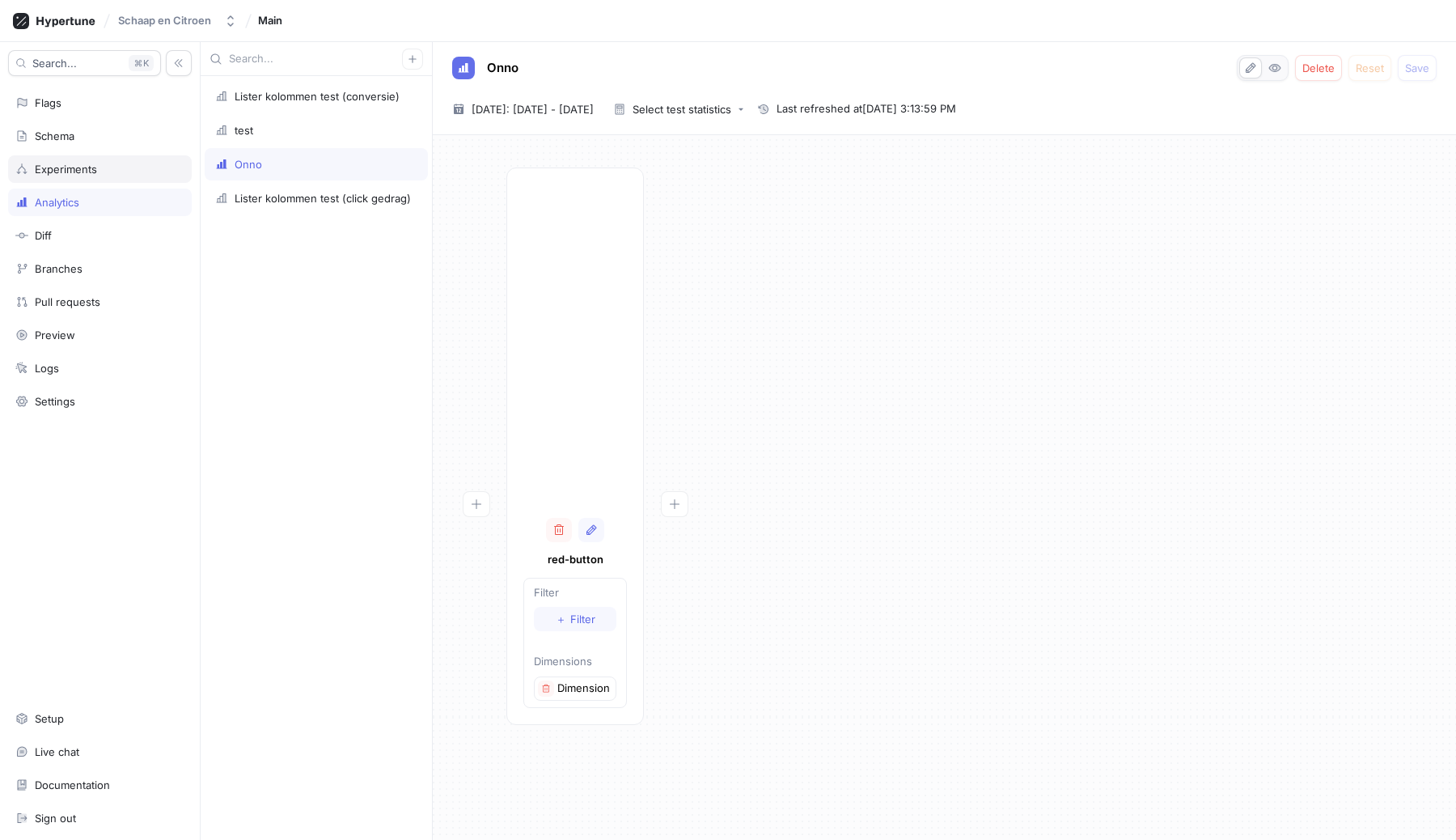
click at [40, 161] on div "Experiments" at bounding box center [100, 169] width 183 height 27
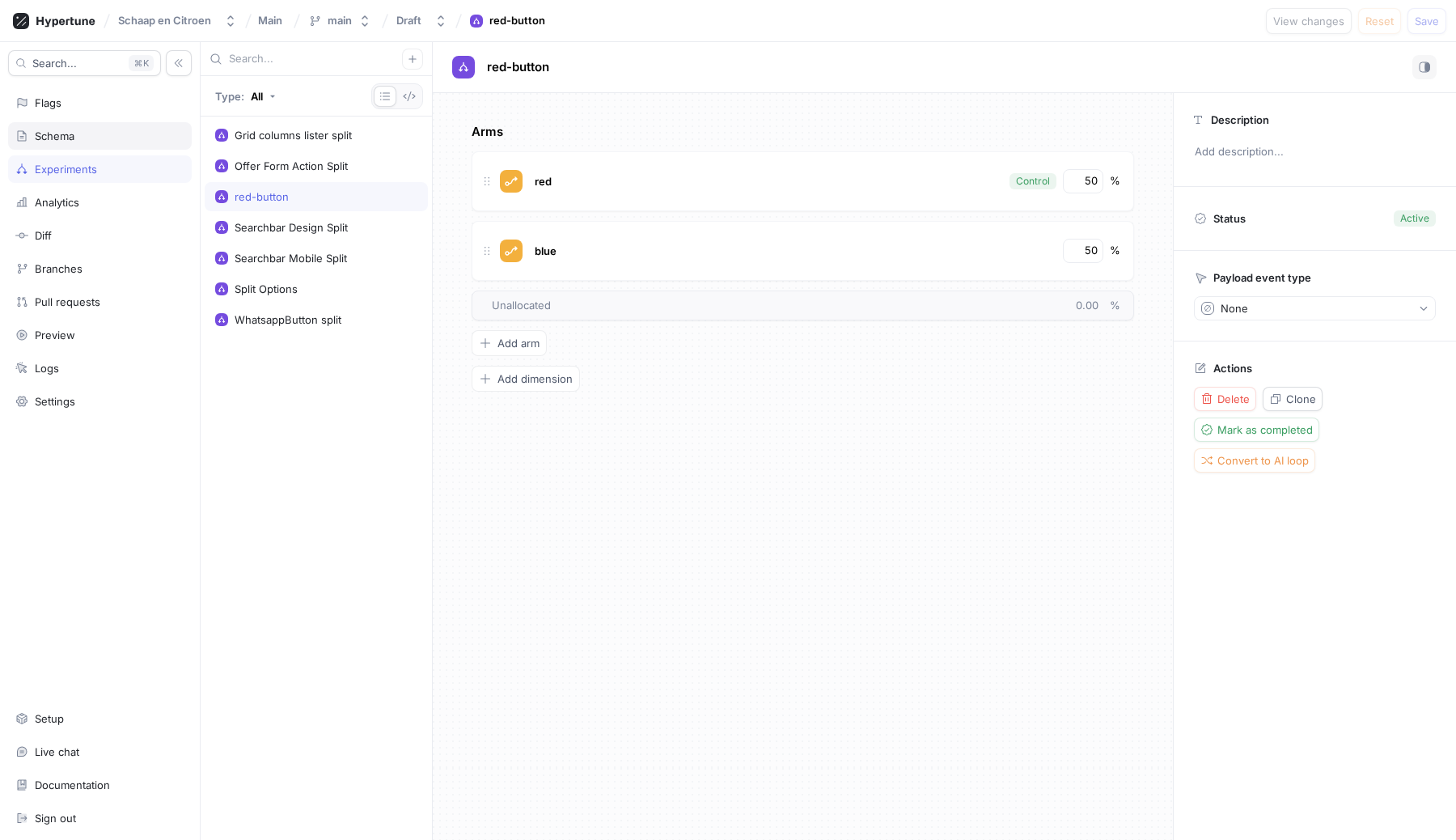
click at [45, 131] on div "Schema" at bounding box center [54, 136] width 40 height 13
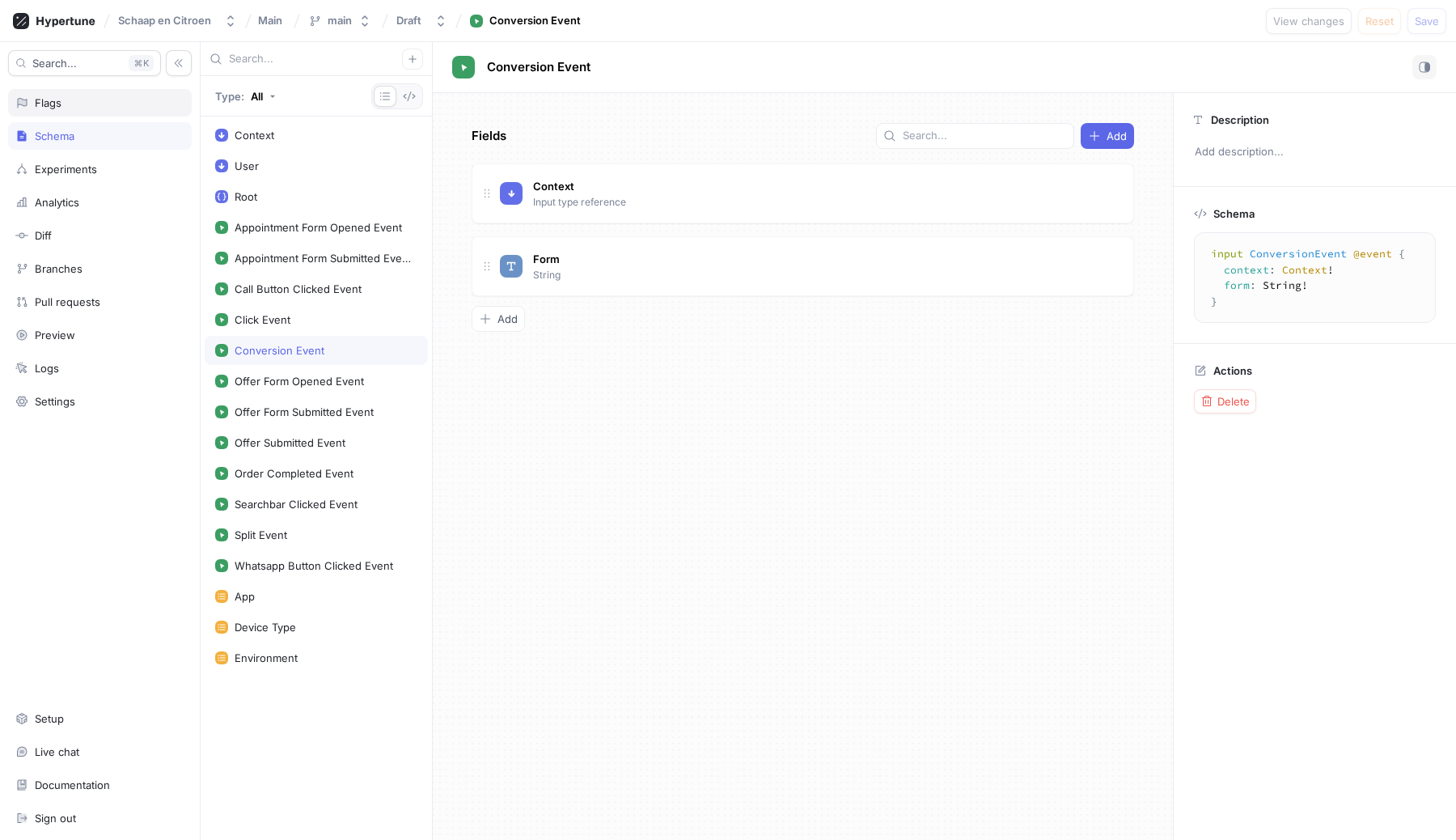
click at [45, 101] on div "Flags" at bounding box center [47, 103] width 26 height 13
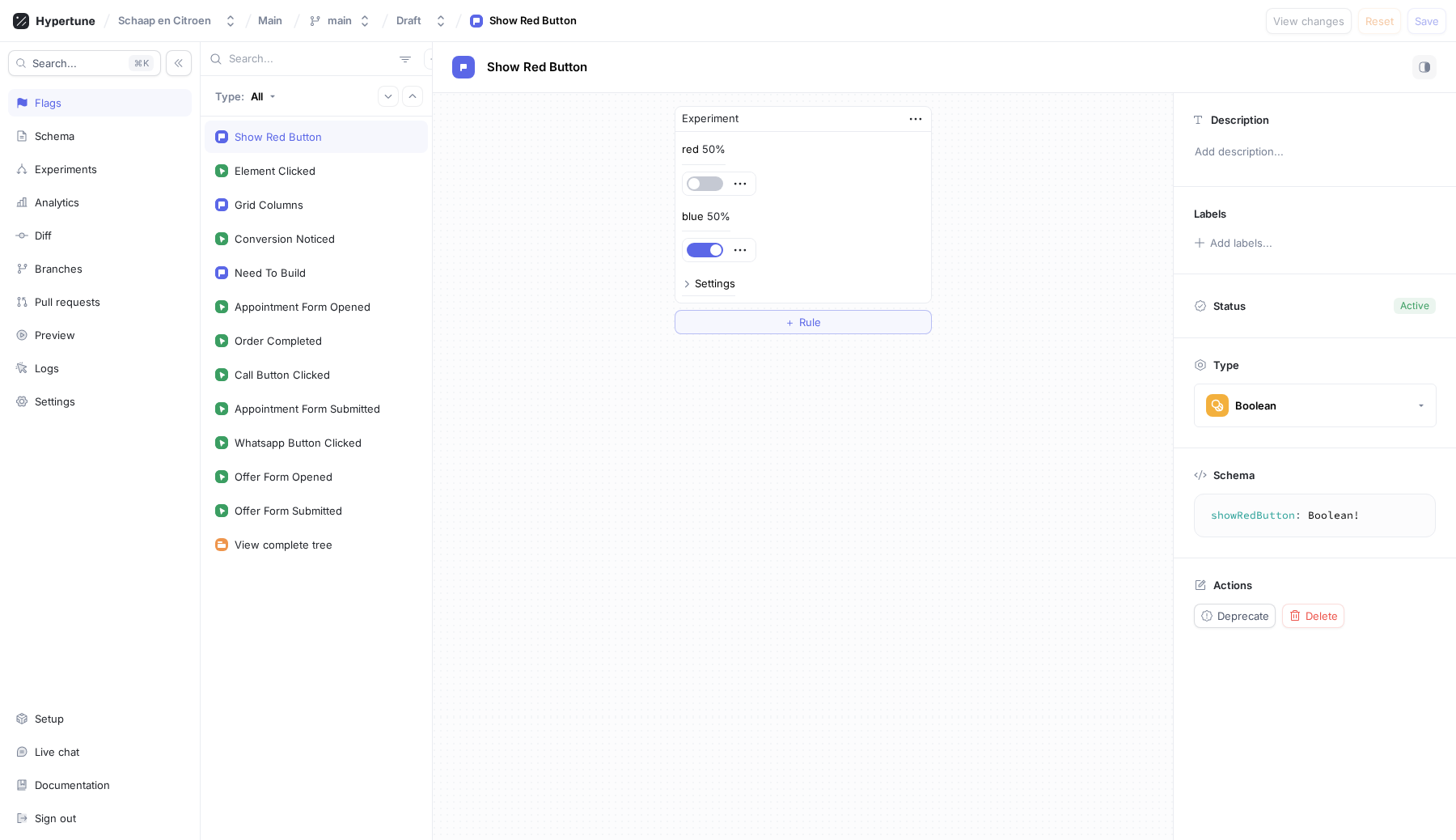
click at [288, 135] on div "Show Red Button" at bounding box center [278, 137] width 87 height 13
click at [696, 280] on div "Settings" at bounding box center [715, 284] width 41 height 11
click at [302, 211] on div "Grid Columns" at bounding box center [317, 205] width 223 height 33
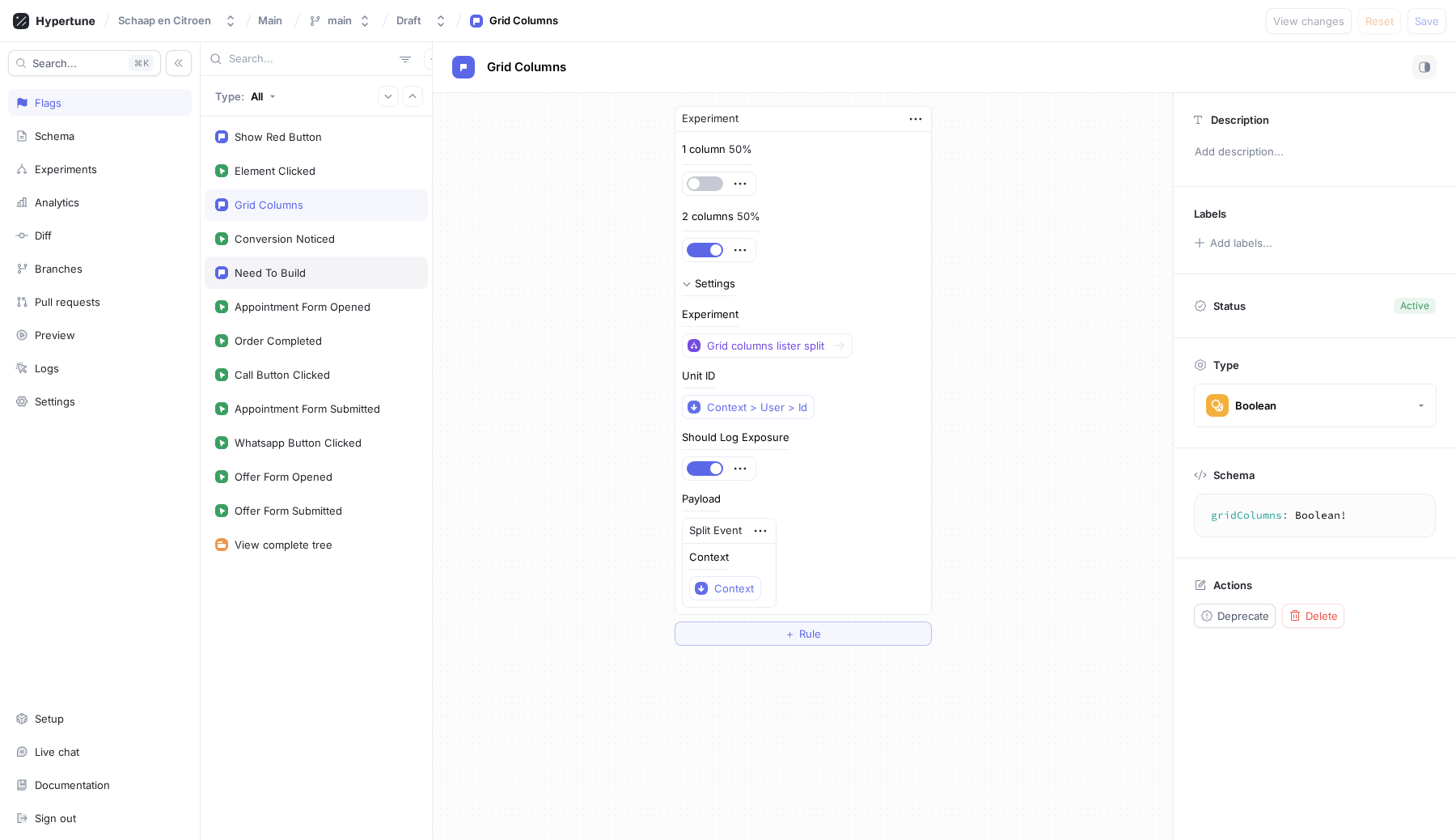
click at [288, 276] on div "Need To Build" at bounding box center [270, 272] width 71 height 13
type textarea "needToBuild: Boolean!"
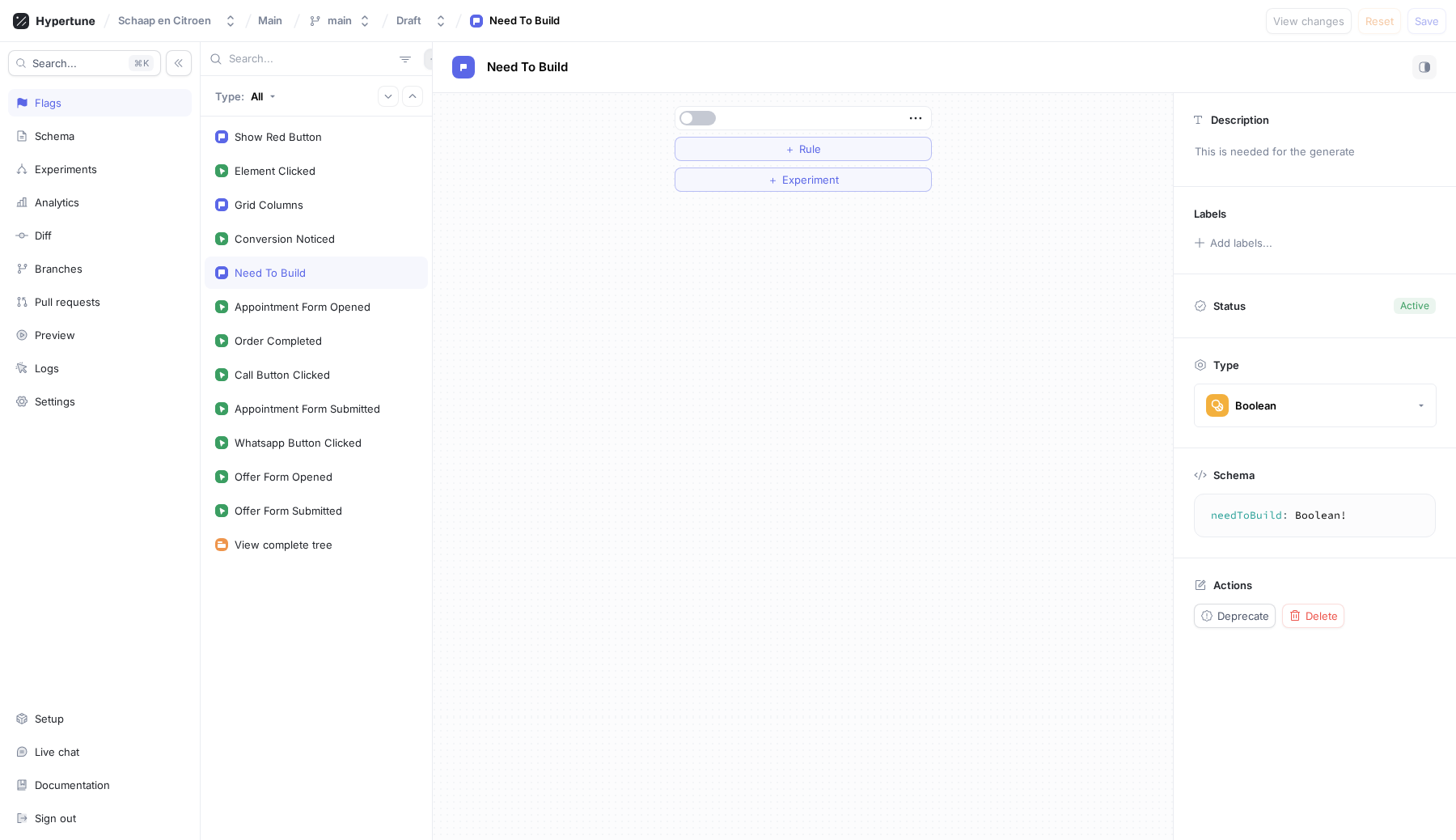
click at [430, 61] on icon "button" at bounding box center [434, 59] width 7 height 7
click at [439, 90] on p "Flag" at bounding box center [436, 91] width 21 height 16
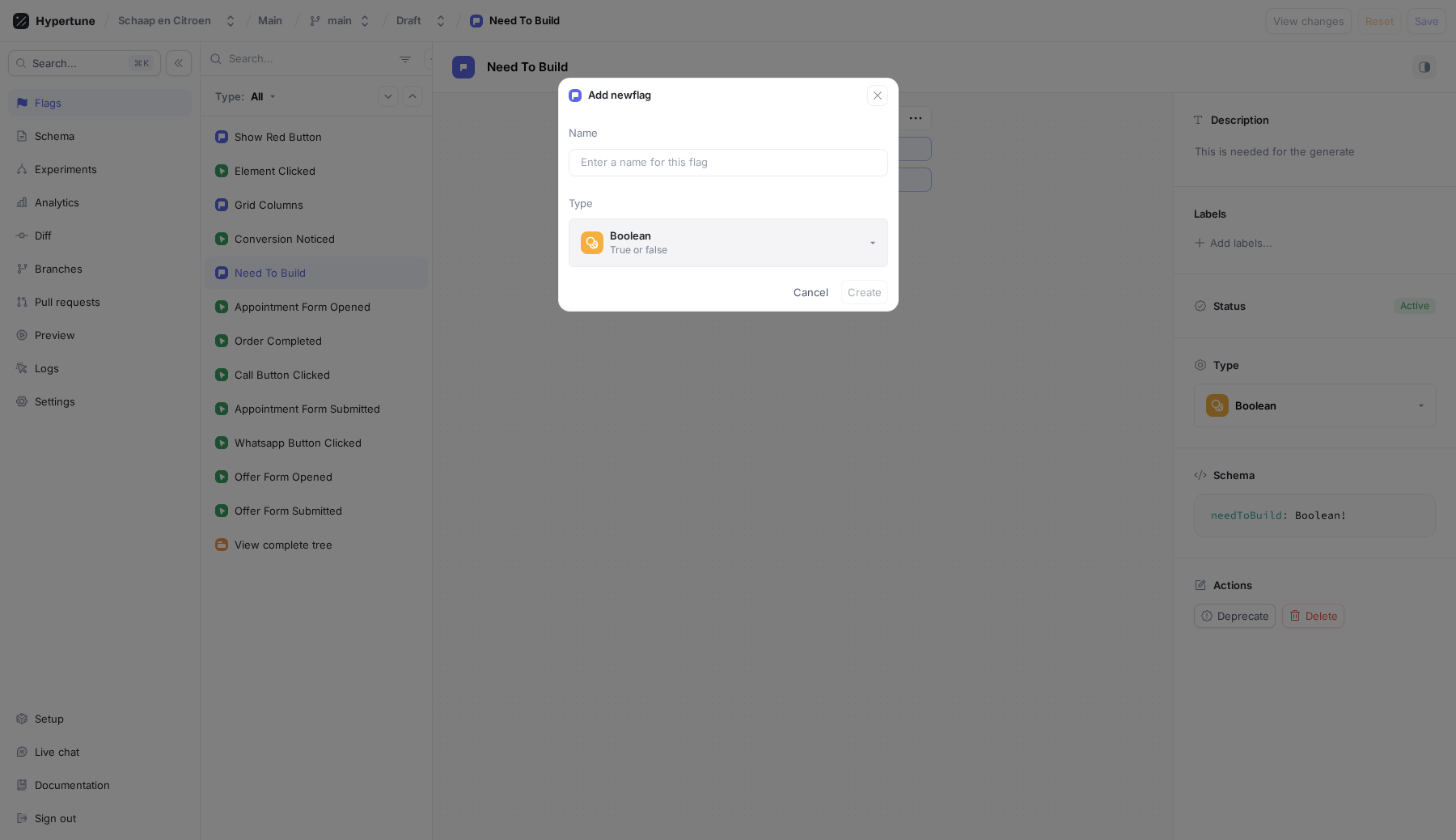
click at [689, 242] on button "Boolean True or false" at bounding box center [728, 243] width 319 height 49
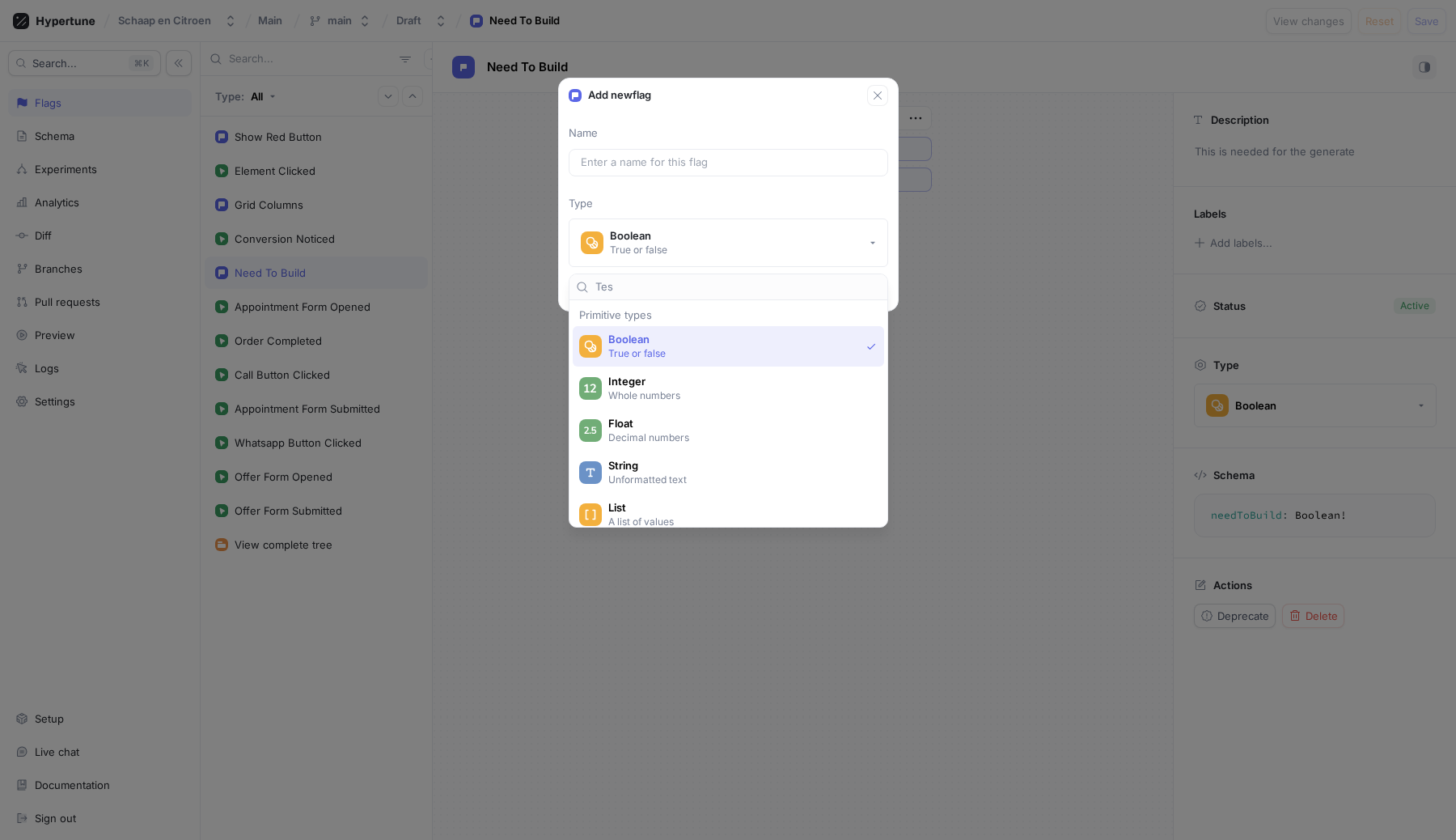
type input "Test"
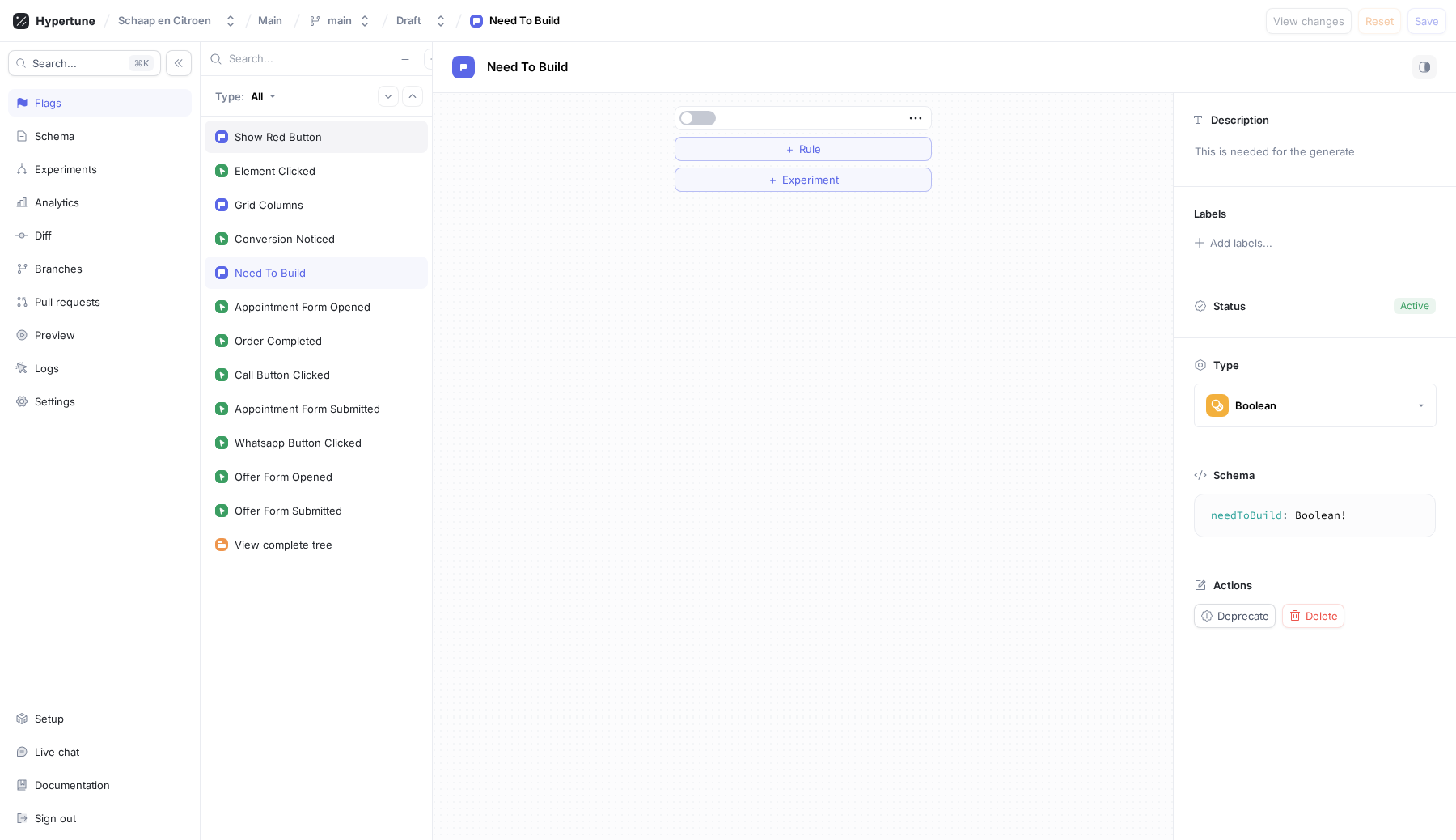
click at [256, 131] on div "Show Red Button" at bounding box center [278, 137] width 87 height 13
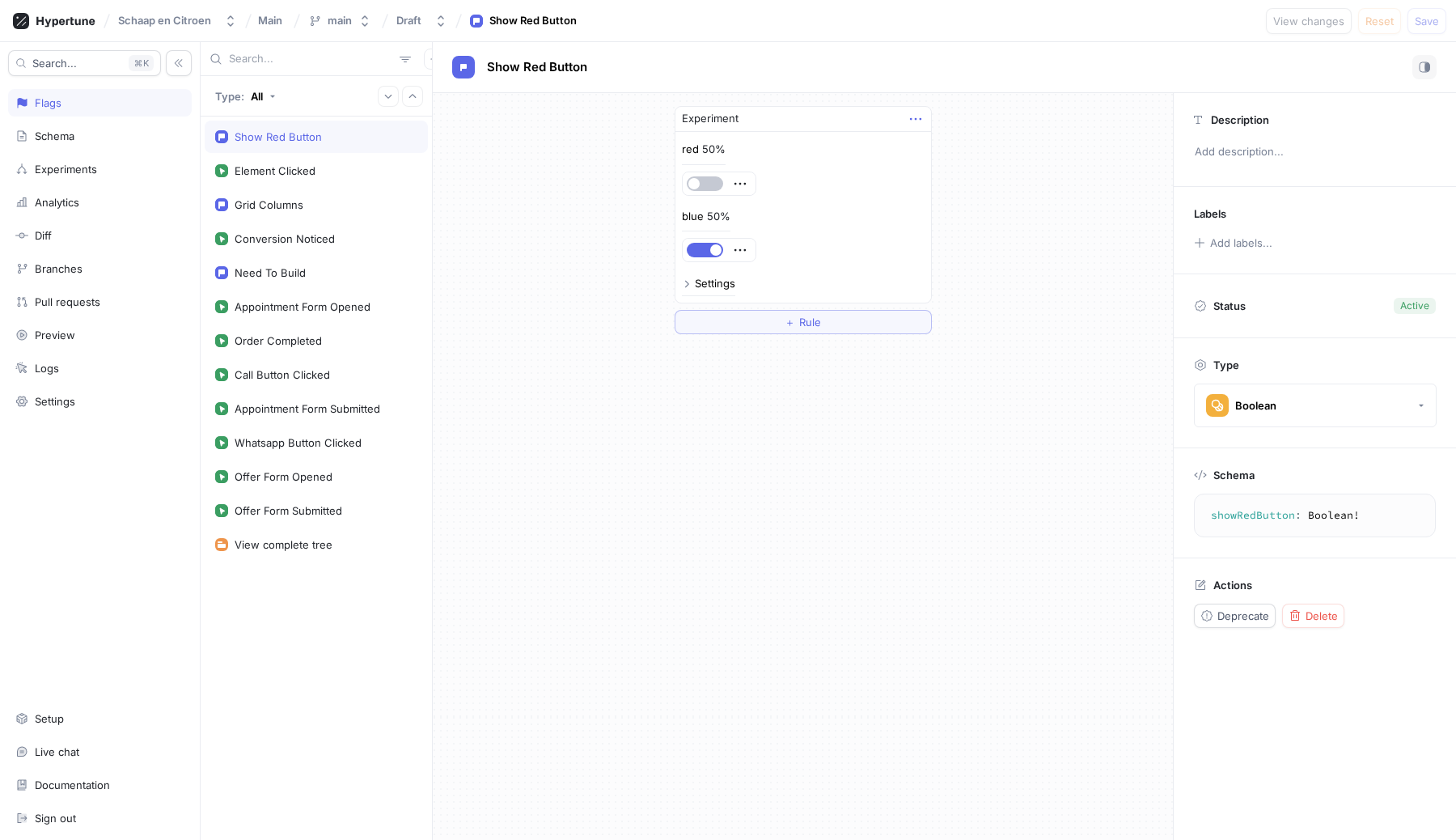
click at [907, 123] on icon "button" at bounding box center [916, 119] width 18 height 18
click at [909, 109] on div "Experiment" at bounding box center [804, 120] width 256 height 25
click at [917, 120] on icon "button" at bounding box center [916, 119] width 18 height 18
click at [977, 67] on div "Show Red Button Experiment red 50% blue 50% Settings ＋ Rule Description Add des…" at bounding box center [944, 440] width 1023 height 797
click at [702, 278] on div "Settings" at bounding box center [715, 284] width 41 height 11
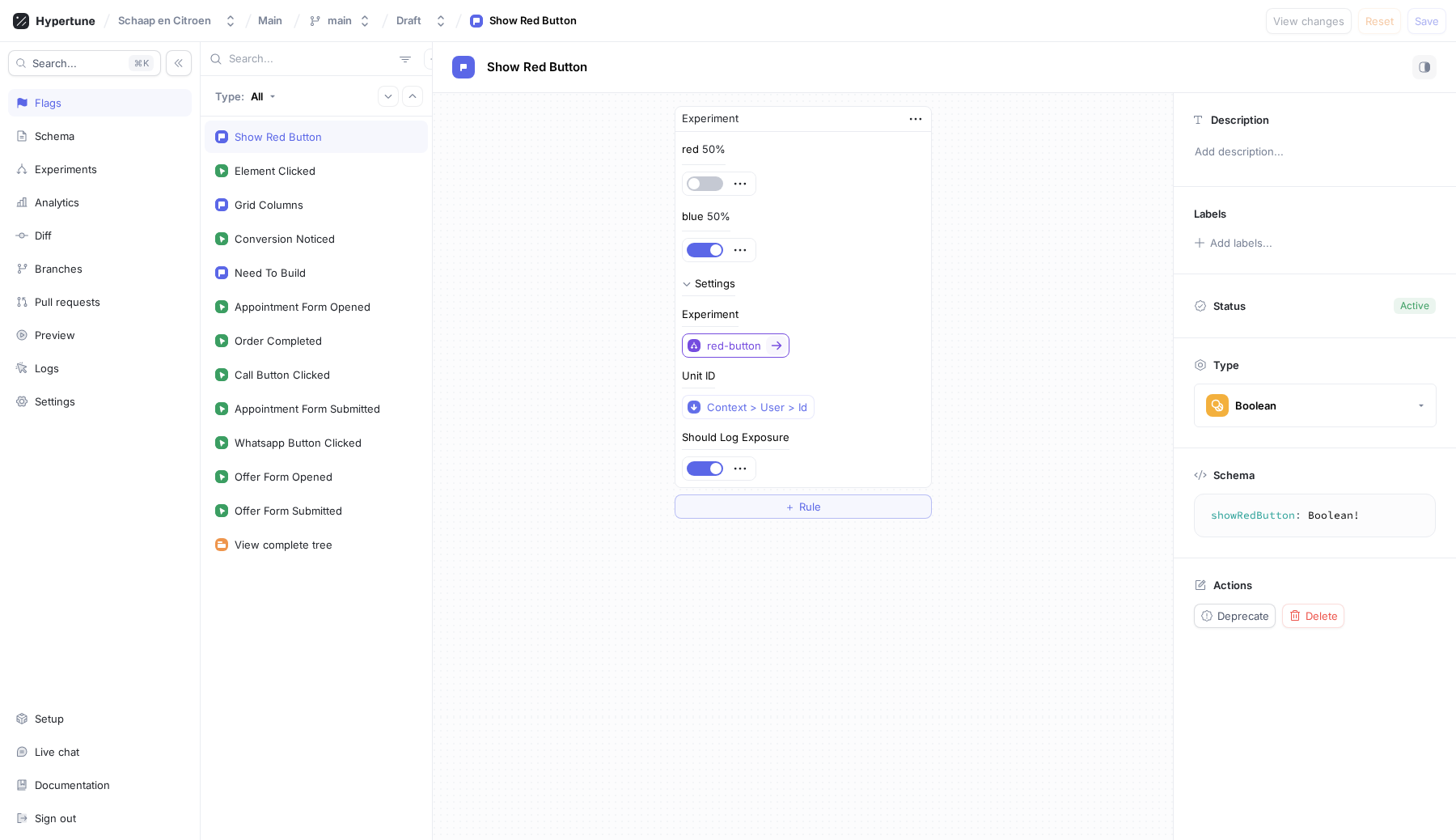
click at [770, 347] on icon at bounding box center [777, 346] width 13 height 13
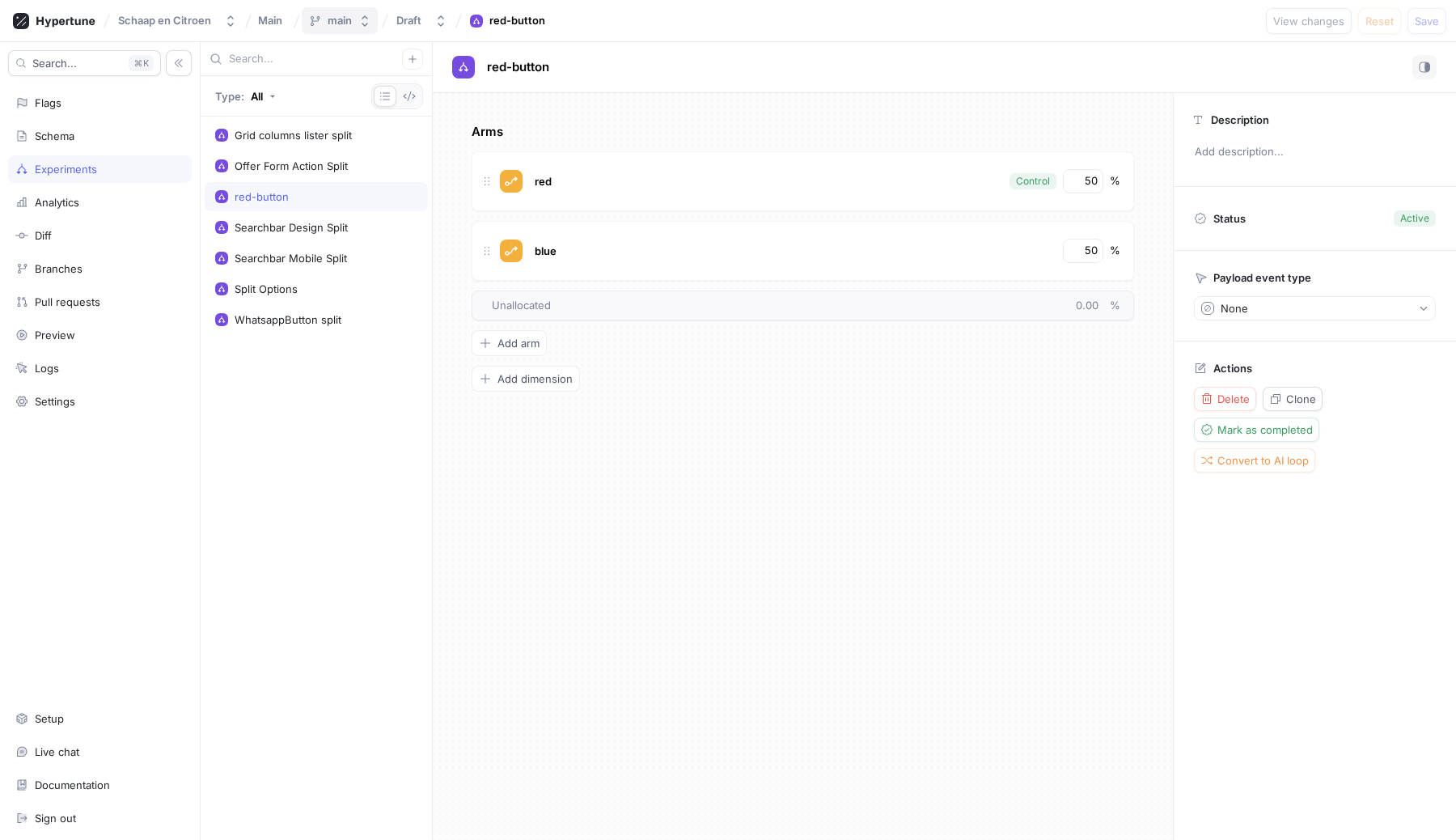
click at [336, 15] on div "main" at bounding box center [339, 20] width 24 height 14
click at [429, 15] on button "Draft" at bounding box center [422, 20] width 64 height 26
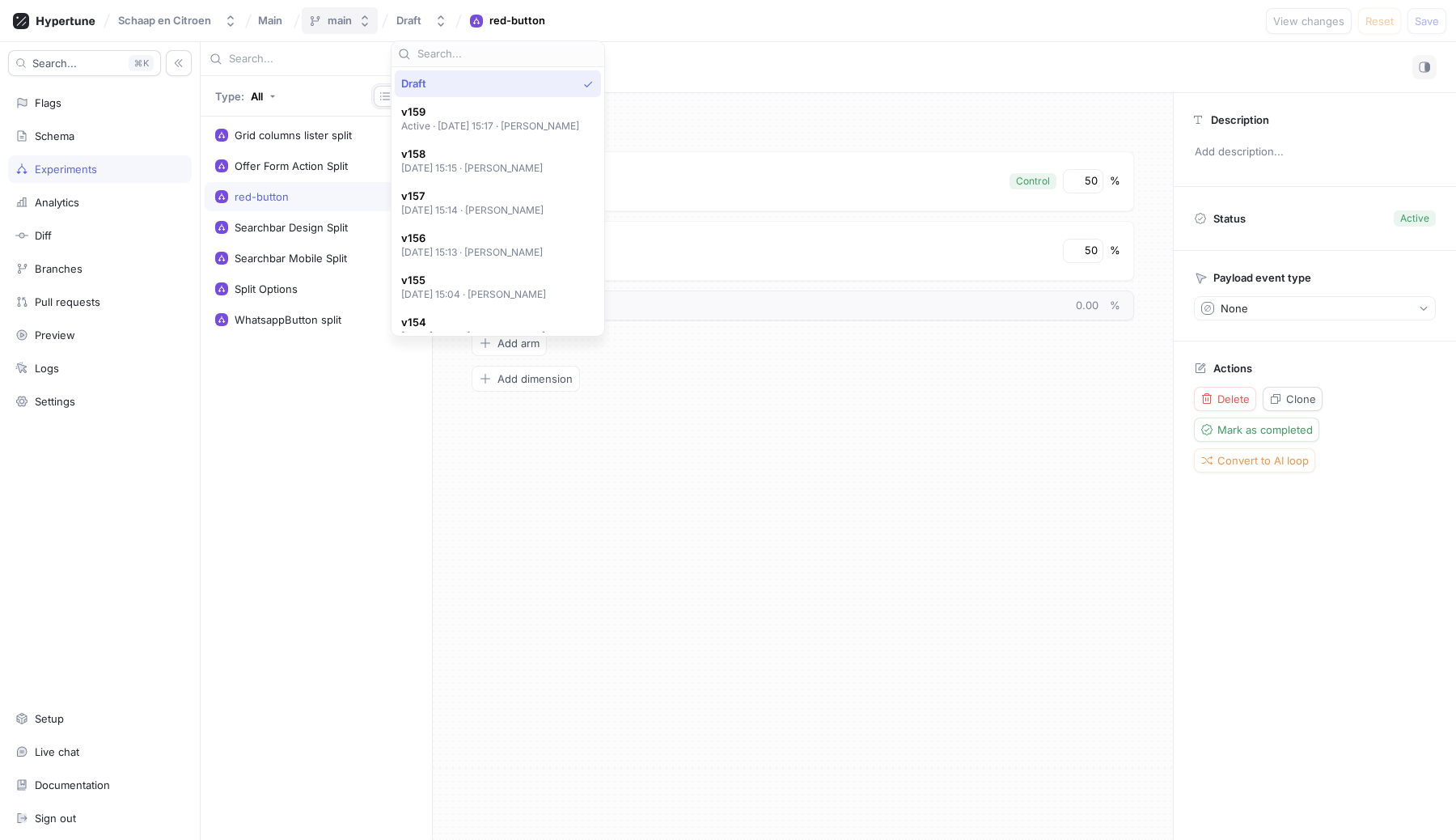
click at [337, 20] on div "main" at bounding box center [339, 20] width 24 height 14
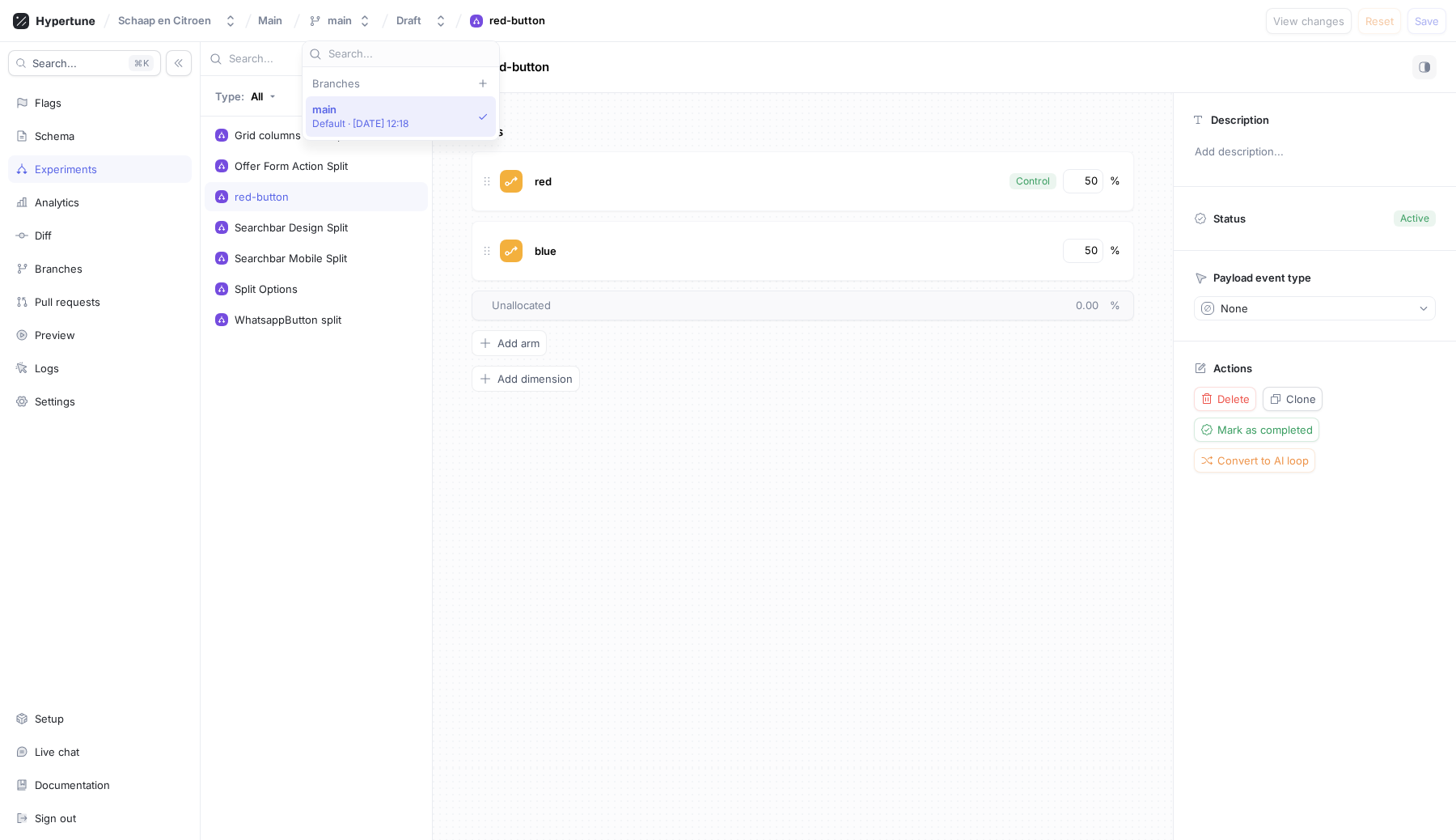
click at [588, 42] on div "red-button No errors." at bounding box center [944, 67] width 1023 height 51
click at [75, 92] on div "Flags" at bounding box center [100, 103] width 183 height 27
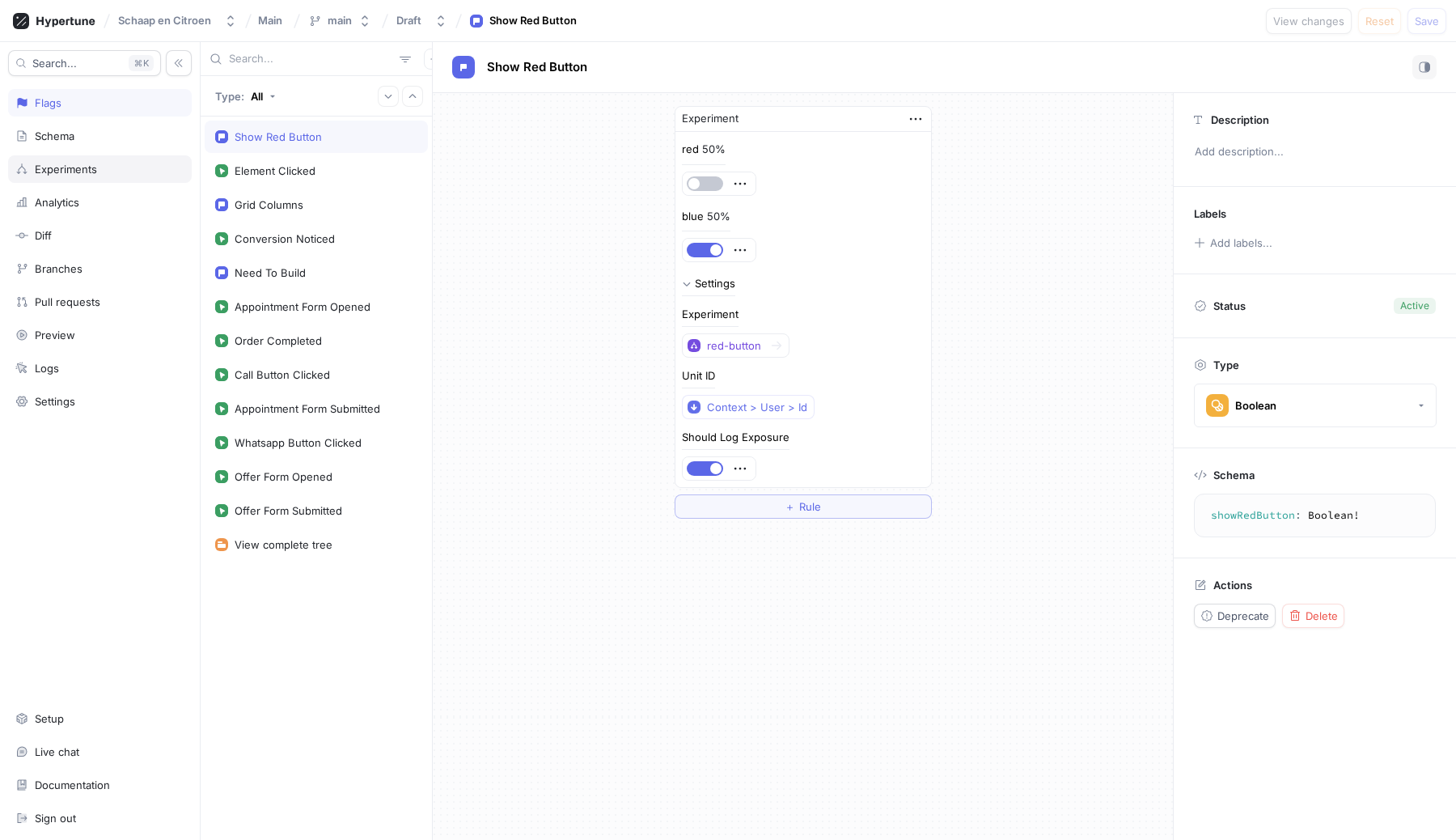
click at [70, 169] on div "Experiments" at bounding box center [65, 169] width 63 height 13
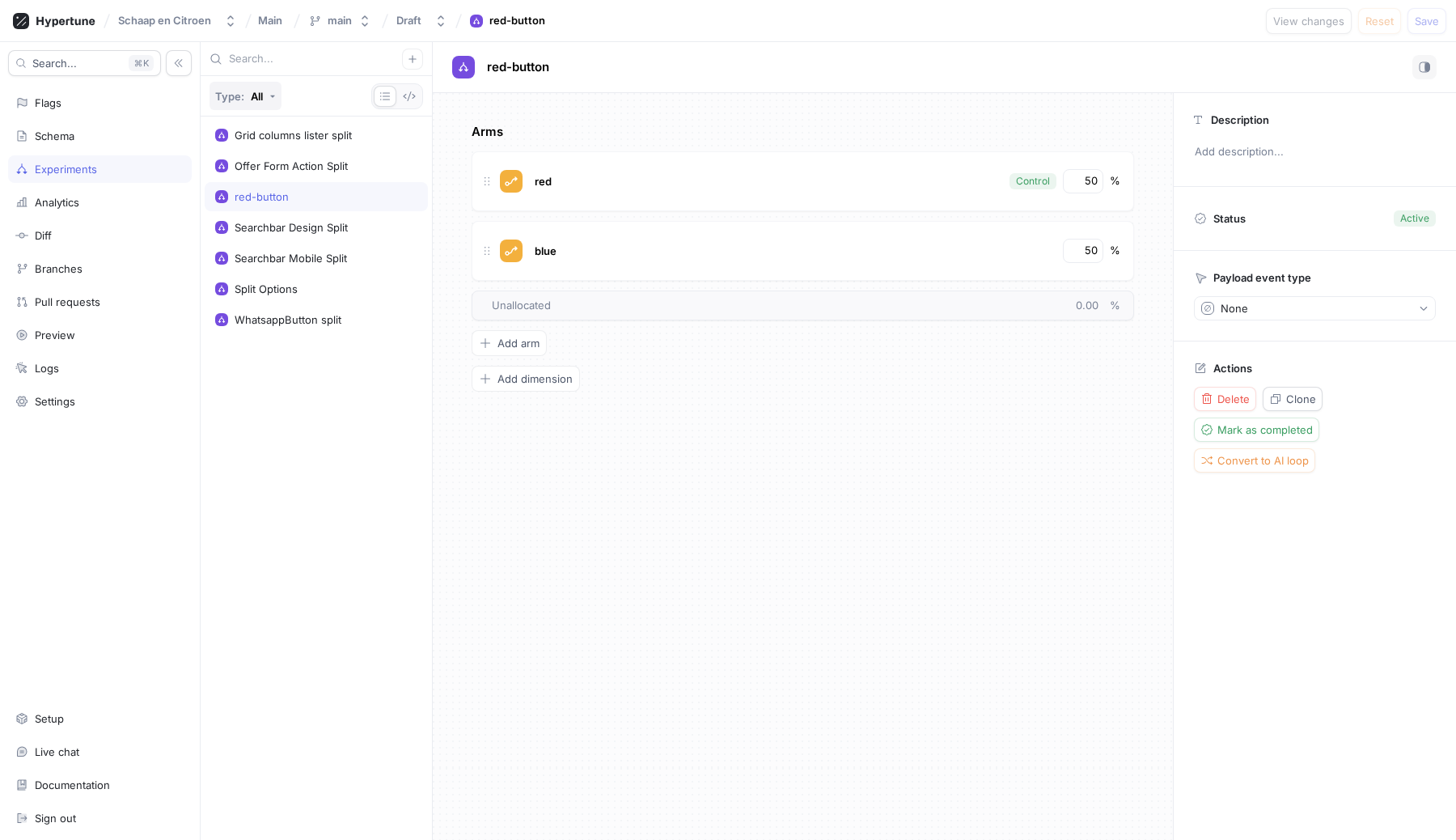
click at [237, 95] on p "Type:" at bounding box center [230, 96] width 29 height 13
click at [243, 158] on span "Tests" at bounding box center [234, 160] width 28 height 14
click at [264, 99] on div "Tests" at bounding box center [264, 96] width 28 height 13
click at [261, 120] on div "All" at bounding box center [247, 131] width 68 height 26
click at [36, 103] on div "Flags" at bounding box center [47, 103] width 26 height 13
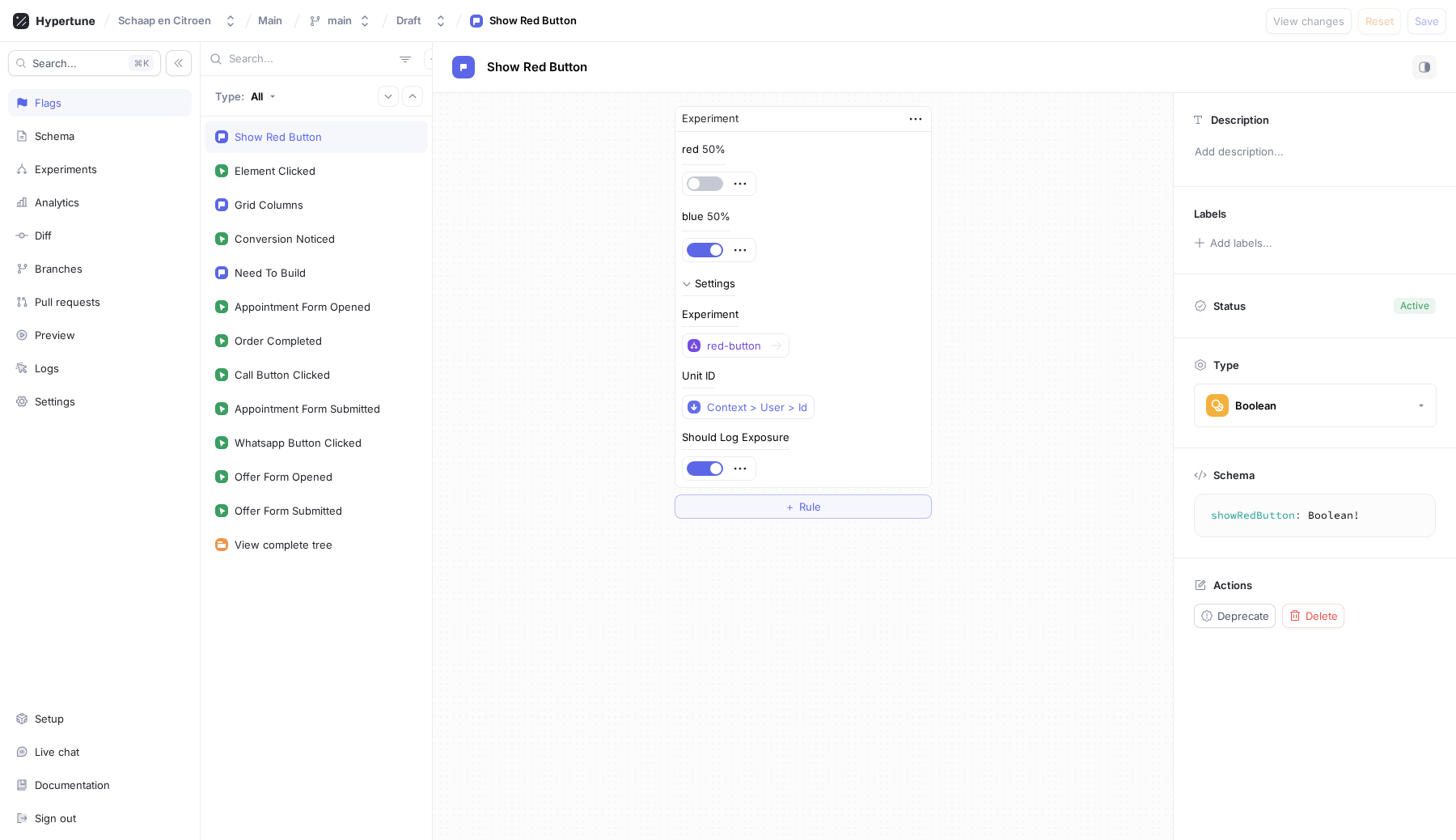
click at [272, 148] on div "Show Red Button" at bounding box center [317, 137] width 223 height 33
click at [275, 128] on div "Show Red Button" at bounding box center [317, 137] width 223 height 33
click at [743, 396] on button "Context > User > Id" at bounding box center [748, 406] width 132 height 24
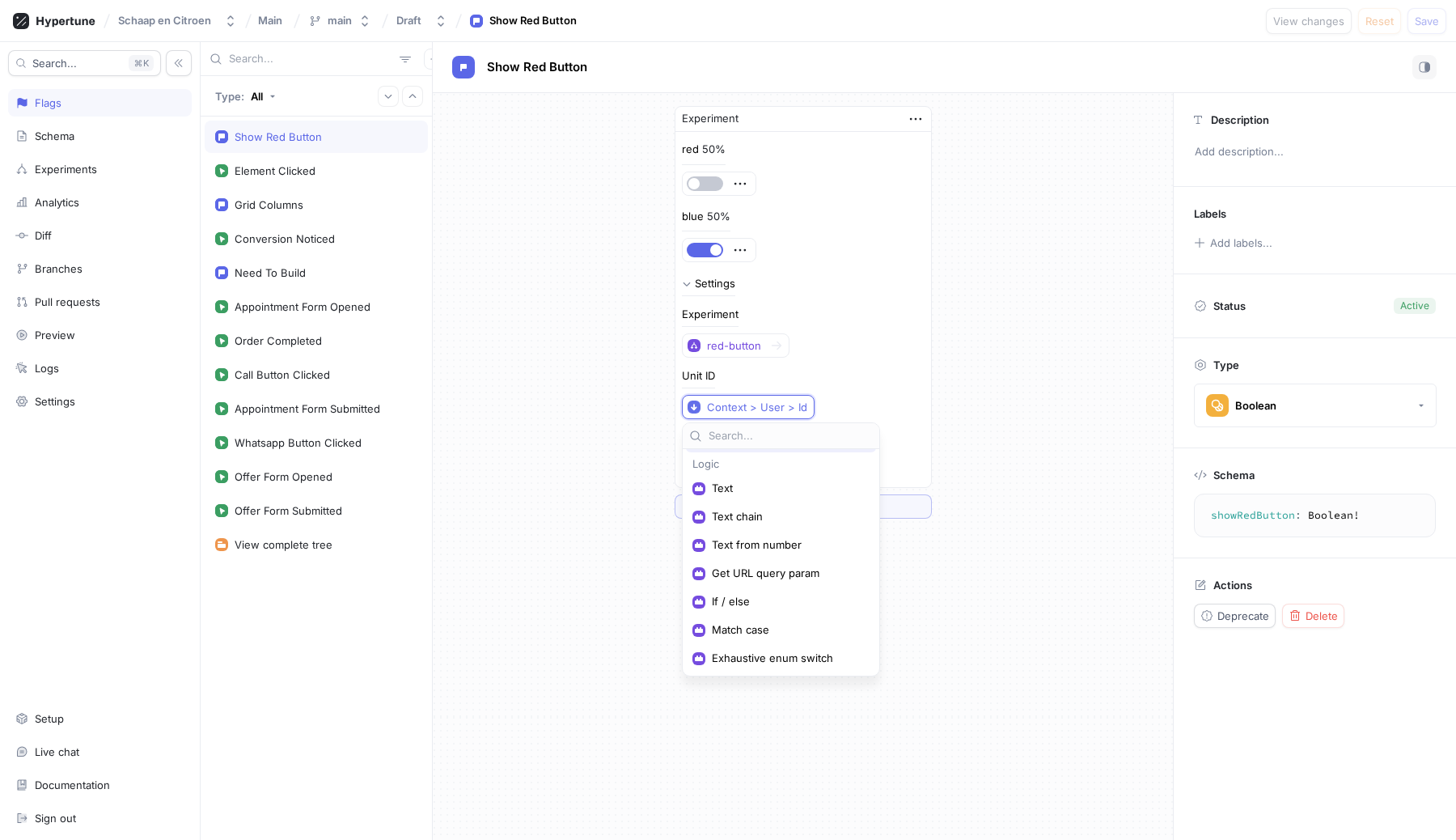
scroll to position [77, 0]
click at [752, 659] on span "Experiment" at bounding box center [787, 659] width 150 height 14
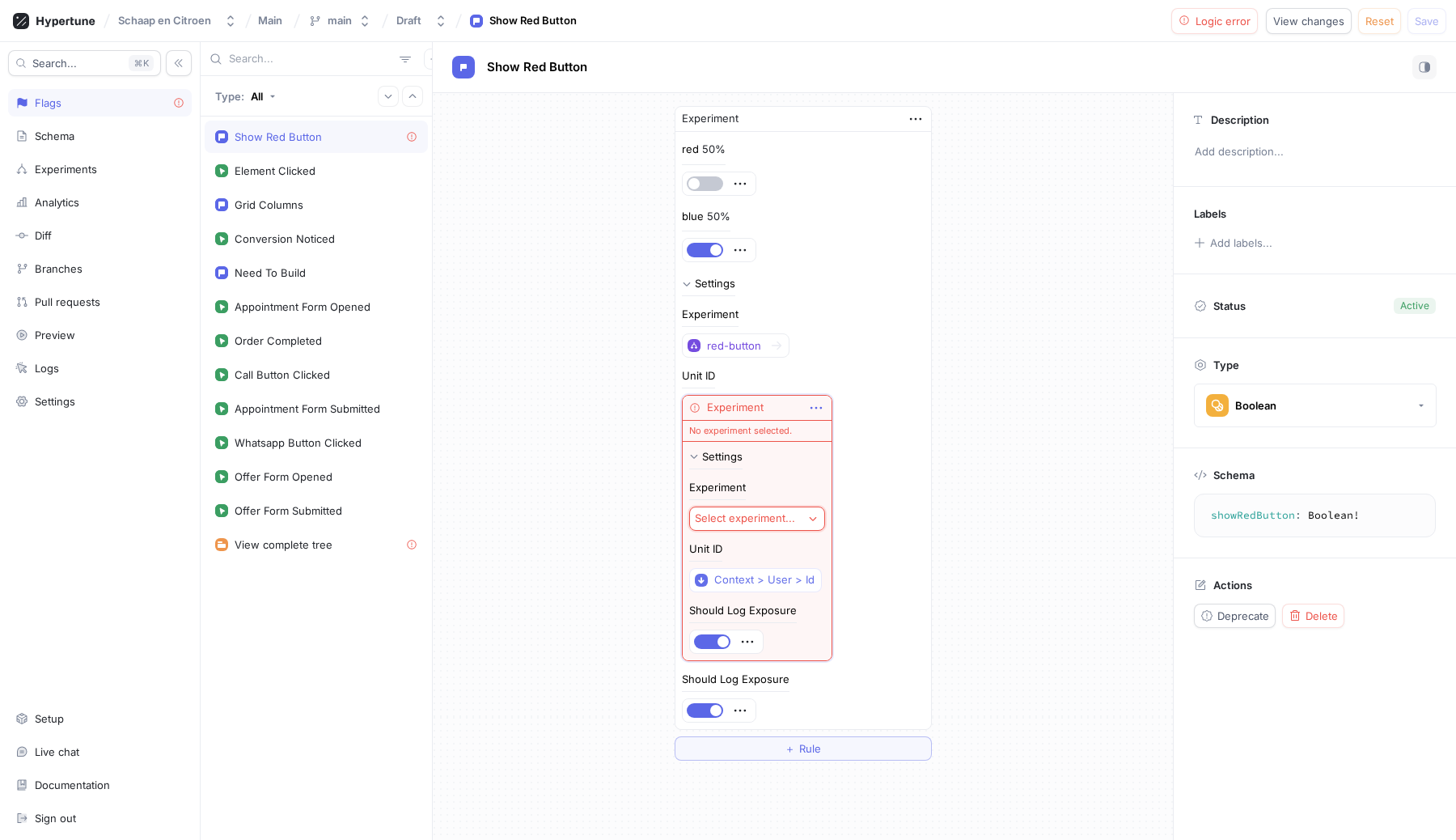
click at [819, 412] on icon "button" at bounding box center [816, 408] width 18 height 18
click at [835, 430] on p "Delete" at bounding box center [846, 438] width 33 height 16
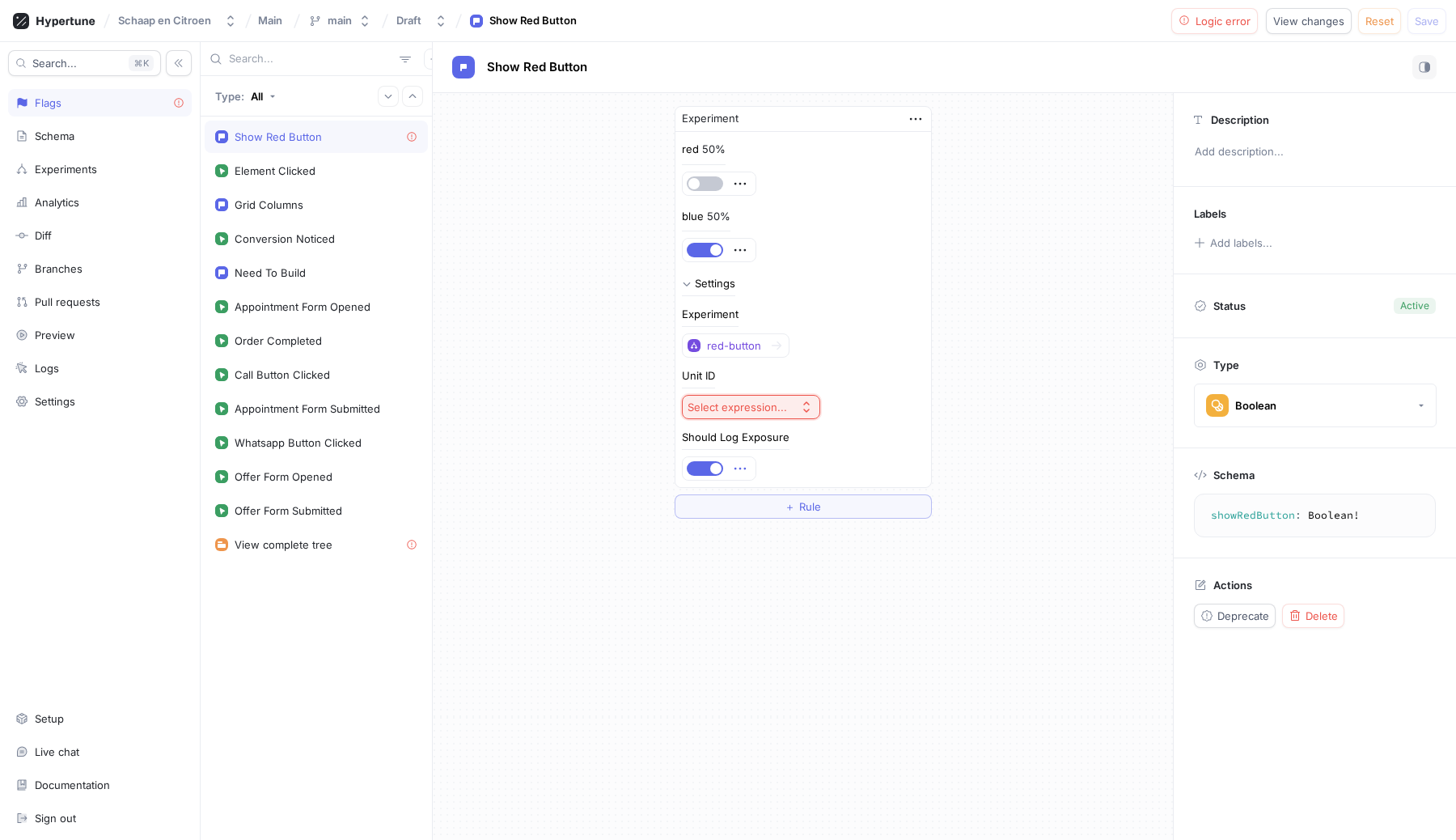
click at [739, 464] on icon "button" at bounding box center [740, 469] width 18 height 18
click at [783, 499] on p "Delete" at bounding box center [772, 498] width 33 height 16
click at [755, 335] on button "red-button" at bounding box center [736, 345] width 108 height 24
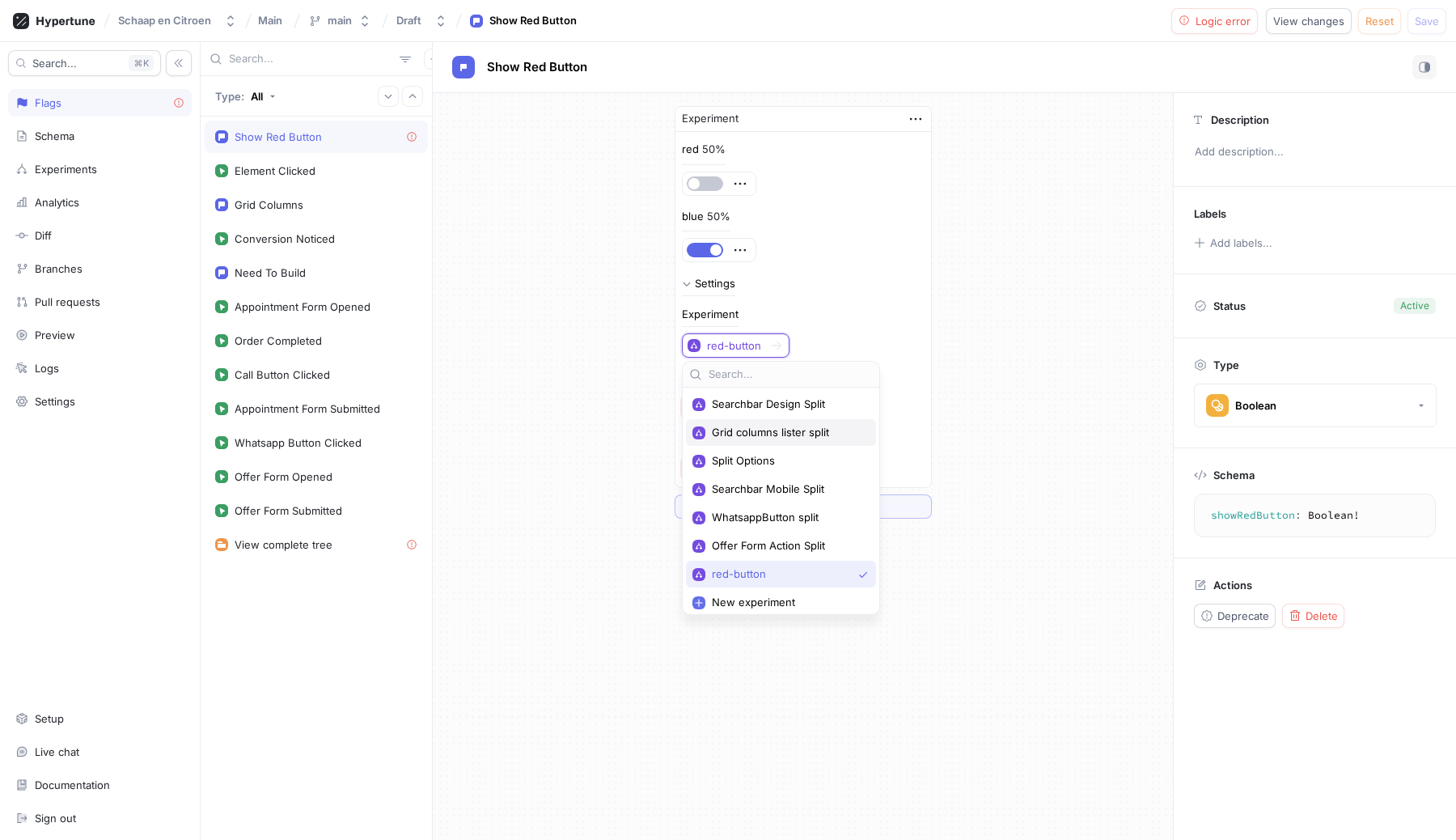
scroll to position [5, 0]
click at [891, 273] on div at bounding box center [804, 269] width 243 height 13
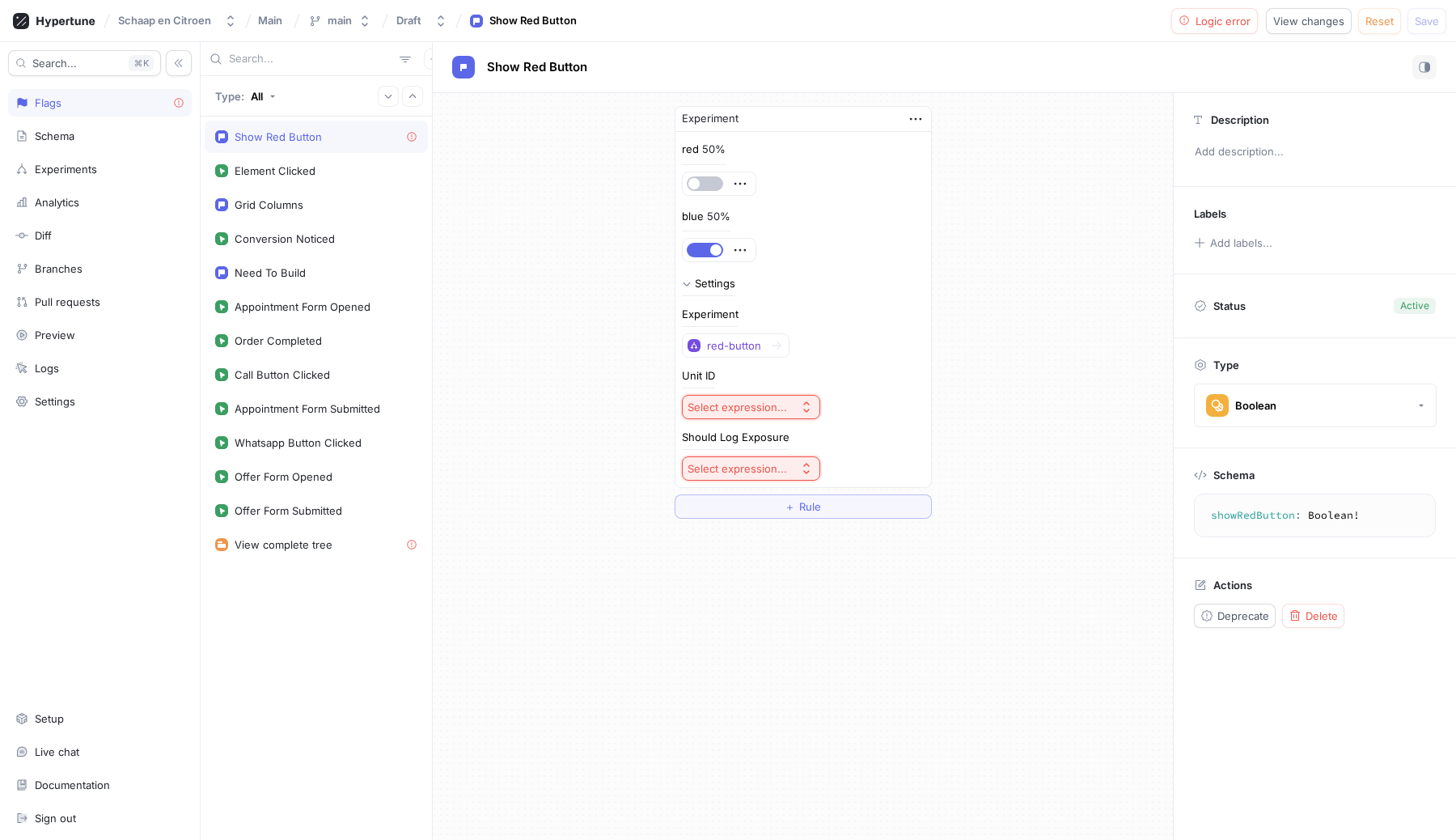
click at [295, 124] on div "Show Red Button" at bounding box center [317, 137] width 223 height 33
click at [777, 346] on icon at bounding box center [777, 346] width 11 height 9
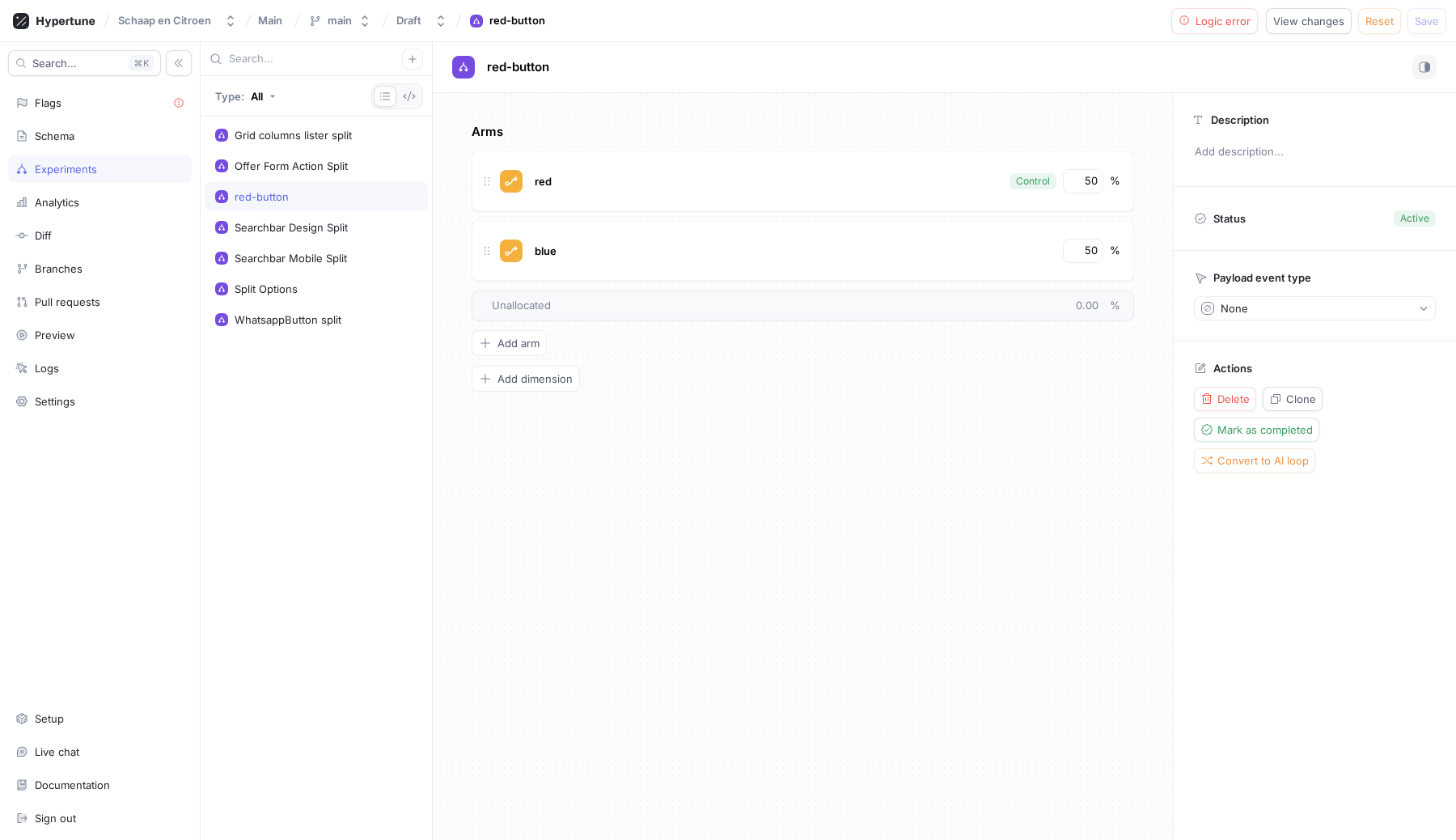
click at [1398, 218] on div "Active" at bounding box center [1415, 219] width 42 height 16
click at [1319, 317] on button "None" at bounding box center [1314, 308] width 242 height 24
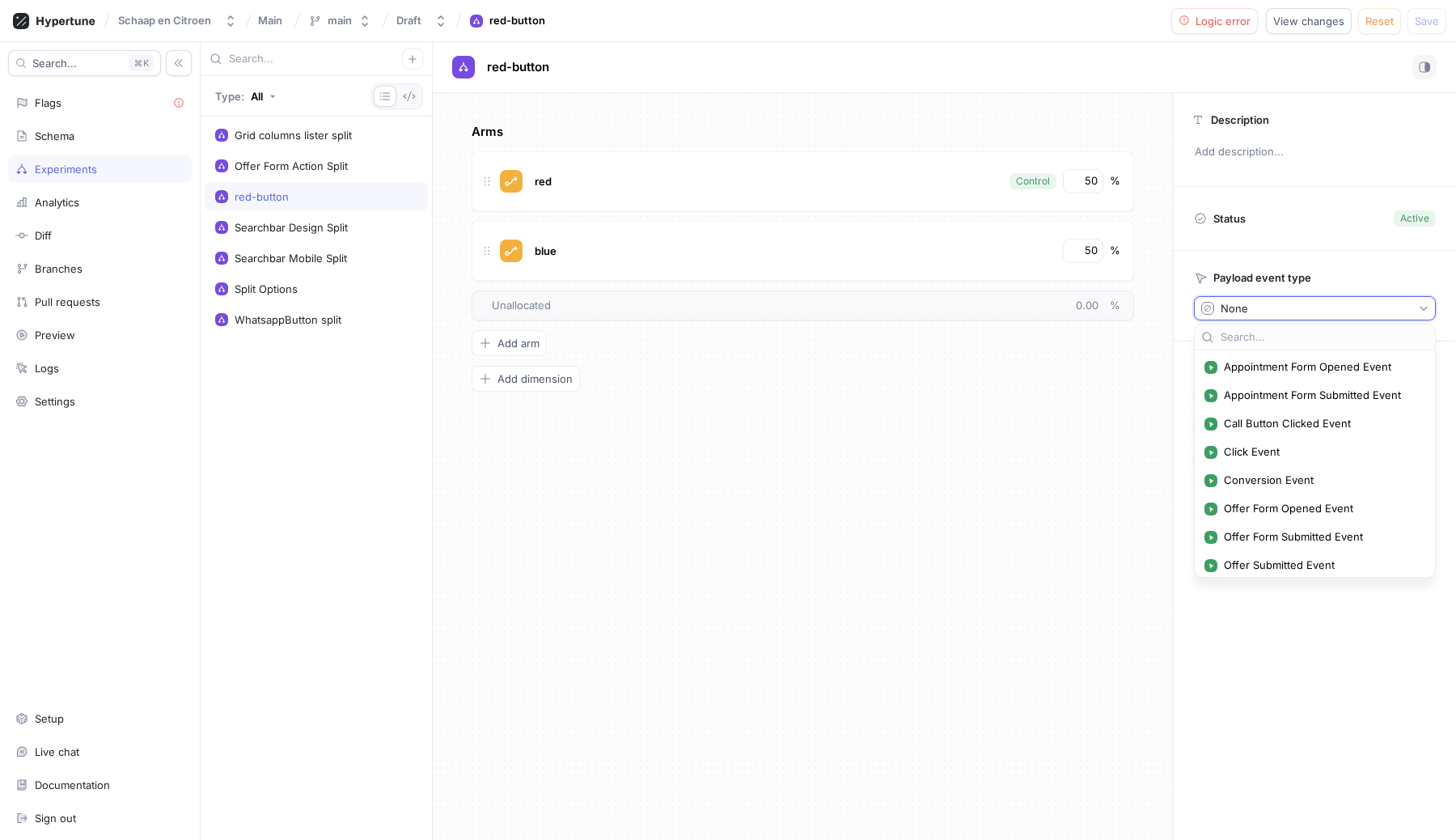
scroll to position [175, 0]
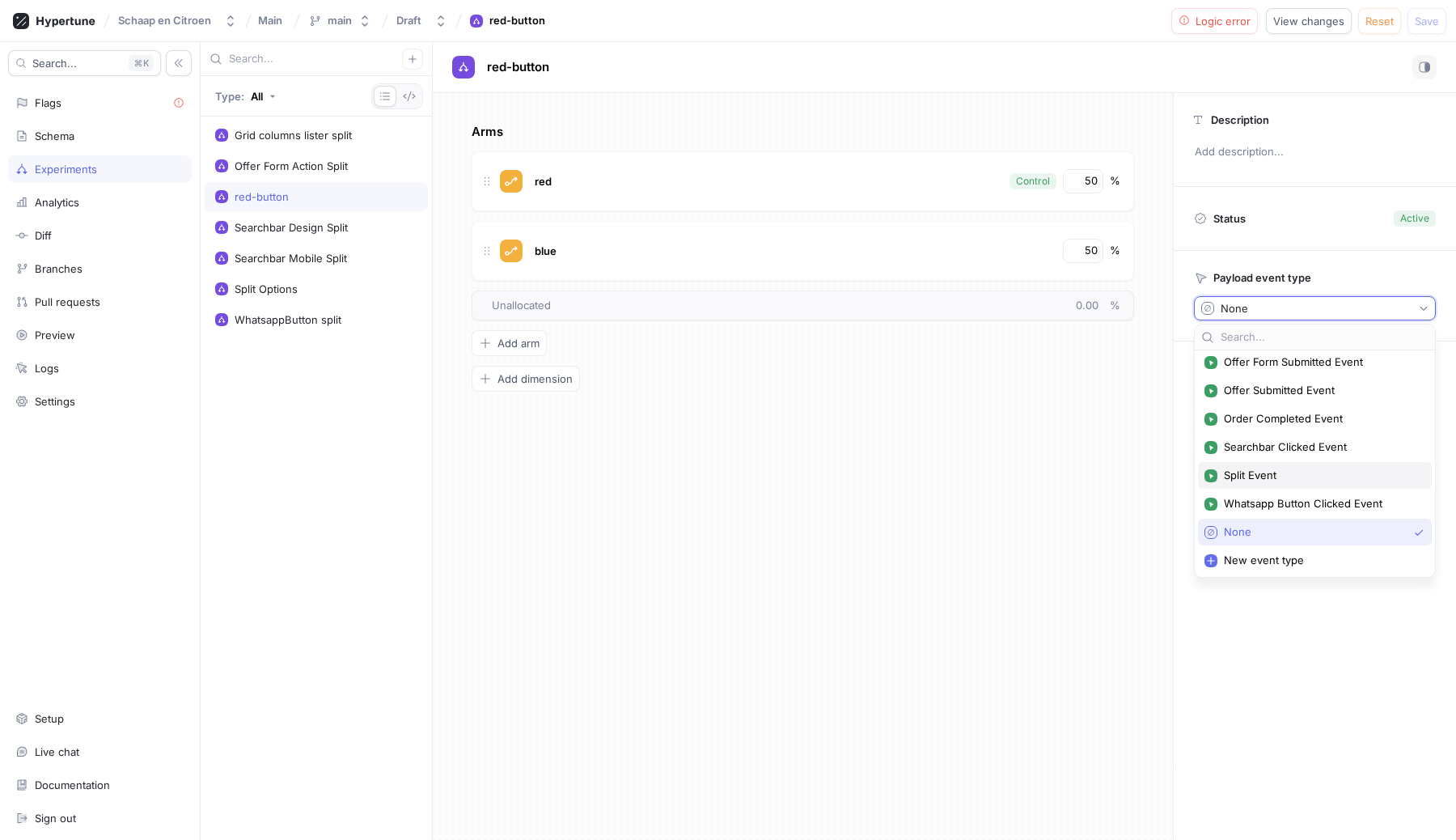
click at [1239, 481] on span "Split Event" at bounding box center [1320, 474] width 193 height 14
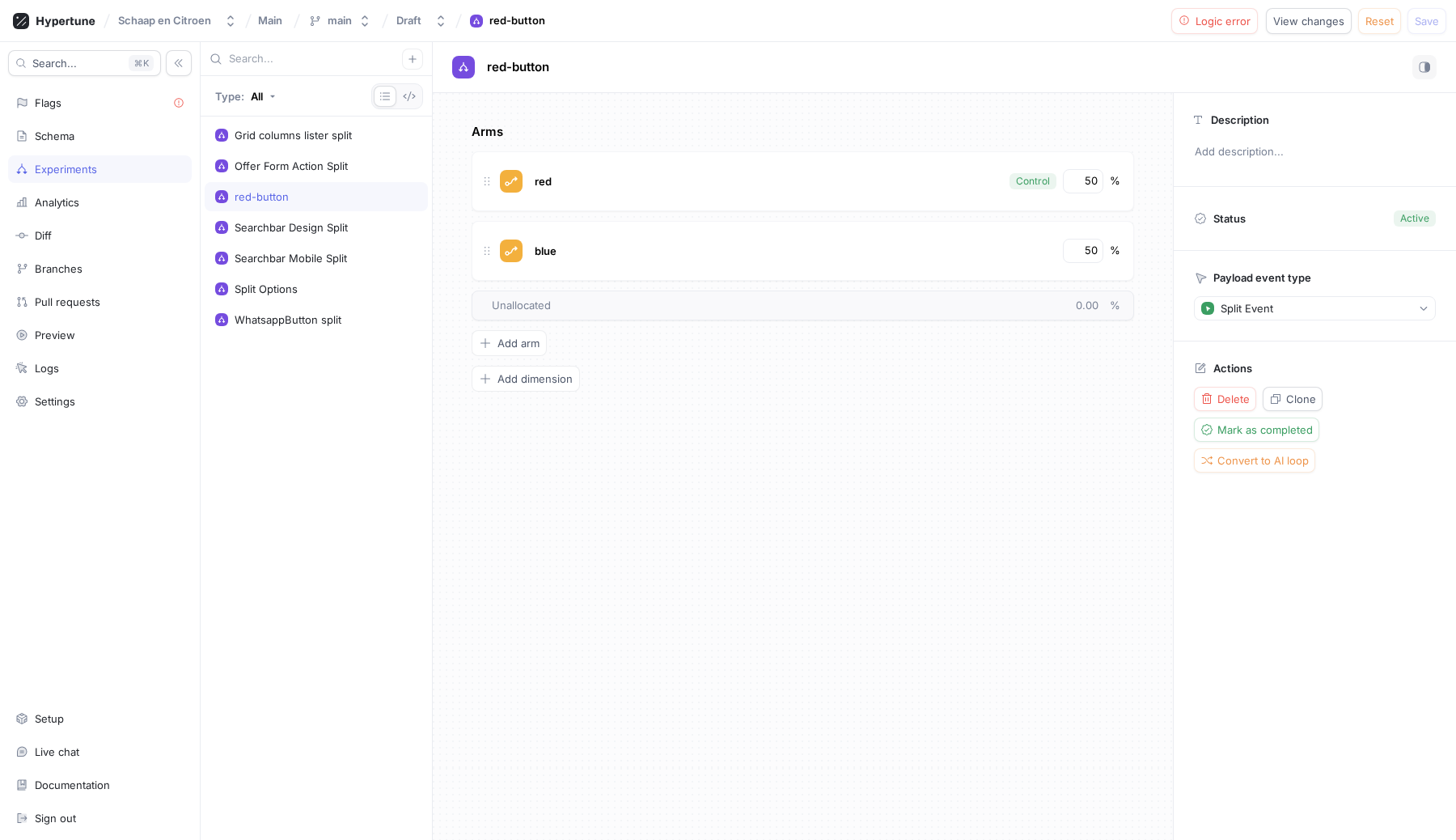
click at [1003, 487] on div "Arms red Control 50 % blue 50 % To pick up a draggable item, press the space ba…" at bounding box center [803, 466] width 740 height 747
click at [1261, 304] on div "Split Event" at bounding box center [1247, 308] width 53 height 14
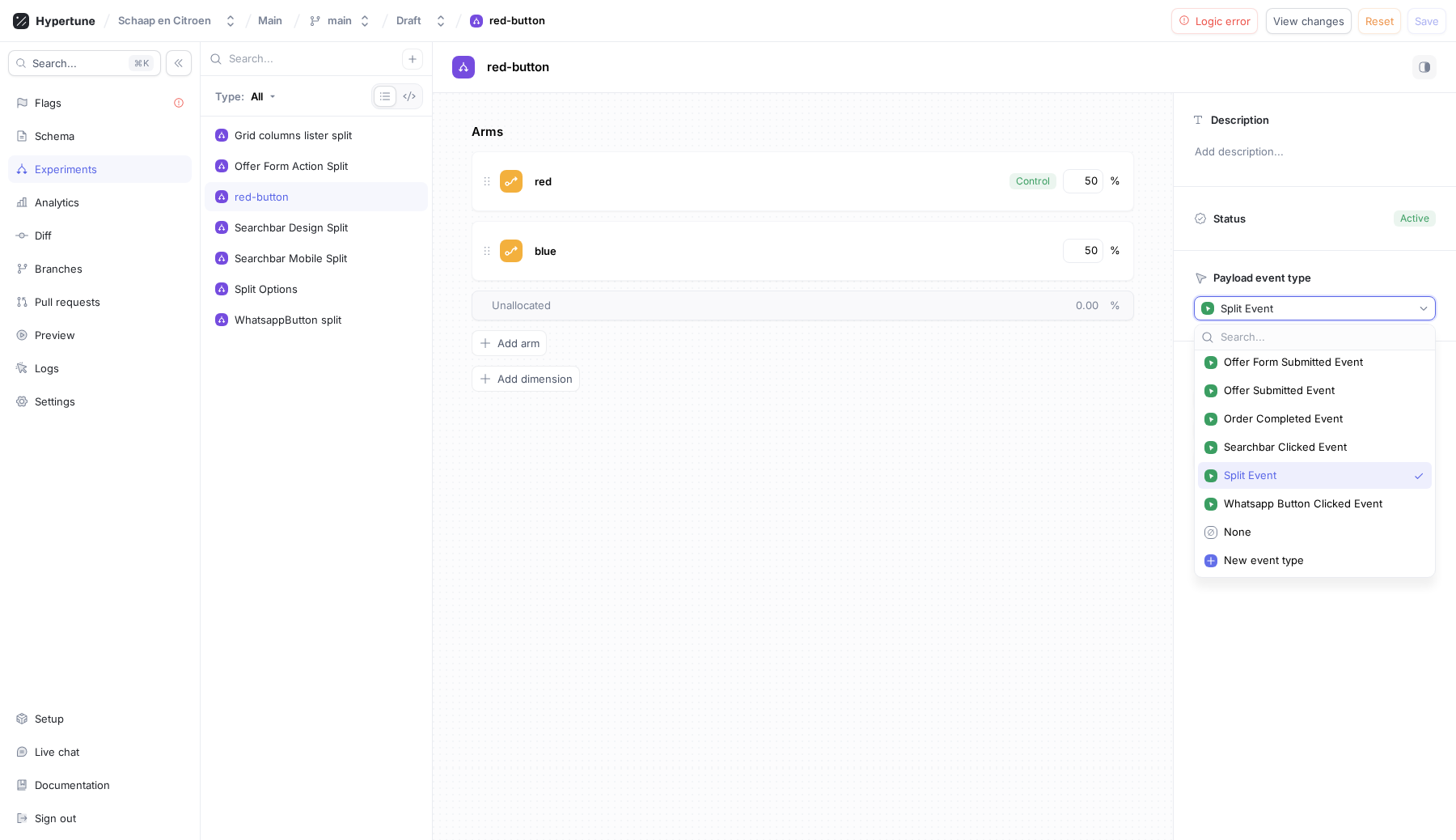
click at [1264, 473] on span "Split Event" at bounding box center [1315, 474] width 183 height 14
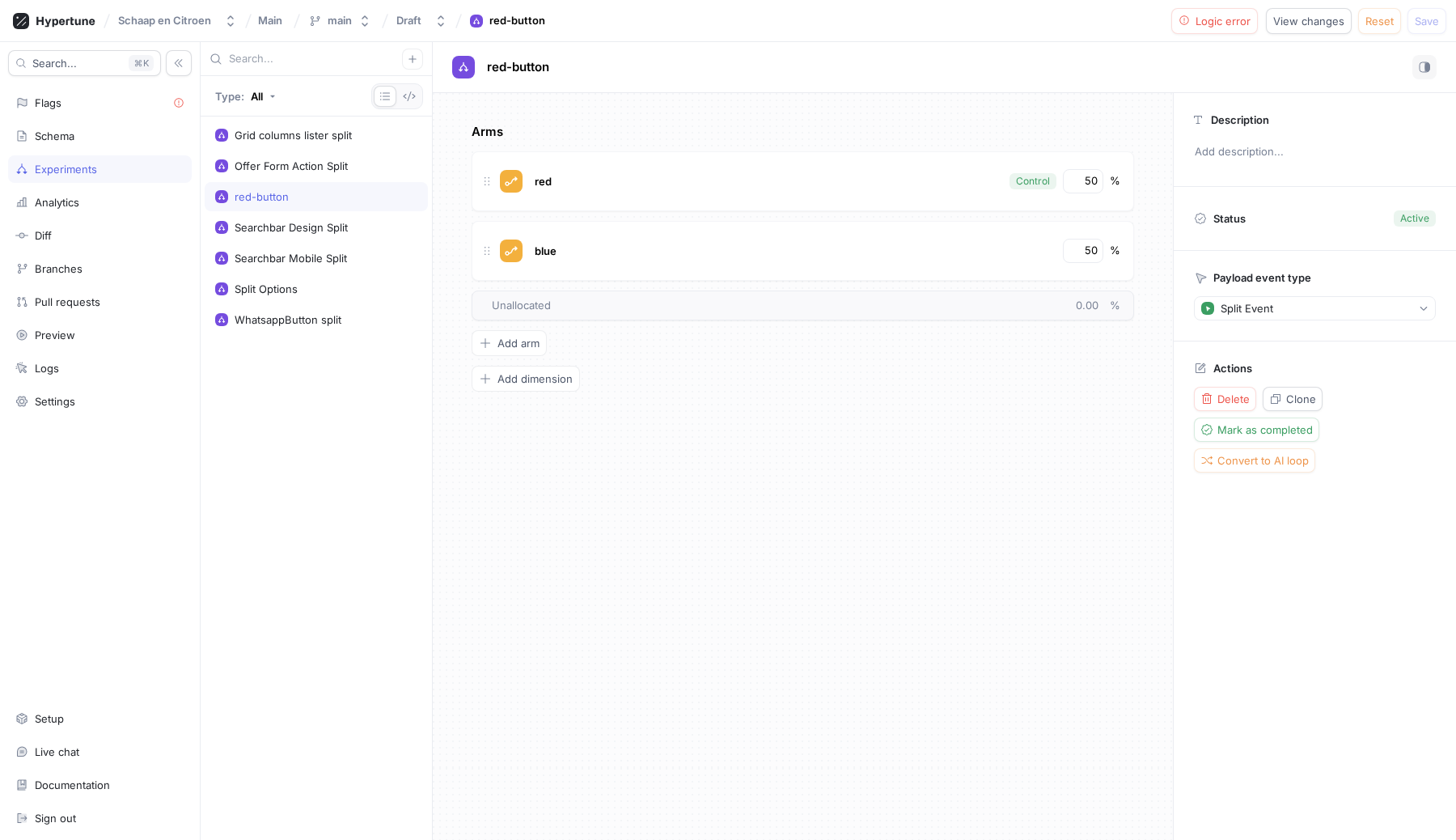
click at [976, 530] on div "Arms red Control 50 % blue 50 % To pick up a draggable item, press the space ba…" at bounding box center [803, 466] width 740 height 747
click at [78, 107] on div "Flags" at bounding box center [100, 103] width 169 height 13
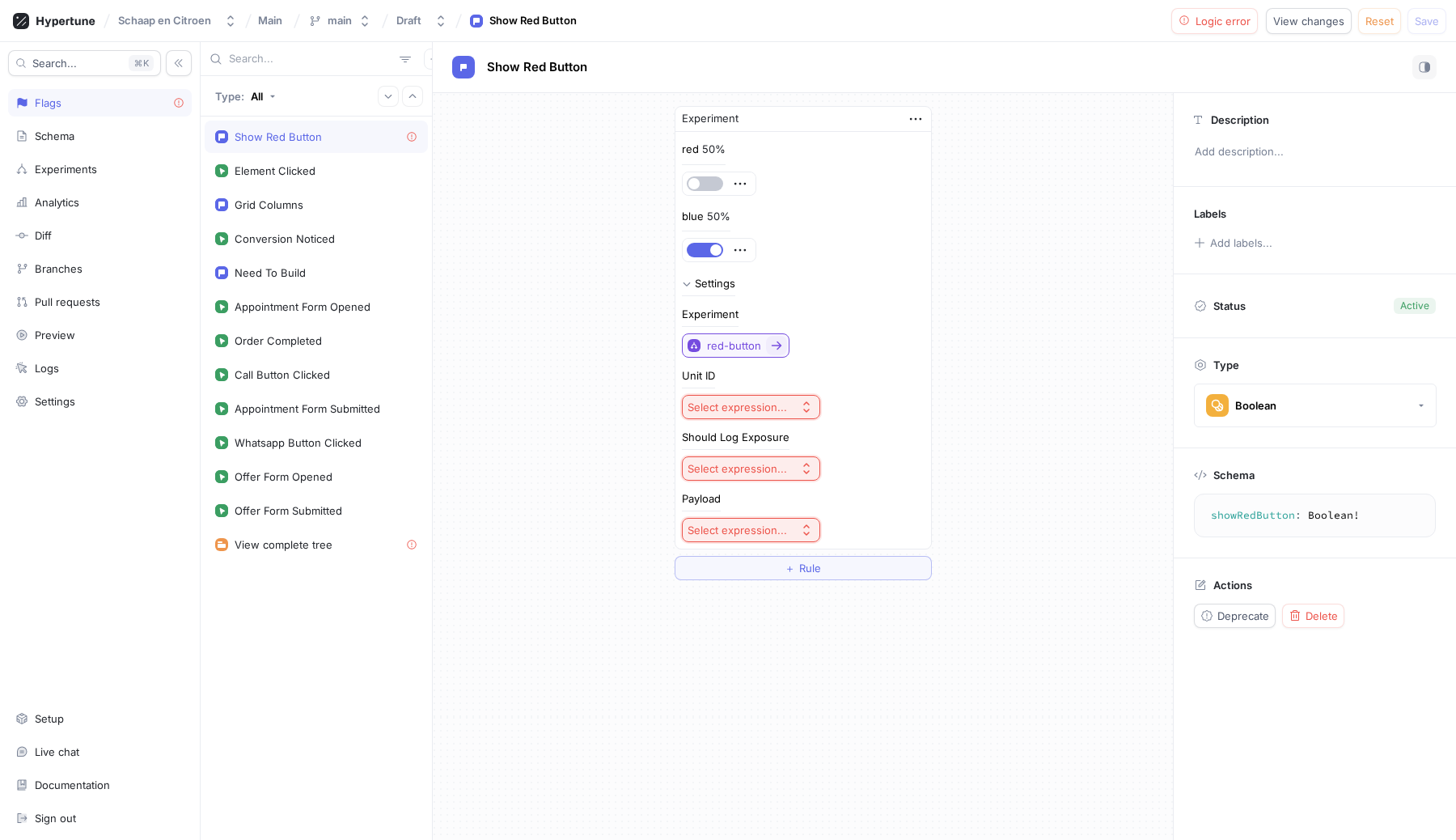
click at [730, 344] on div "red-button" at bounding box center [734, 346] width 54 height 14
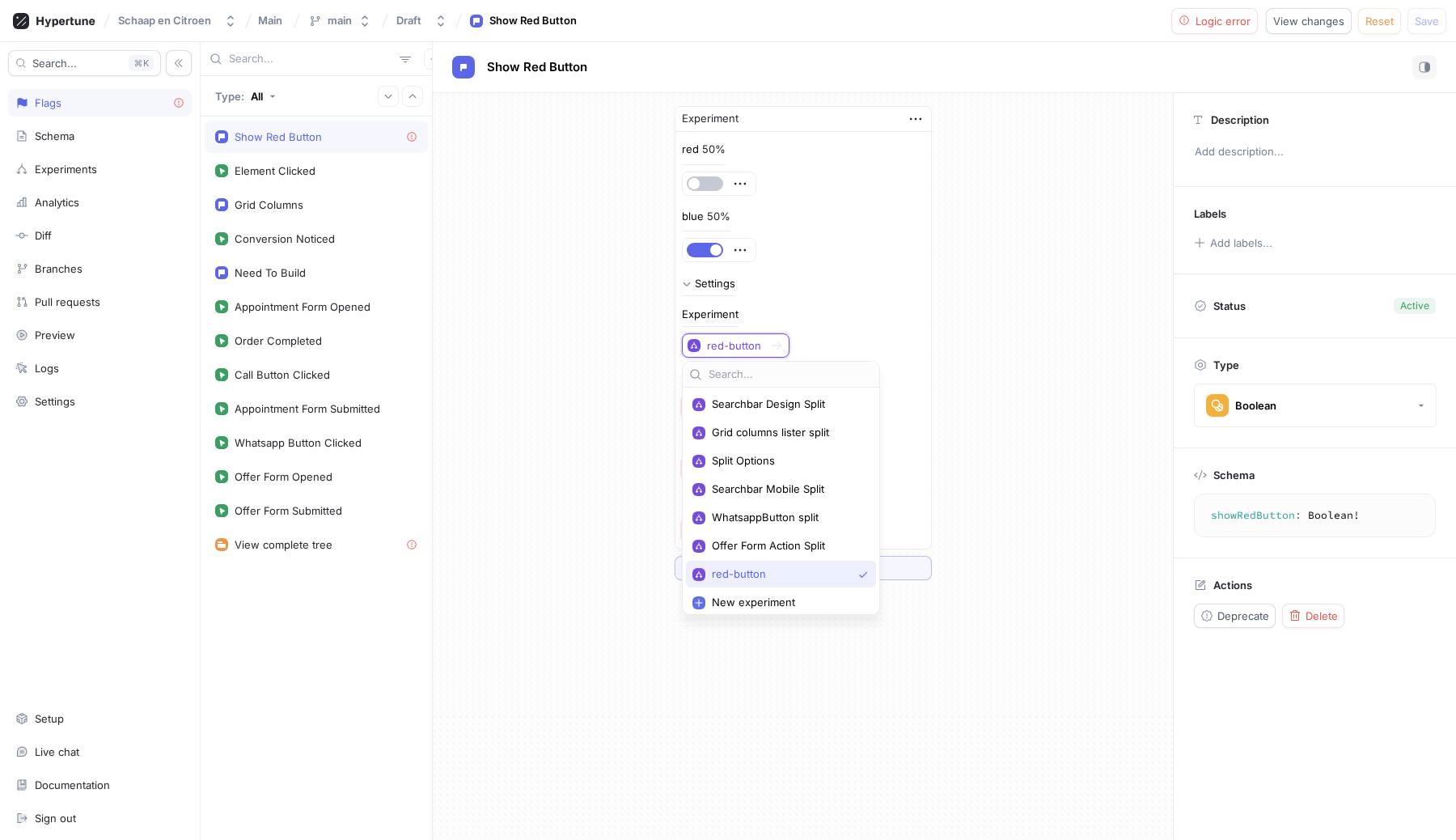
scroll to position [5, 0]
click at [740, 568] on span "red-button" at bounding box center [782, 569] width 140 height 14
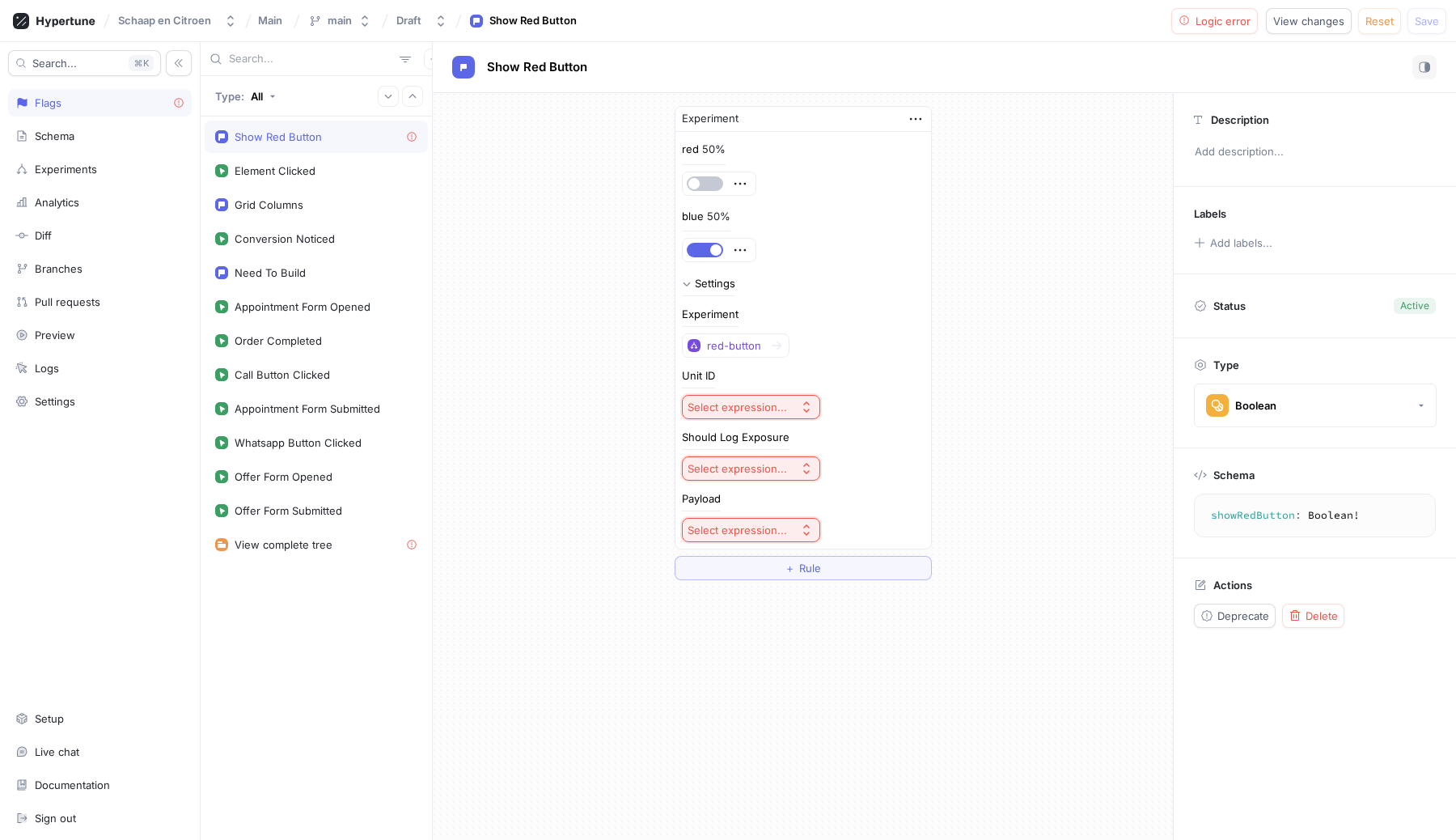
click at [913, 348] on div "Experiment red-button" at bounding box center [804, 334] width 243 height 49
click at [757, 412] on div "Select expression..." at bounding box center [738, 406] width 100 height 14
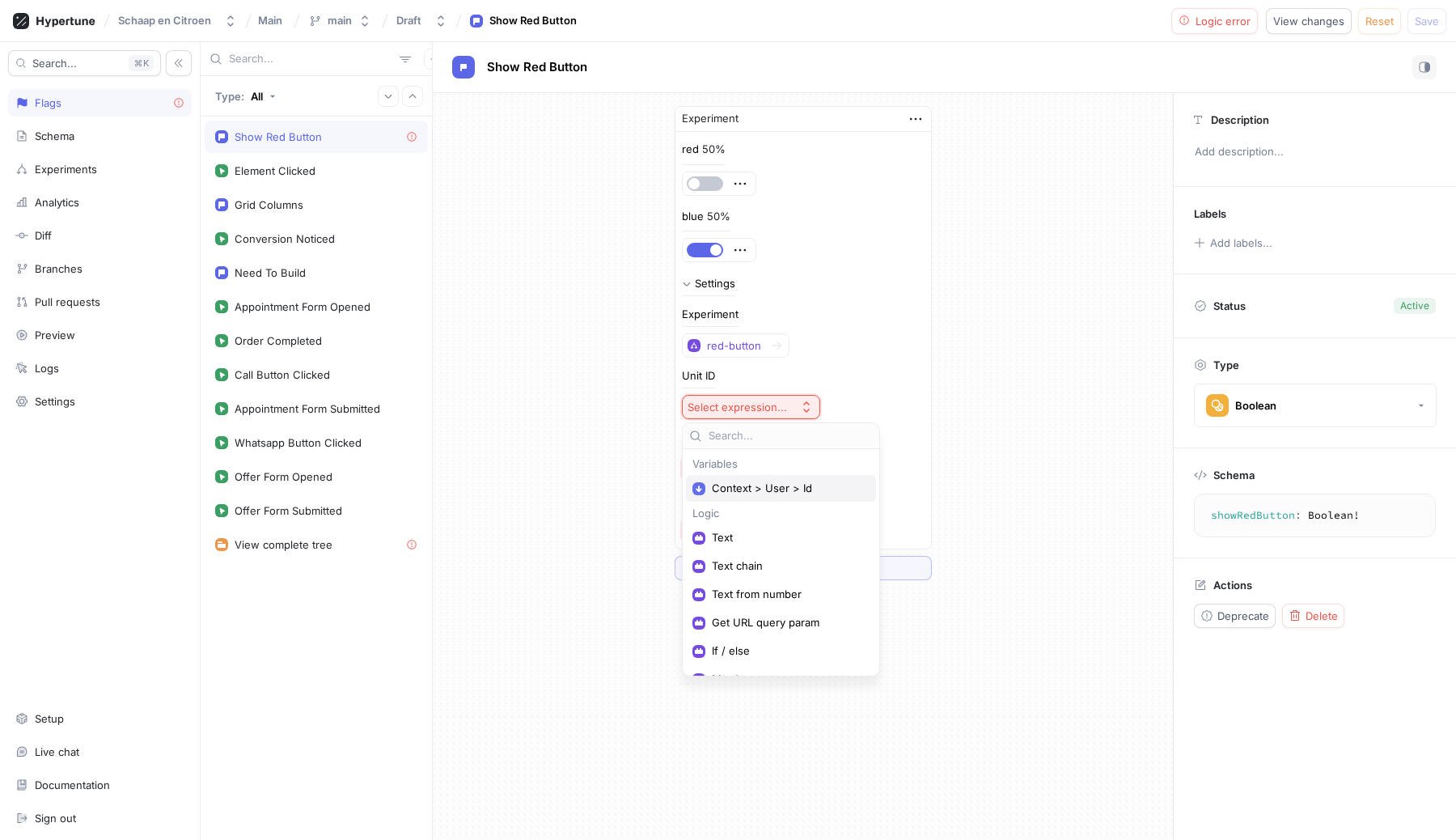
click at [748, 495] on div "Context > User > Id" at bounding box center [781, 488] width 191 height 26
click at [750, 483] on span "Context > User > Id" at bounding box center [787, 488] width 150 height 14
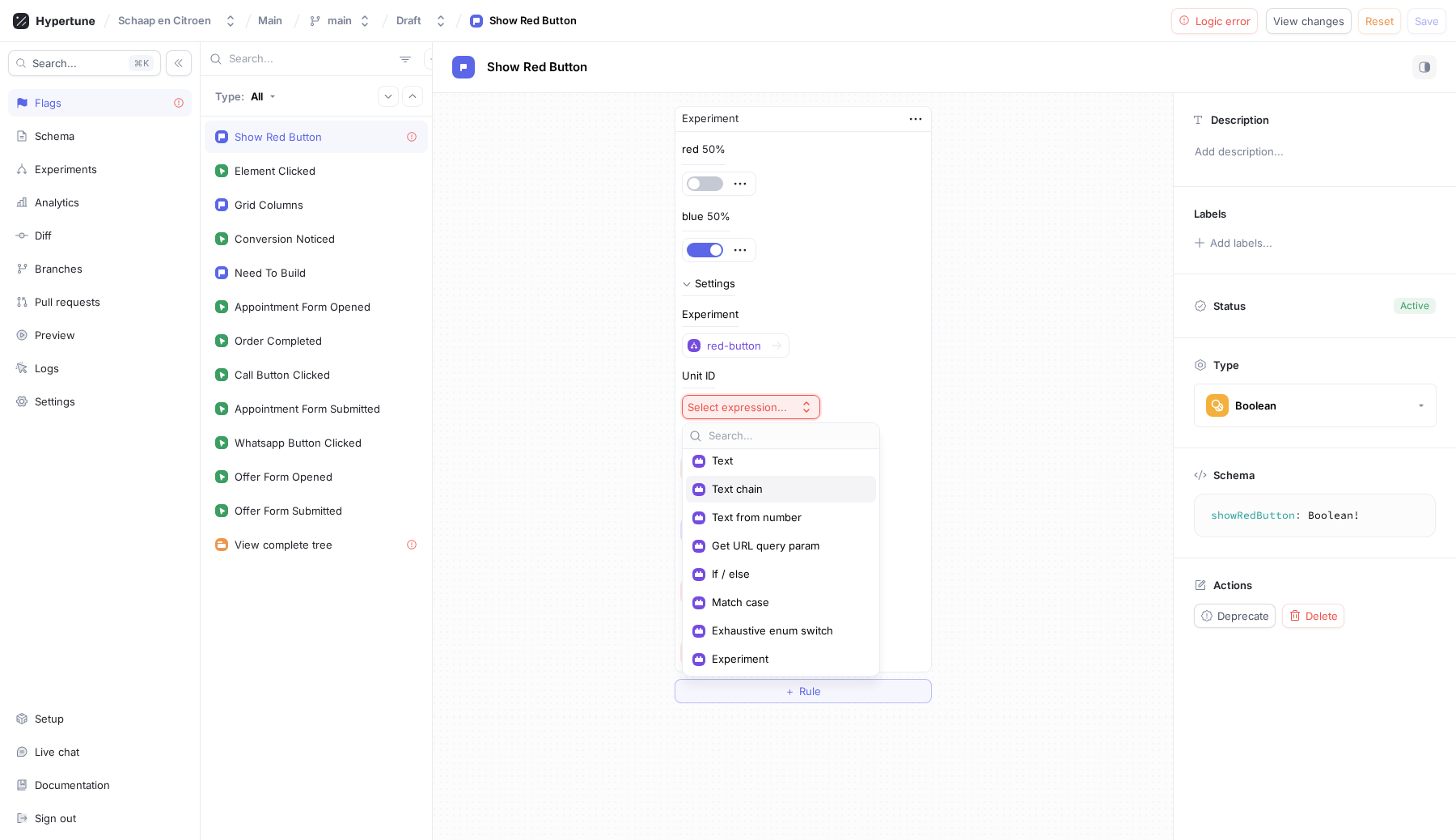
scroll to position [0, 0]
click at [764, 491] on span "Context > User > Id" at bounding box center [787, 488] width 150 height 14
click at [920, 414] on div "Unit ID Select expression..." at bounding box center [804, 395] width 243 height 49
drag, startPoint x: 916, startPoint y: 116, endPoint x: 916, endPoint y: 127, distance: 11.0
click at [916, 116] on icon "button" at bounding box center [916, 119] width 18 height 18
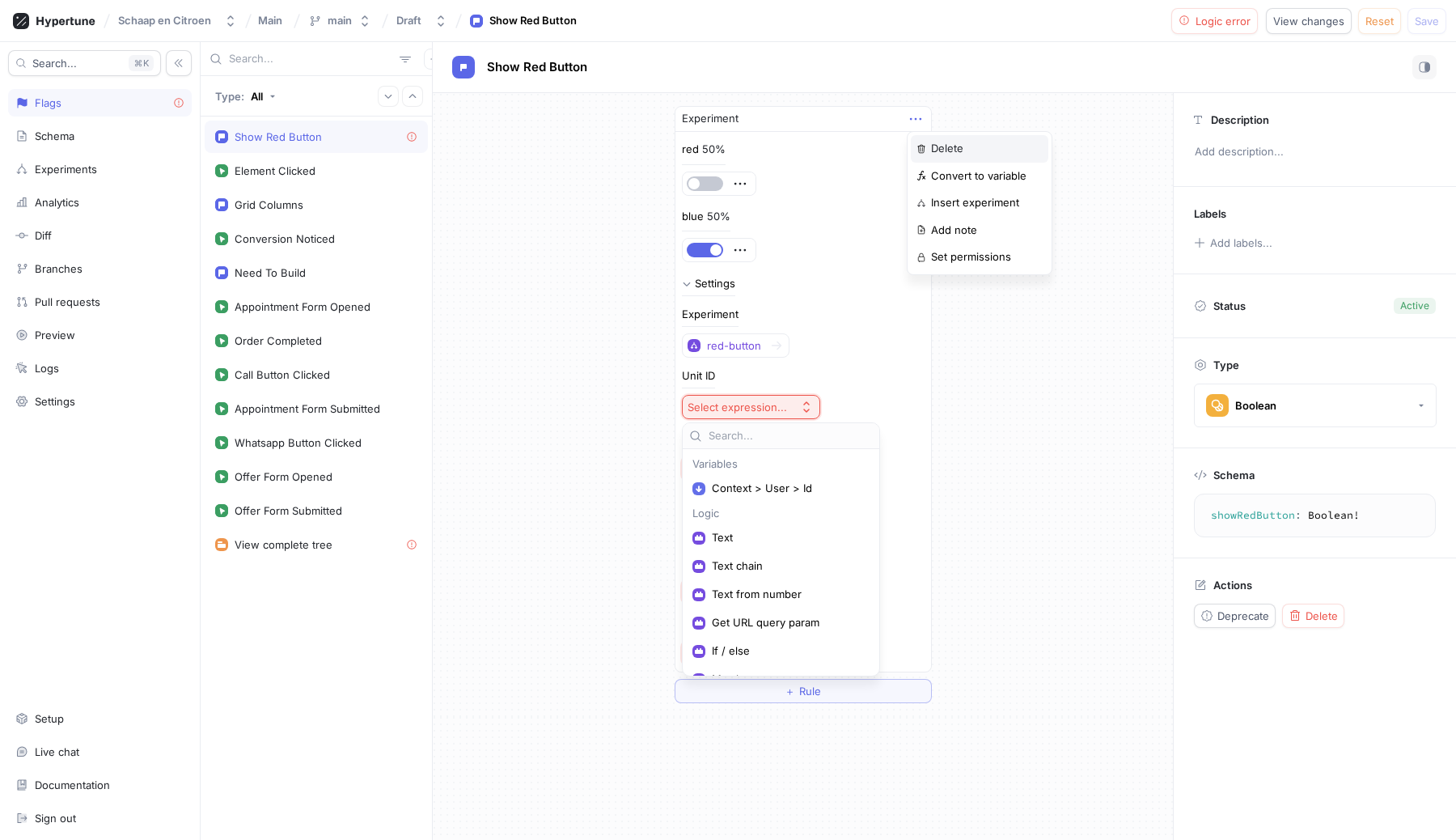
click at [929, 141] on div "Delete" at bounding box center [980, 149] width 138 height 27
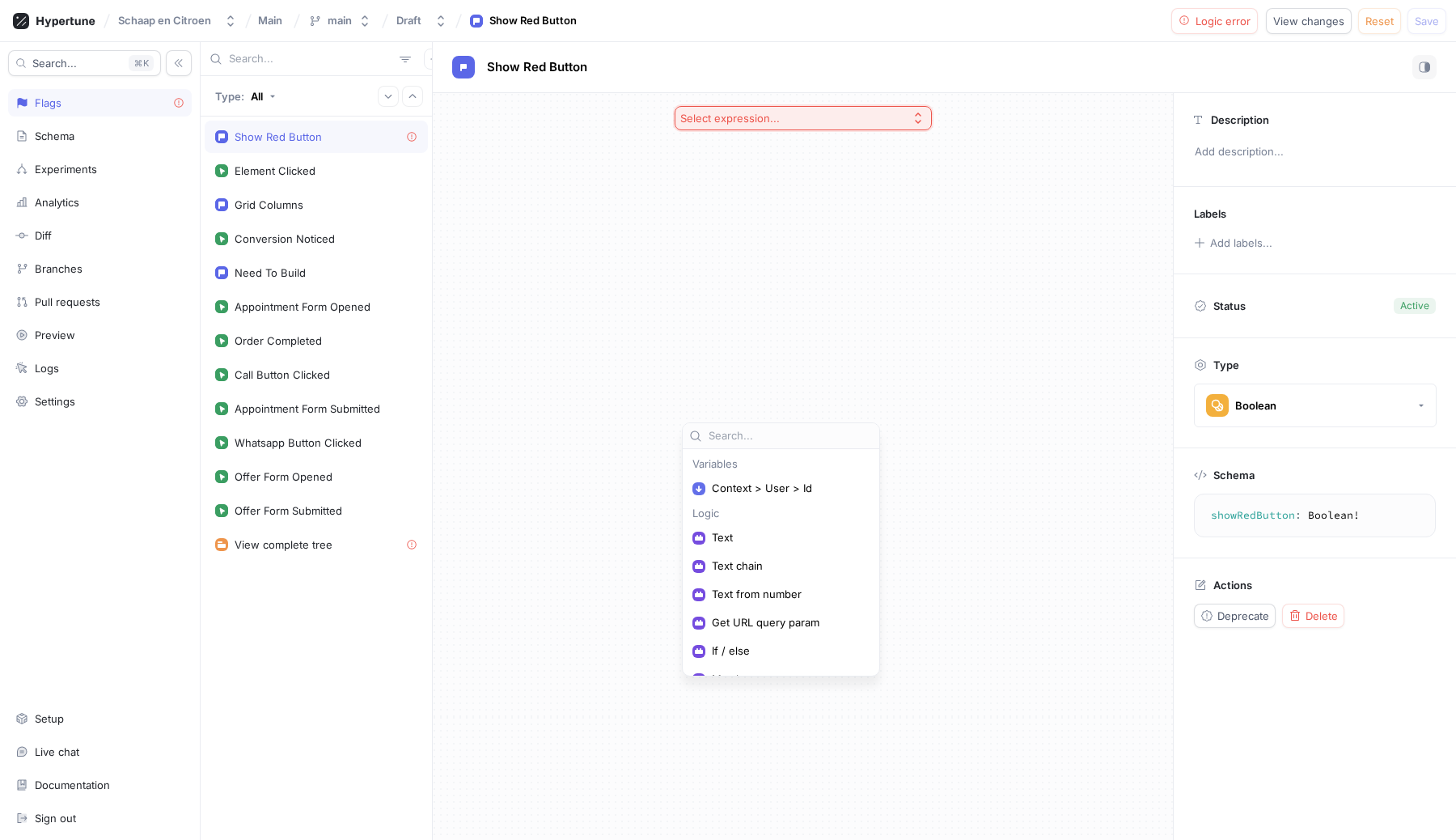
click at [792, 116] on button "Select expression..." at bounding box center [804, 118] width 258 height 24
click at [1089, 234] on div "Select expression..." at bounding box center [803, 466] width 740 height 747
click at [782, 256] on div "Select expression..." at bounding box center [803, 466] width 740 height 747
click at [763, 126] on button "Select expression..." at bounding box center [804, 118] width 258 height 24
click at [581, 203] on div "Select expression..." at bounding box center [803, 466] width 740 height 747
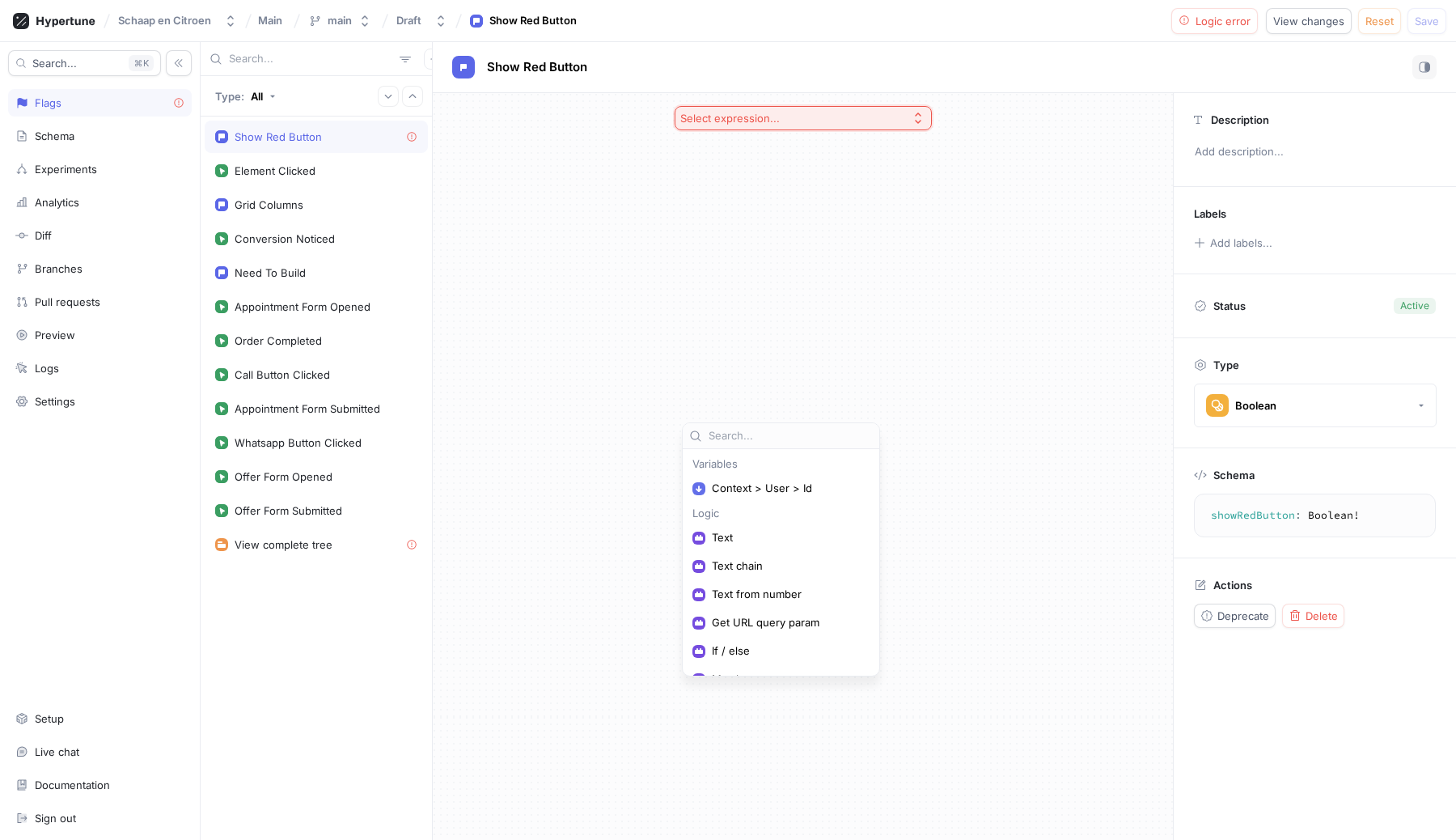
click at [644, 254] on div "Select expression..." at bounding box center [803, 466] width 740 height 747
click at [743, 114] on div "Select expression..." at bounding box center [730, 118] width 100 height 14
click at [738, 282] on div "Experiment" at bounding box center [803, 289] width 249 height 26
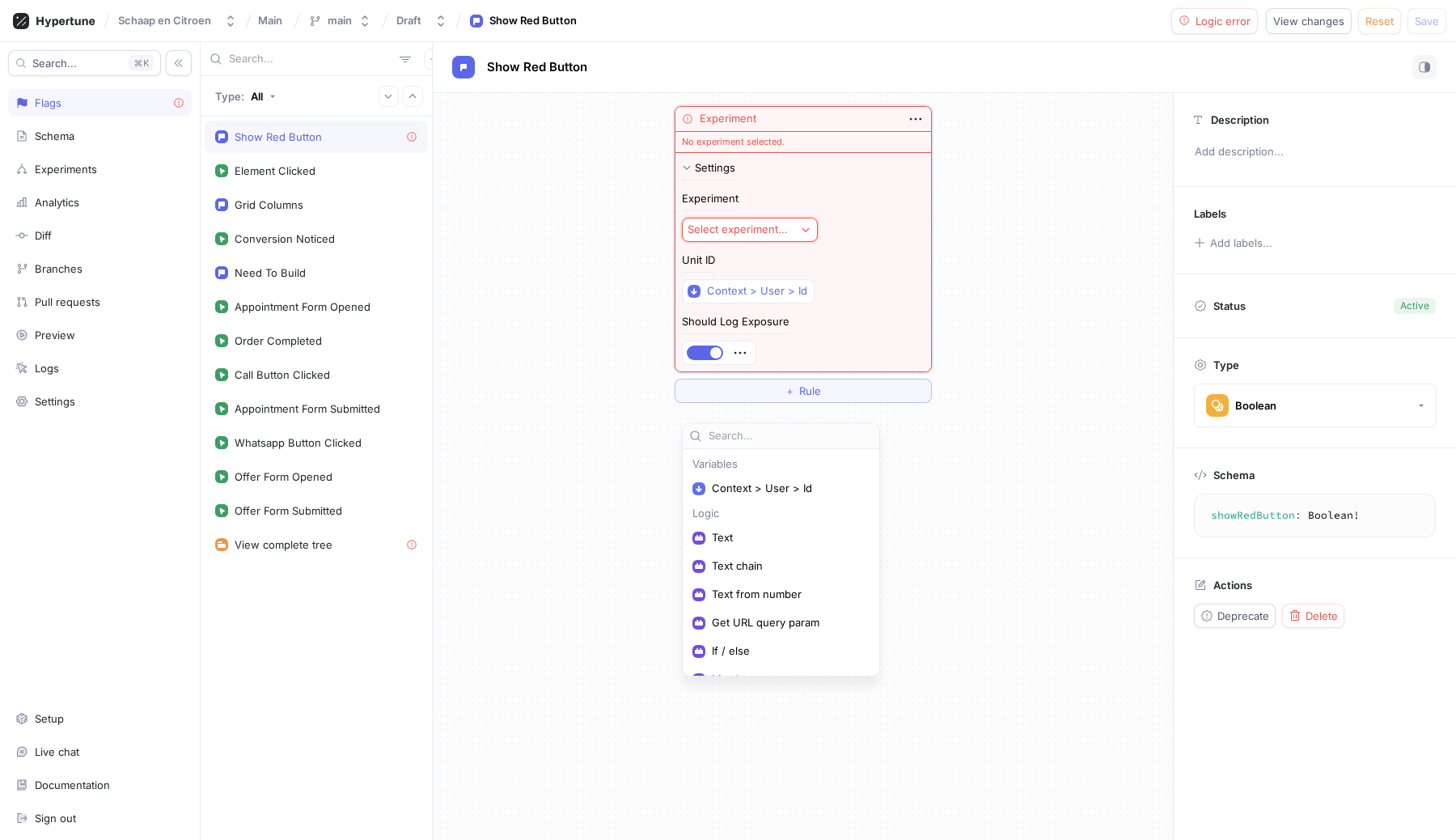
click at [740, 229] on div "Select experiment..." at bounding box center [738, 229] width 101 height 14
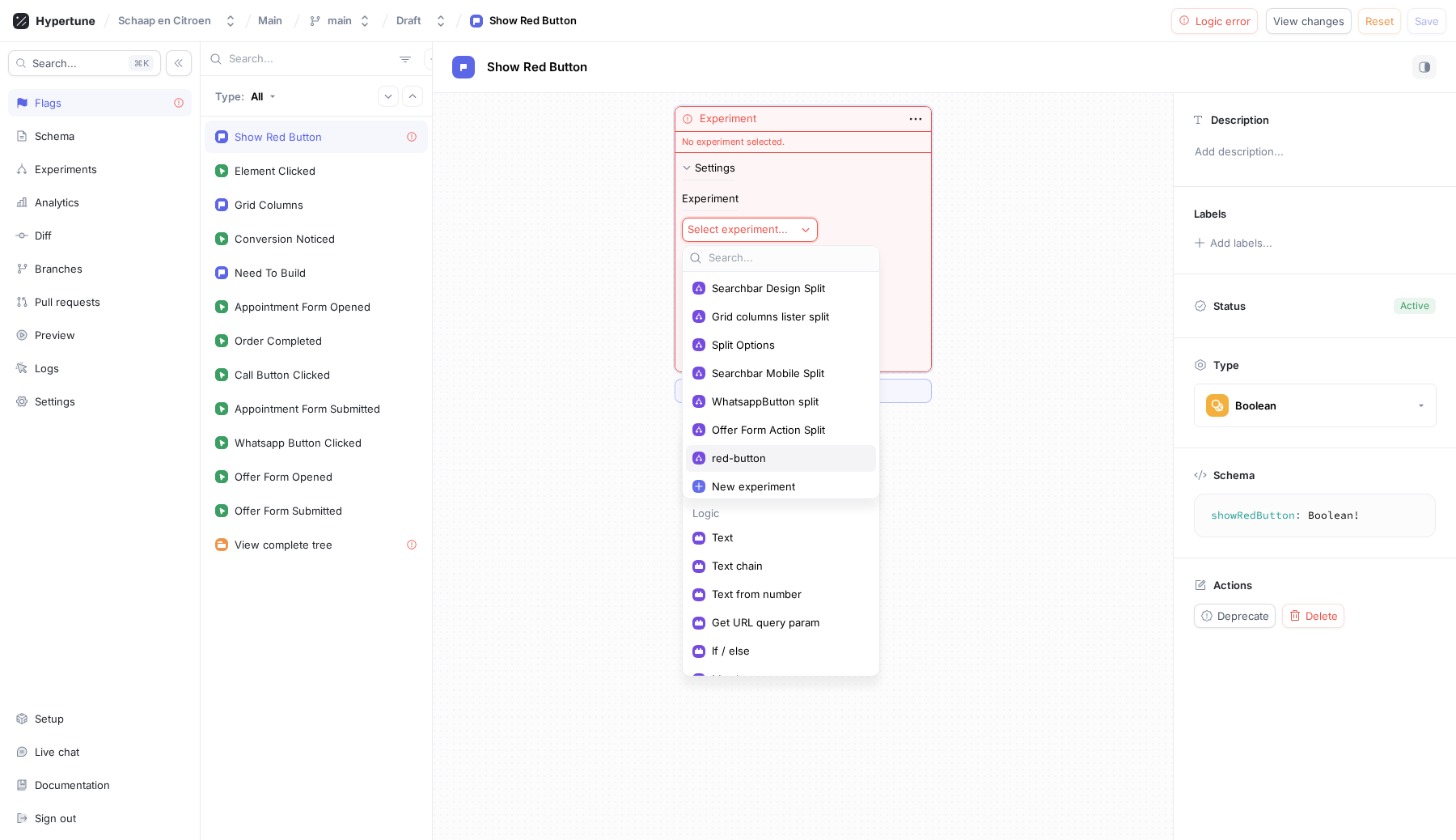
click at [741, 452] on span "red-button" at bounding box center [787, 458] width 150 height 14
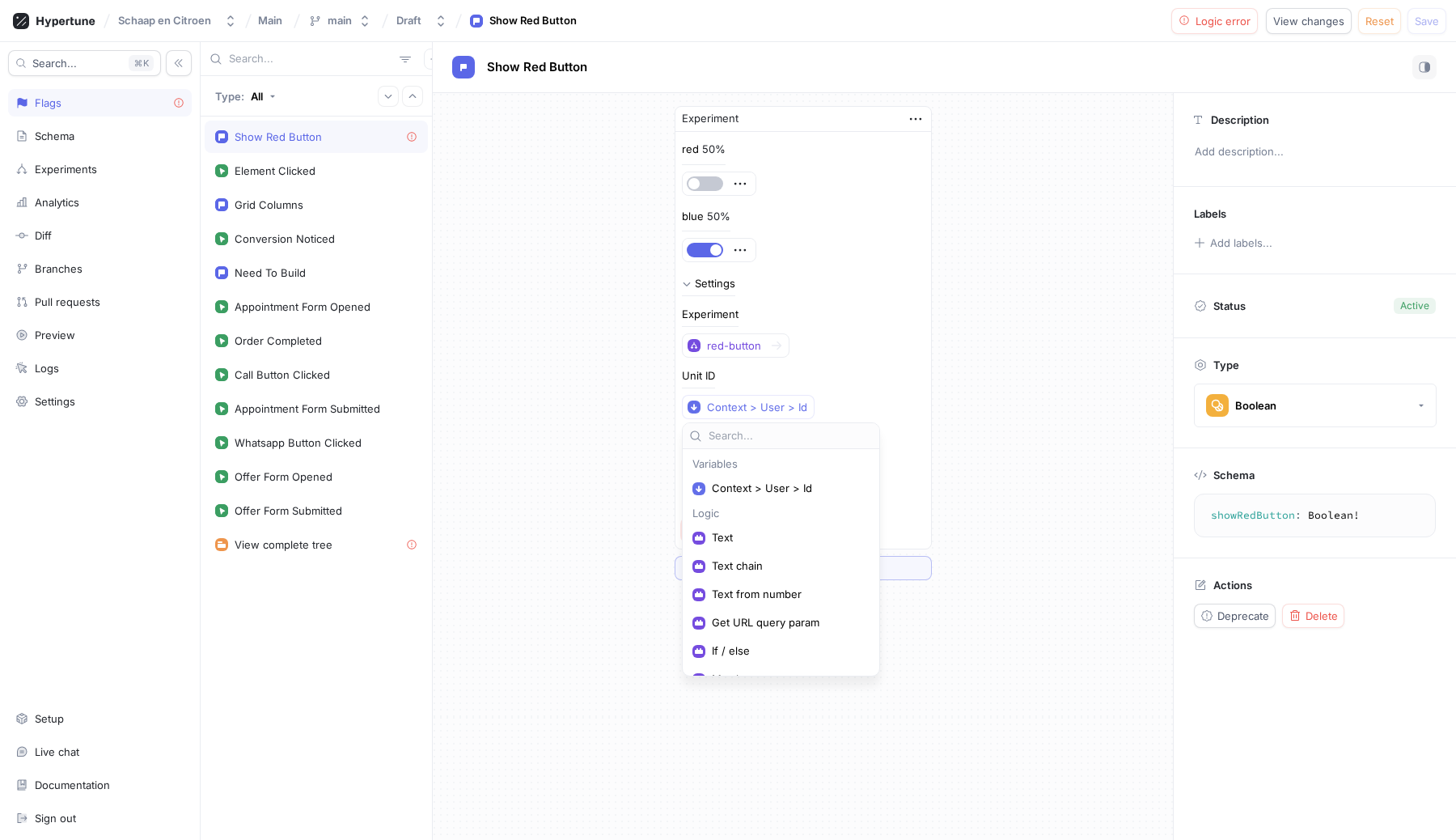
click at [1143, 293] on div "Experiment red 50% blue 50% Settings Experiment red-button Unit ID Context > Us…" at bounding box center [803, 343] width 740 height 500
click at [1037, 340] on div "Experiment red 50% blue 50% Settings Experiment red-button Unit ID Context > Us…" at bounding box center [803, 343] width 740 height 500
click at [299, 206] on div "Grid Columns" at bounding box center [269, 204] width 69 height 13
click at [291, 153] on div "Show Red Button" at bounding box center [317, 137] width 223 height 33
click at [291, 176] on div "Element Clicked" at bounding box center [275, 171] width 81 height 13
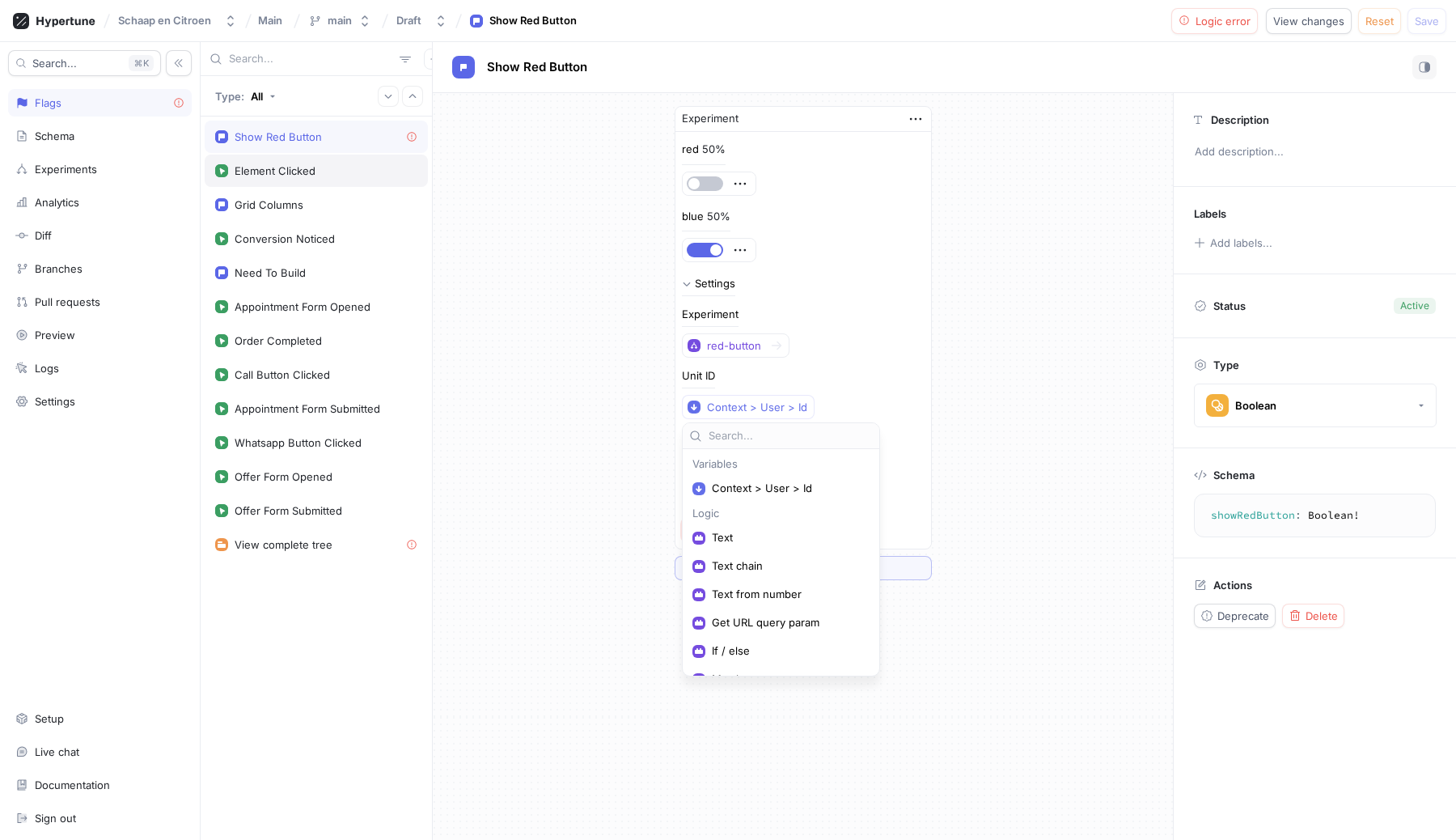
type textarea "elementClicked(element: String!): Void!"
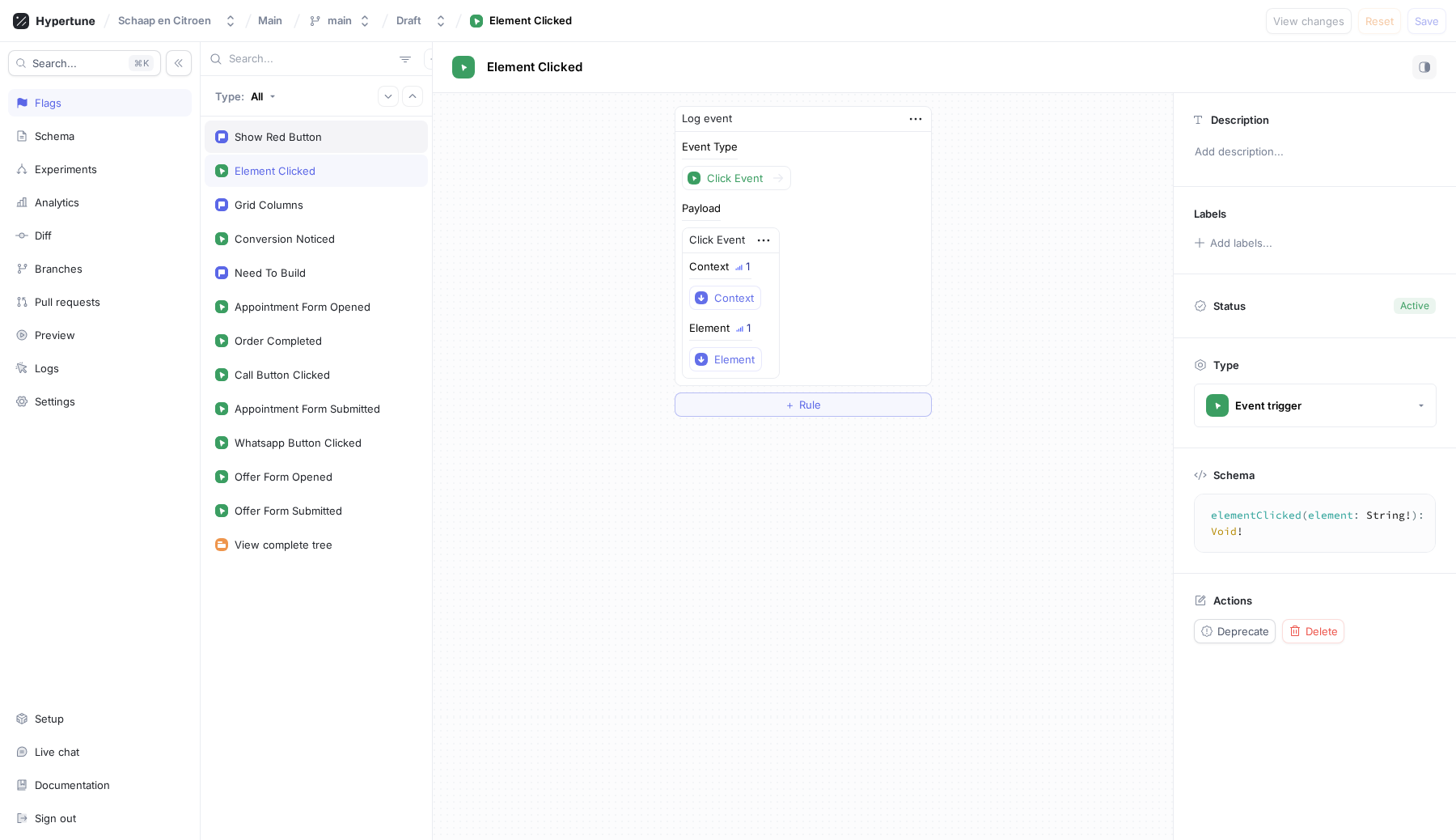
click at [267, 132] on div "Show Red Button" at bounding box center [278, 137] width 87 height 13
type textarea "showRedButton: Boolean!"
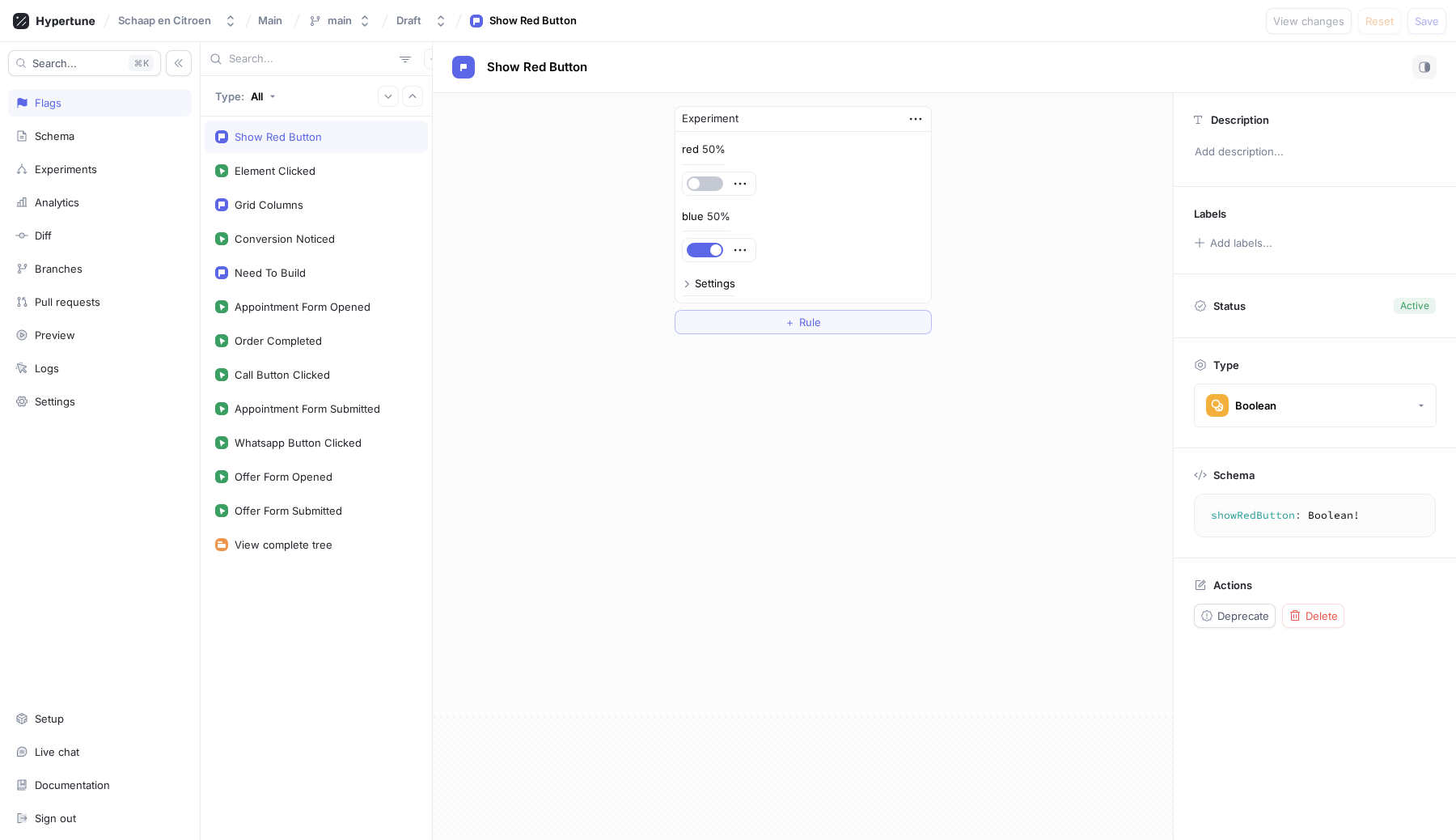
click at [696, 278] on div "Settings" at bounding box center [715, 284] width 41 height 11
click at [59, 137] on div "Schema" at bounding box center [54, 136] width 40 height 13
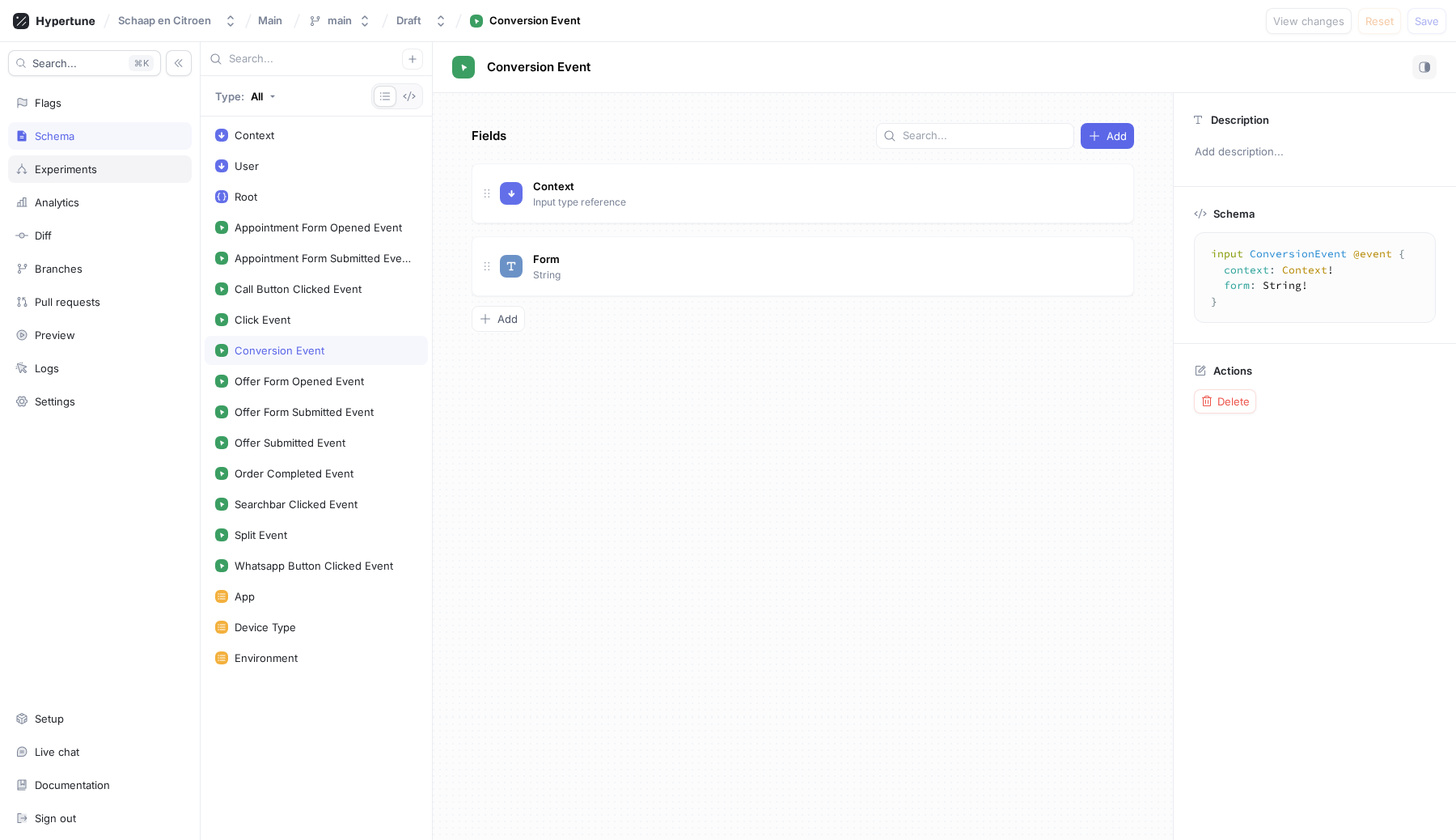
click at [64, 161] on div "Experiments" at bounding box center [100, 169] width 183 height 27
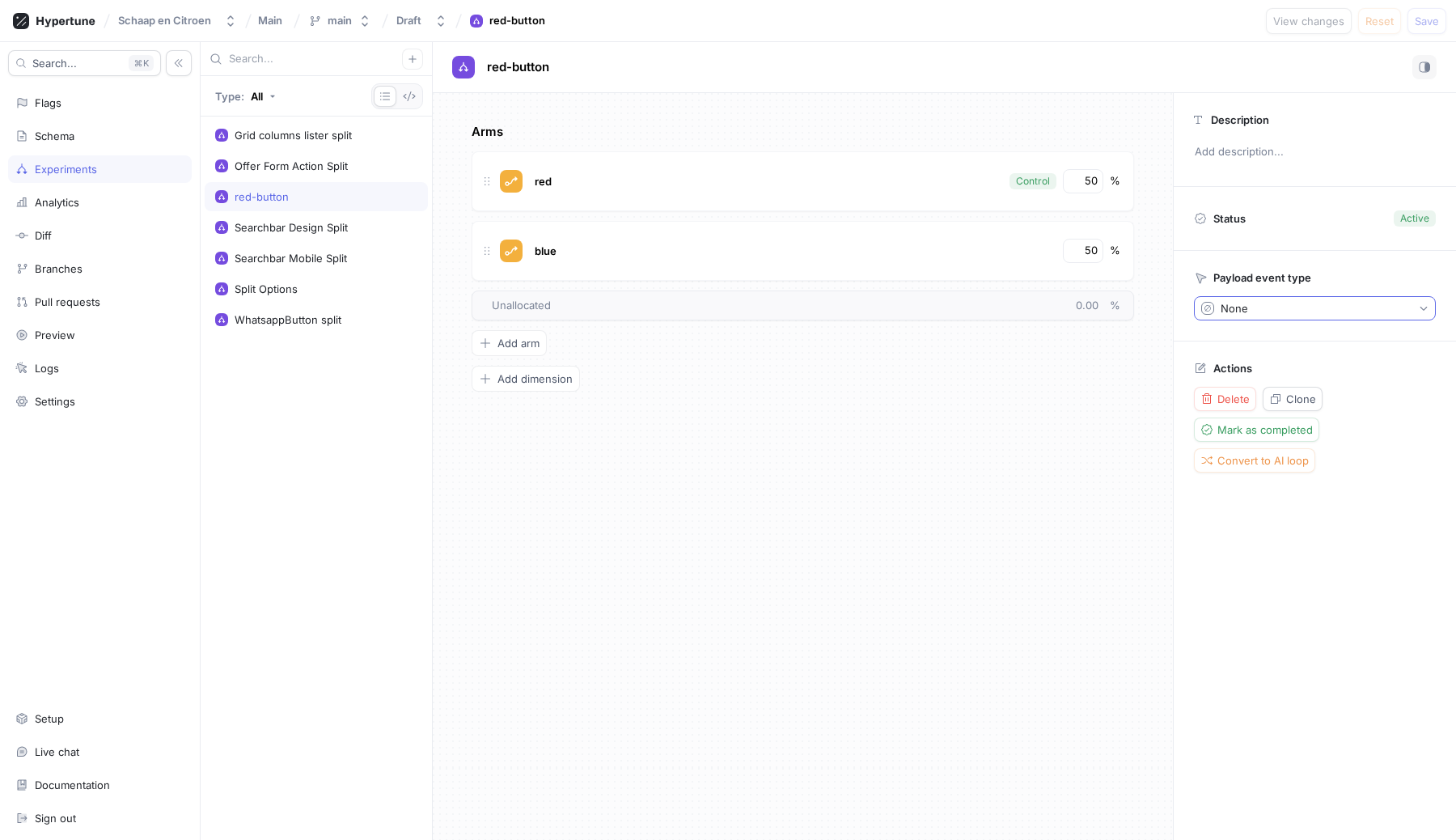
click at [1303, 306] on button "None" at bounding box center [1314, 308] width 242 height 24
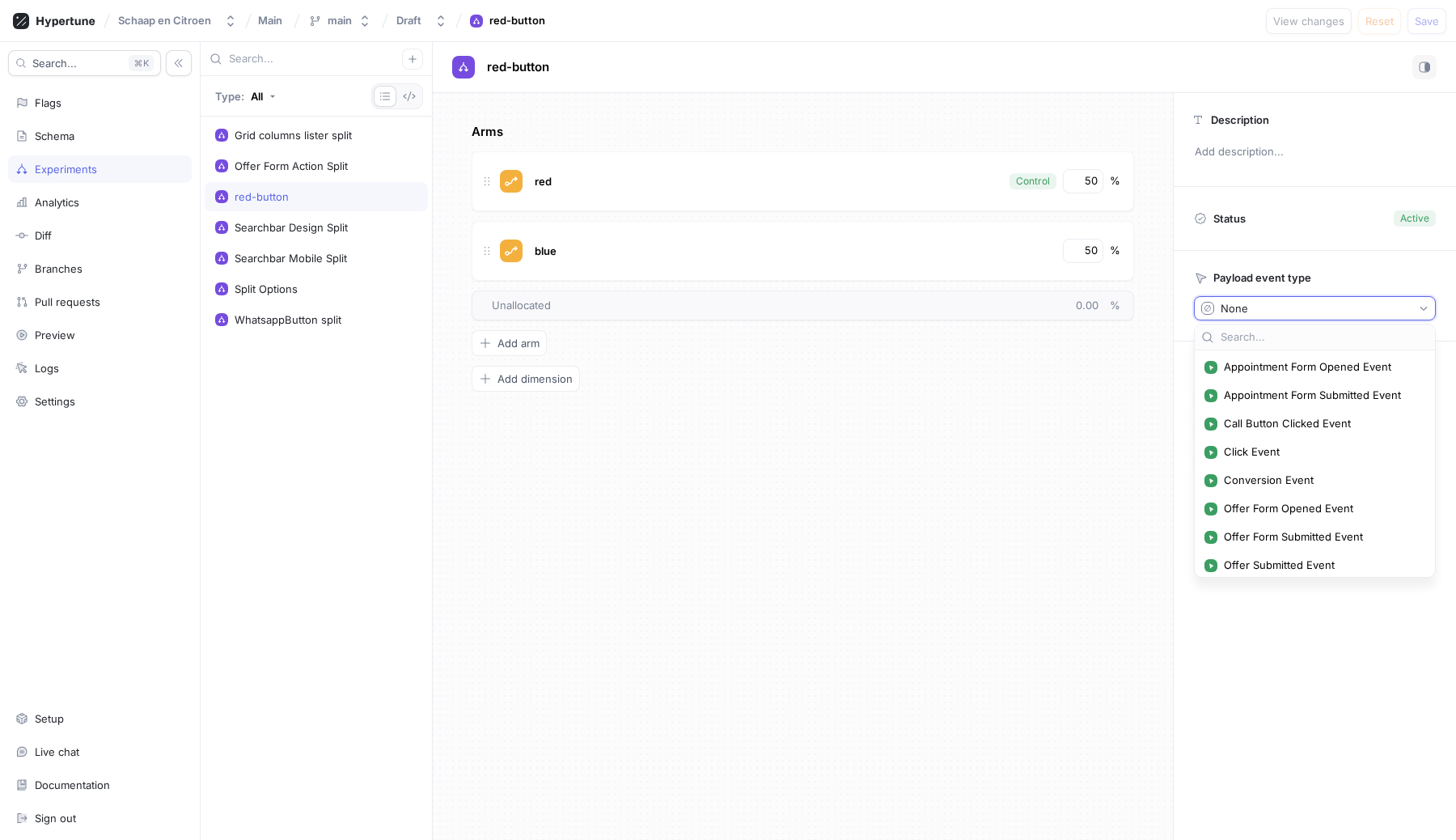
scroll to position [175, 0]
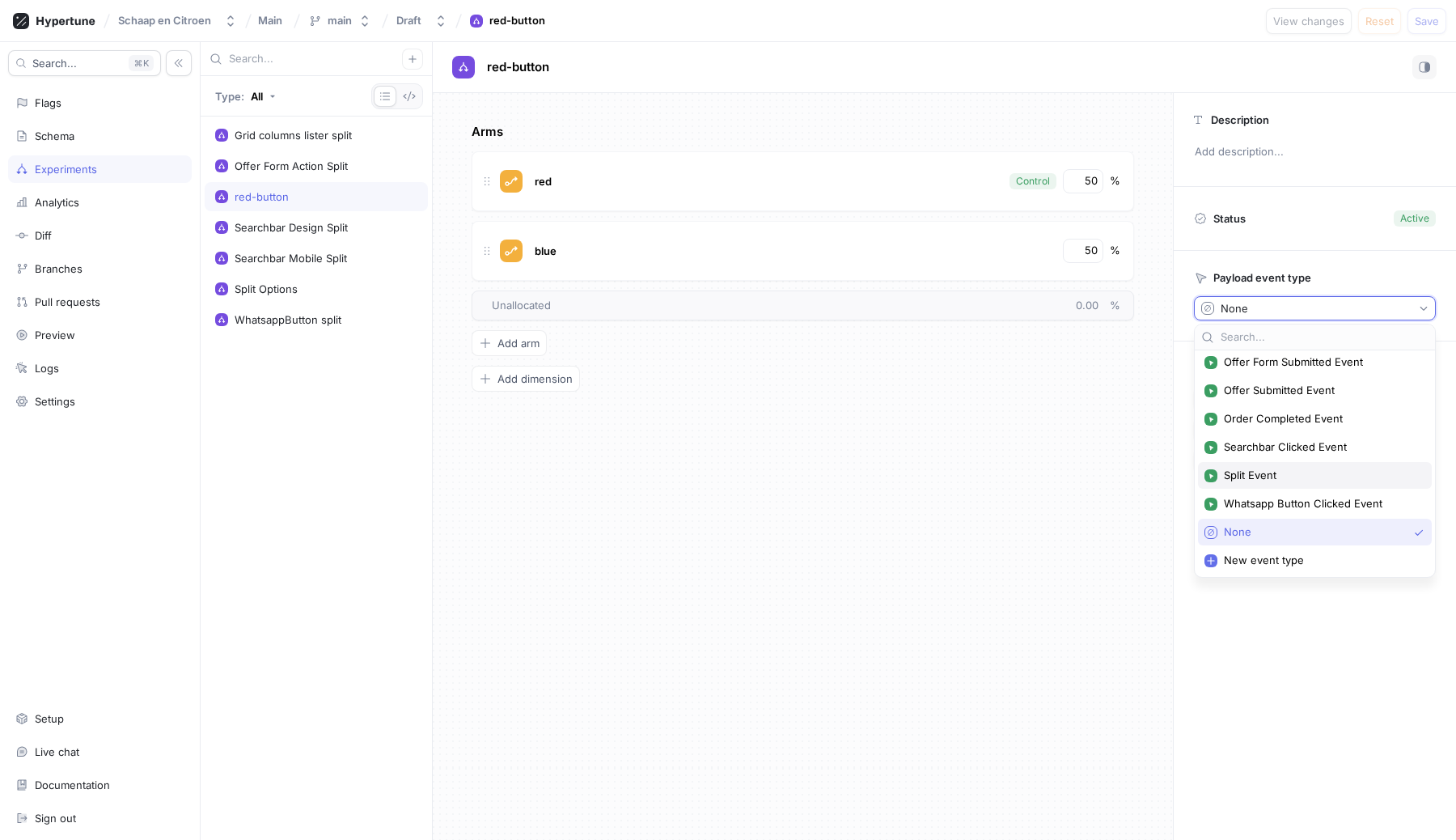
click at [1288, 483] on div "Split Event" at bounding box center [1315, 474] width 234 height 26
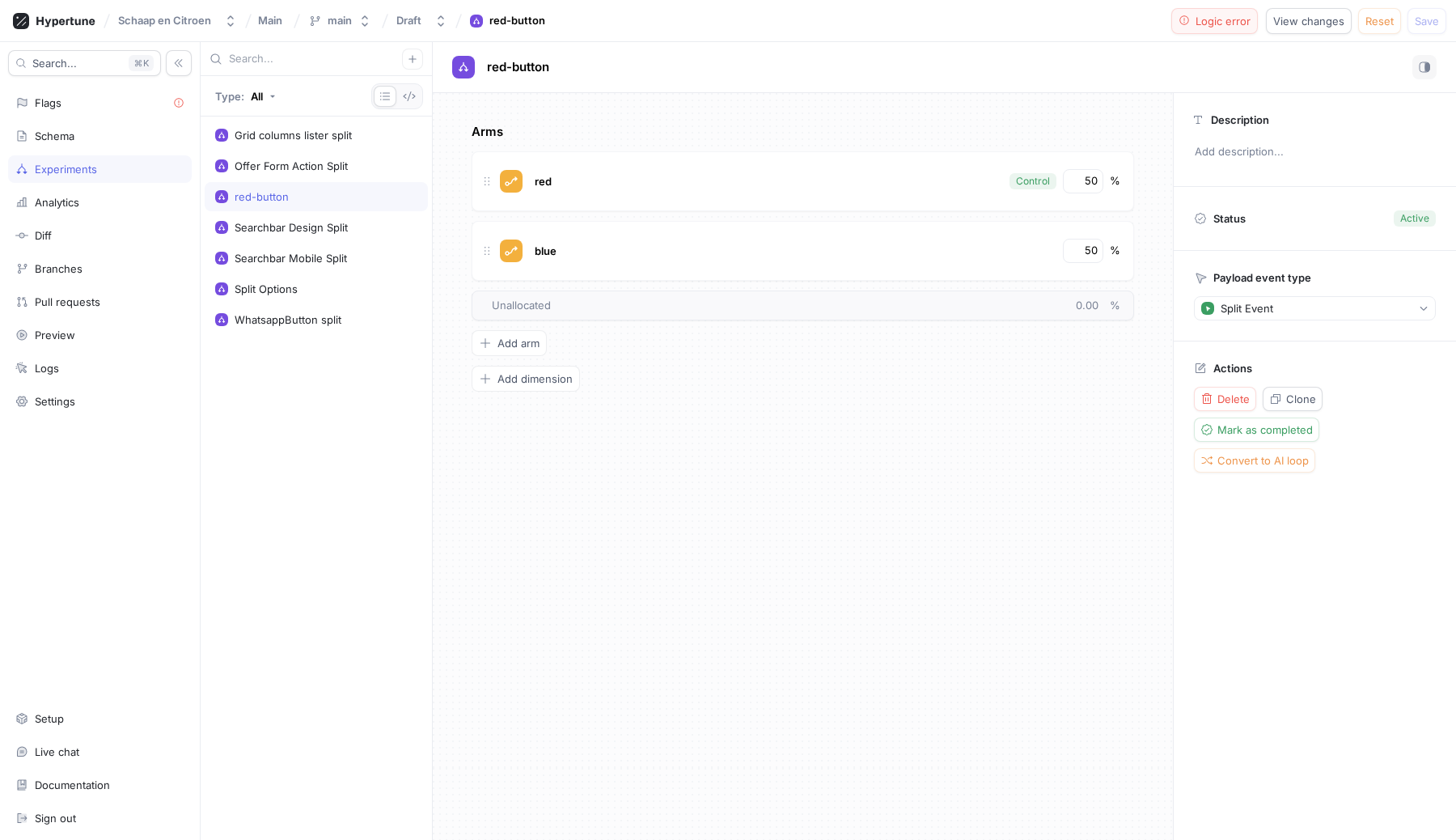
click at [1217, 19] on span "Logic error" at bounding box center [1223, 21] width 55 height 10
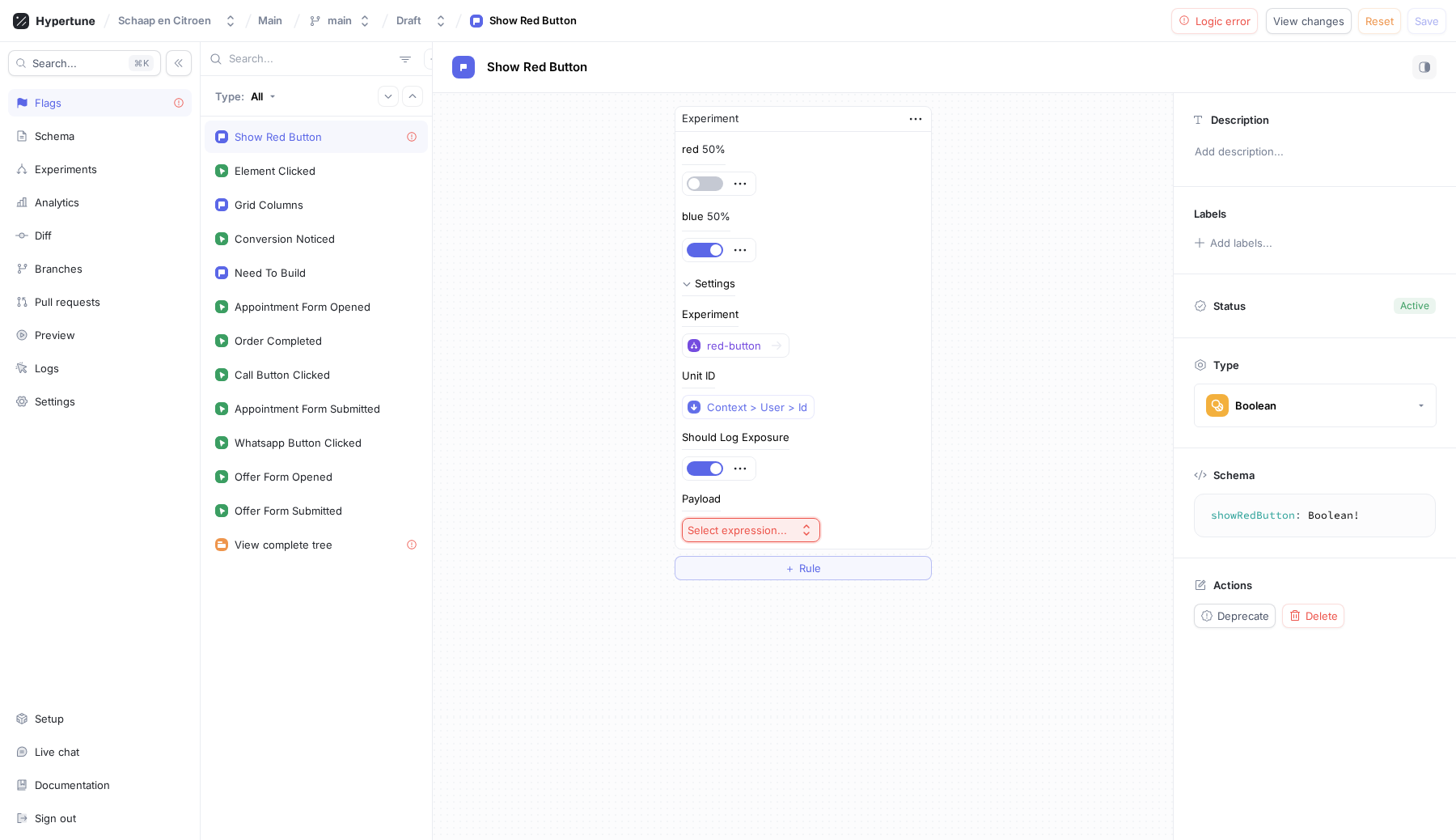
click at [771, 523] on div "Select expression..." at bounding box center [738, 530] width 100 height 14
click at [737, 587] on span "Split Event" at bounding box center [787, 588] width 150 height 14
click at [1424, 32] on button "Save" at bounding box center [1427, 21] width 39 height 26
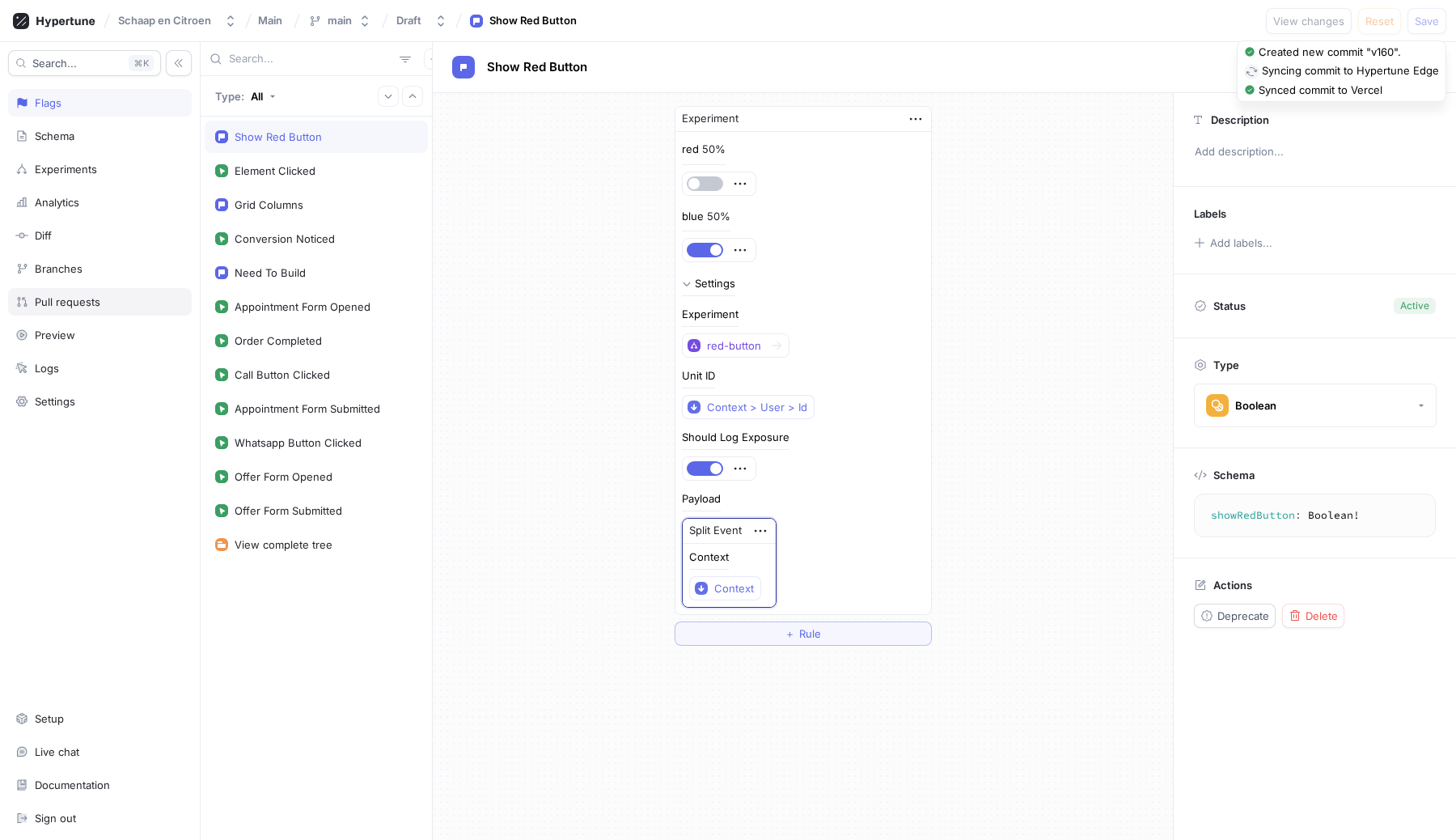
click at [73, 302] on div "Pull requests" at bounding box center [67, 302] width 65 height 13
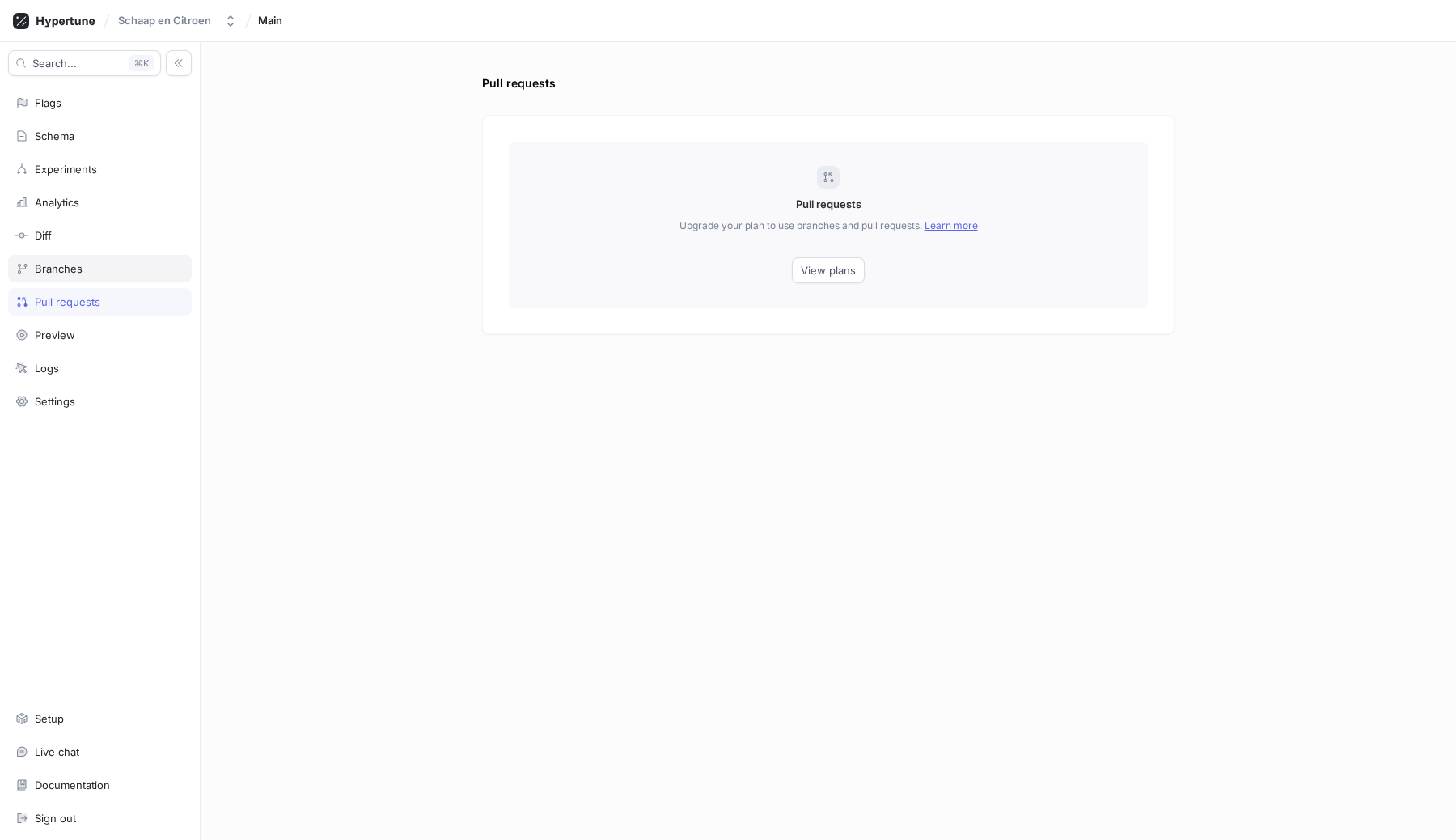
click at [73, 266] on div "Branches" at bounding box center [58, 269] width 48 height 13
click at [73, 204] on div "Analytics" at bounding box center [56, 202] width 44 height 13
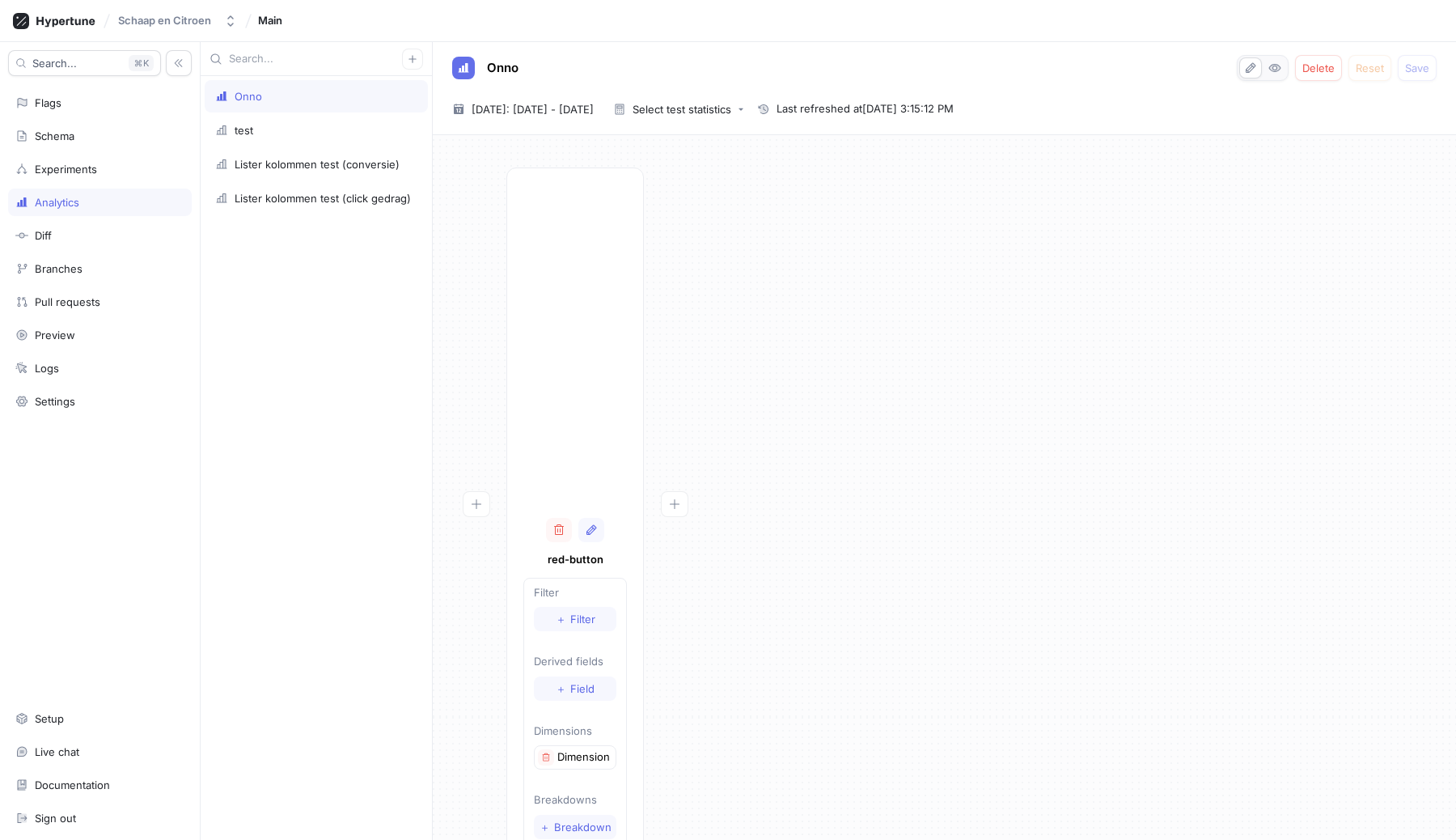
click at [1109, 356] on div "red-button Filter ＋ Filter Derived fields ＋ Field Dimensions Dimension 1 Breakd…" at bounding box center [944, 521] width 998 height 706
click at [260, 122] on div "test" at bounding box center [317, 131] width 223 height 33
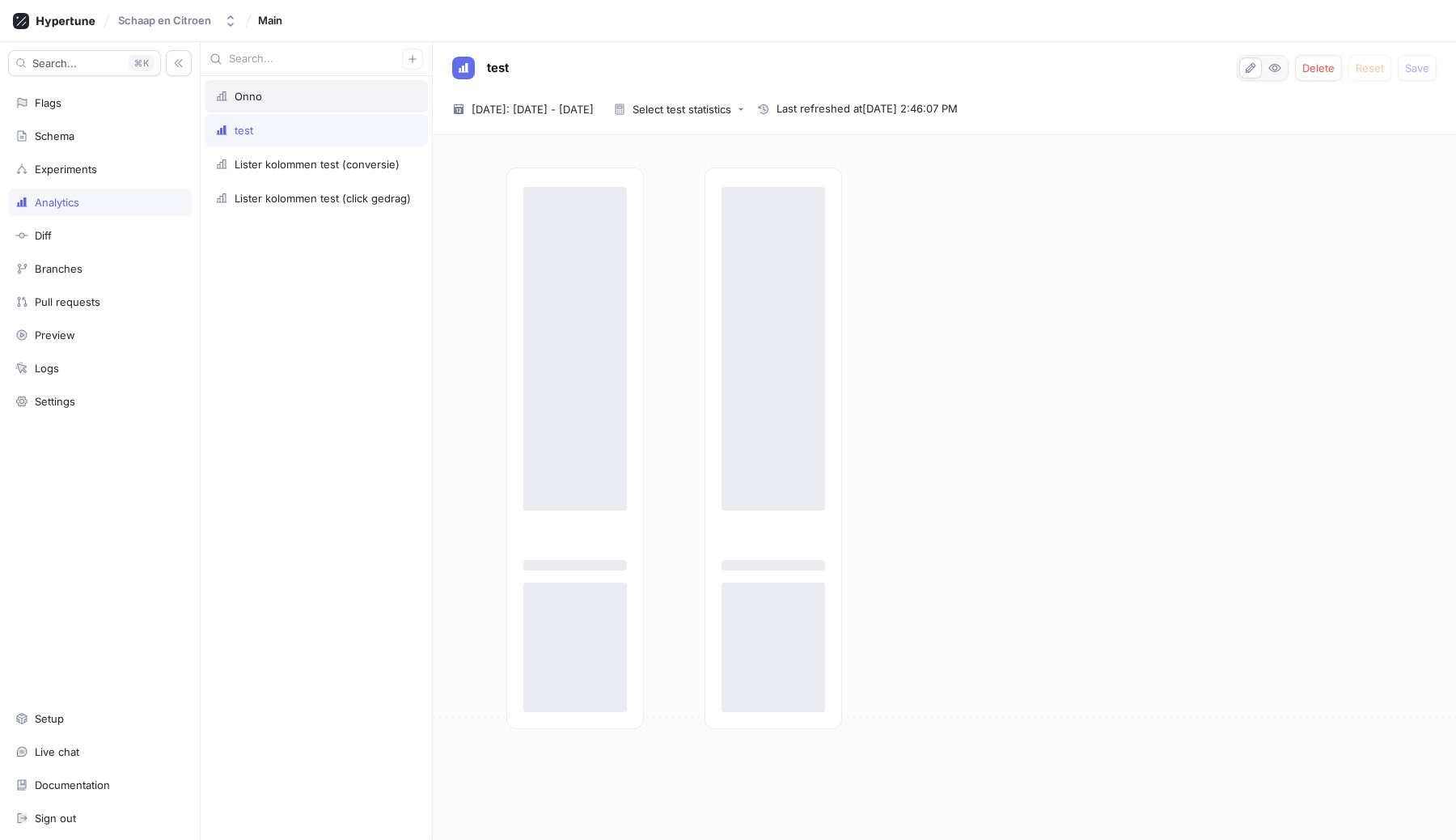
click at [267, 99] on div "Onno" at bounding box center [316, 96] width 202 height 13
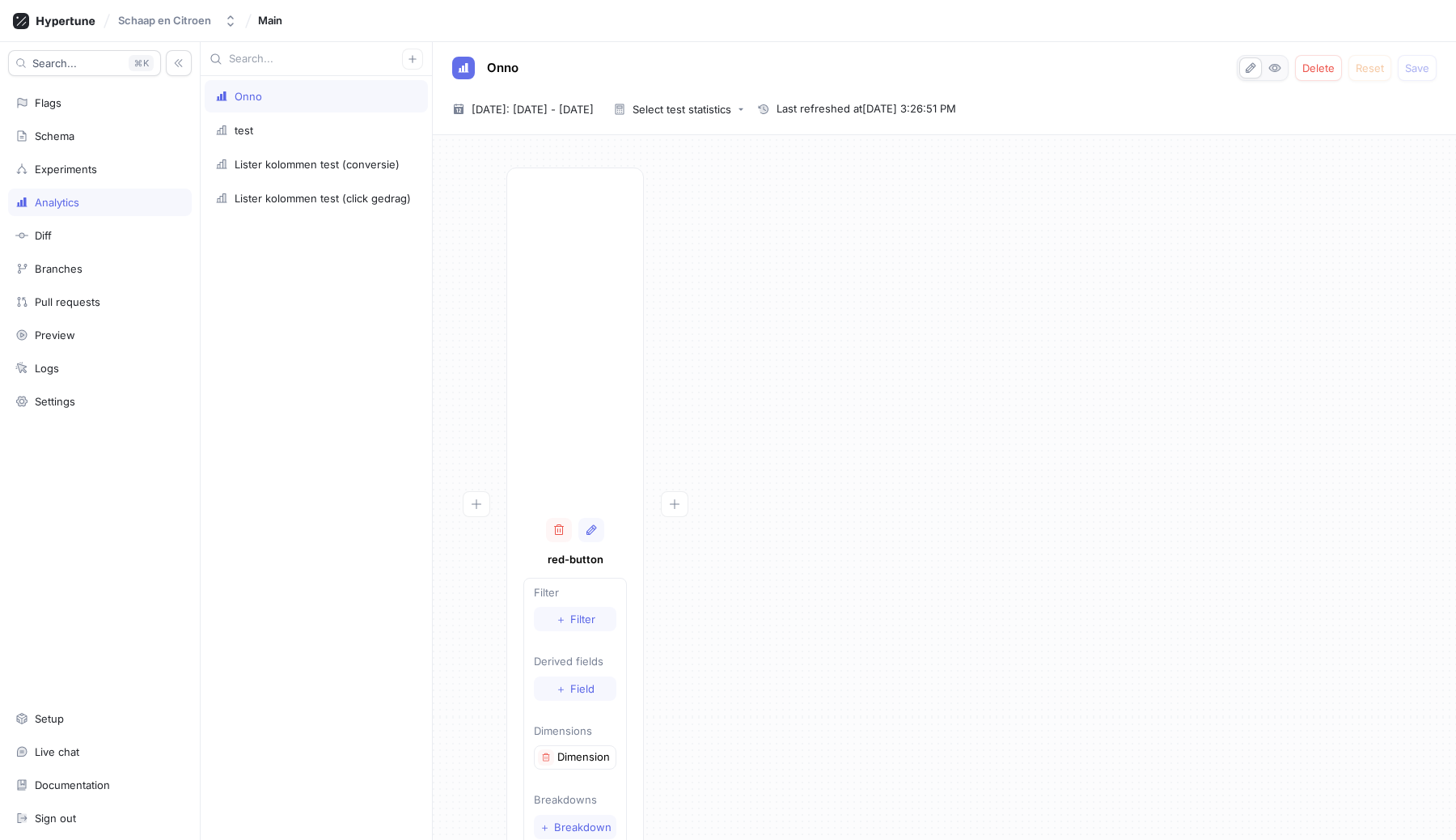
click at [542, 94] on div "Onno Delete Reset Save [DATE] ~ [DATE] [DATE]: [DATE] - [DATE] Select test stat…" at bounding box center [944, 88] width 1023 height 93
click at [550, 106] on span "[DATE]: [DATE] - [DATE]" at bounding box center [533, 109] width 122 height 16
click at [456, 398] on button "[DATE]" at bounding box center [476, 393] width 52 height 24
click at [947, 407] on div "red-button Filter ＋ Filter Derived fields ＋ Field Dimensions Dimension 1 Breakd…" at bounding box center [944, 521] width 998 height 706
click at [731, 109] on div "Select test statistics" at bounding box center [681, 110] width 99 height 11
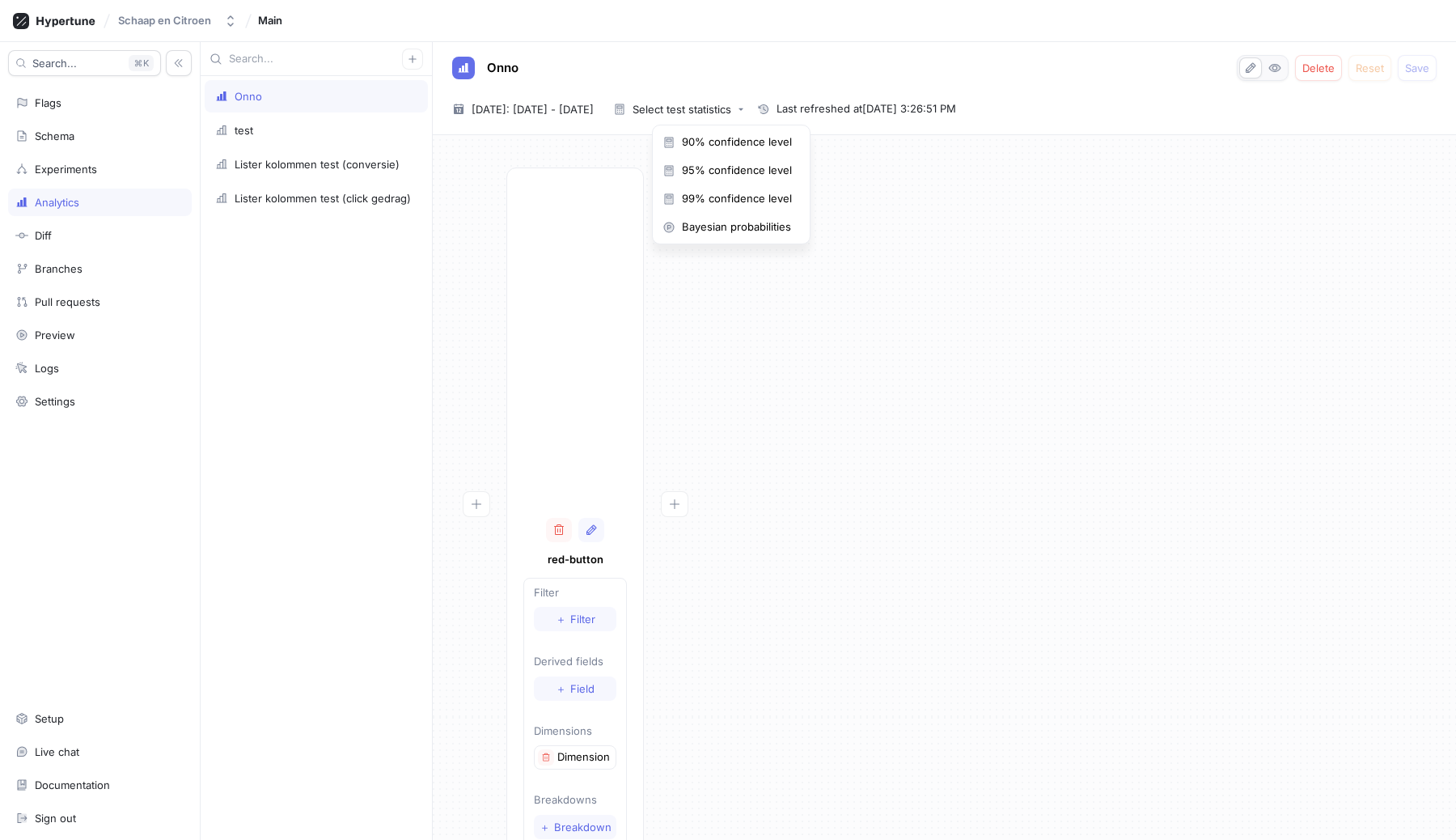
click at [780, 27] on div "[PERSON_NAME] en Citroen Main" at bounding box center [728, 21] width 1456 height 42
click at [255, 115] on div "test" at bounding box center [317, 131] width 223 height 33
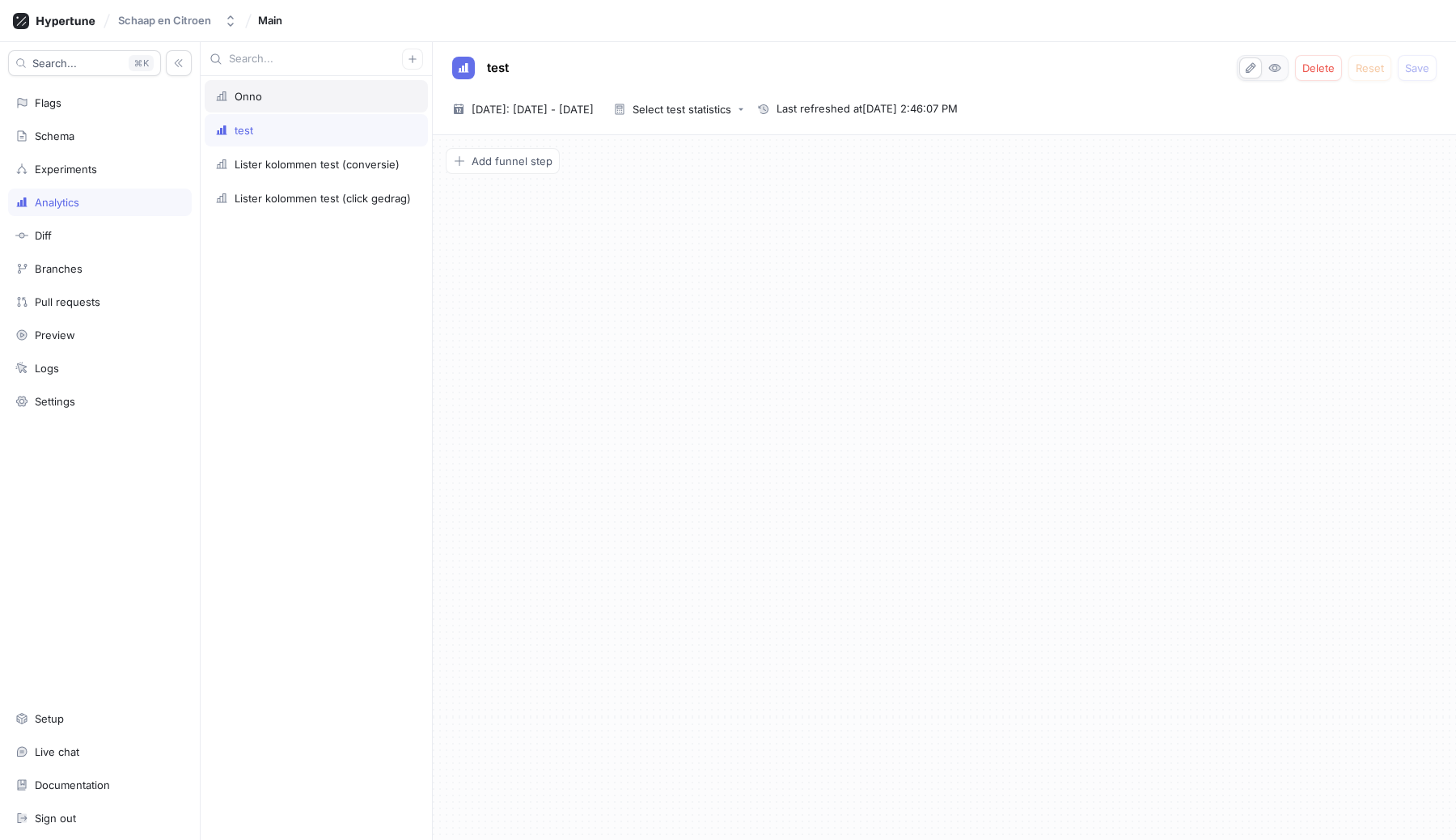
click at [253, 91] on div "Onno" at bounding box center [249, 96] width 27 height 13
click at [270, 167] on div "Lister kolommen test (conversie)" at bounding box center [318, 164] width 165 height 13
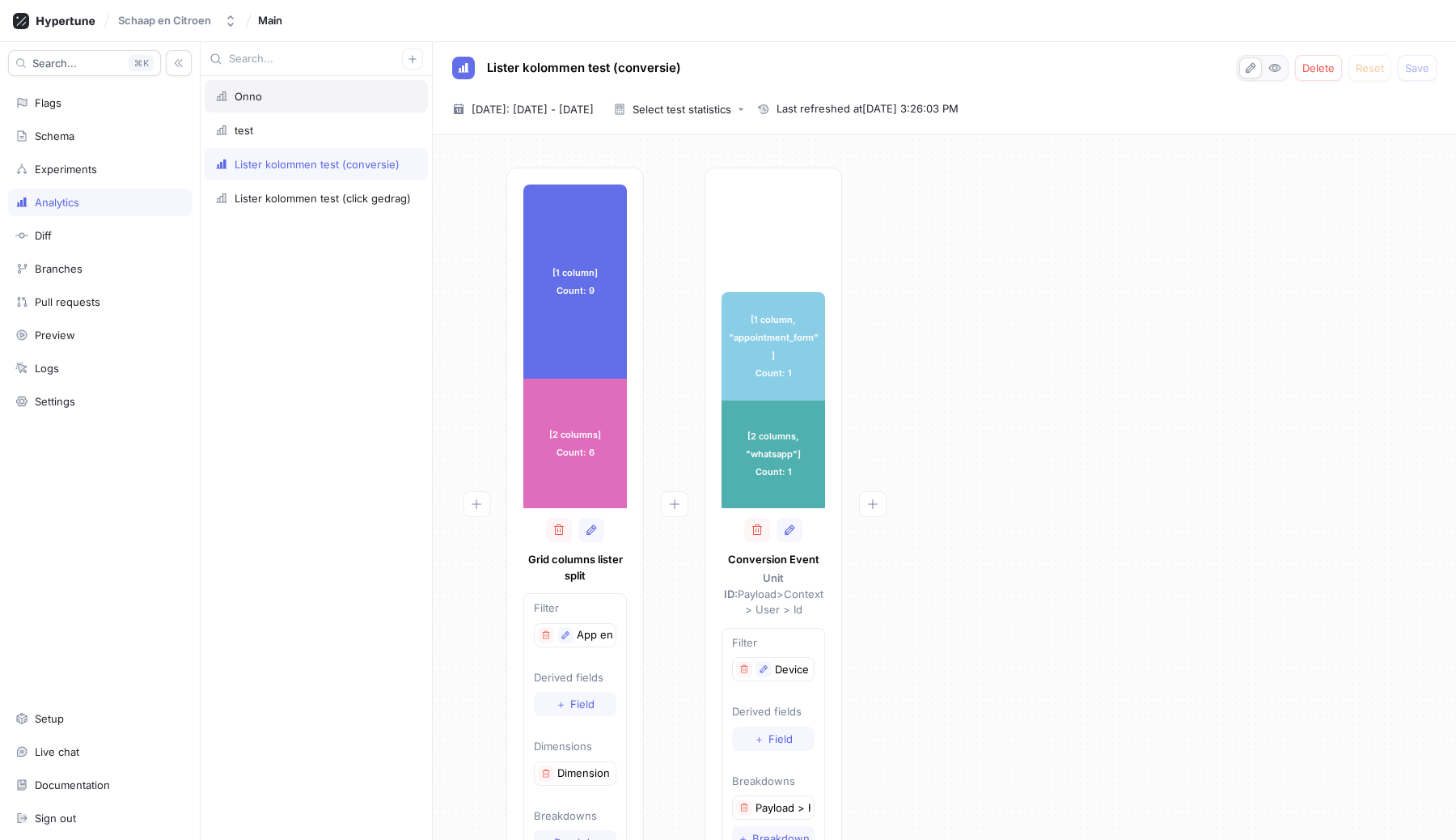
click at [257, 108] on div "Onno" at bounding box center [317, 96] width 223 height 33
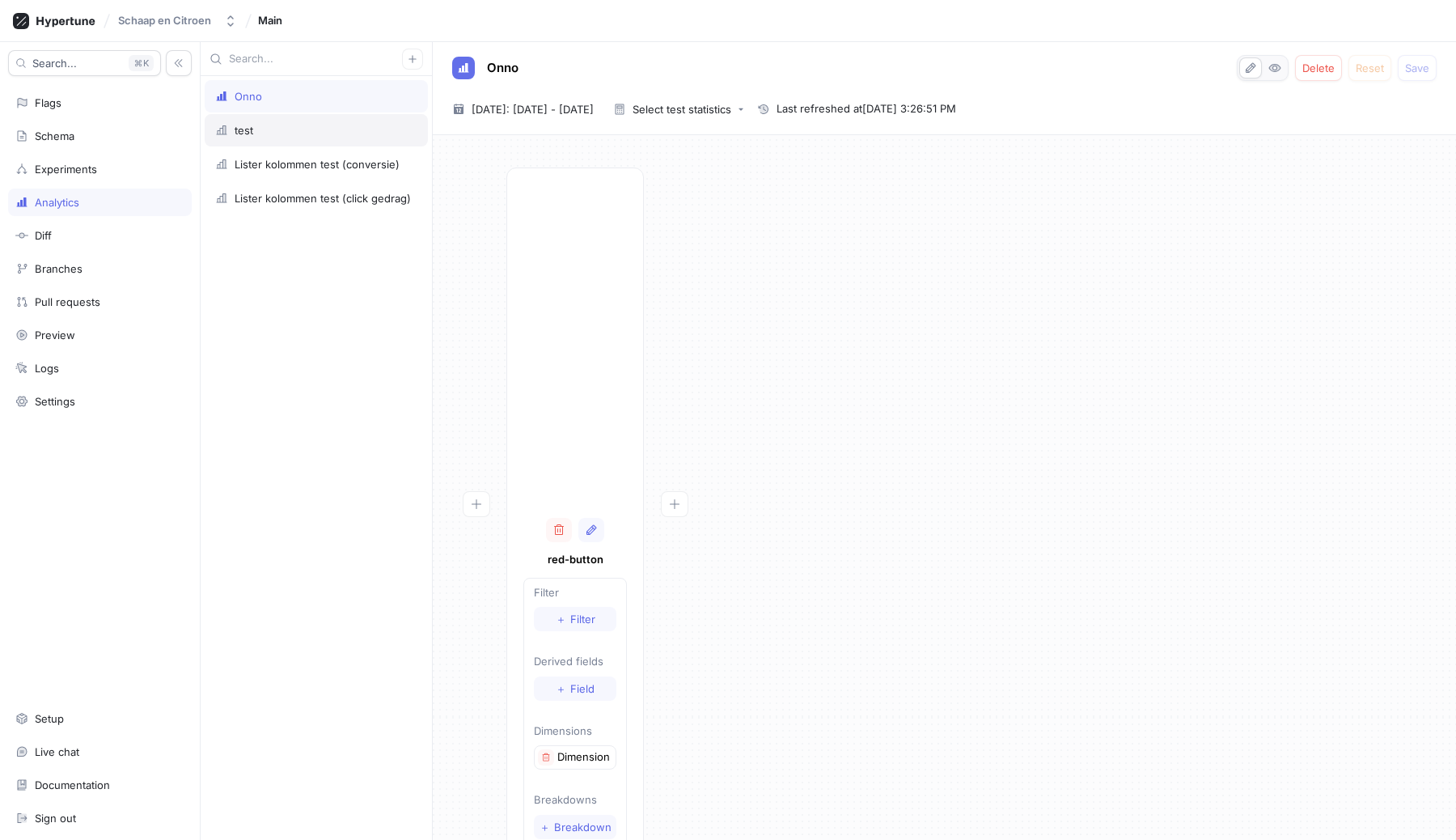
click at [249, 139] on div "test" at bounding box center [317, 131] width 223 height 33
click at [258, 169] on div "Lister kolommen test (conversie)" at bounding box center [318, 164] width 165 height 13
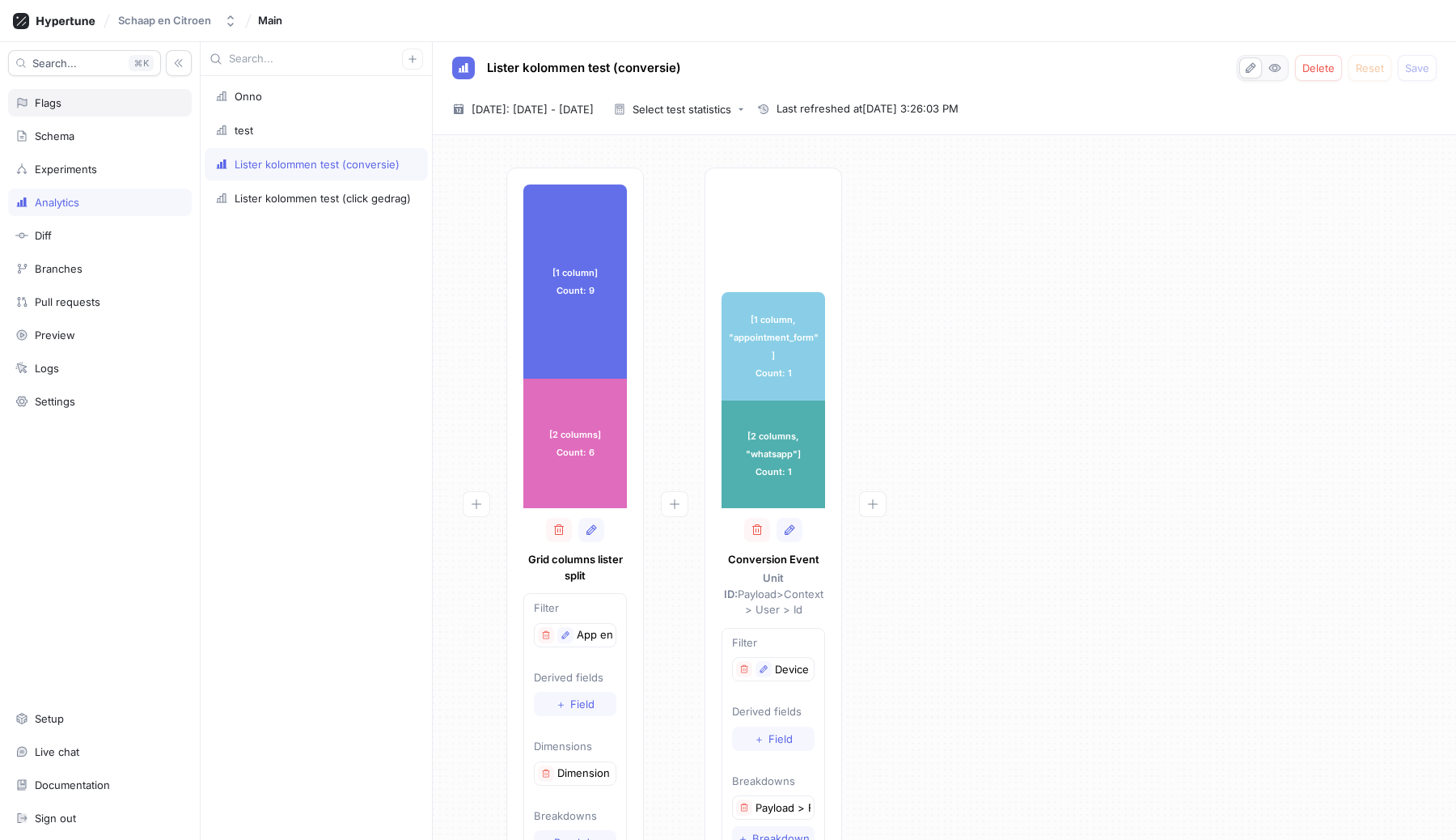
click at [39, 91] on div "Flags" at bounding box center [100, 103] width 183 height 27
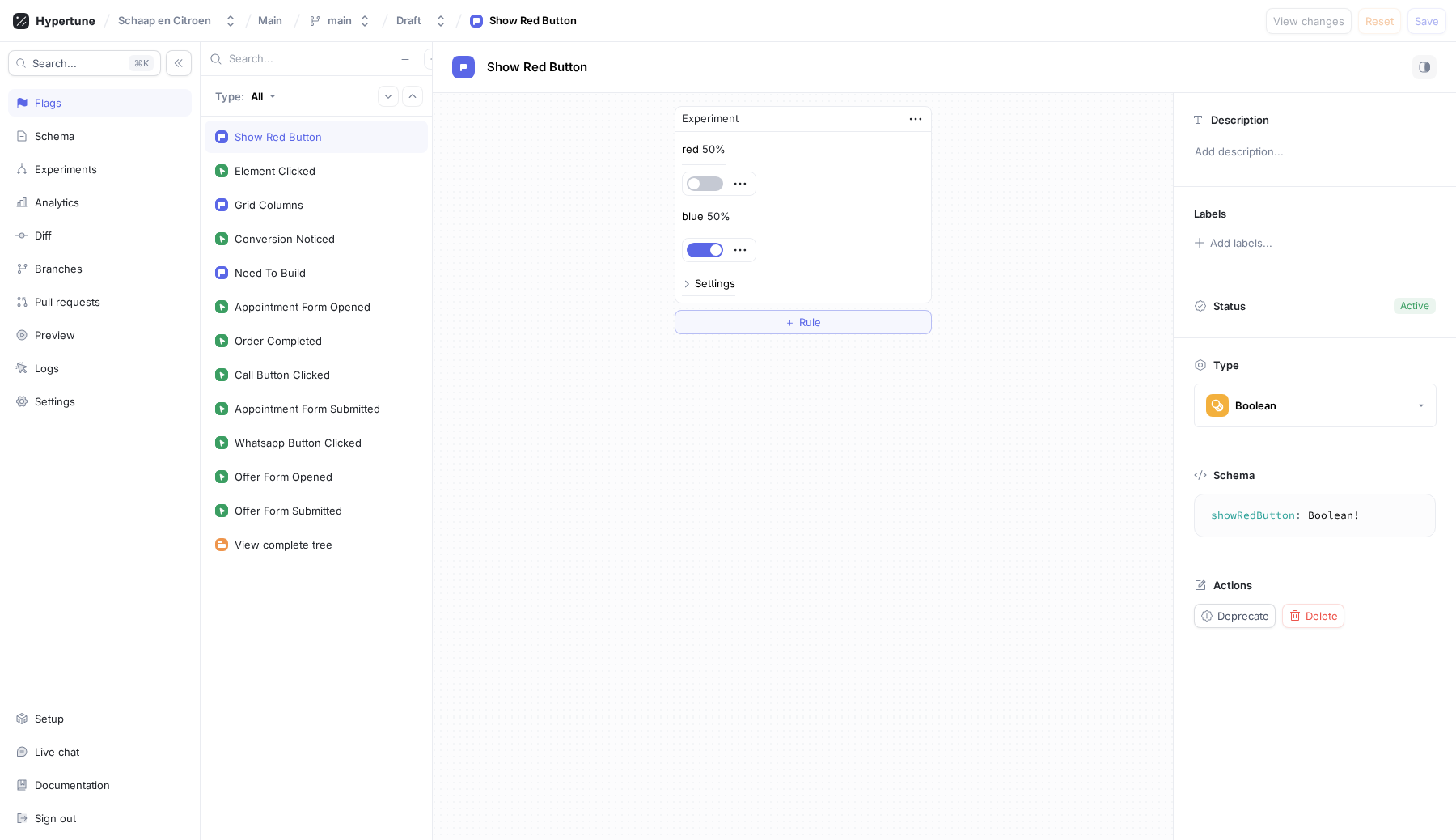
click at [564, 241] on div "Experiment red 50% blue 50% Settings ＋ Rule" at bounding box center [803, 220] width 740 height 254
